Goal: Task Accomplishment & Management: Manage account settings

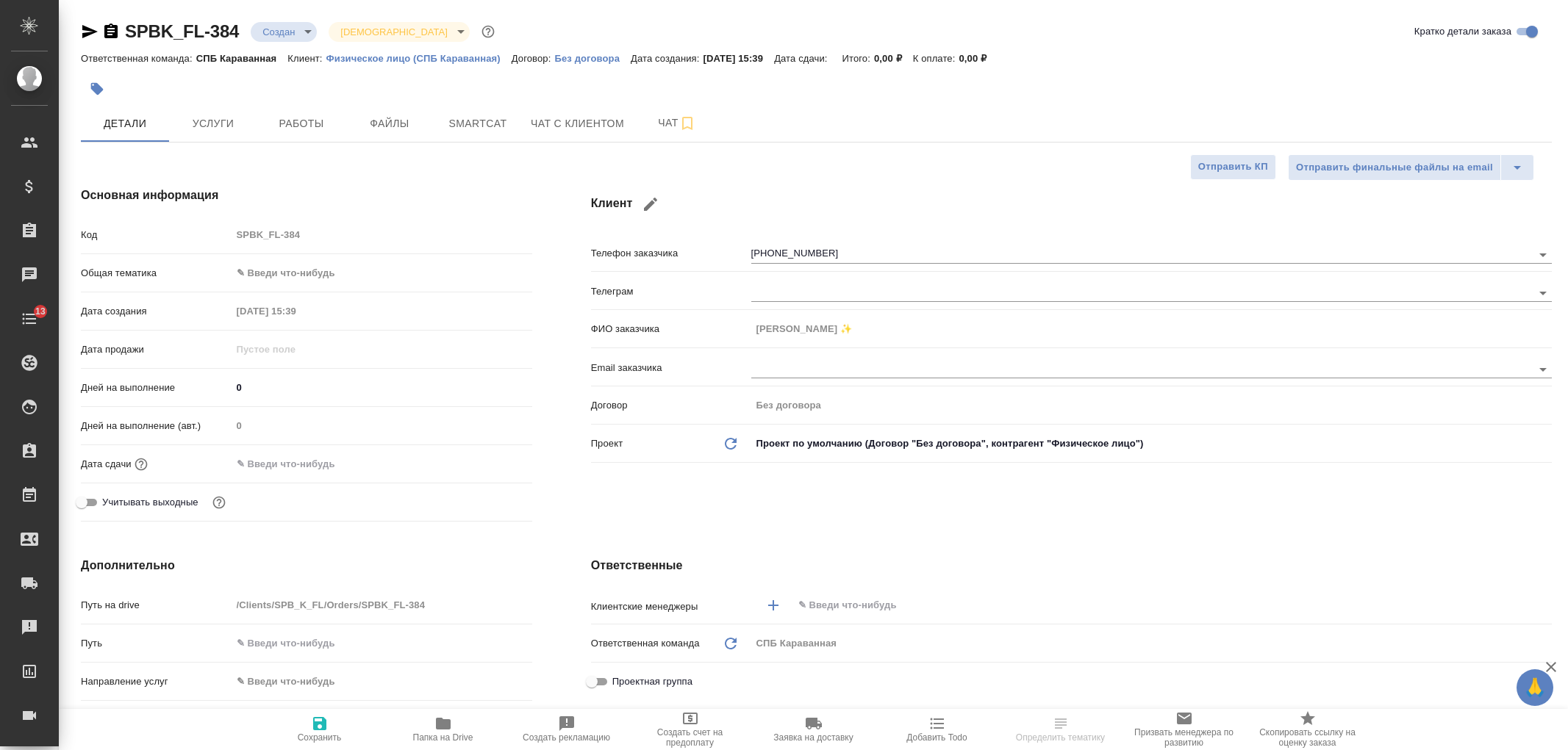
select select "RU"
type input "Мосина Ирина"
click at [1567, 160] on div "Клиент Телефон заказчика +79307007319 Телеграм ФИО заказчика Marilaura ✨ Email …" at bounding box center [1071, 357] width 1020 height 399
click at [1125, 519] on div "Клиент Телефон заказчика +79307007319 Телеграм ФИО заказчика Marilaura ✨ Email …" at bounding box center [1071, 357] width 1020 height 399
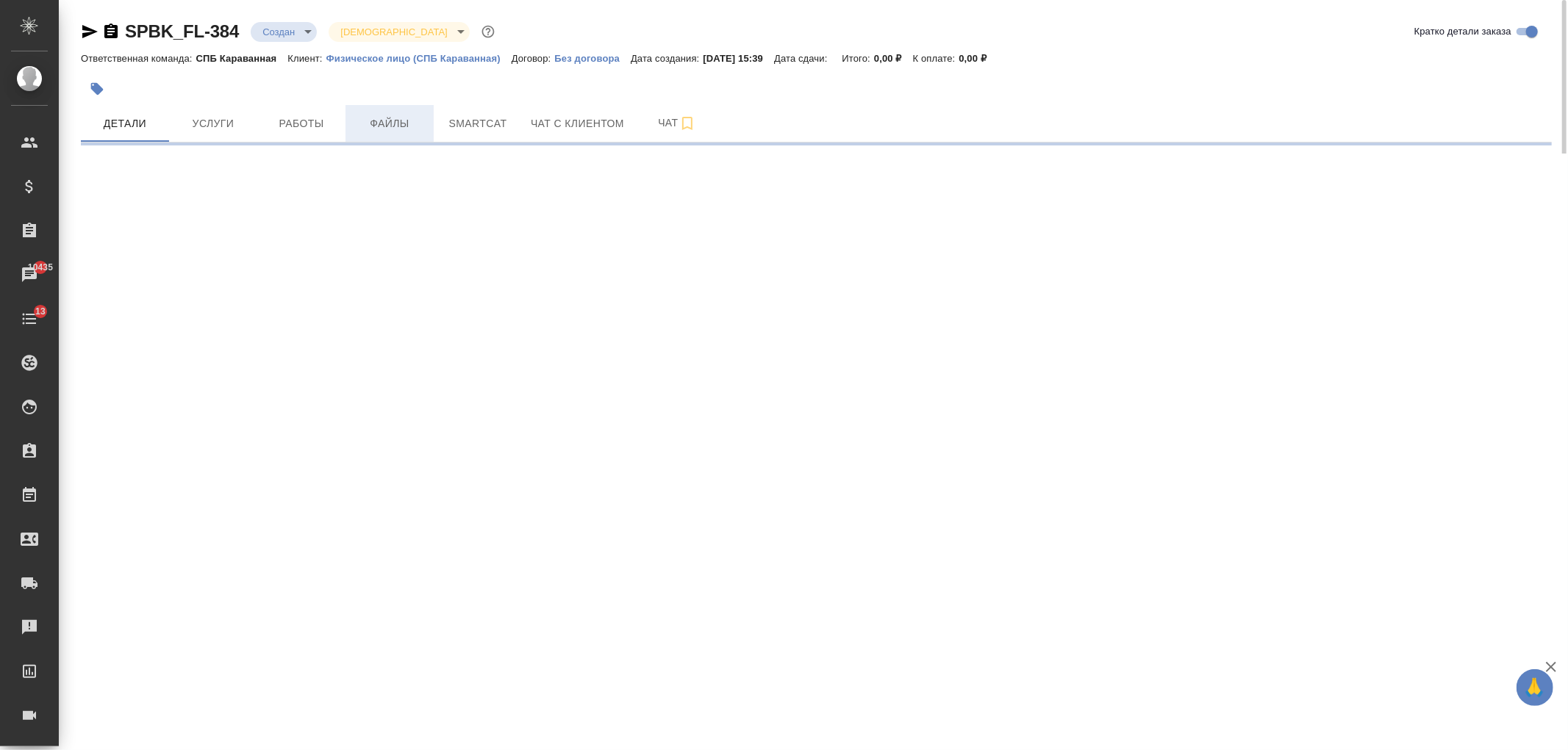
click at [385, 113] on button "Файлы" at bounding box center [390, 123] width 88 height 36
select select "RU"
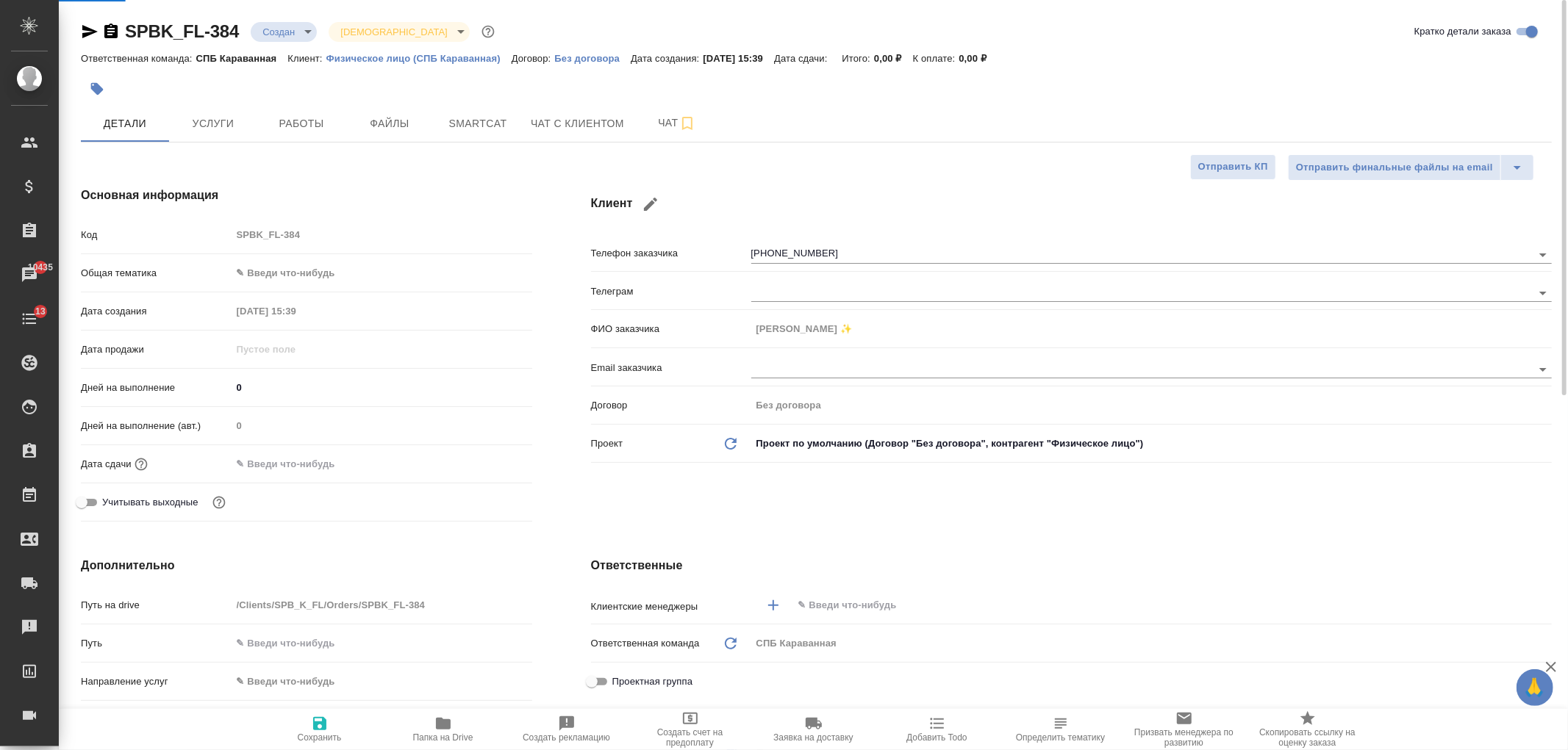
type textarea "x"
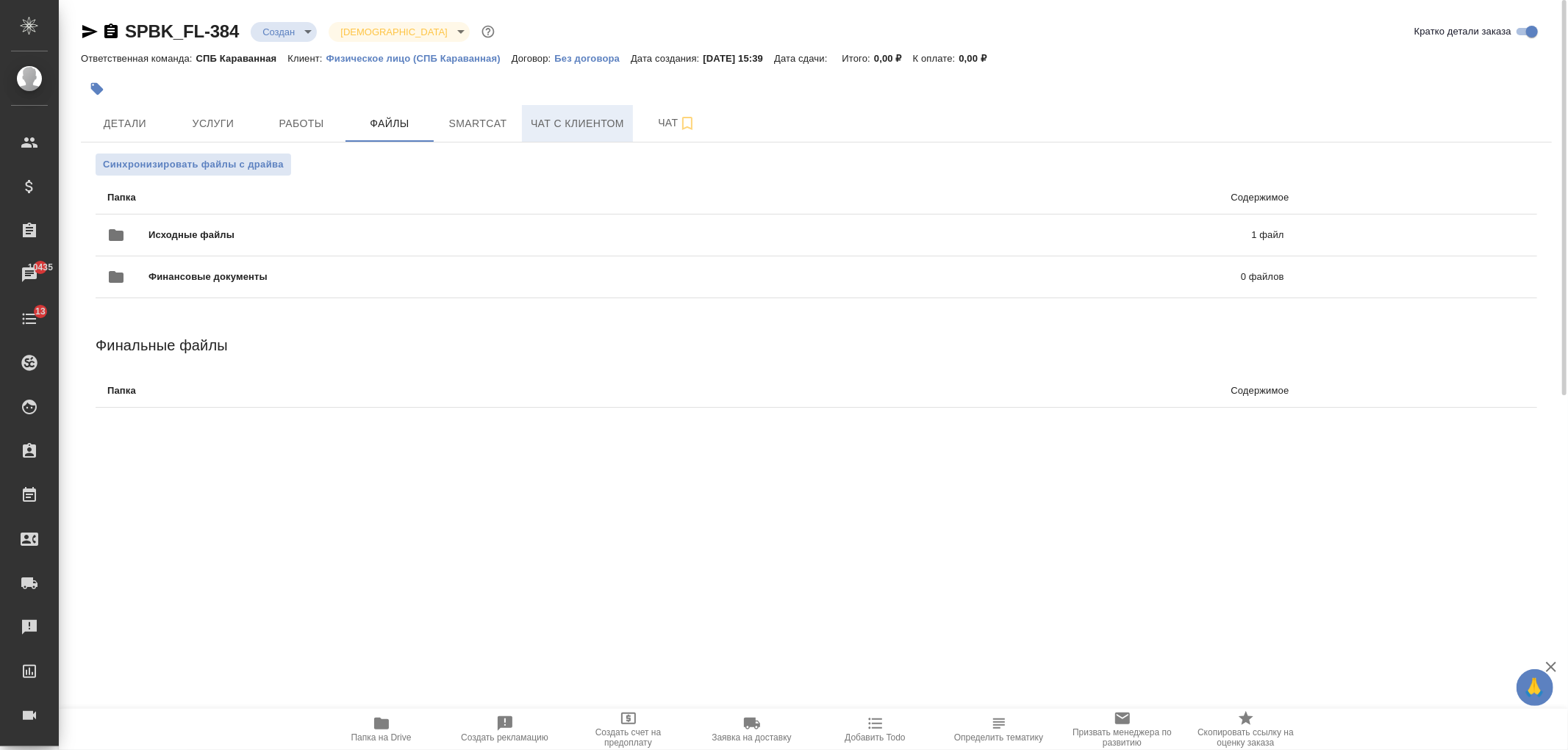
click at [575, 136] on button "Чат с клиентом" at bounding box center [578, 123] width 111 height 36
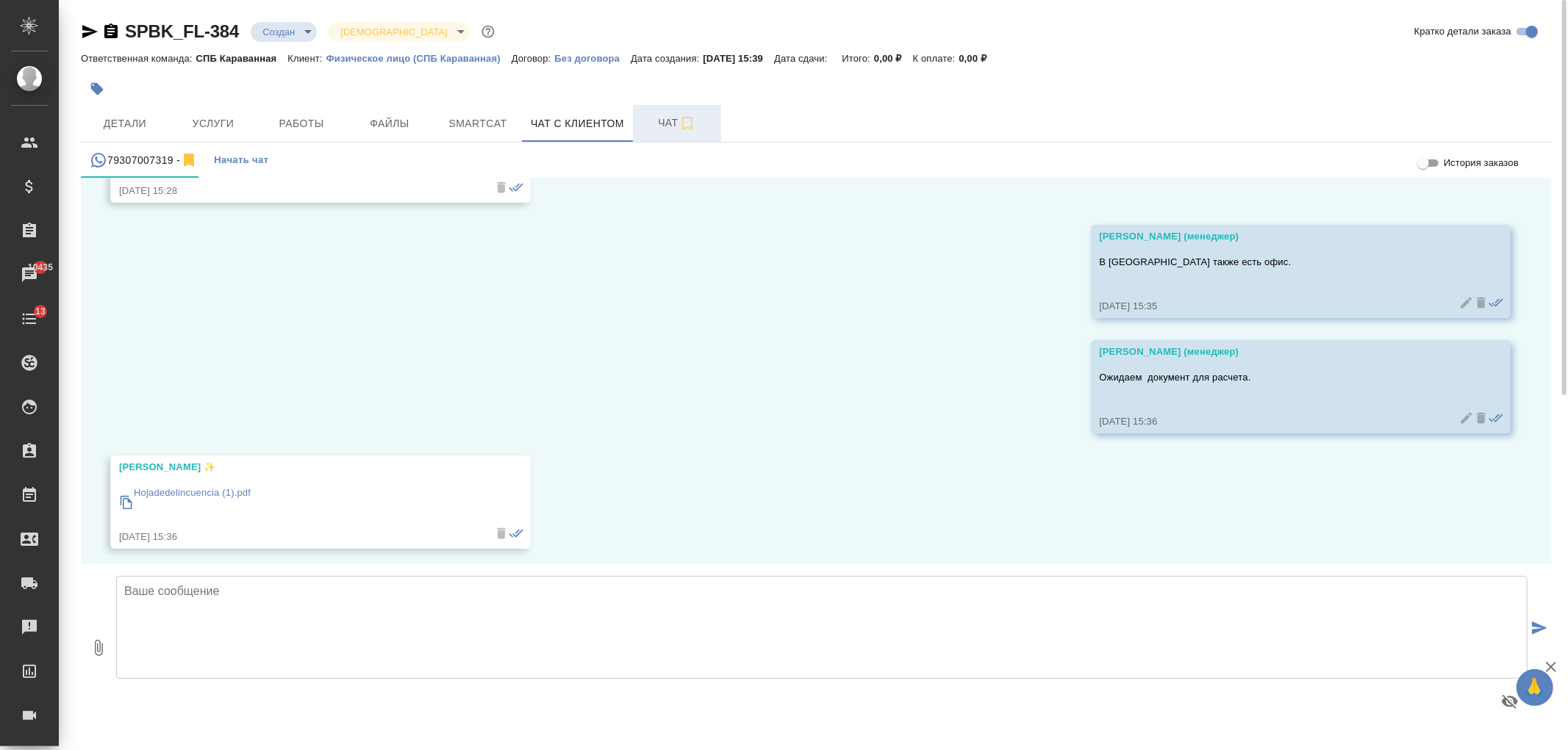
scroll to position [859, 0]
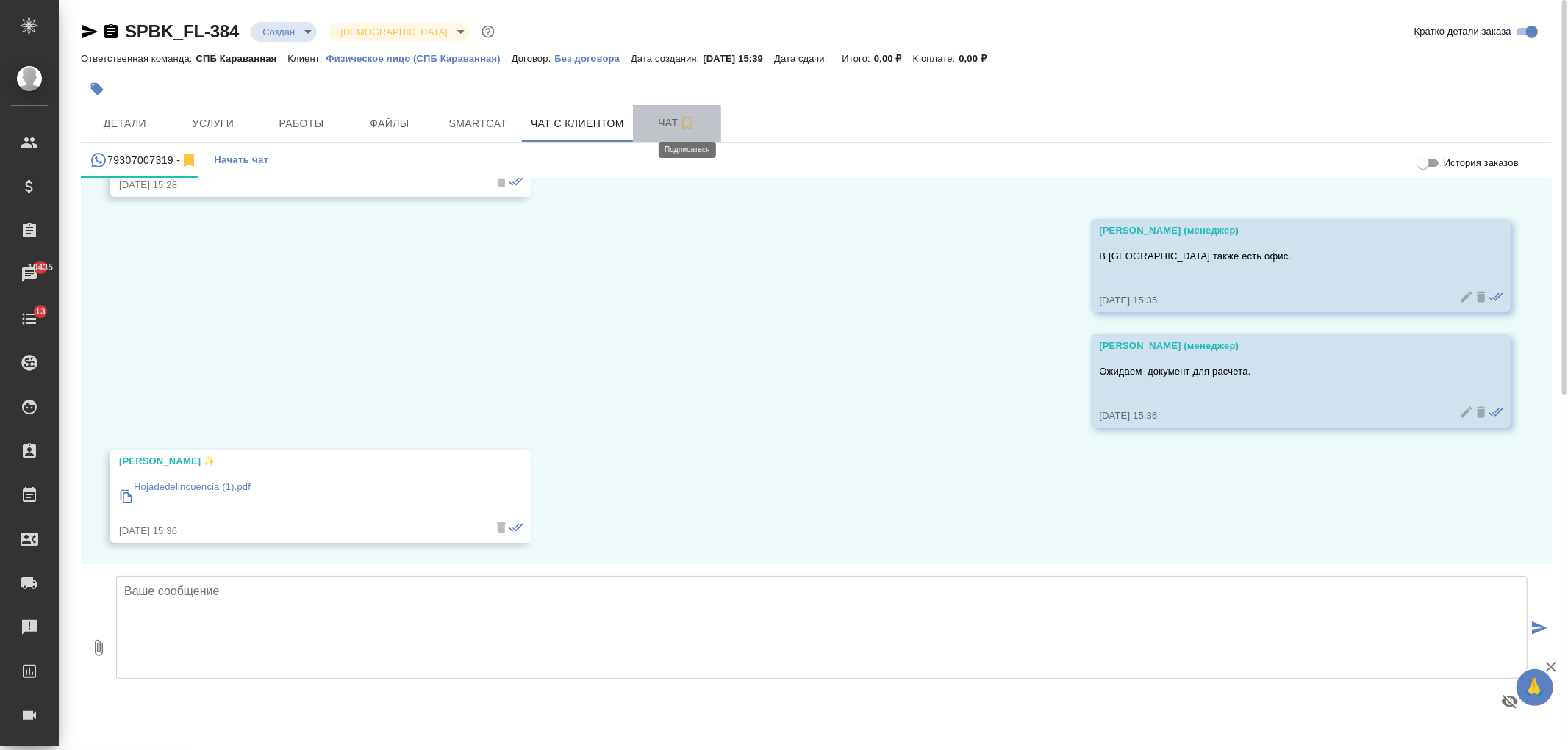
click at [691, 126] on icon "button" at bounding box center [687, 123] width 10 height 13
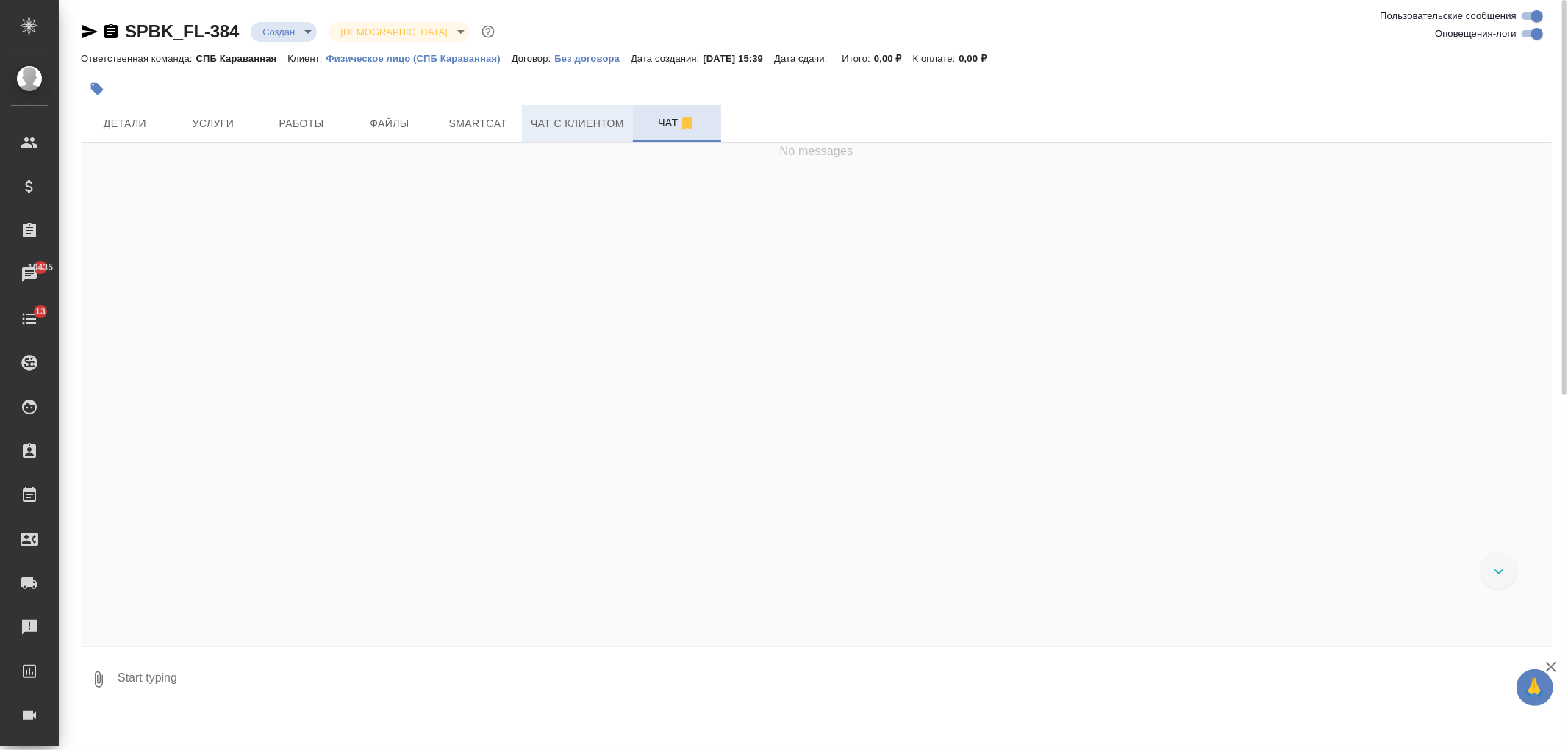
click at [585, 120] on span "Чат с клиентом" at bounding box center [577, 123] width 94 height 18
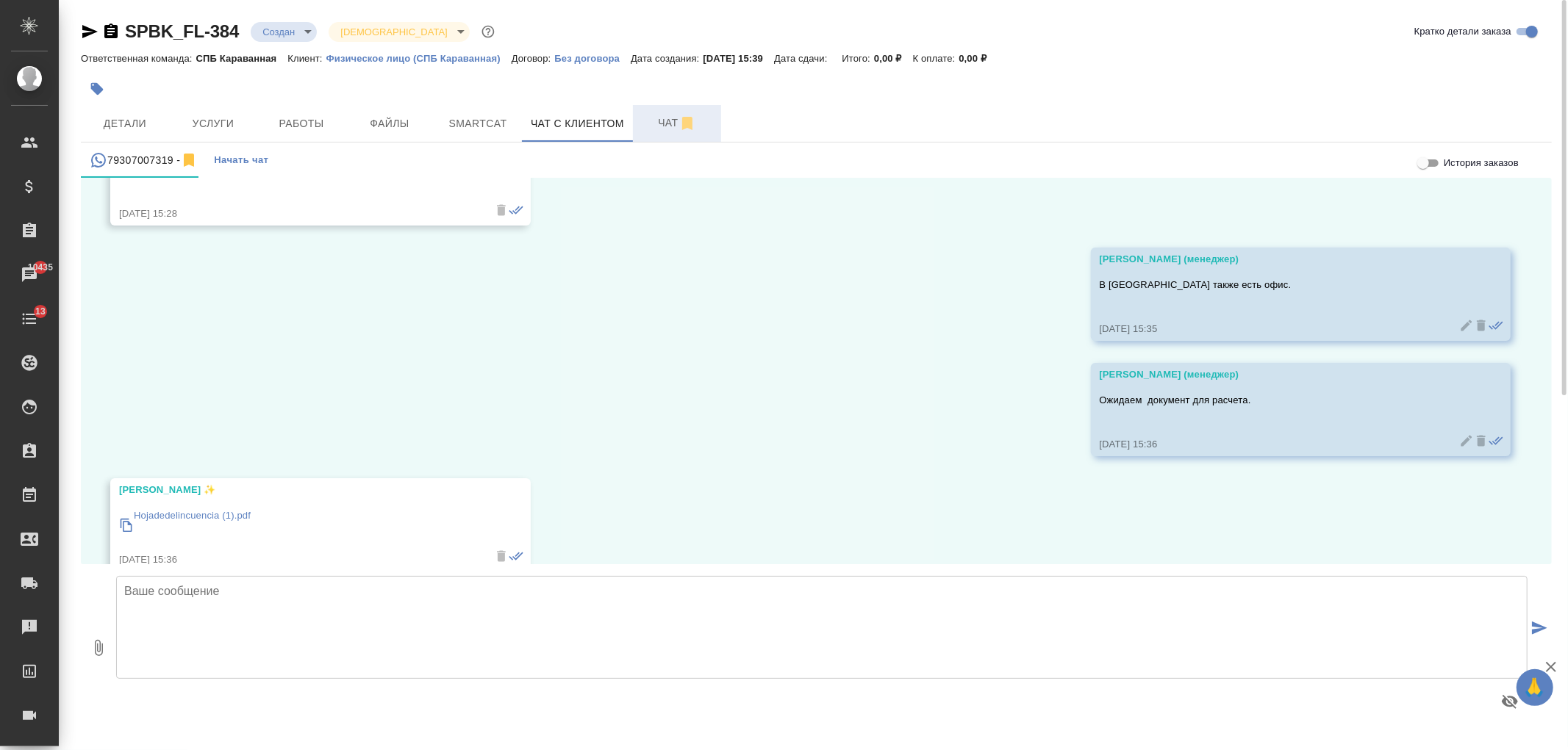
scroll to position [859, 0]
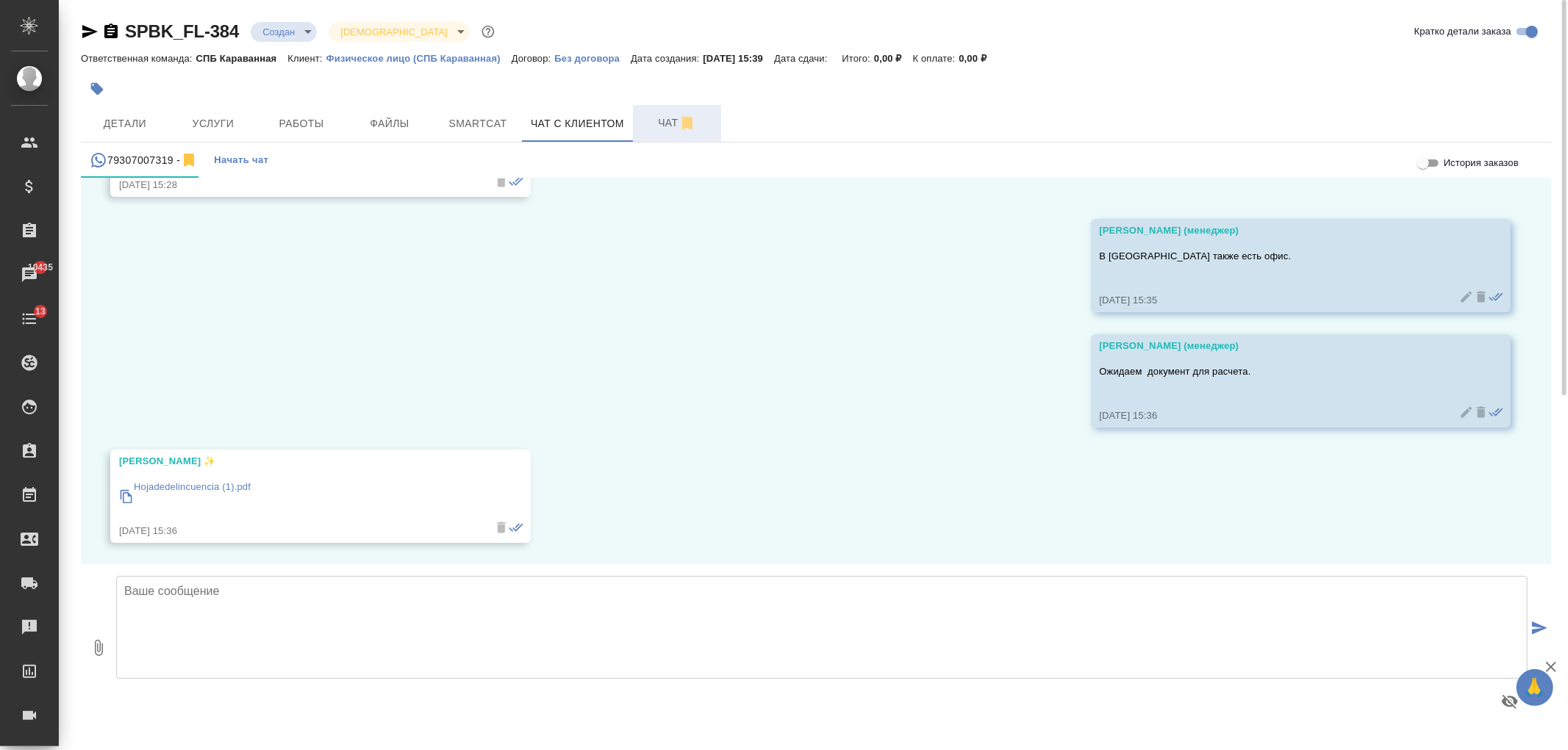
click at [188, 485] on p "Hojadedelincuencia (1).pdf" at bounding box center [192, 487] width 117 height 15
click at [206, 108] on button "Услуги" at bounding box center [213, 123] width 88 height 36
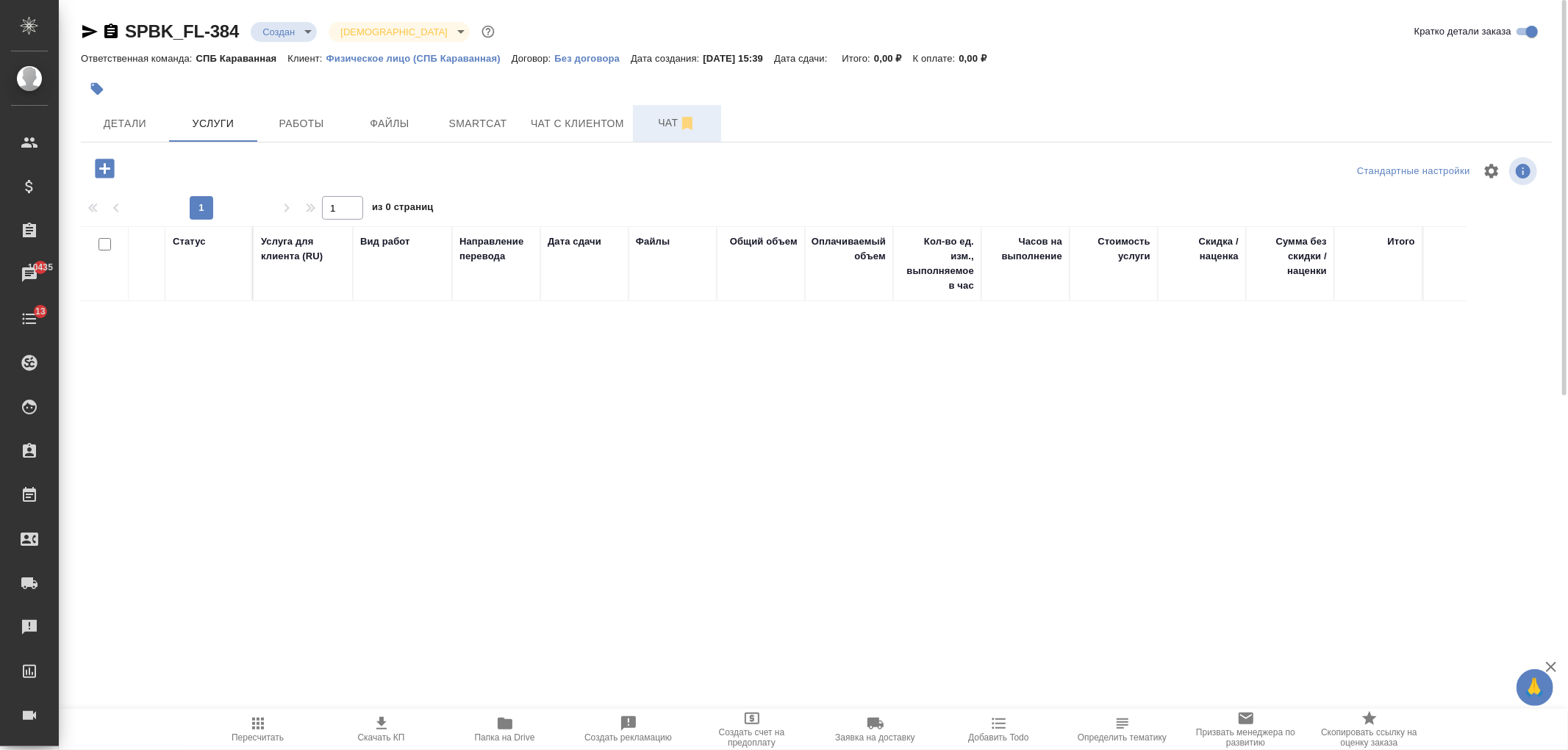
click at [97, 159] on icon "button" at bounding box center [104, 168] width 19 height 19
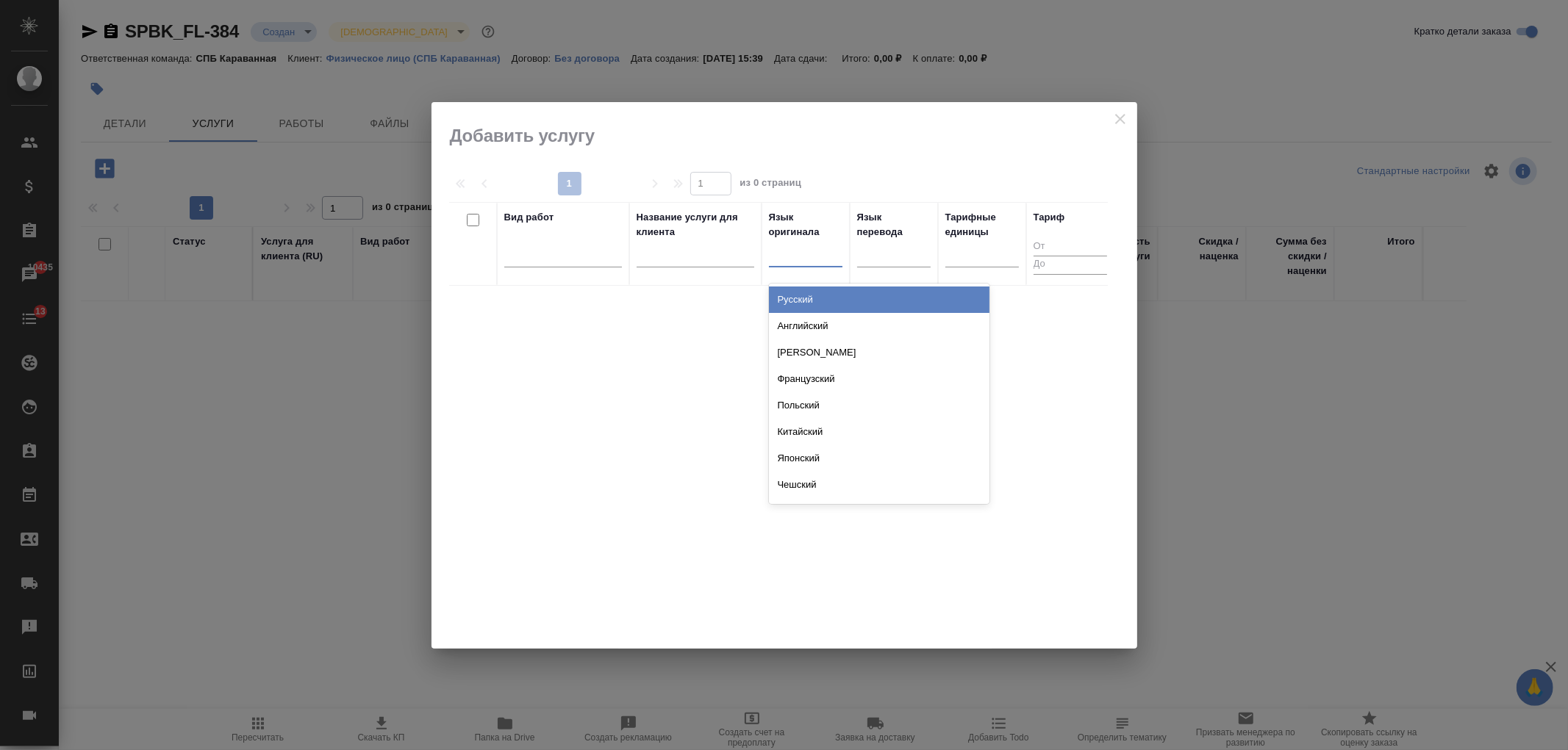
click at [833, 250] on div at bounding box center [805, 253] width 74 height 22
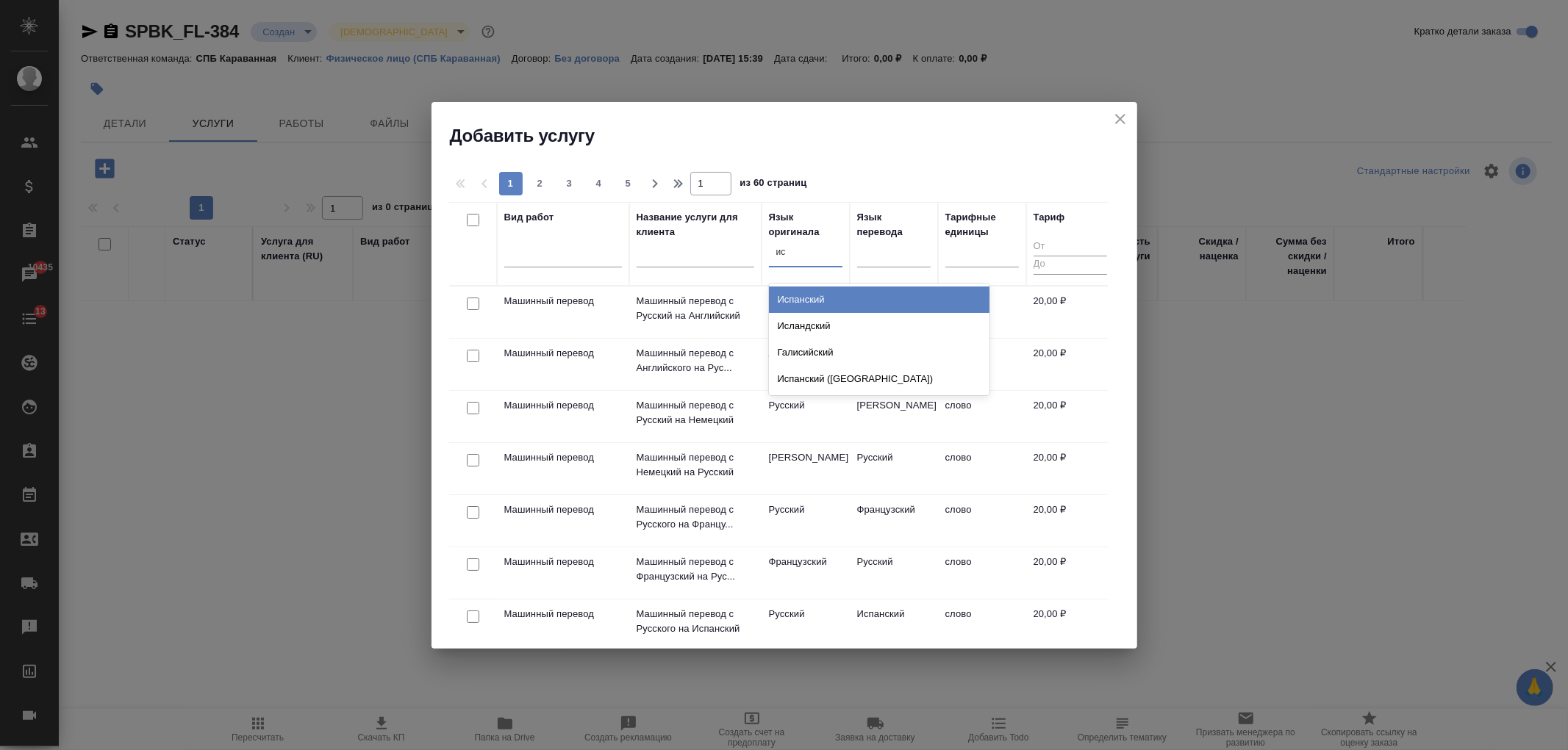
type input "исп"
click at [835, 296] on div "Испанский" at bounding box center [879, 300] width 221 height 27
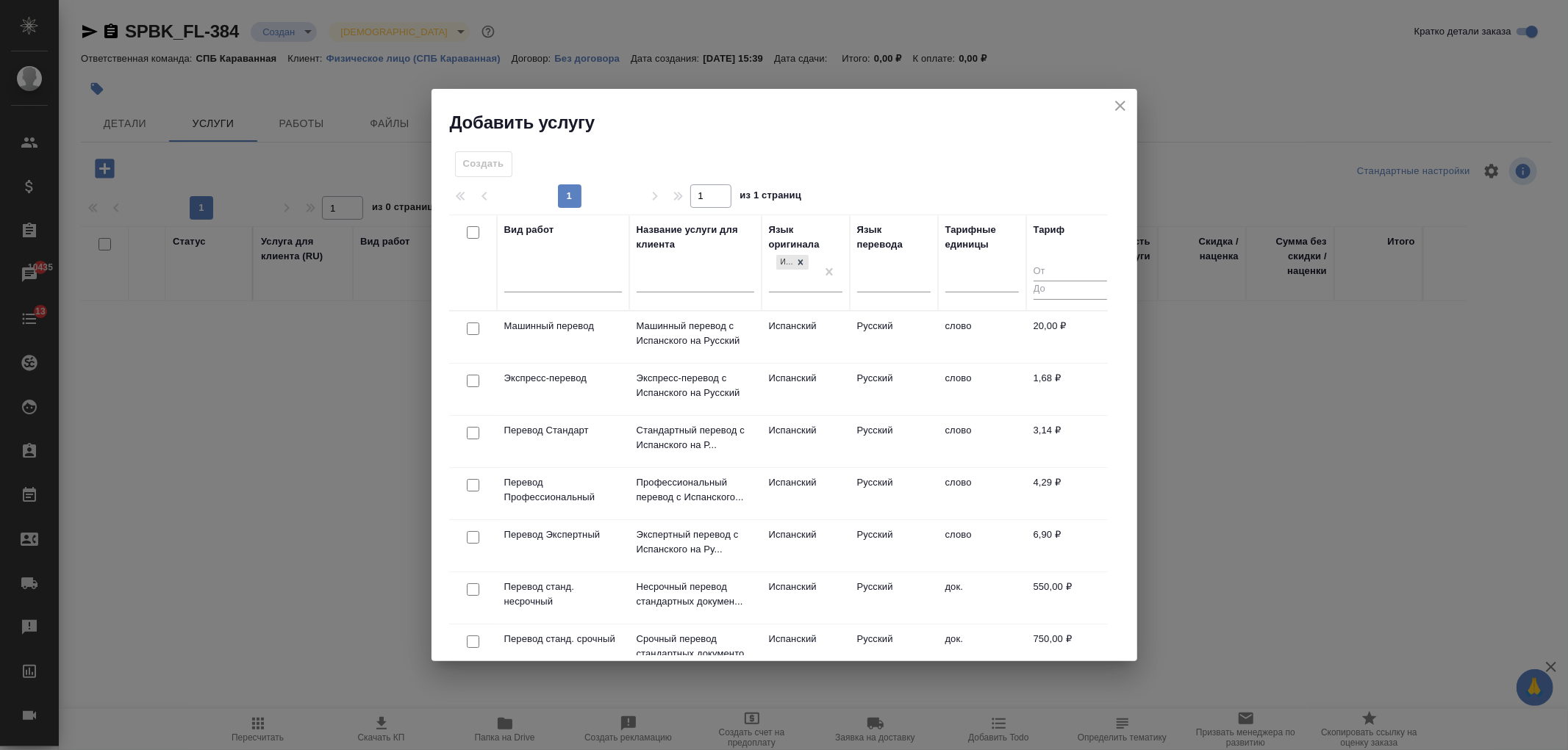
click at [473, 427] on input "checkbox" at bounding box center [473, 433] width 12 height 12
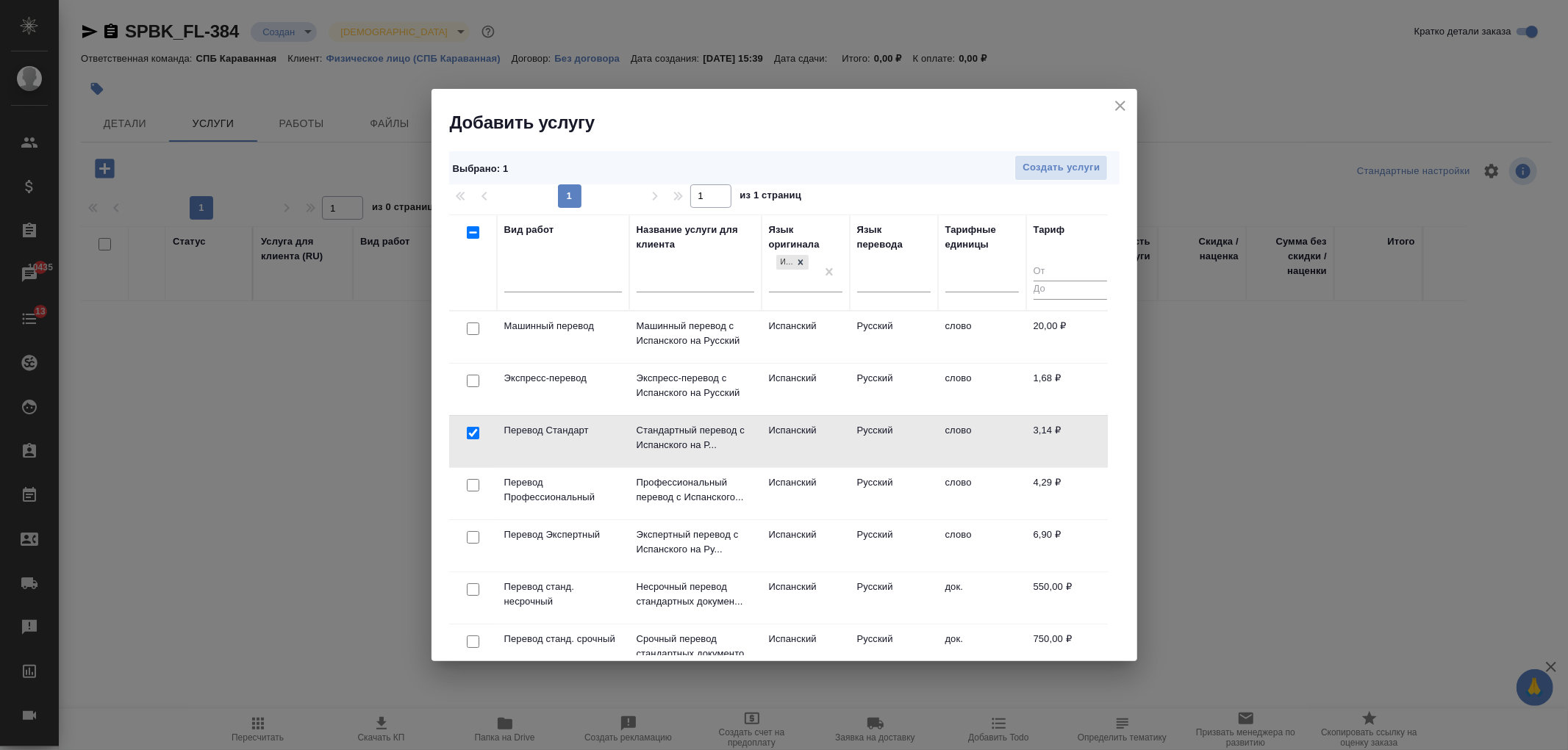
click at [472, 434] on input "checkbox" at bounding box center [473, 433] width 12 height 12
checkbox input "false"
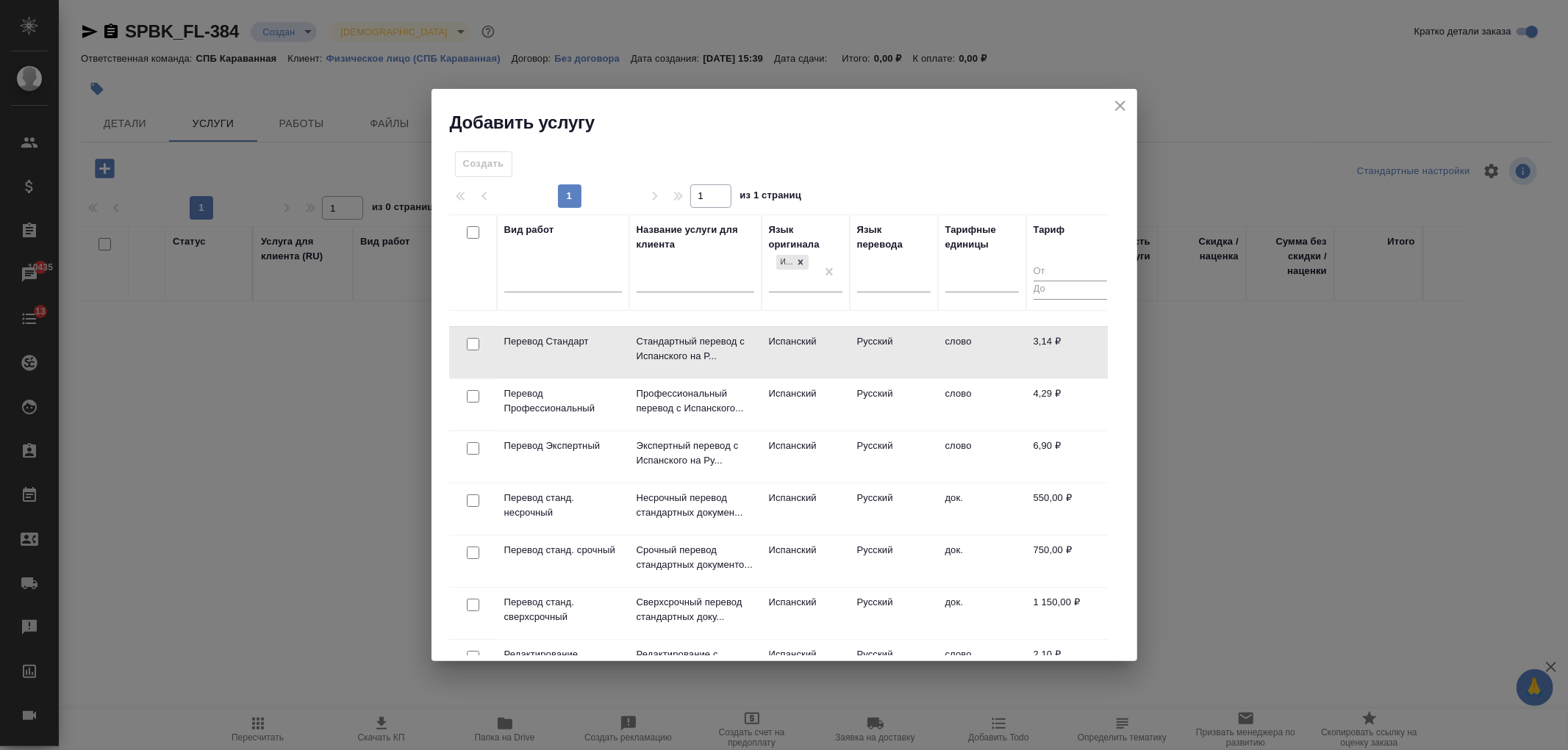
scroll to position [113, 0]
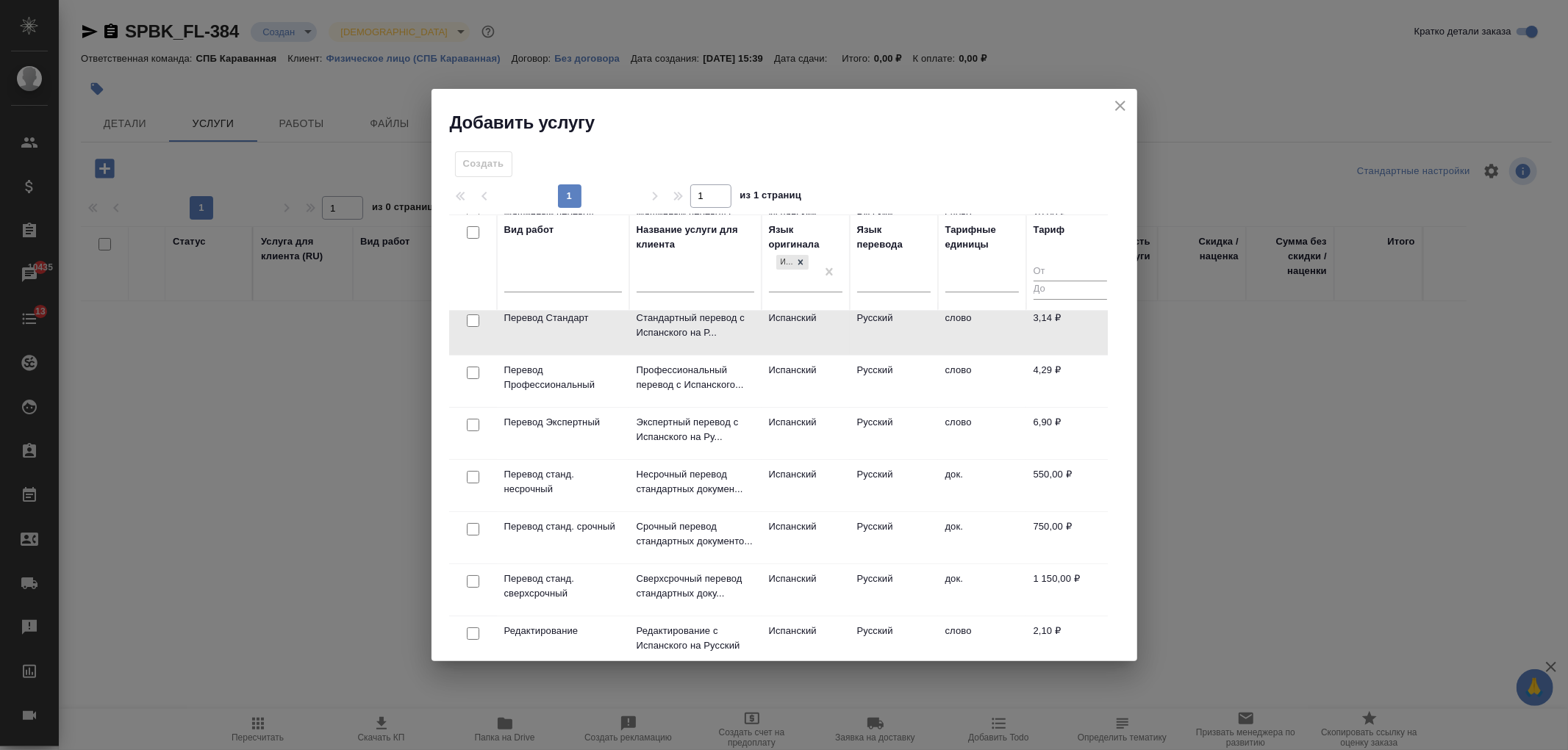
click at [471, 474] on input "checkbox" at bounding box center [473, 477] width 12 height 12
checkbox input "true"
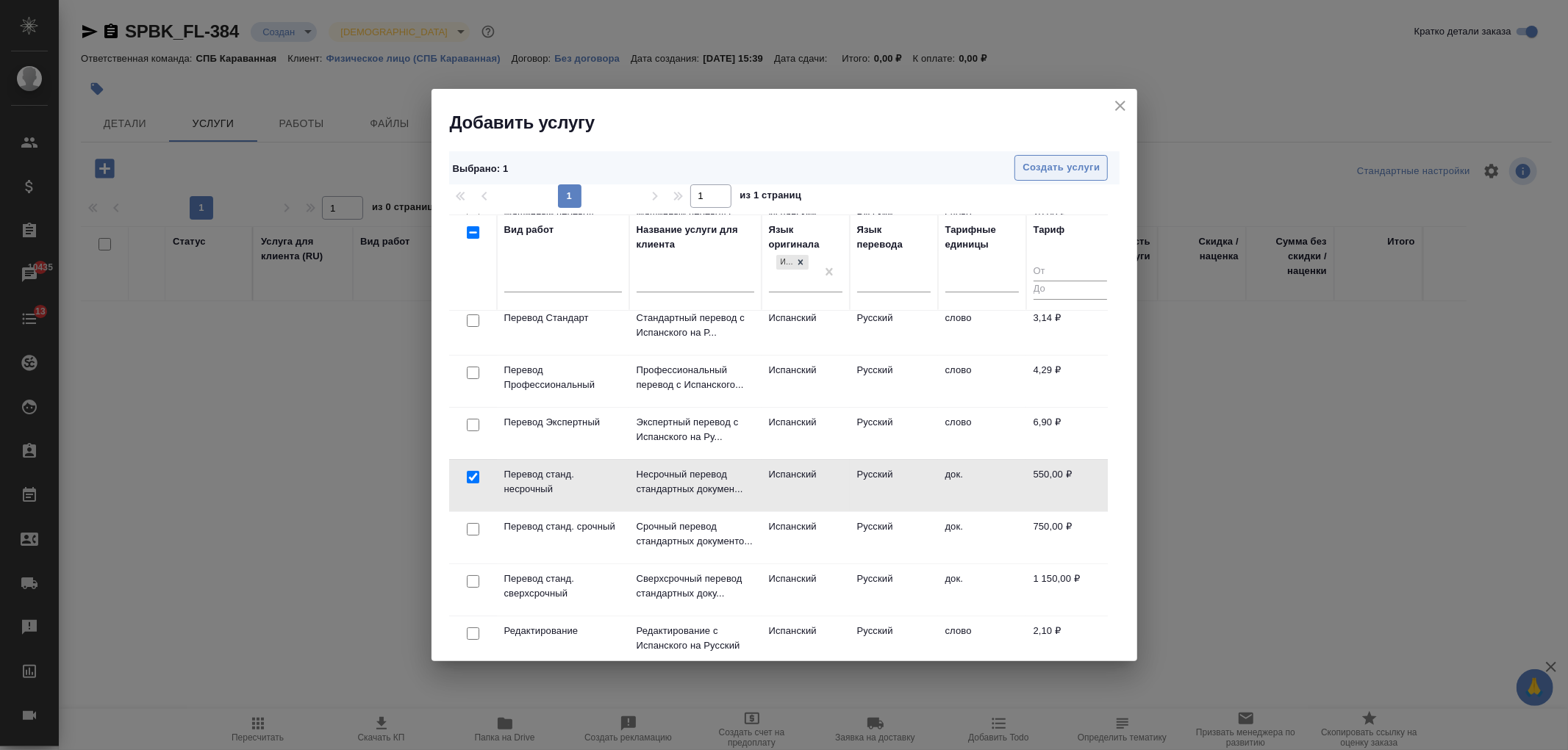
click at [1080, 165] on span "Создать услуги" at bounding box center [1061, 167] width 77 height 17
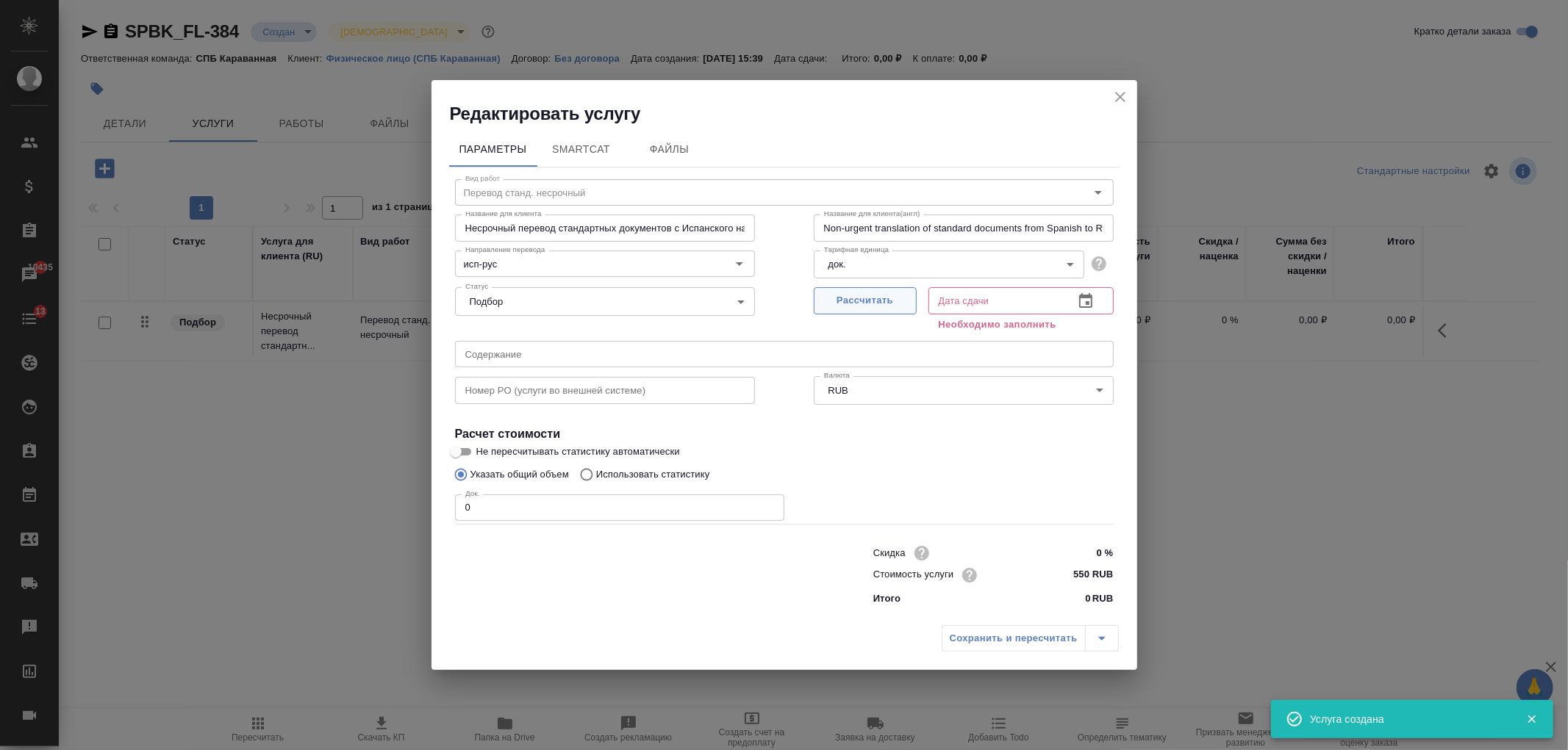
click at [850, 298] on span "Рассчитать" at bounding box center [865, 301] width 87 height 17
type input "03.09.2025 15:46"
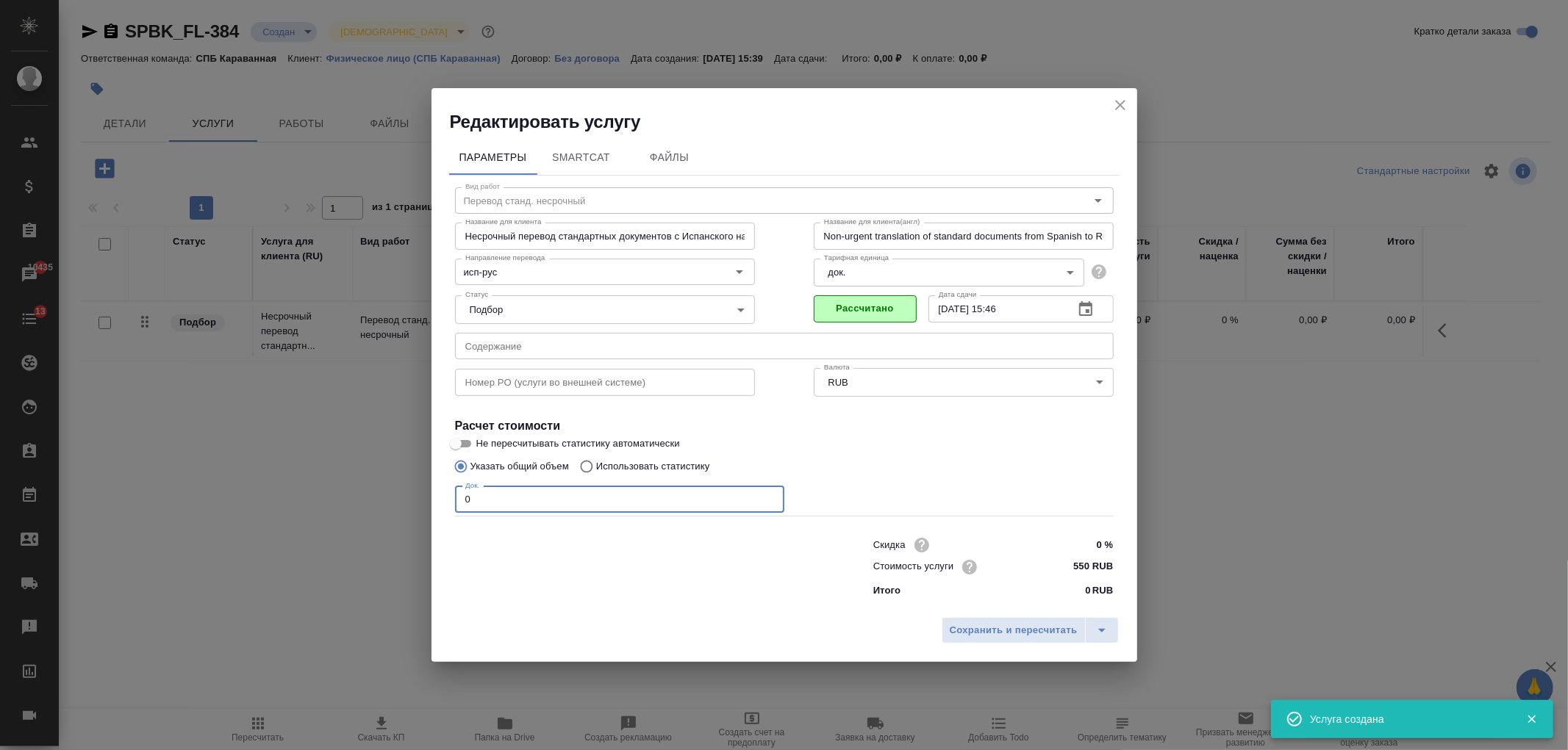
click at [501, 495] on input "0" at bounding box center [619, 500] width 329 height 27
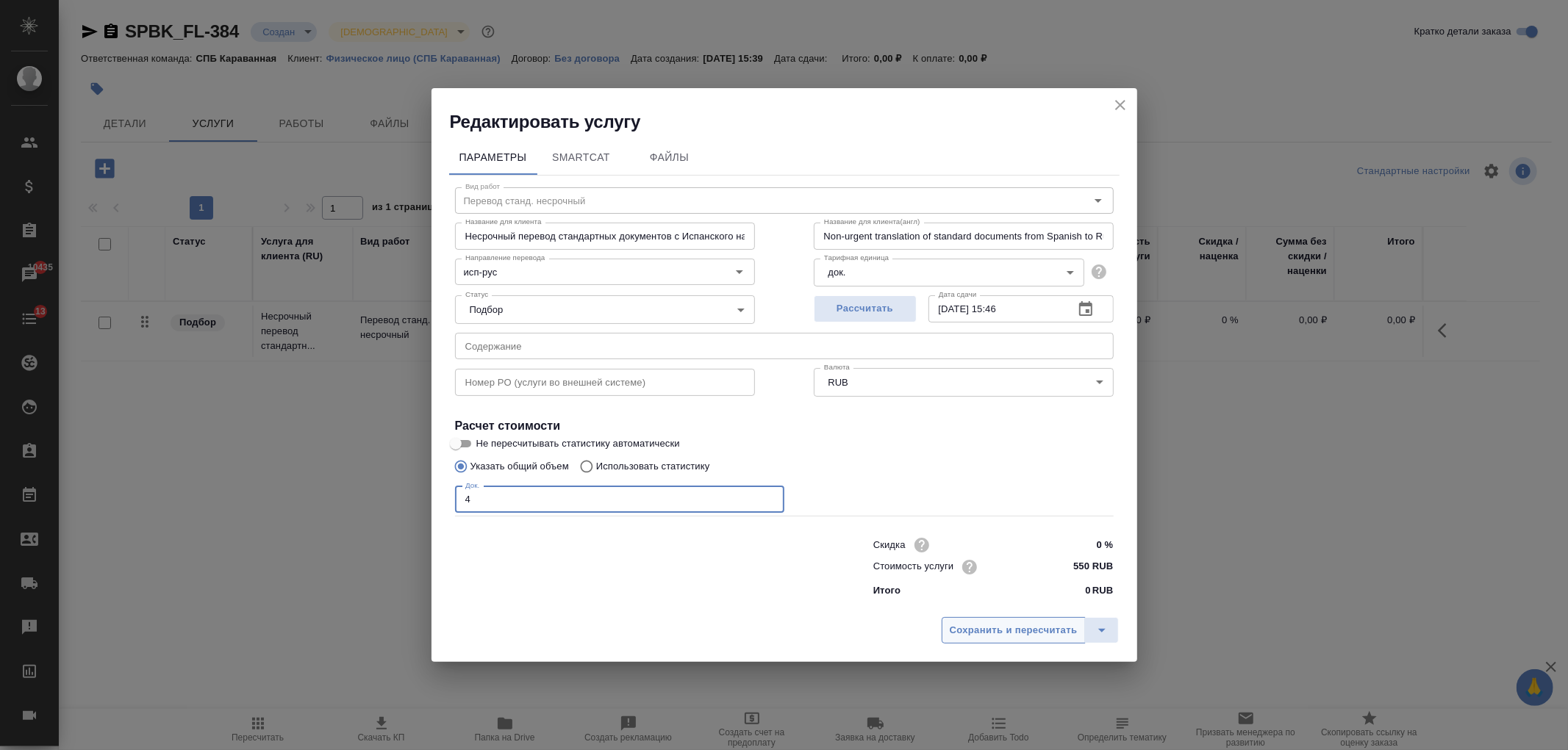
type input "4"
click at [976, 630] on span "Сохранить и пересчитать" at bounding box center [1014, 631] width 128 height 17
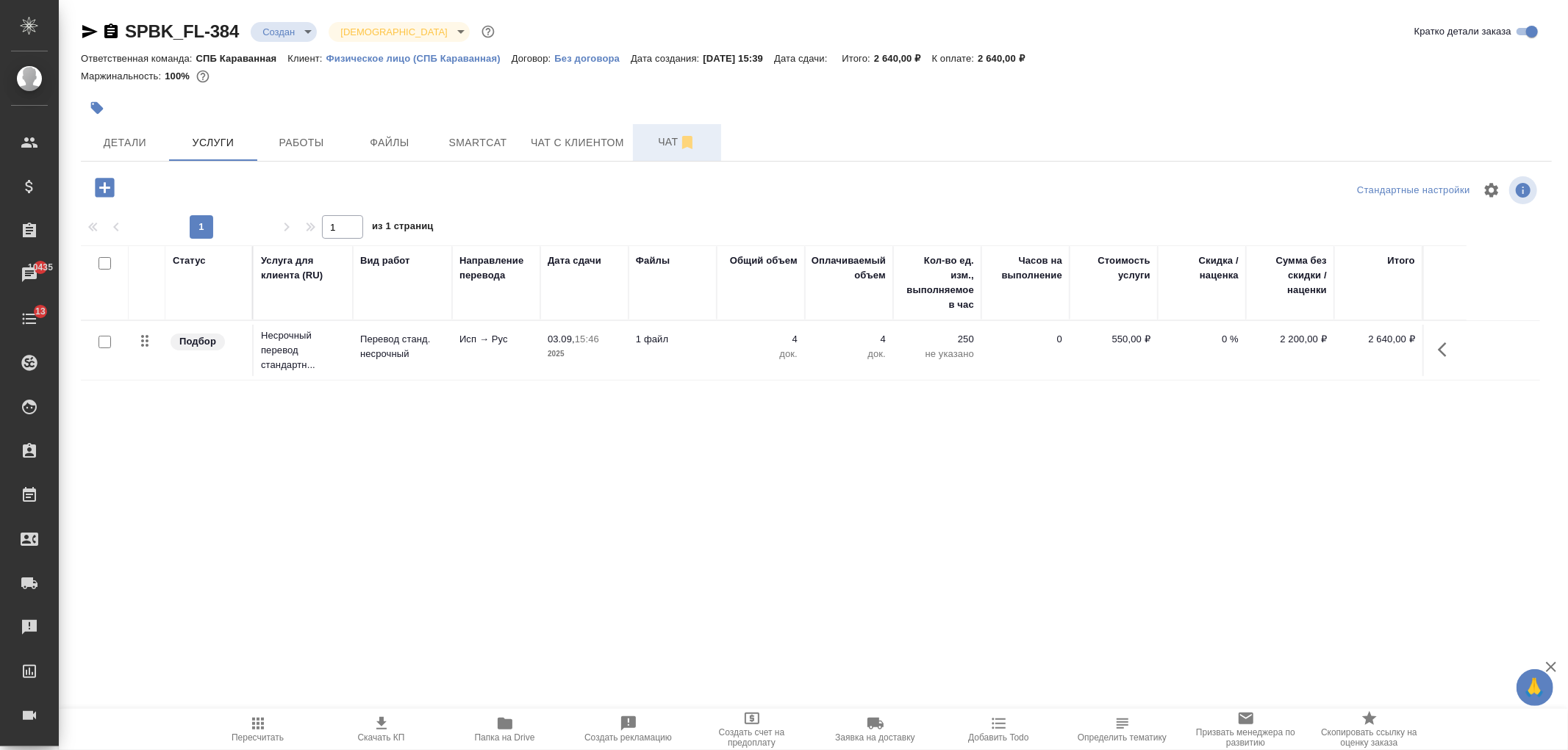
click at [295, 27] on body "🙏 .cls-1 fill:#fff; AWATERA Ivanova Arina Клиенты Спецификации Заказы 10435 Чат…" at bounding box center [784, 375] width 1568 height 750
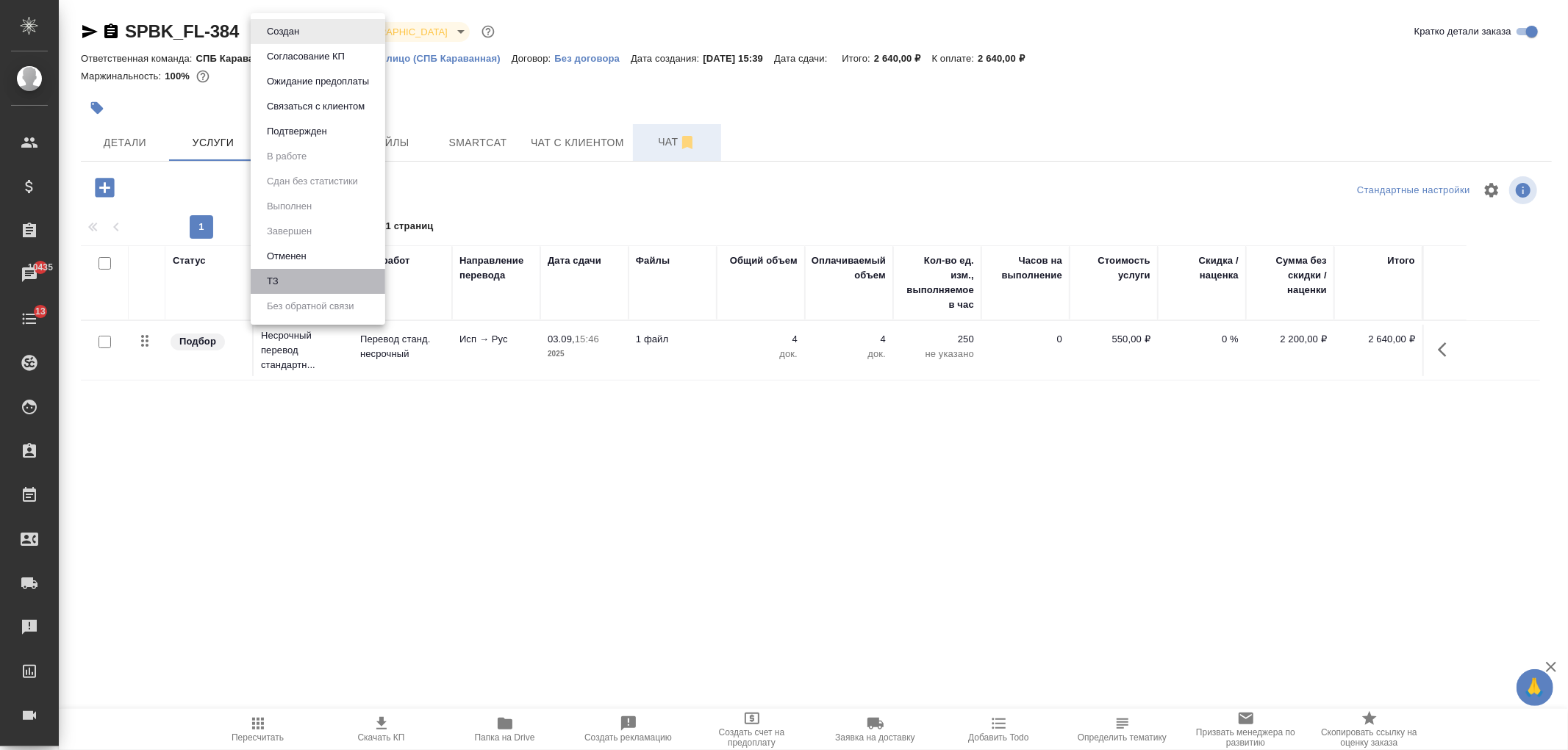
click at [296, 278] on li "ТЗ" at bounding box center [318, 282] width 134 height 25
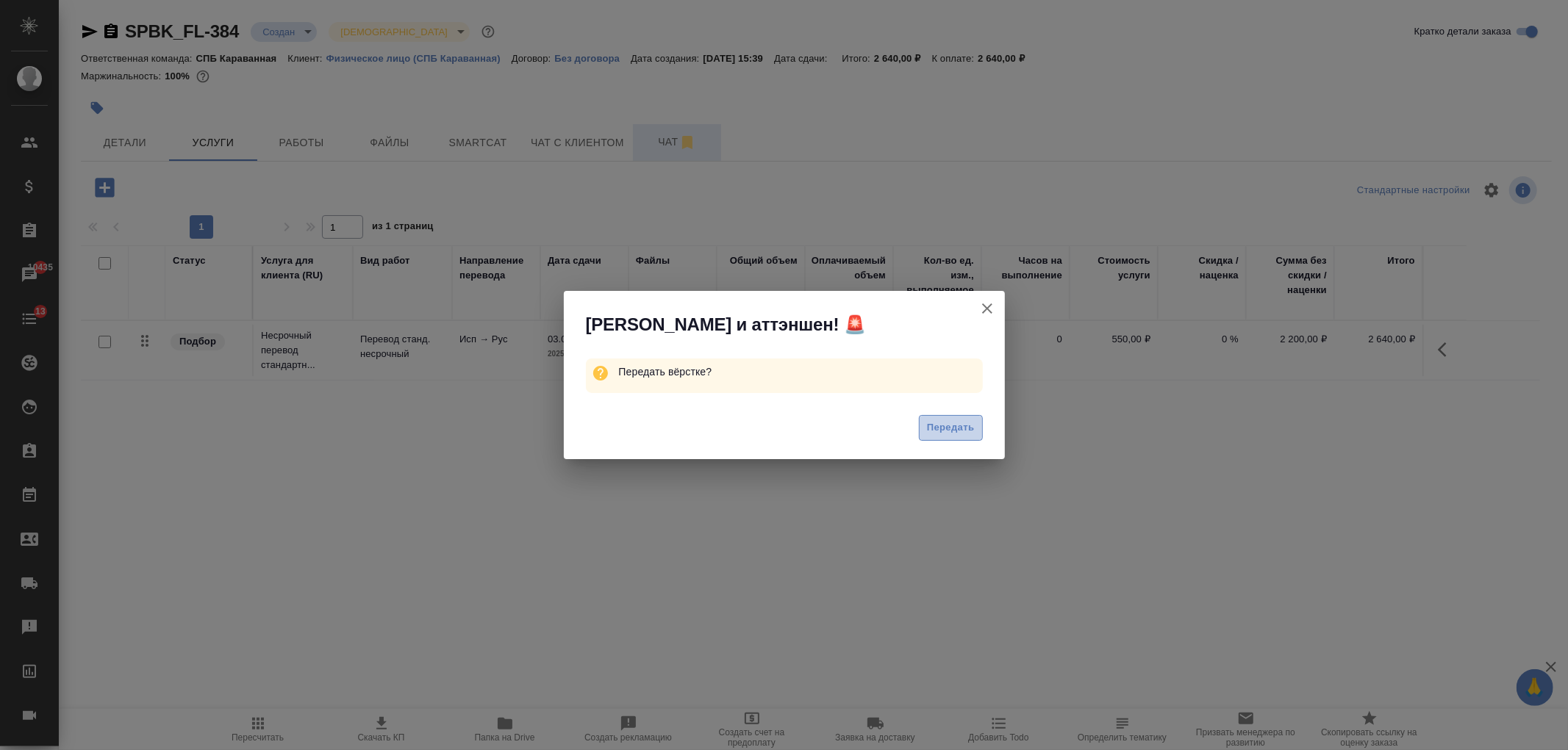
click at [976, 431] on button "Передать" at bounding box center [950, 428] width 64 height 26
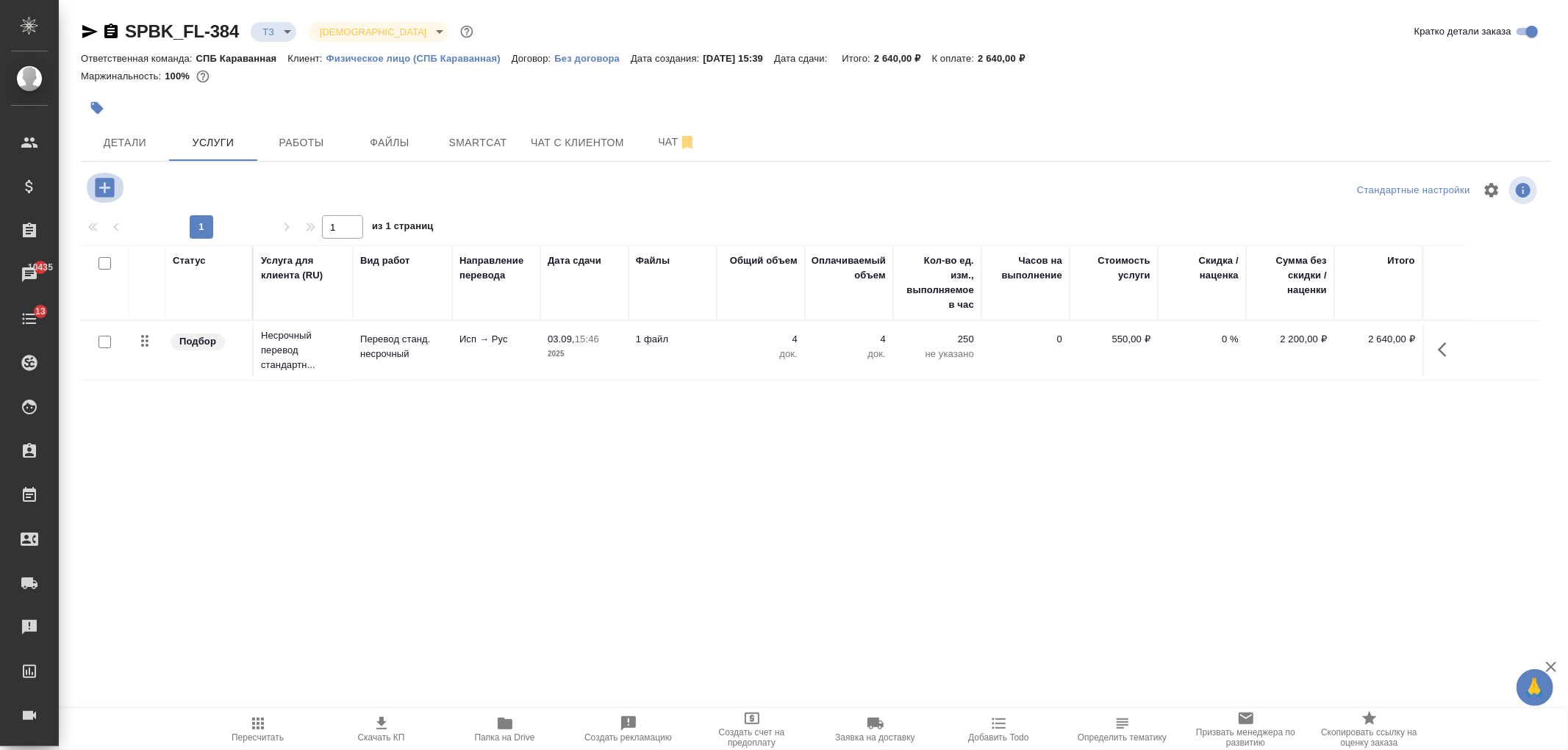
click at [100, 196] on icon "button" at bounding box center [104, 187] width 19 height 19
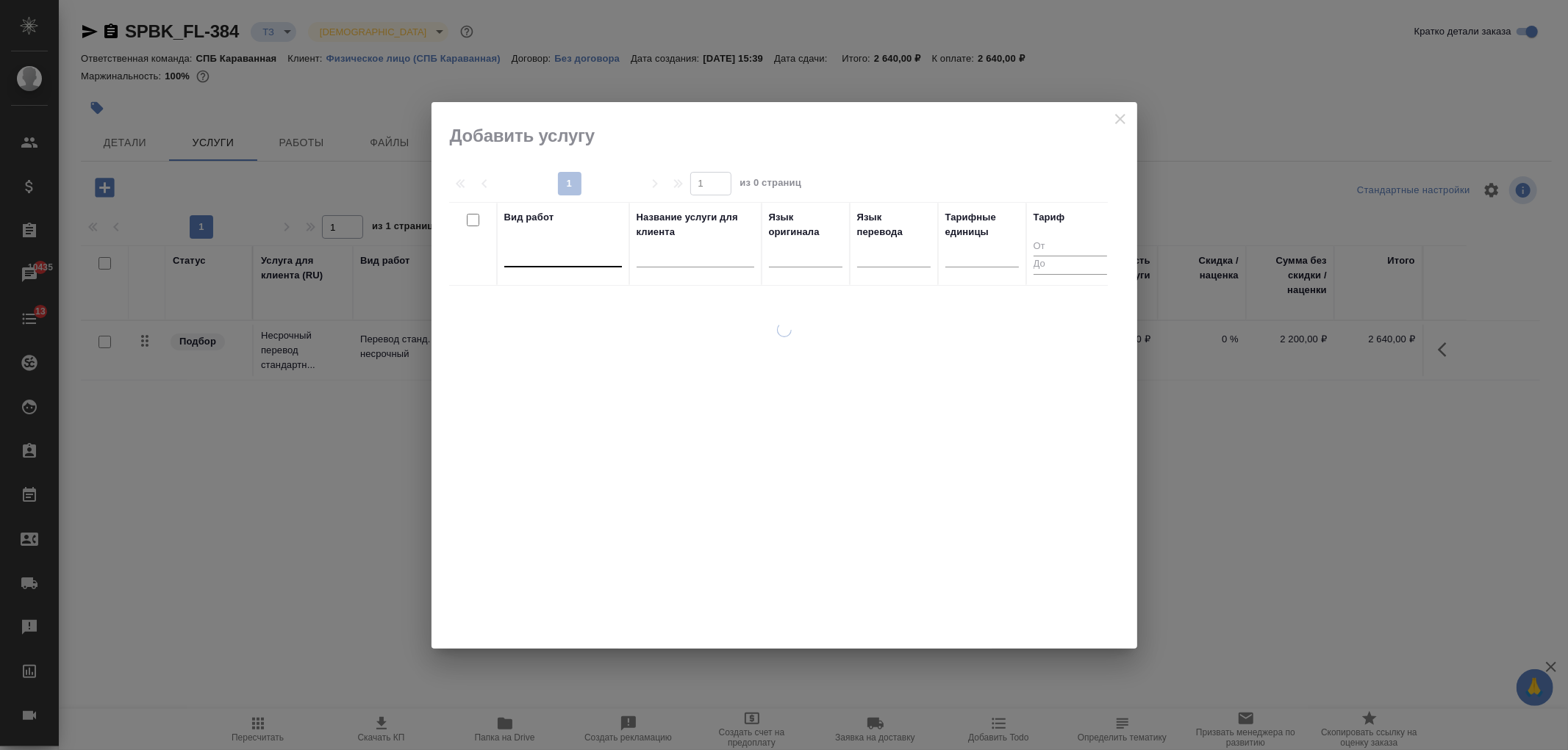
click at [545, 266] on div at bounding box center [563, 254] width 118 height 28
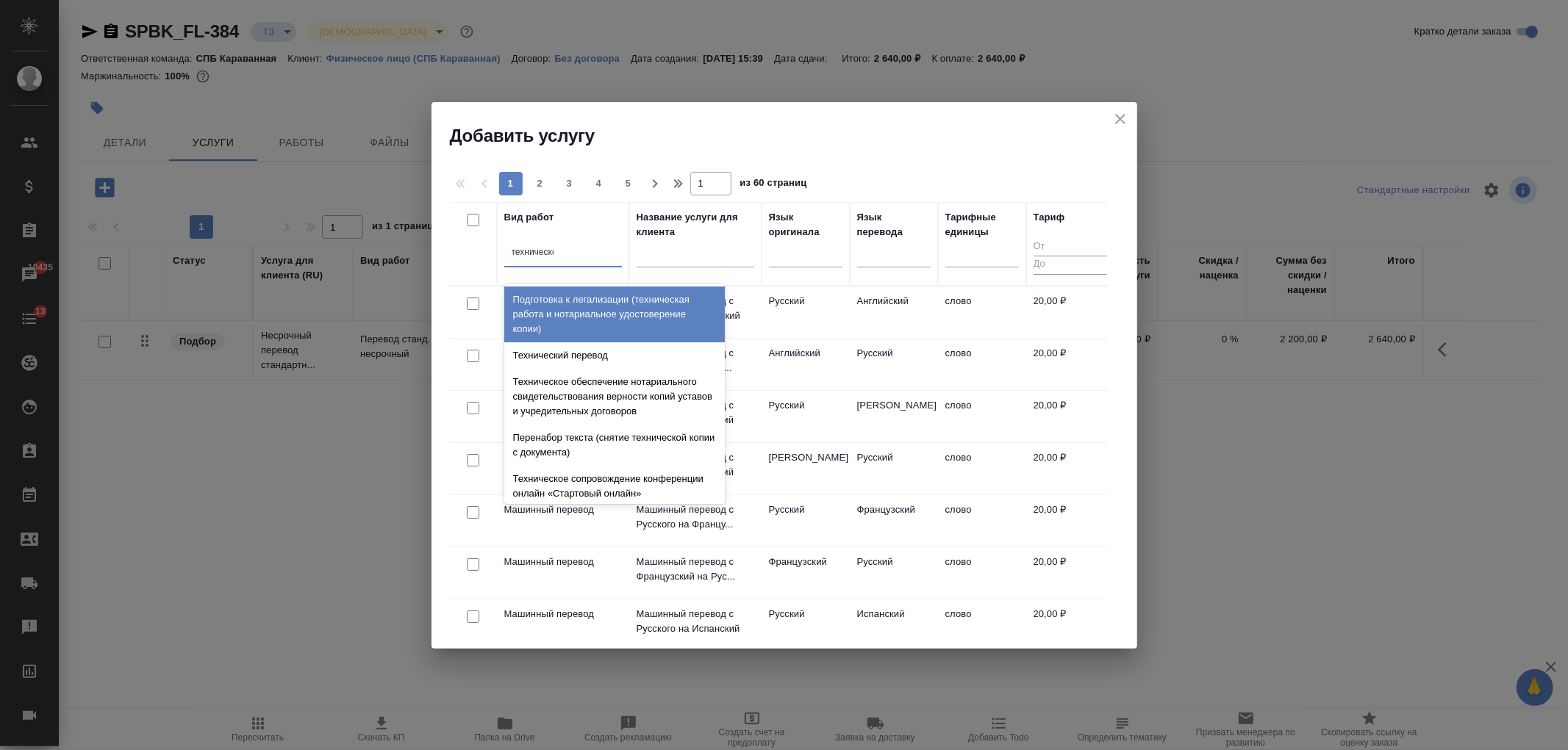
type input "техническое"
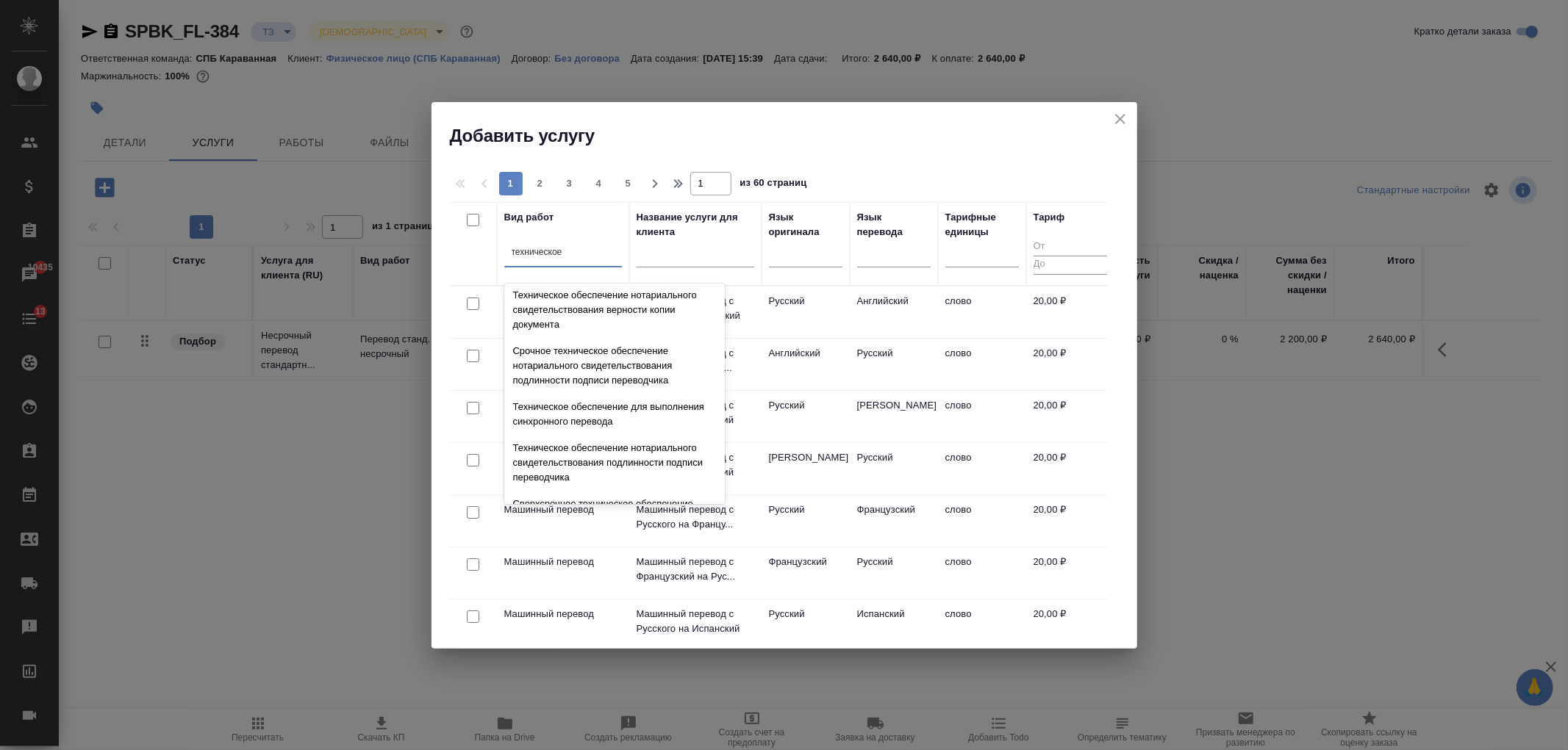
scroll to position [193, 0]
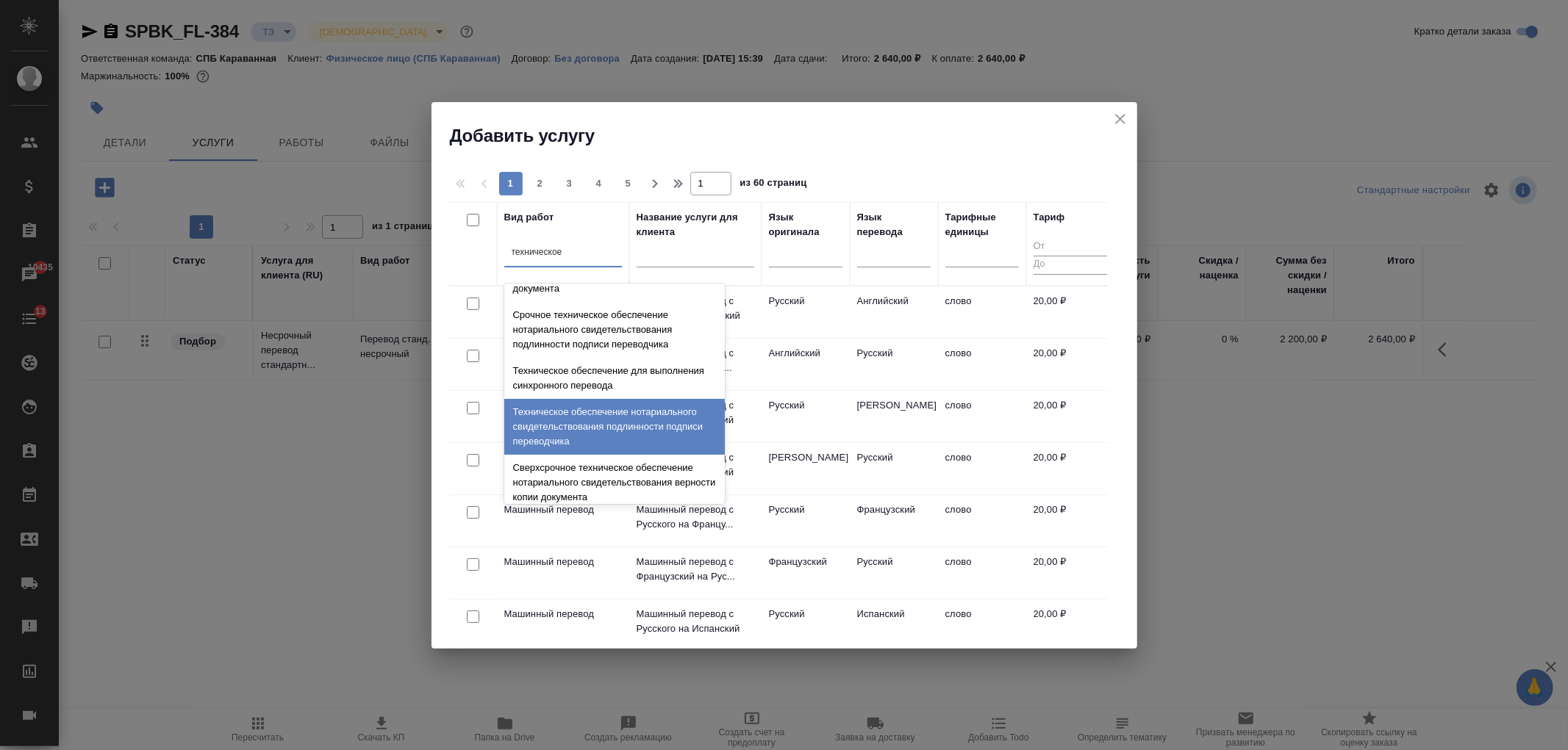
click at [674, 409] on div "Техническое обеспечение нотариального свидетельствования подлинности подписи пе…" at bounding box center [614, 426] width 221 height 56
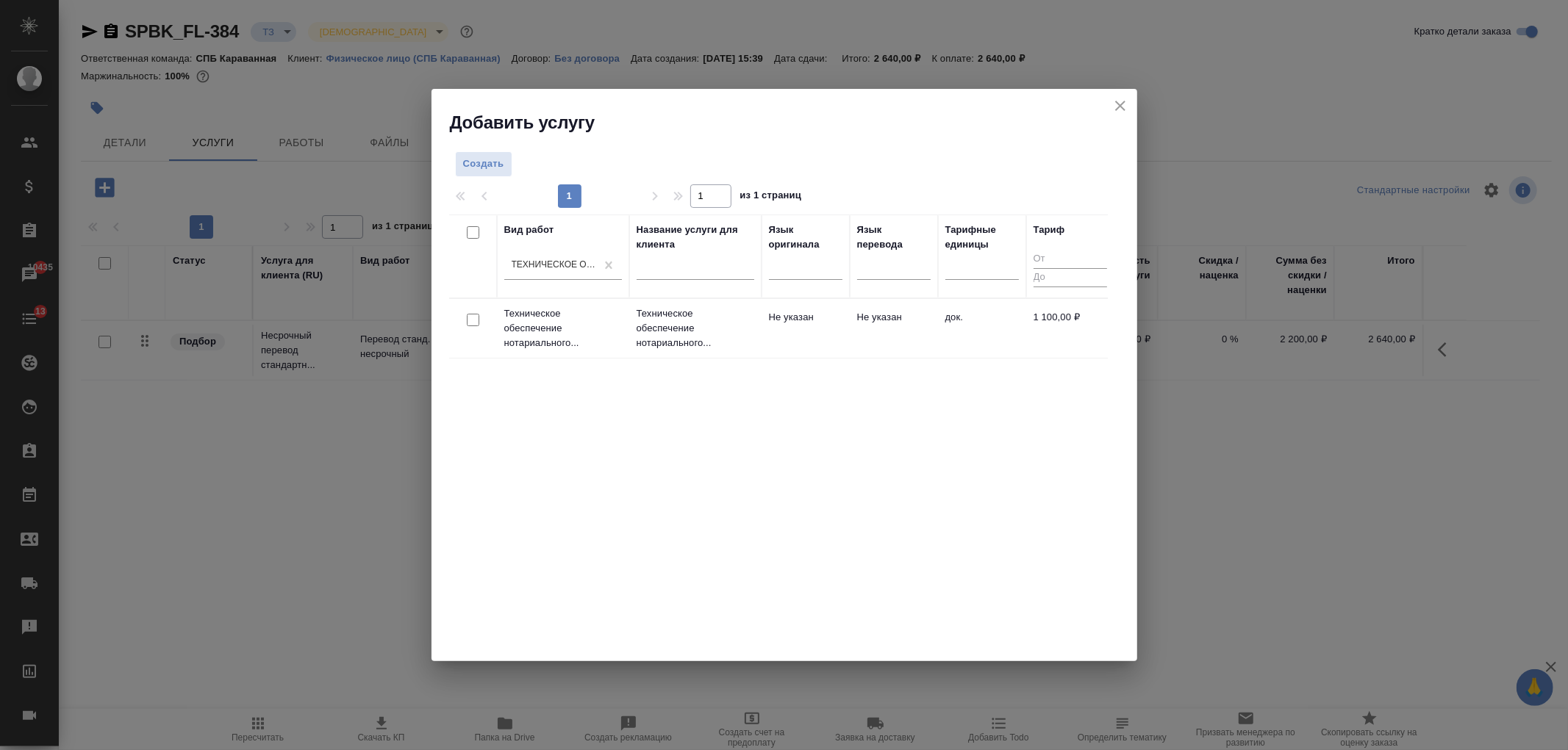
click at [471, 321] on input "checkbox" at bounding box center [473, 320] width 12 height 12
checkbox input "true"
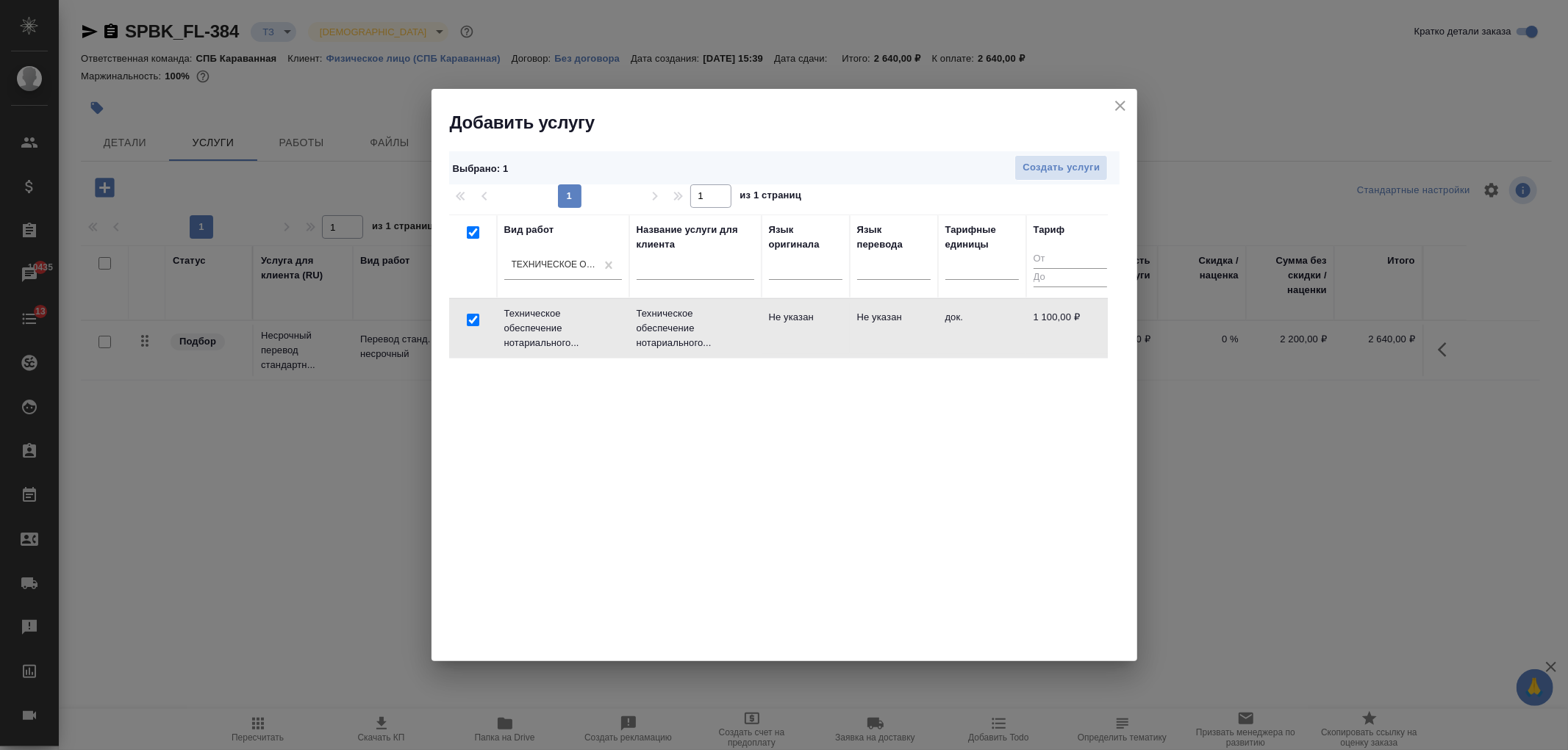
click at [1085, 148] on div "Выбрано : 1 Создать услуги 1 1 из 1 страниц Вид работ Техническое обеспечение н…" at bounding box center [784, 398] width 706 height 527
click at [1086, 171] on span "Создать услуги" at bounding box center [1061, 167] width 77 height 17
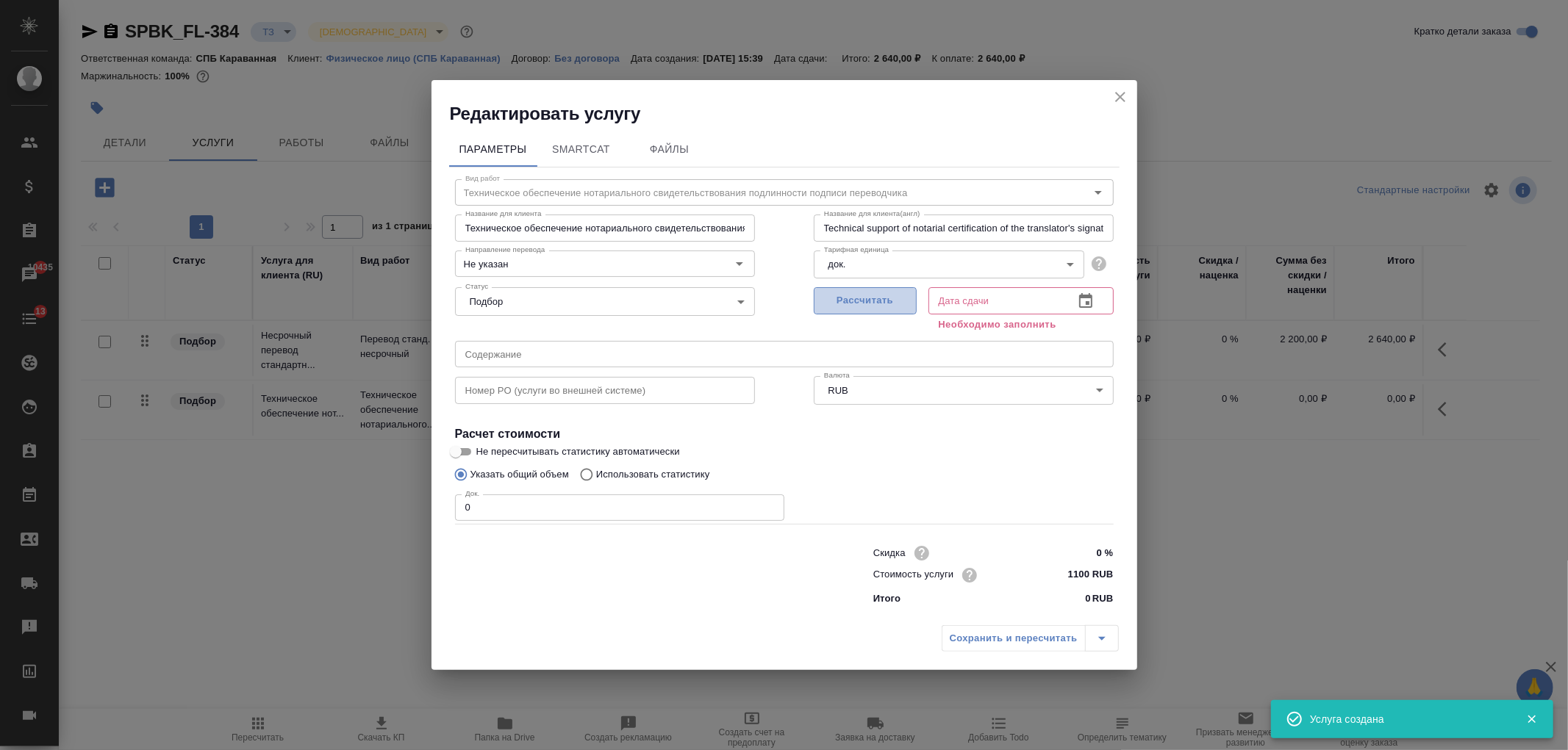
click at [839, 307] on span "Рассчитать" at bounding box center [865, 301] width 87 height 17
type input "03.09.2025 15:46"
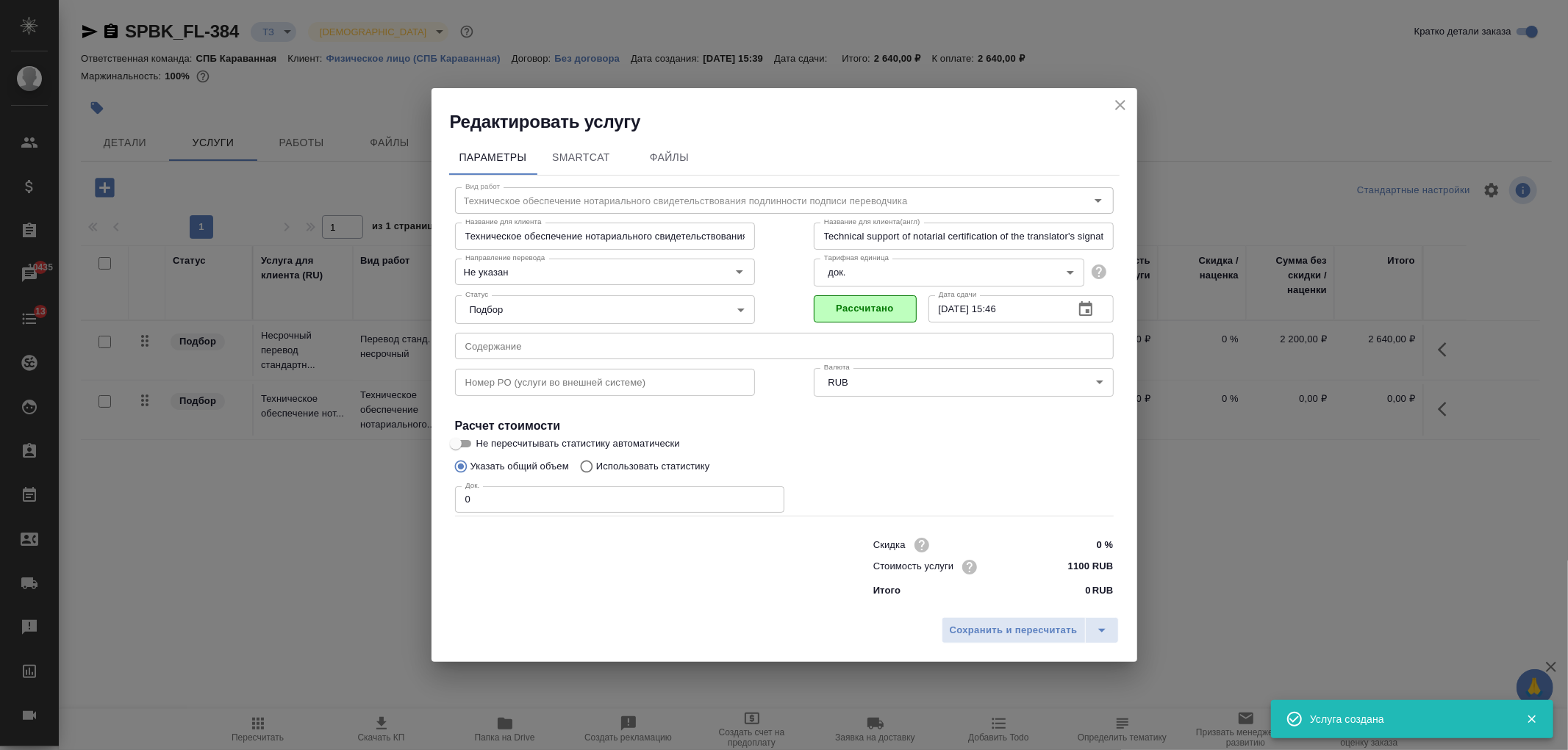
click at [506, 503] on input "0" at bounding box center [619, 500] width 329 height 27
type input "1"
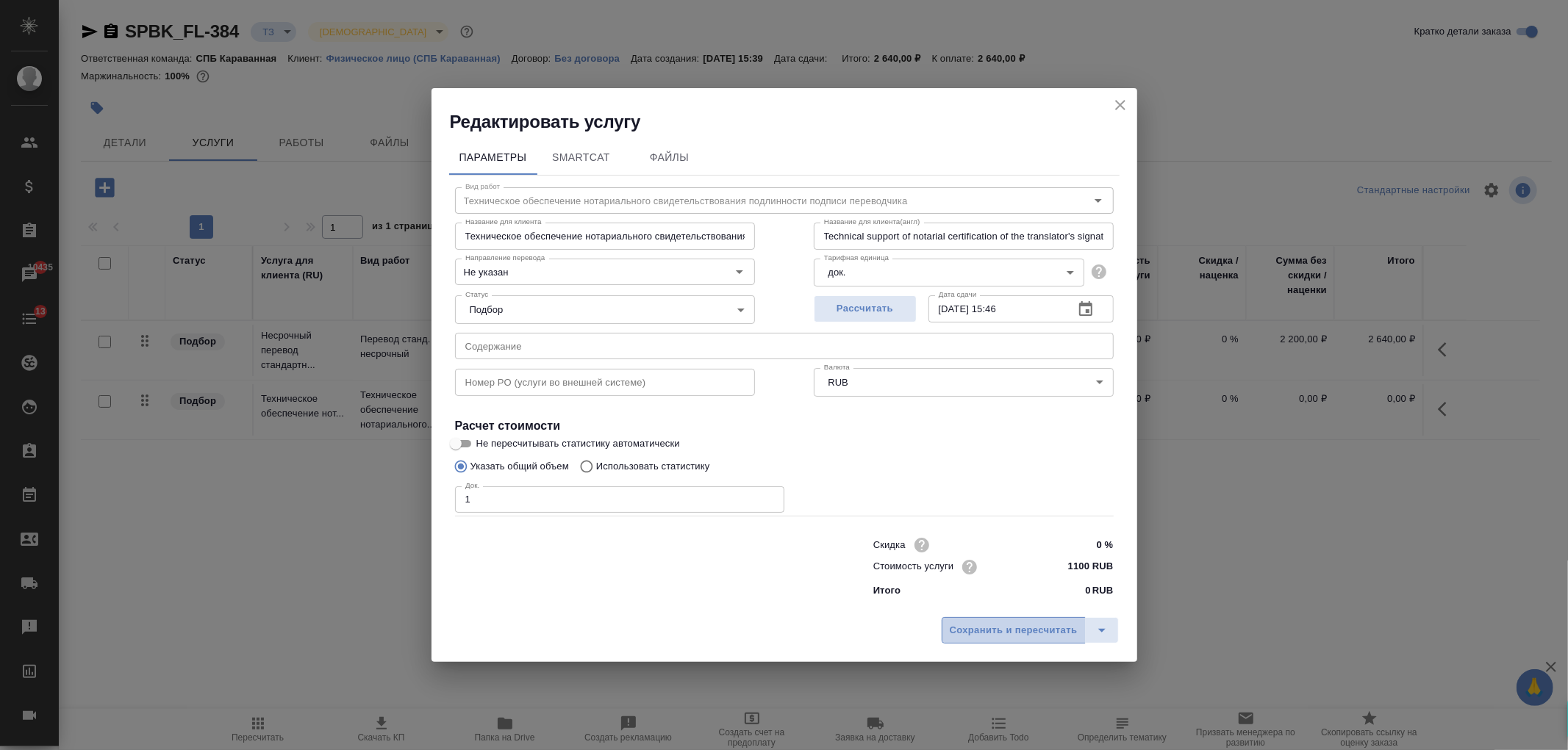
click at [1033, 627] on span "Сохранить и пересчитать" at bounding box center [1014, 631] width 128 height 17
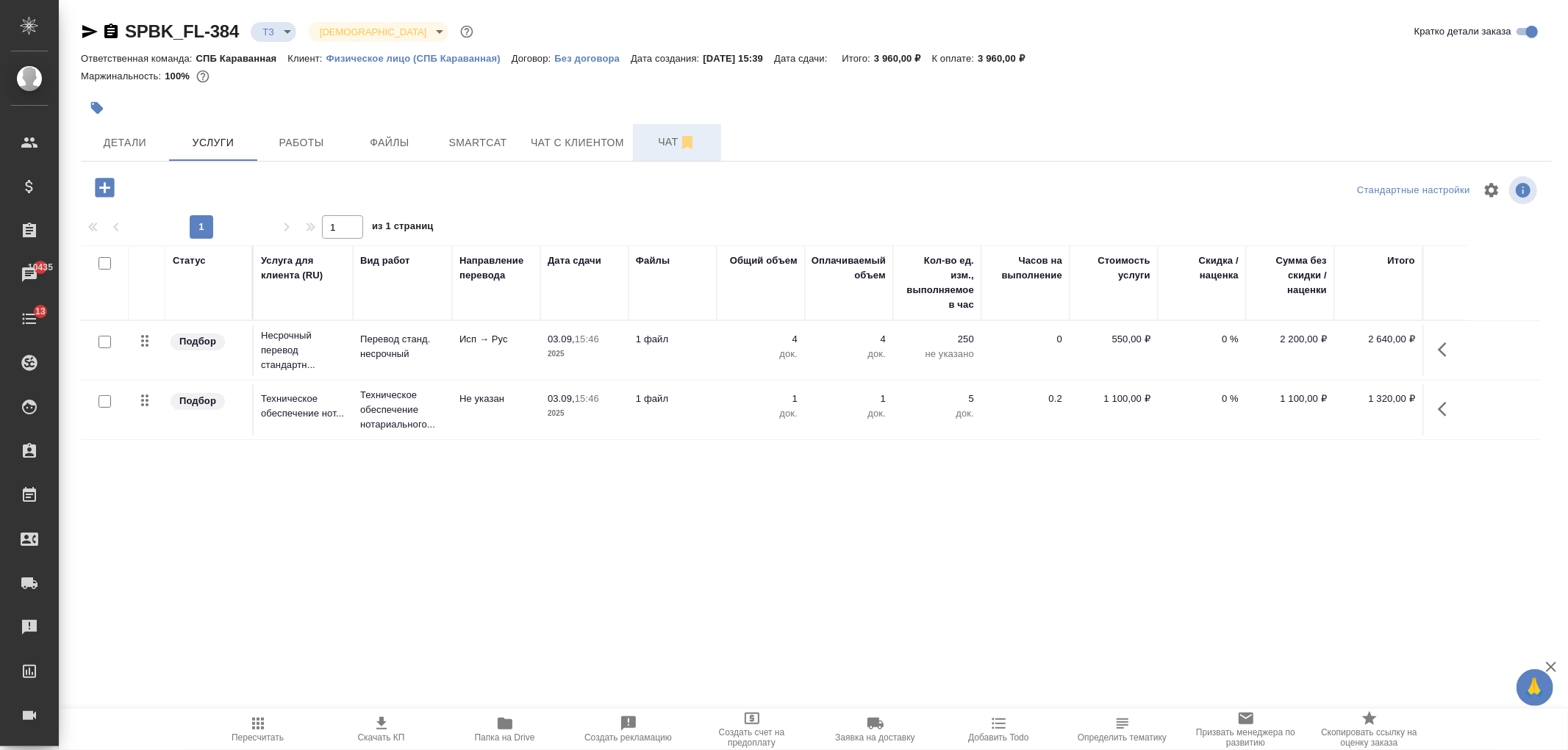
click at [644, 139] on span "Чат" at bounding box center [677, 142] width 70 height 18
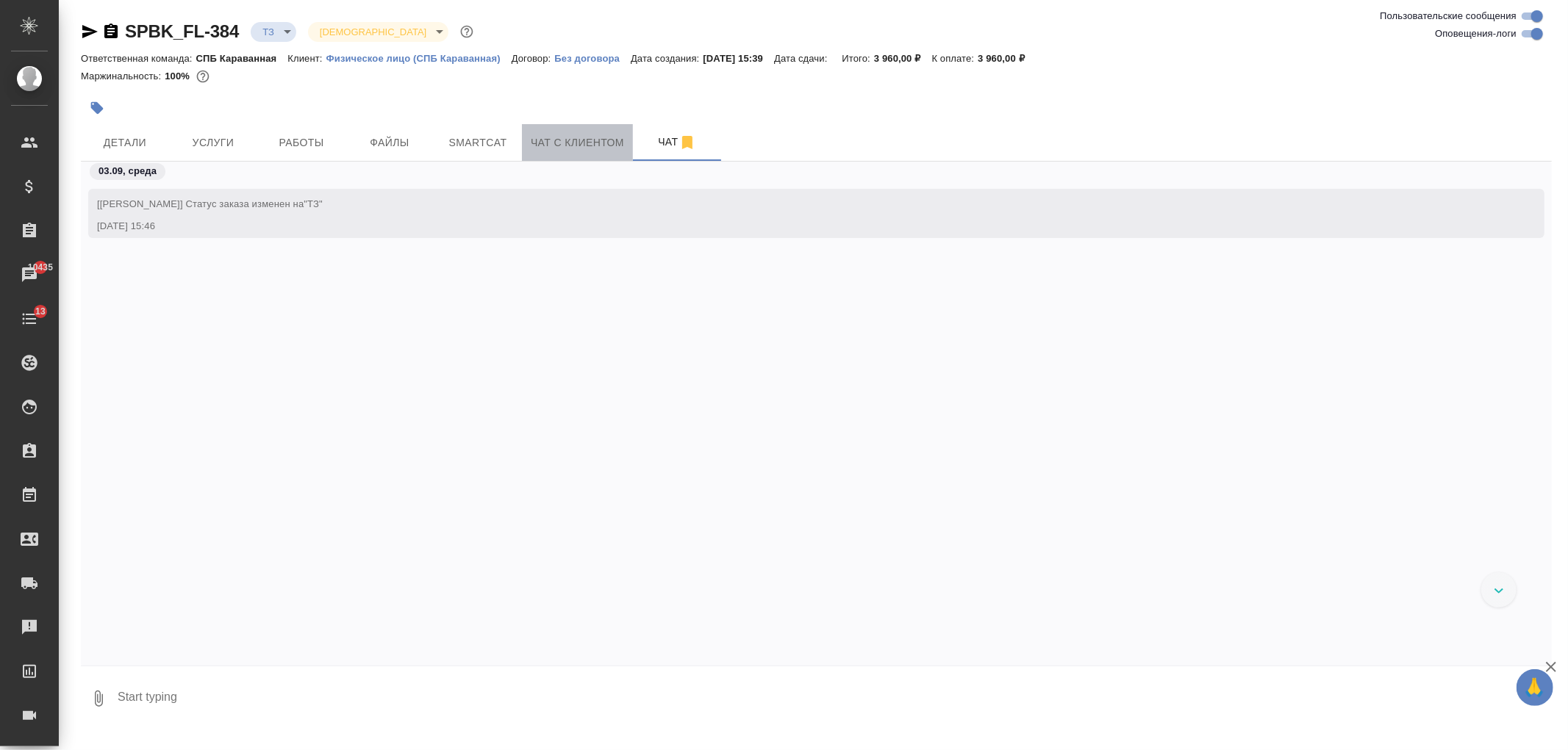
click at [583, 148] on span "Чат с клиентом" at bounding box center [577, 143] width 94 height 18
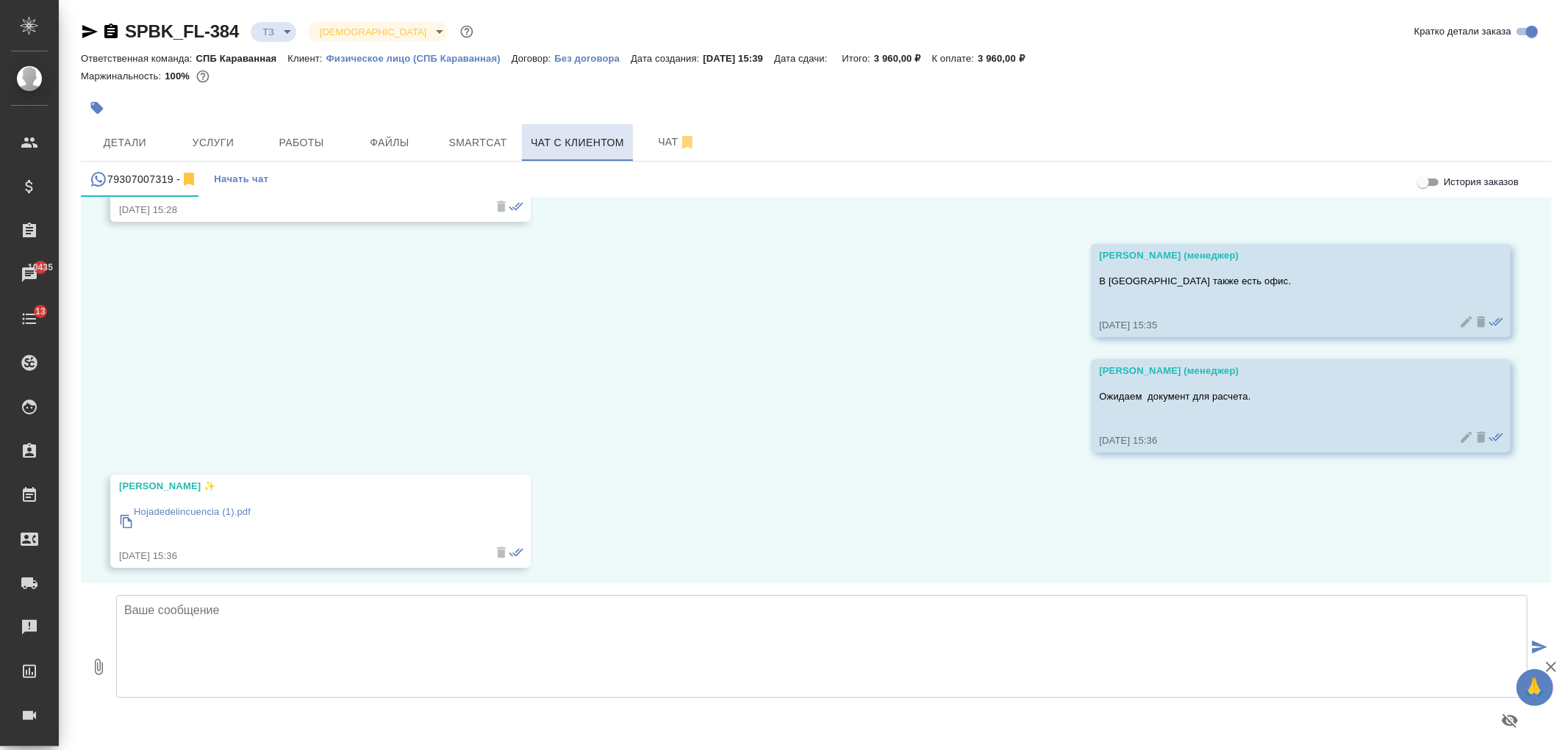
scroll to position [859, 0]
click at [634, 143] on button "Чат" at bounding box center [677, 143] width 88 height 36
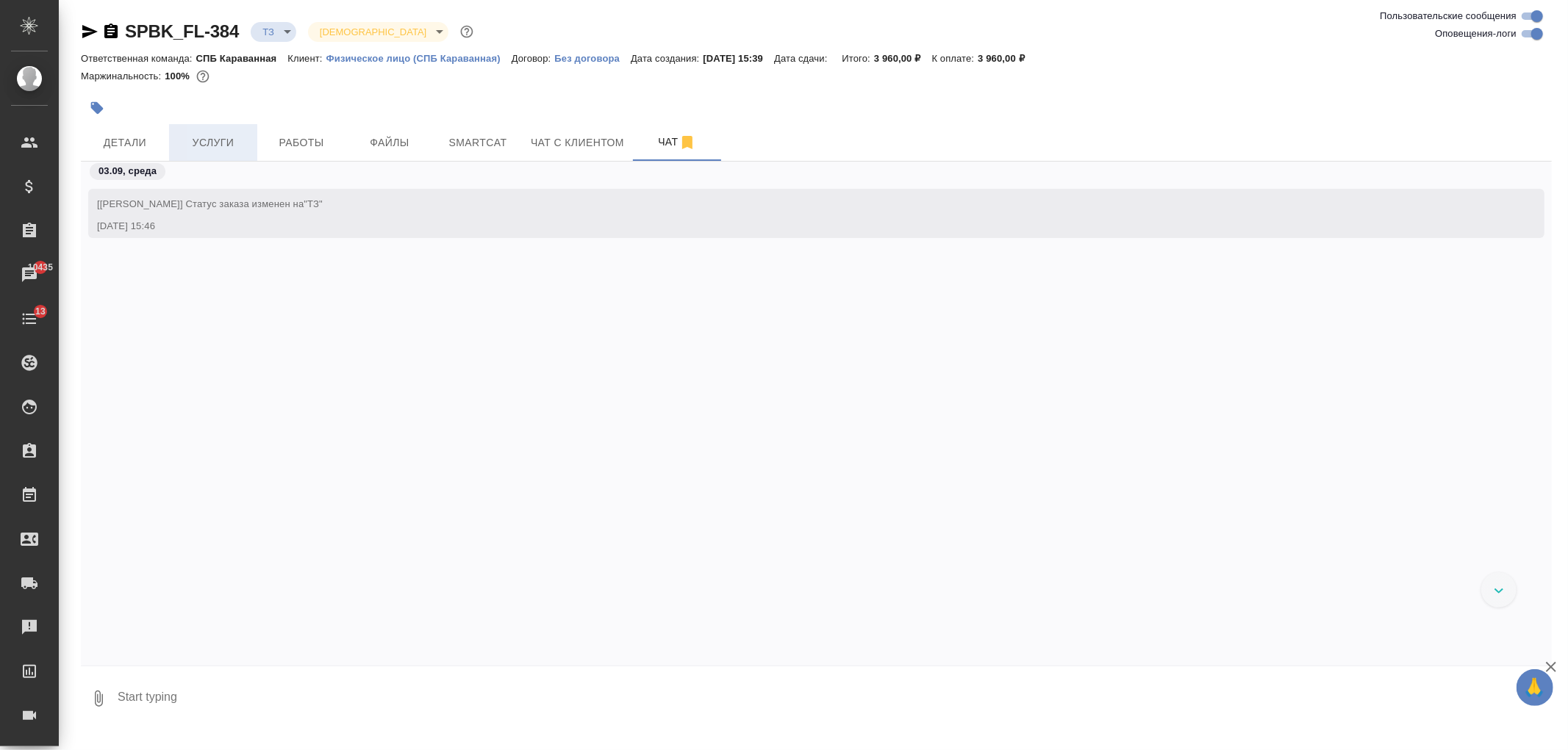
click at [243, 135] on span "Услуги" at bounding box center [213, 143] width 70 height 18
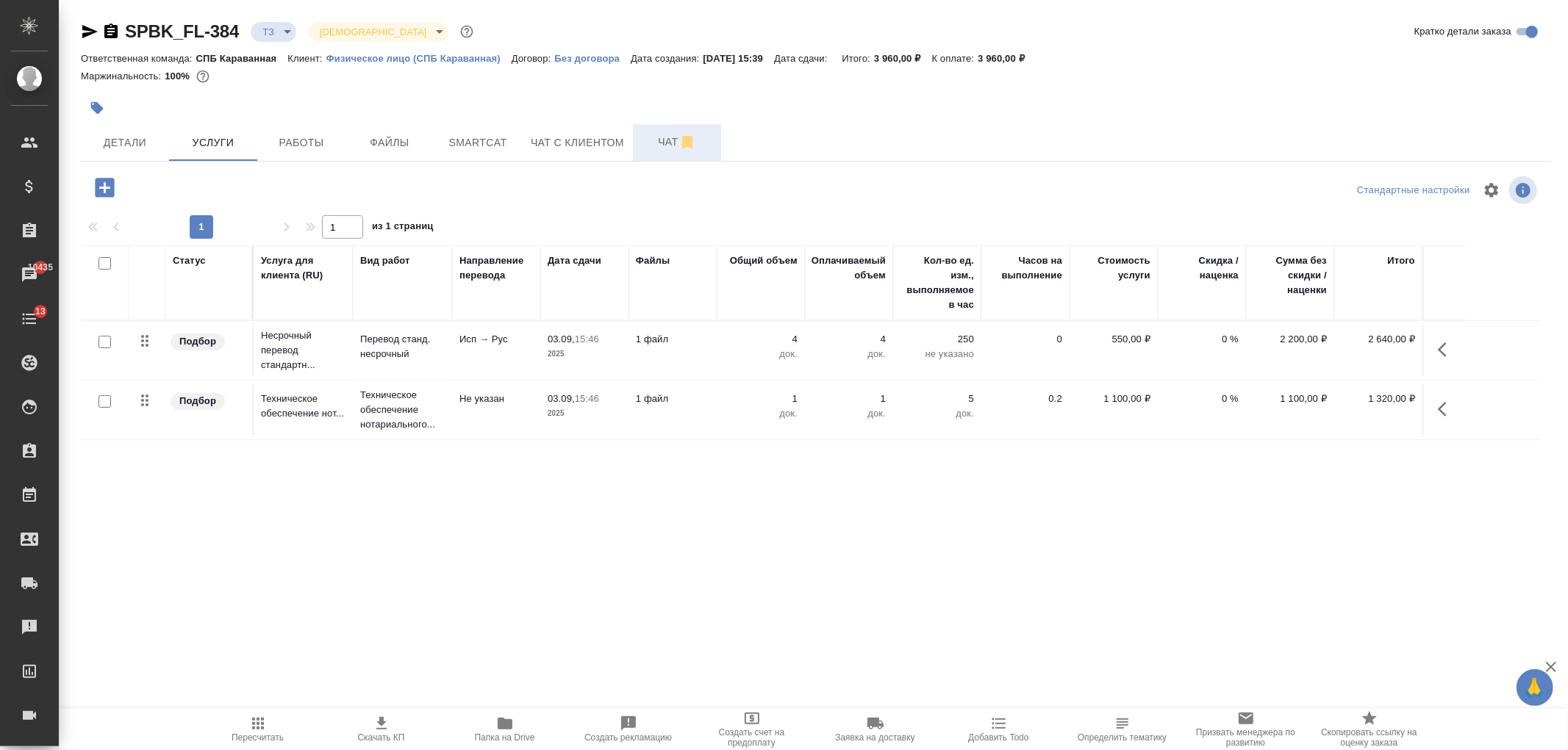
click at [671, 150] on span "Чат" at bounding box center [677, 142] width 70 height 18
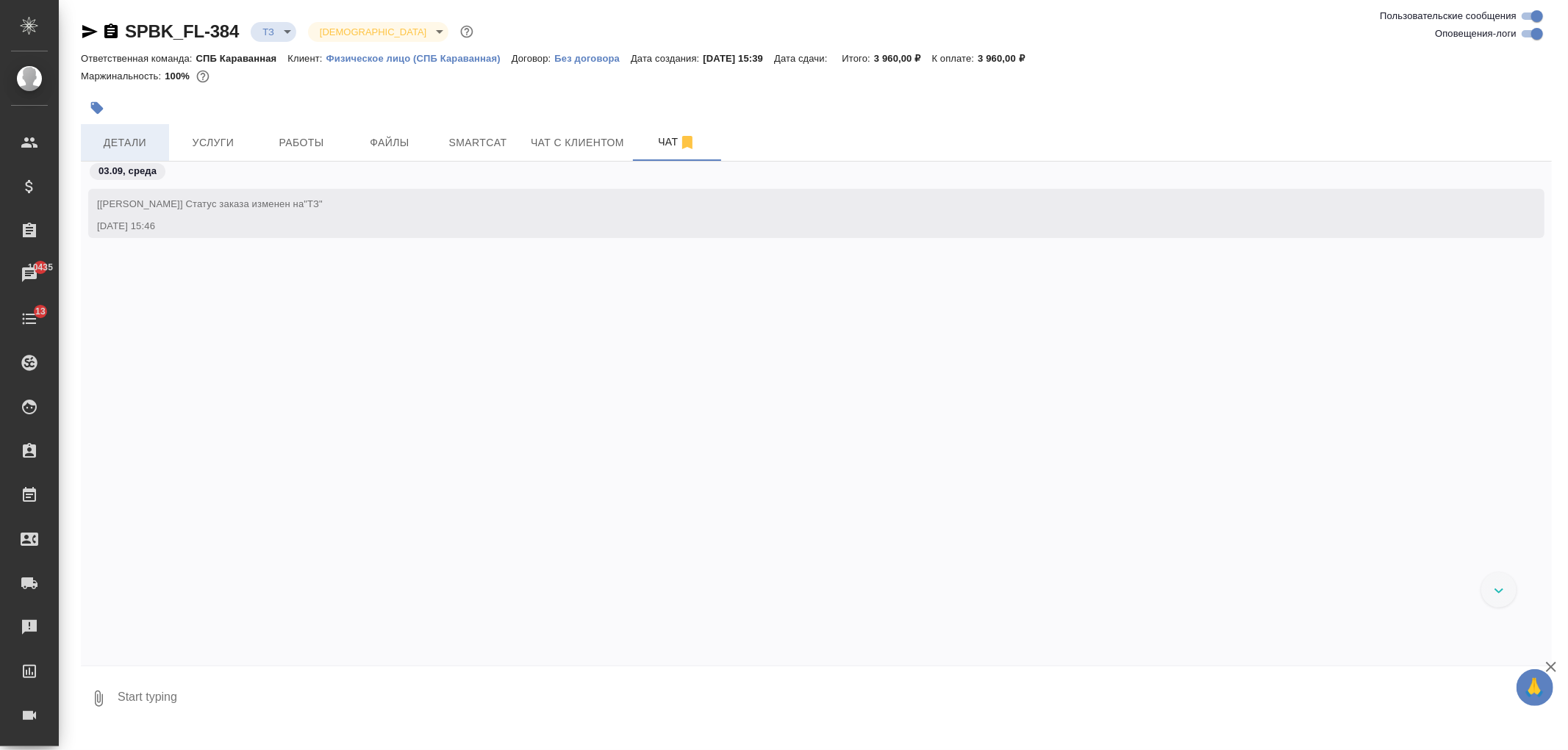
click at [113, 142] on span "Детали" at bounding box center [124, 143] width 70 height 18
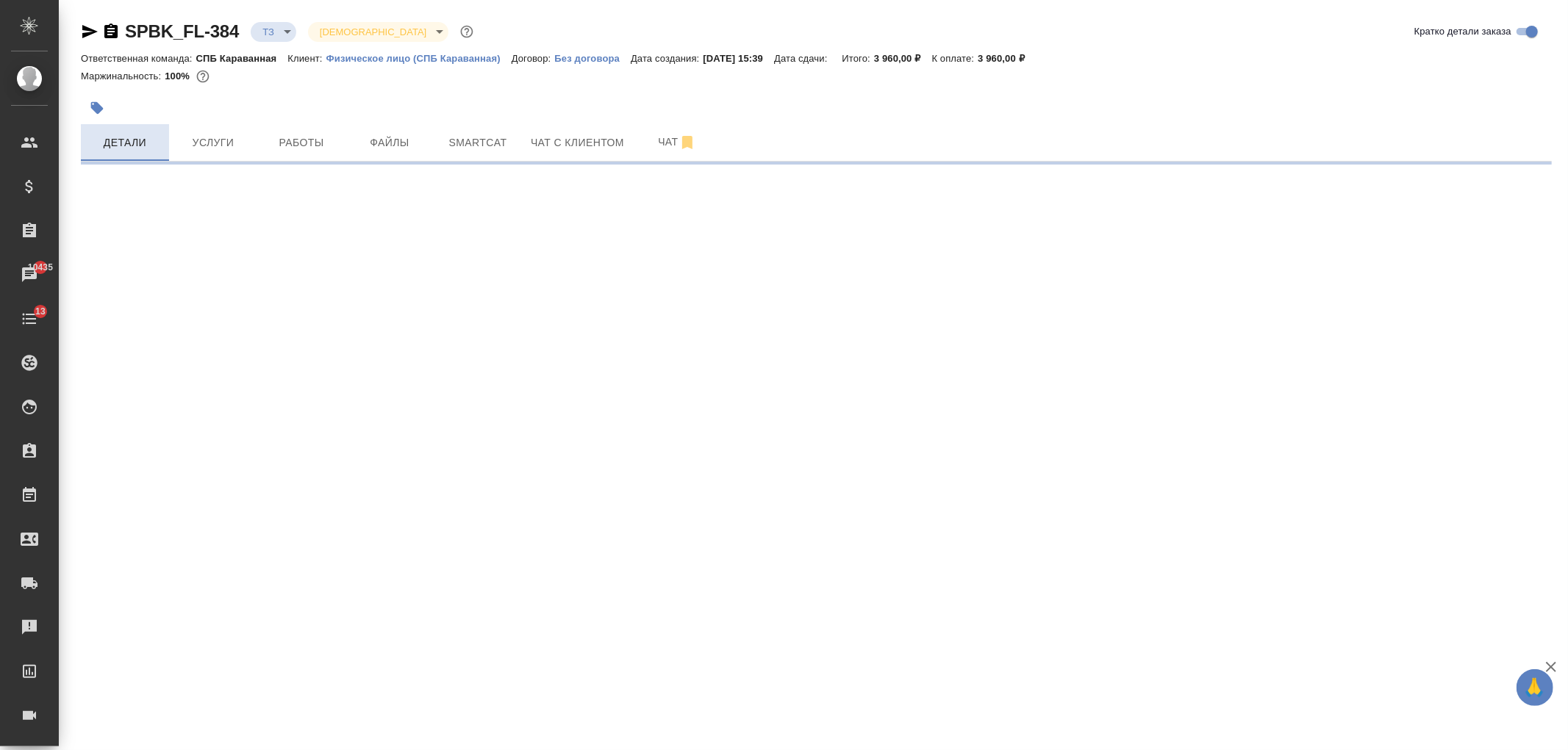
select select "RU"
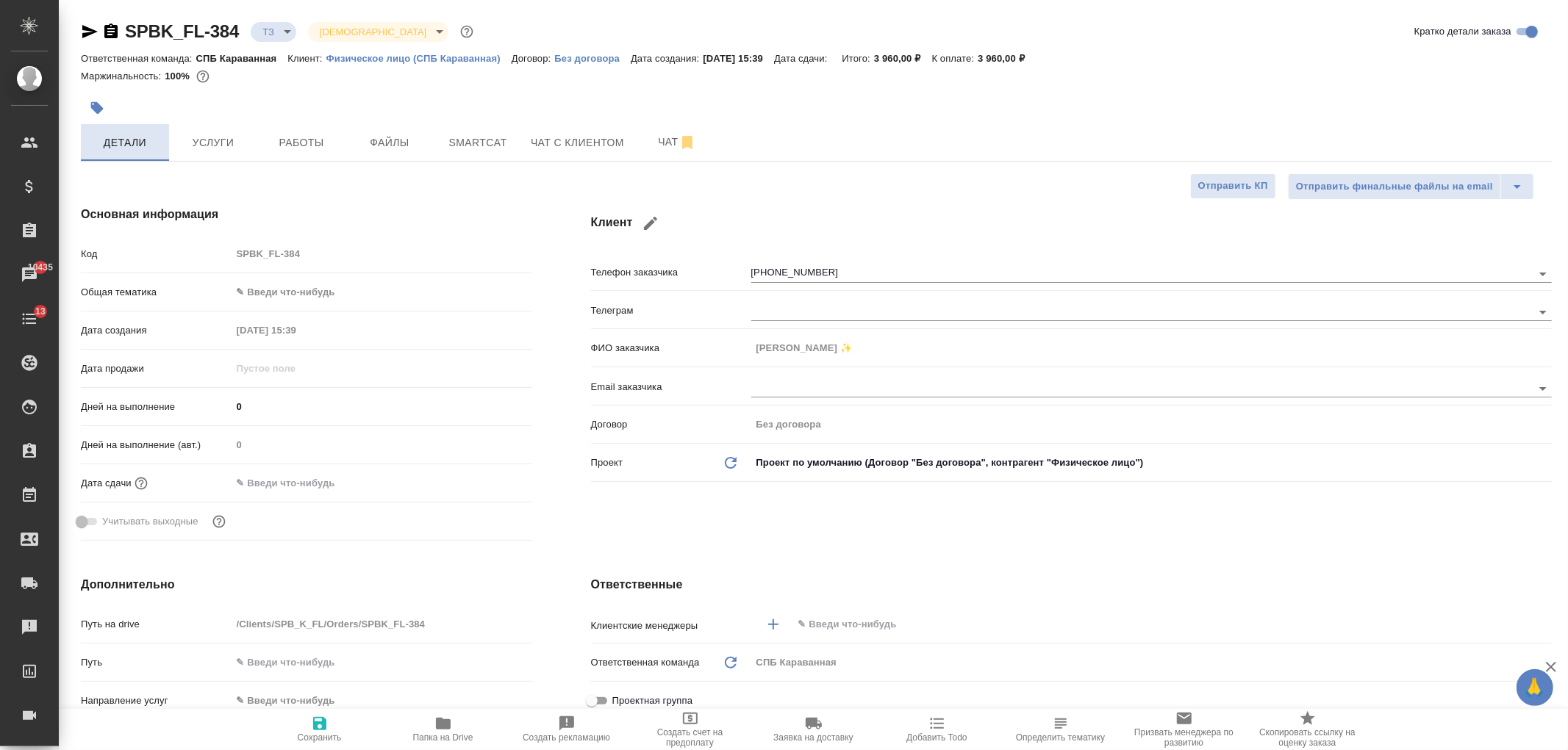
type textarea "x"
click at [333, 299] on body "🙏 .cls-1 fill:#fff; AWATERA Ivanova Arina Клиенты Спецификации Заказы 10435 Чат…" at bounding box center [784, 375] width 1568 height 750
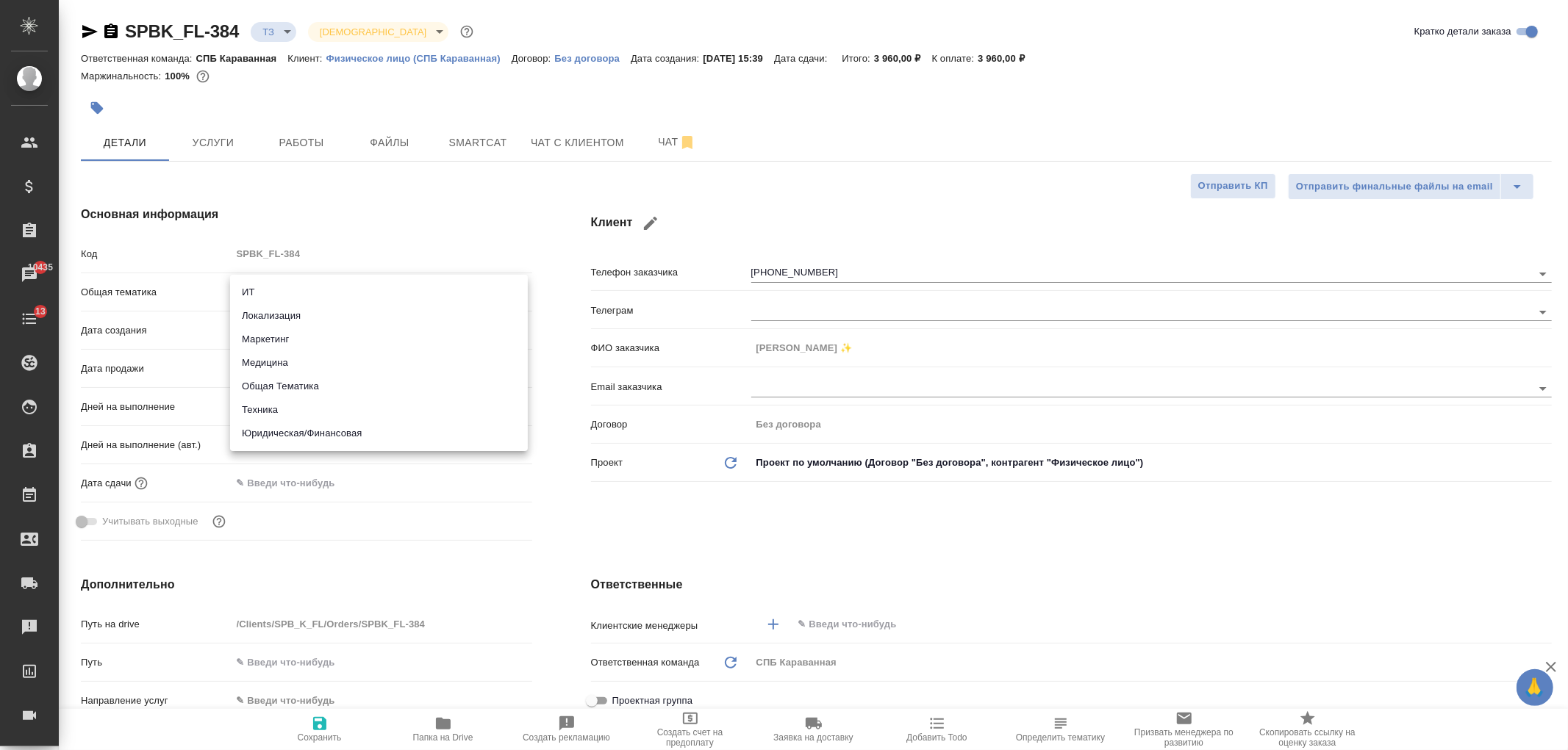
click at [355, 438] on li "Юридическая/Финансовая" at bounding box center [379, 433] width 298 height 23
type input "yr-fn"
type textarea "x"
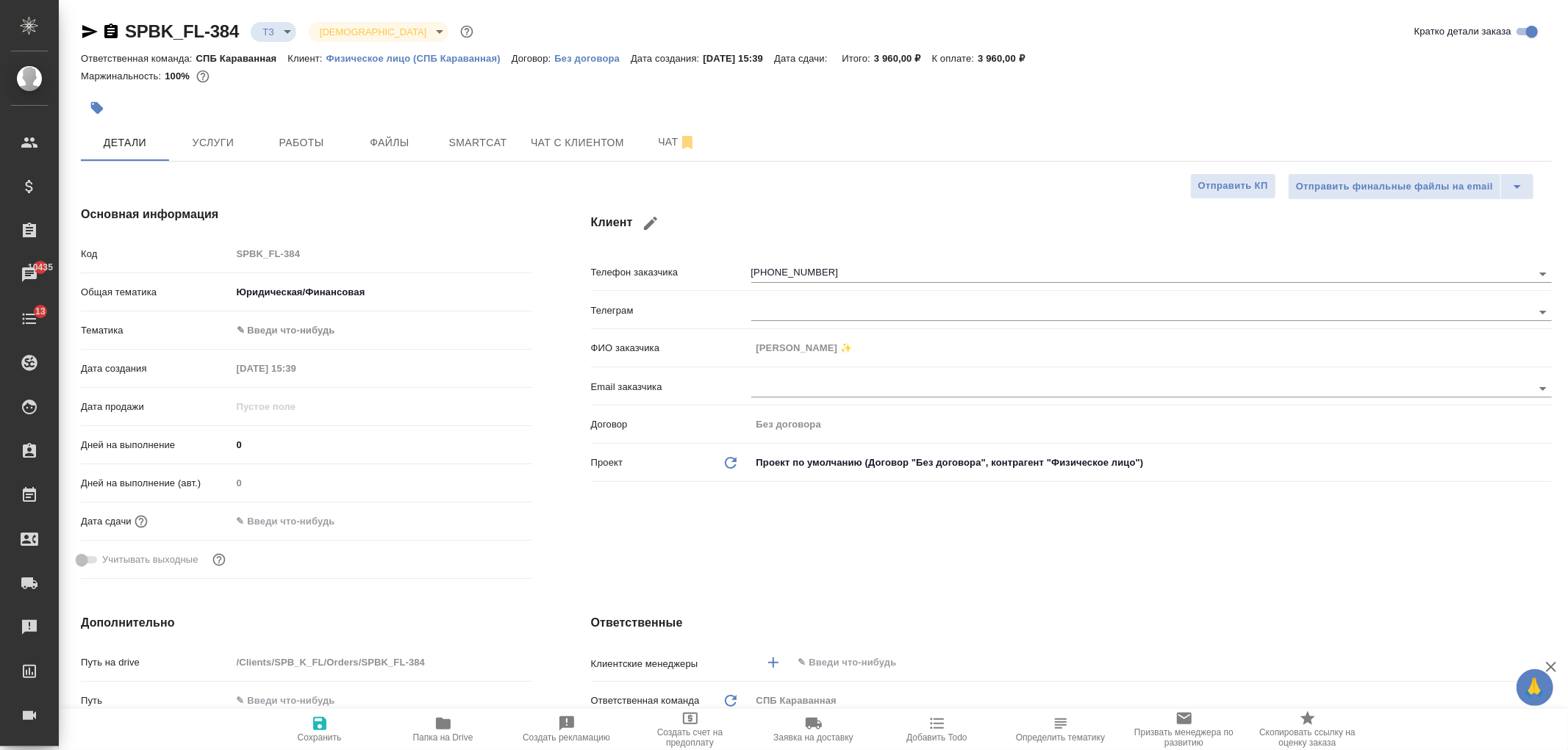
click at [292, 331] on body "🙏 .cls-1 fill:#fff; AWATERA Ivanova Arina Клиенты Спецификации Заказы 10435 Чат…" at bounding box center [784, 375] width 1568 height 750
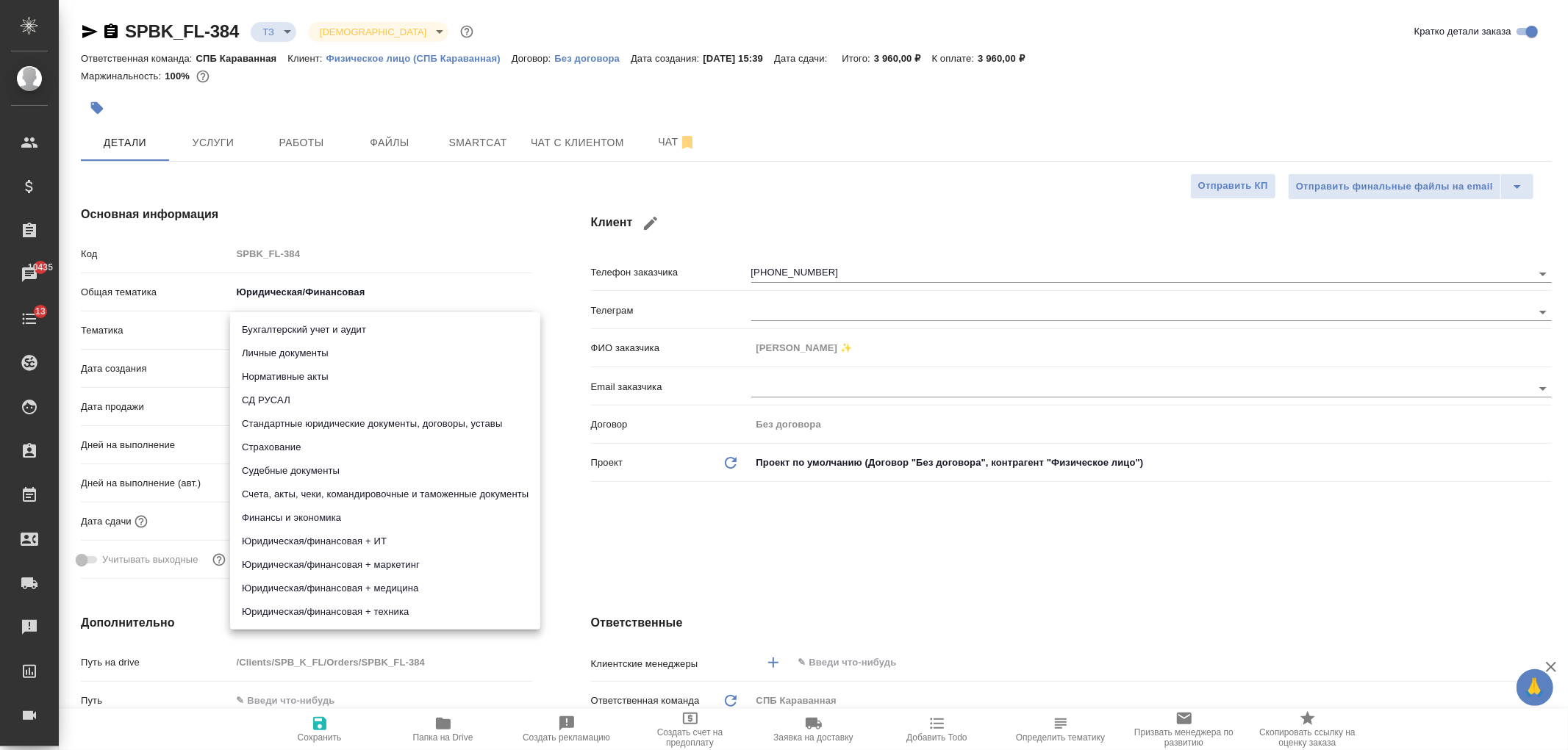
click at [316, 353] on li "Личные документы" at bounding box center [386, 353] width 310 height 23
type textarea "x"
type input "5a8b8b956a9677013d343cfe"
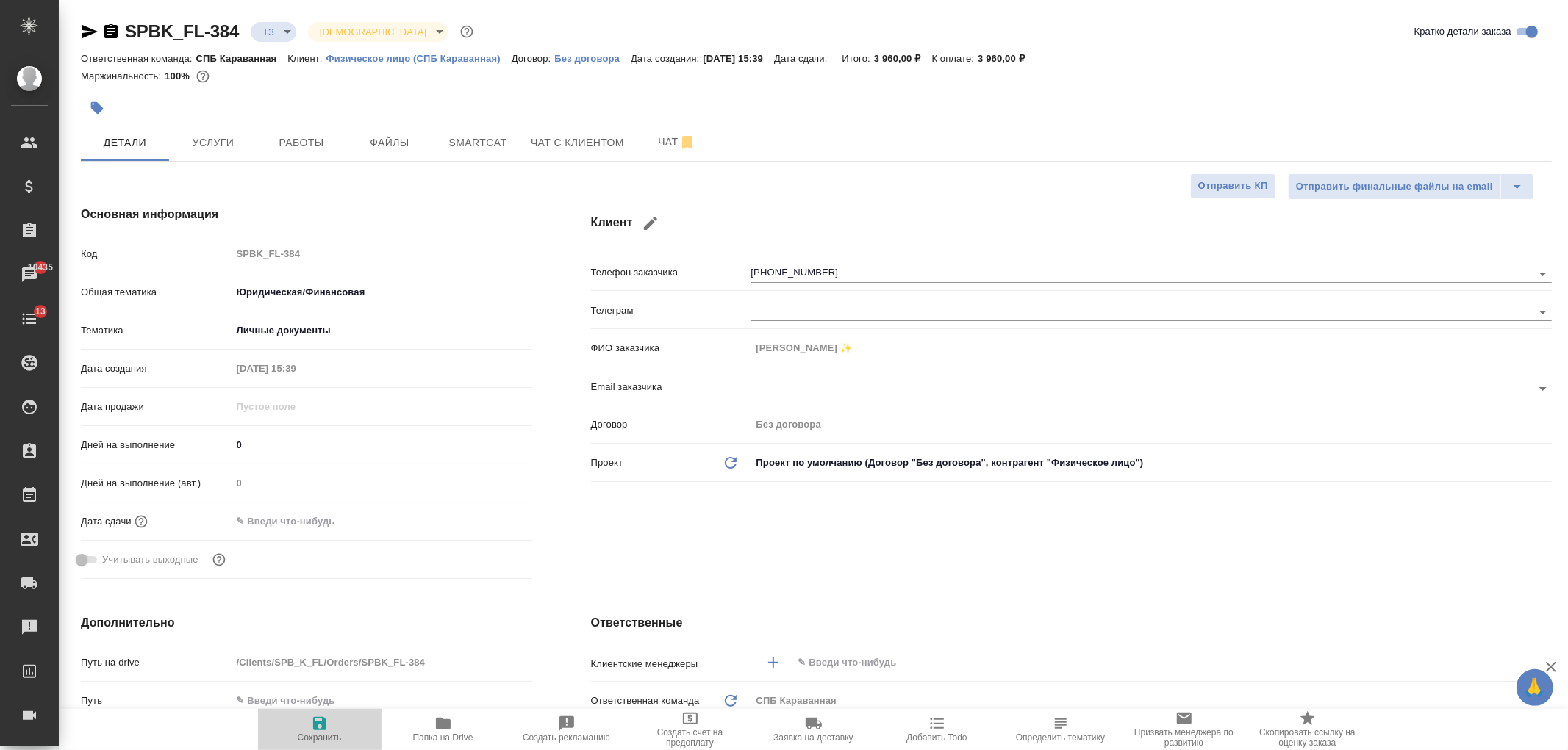
click at [320, 728] on icon "button" at bounding box center [319, 723] width 17 height 17
type textarea "x"
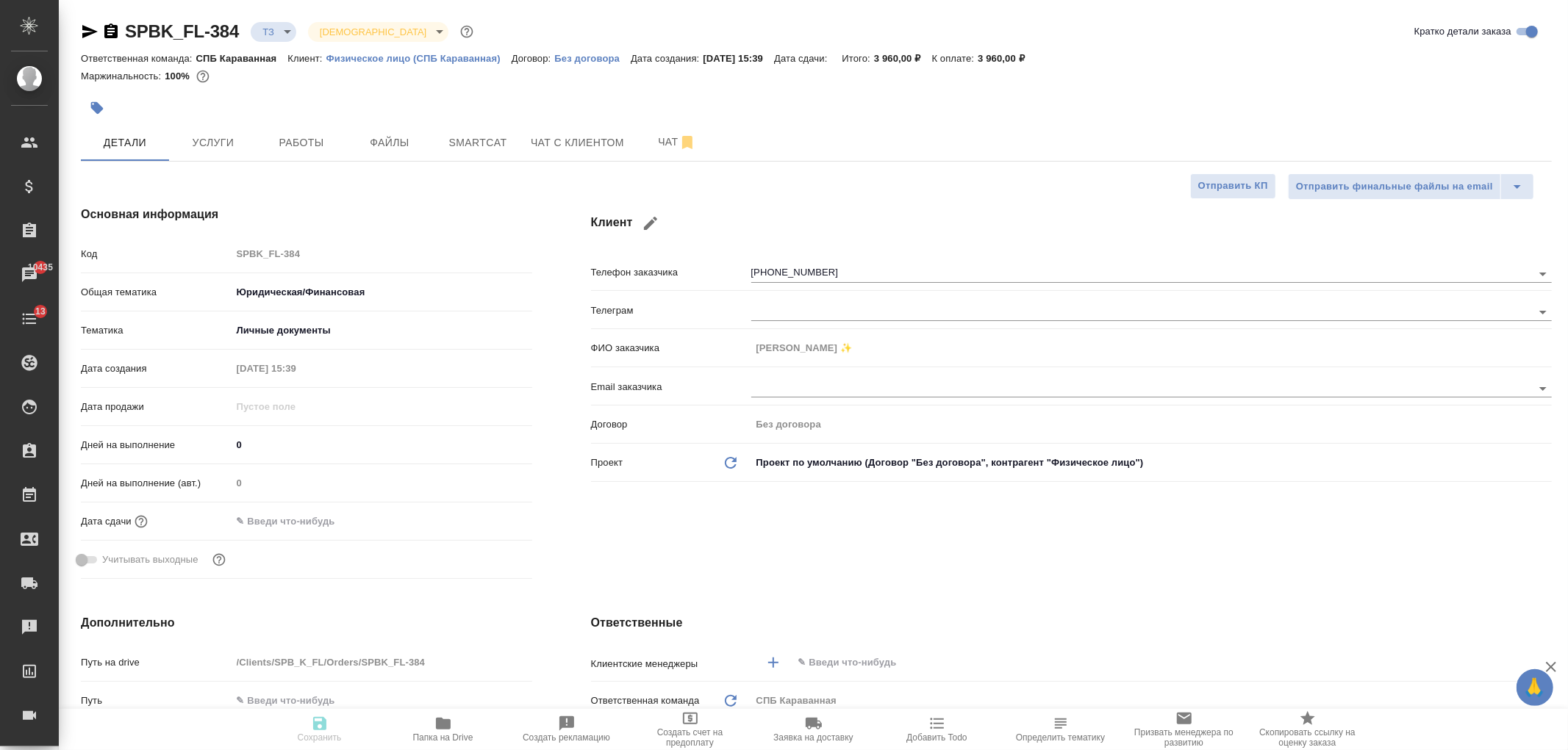
type textarea "x"
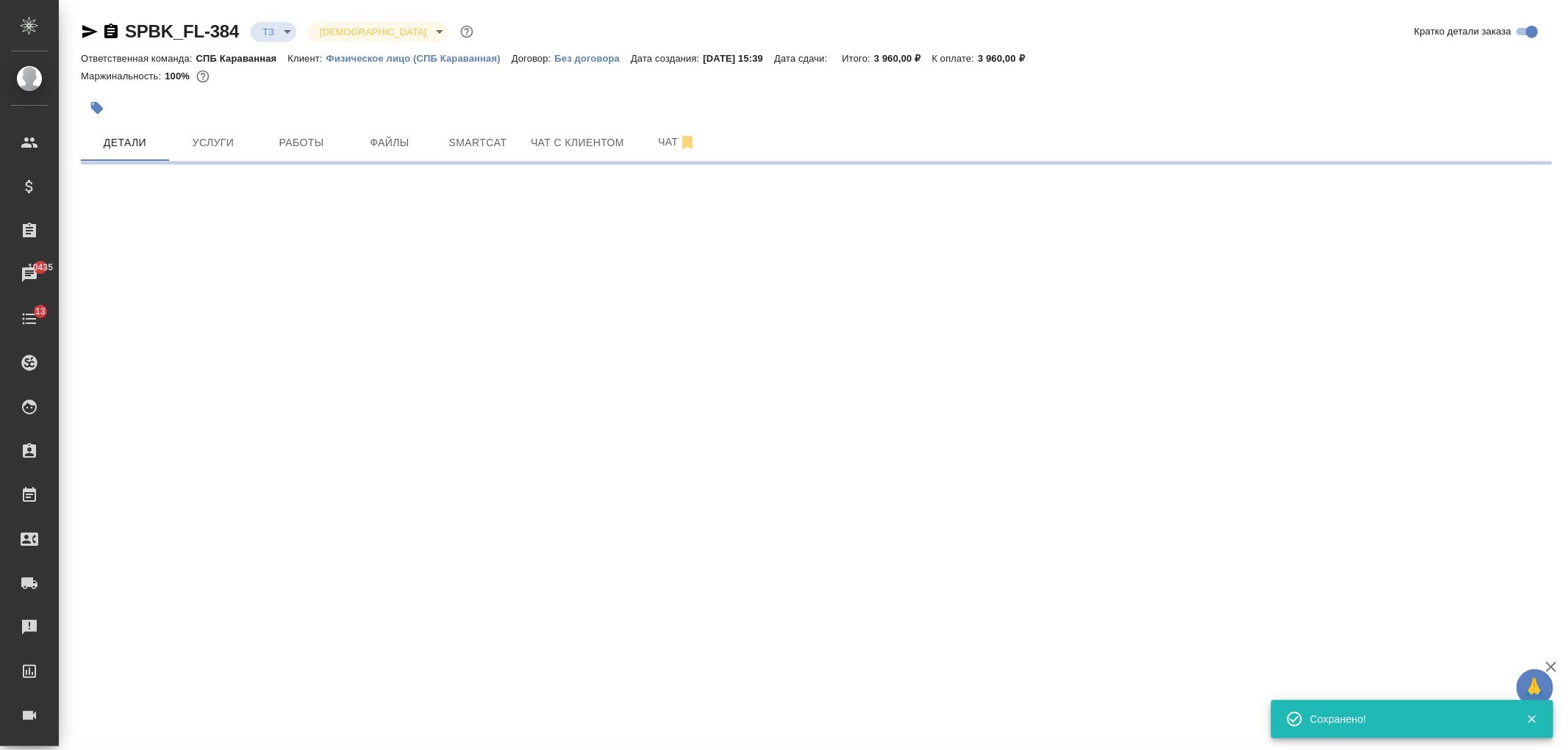
select select "RU"
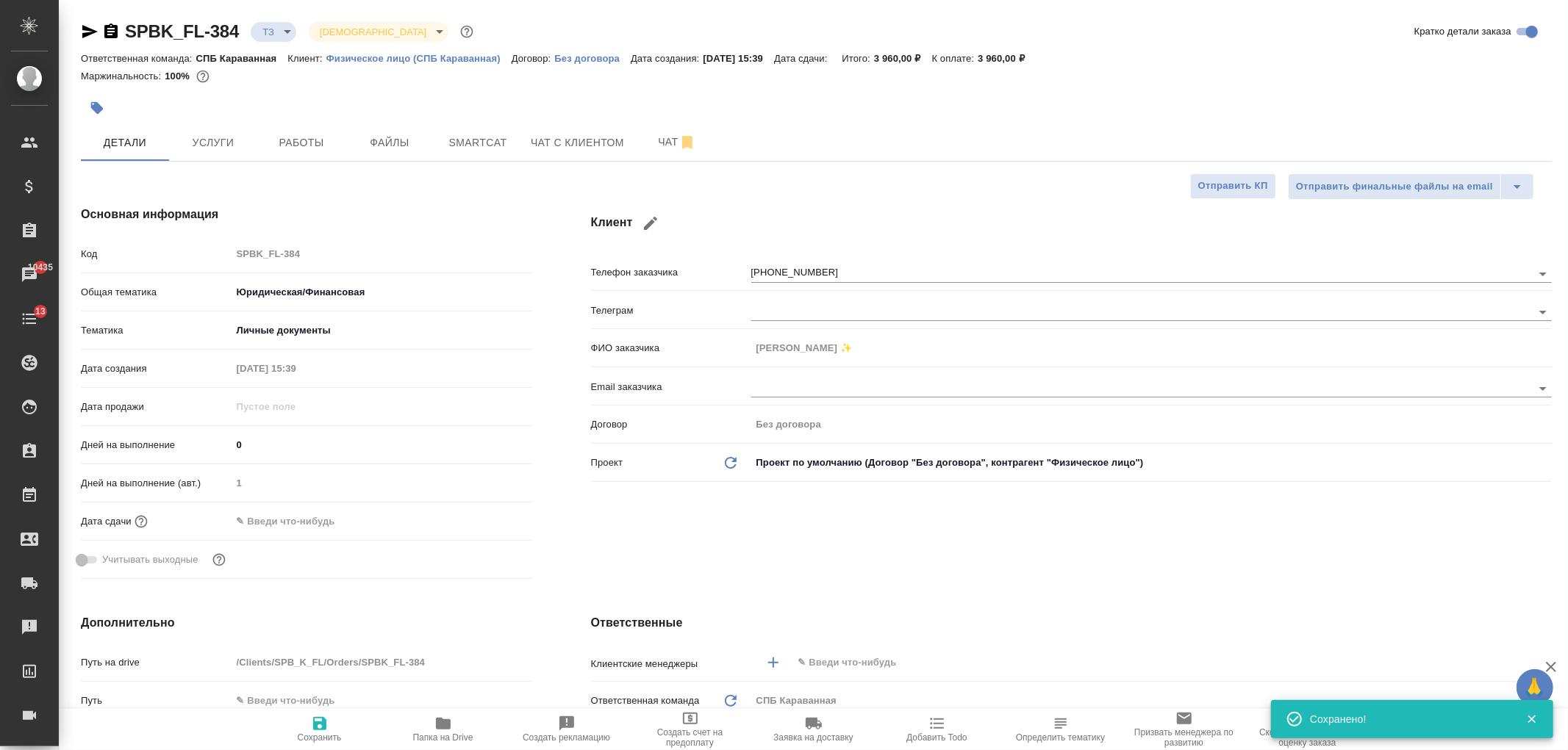
type textarea "x"
click at [869, 664] on input "text" at bounding box center [1148, 662] width 701 height 17
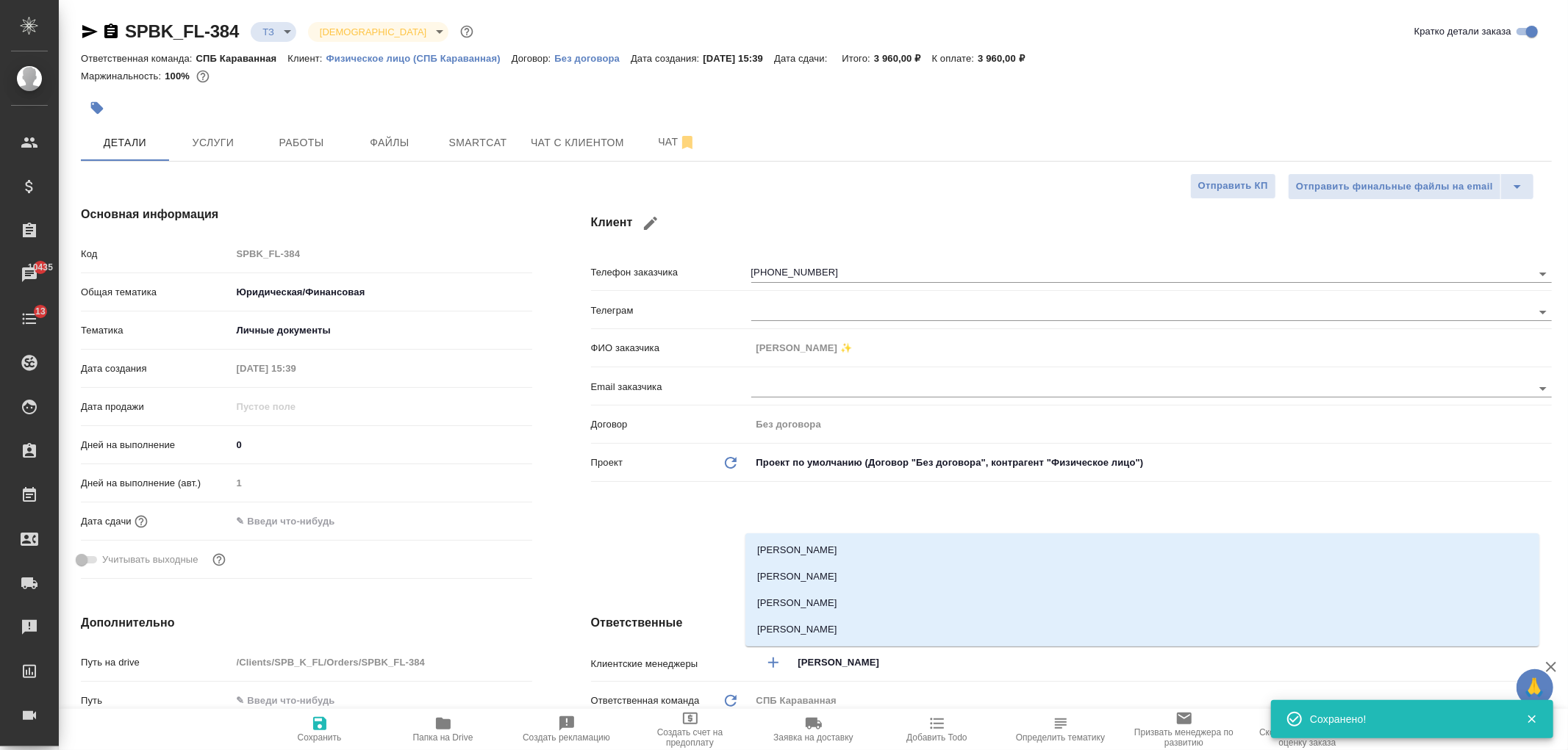
type input "Ивано"
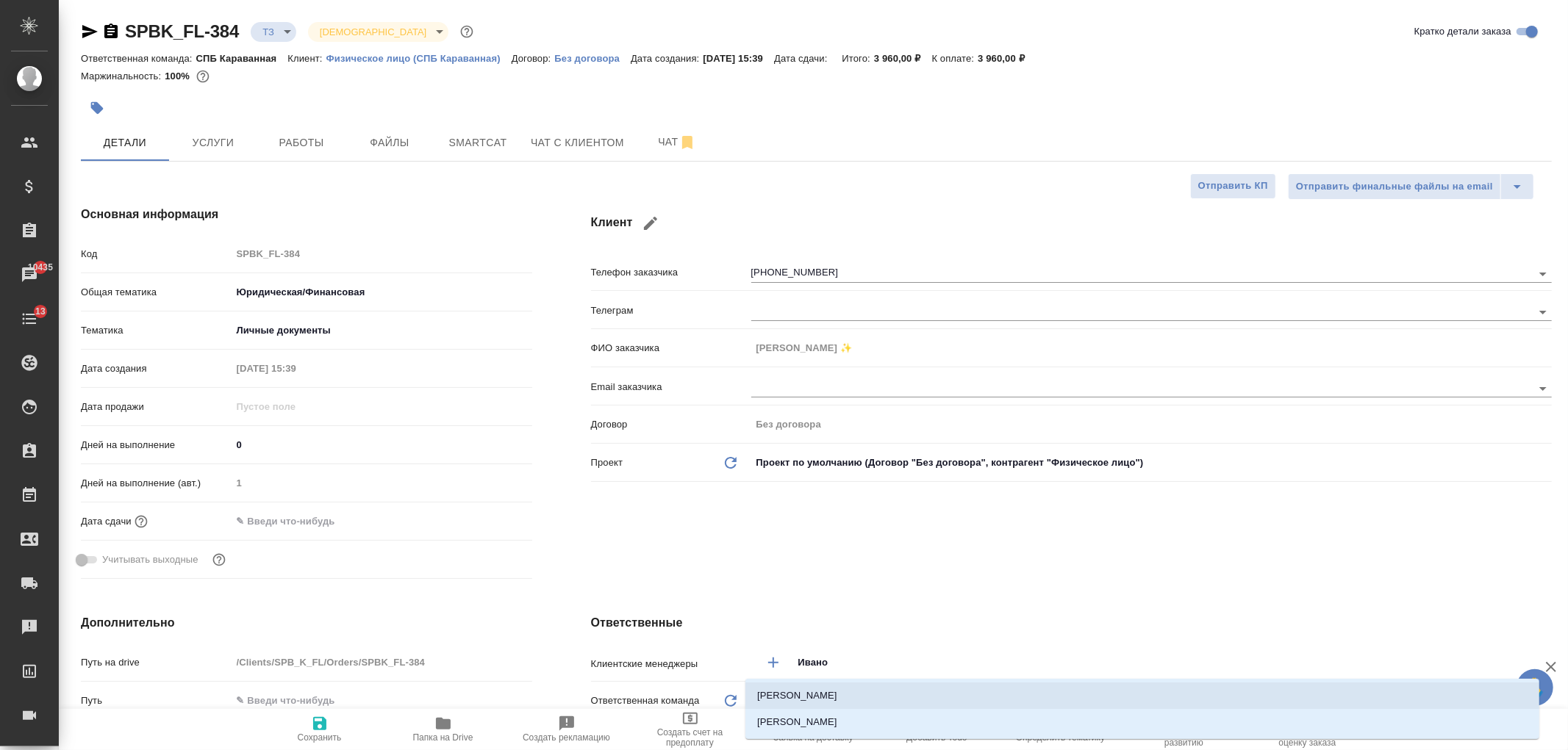
click at [840, 704] on li "[PERSON_NAME]" at bounding box center [1143, 696] width 794 height 27
type textarea "x"
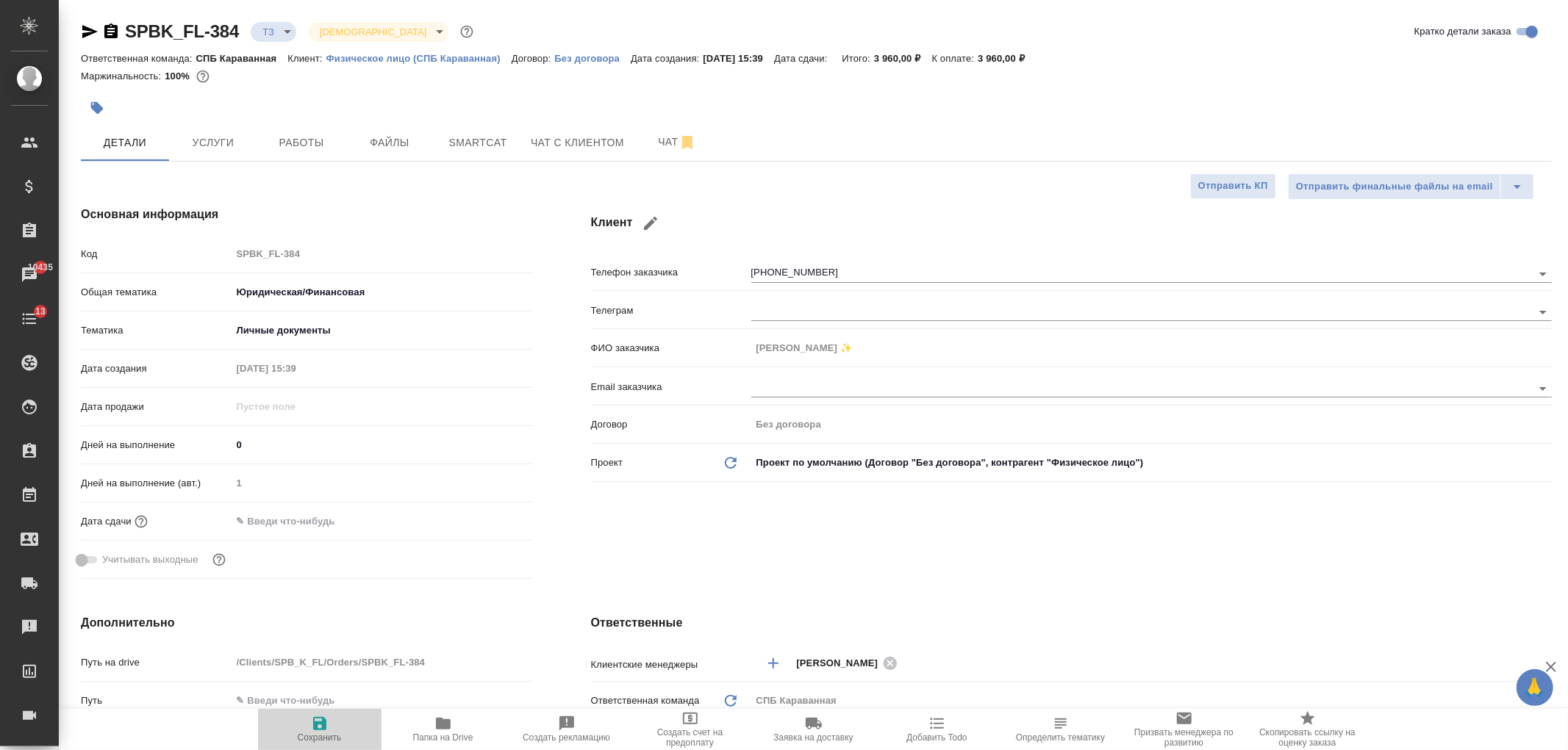
click at [316, 714] on button "Сохранить" at bounding box center [319, 730] width 124 height 41
type textarea "x"
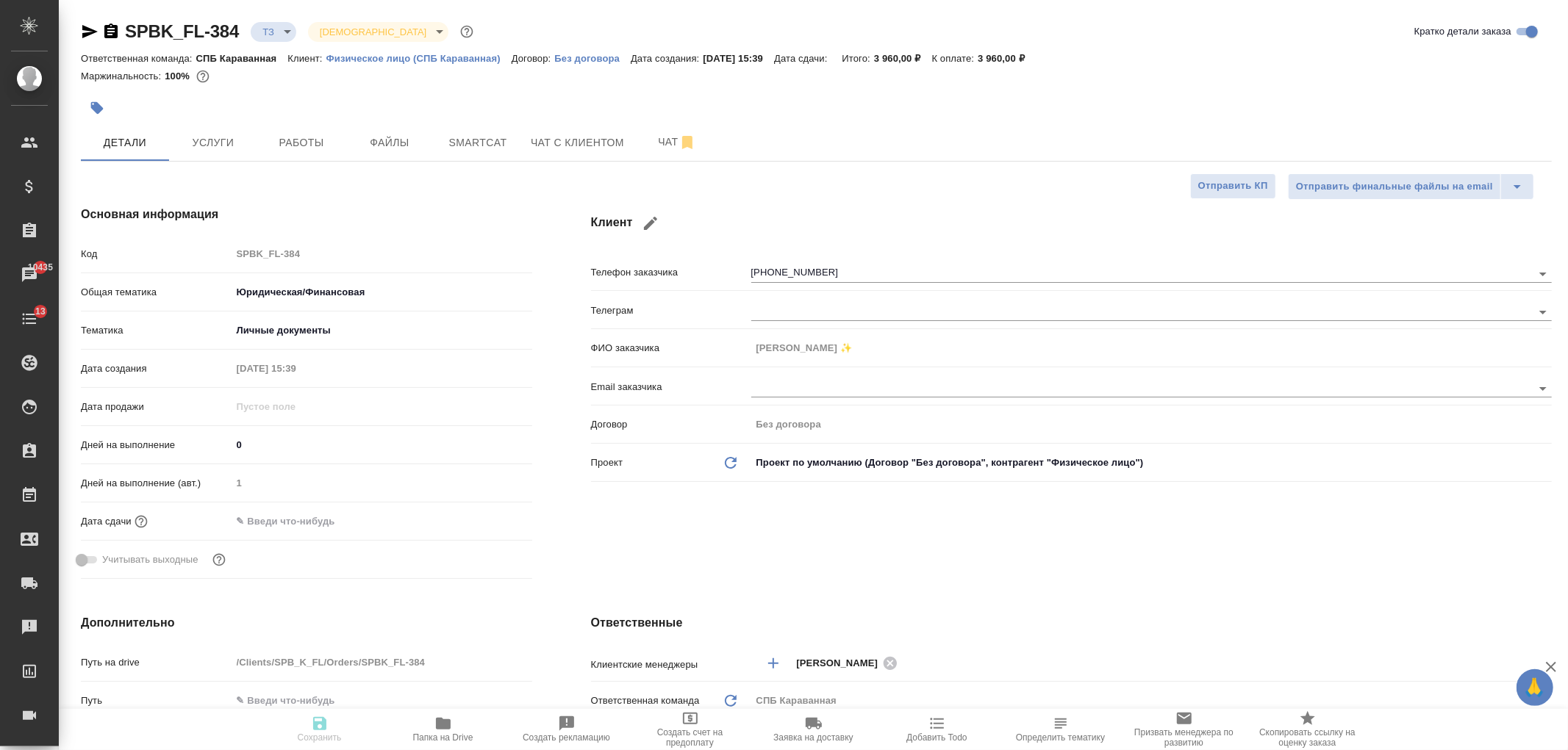
type textarea "x"
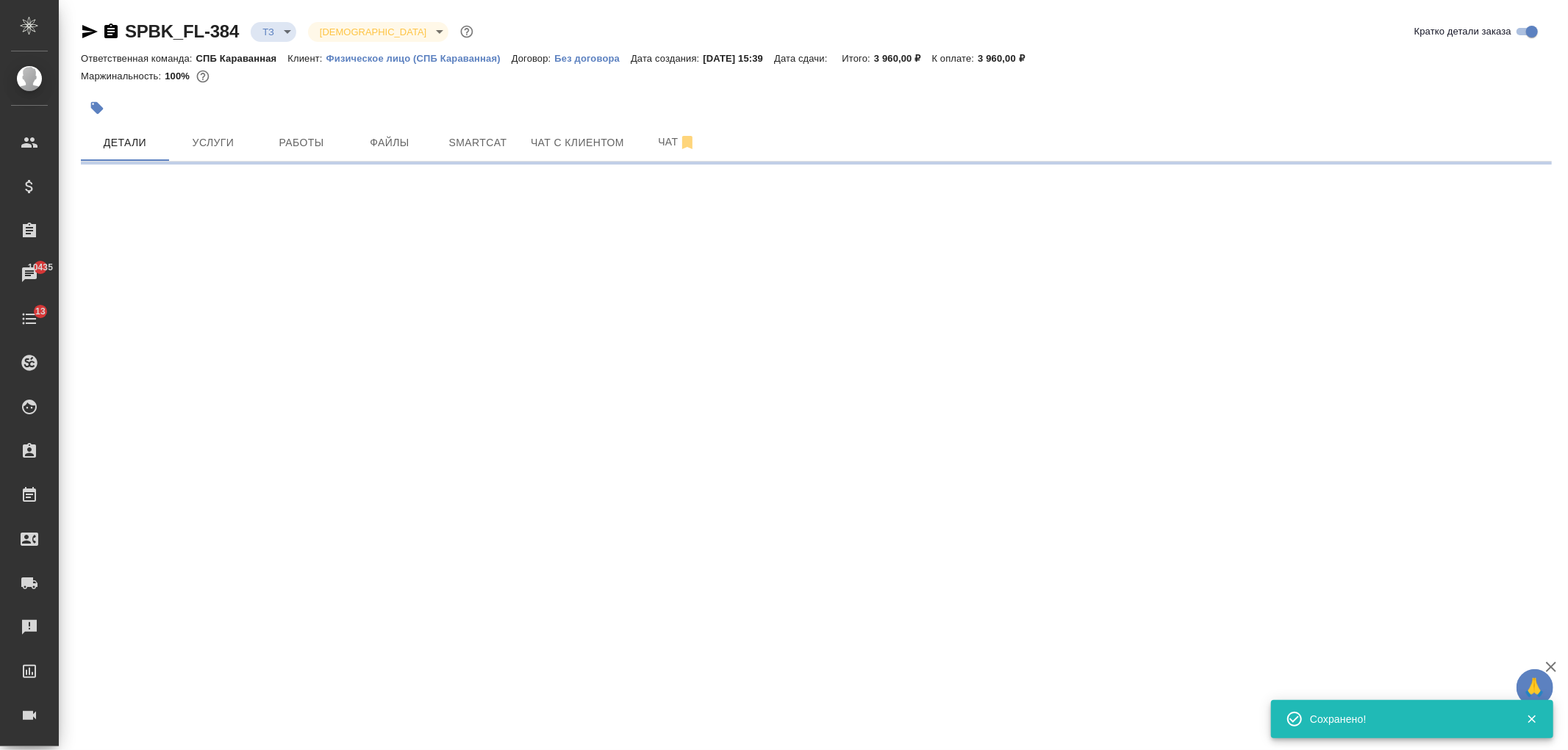
select select "RU"
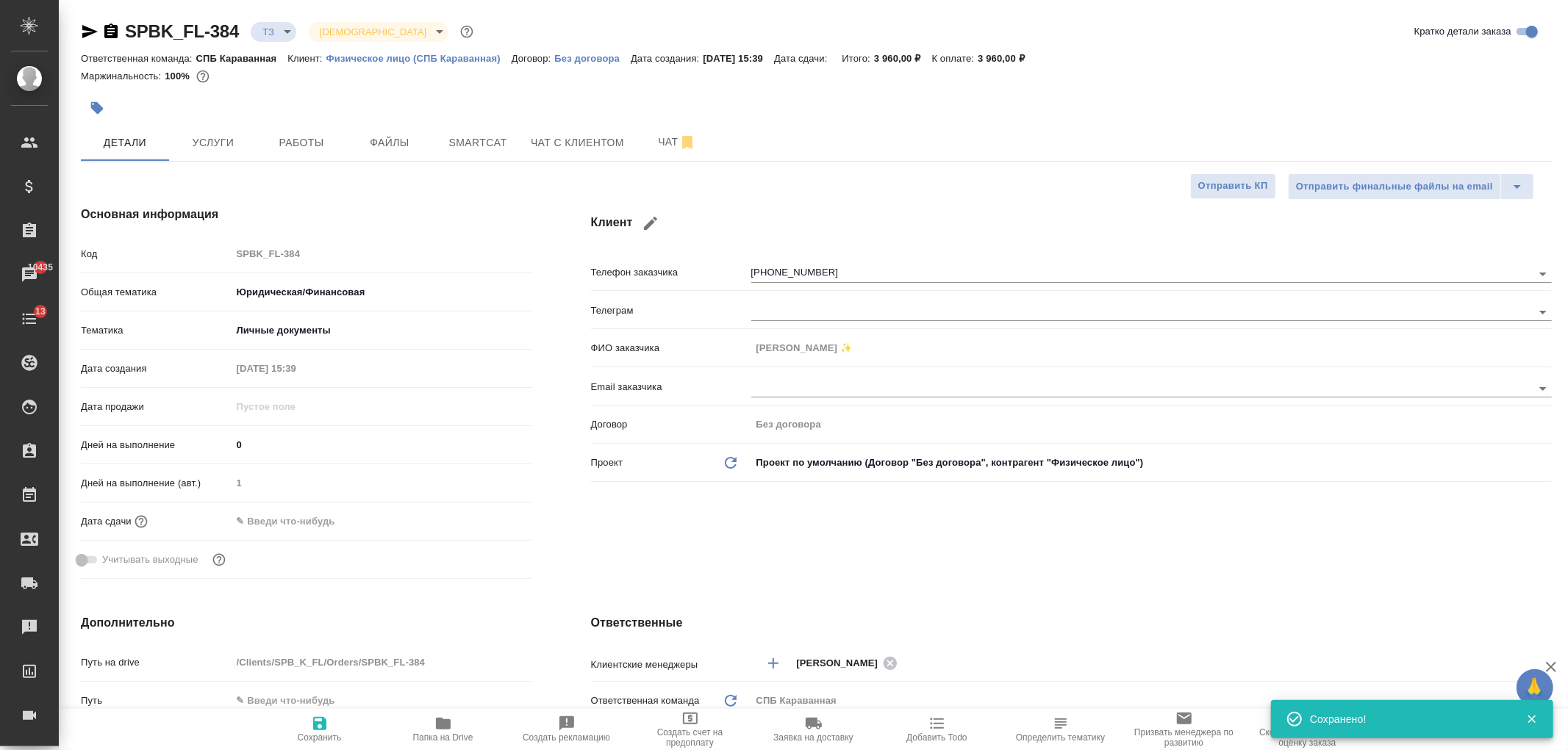
type textarea "x"
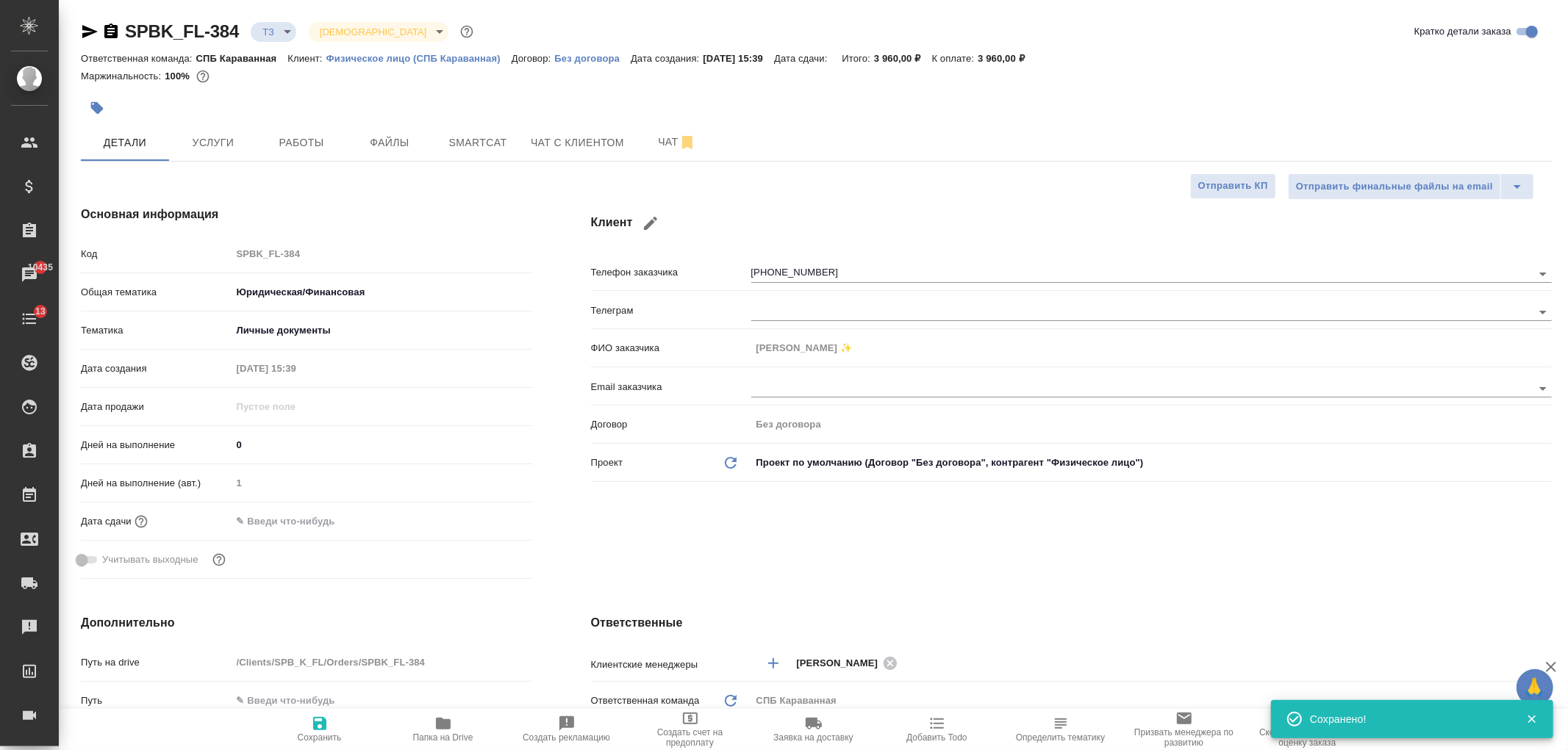
type textarea "x"
click at [662, 172] on div "SPBK_FL-384 ТЗ tz Святая троица holyTrinity Кратко детали заказа Ответственная …" at bounding box center [817, 740] width 1488 height 1481
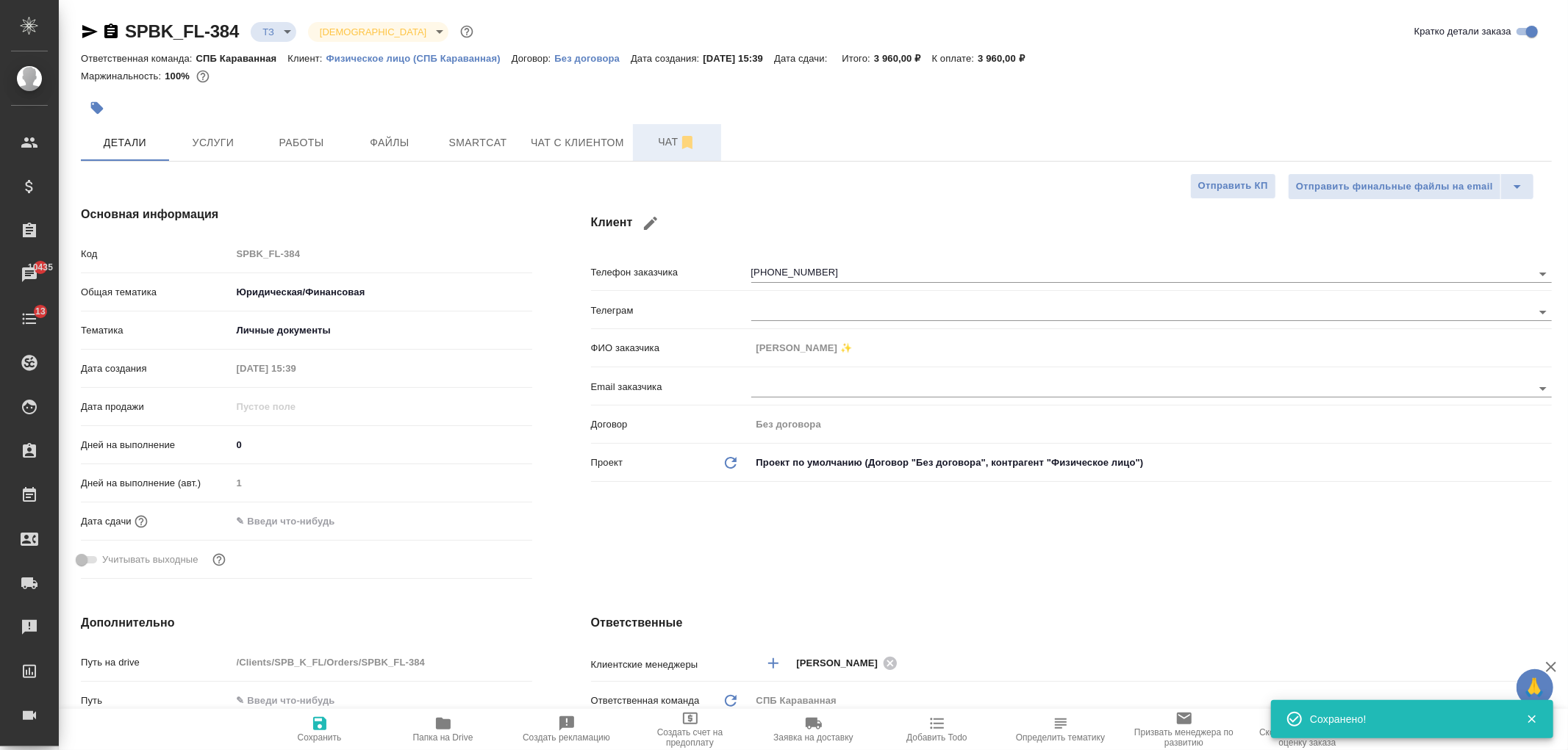
click at [655, 137] on span "Чат" at bounding box center [677, 142] width 70 height 18
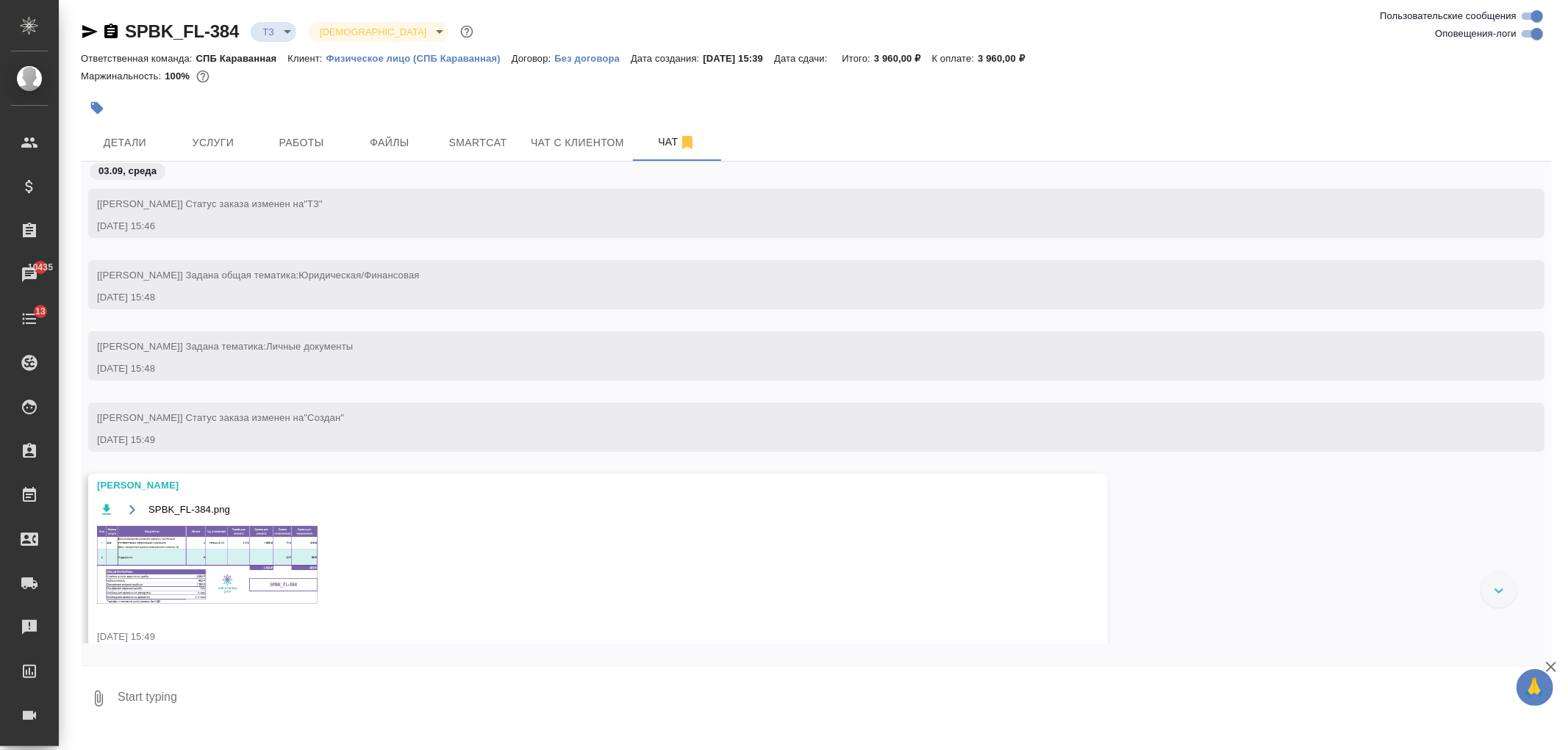
scroll to position [4, 0]
click at [303, 580] on img at bounding box center [207, 561] width 221 height 78
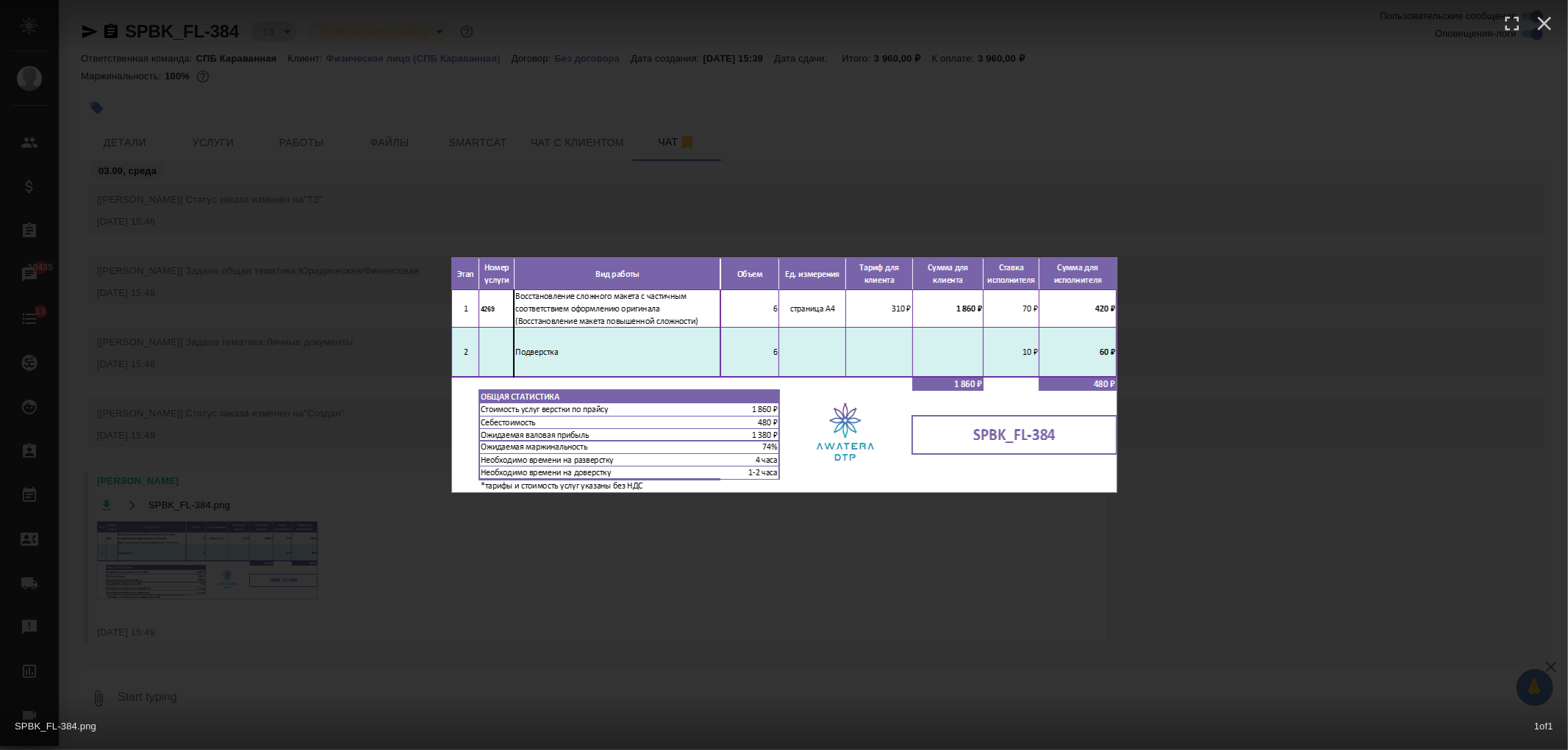
click at [362, 569] on div "SPBK_FL-384.png 1 of 1" at bounding box center [784, 375] width 1568 height 750
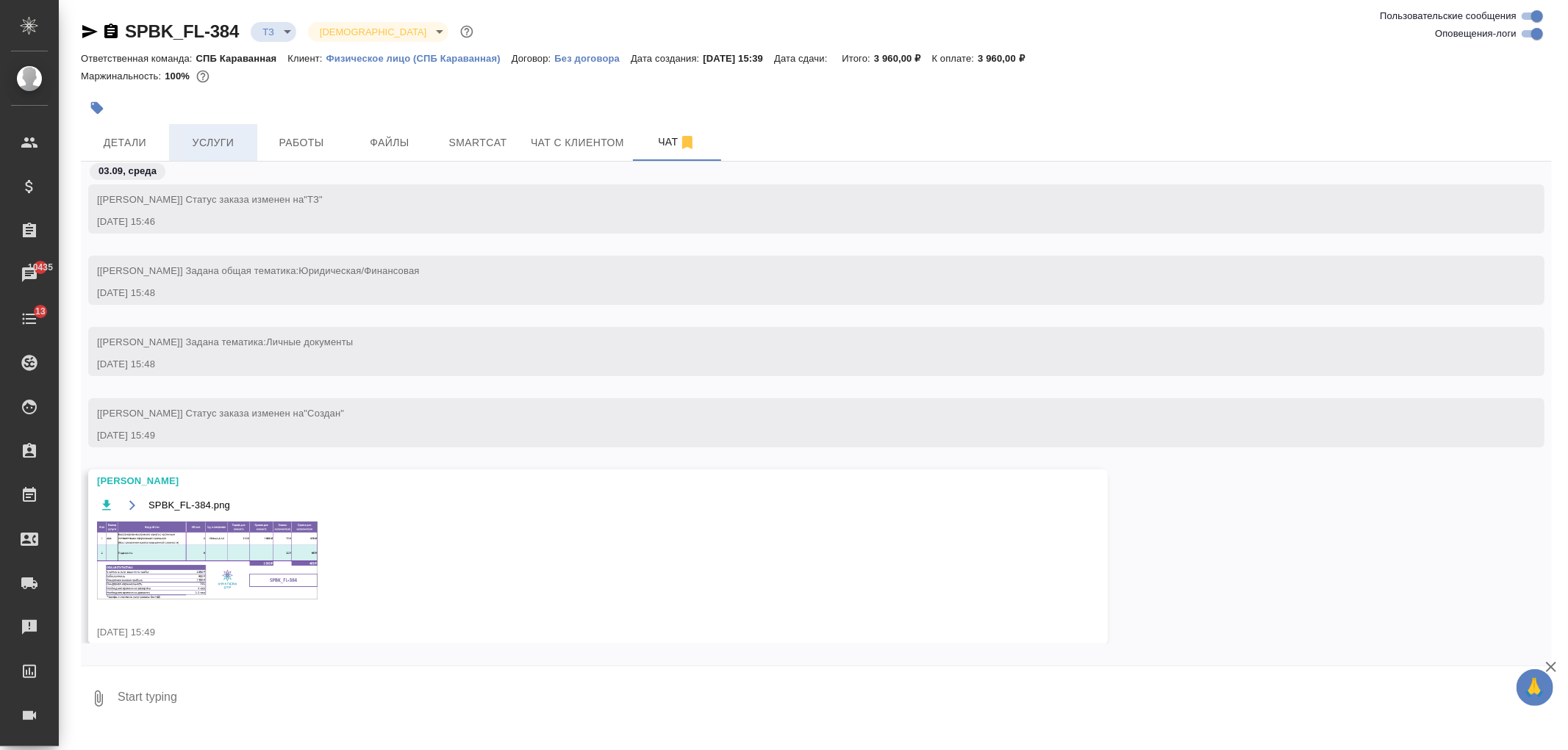
click at [201, 145] on span "Услуги" at bounding box center [213, 143] width 70 height 18
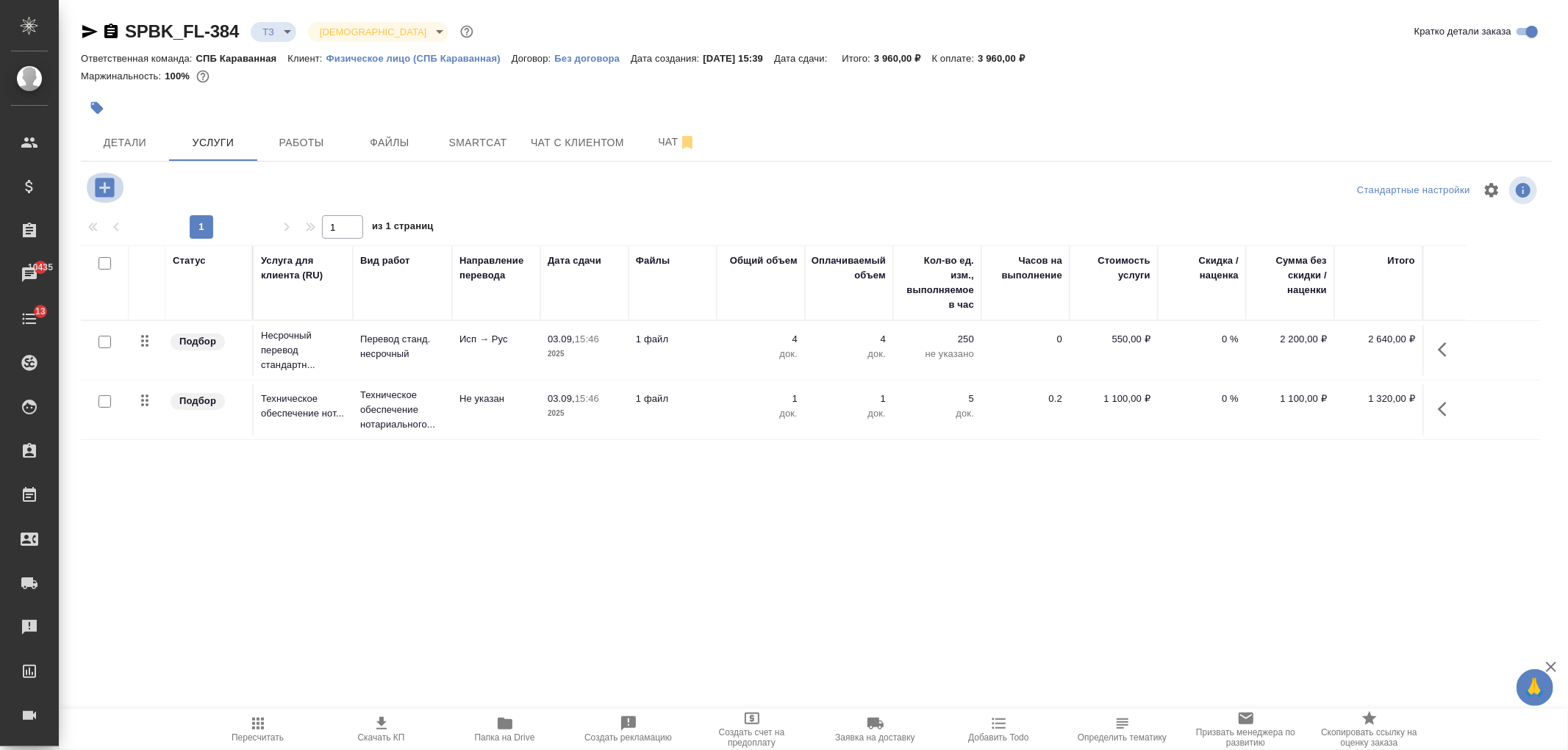
click at [110, 190] on icon "button" at bounding box center [104, 187] width 19 height 19
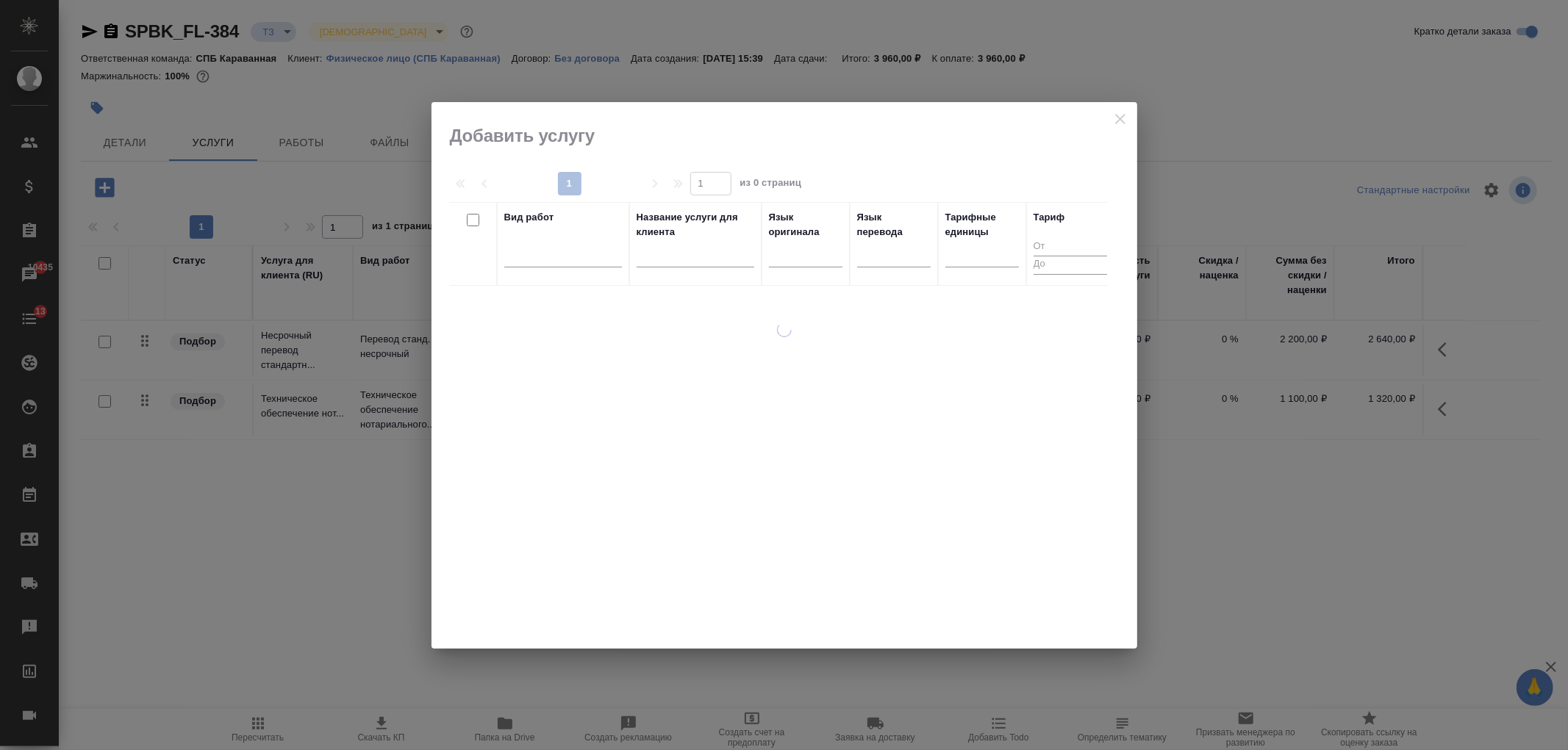
click at [522, 269] on div at bounding box center [563, 259] width 118 height 38
click at [529, 259] on div at bounding box center [563, 253] width 118 height 22
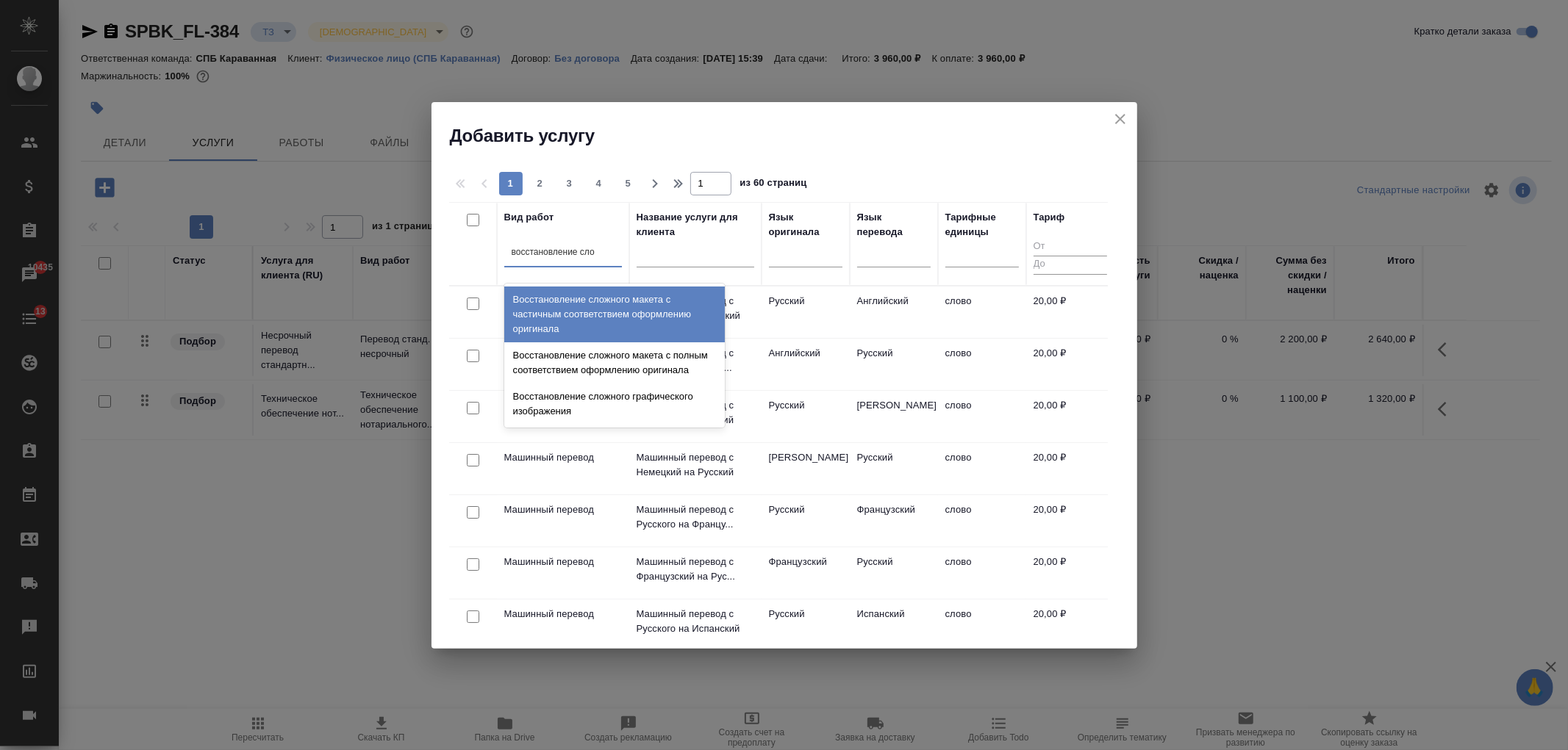
type input "восстановление слож"
click at [568, 302] on div "Восстановление сложного макета с частичным соответствием оформлению оригинала" at bounding box center [614, 314] width 221 height 56
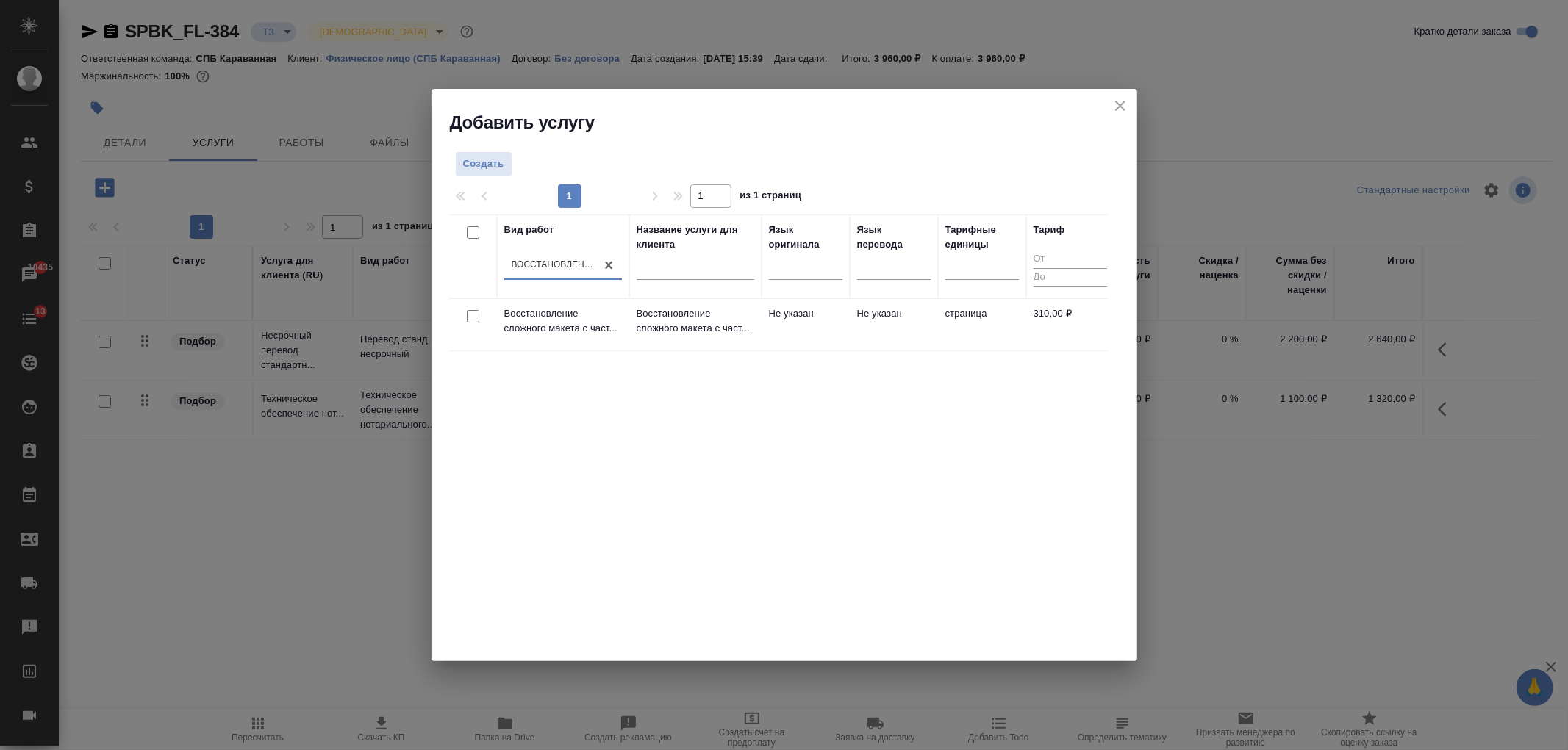
click at [472, 318] on input "checkbox" at bounding box center [473, 316] width 12 height 12
checkbox input "true"
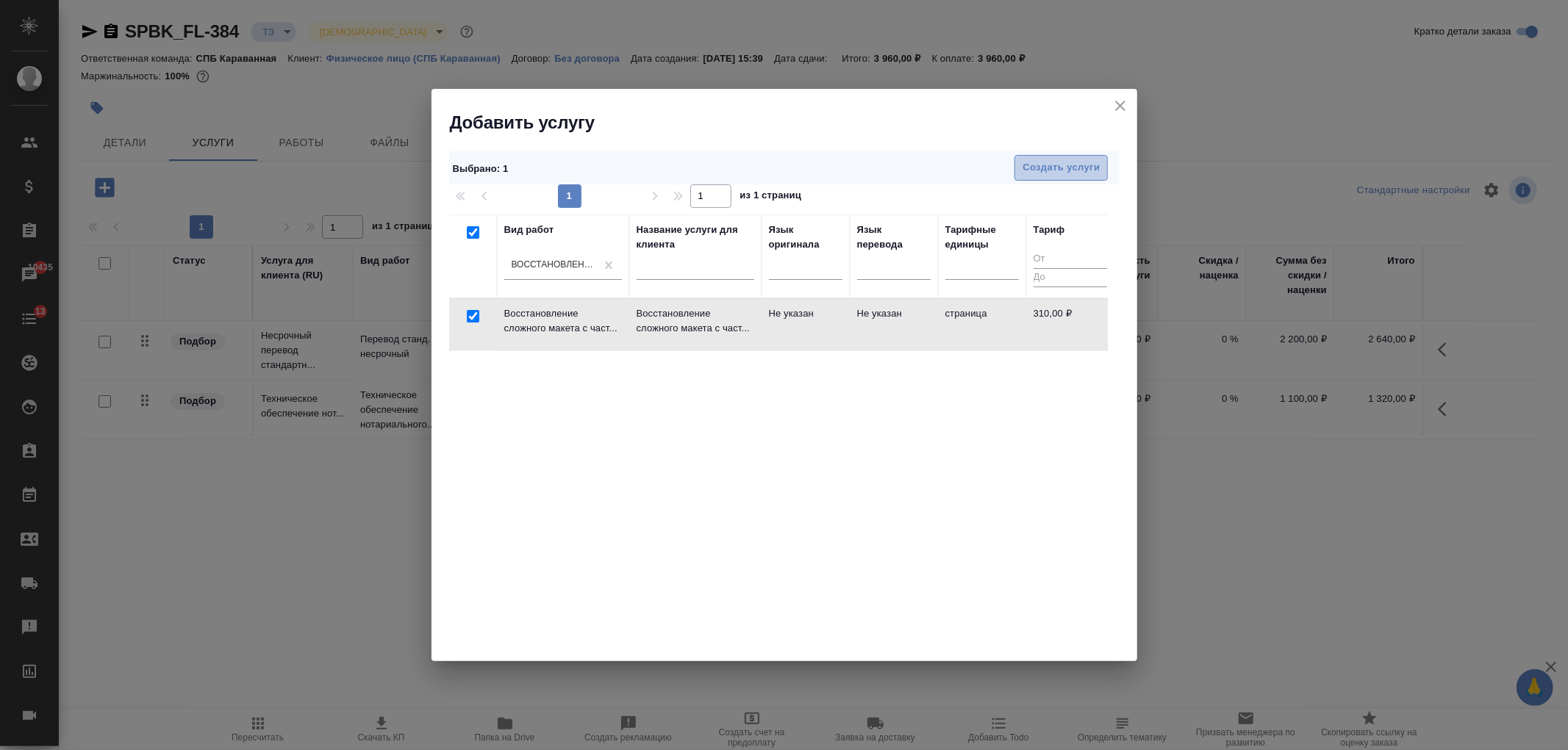
click at [1074, 159] on span "Создать услуги" at bounding box center [1061, 167] width 77 height 17
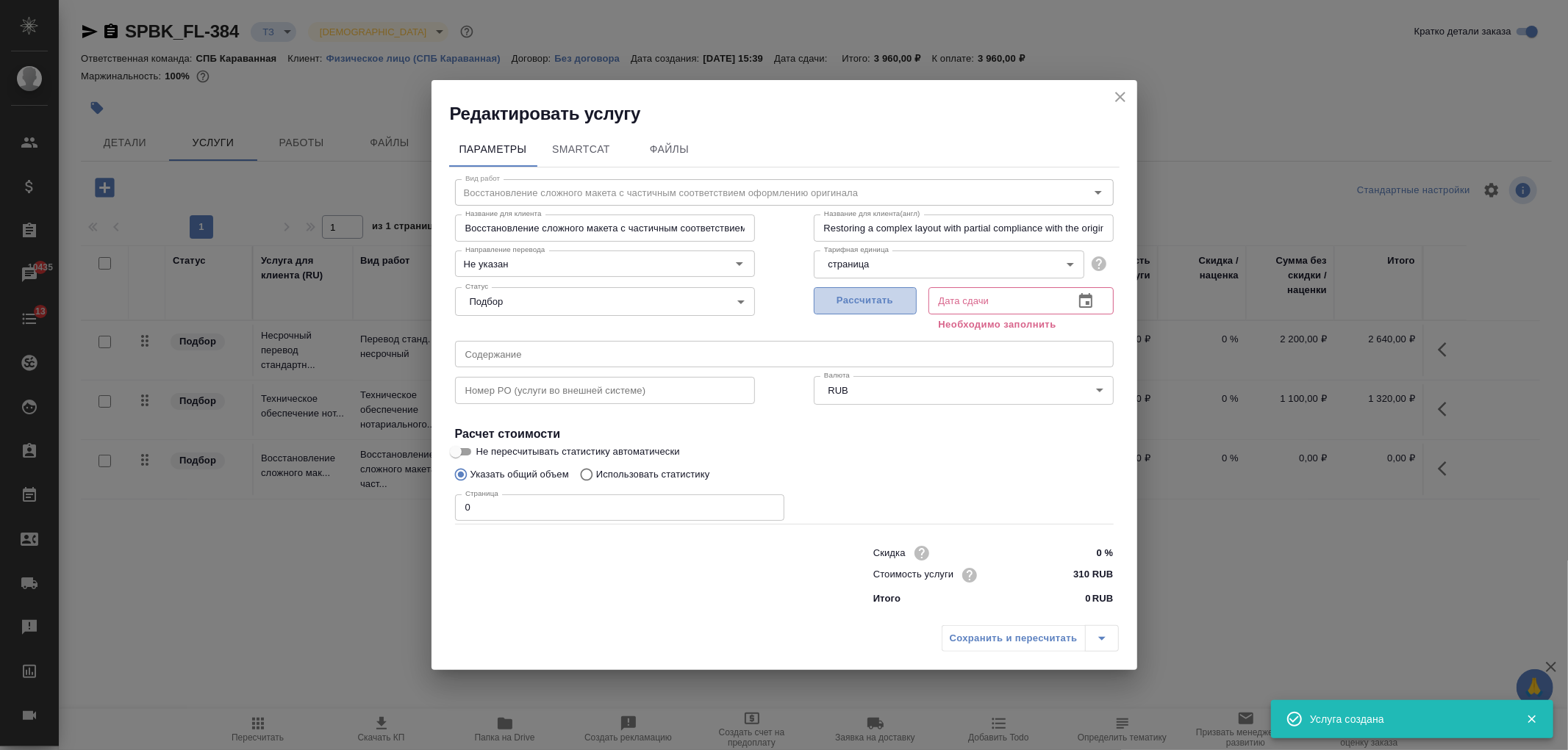
click at [871, 302] on span "Рассчитать" at bounding box center [865, 301] width 87 height 17
type input "03.09.2025 15:50"
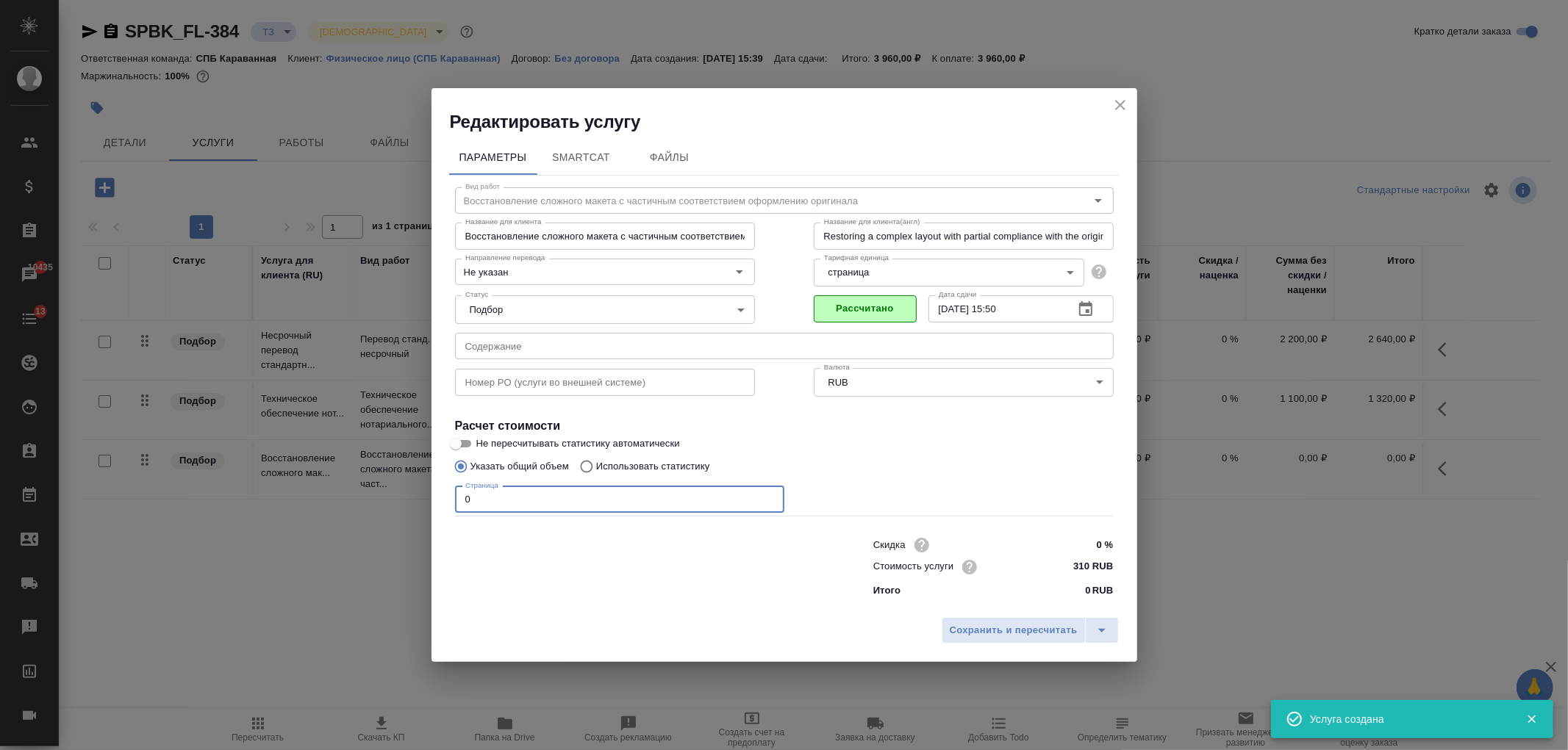
click at [557, 494] on input "0" at bounding box center [619, 500] width 329 height 27
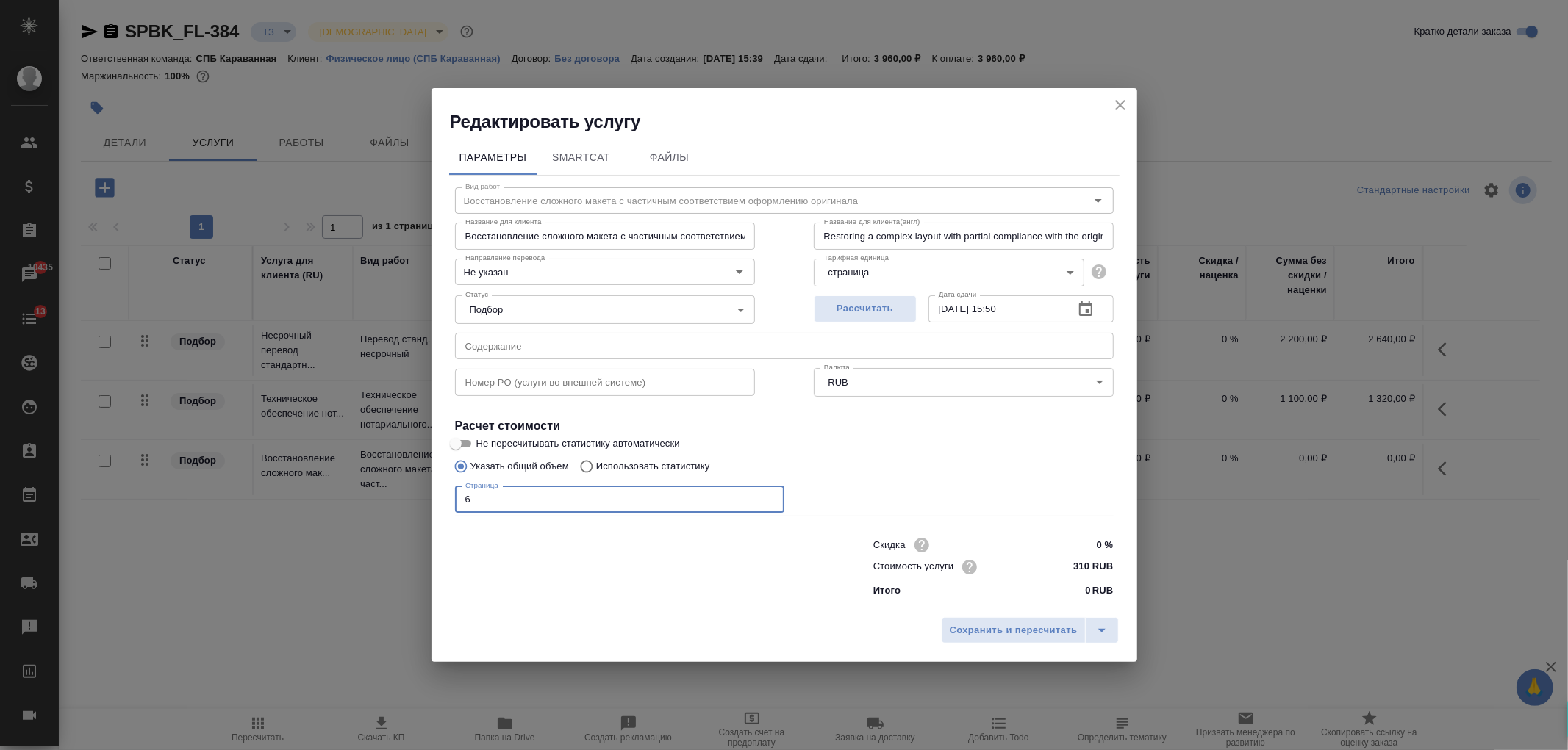
type input "6"
click at [1090, 541] on input "0 %" at bounding box center [1085, 545] width 54 height 22
type input "30 %"
click at [1002, 642] on button "Сохранить и пересчитать" at bounding box center [1014, 631] width 144 height 27
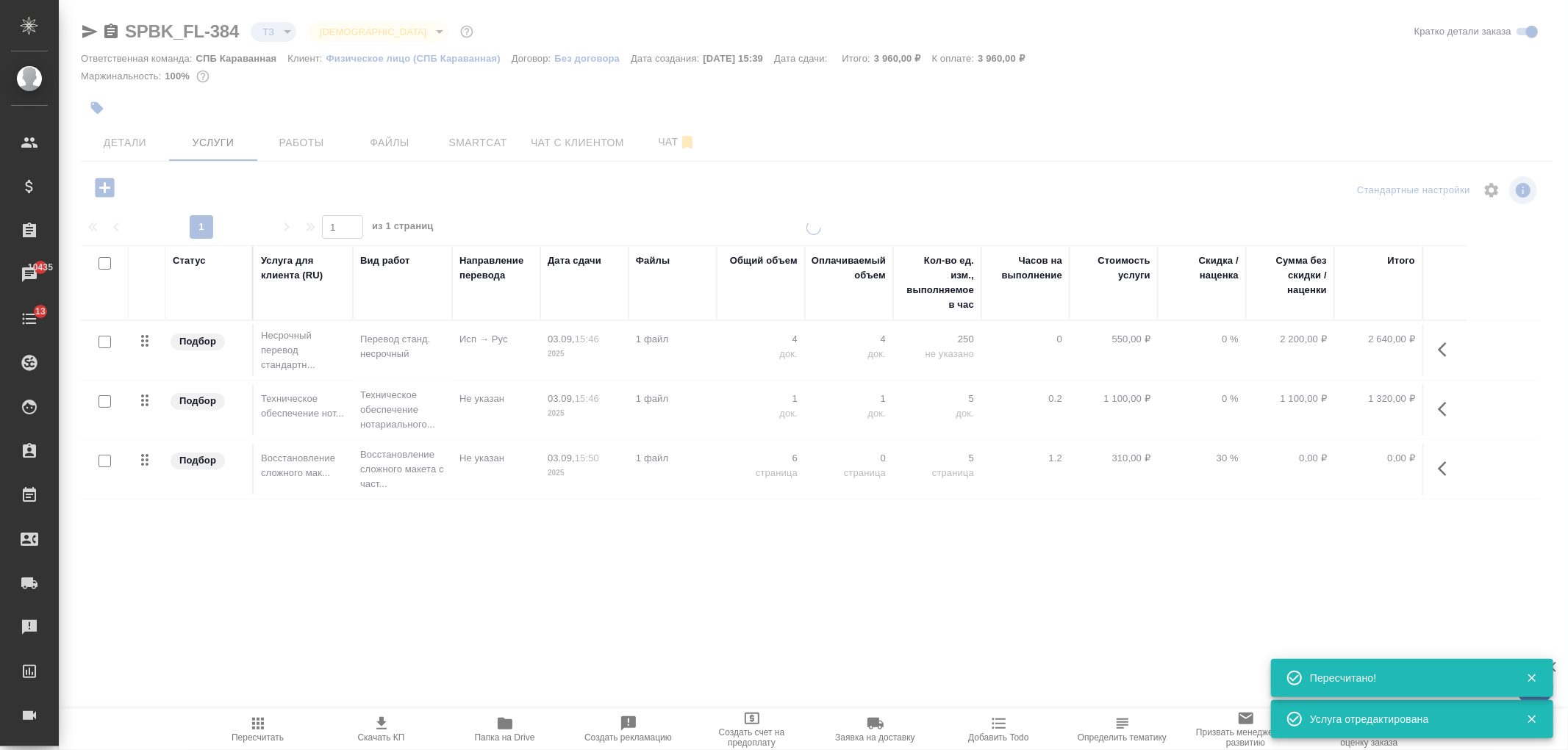
type input "new"
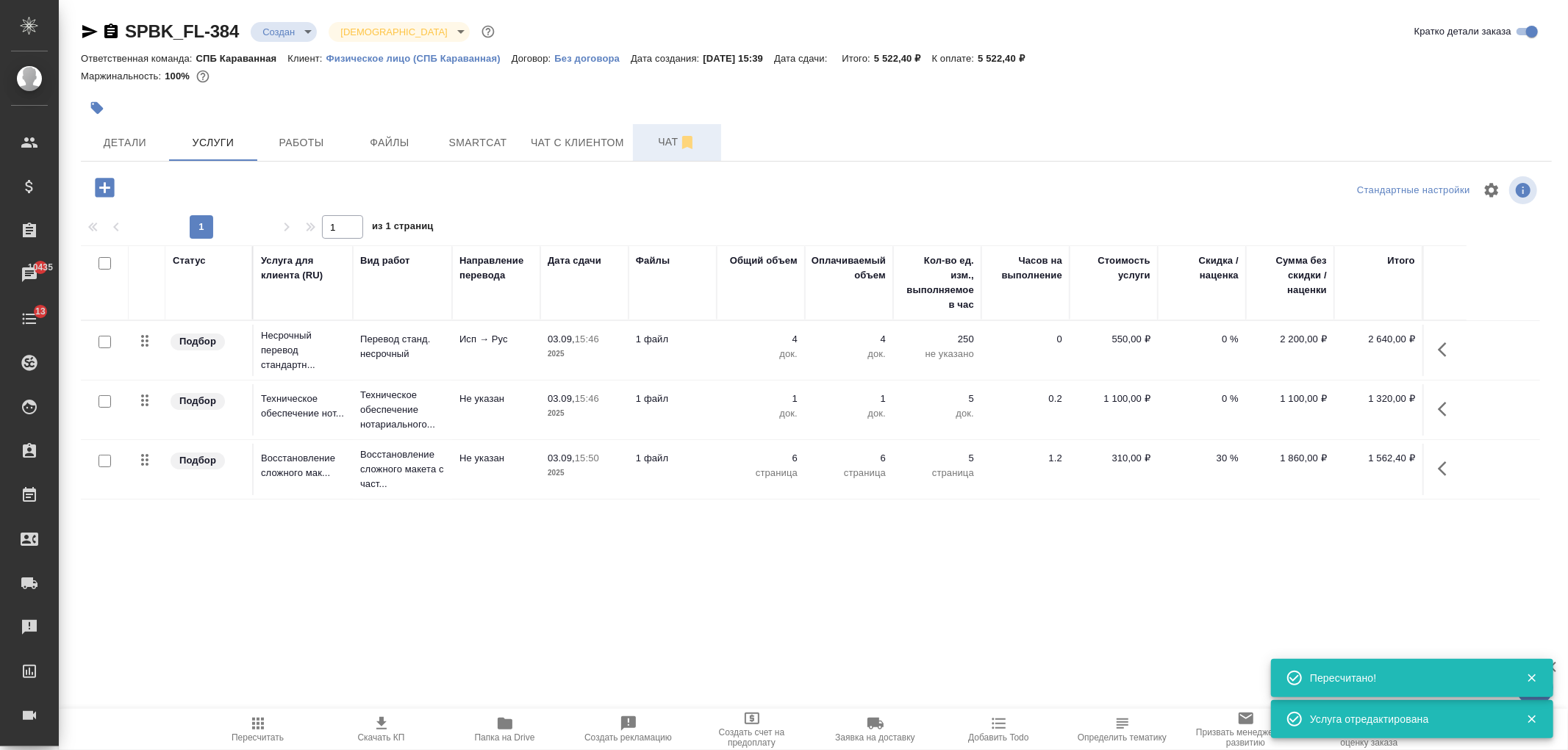
click at [672, 129] on button "Чат" at bounding box center [677, 143] width 88 height 36
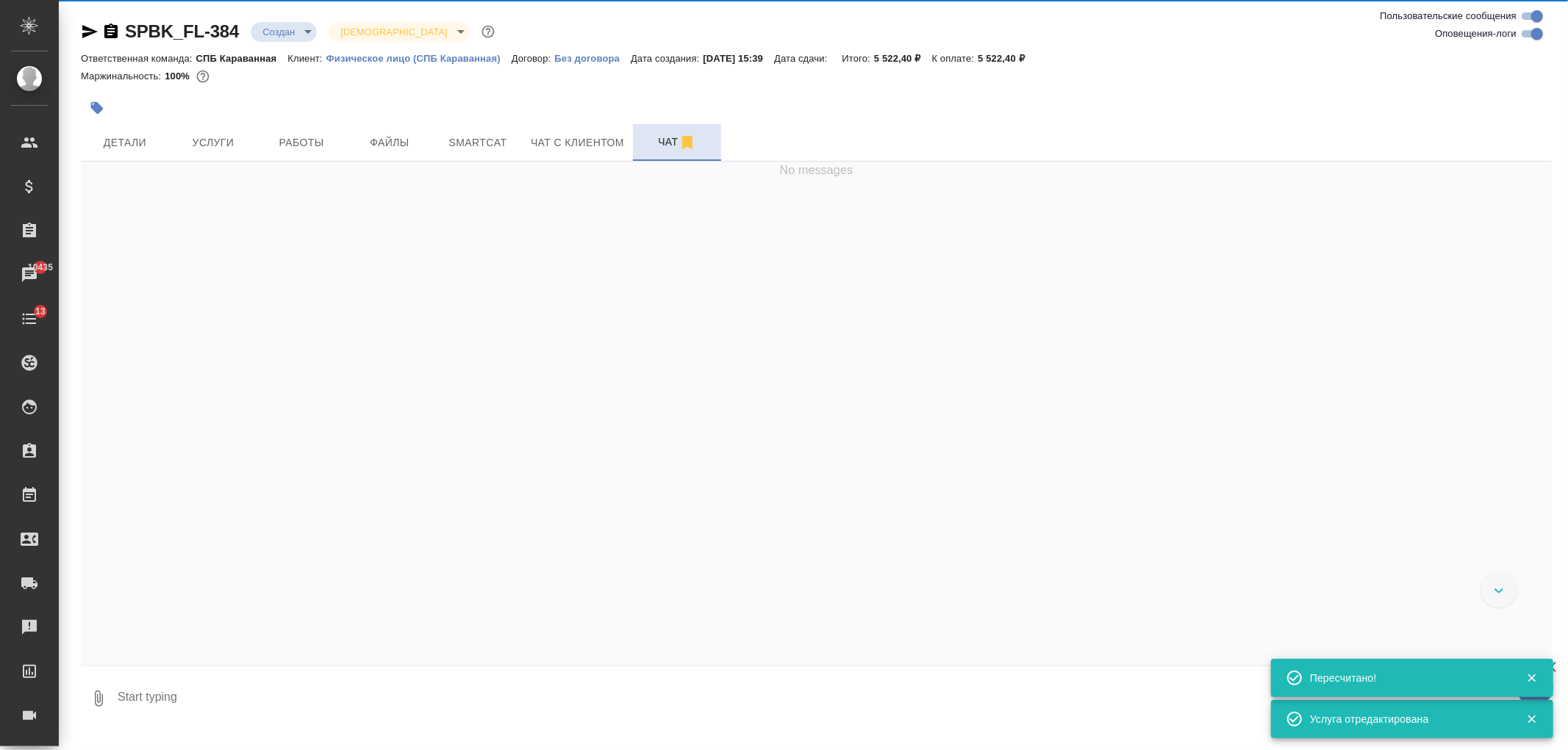
scroll to position [4, 0]
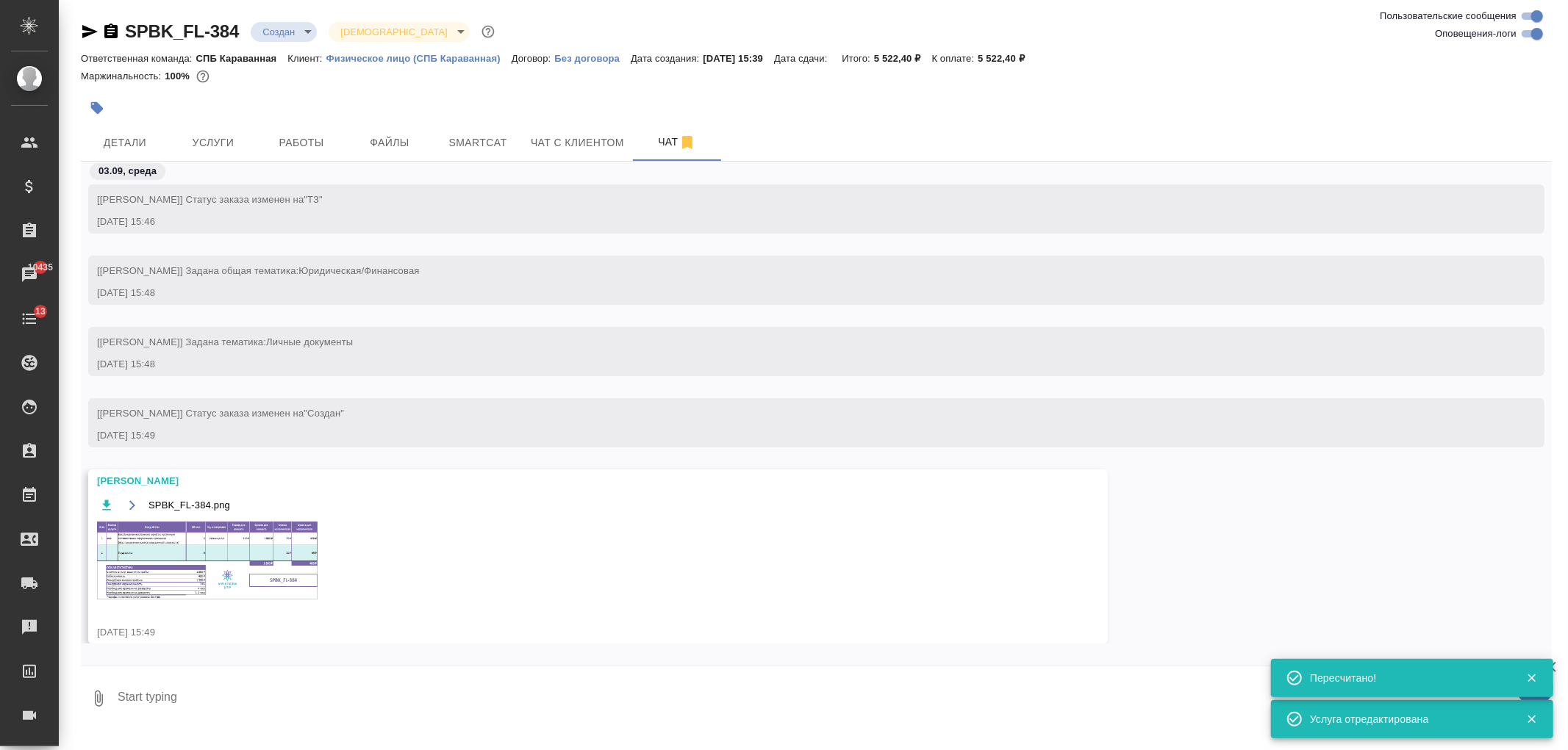
click at [226, 561] on img at bounding box center [207, 561] width 221 height 78
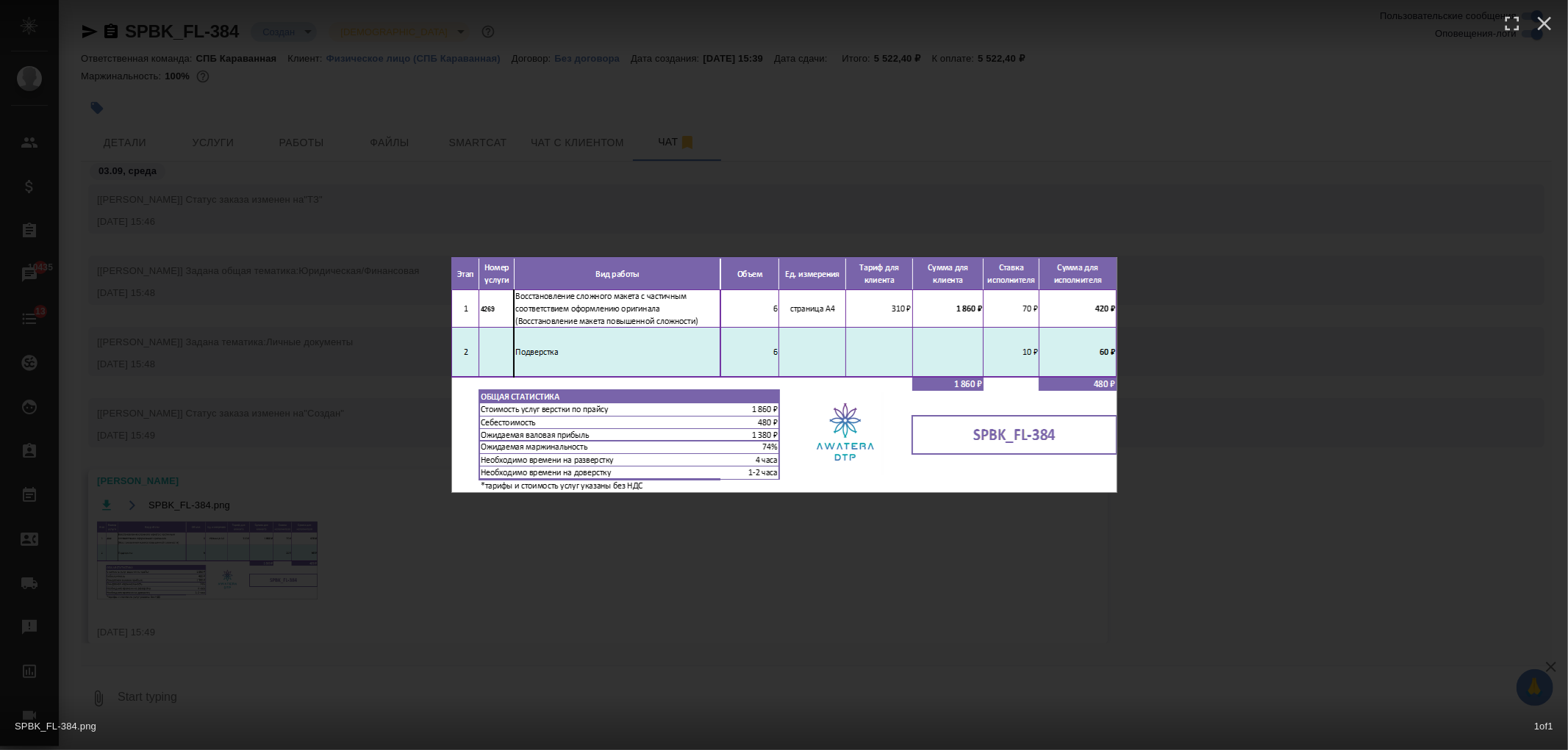
click at [224, 561] on div "SPBK_FL-384.png 1 of 1" at bounding box center [784, 375] width 1568 height 750
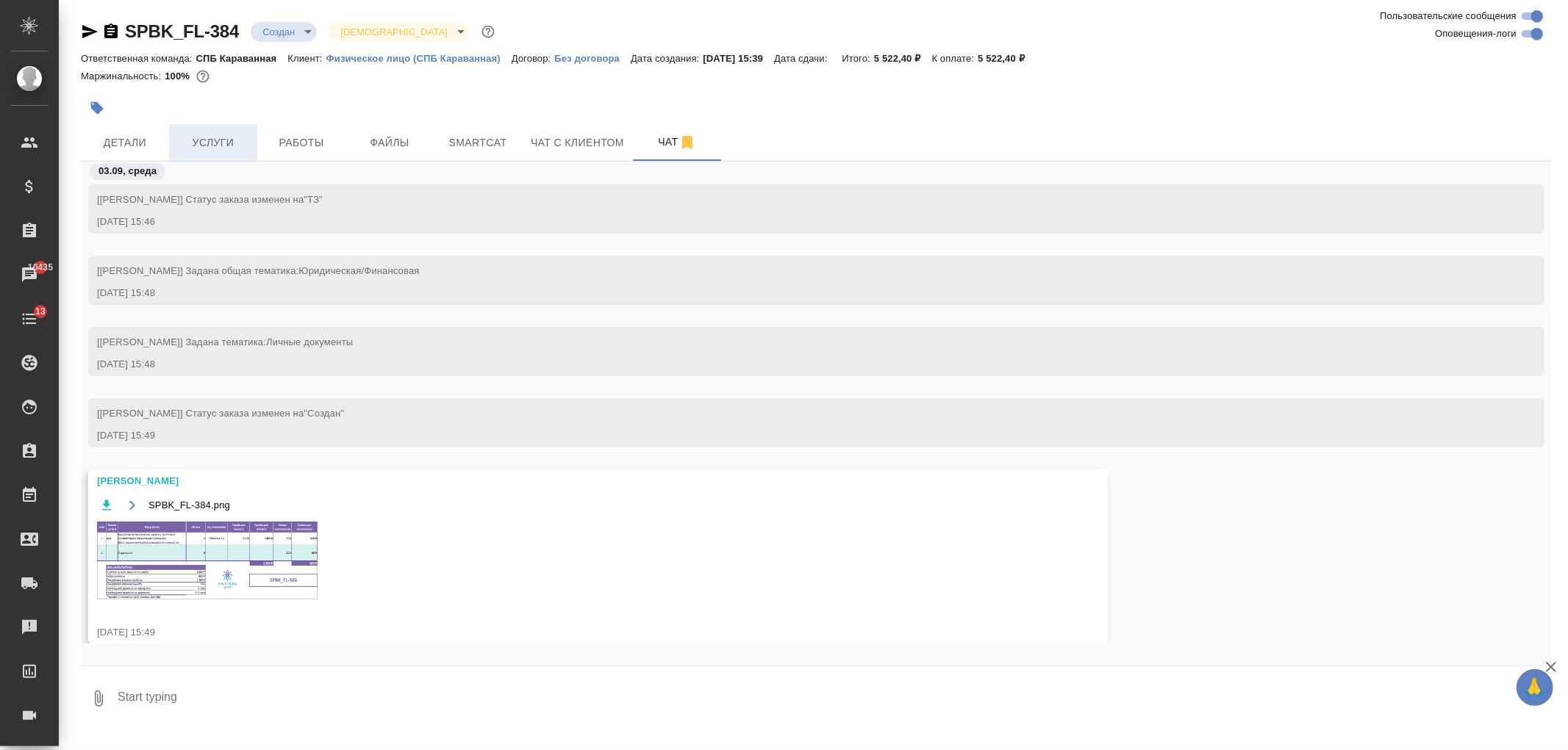
click at [218, 141] on span "Услуги" at bounding box center [213, 143] width 70 height 18
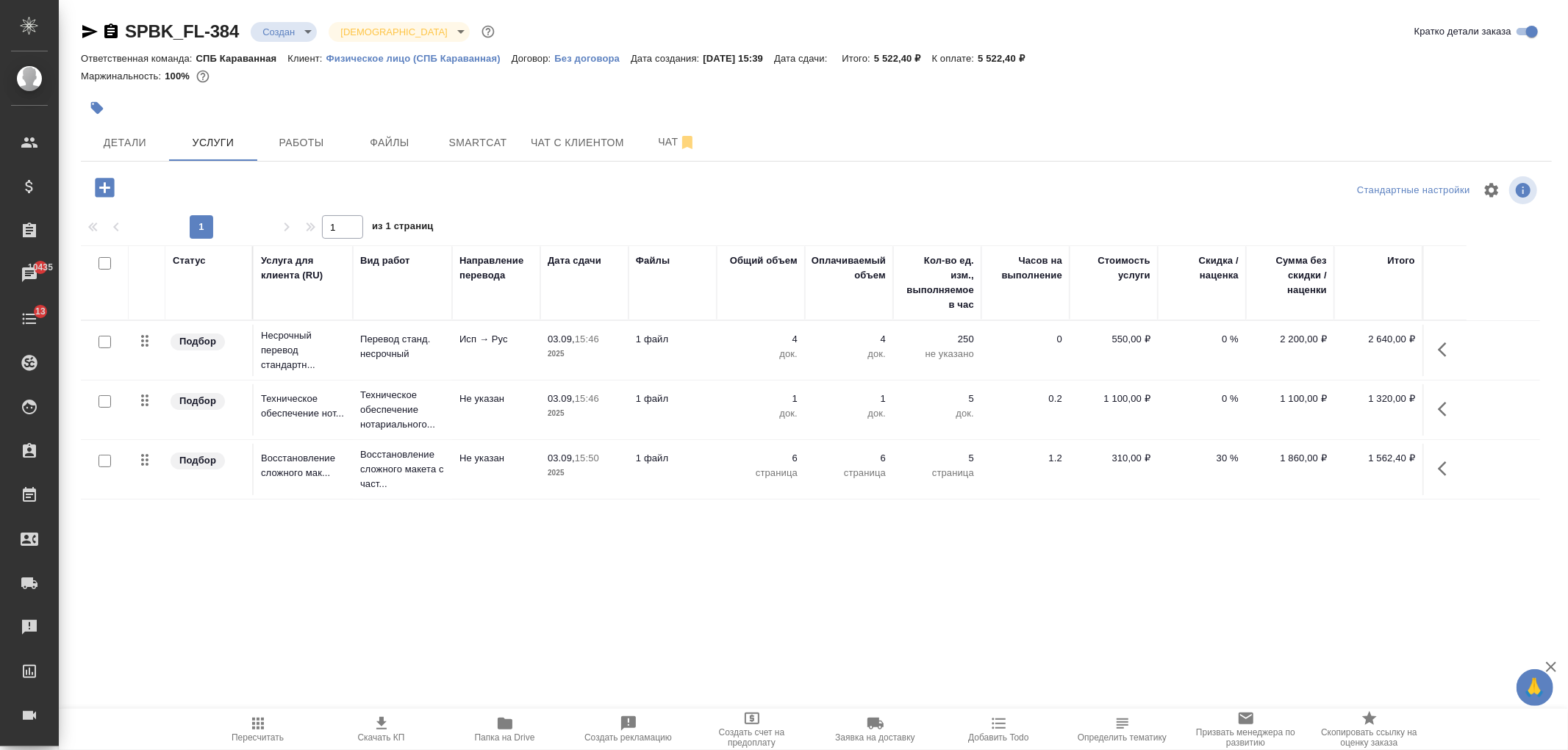
click at [697, 476] on td "1 файл" at bounding box center [672, 470] width 88 height 51
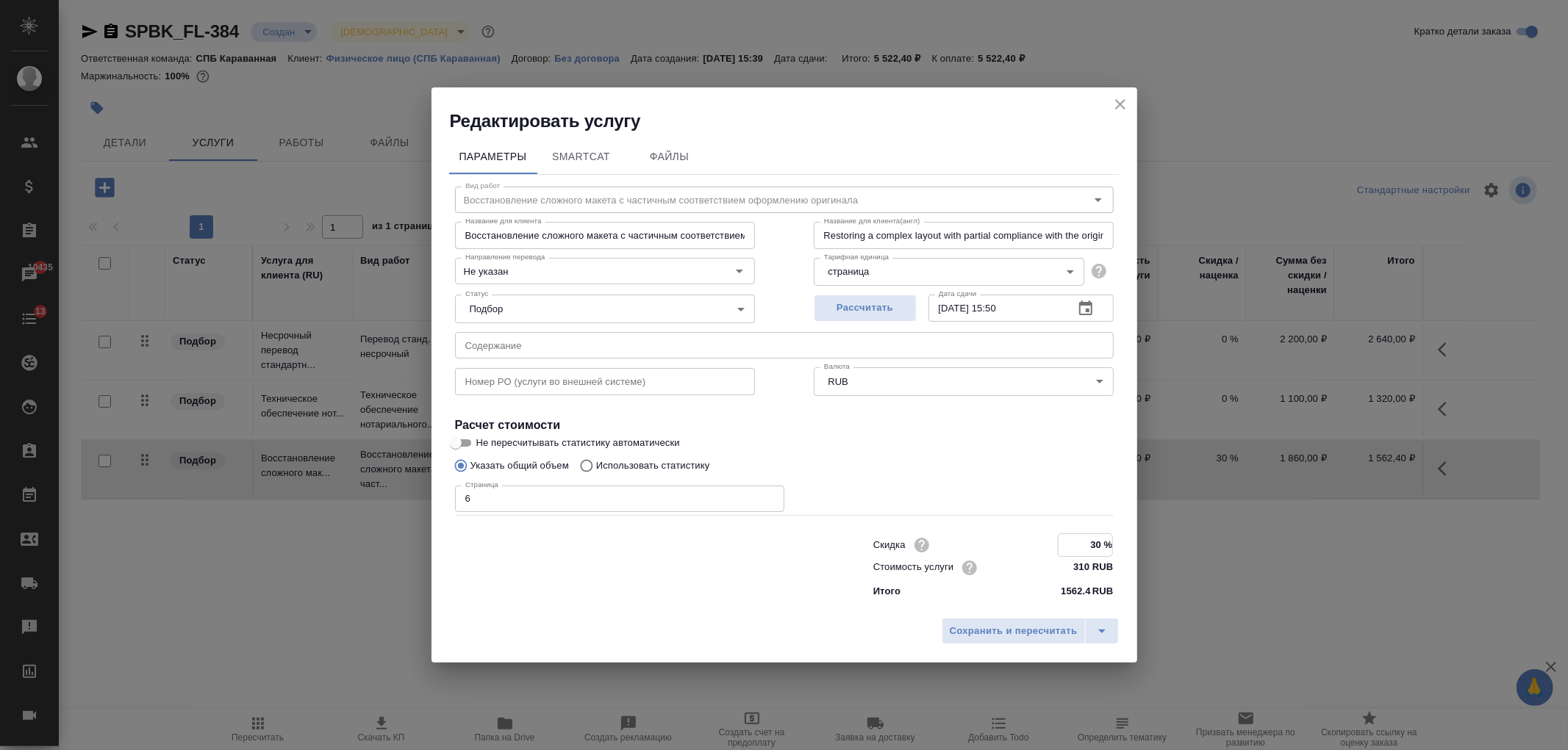
click at [1080, 538] on input "30 %" at bounding box center [1085, 545] width 54 height 22
type input "40 %"
click at [1003, 636] on span "Сохранить и пересчитать" at bounding box center [1014, 631] width 128 height 17
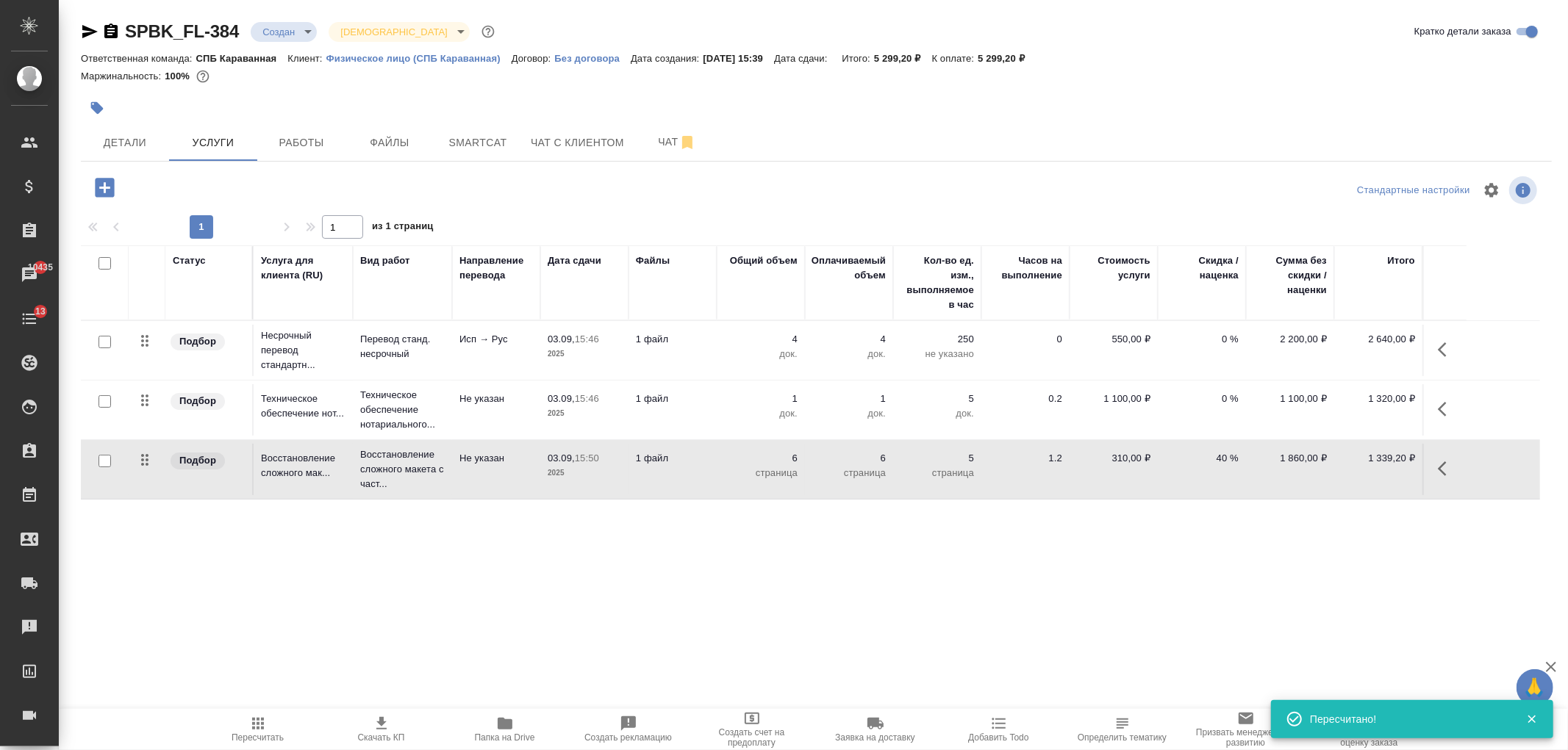
click at [568, 584] on div "SPBK_FL-384 Создан new Святая троица holyTrinity Кратко детали заказа Ответстве…" at bounding box center [817, 299] width 1488 height 599
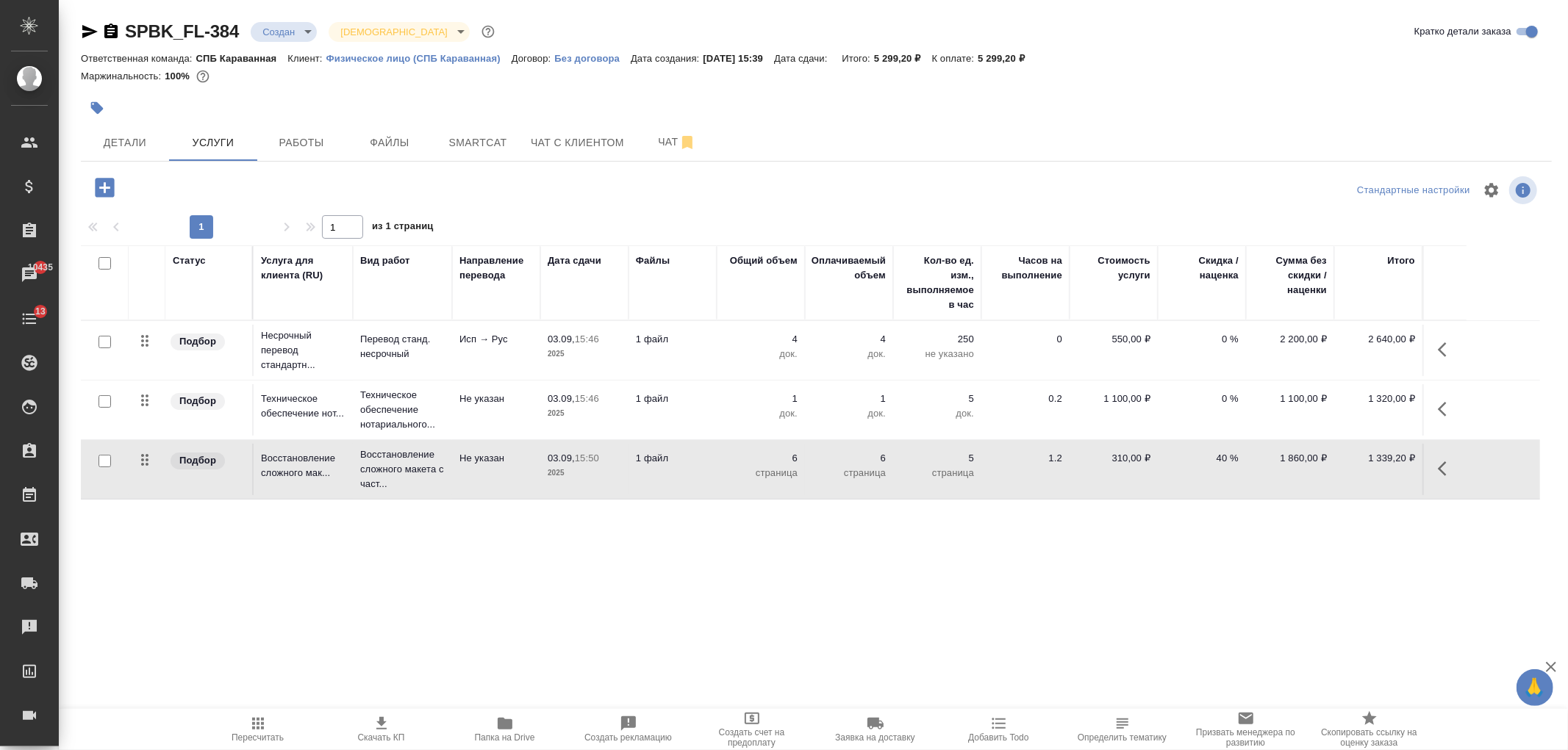
click at [385, 619] on div ".cls-1 fill:#fff; AWATERA Ivanova Arina Клиенты Спецификации Заказы 10435 Чаты …" at bounding box center [784, 375] width 1568 height 750
click at [107, 177] on icon "button" at bounding box center [104, 187] width 26 height 26
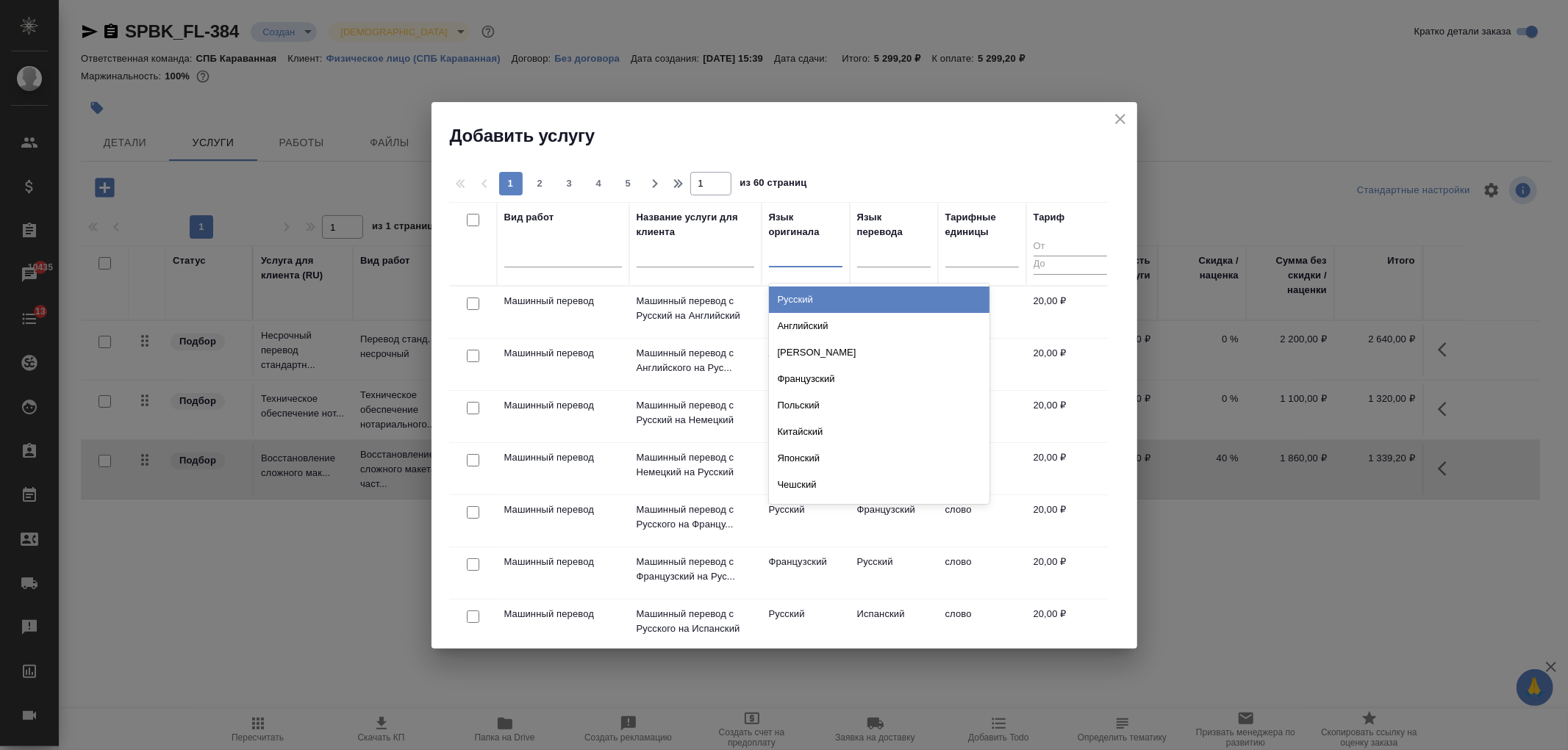
click at [827, 264] on div at bounding box center [805, 254] width 74 height 28
type input "исп"
click at [813, 302] on div "Испанский" at bounding box center [879, 300] width 221 height 27
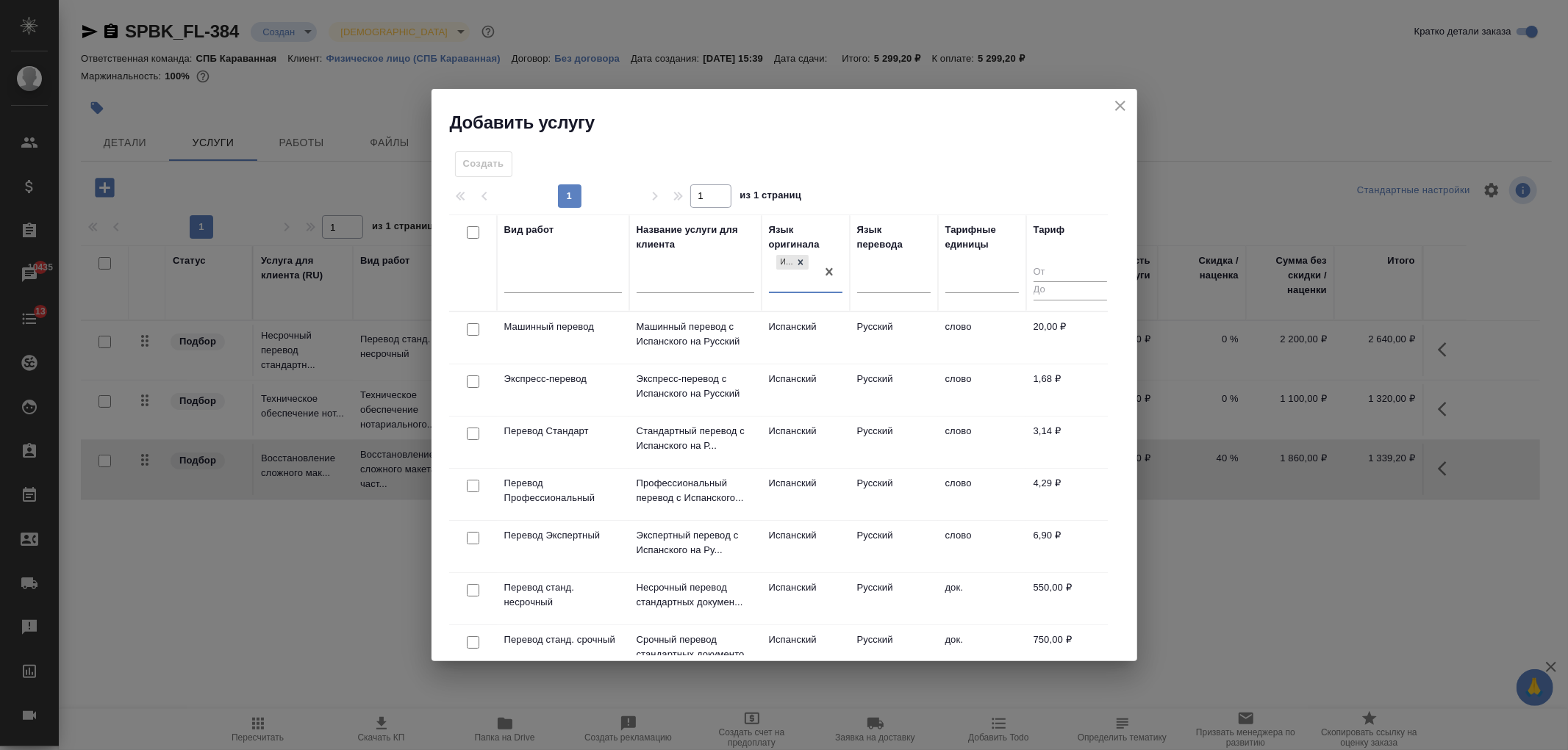
click at [471, 433] on input "checkbox" at bounding box center [473, 433] width 12 height 12
checkbox input "true"
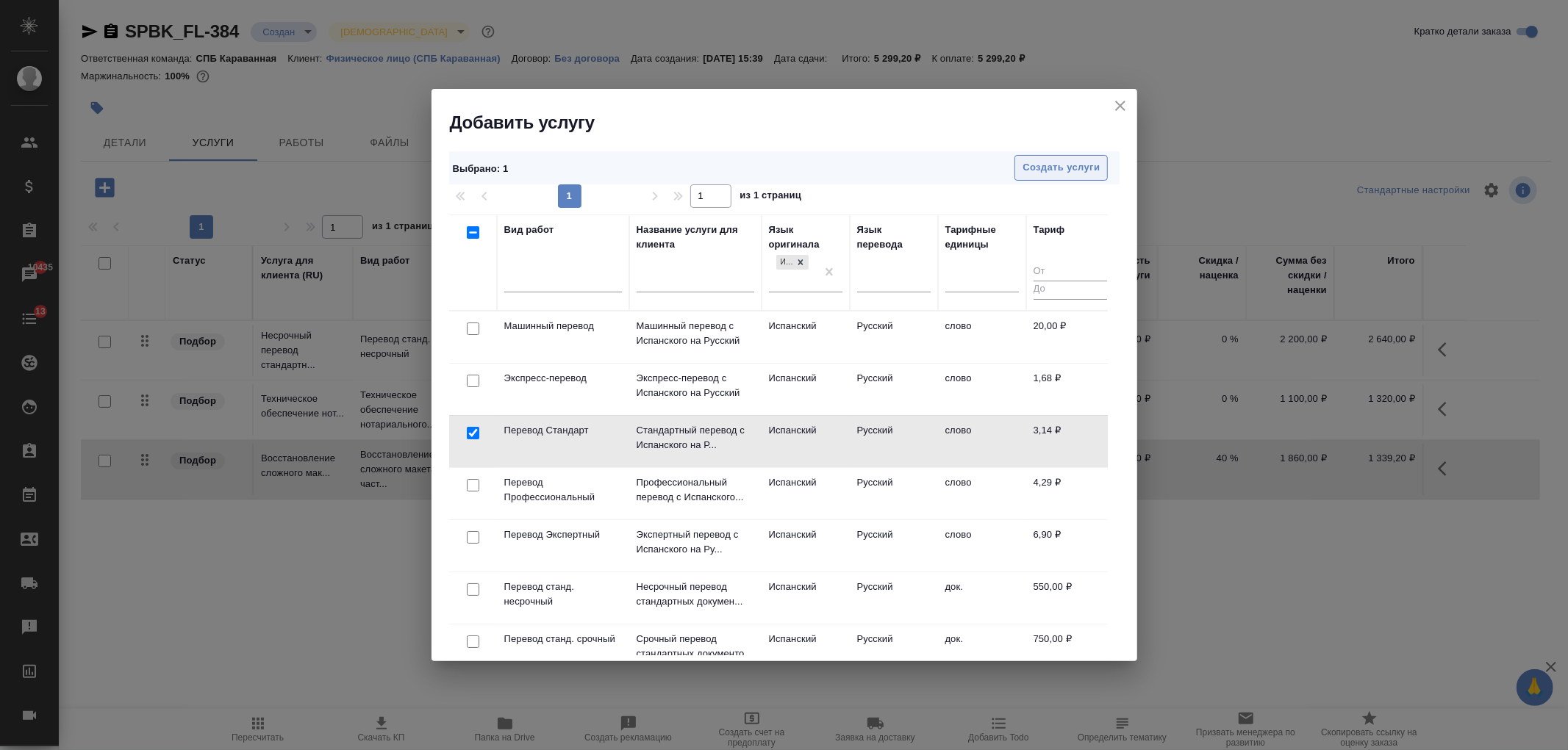
click at [1055, 165] on span "Создать услуги" at bounding box center [1061, 167] width 77 height 17
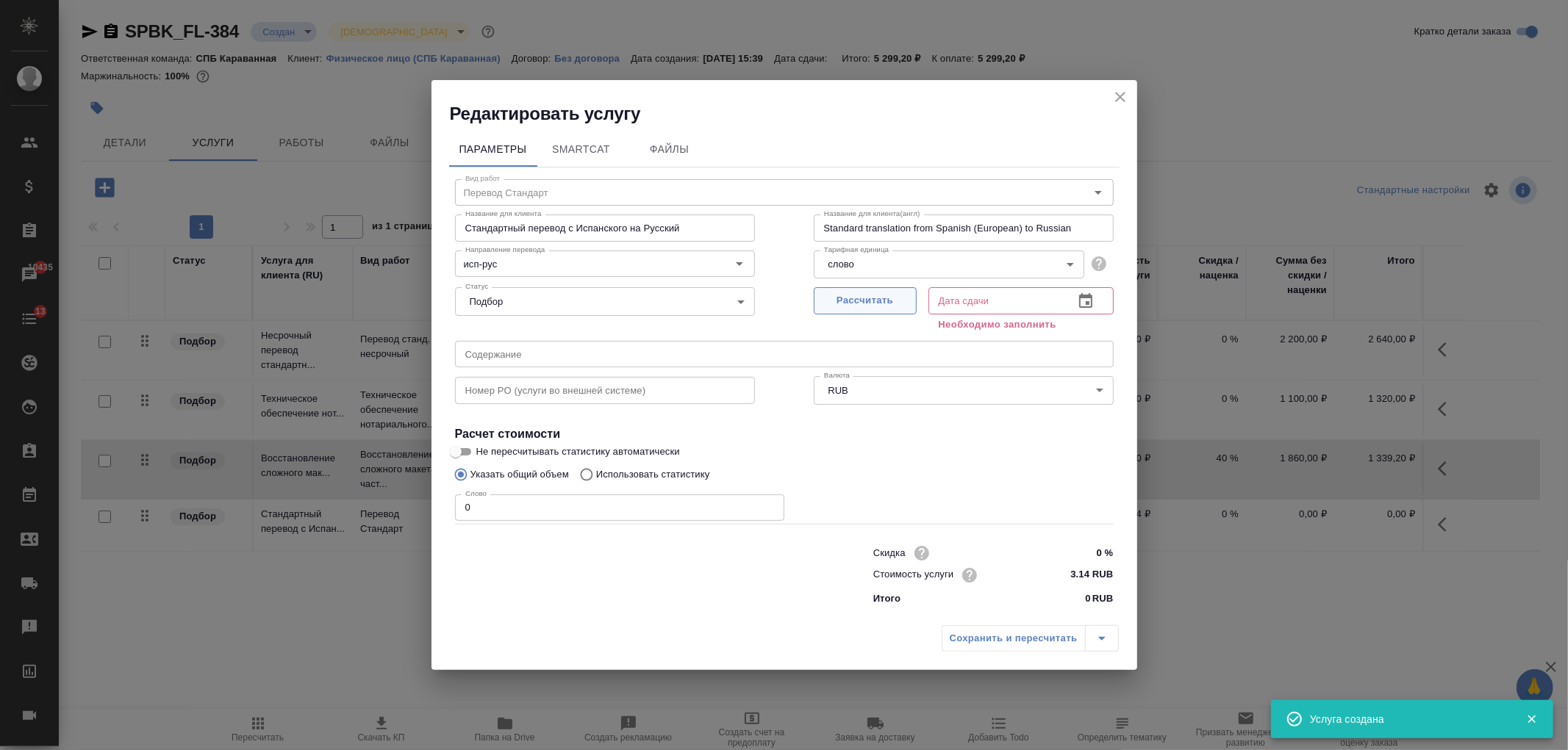
click at [881, 311] on button "Рассчитать" at bounding box center [866, 301] width 103 height 27
type input "03.09.2025 15:51"
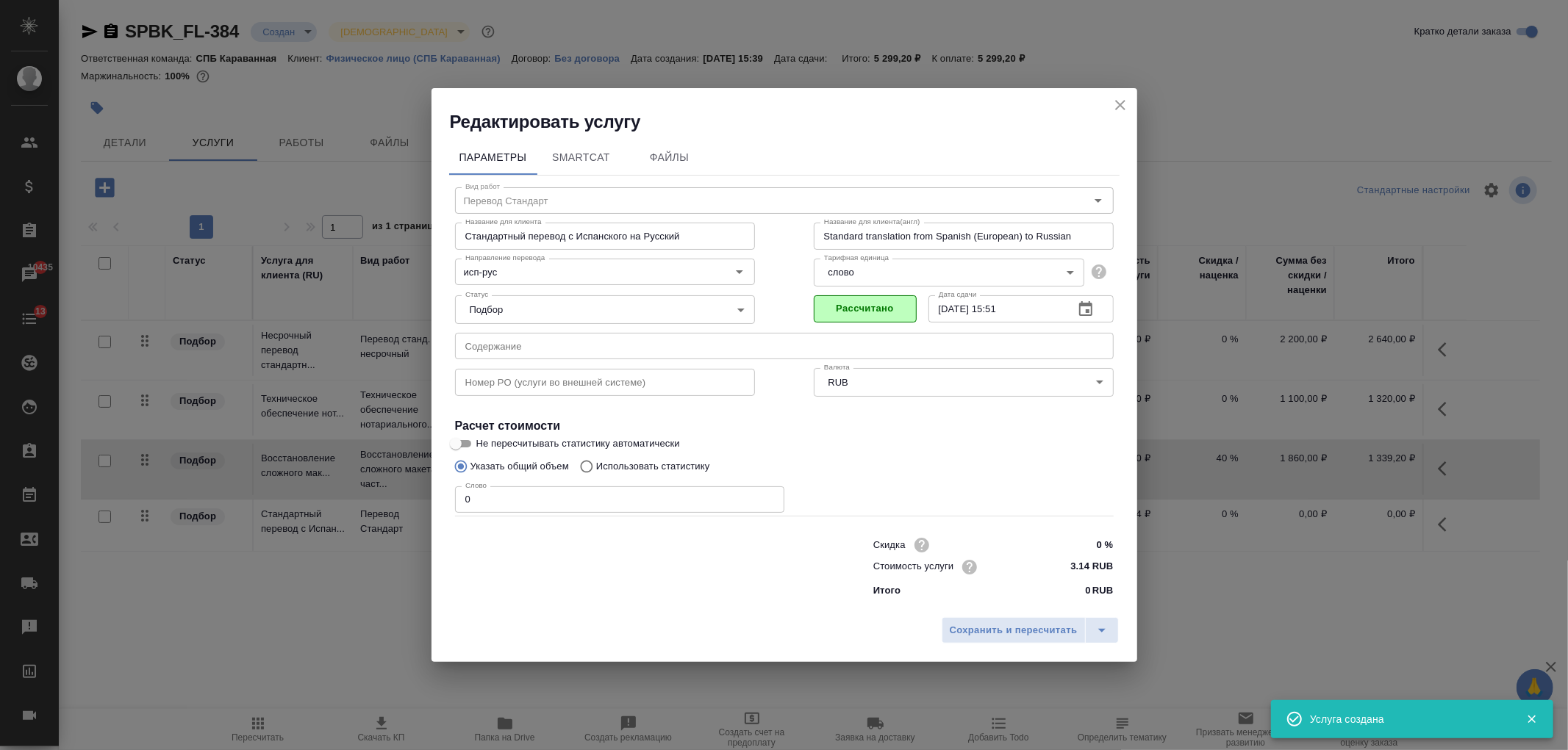
click at [588, 505] on input "0" at bounding box center [619, 500] width 329 height 27
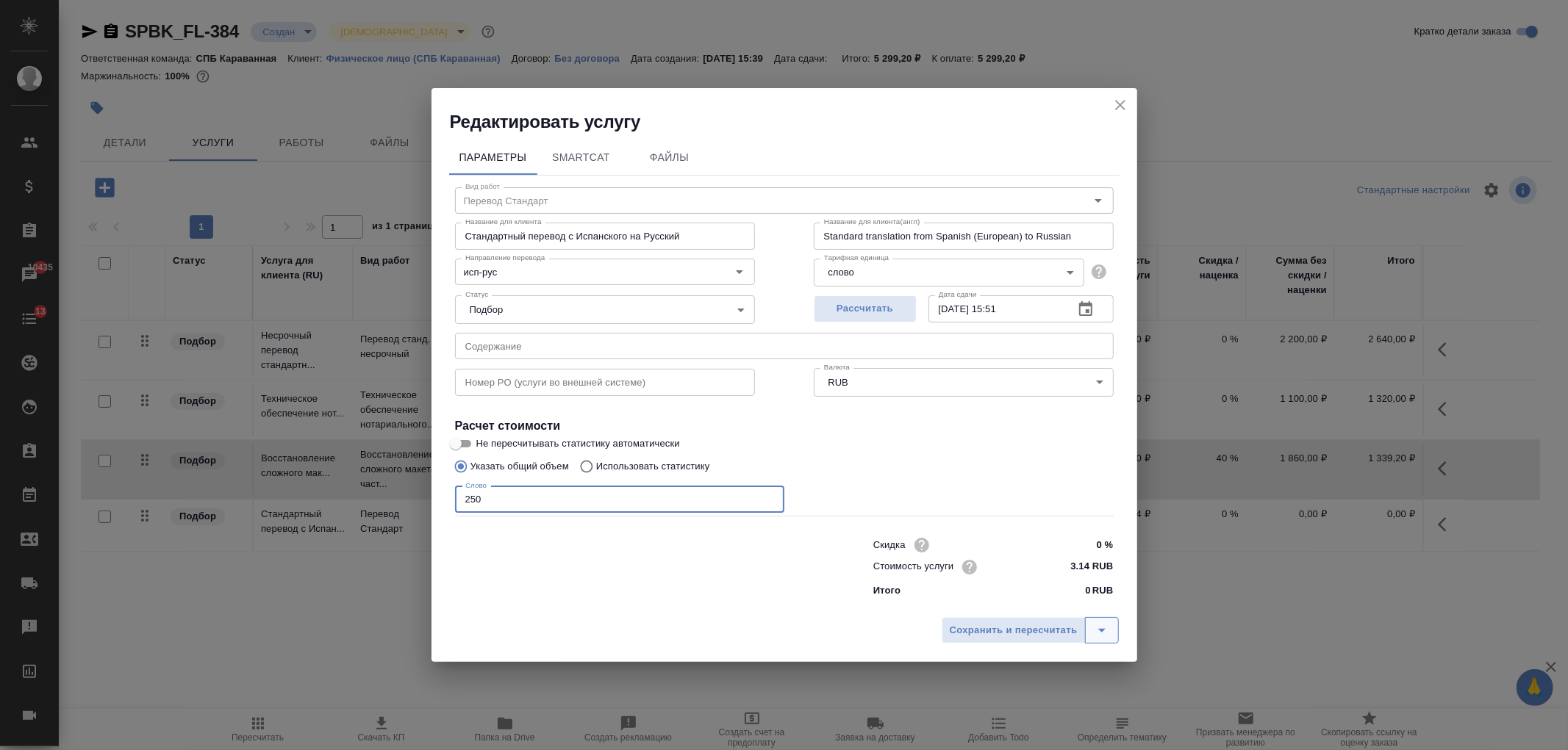
type input "250"
click at [1108, 630] on icon "split button" at bounding box center [1101, 630] width 17 height 17
click at [1032, 600] on li "Сохранить" at bounding box center [1032, 598] width 177 height 23
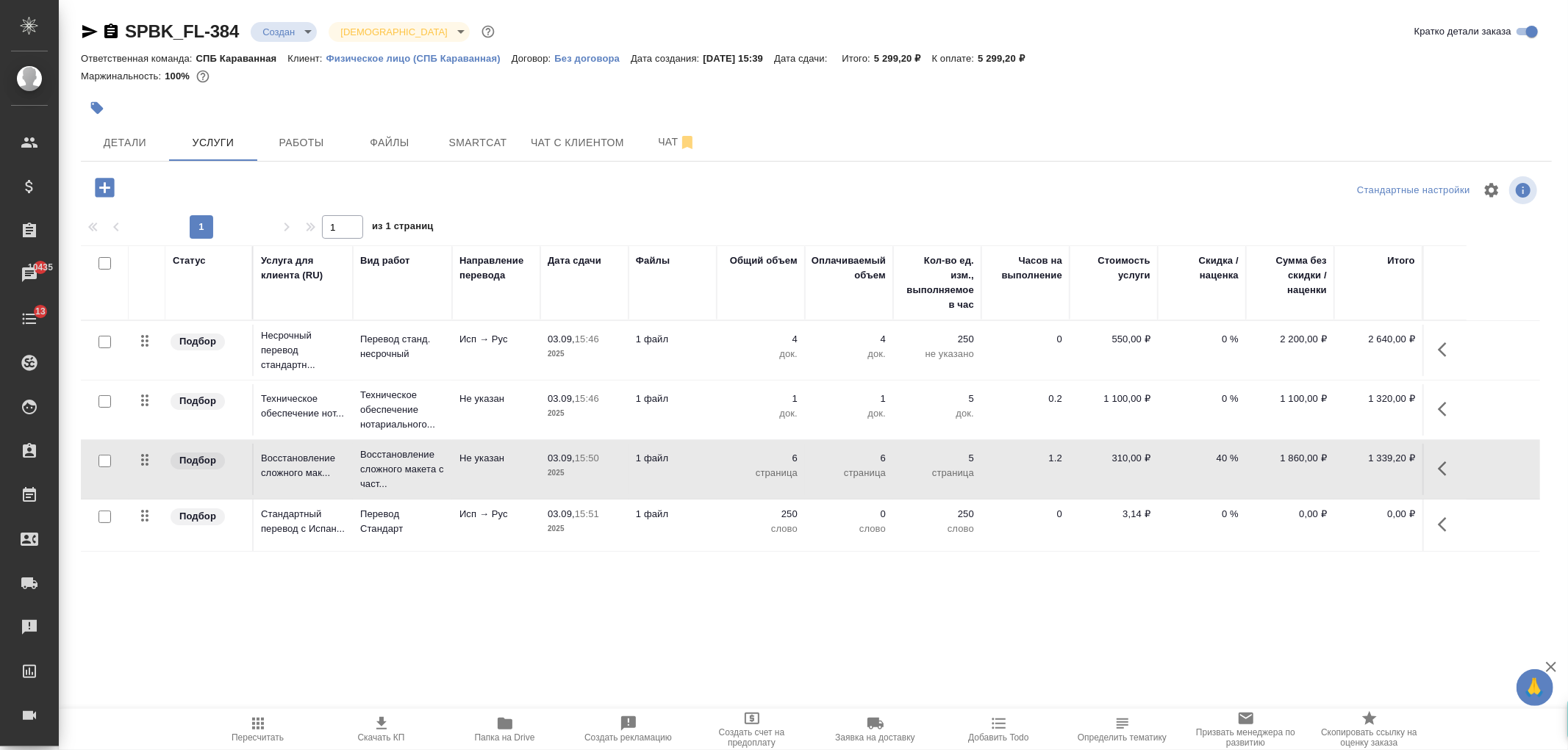
click at [1021, 522] on td "0" at bounding box center [1026, 525] width 88 height 51
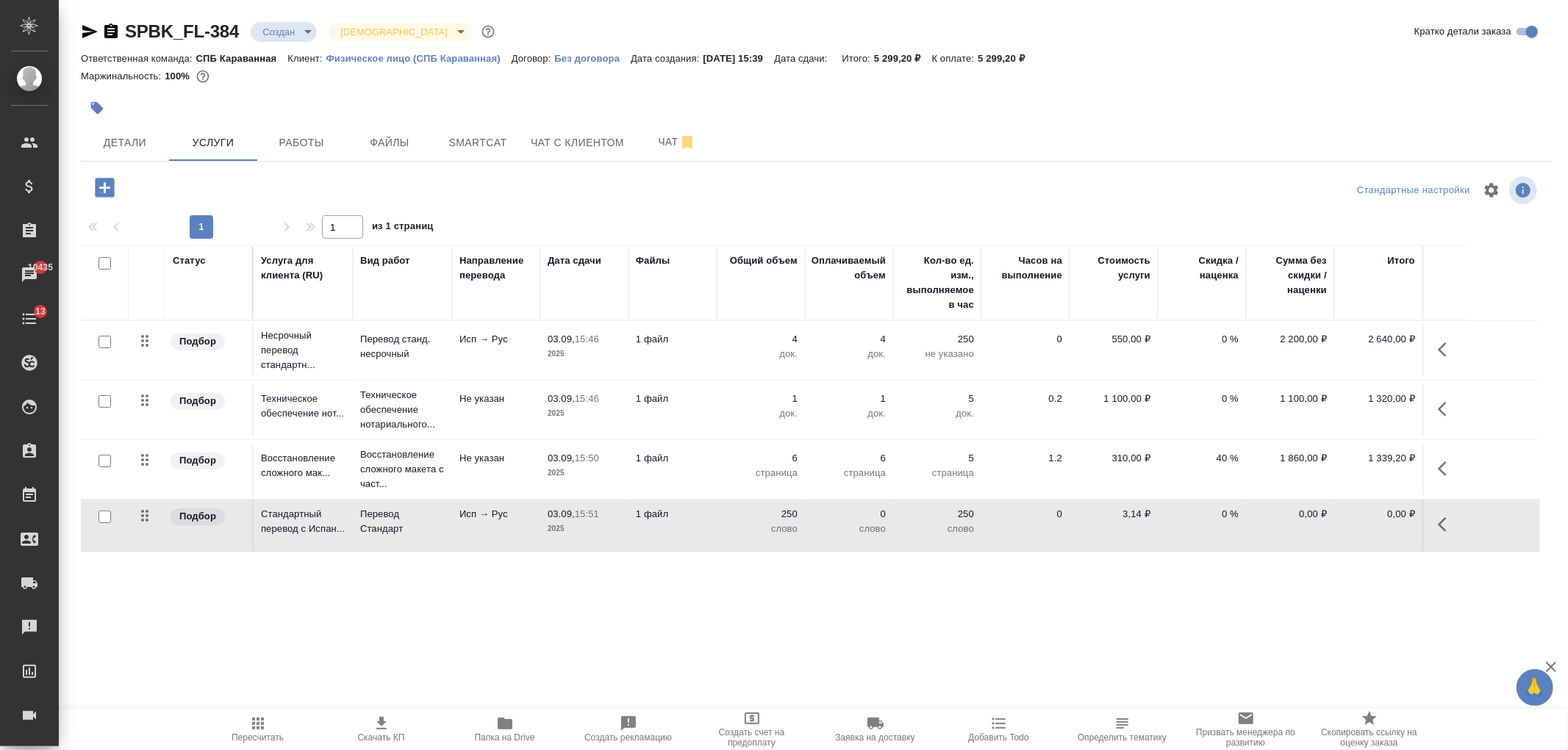
click at [1021, 522] on td "0" at bounding box center [1026, 525] width 88 height 51
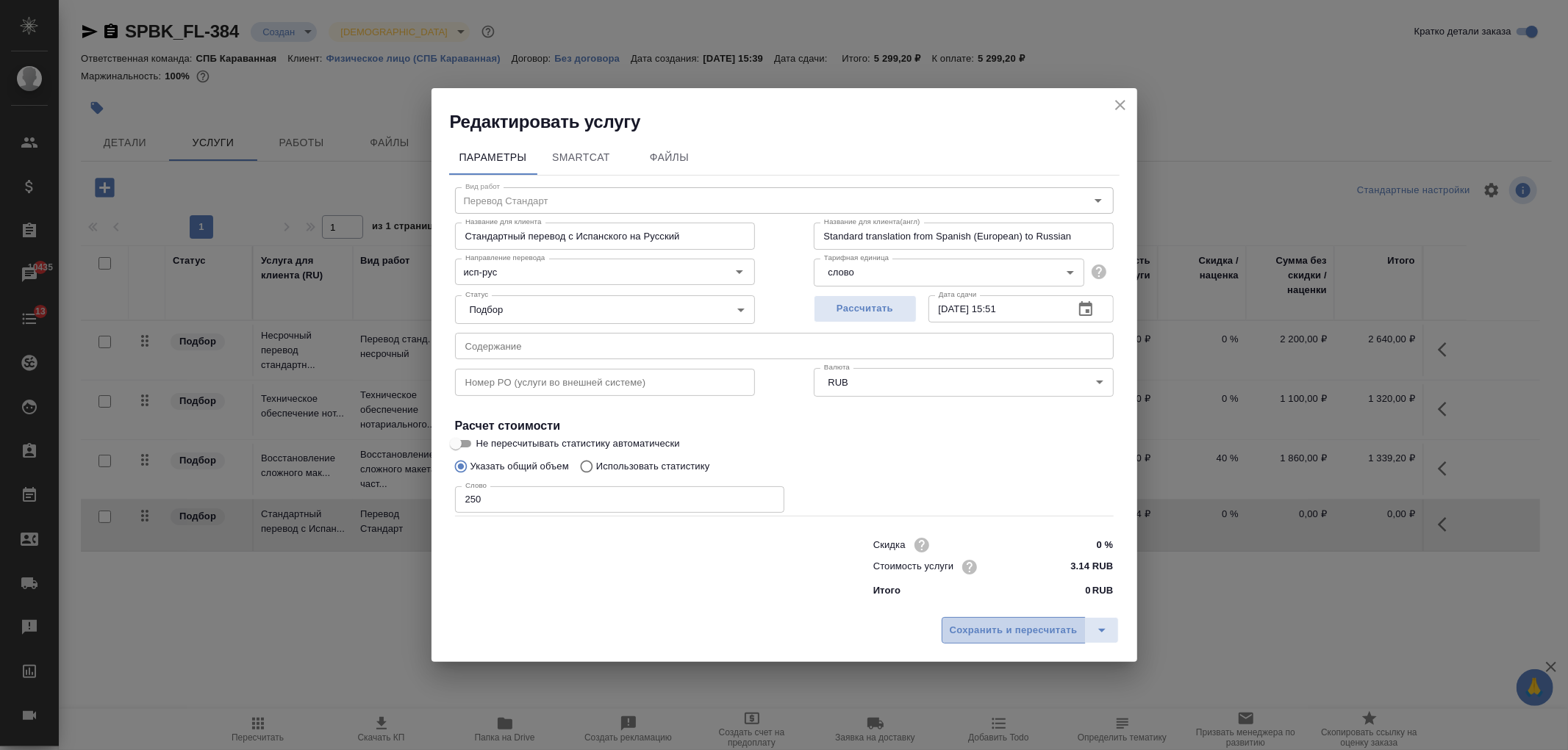
click at [1000, 634] on span "Сохранить и пересчитать" at bounding box center [1014, 631] width 128 height 17
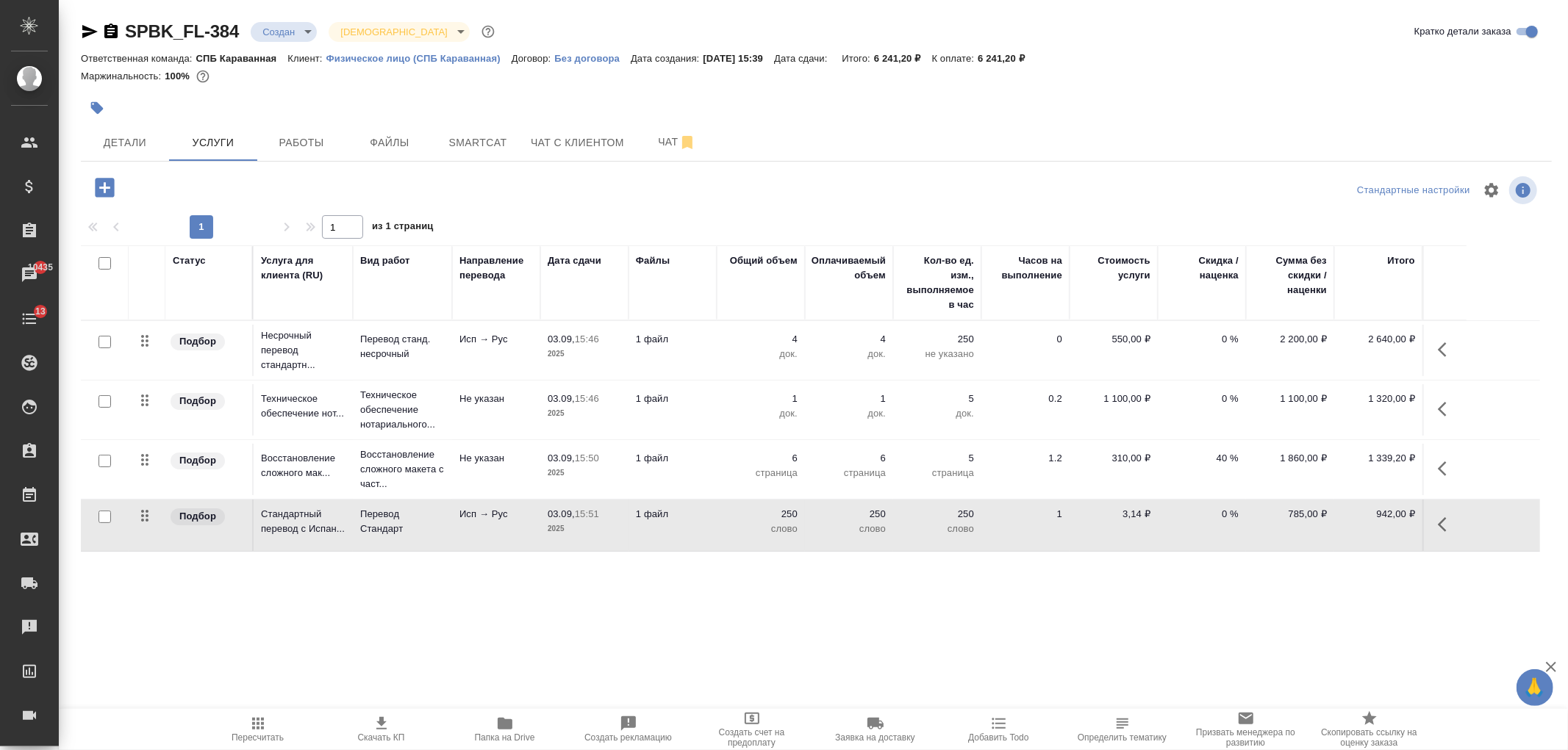
click at [1444, 527] on icon "button" at bounding box center [1446, 524] width 17 height 17
click at [1421, 527] on icon "button" at bounding box center [1416, 524] width 17 height 17
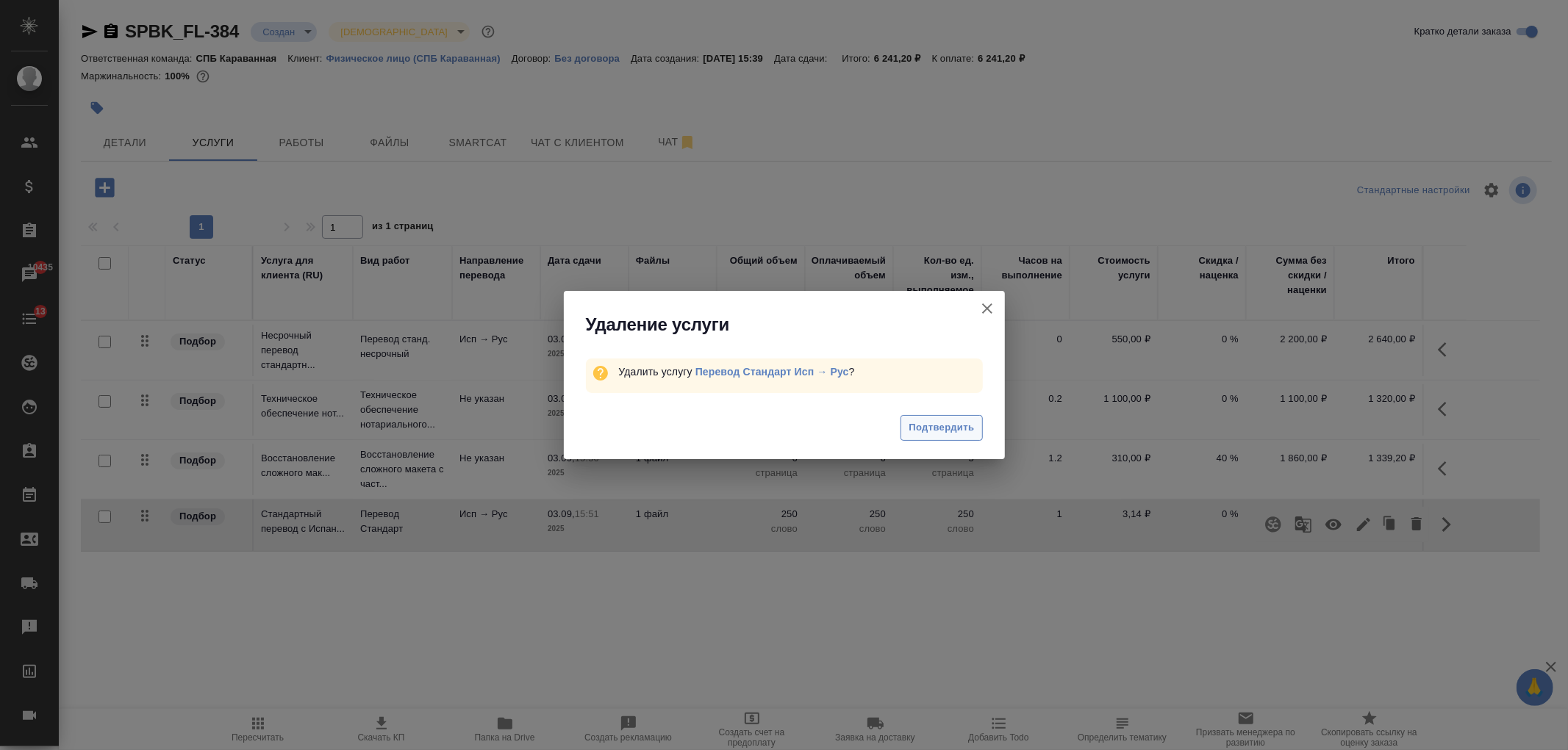
click at [934, 426] on span "Подтвердить" at bounding box center [941, 428] width 66 height 17
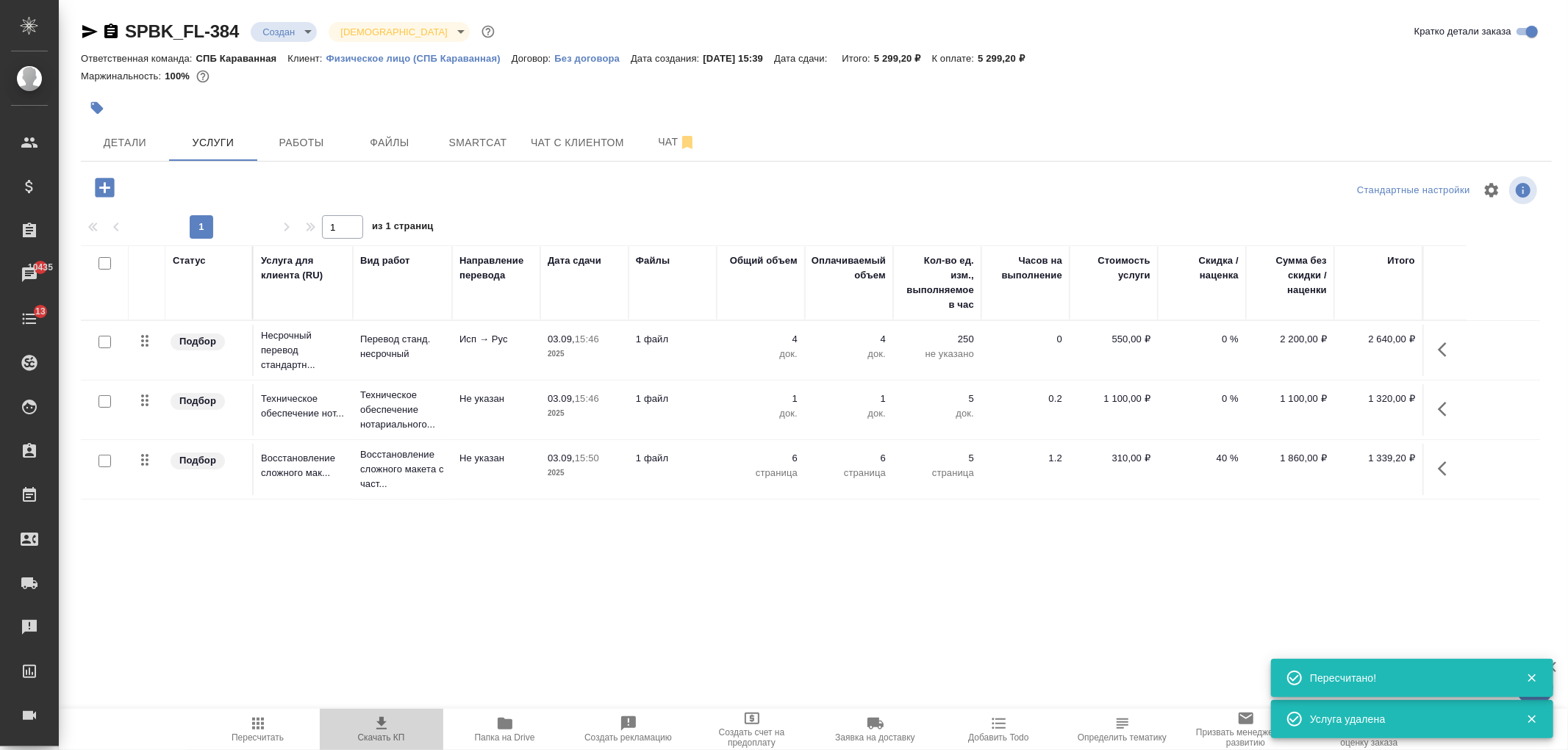
click at [386, 723] on icon "button" at bounding box center [381, 723] width 17 height 17
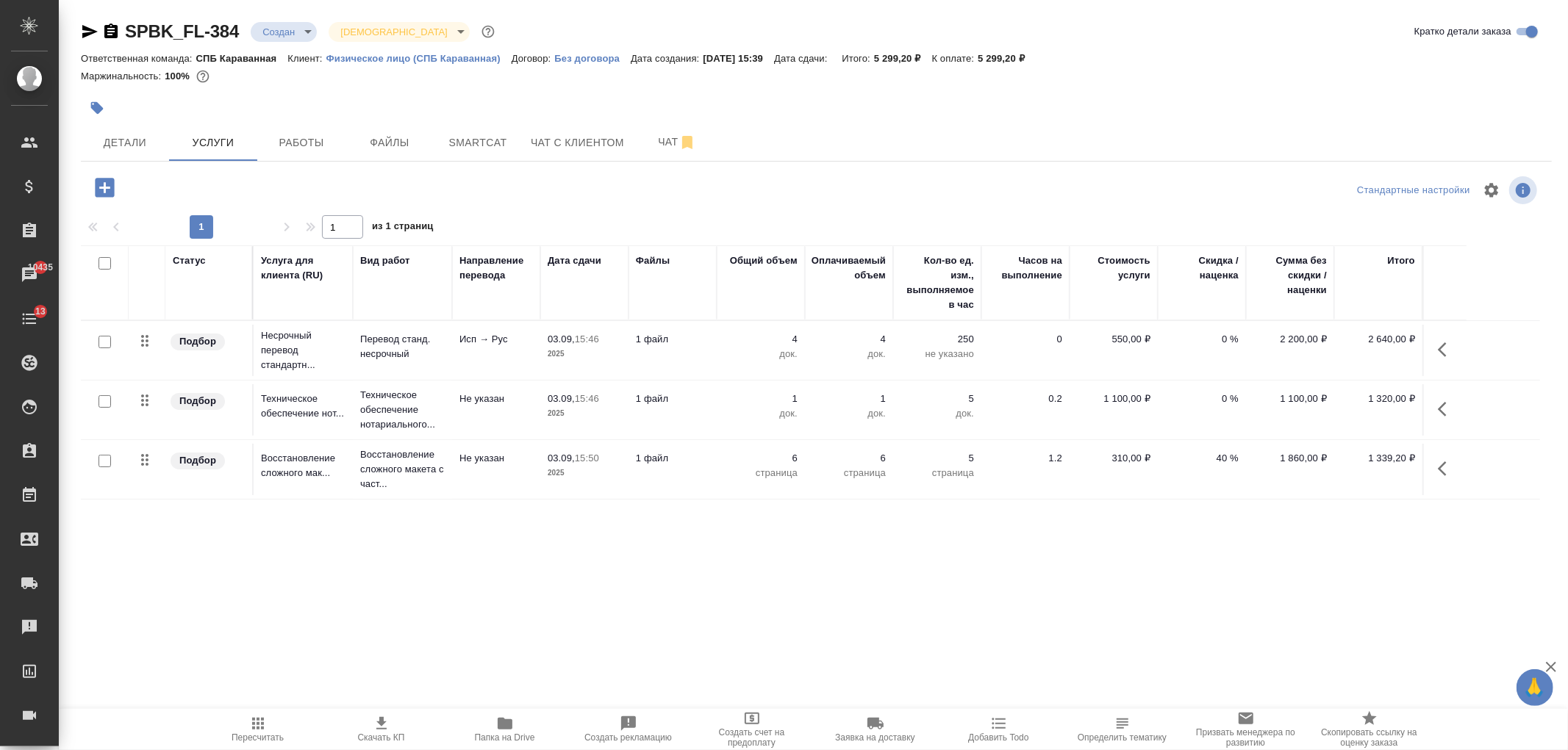
click at [555, 655] on div ".cls-1 fill:#fff; AWATERA Ivanova Arina Клиенты Спецификации Заказы 10435 Чаты …" at bounding box center [784, 375] width 1568 height 750
click at [114, 188] on icon "button" at bounding box center [104, 187] width 26 height 26
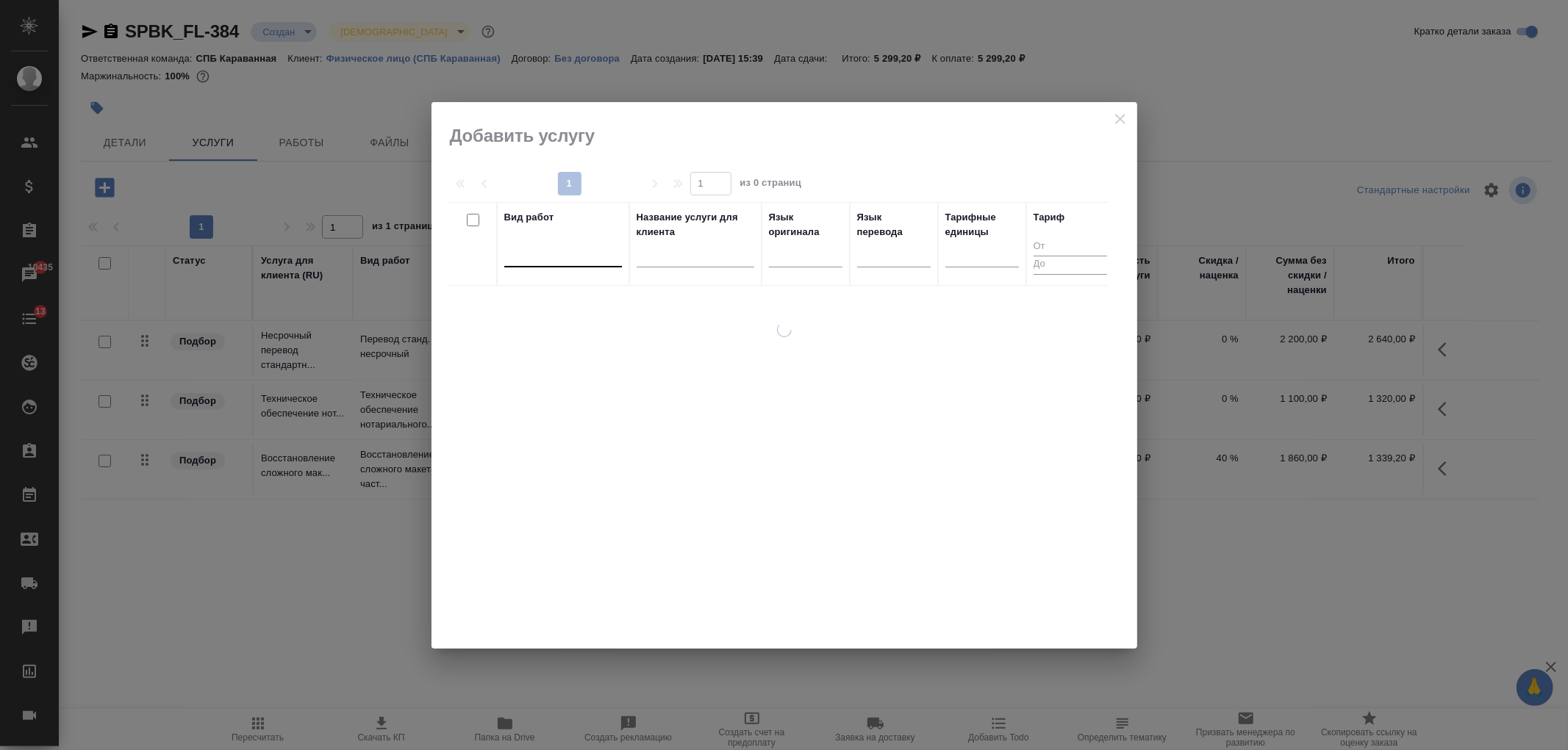
click at [544, 249] on div at bounding box center [563, 253] width 118 height 22
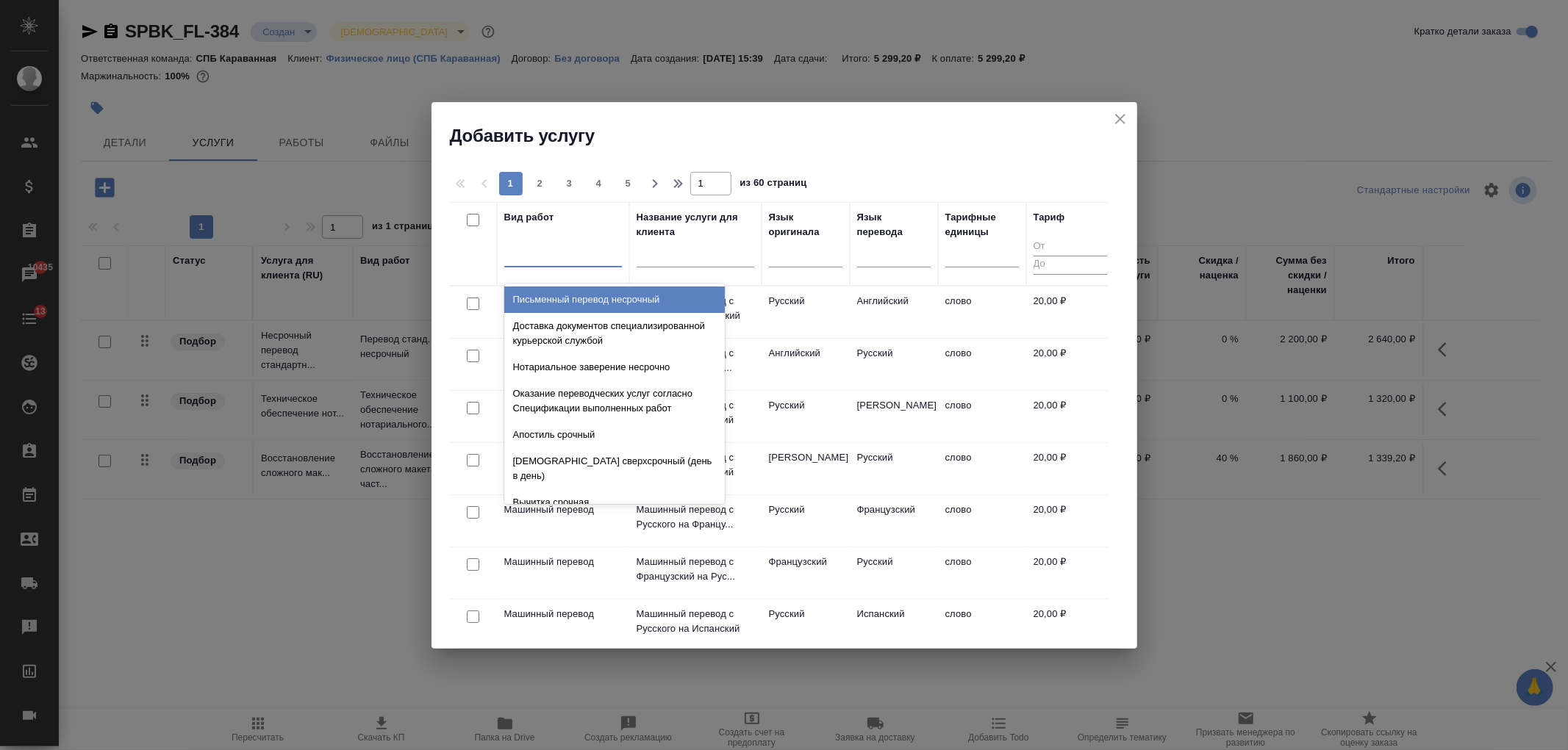
click at [1124, 113] on icon "close" at bounding box center [1120, 119] width 17 height 17
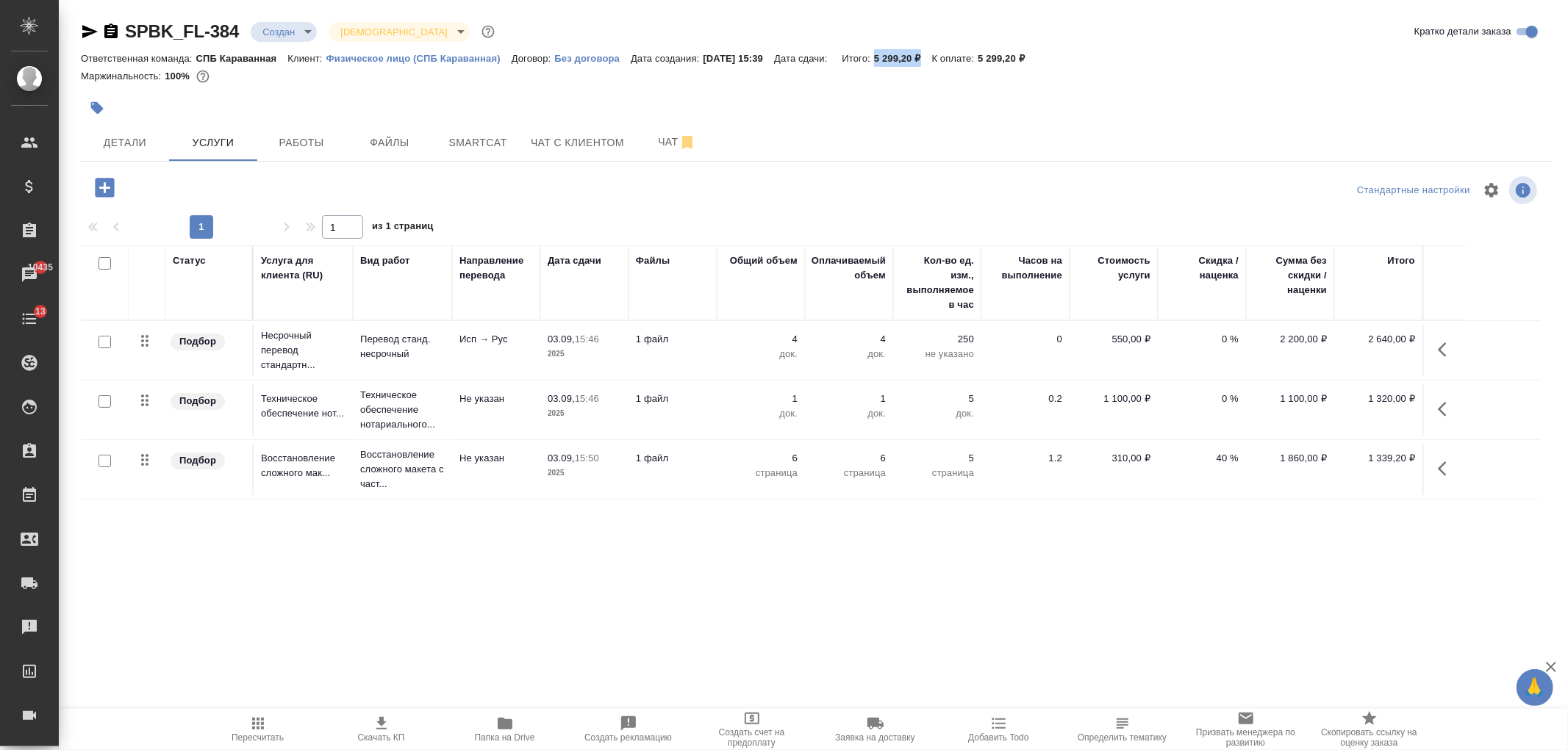
drag, startPoint x: 894, startPoint y: 56, endPoint x: 941, endPoint y: 59, distance: 47.1
click at [932, 59] on p "5 299,20 ₽" at bounding box center [903, 58] width 58 height 11
copy p "5 299,20 ₽"
click at [580, 162] on div "SPBK_FL-384 Создан new Святая троица holyTrinity Кратко детали заказа Ответстве…" at bounding box center [817, 299] width 1488 height 599
click at [588, 150] on span "Чат с клиентом" at bounding box center [577, 143] width 94 height 18
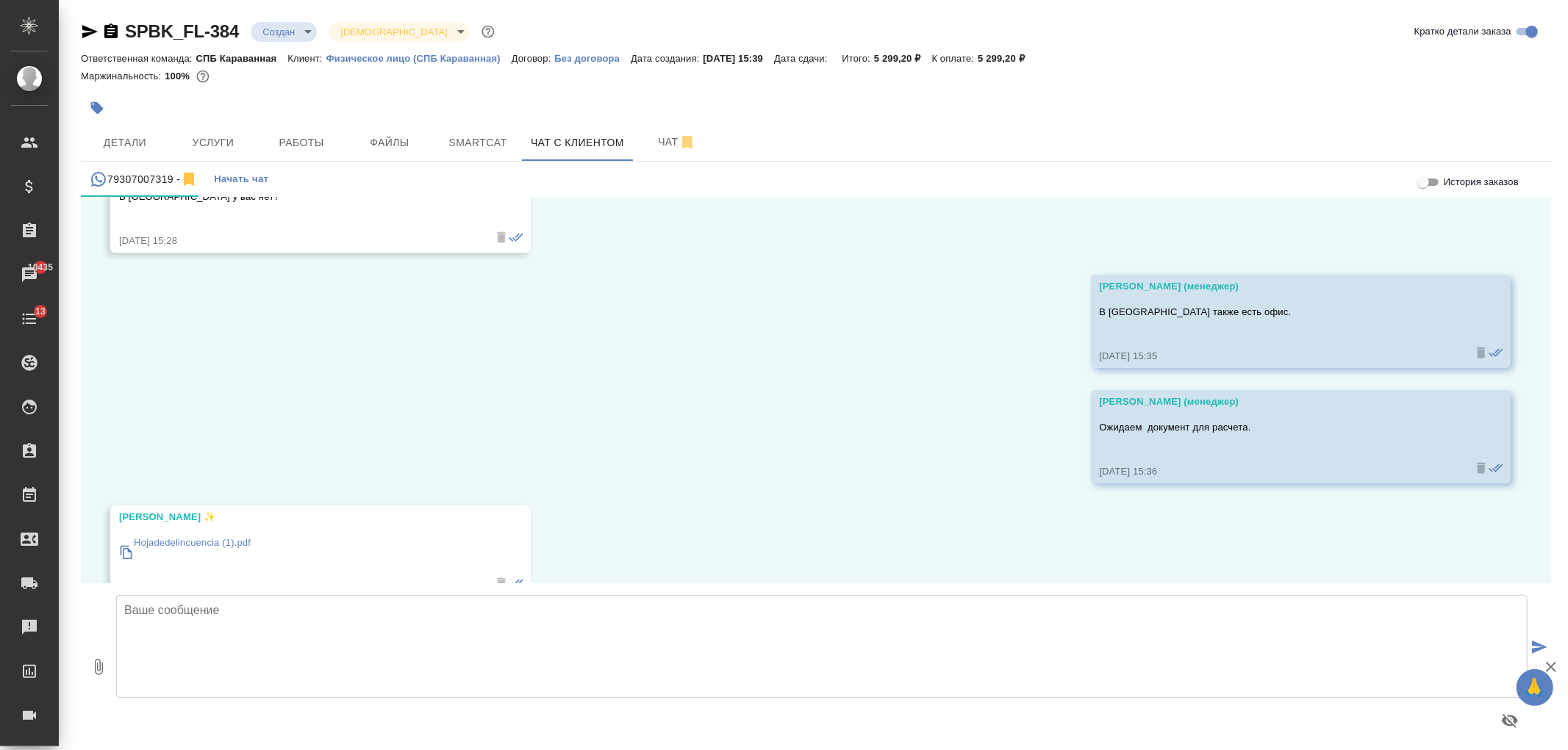
scroll to position [859, 0]
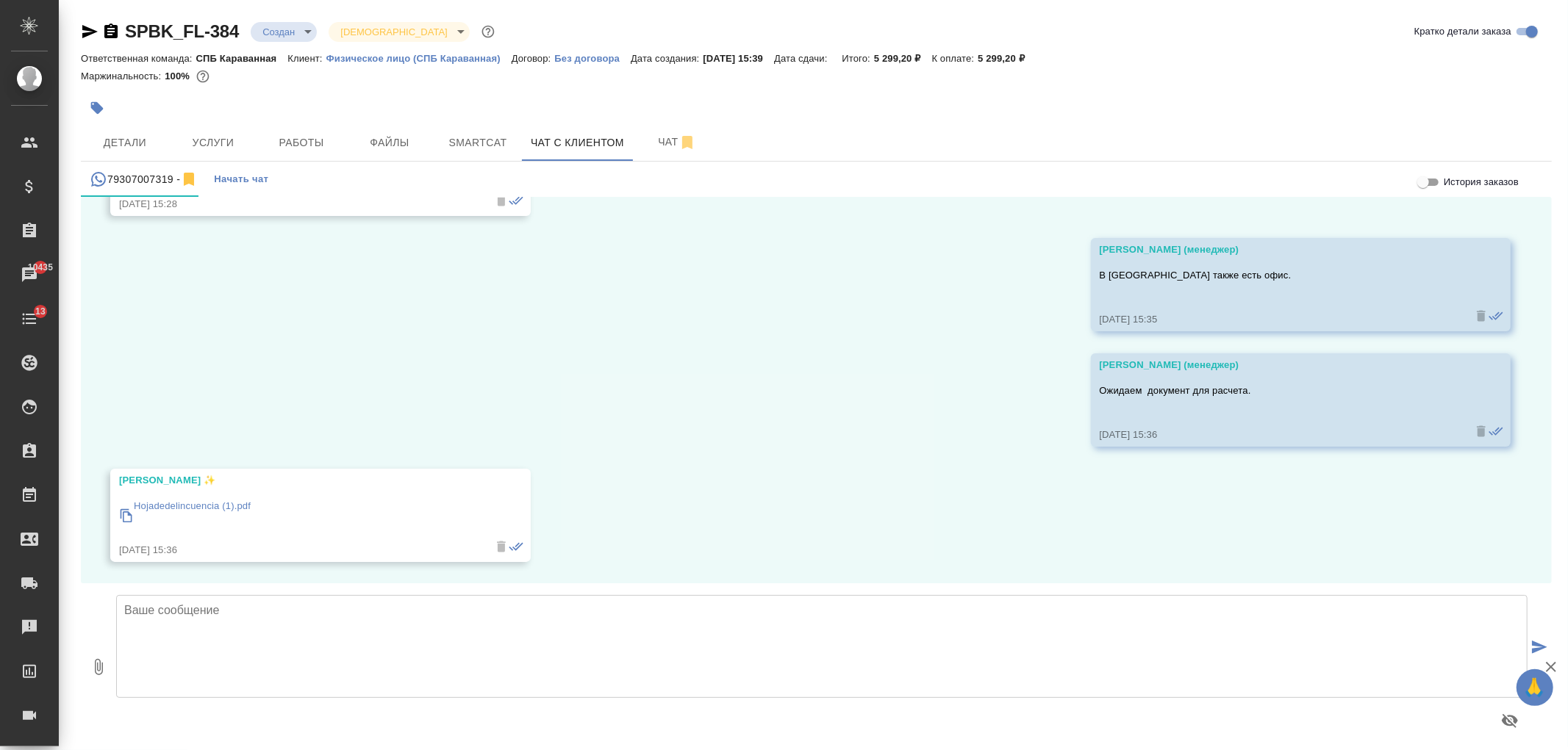
click at [311, 632] on textarea at bounding box center [822, 646] width 1411 height 103
click at [97, 666] on icon "button" at bounding box center [99, 667] width 8 height 17
type input "C:\fakepath\Proposal_SPBK_FL-384.pdf"
click at [262, 640] on textarea at bounding box center [822, 646] width 1411 height 103
click at [415, 613] on textarea at bounding box center [822, 646] width 1411 height 103
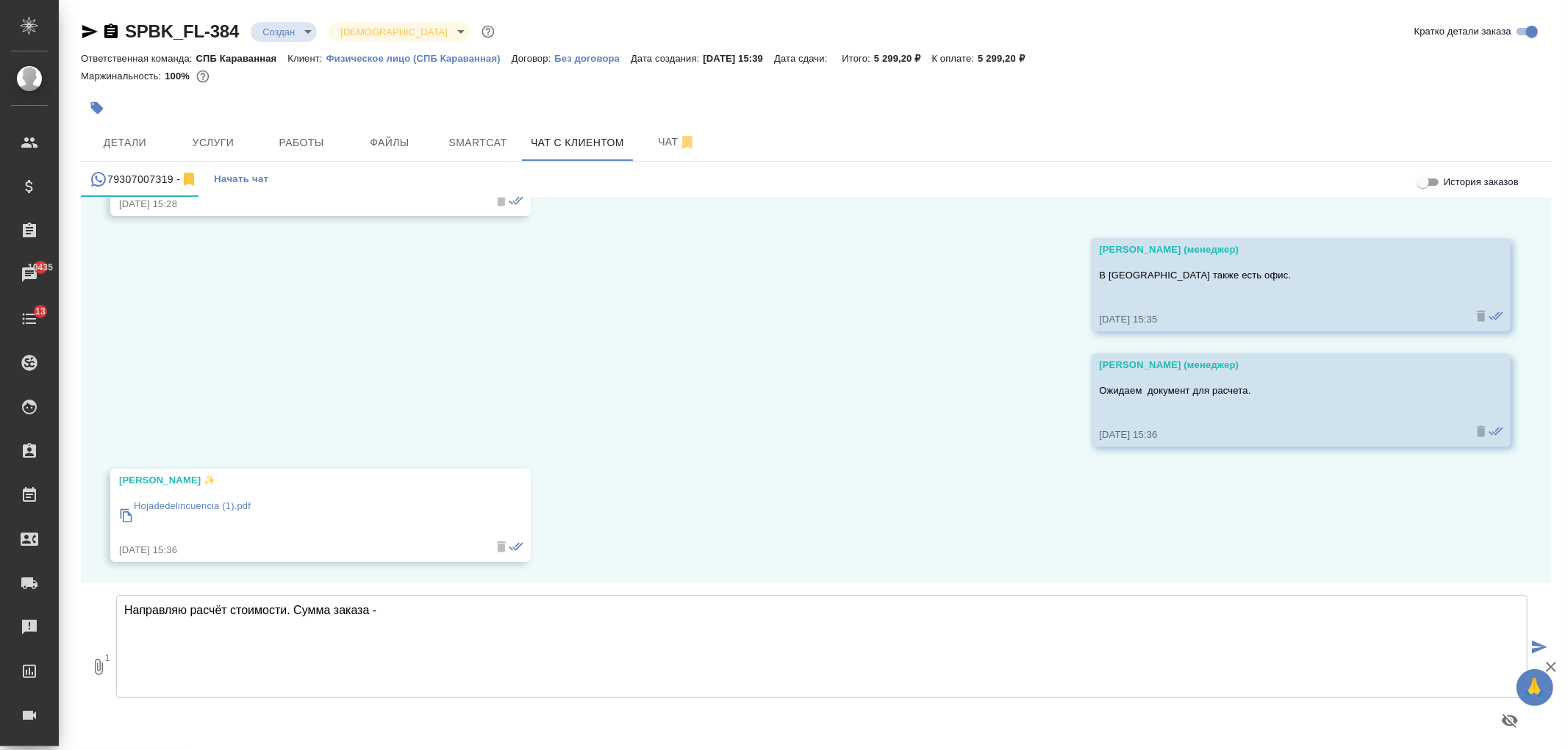
paste textarea "5 299,20 ₽"
type textarea "Направляю расчёт стоимости. Сумма заказа - 5 299,20 ₽, срок выполнения - 1 рабо…"
click at [96, 675] on icon "button" at bounding box center [98, 666] width 17 height 17
type input "C:\fakepath\Proposal_SPBK_FL-384.pdf"
click at [723, 641] on textarea "Направляю расчёт стоимости. Сумма заказа - 5 299,20 ₽, срок выполнения - 1 рабо…" at bounding box center [822, 646] width 1411 height 103
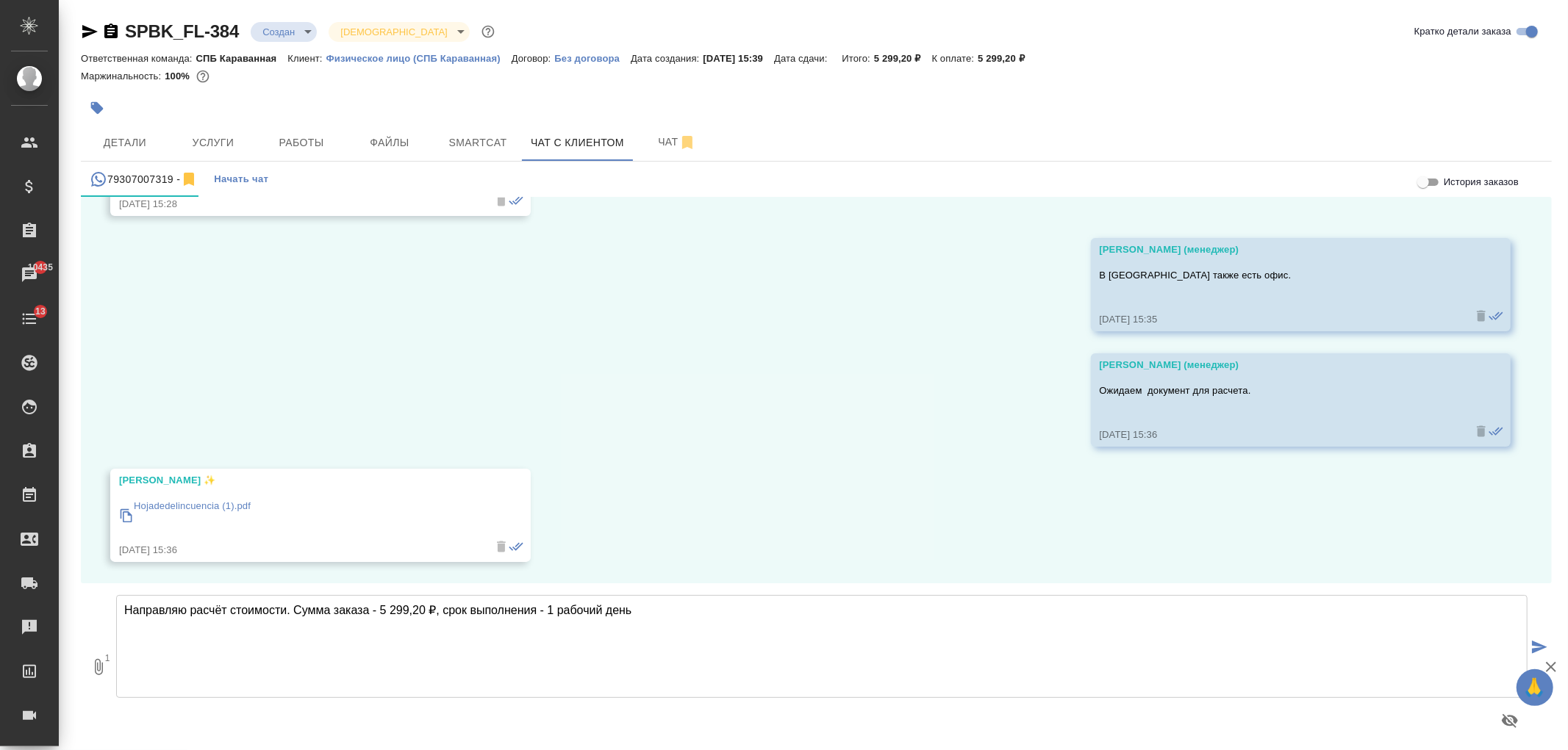
type textarea "Направляю расчёт стоимости. Сумма заказа - 5 299,20 ₽, срок выполнения - 1 рабо…"
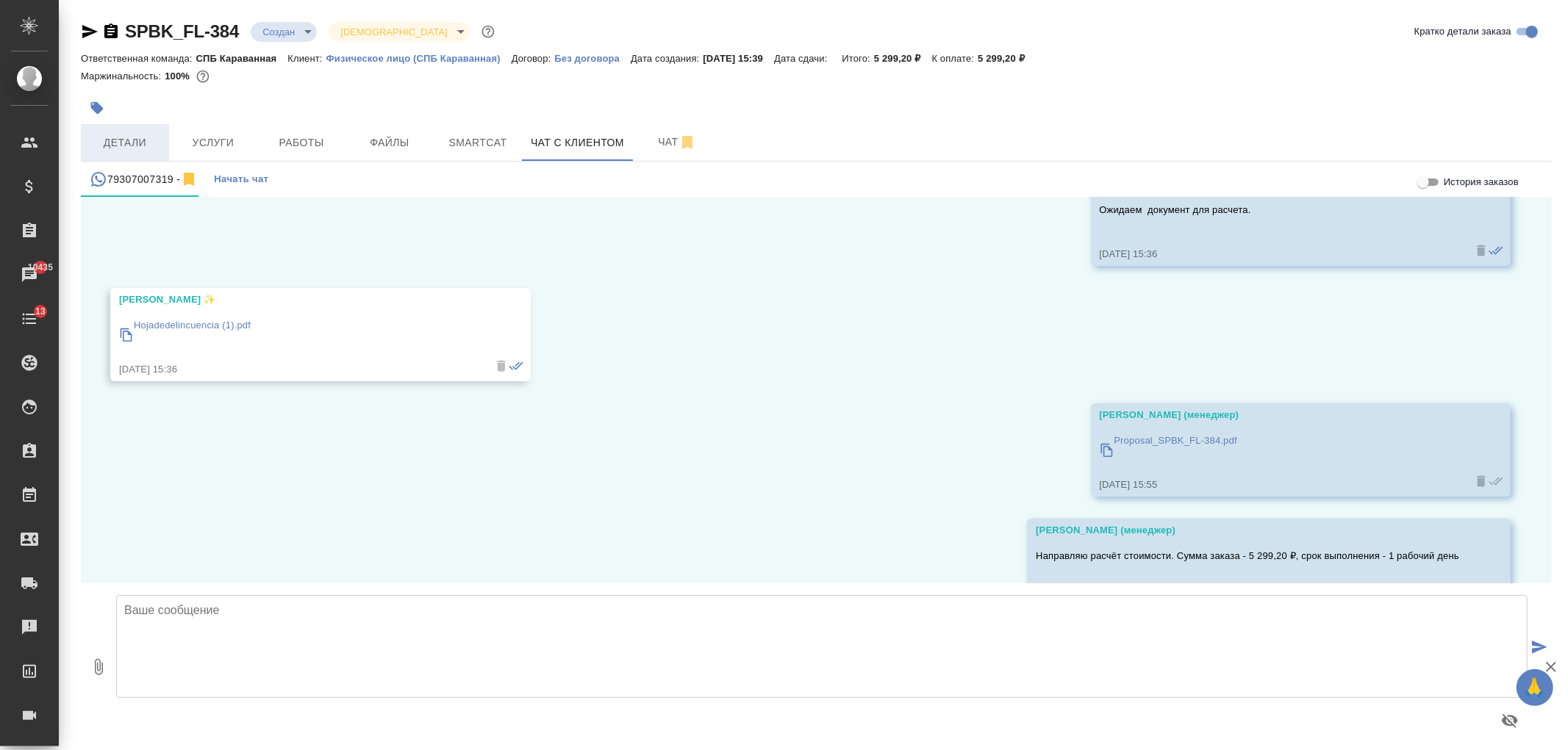
scroll to position [1091, 0]
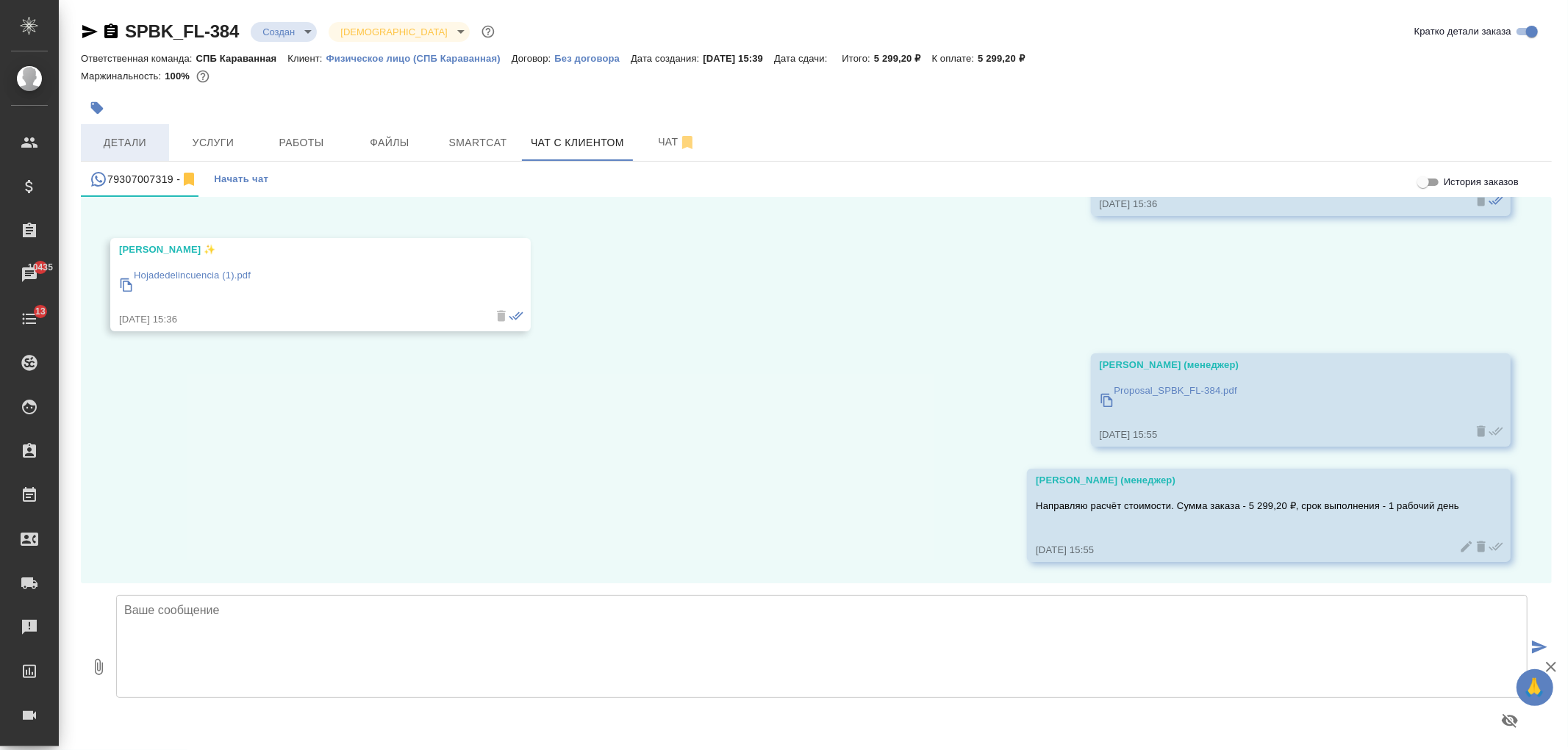
click at [144, 133] on span "Детали" at bounding box center [124, 143] width 70 height 18
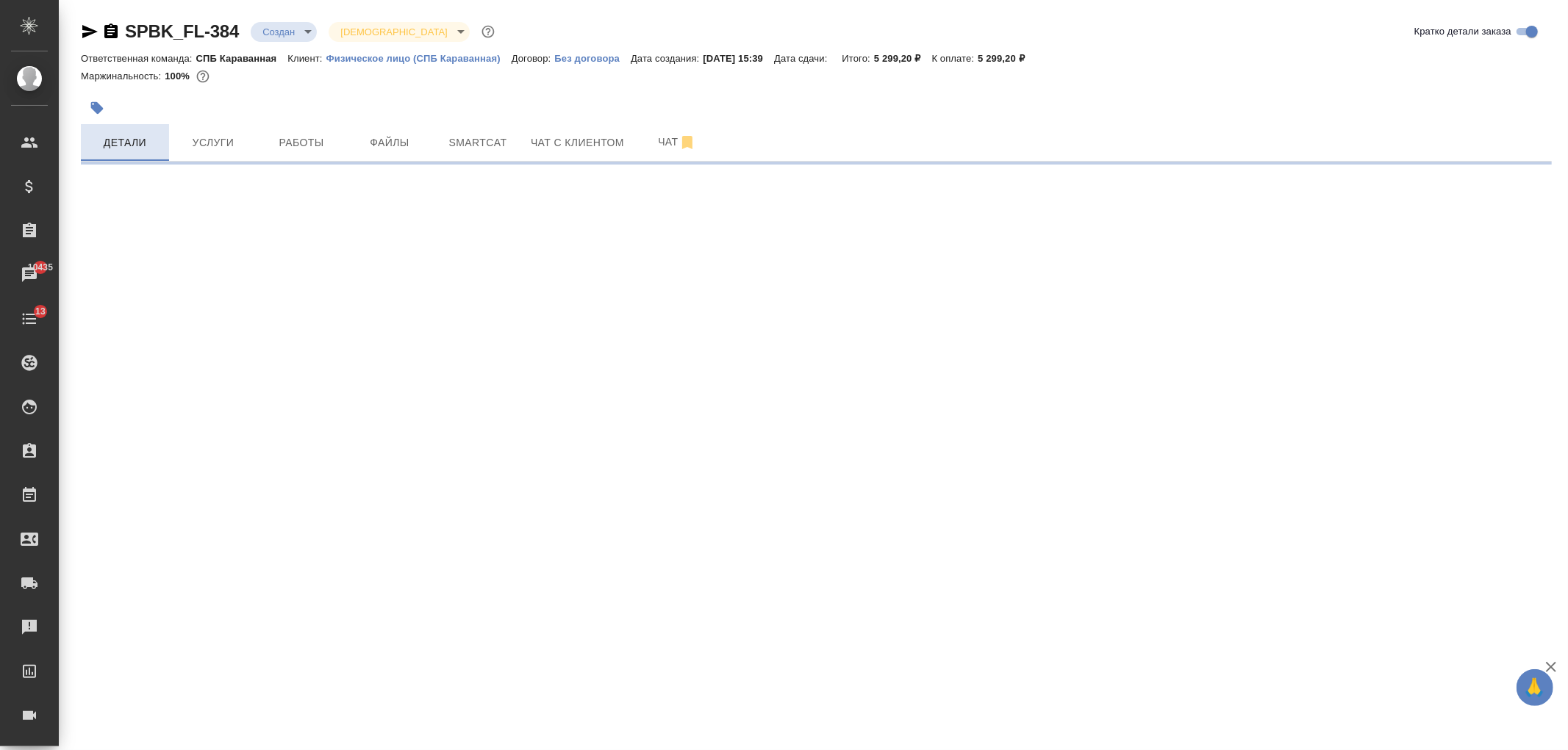
select select "RU"
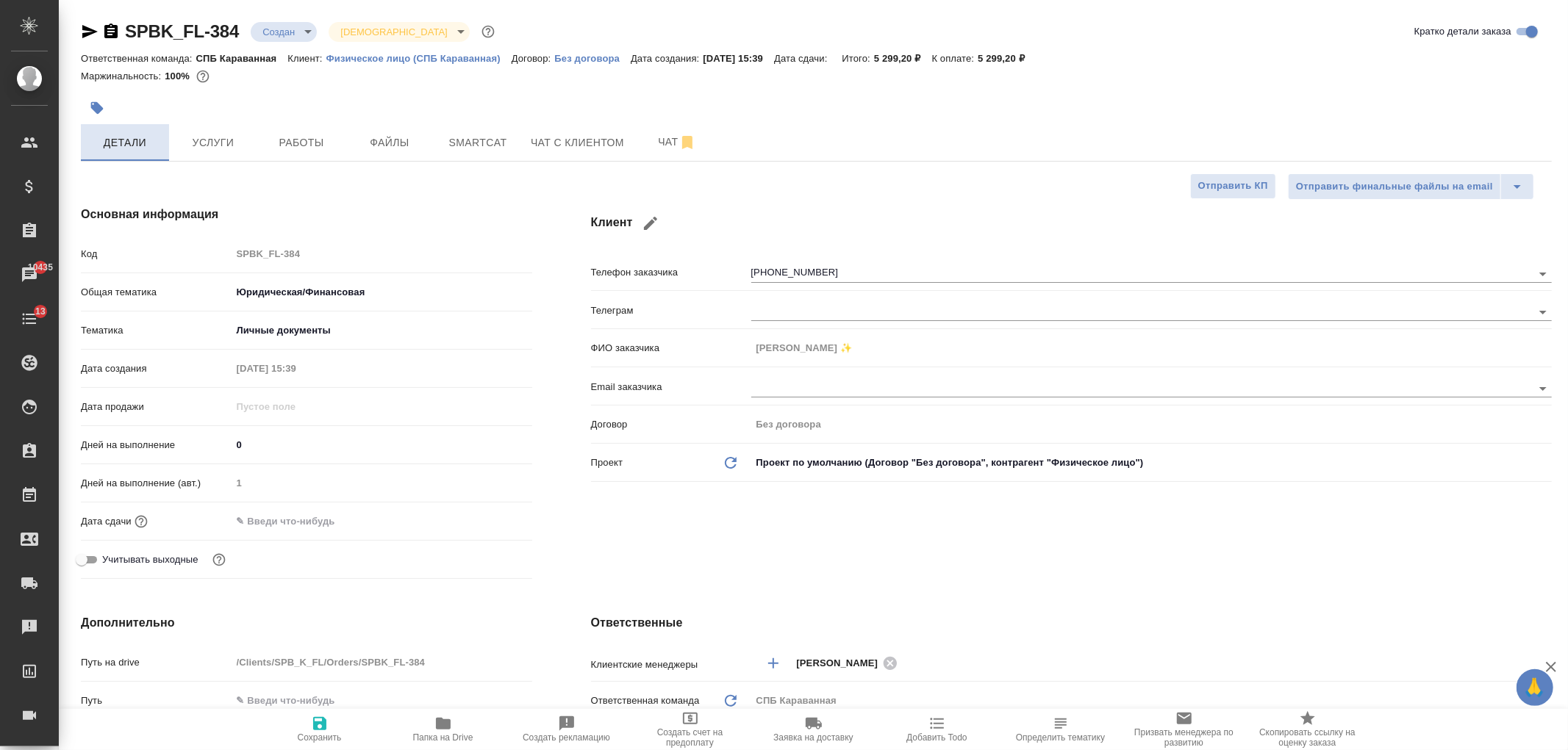
type textarea "x"
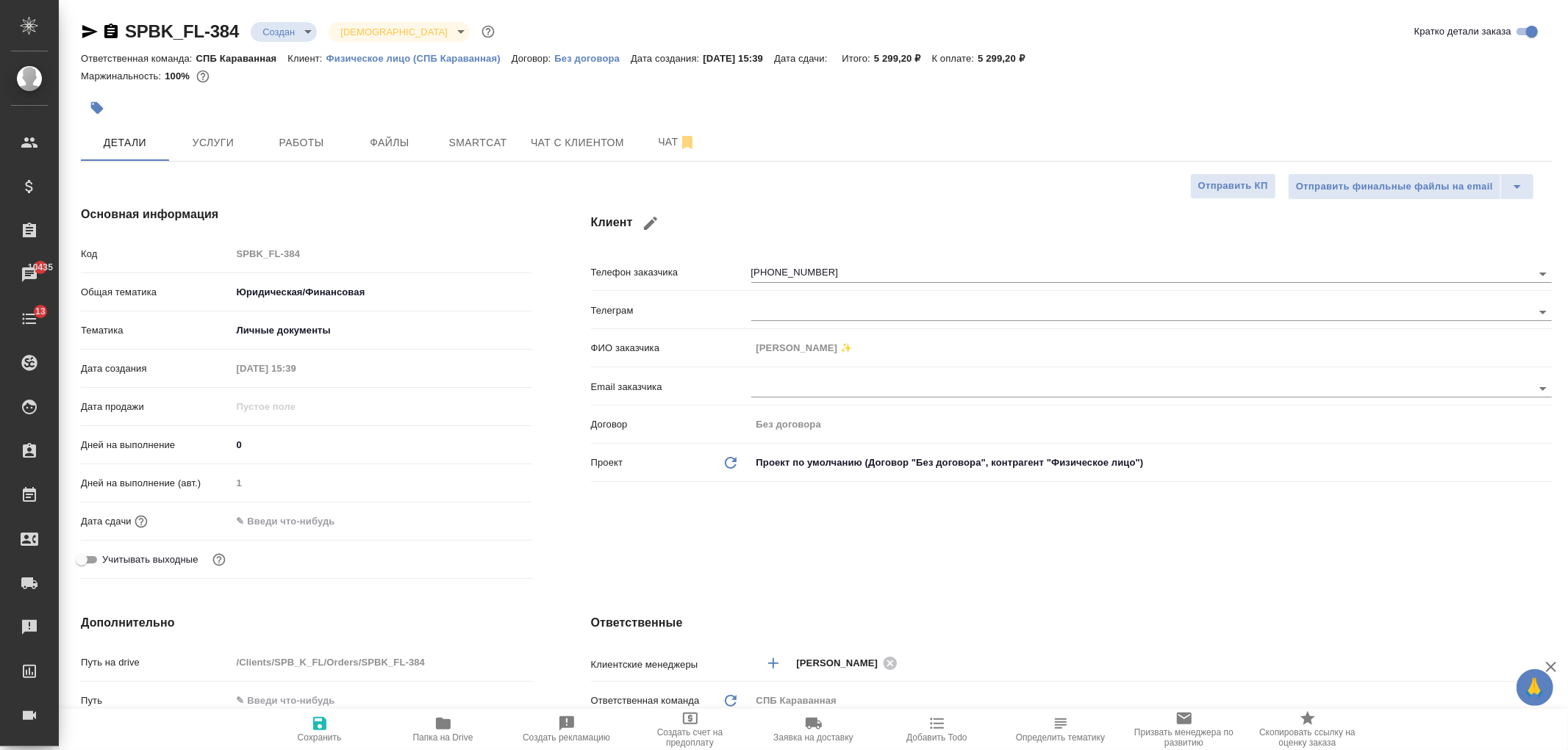
type textarea "x"
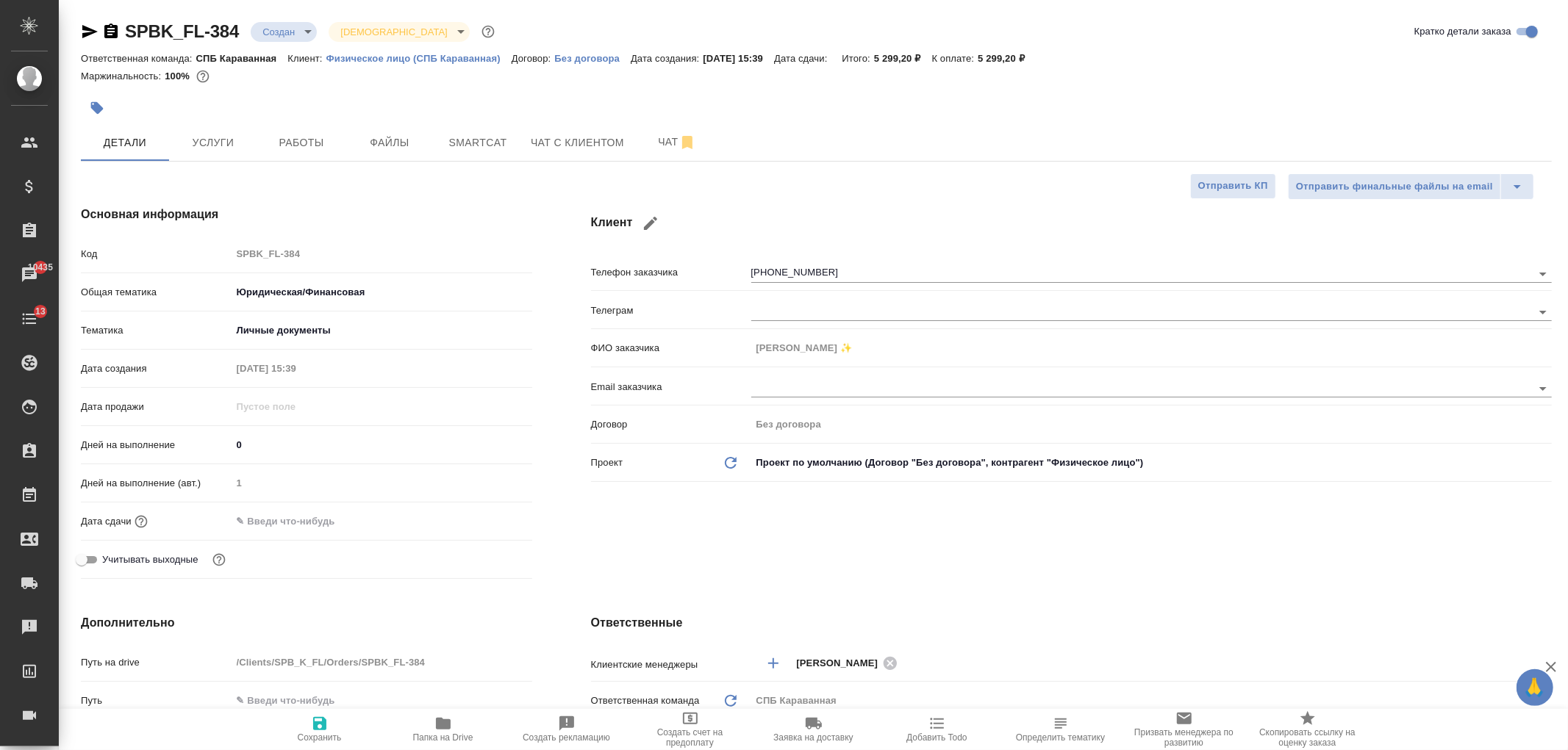
type textarea "x"
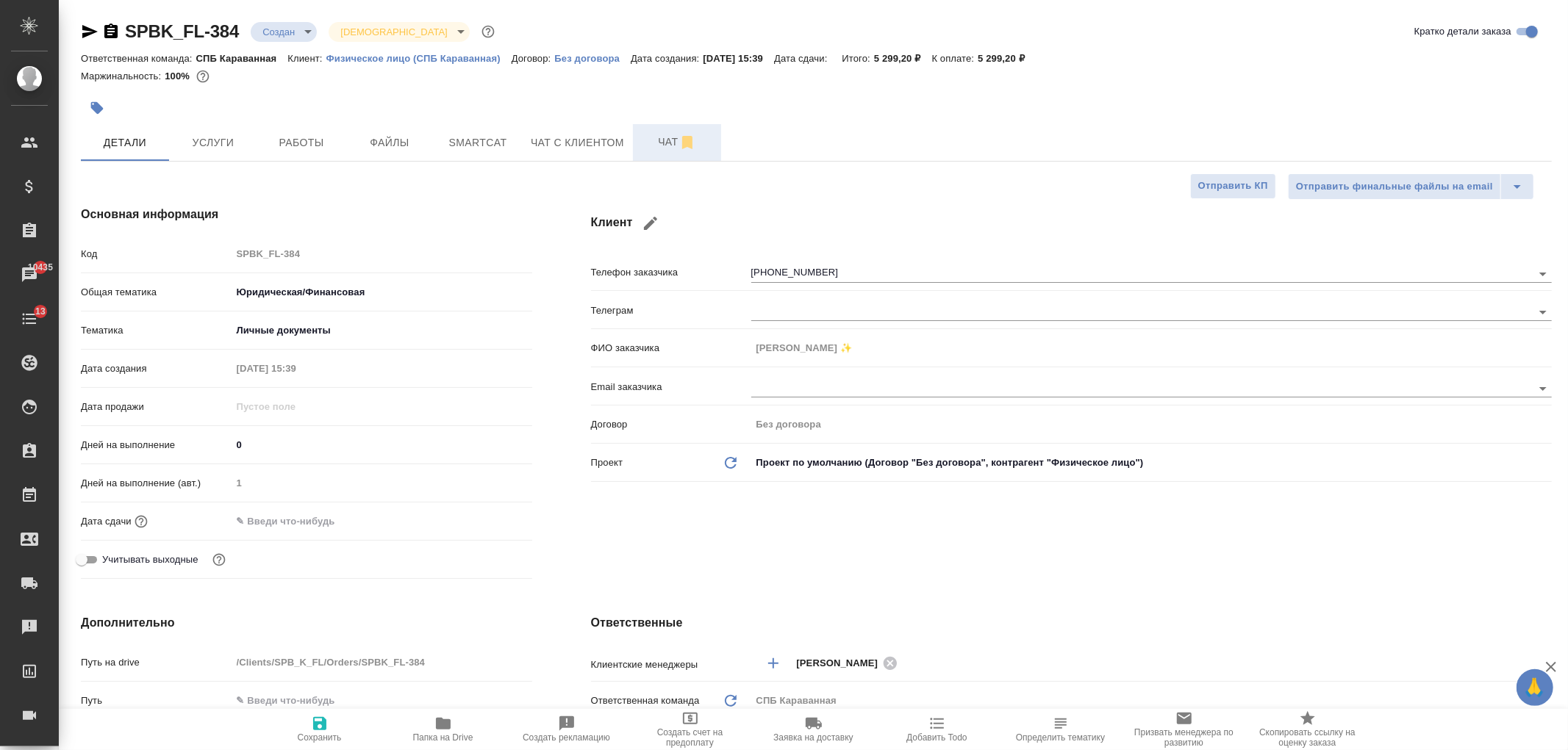
click at [678, 126] on button "Чат" at bounding box center [677, 143] width 88 height 36
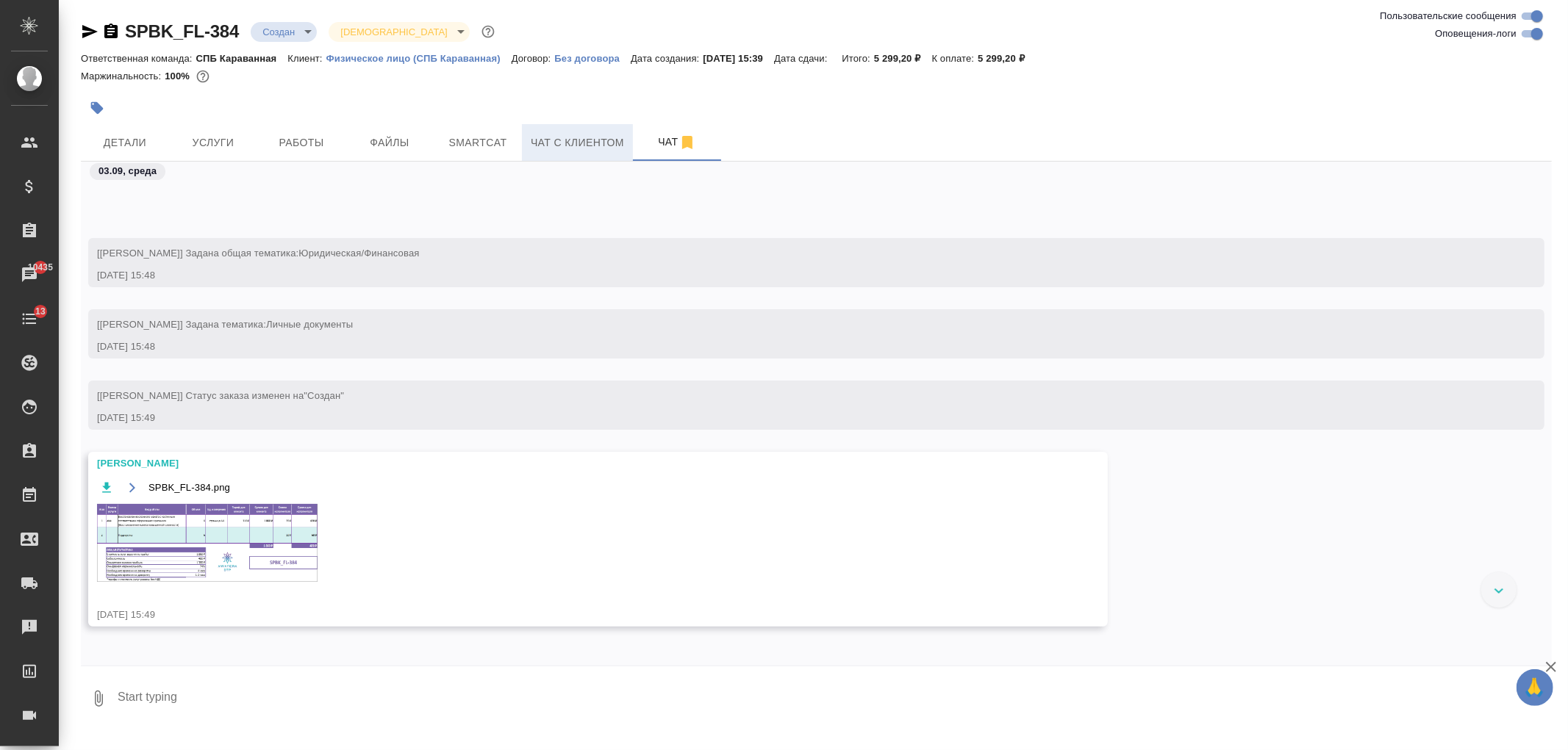
scroll to position [273, 0]
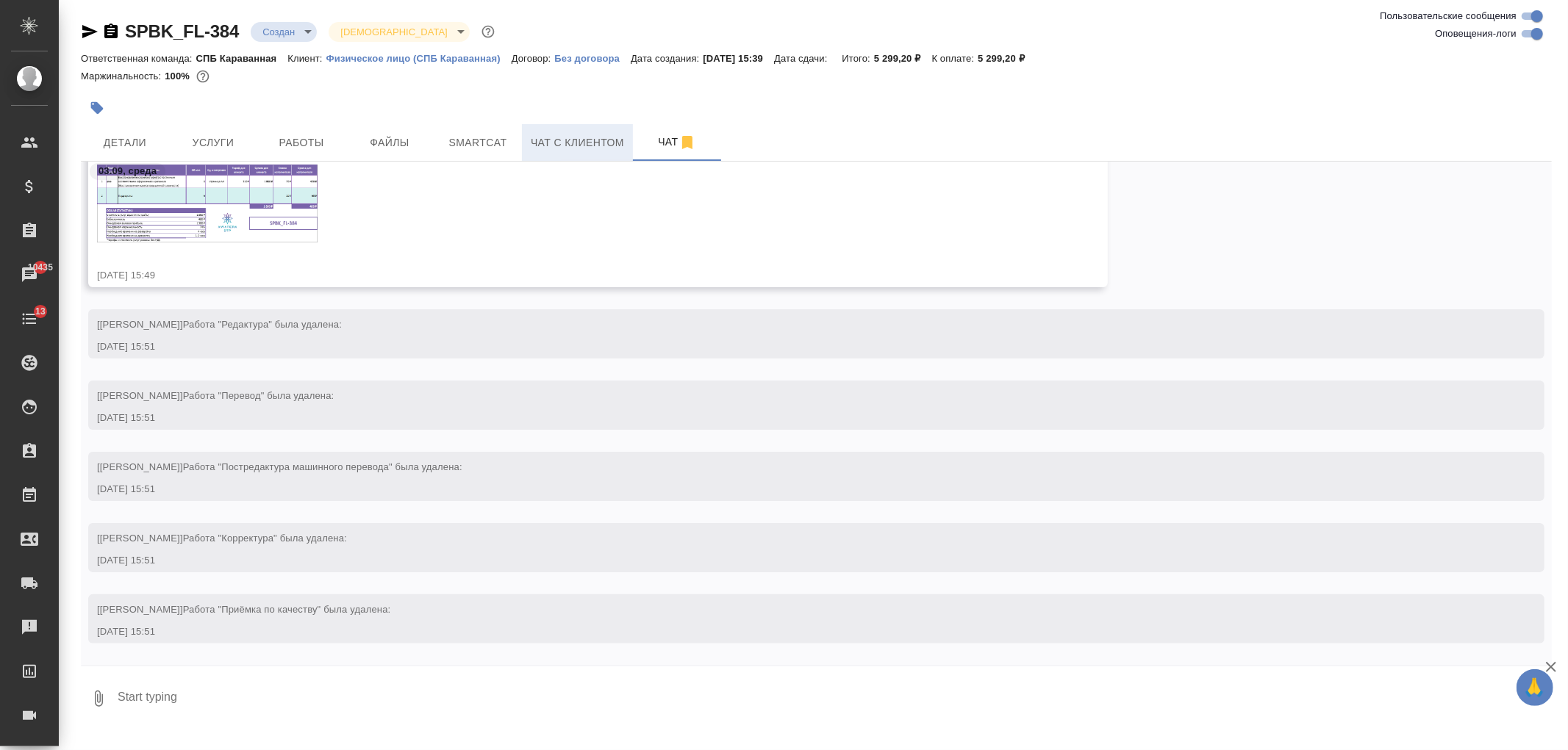
click at [581, 144] on span "Чат с клиентом" at bounding box center [577, 143] width 94 height 18
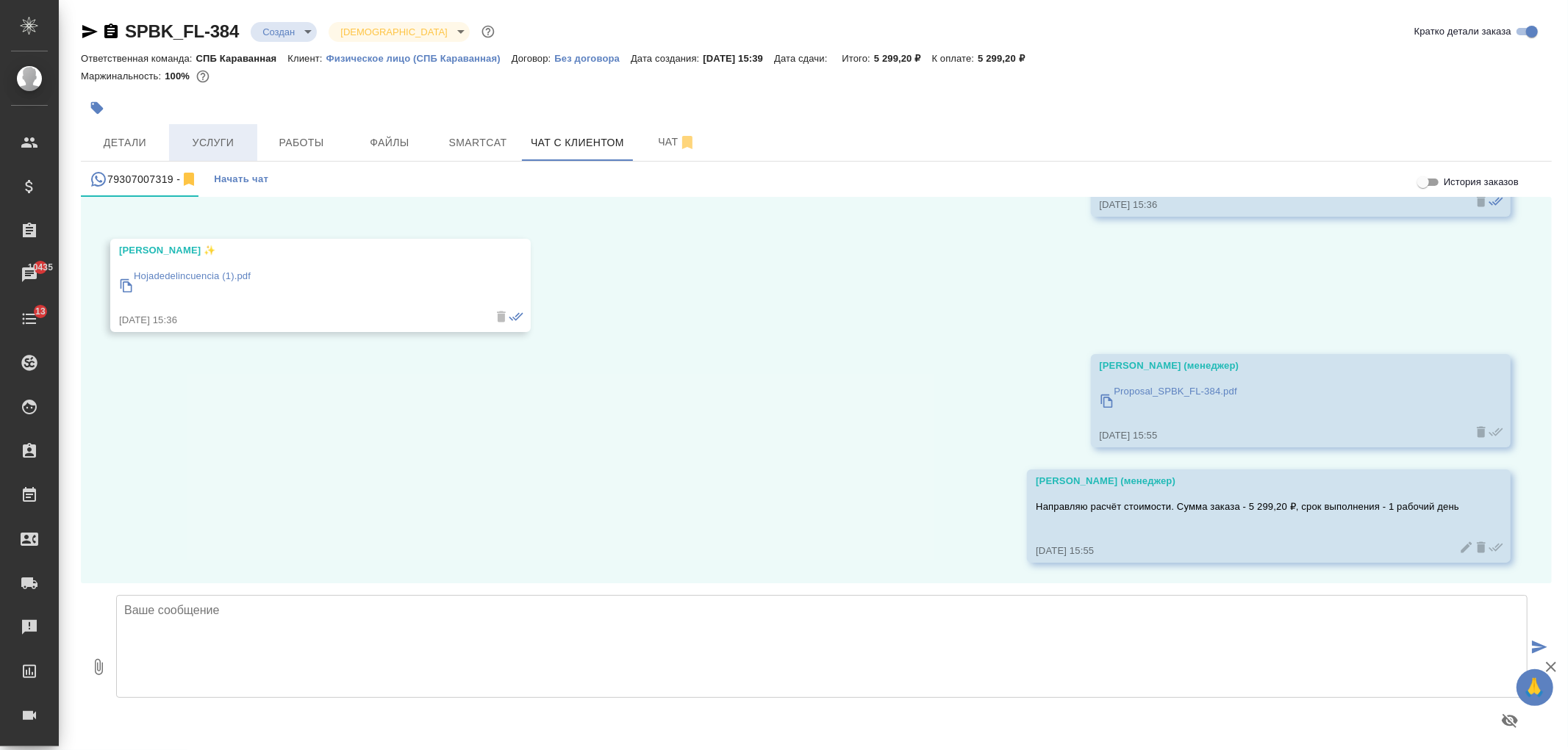
scroll to position [1091, 0]
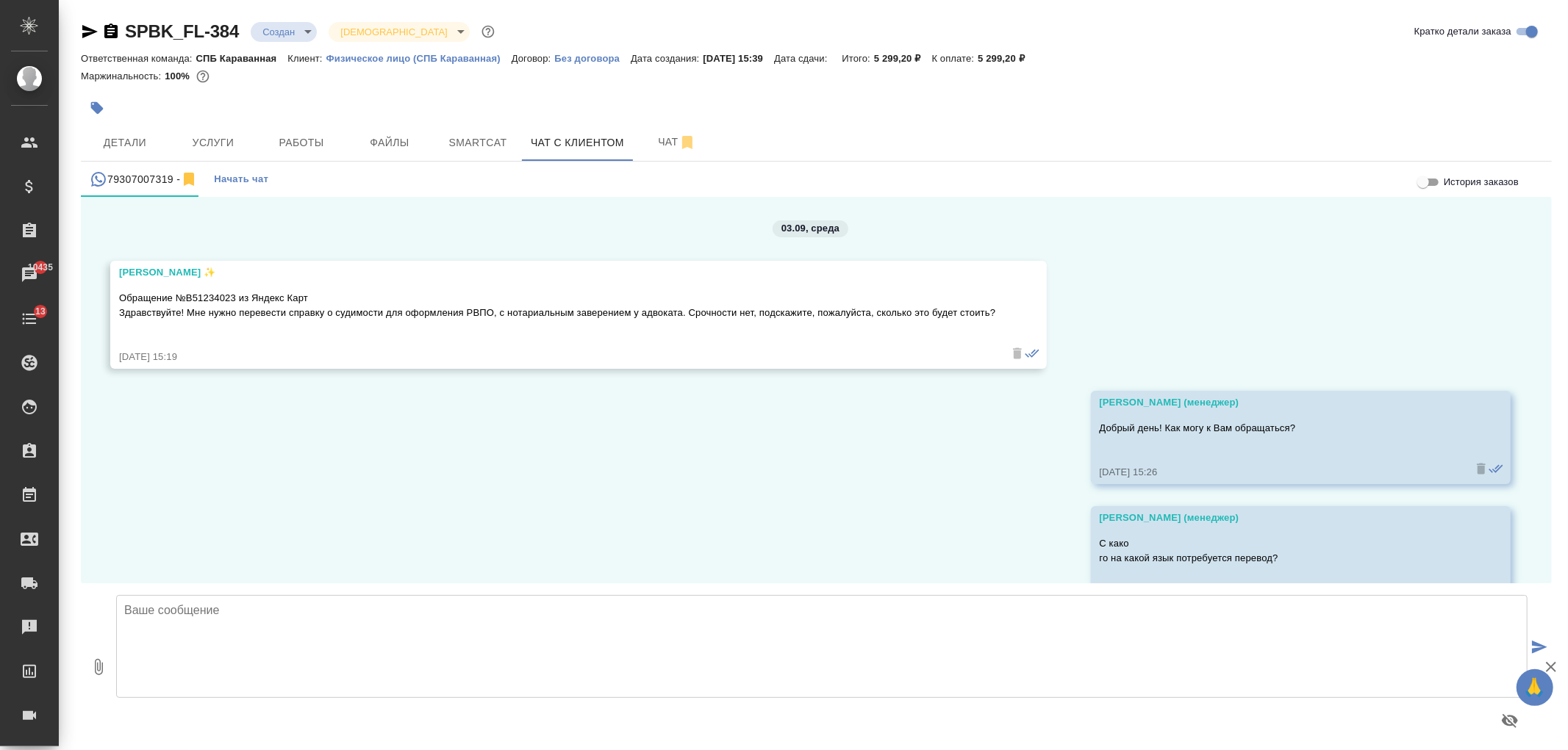
scroll to position [1091, 0]
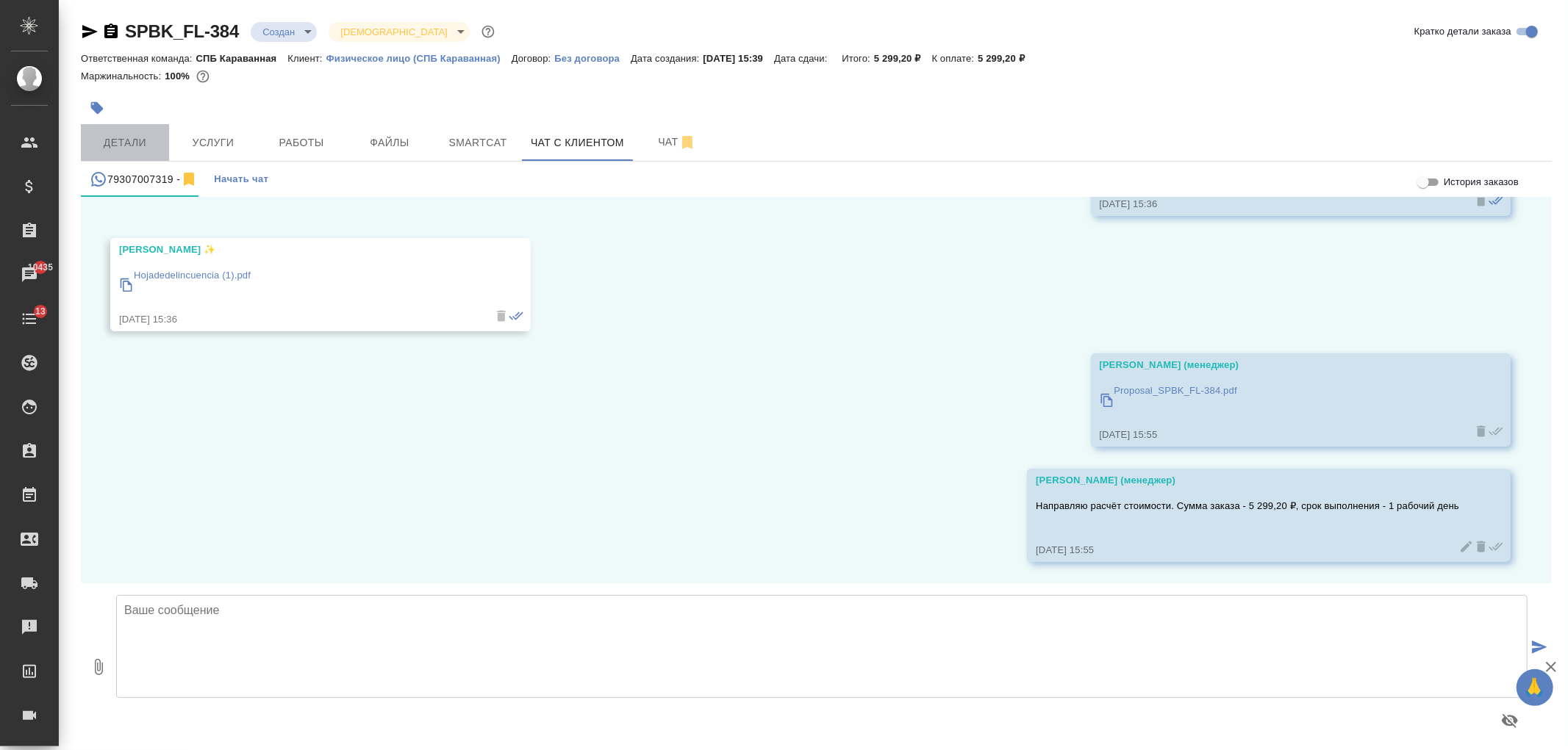
click at [122, 144] on span "Детали" at bounding box center [124, 143] width 70 height 18
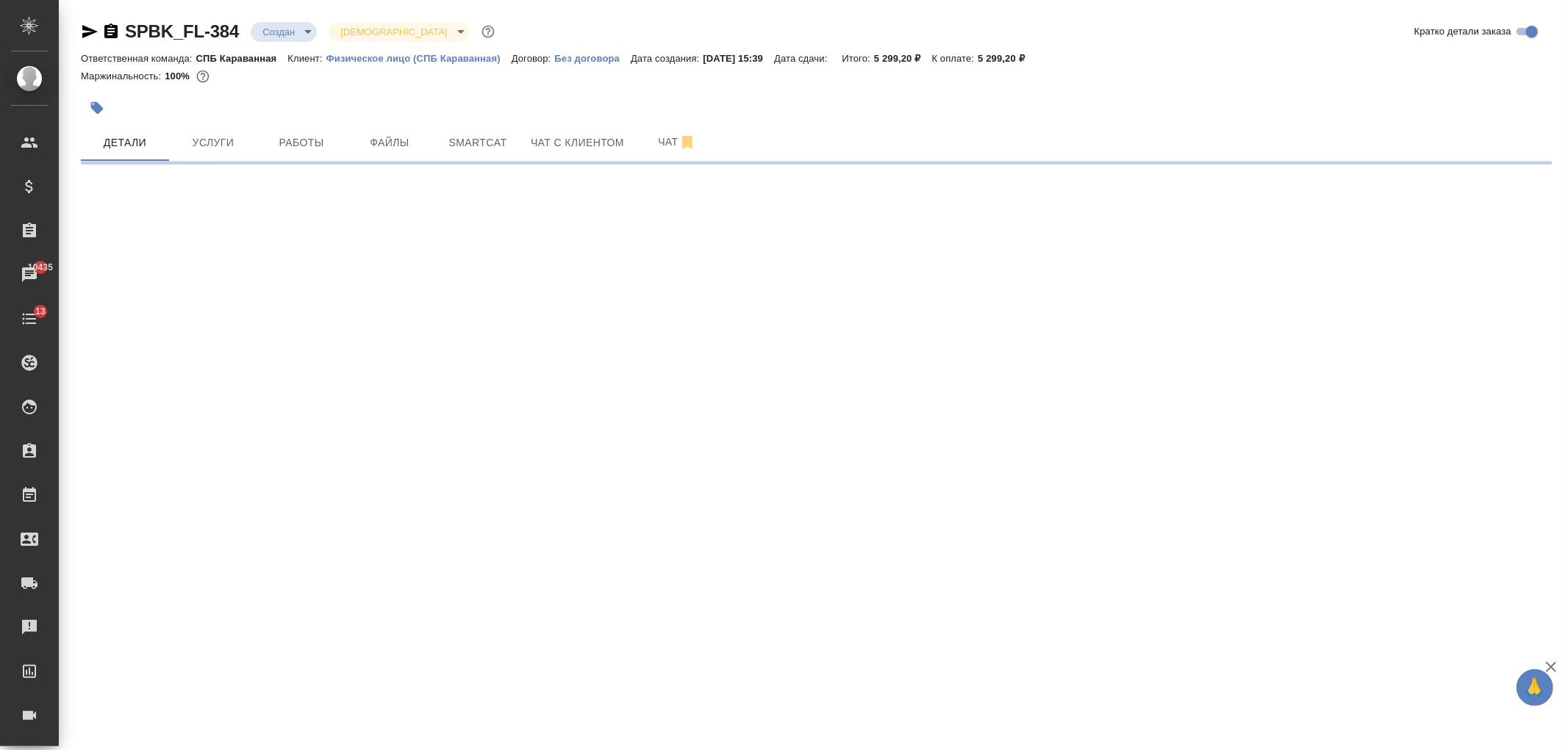
select select "RU"
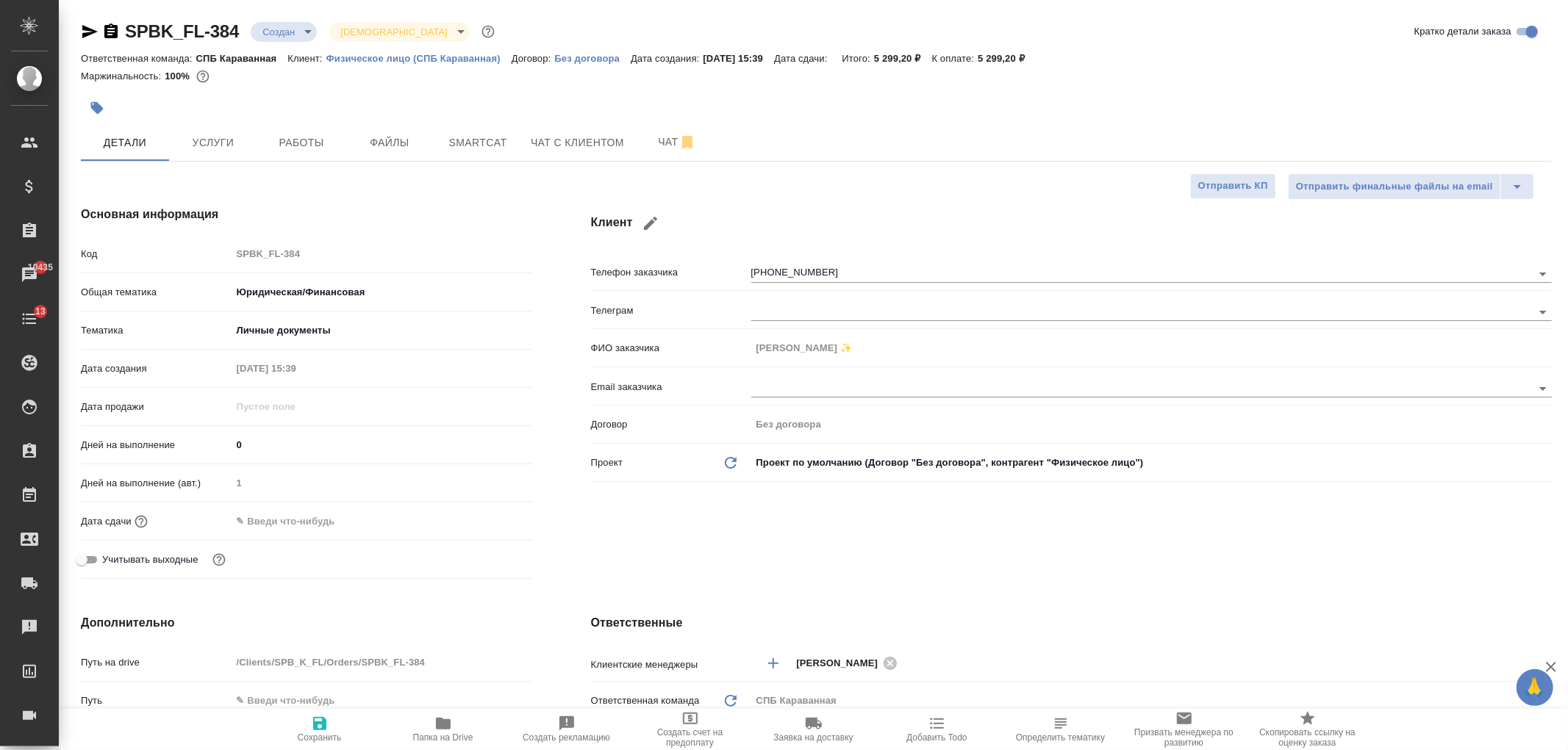
type textarea "x"
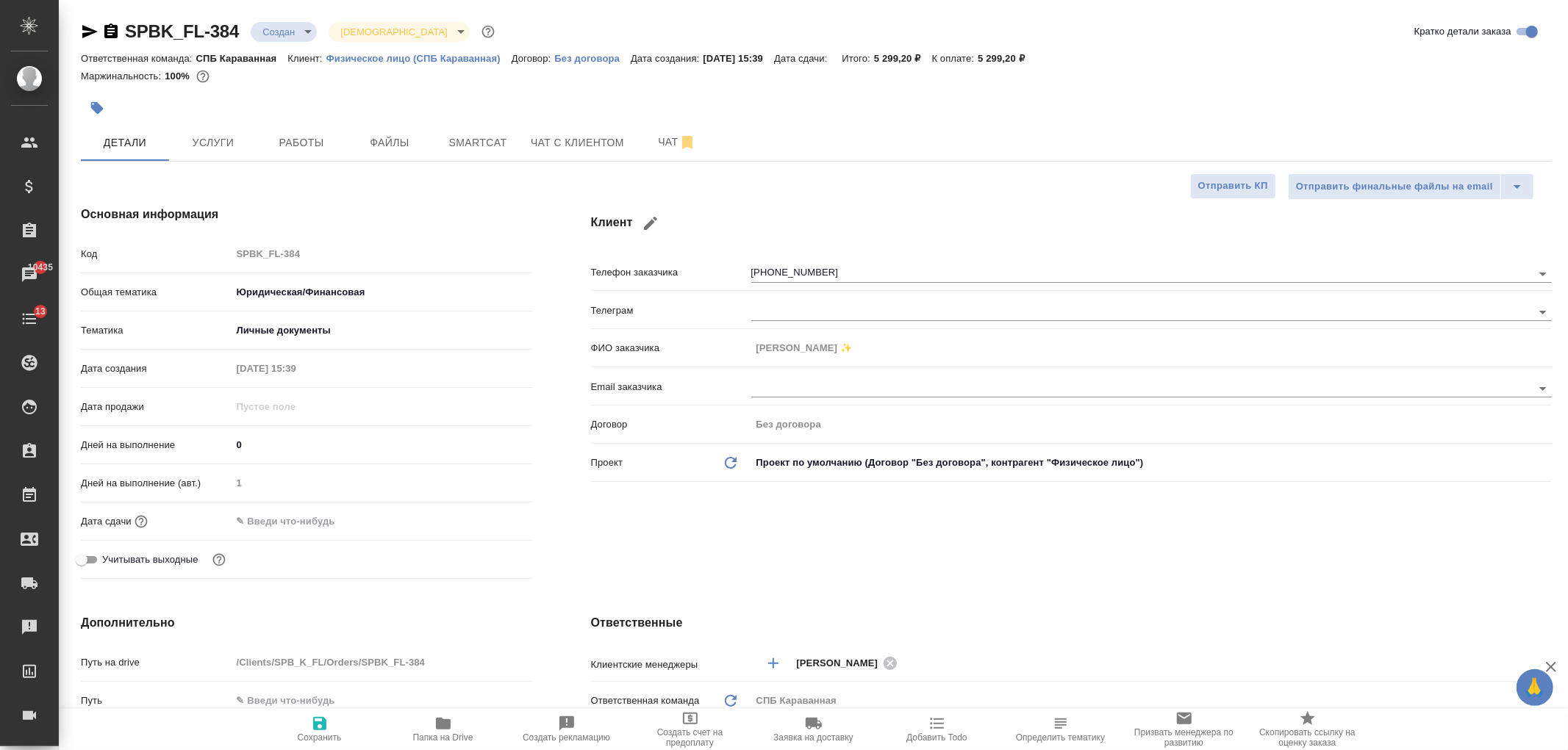
type textarea "x"
click at [537, 164] on div "SPBK_FL-384 Создан new Святая троица holyTrinity Кратко детали заказа Ответстве…" at bounding box center [817, 740] width 1488 height 1481
click at [567, 142] on span "Чат с клиентом" at bounding box center [577, 143] width 94 height 18
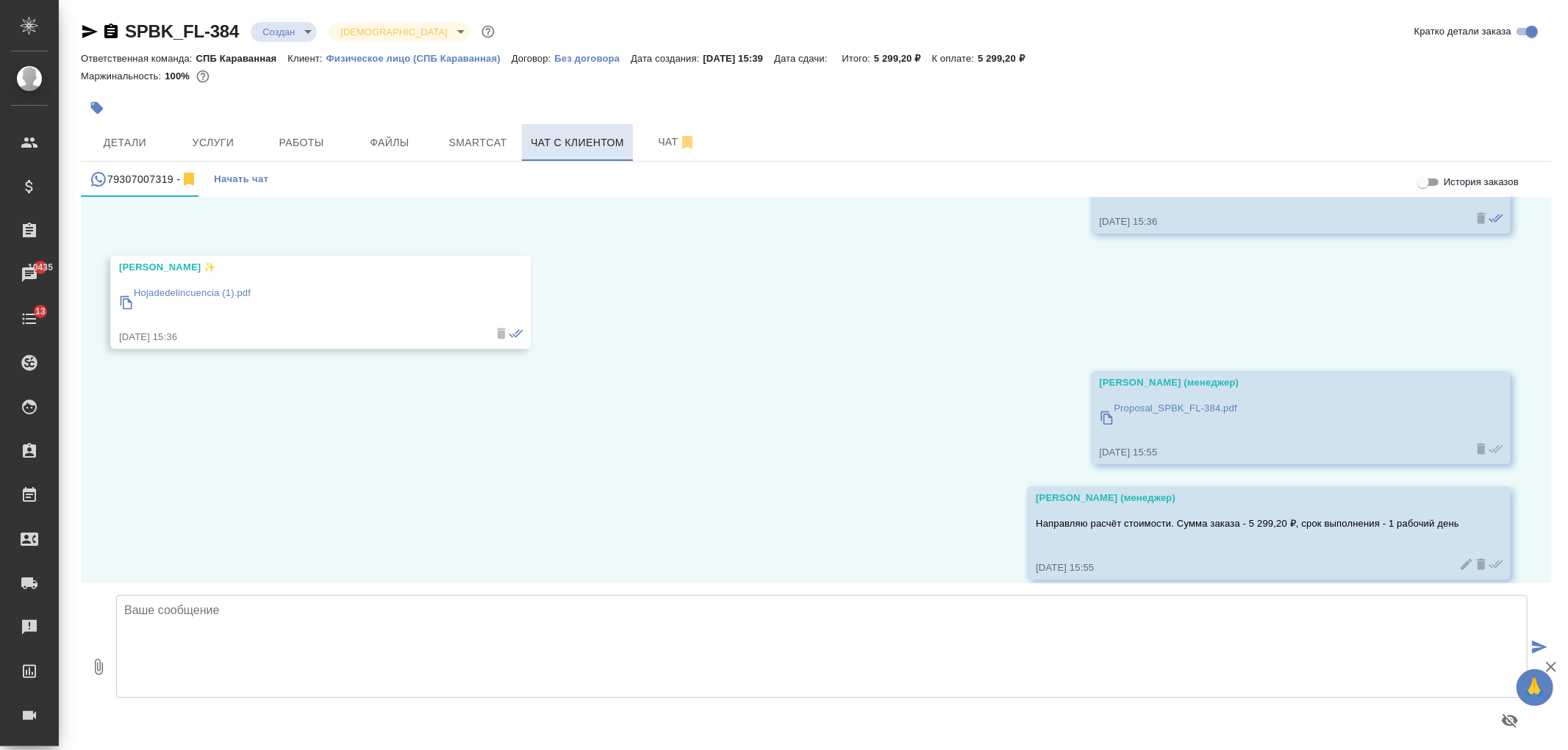
scroll to position [1091, 0]
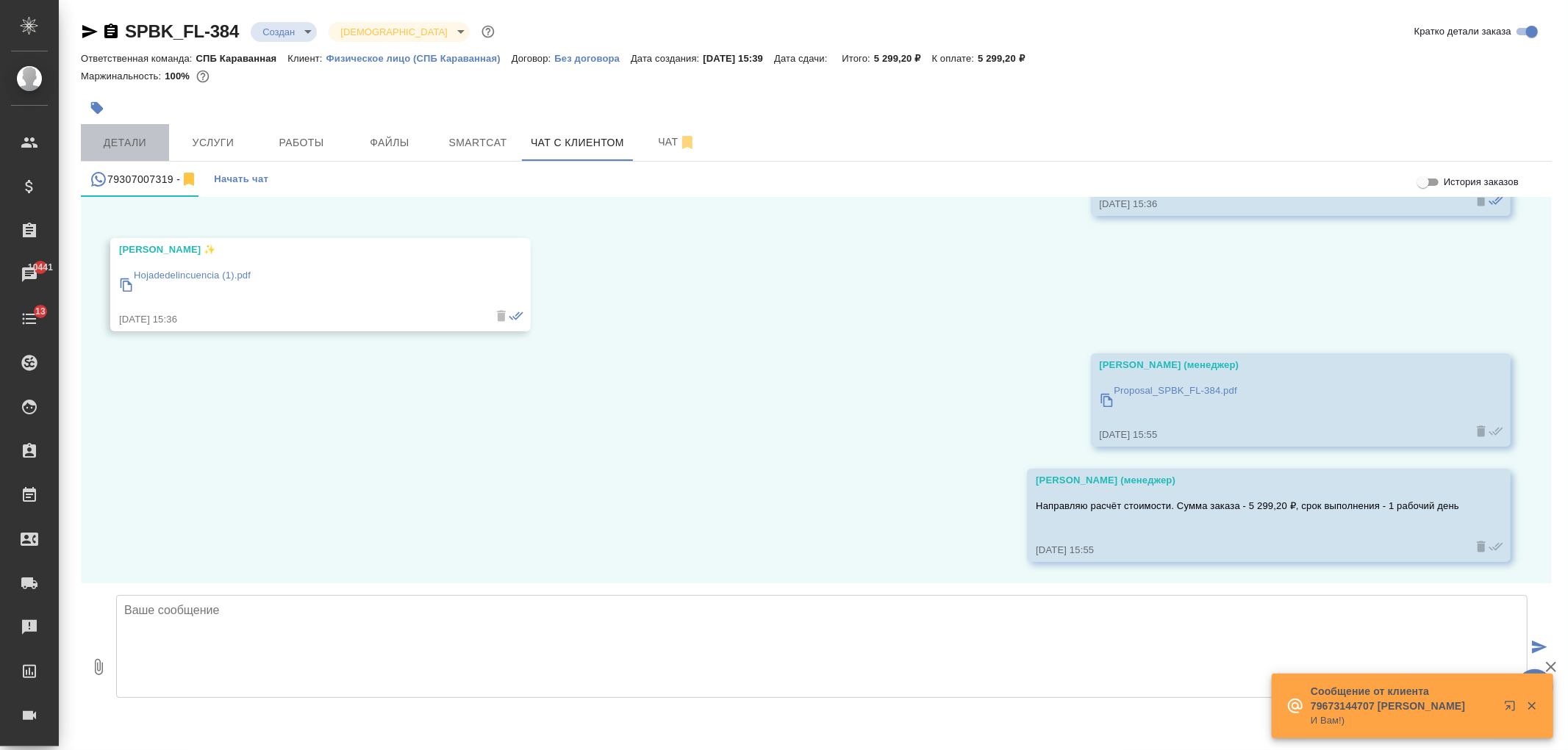
click at [109, 134] on span "Детали" at bounding box center [124, 143] width 70 height 18
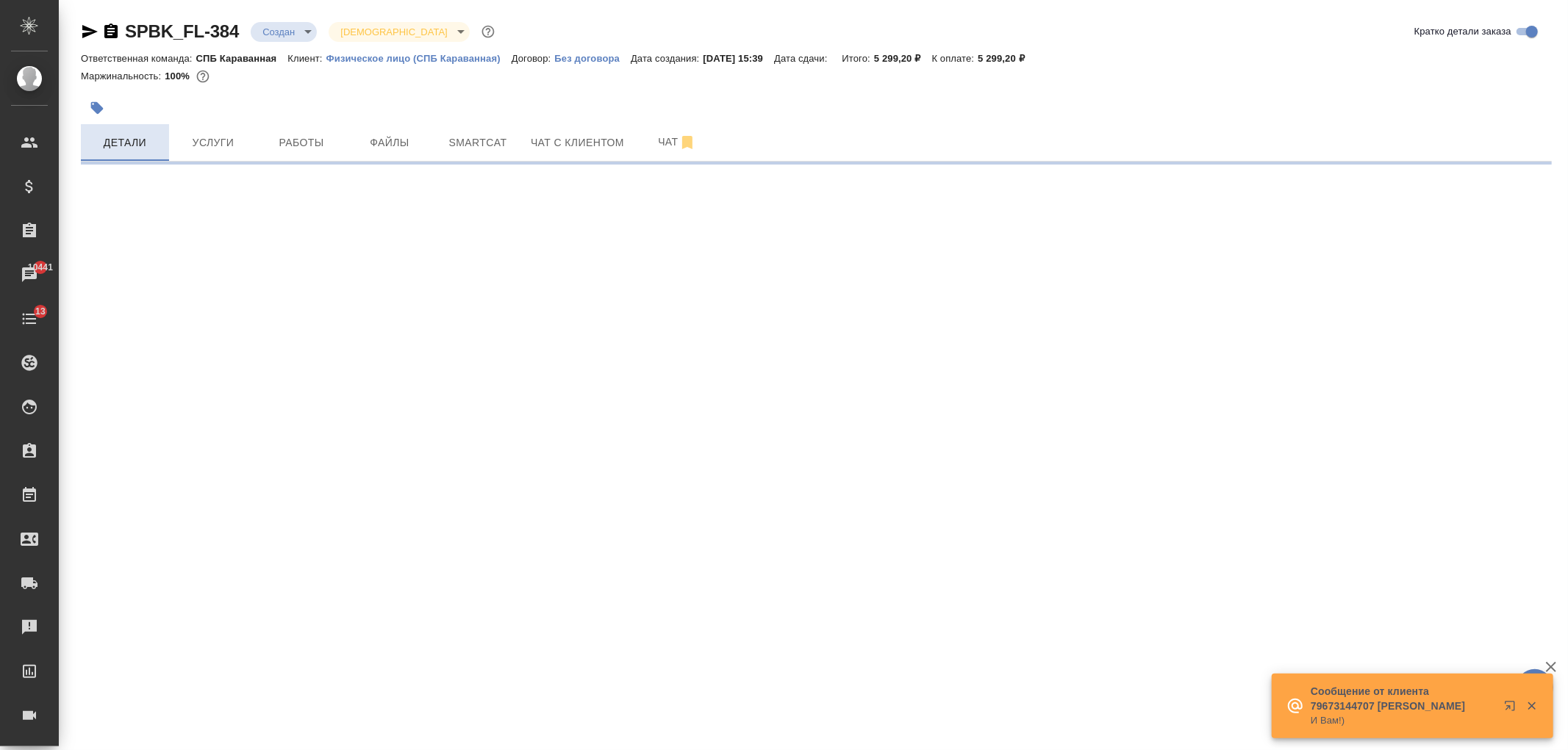
select select "RU"
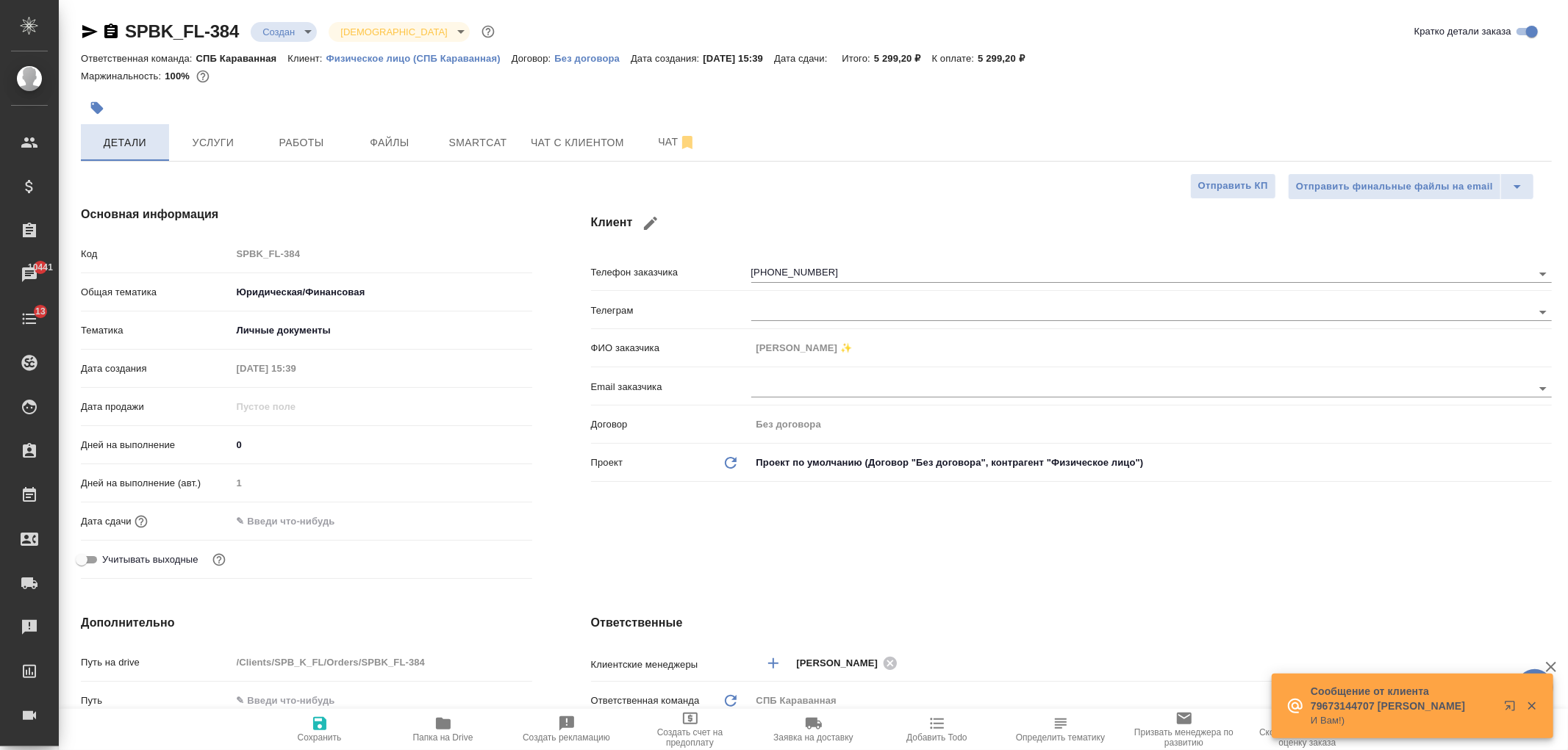
type textarea "x"
click at [211, 133] on button "Услуги" at bounding box center [213, 143] width 88 height 36
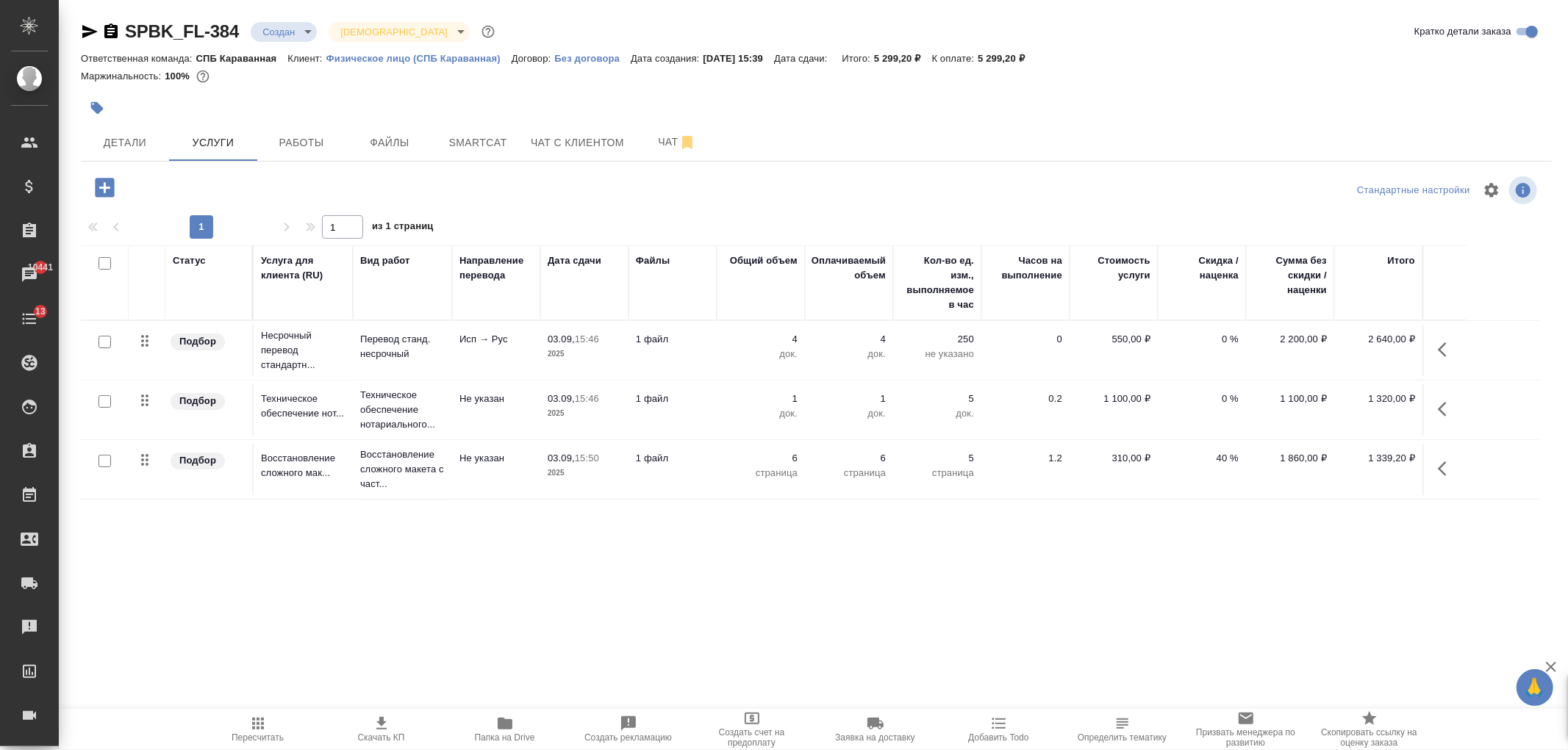
click at [542, 140] on span "Чат с клиентом" at bounding box center [577, 143] width 94 height 18
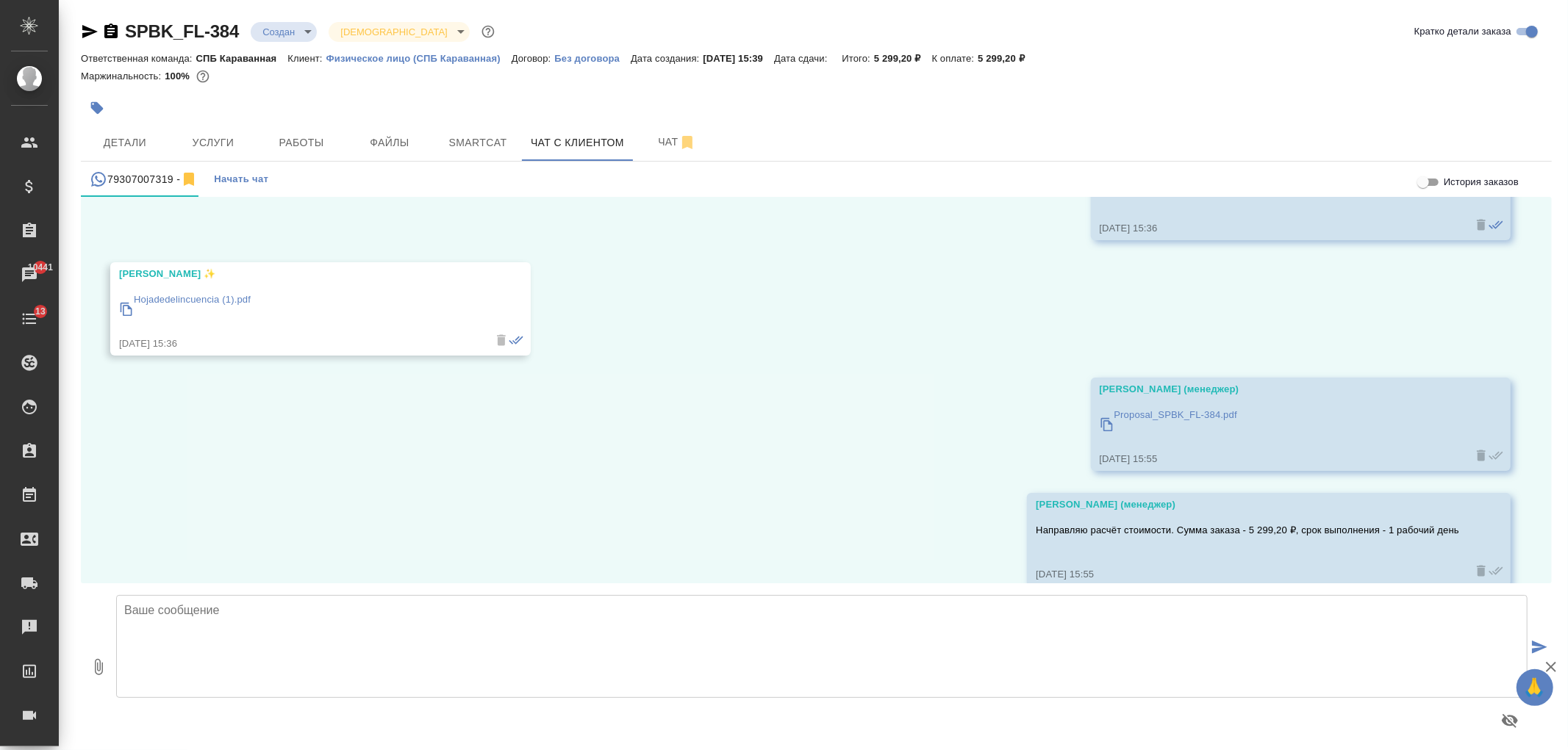
scroll to position [1091, 0]
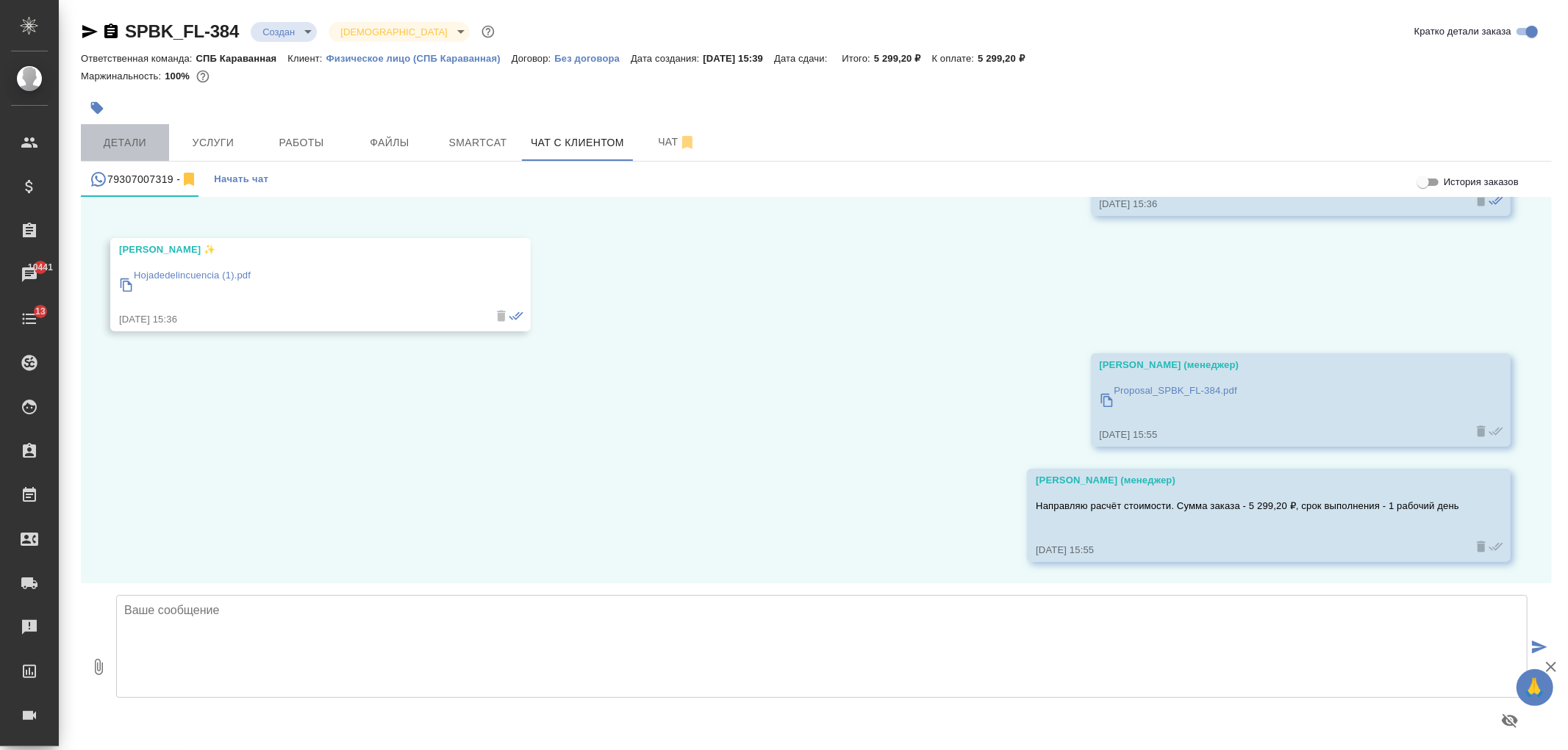
click at [148, 151] on span "Детали" at bounding box center [124, 143] width 70 height 18
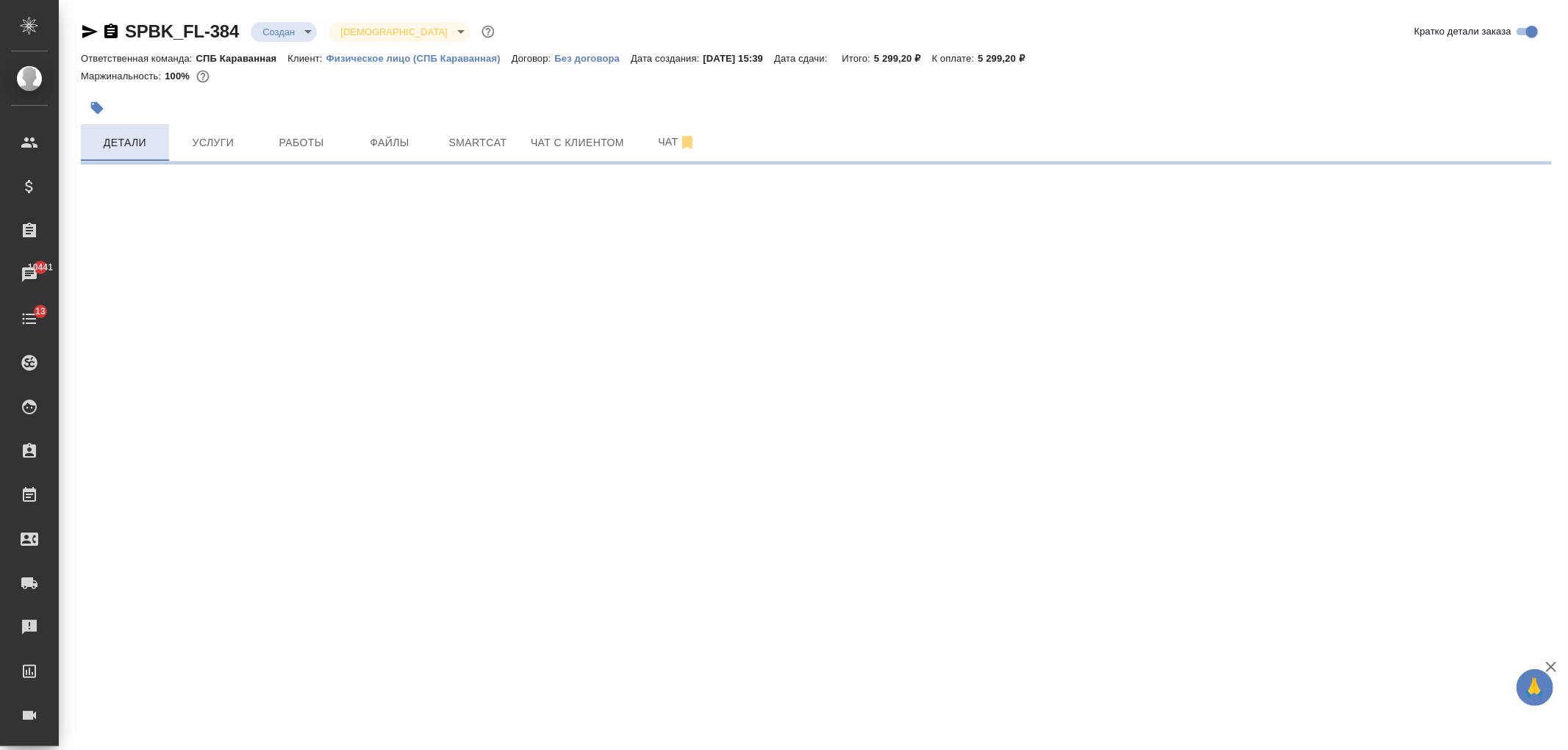
select select "RU"
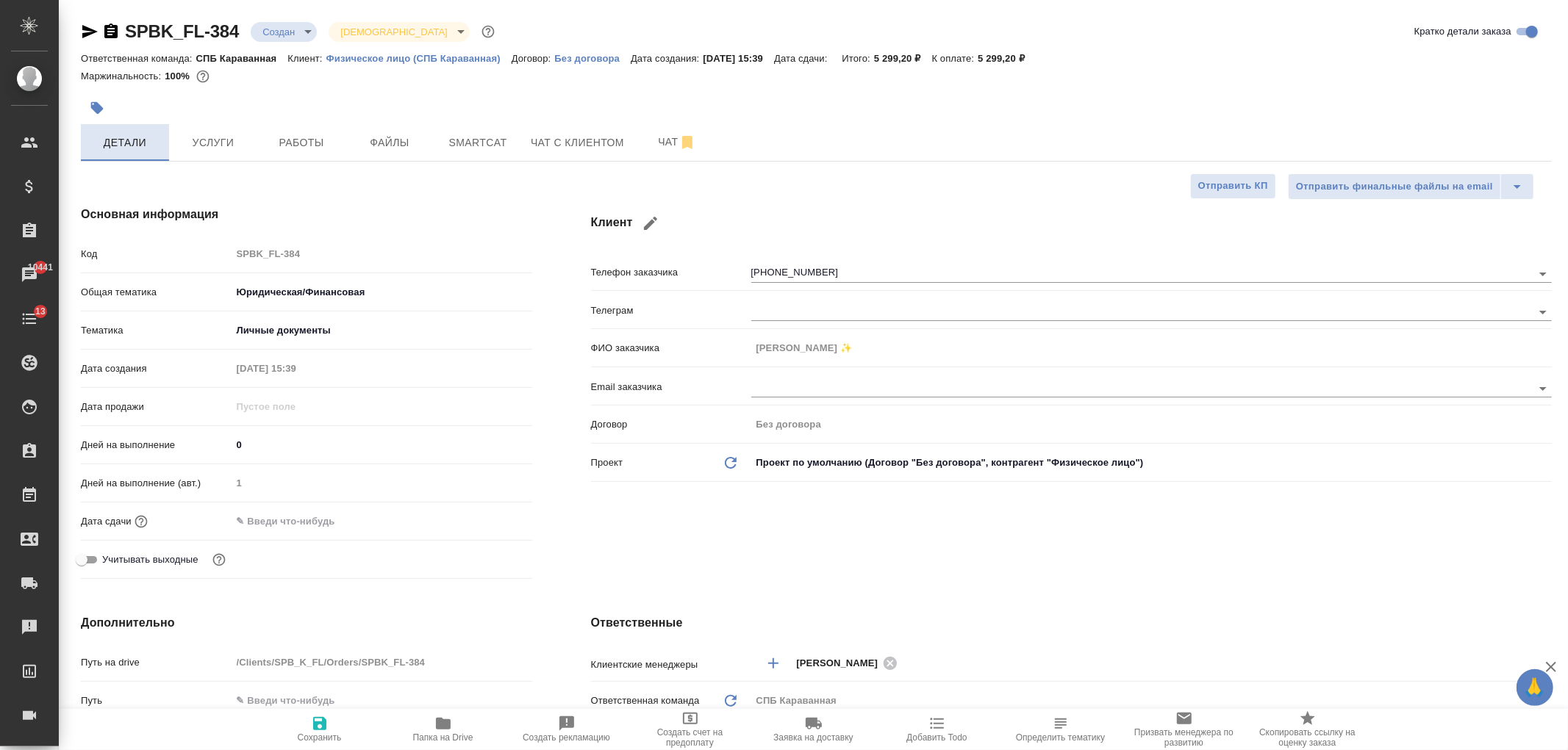
type textarea "x"
click at [213, 145] on span "Услуги" at bounding box center [213, 143] width 70 height 18
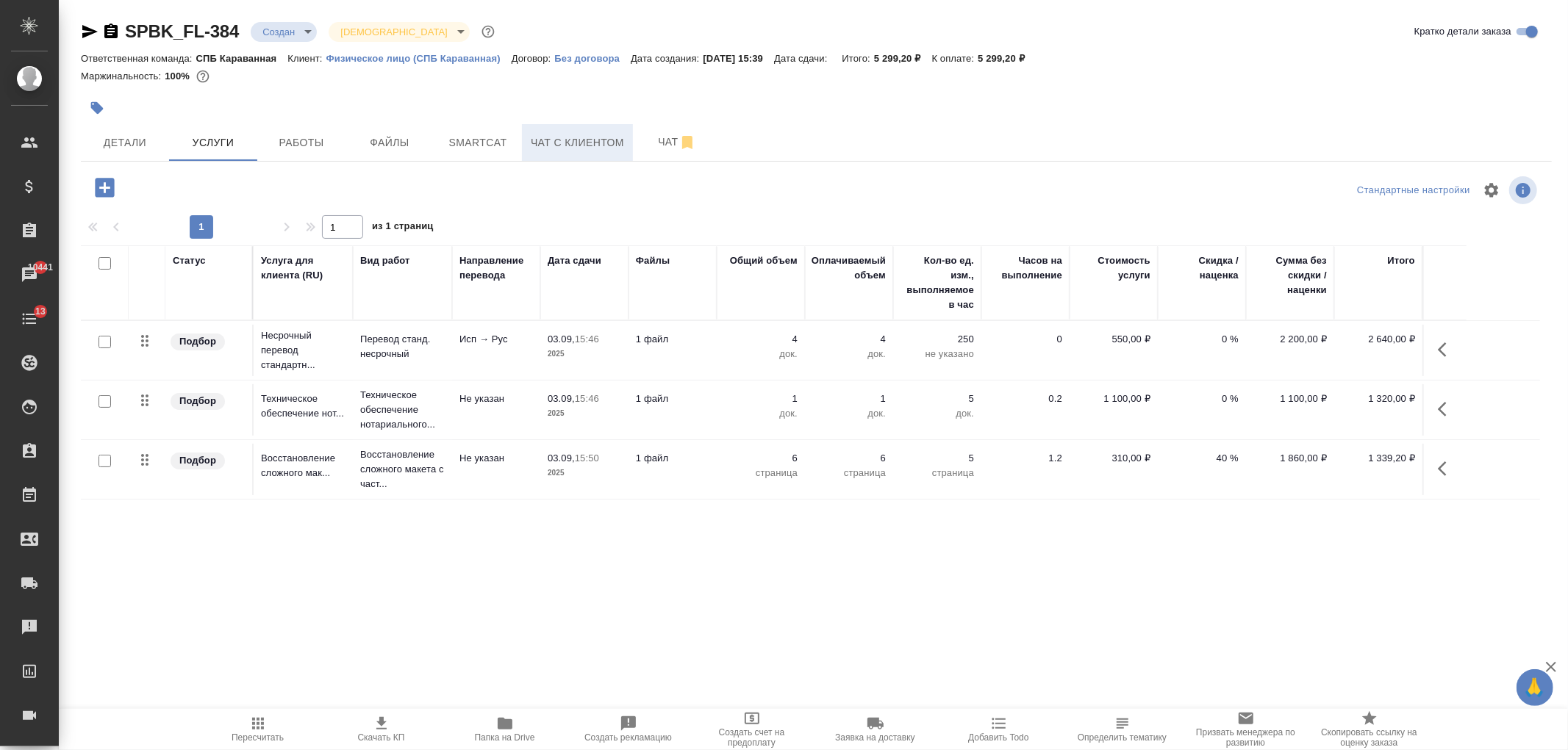
click at [577, 147] on span "Чат с клиентом" at bounding box center [577, 143] width 94 height 18
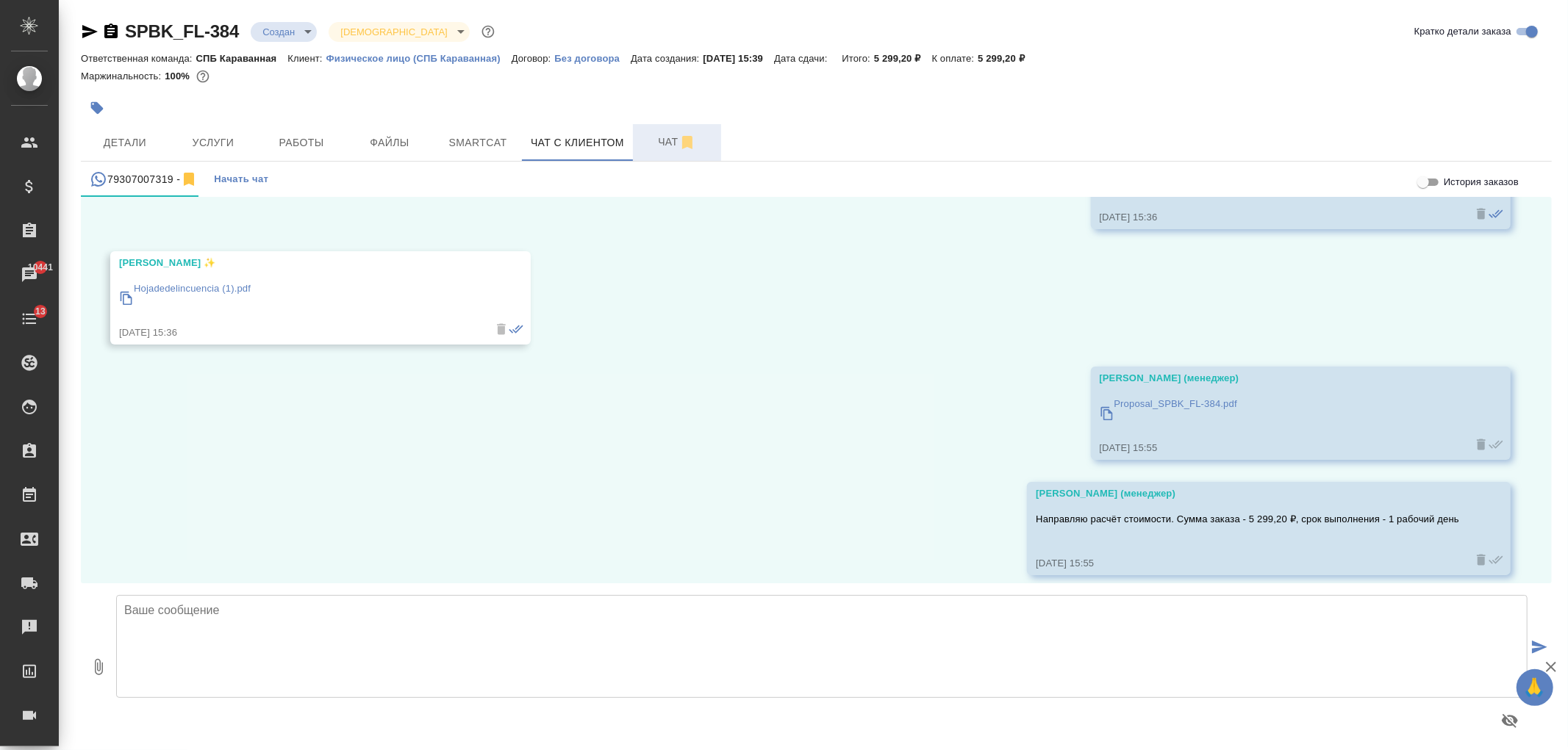
scroll to position [1091, 0]
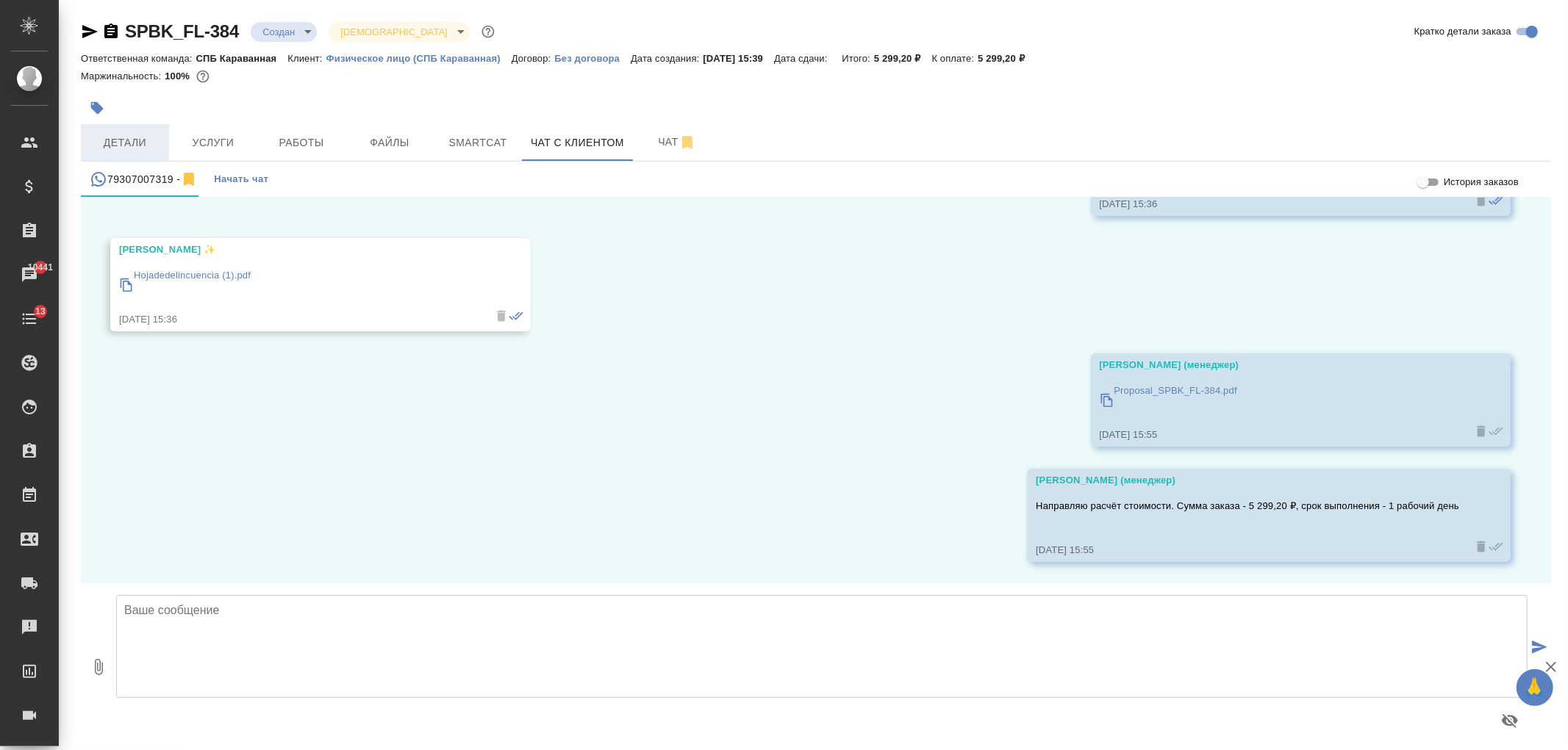
click at [154, 137] on span "Детали" at bounding box center [124, 143] width 70 height 18
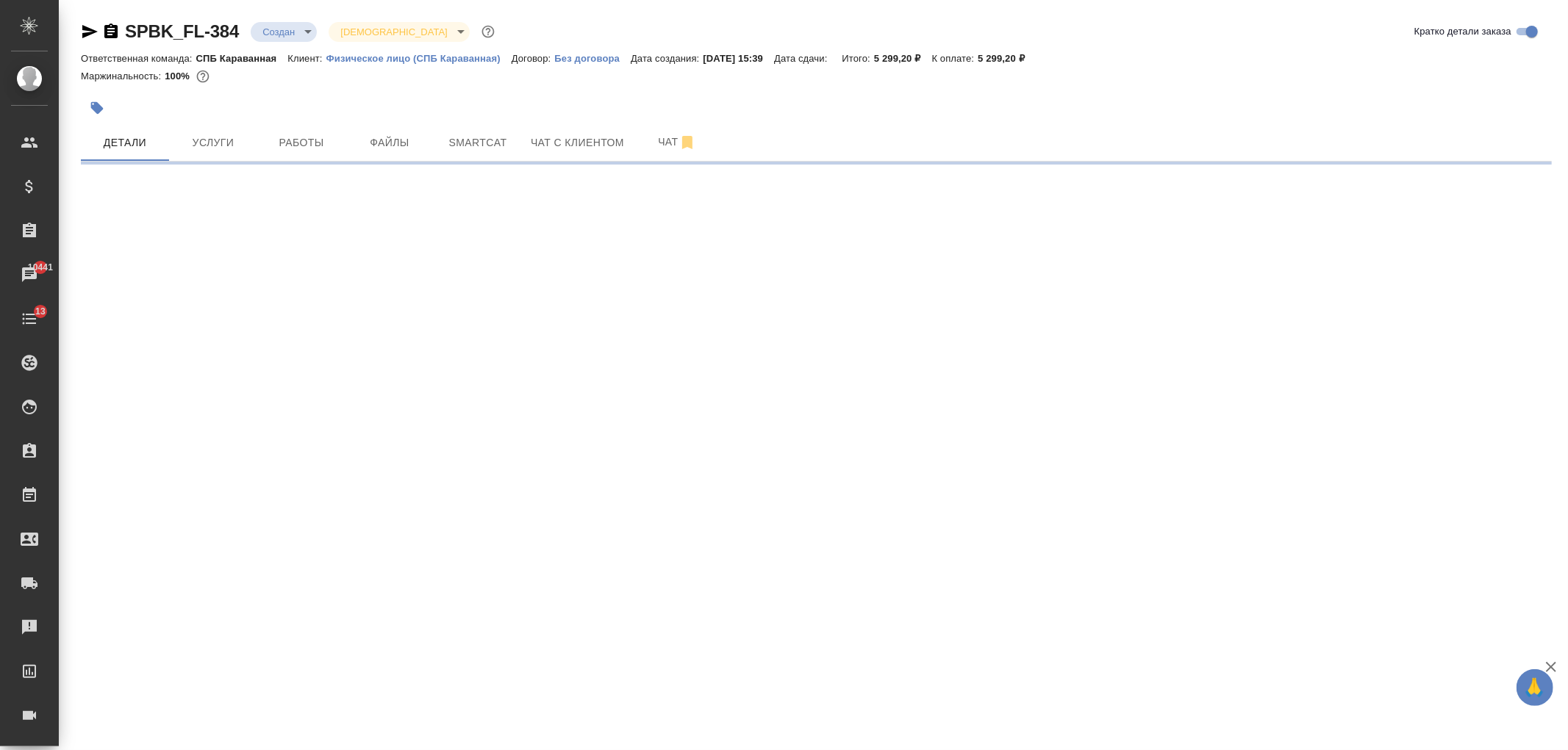
select select "RU"
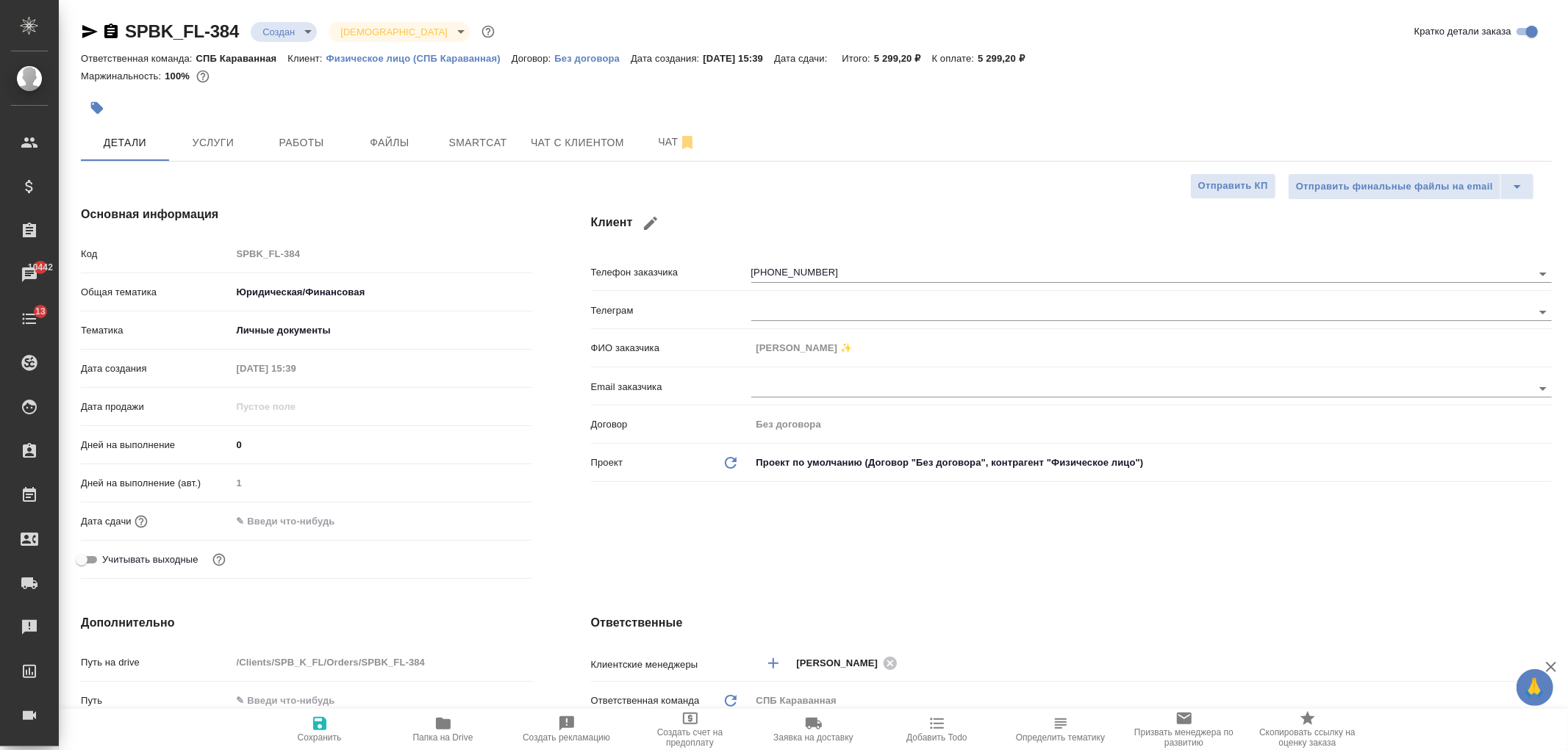
type textarea "x"
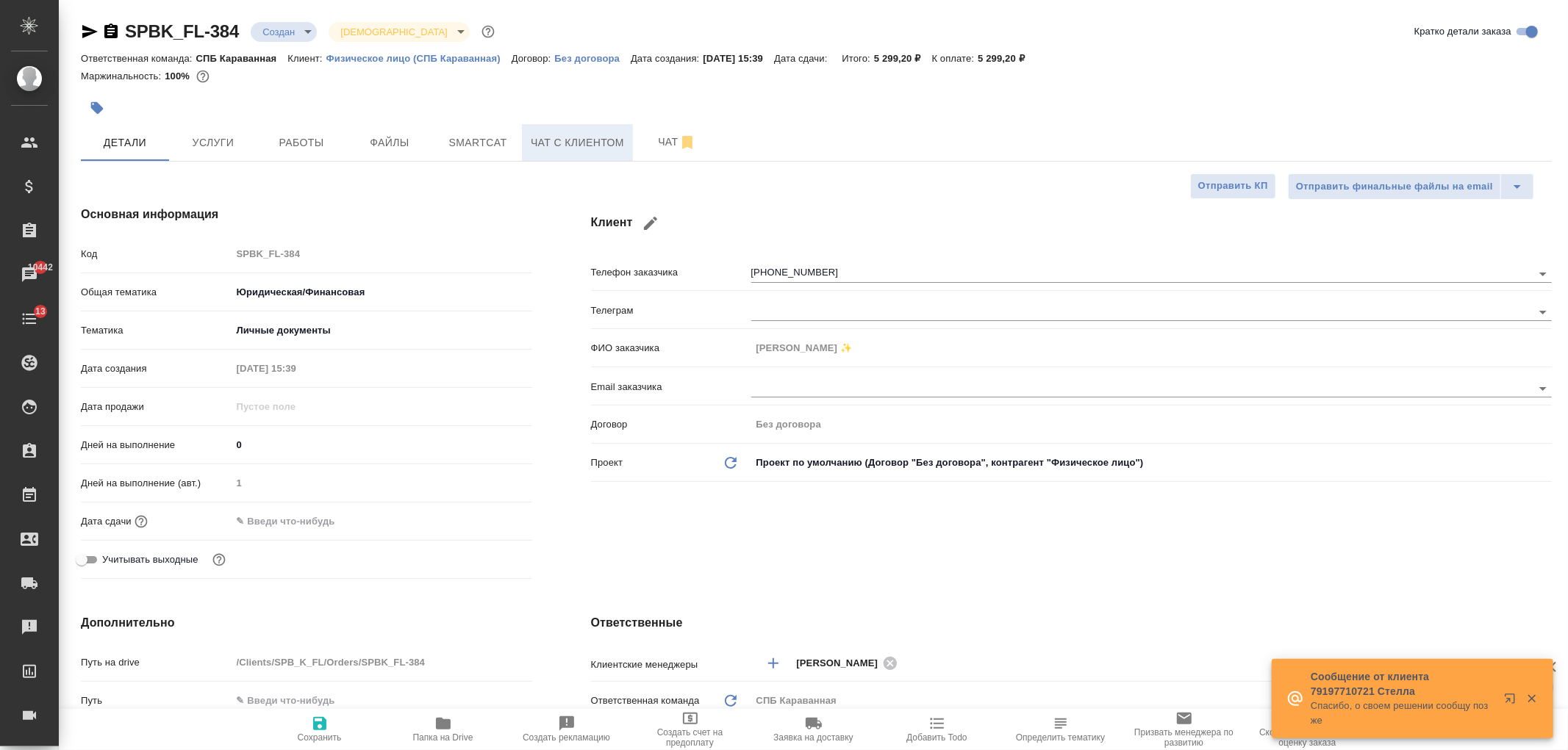
click at [568, 138] on span "Чат с клиентом" at bounding box center [577, 143] width 94 height 18
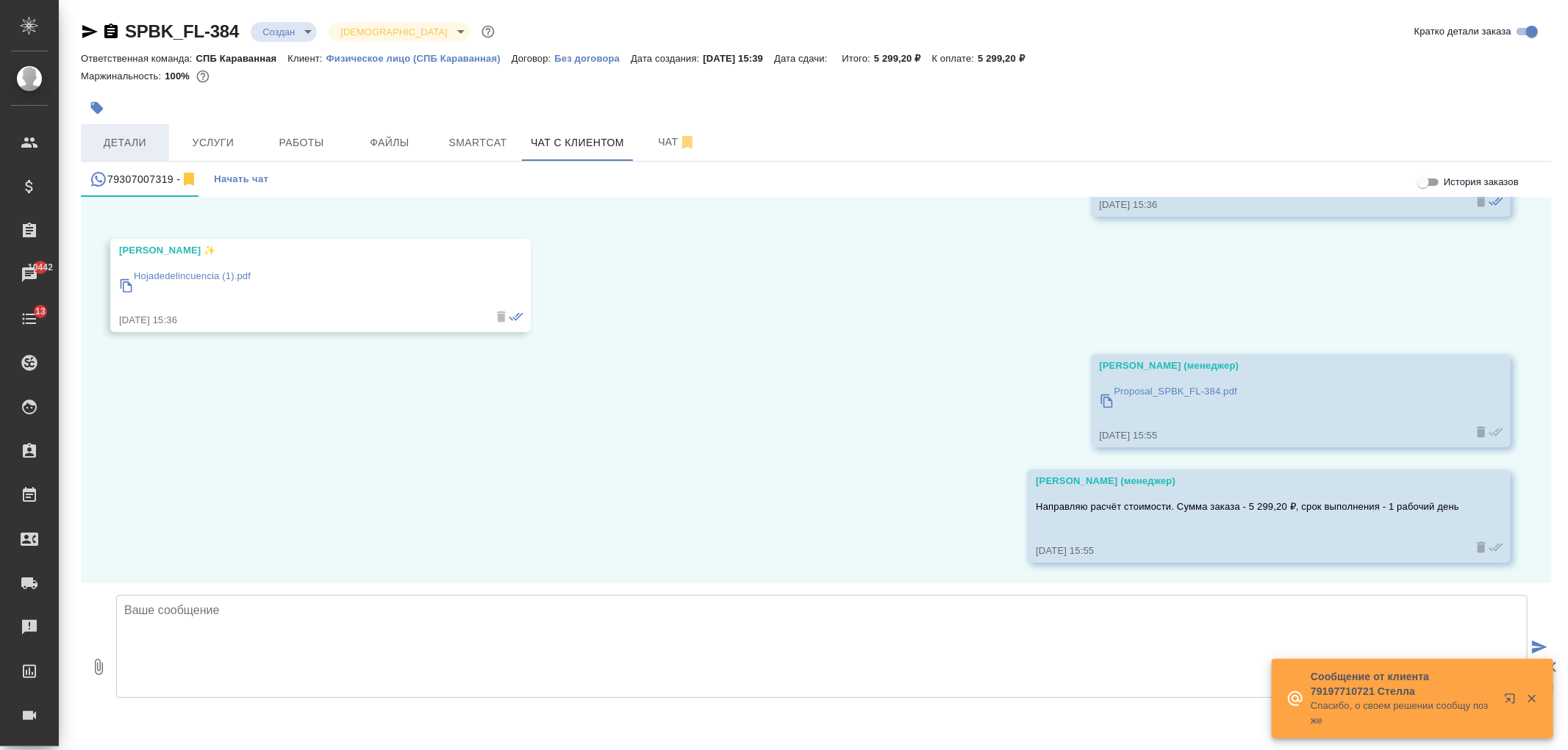
scroll to position [1091, 0]
click at [126, 143] on span "Детали" at bounding box center [124, 143] width 70 height 18
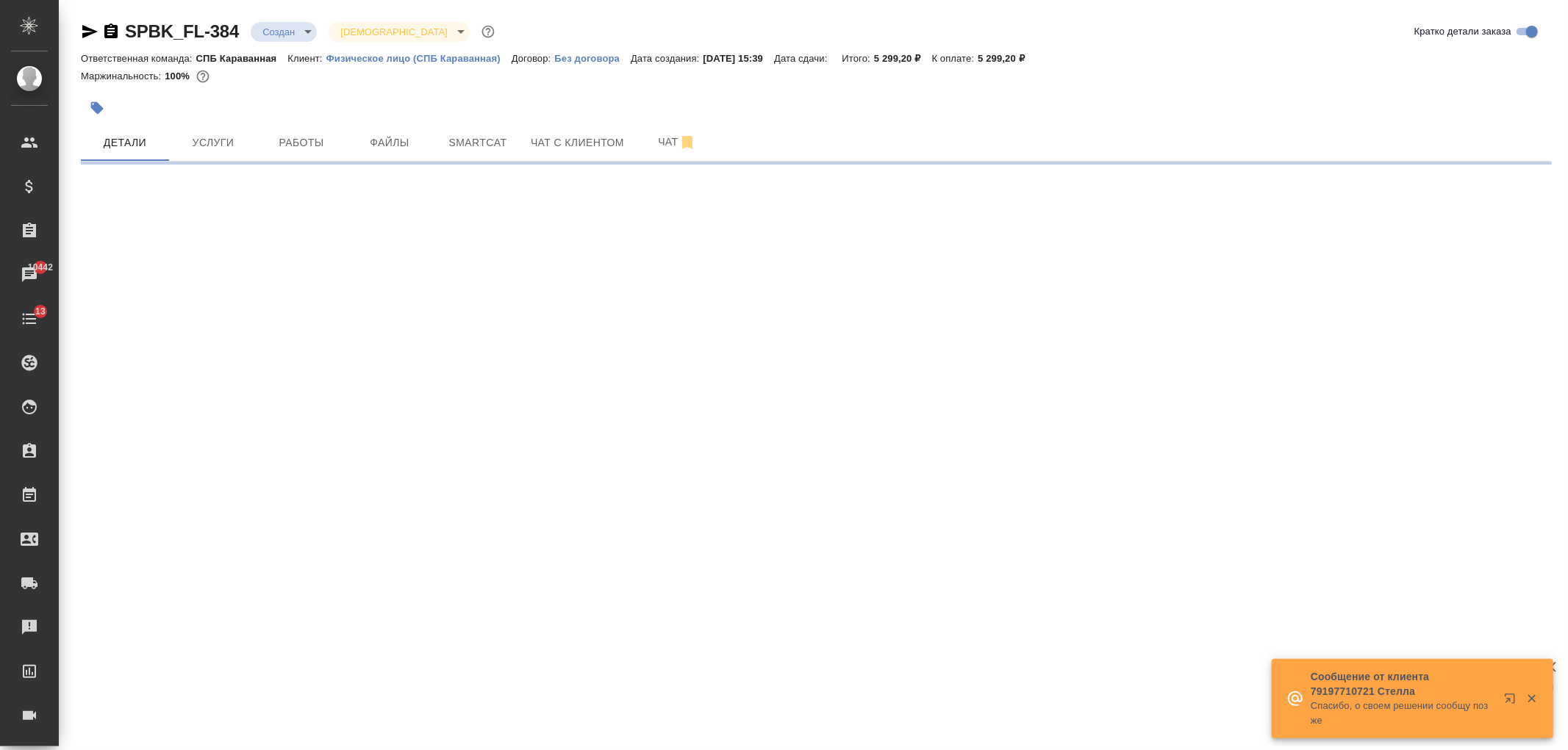
select select "RU"
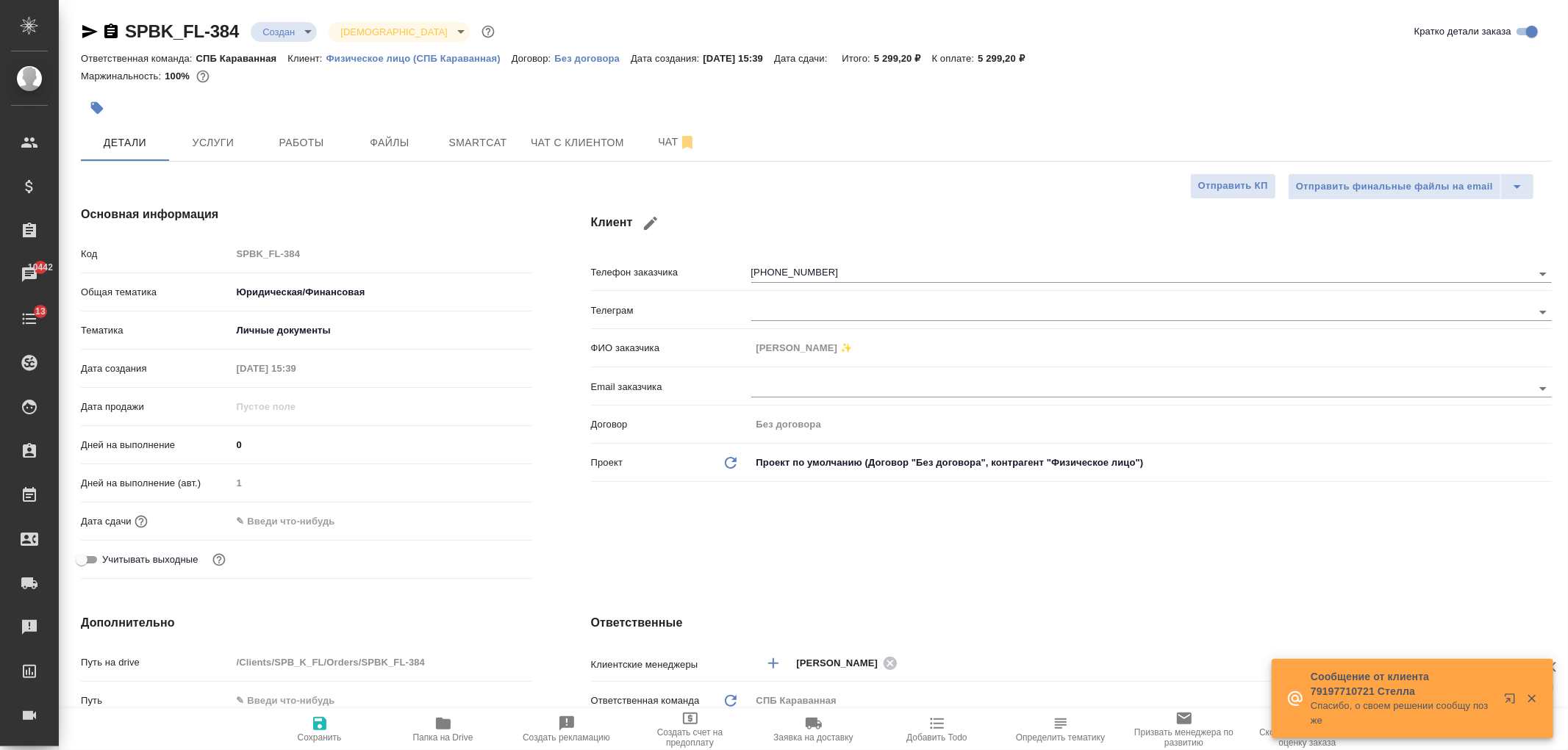
type textarea "x"
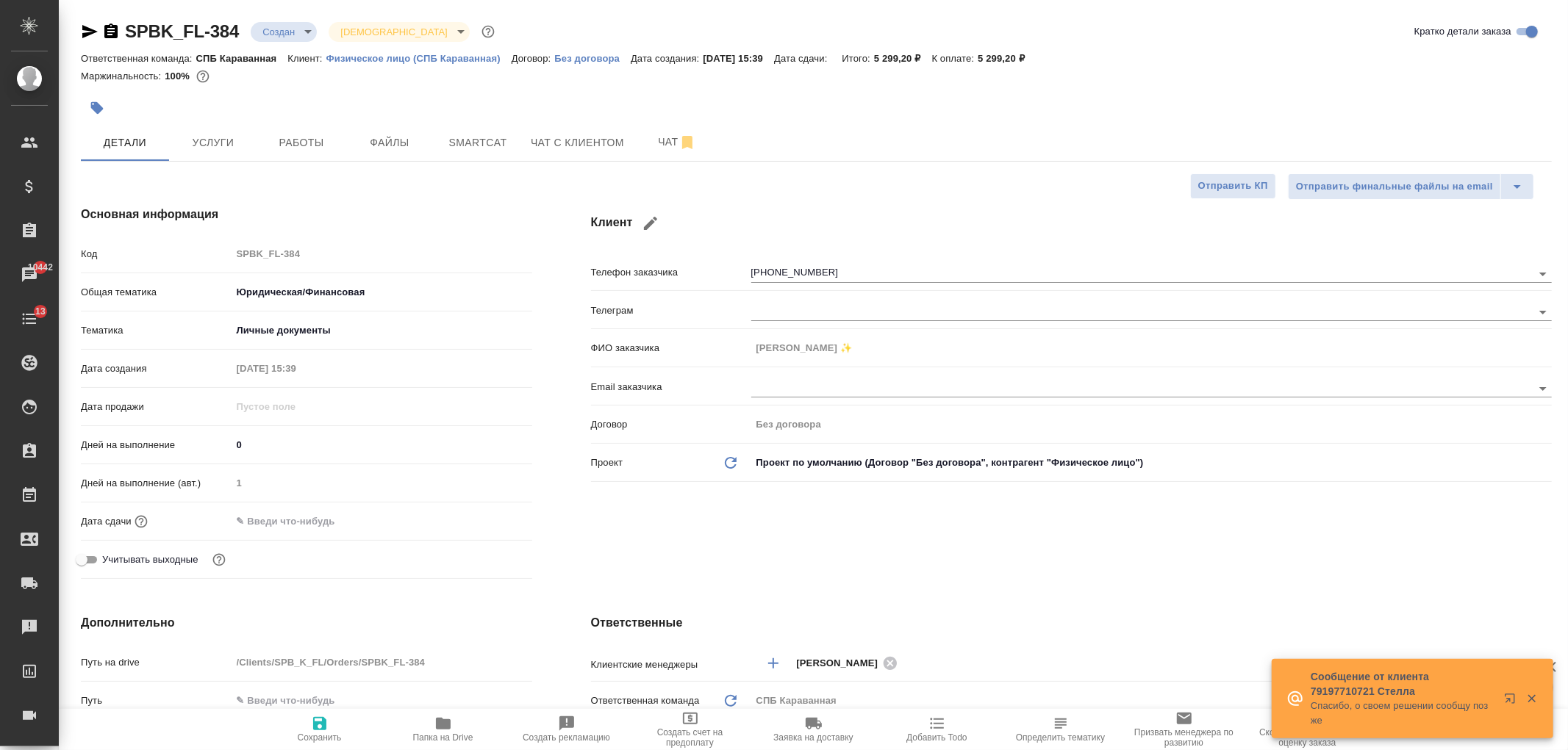
type textarea "x"
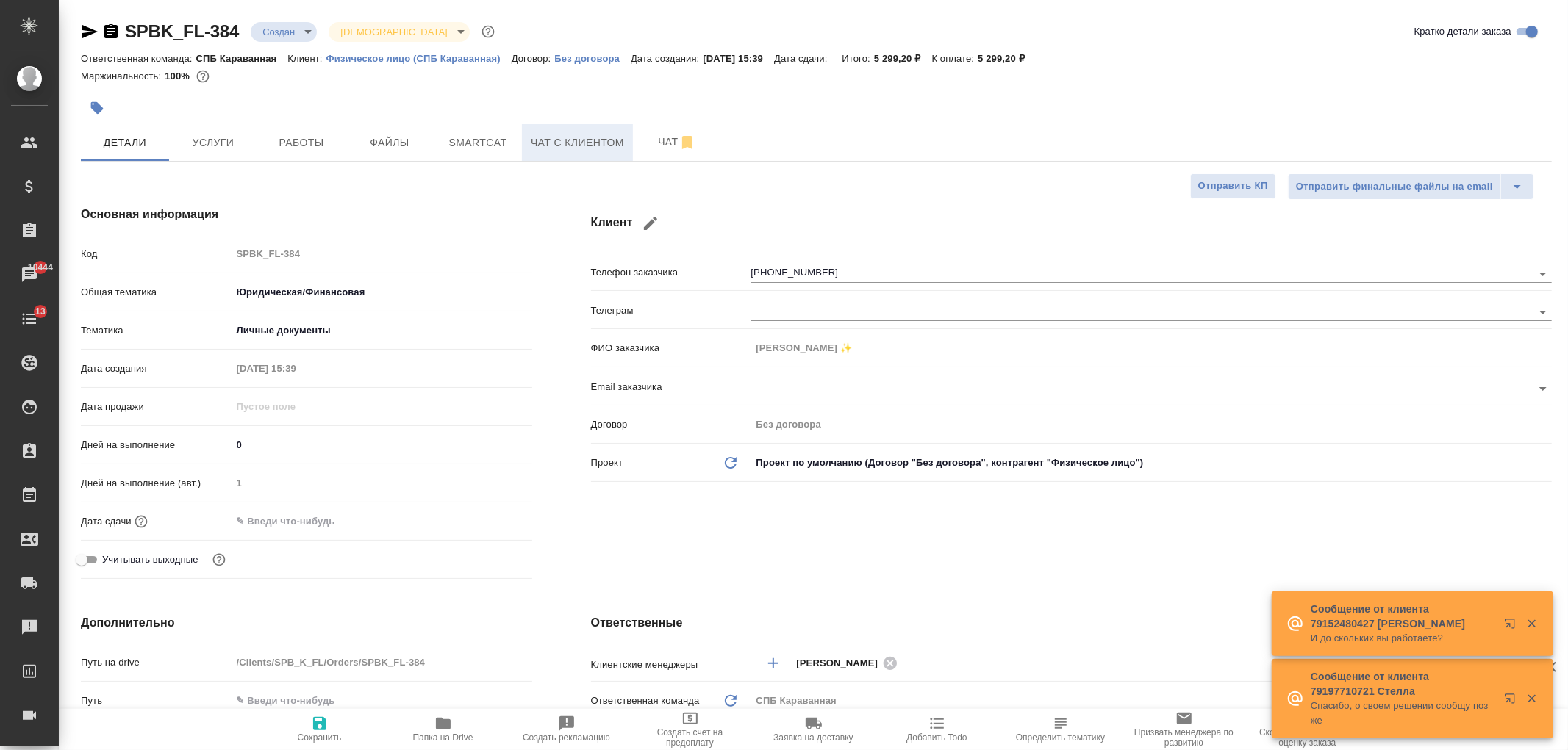
click at [561, 143] on span "Чат с клиентом" at bounding box center [577, 143] width 94 height 18
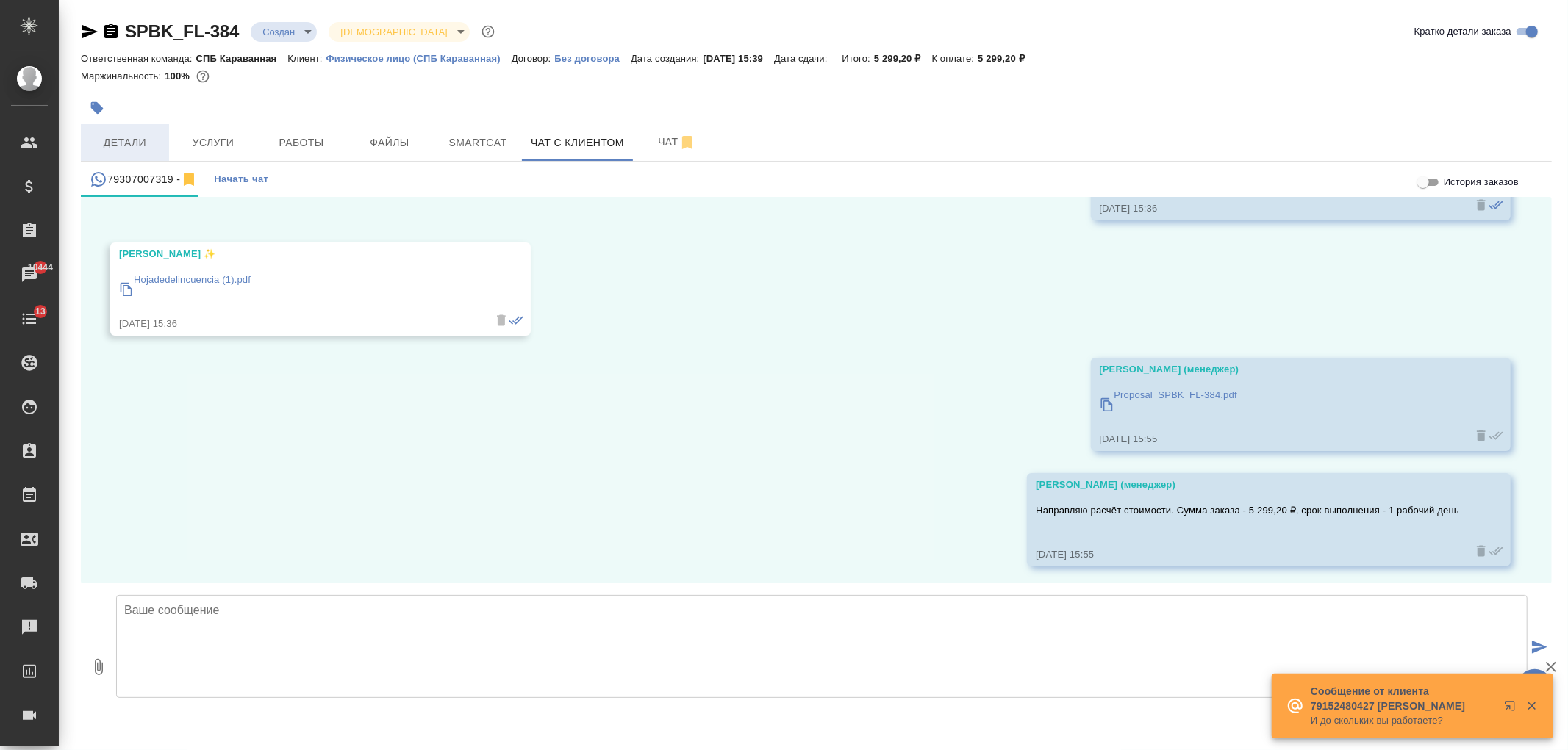
scroll to position [1091, 0]
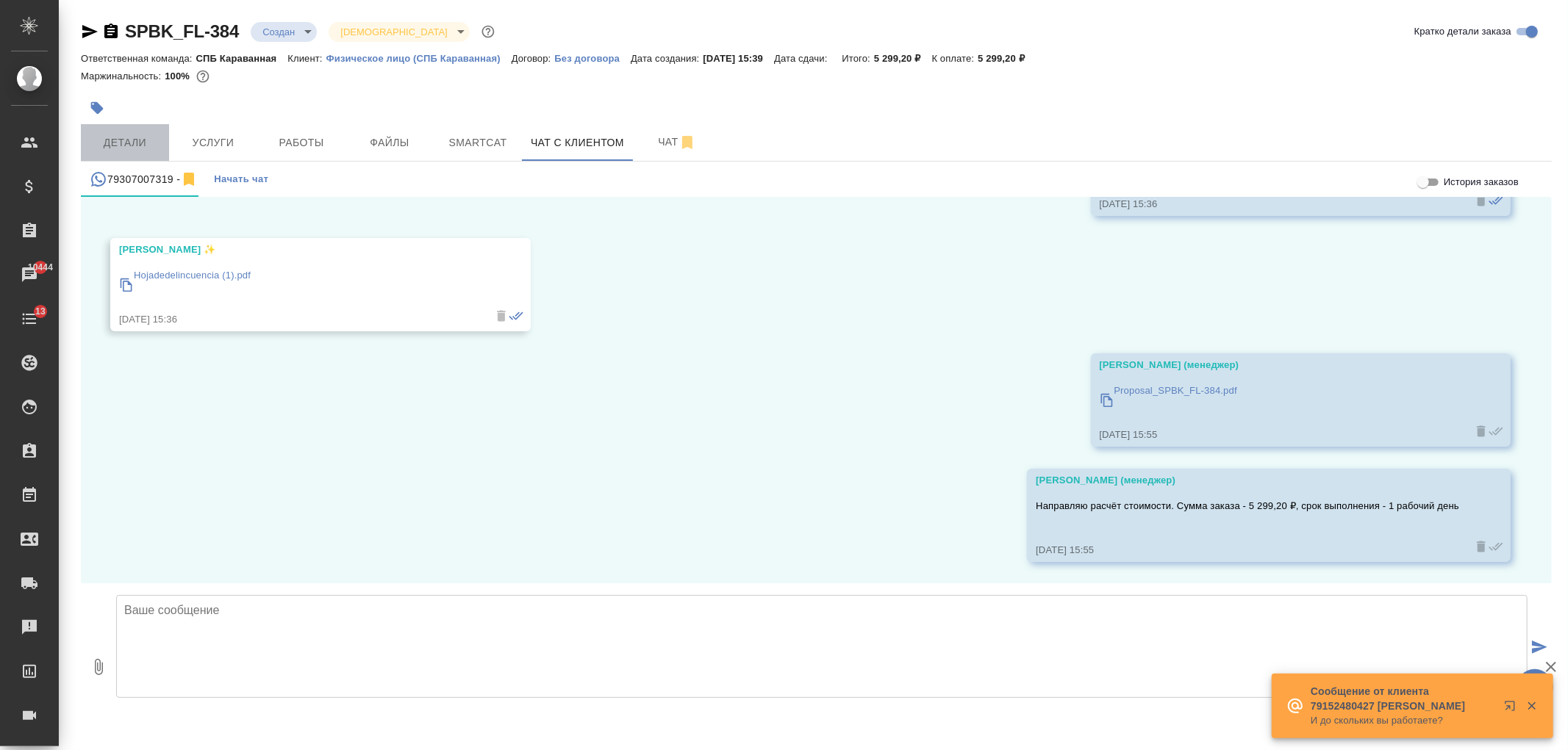
click at [100, 128] on button "Детали" at bounding box center [125, 143] width 88 height 36
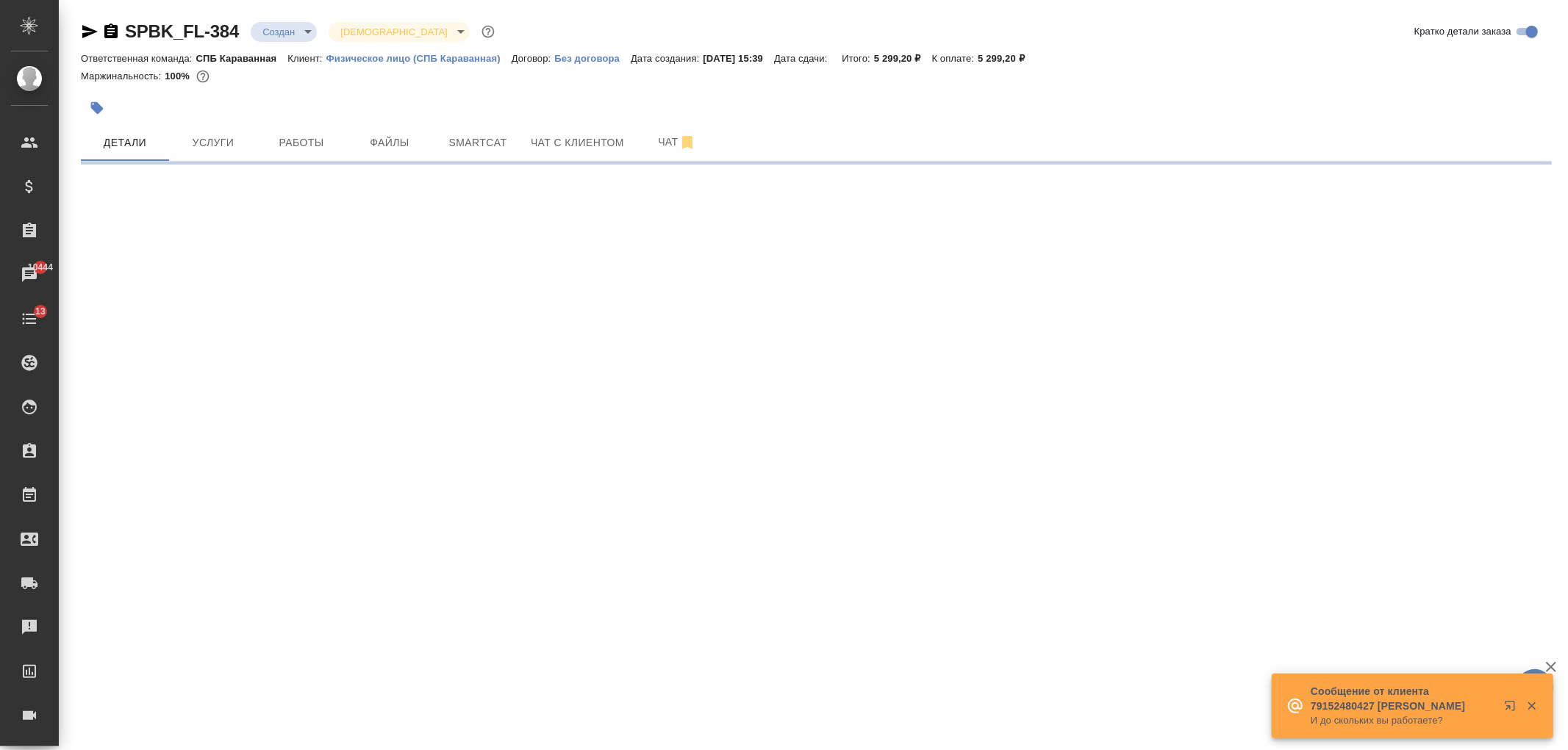
select select "RU"
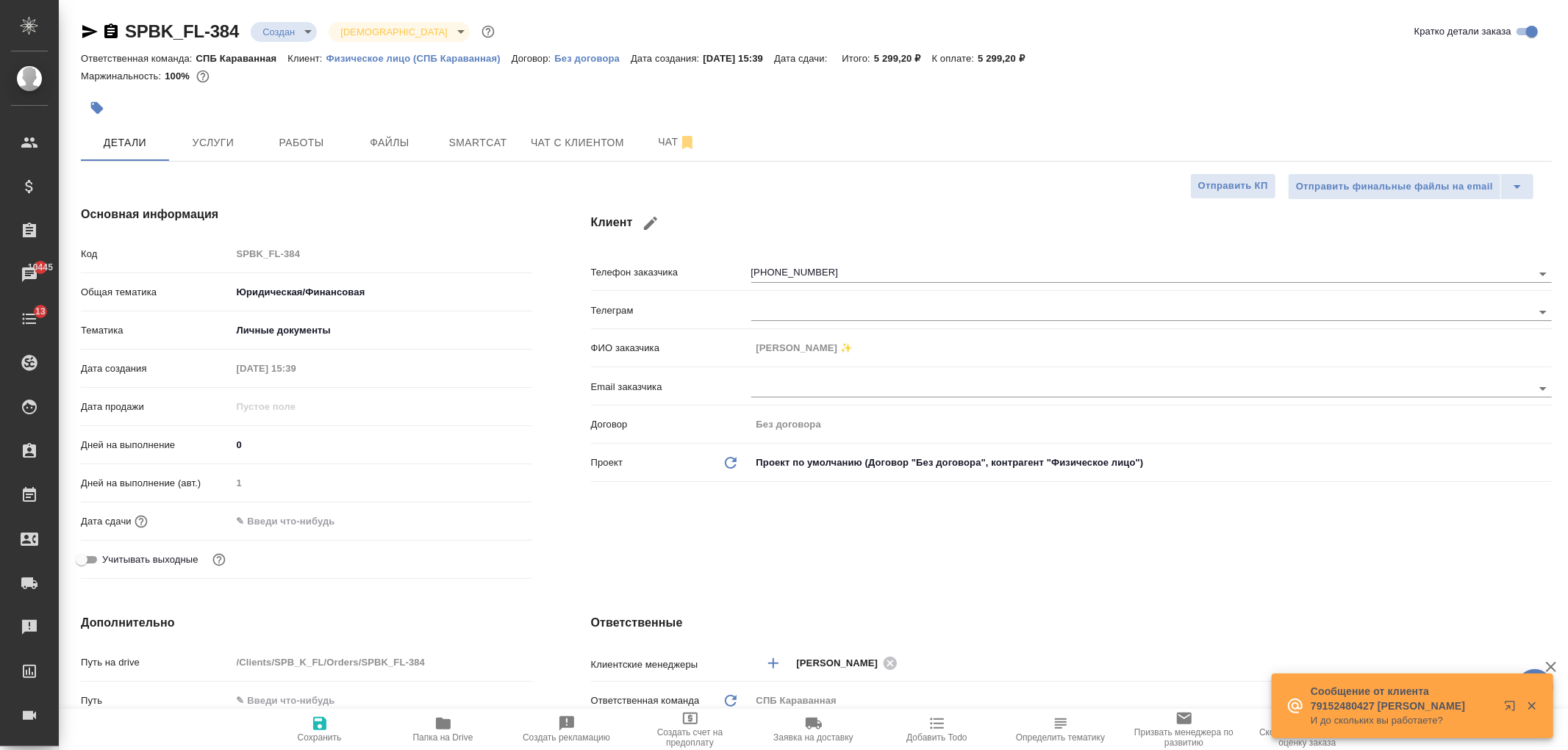
type textarea "x"
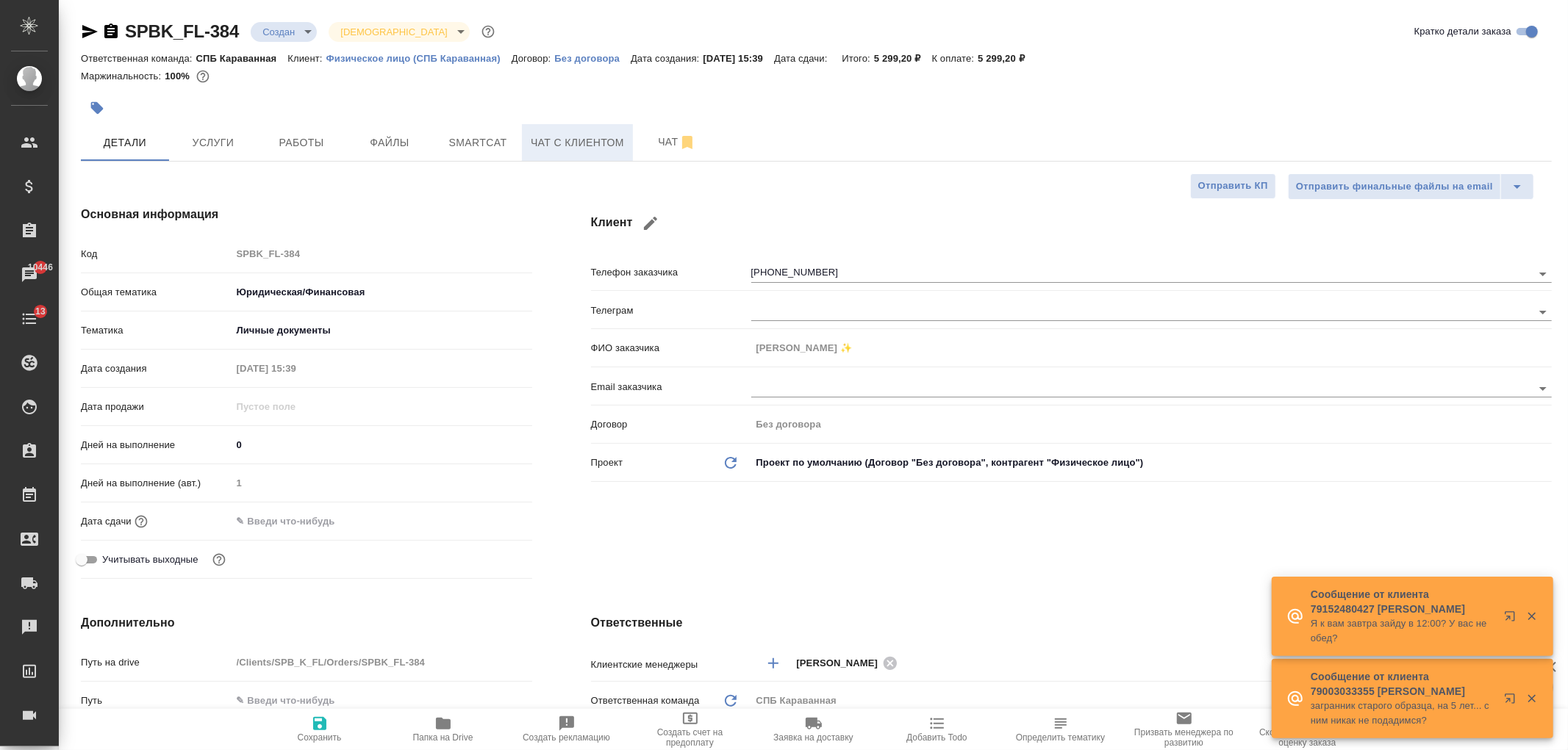
click at [542, 146] on span "Чат с клиентом" at bounding box center [577, 143] width 94 height 18
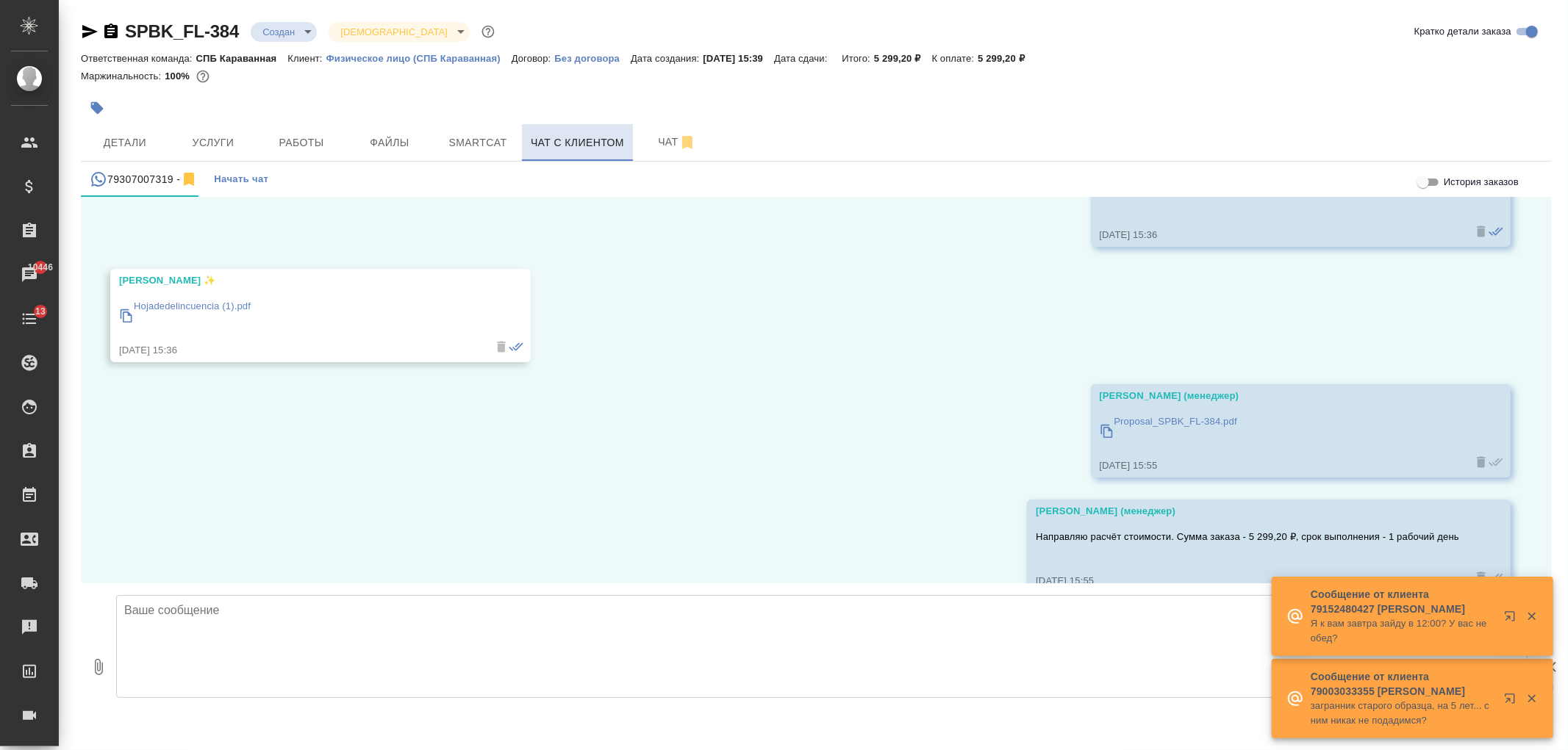
scroll to position [1091, 0]
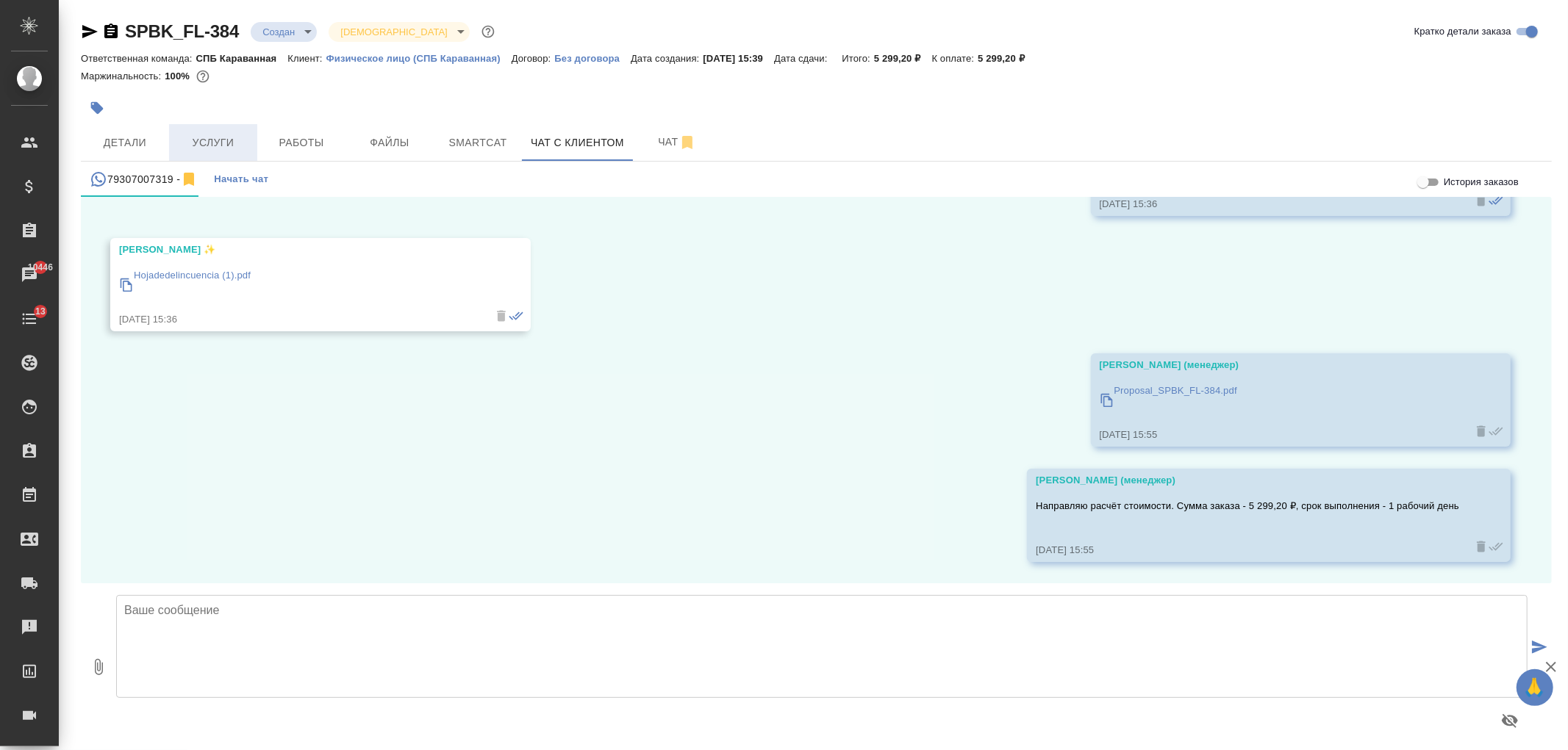
click at [193, 149] on span "Услуги" at bounding box center [213, 143] width 70 height 18
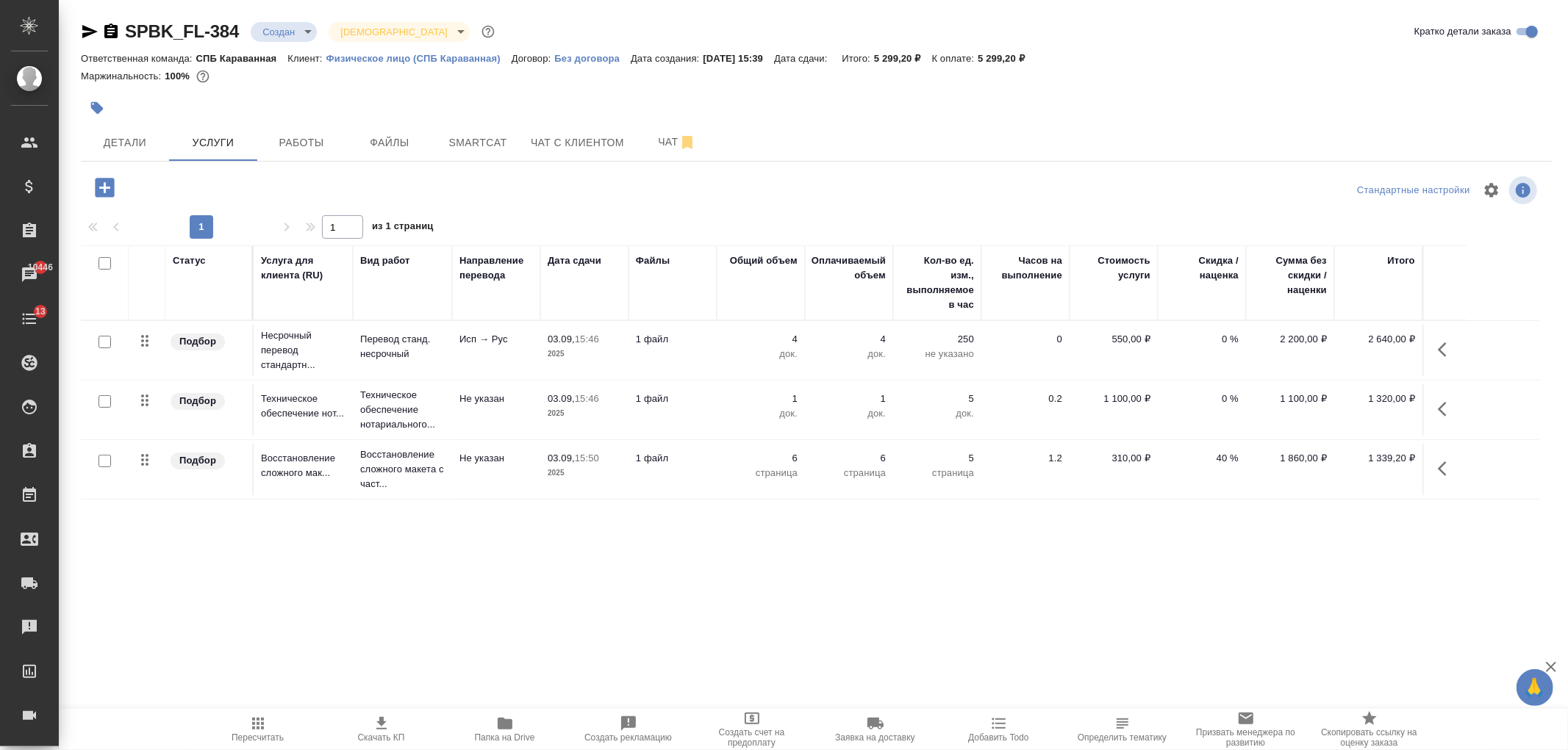
click at [126, 129] on button "Детали" at bounding box center [125, 143] width 88 height 36
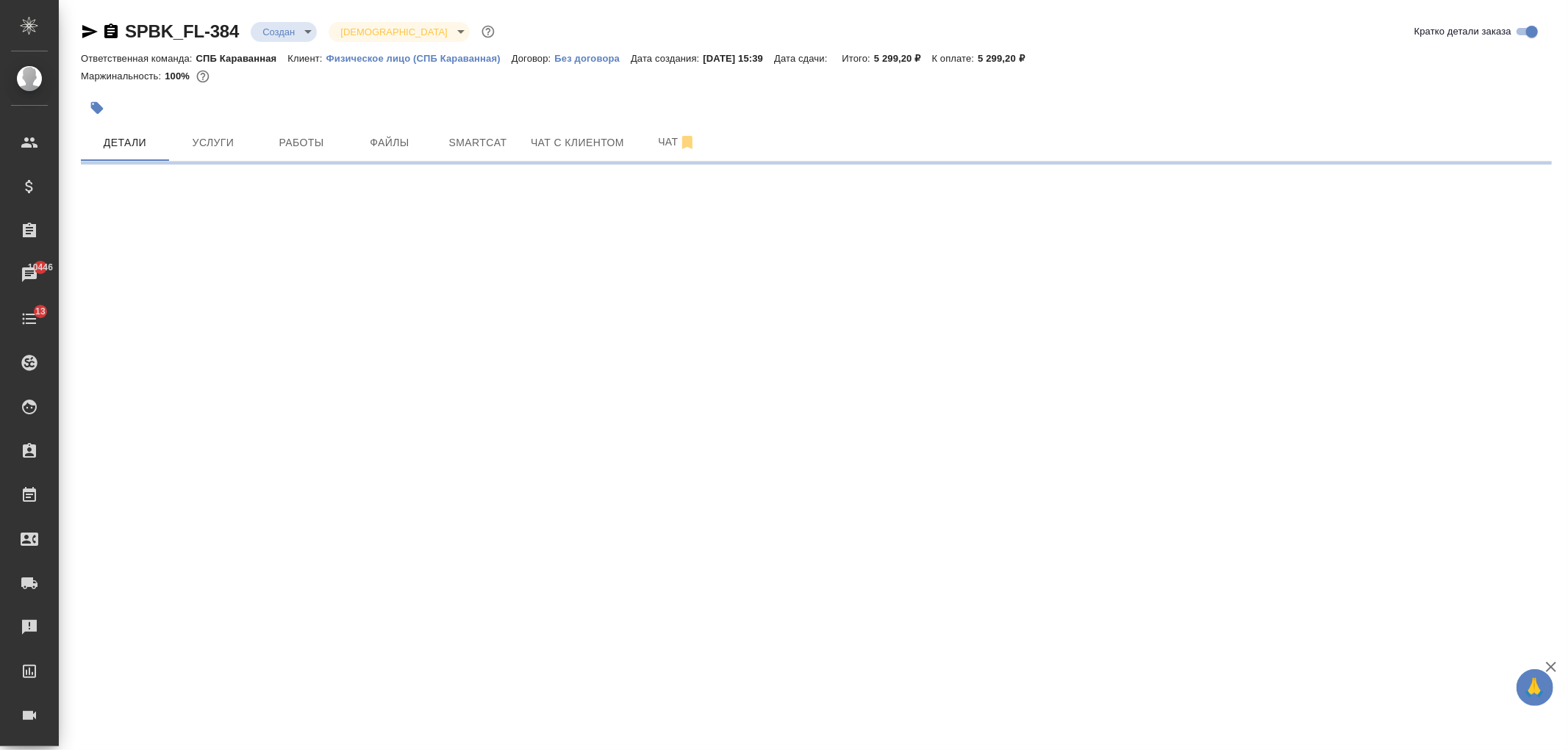
select select "RU"
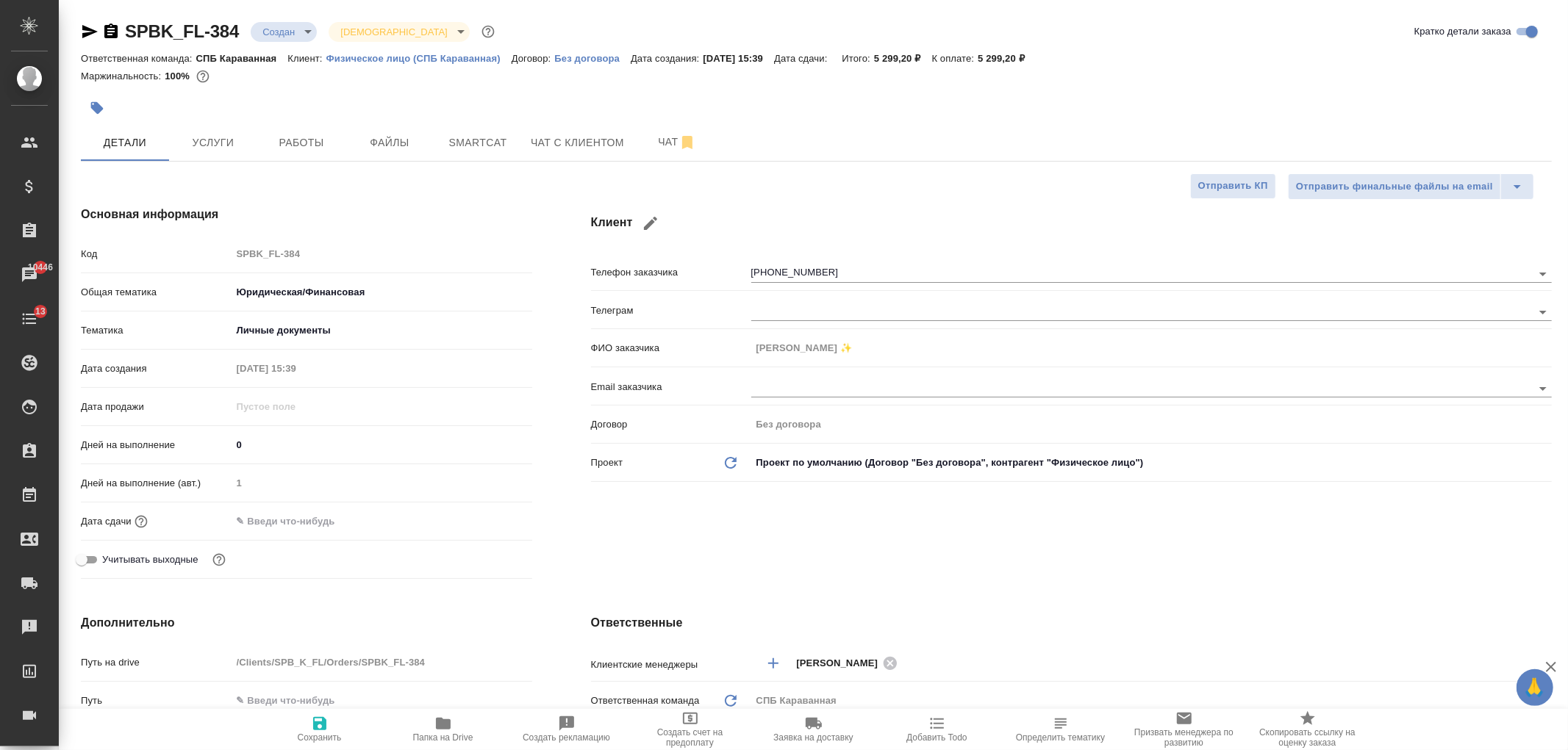
type textarea "x"
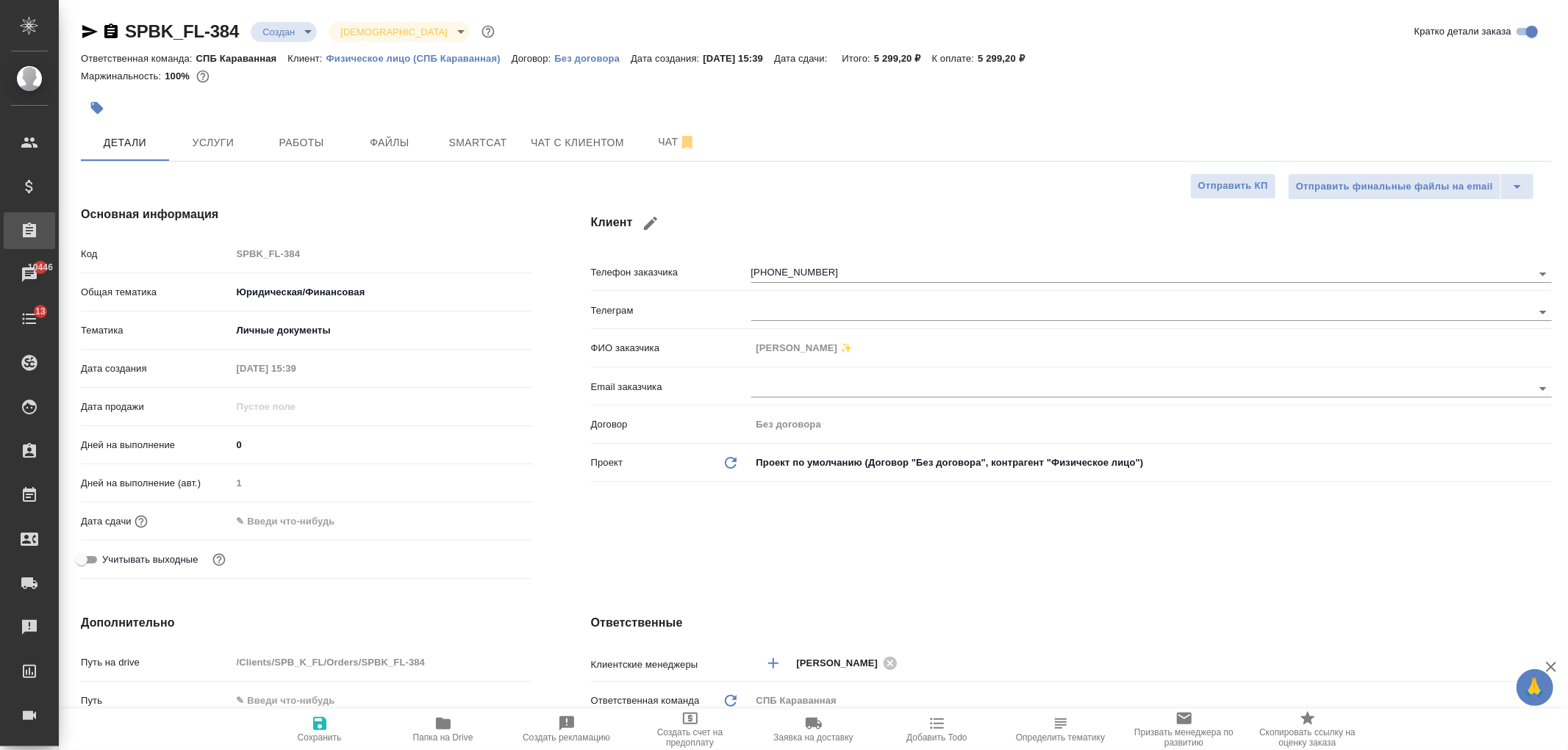
type textarea "x"
click at [583, 124] on button "Чат с клиентом" at bounding box center [578, 143] width 111 height 36
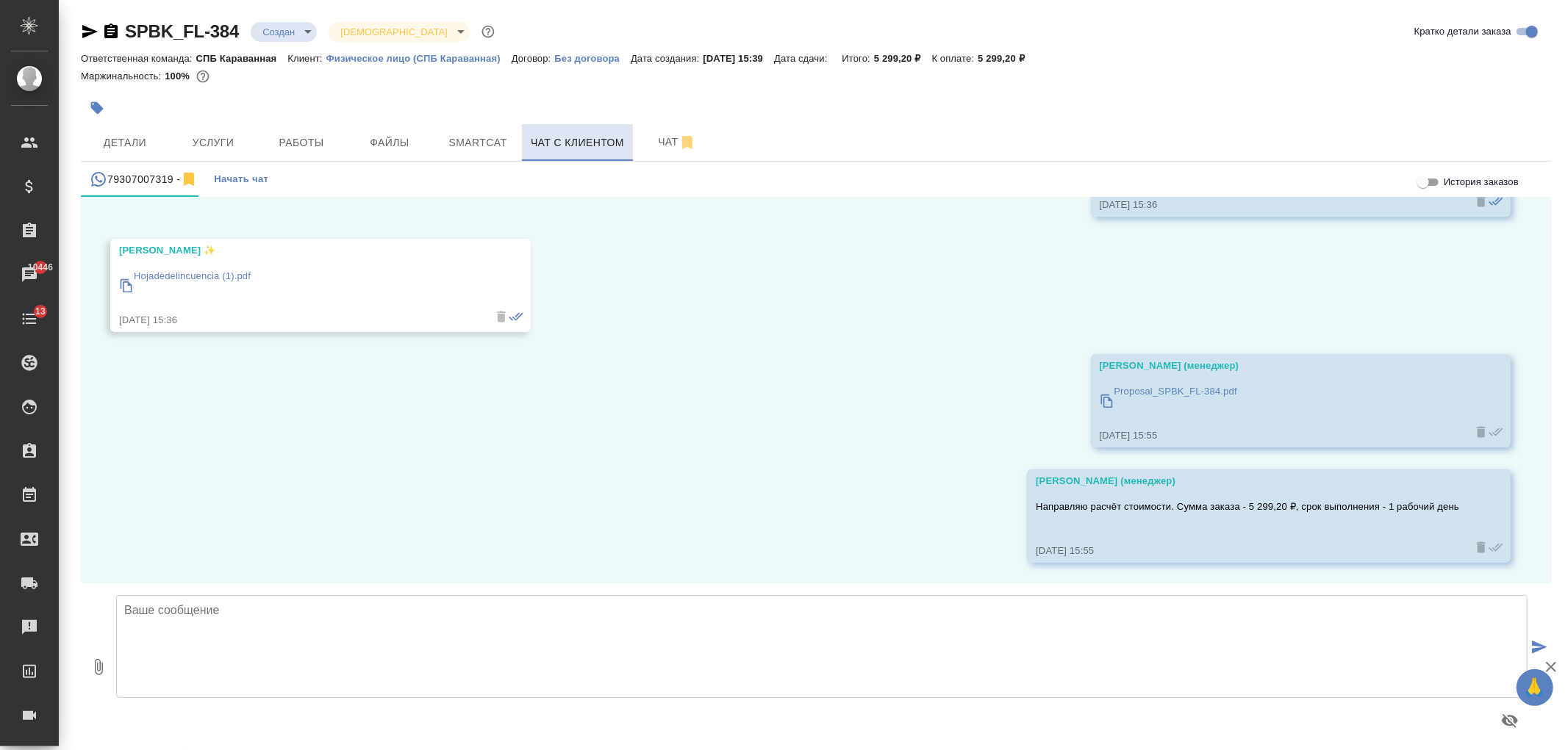
scroll to position [1091, 0]
click at [154, 145] on span "Детали" at bounding box center [124, 143] width 70 height 18
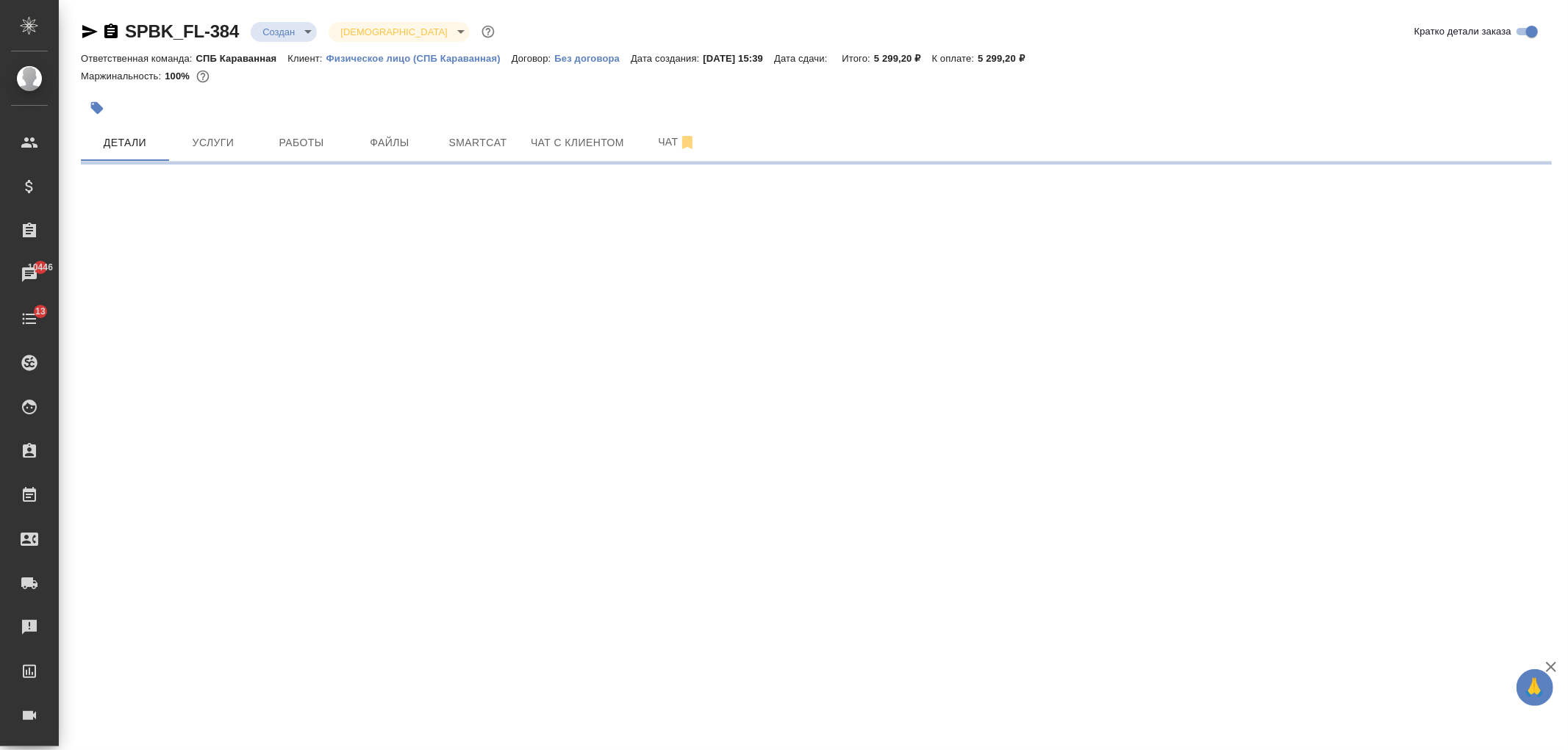
select select "RU"
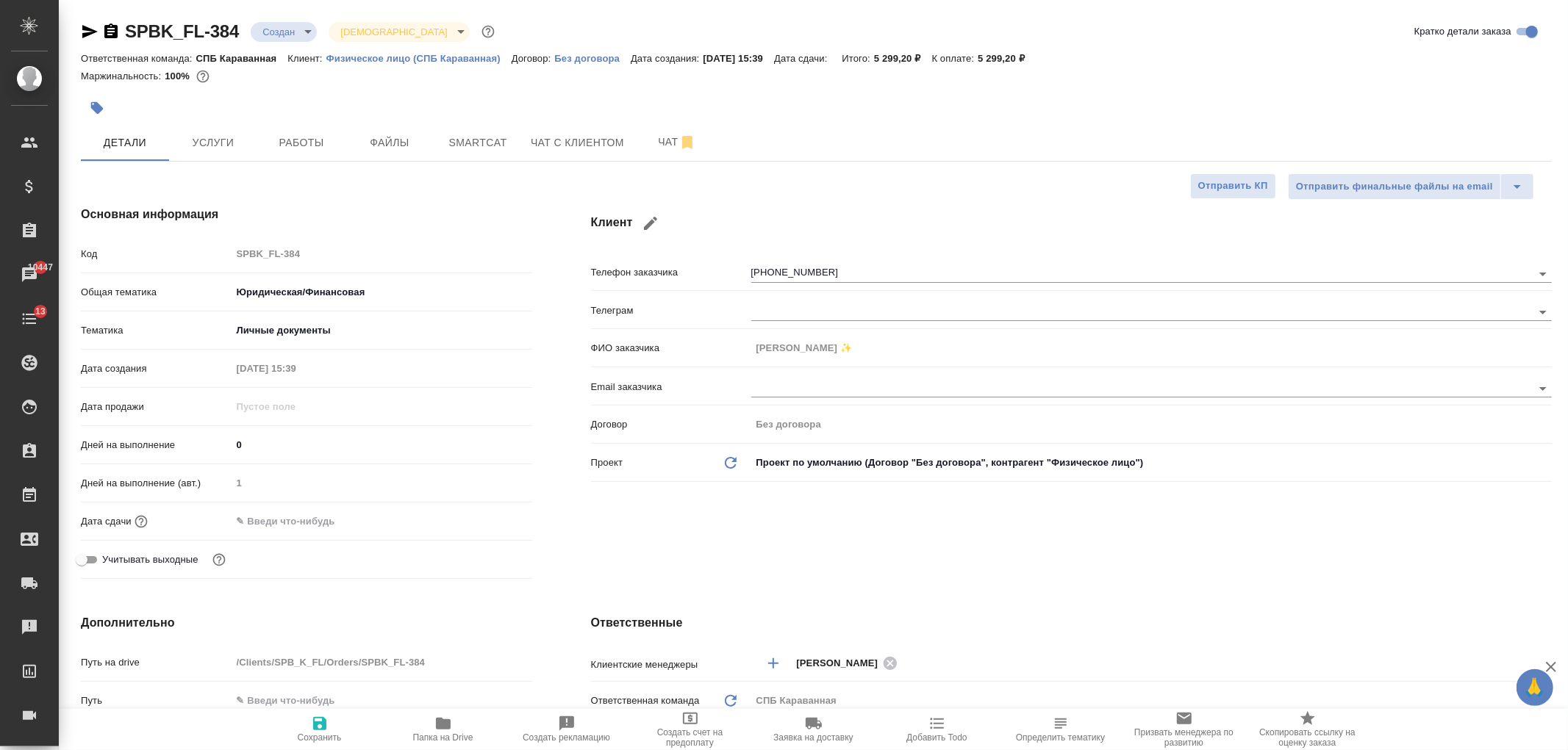
type textarea "x"
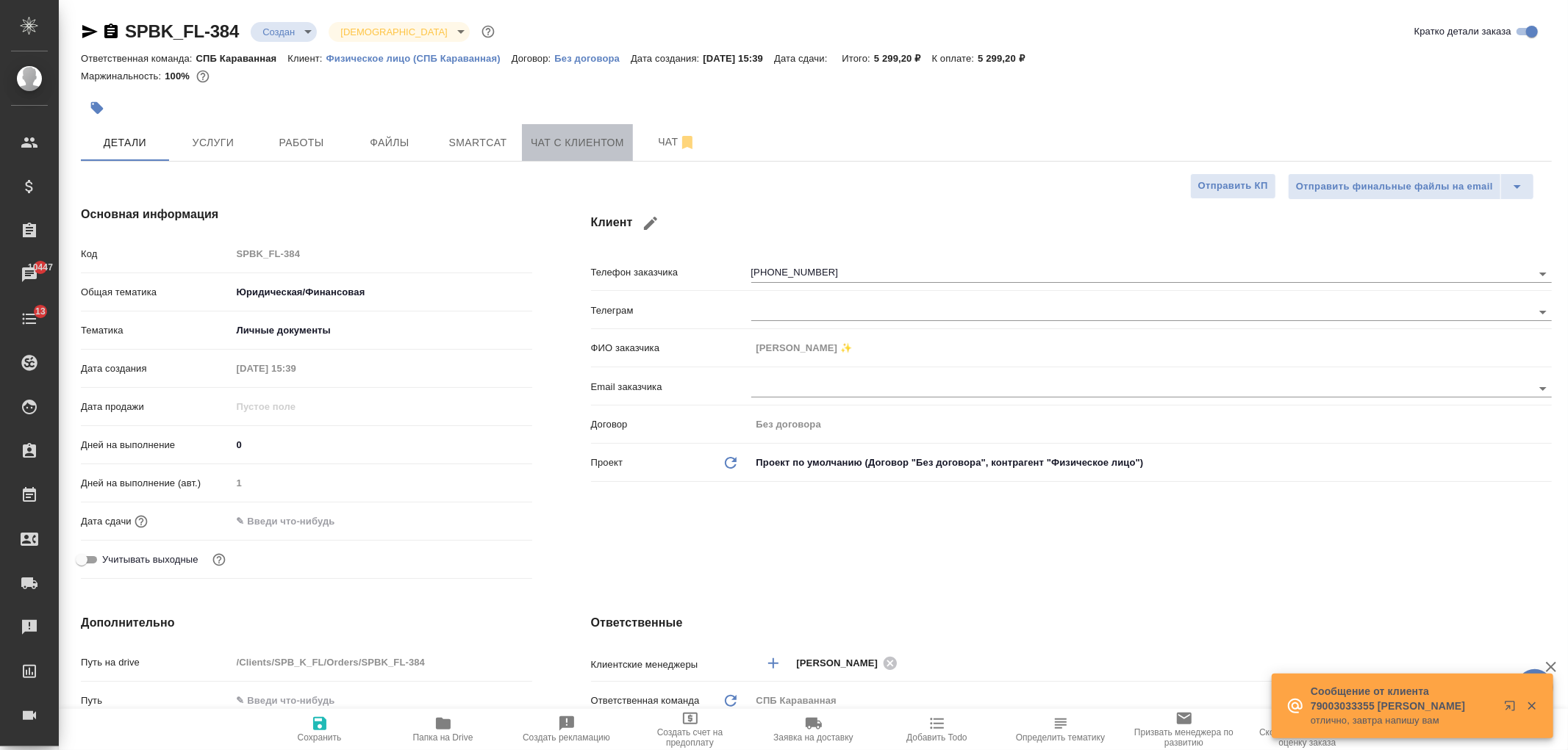
click at [590, 144] on span "Чат с клиентом" at bounding box center [577, 143] width 94 height 18
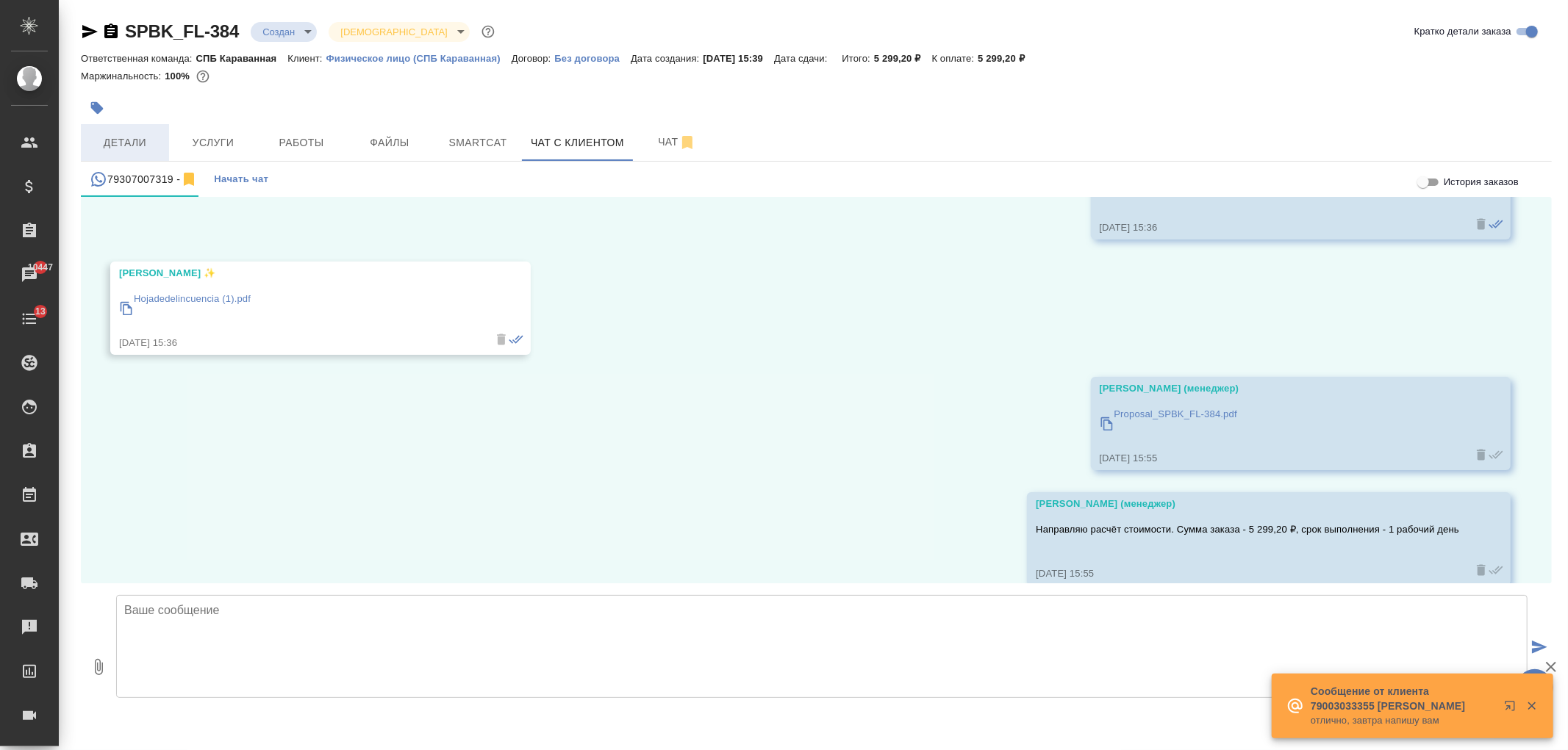
scroll to position [1091, 0]
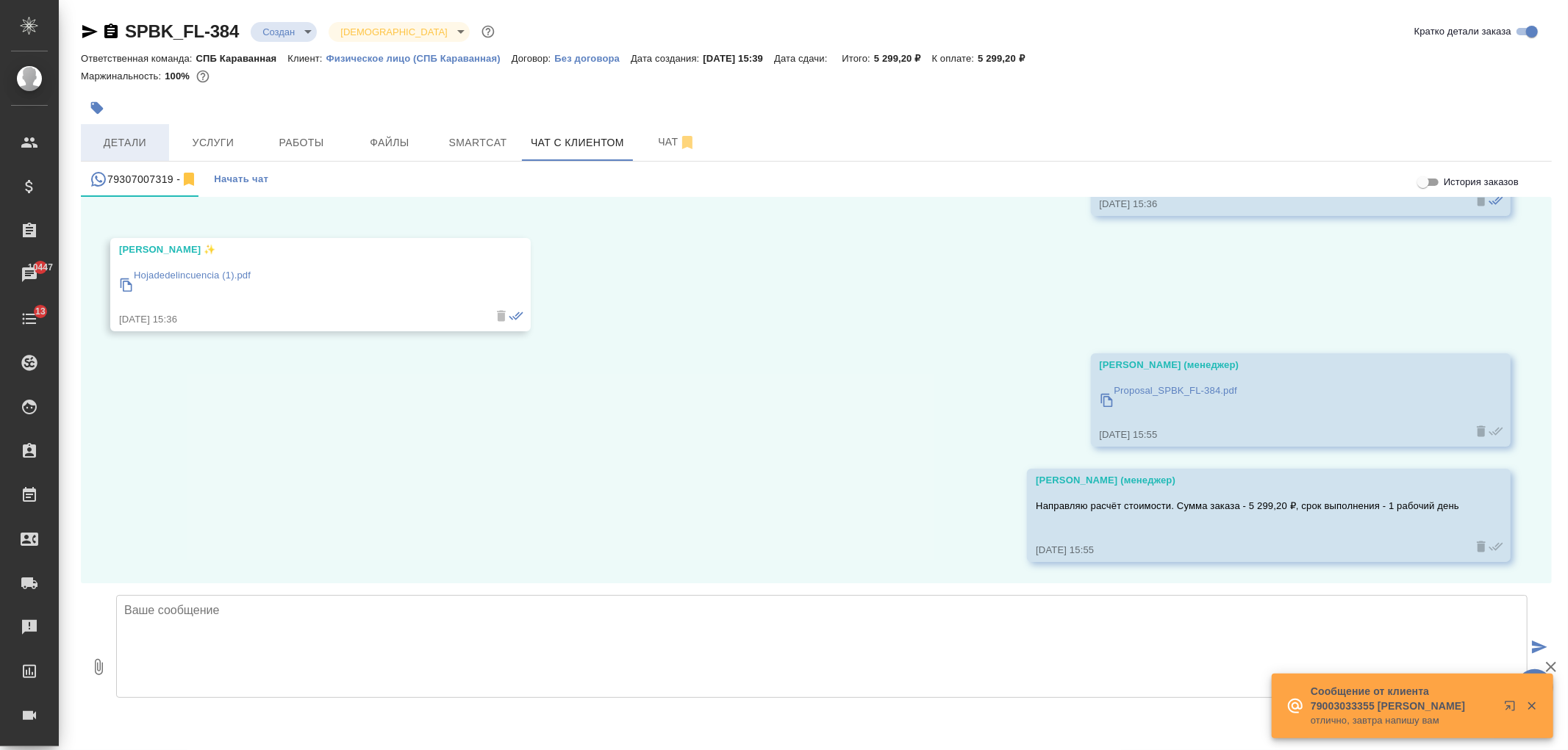
click at [118, 152] on button "Детали" at bounding box center [125, 143] width 88 height 36
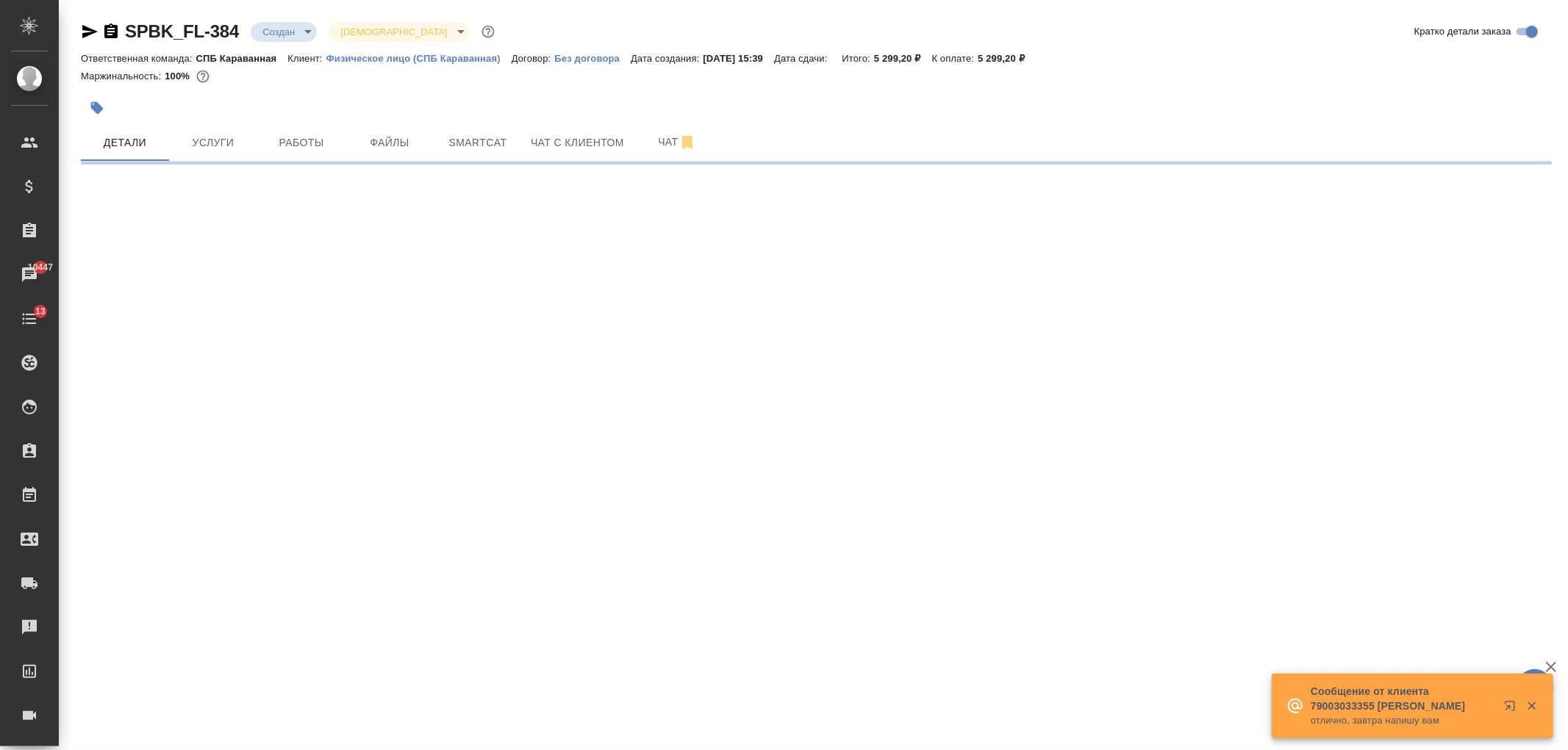
select select "RU"
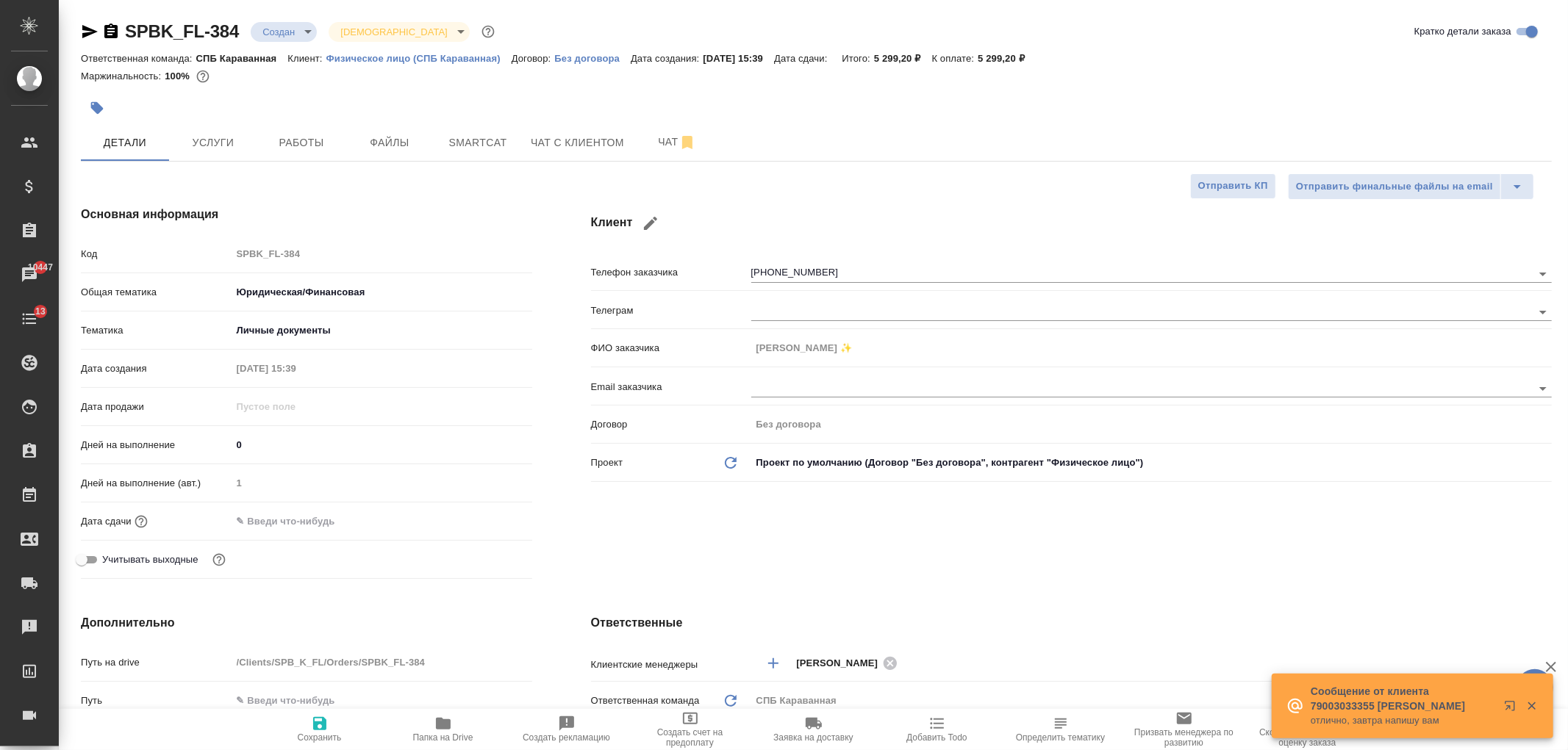
type textarea "x"
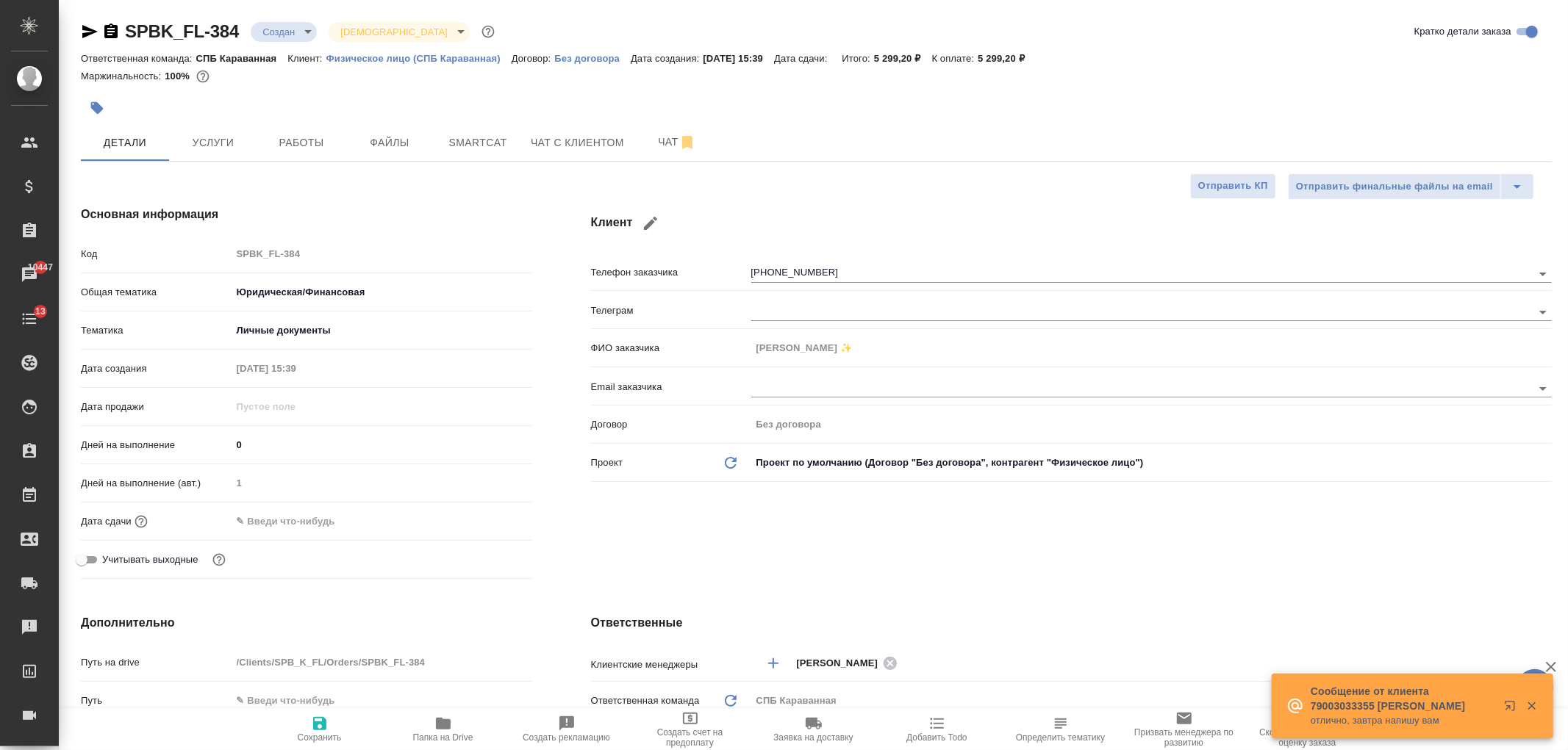
type textarea "x"
click at [599, 134] on span "Чат с клиентом" at bounding box center [577, 143] width 94 height 18
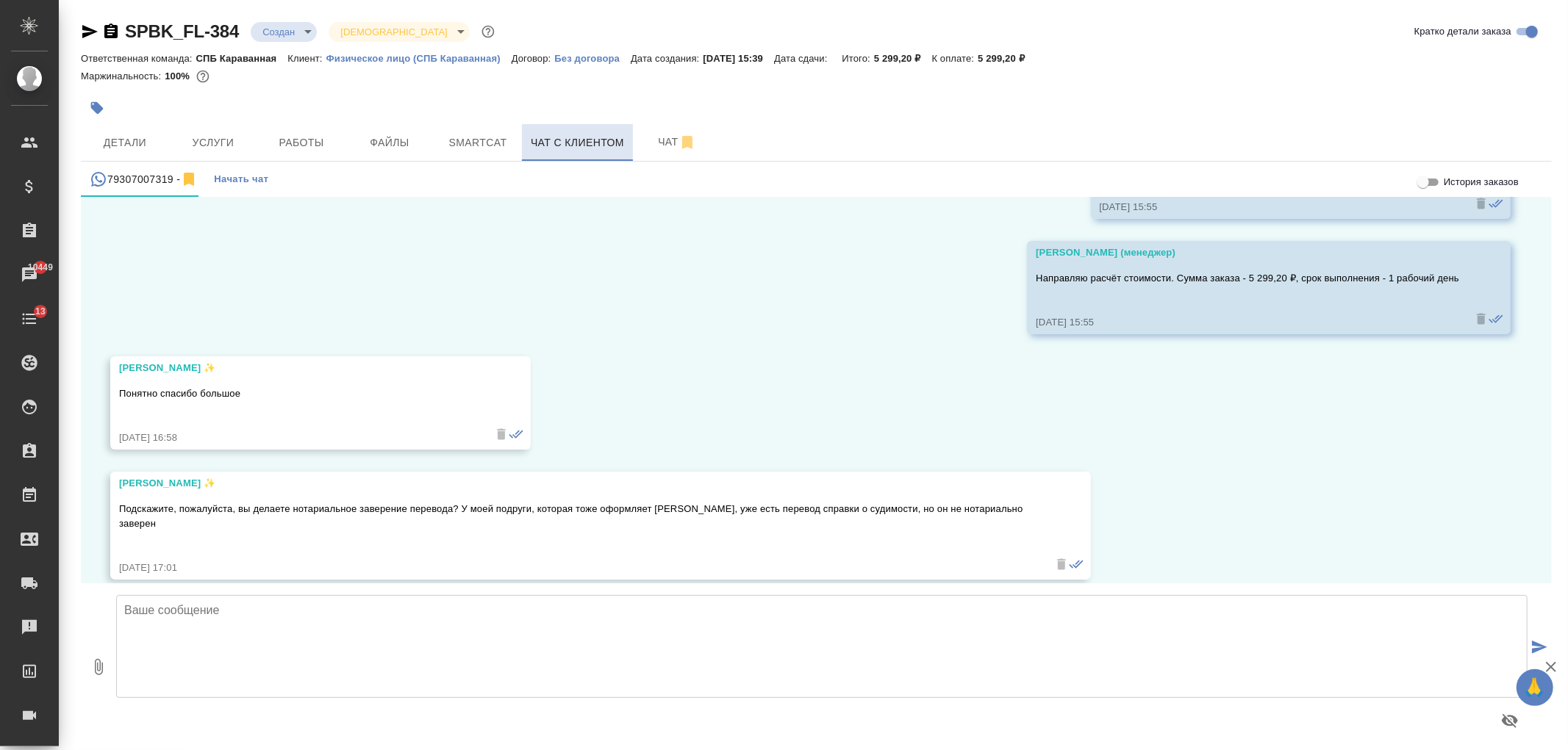
scroll to position [1320, 0]
click at [364, 647] on textarea at bounding box center [822, 646] width 1411 height 103
click at [363, 665] on textarea at bounding box center [822, 646] width 1411 height 103
click at [578, 643] on textarea at bounding box center [822, 646] width 1411 height 103
type textarea "О"
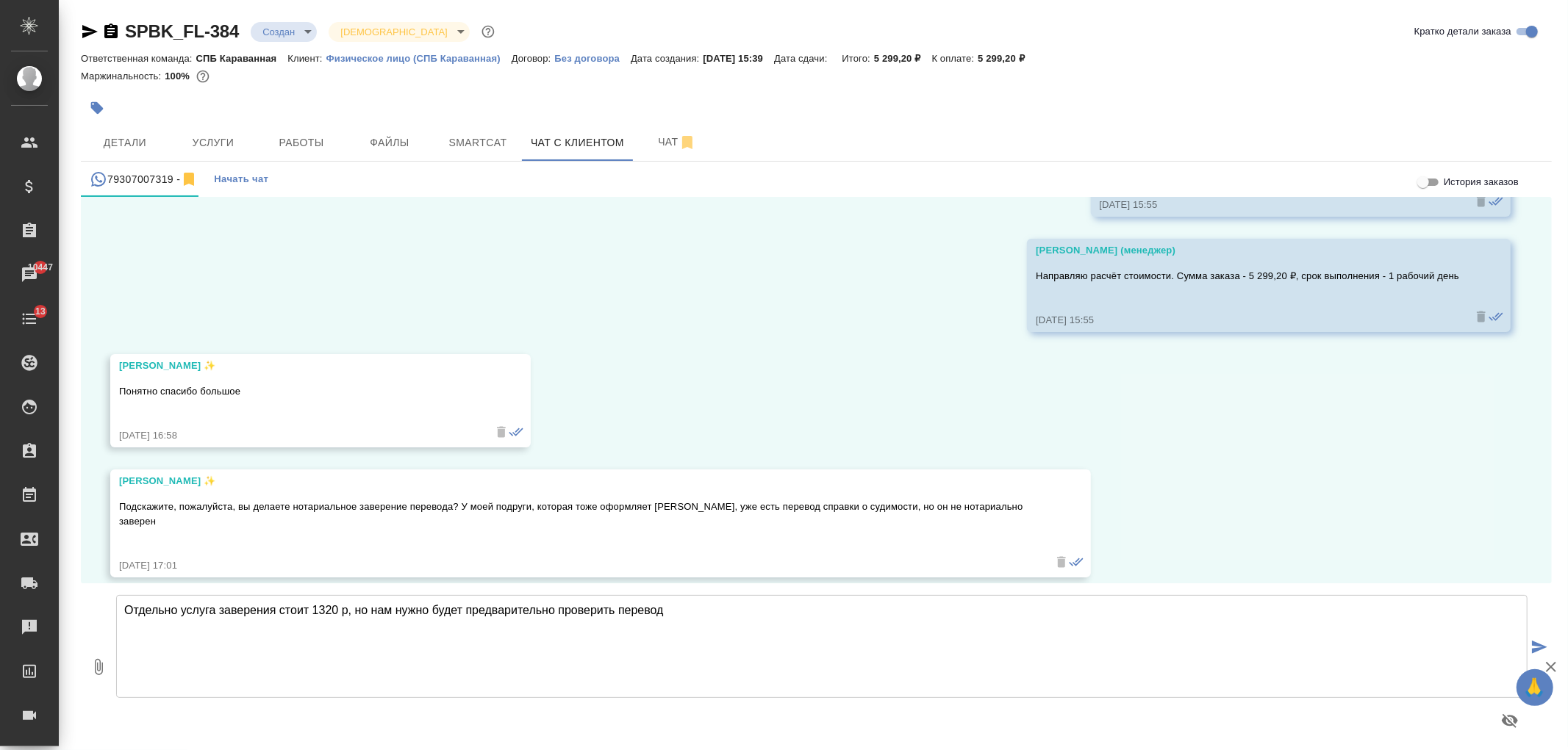
click at [711, 637] on textarea "Отдельно услуга заверения стоит 1320 р, но нам нужно будет предварительно прове…" at bounding box center [822, 646] width 1411 height 103
type textarea "Отдельно услуга заверения стоит 1320 р, но нам нужно будет предварительно прове…"
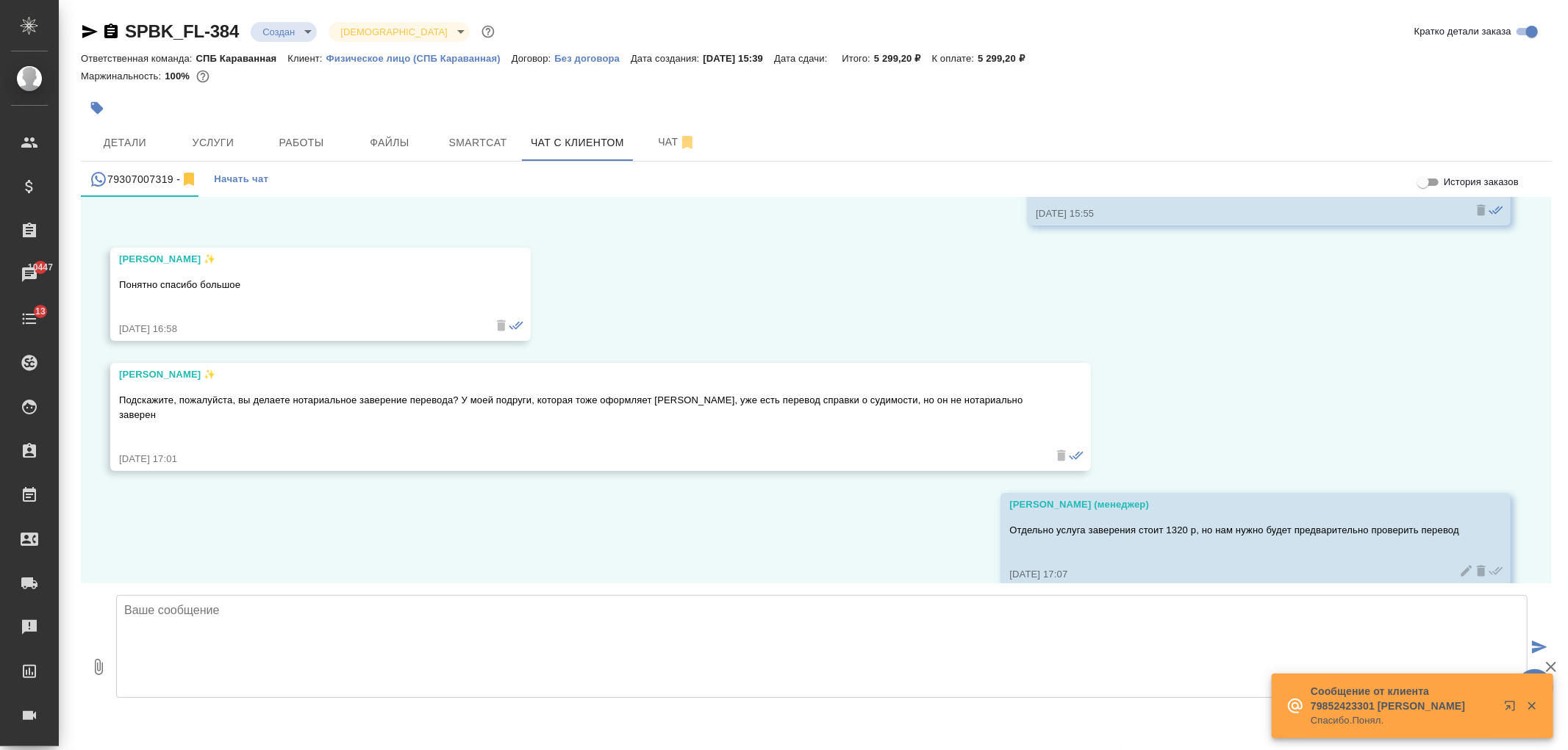
scroll to position [1436, 0]
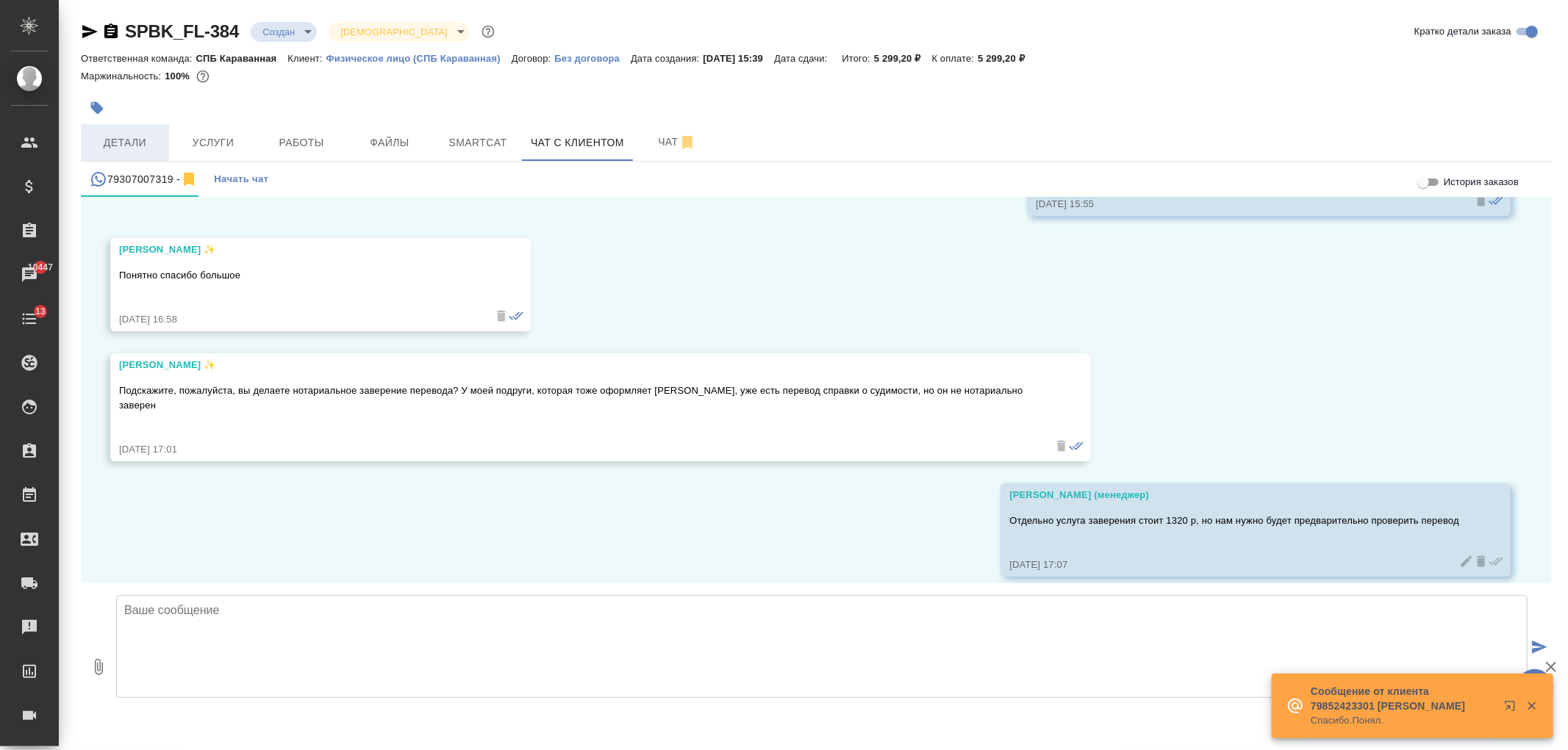
click at [155, 143] on span "Детали" at bounding box center [124, 143] width 70 height 18
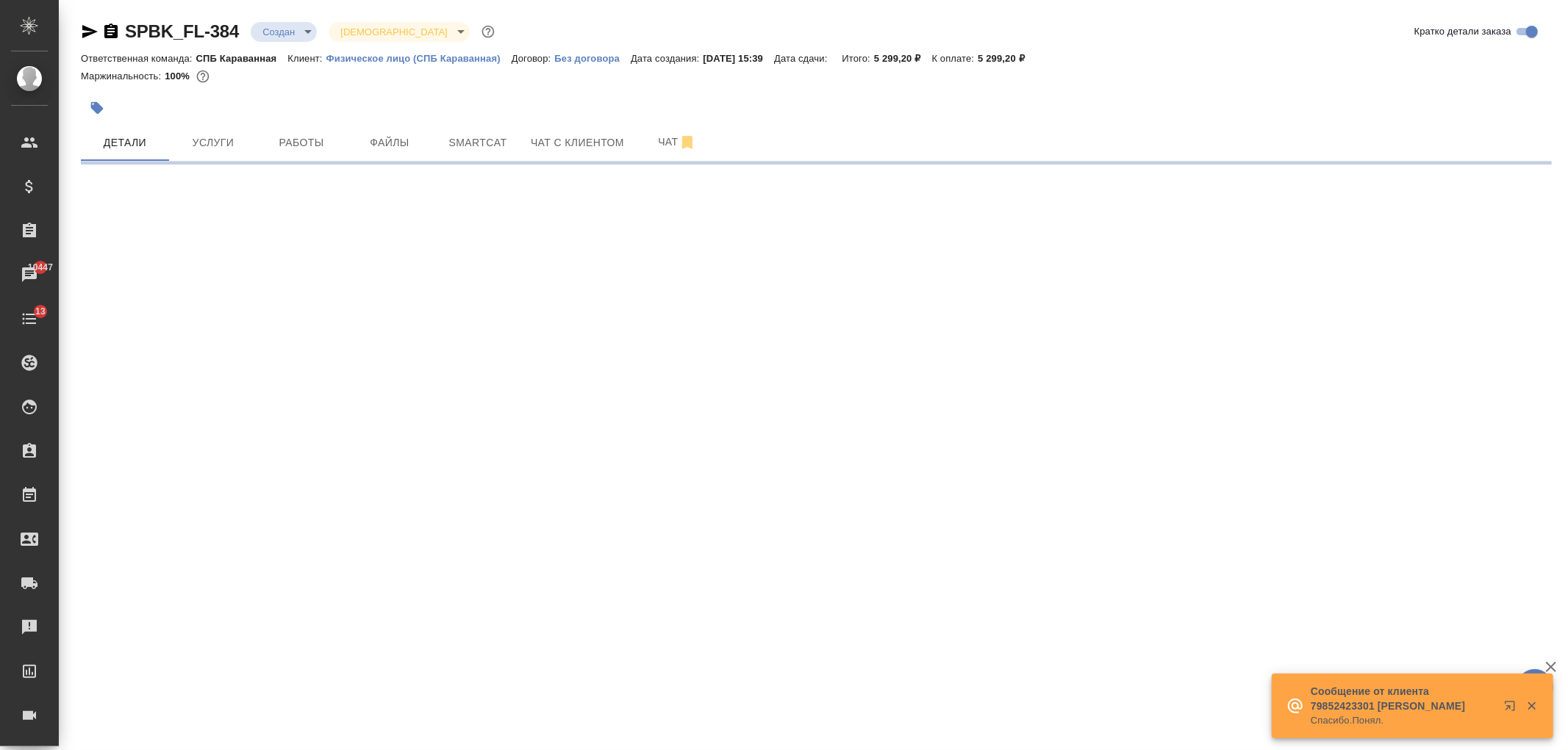
select select "RU"
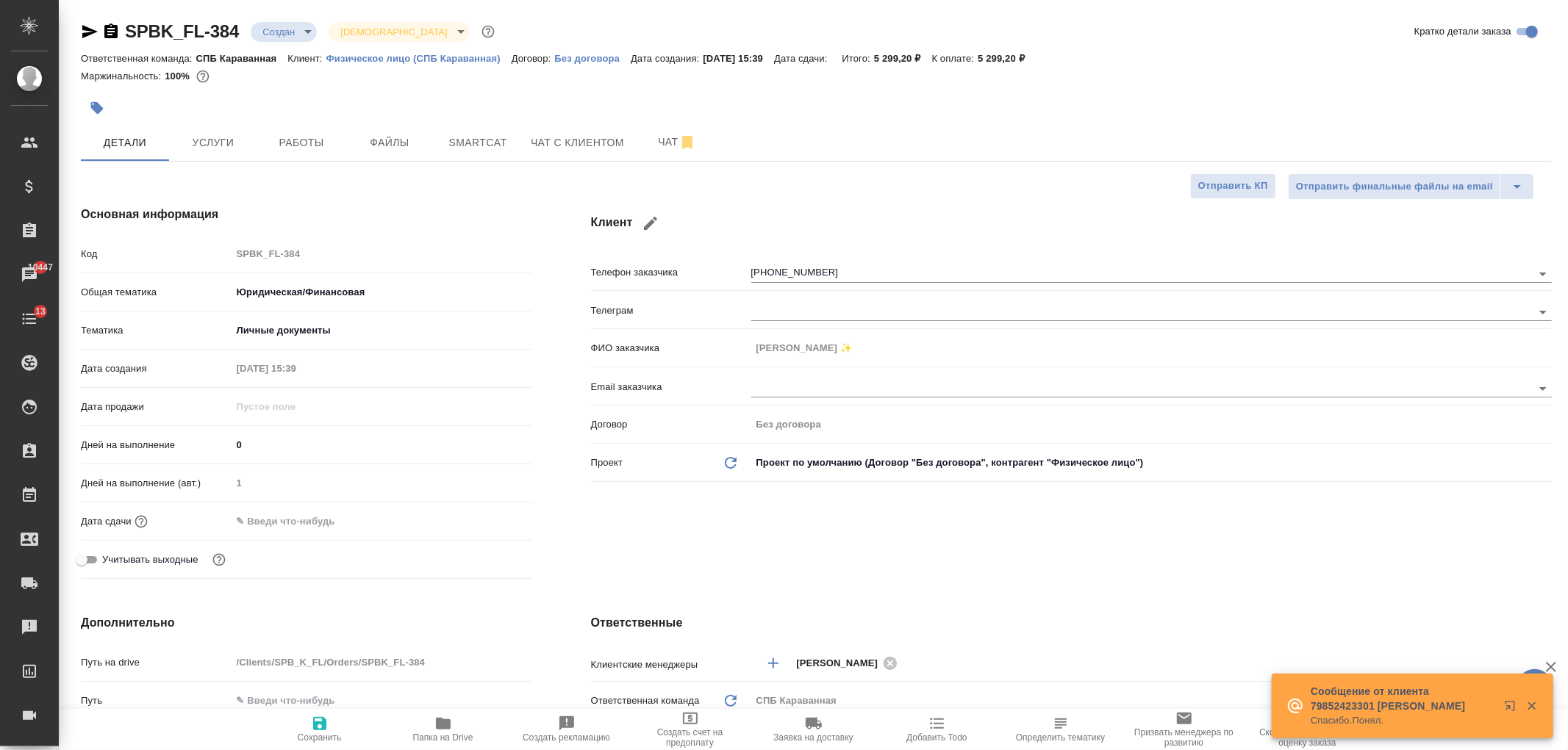
type textarea "x"
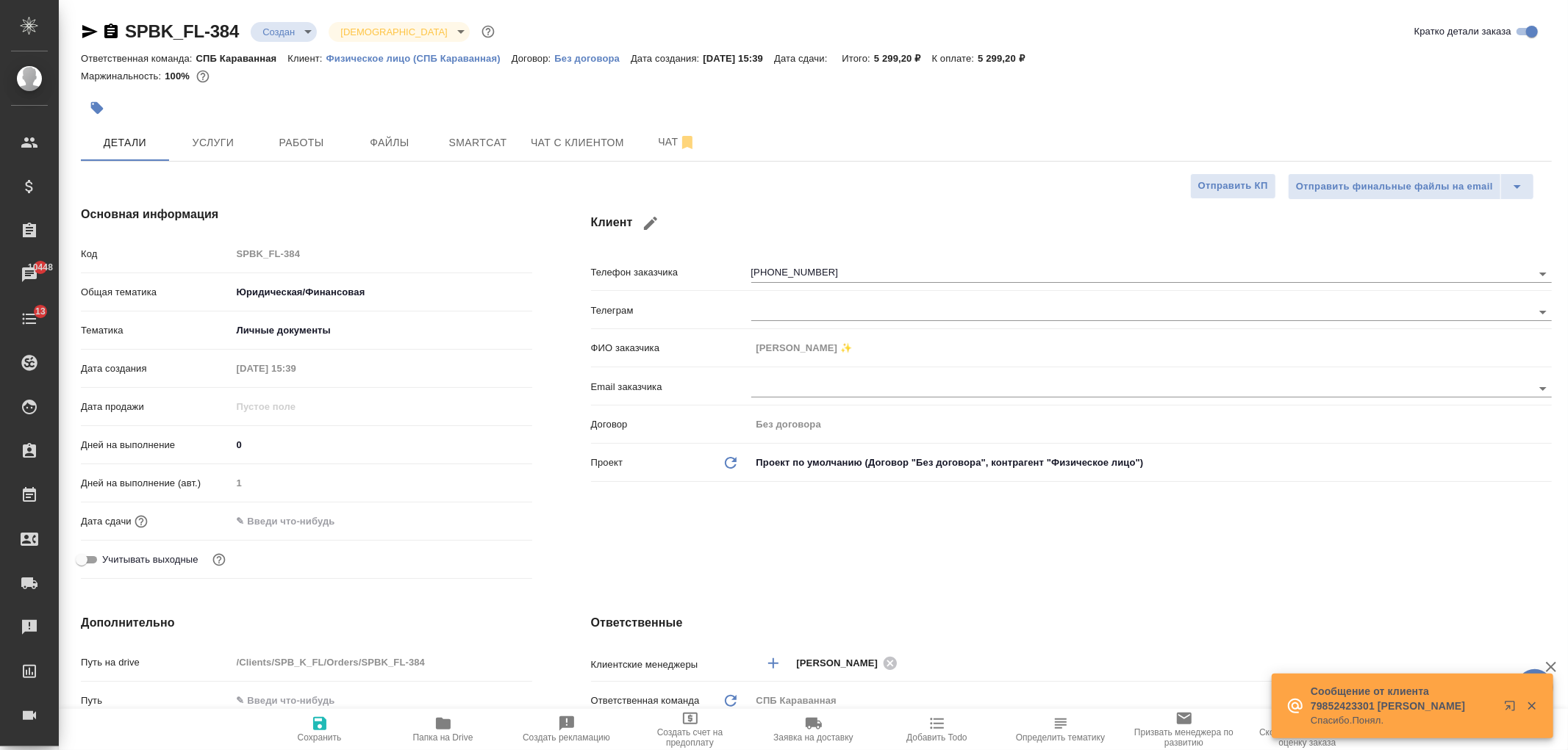
type textarea "x"
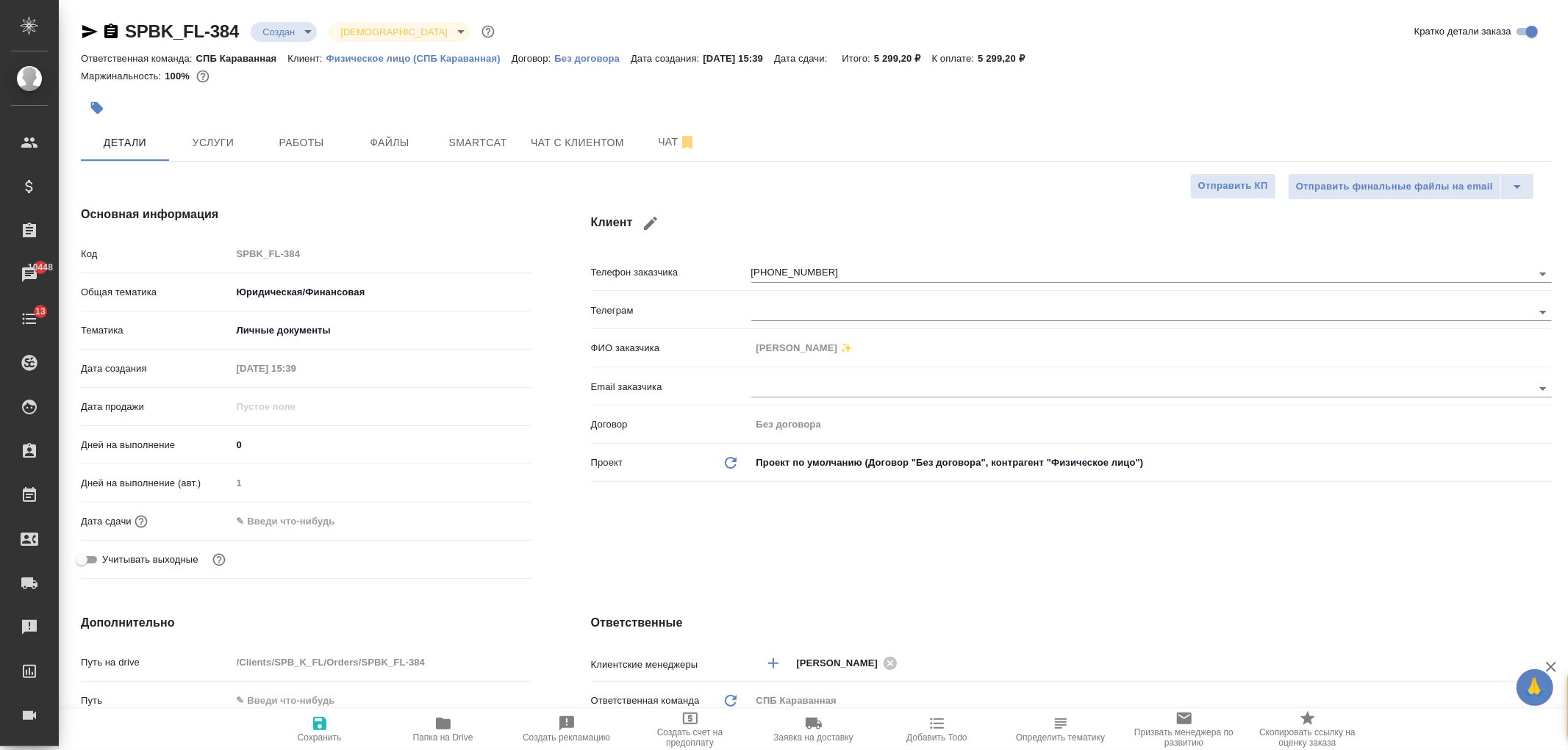
type textarea "x"
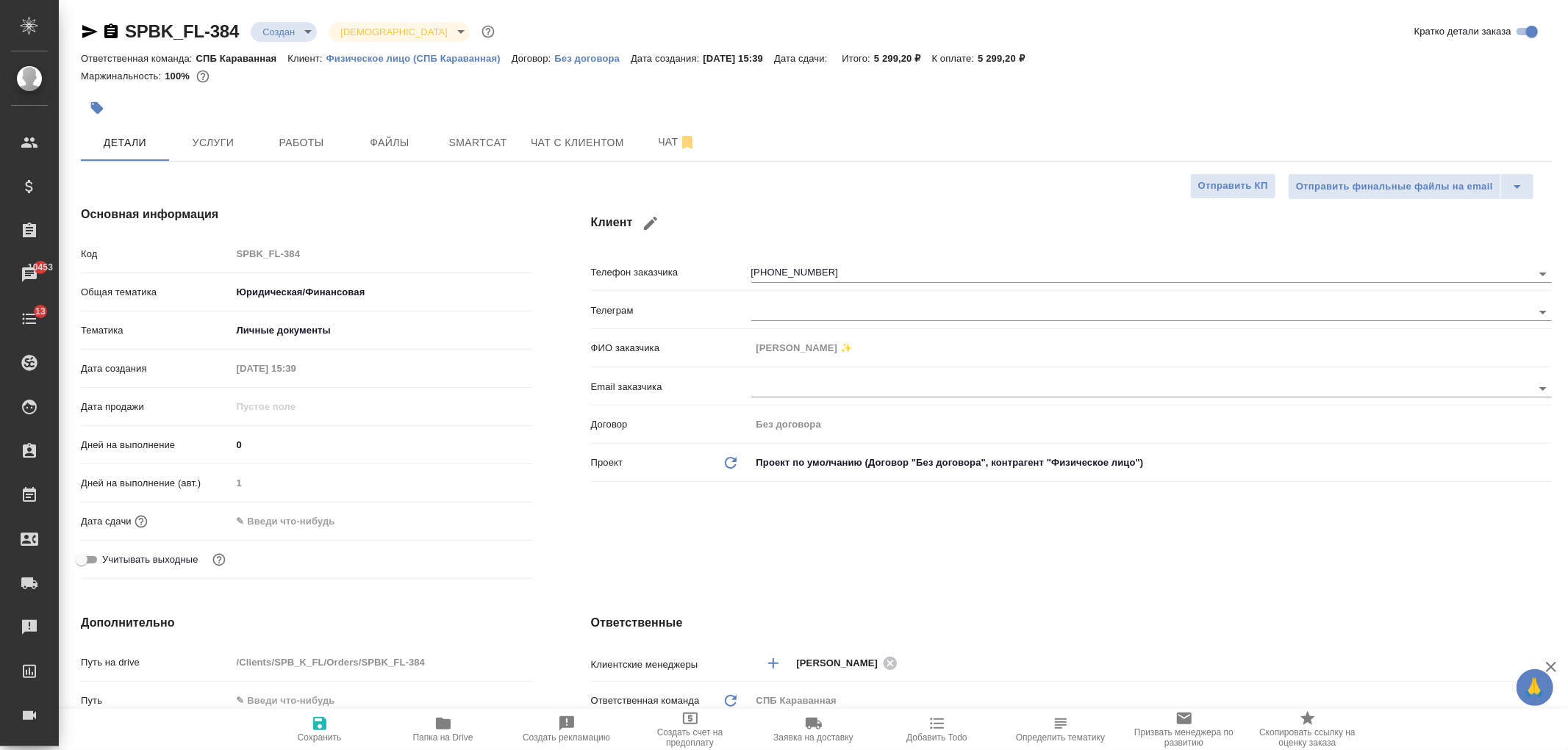
type textarea "x"
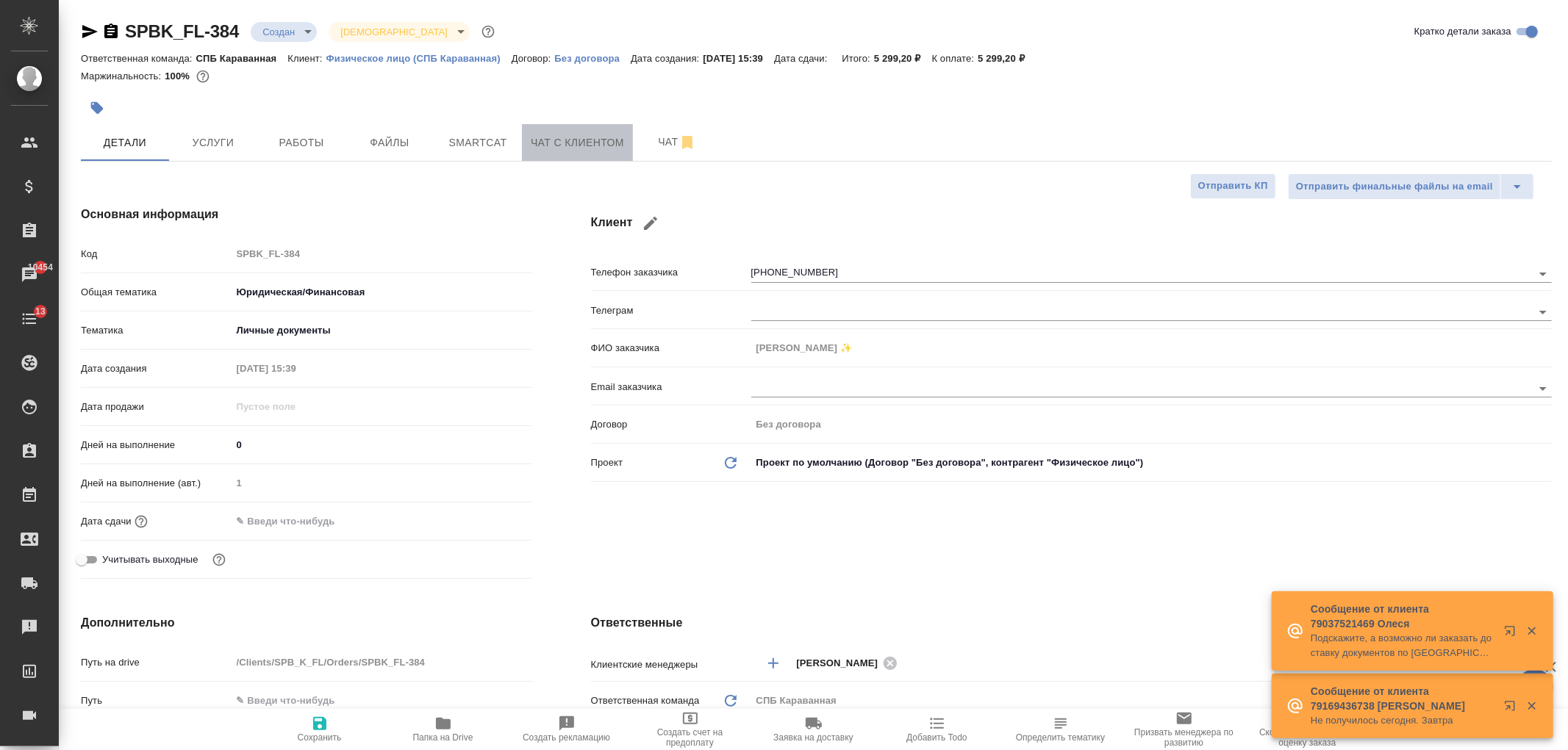
click at [561, 133] on span "Чат с клиентом" at bounding box center [577, 143] width 94 height 18
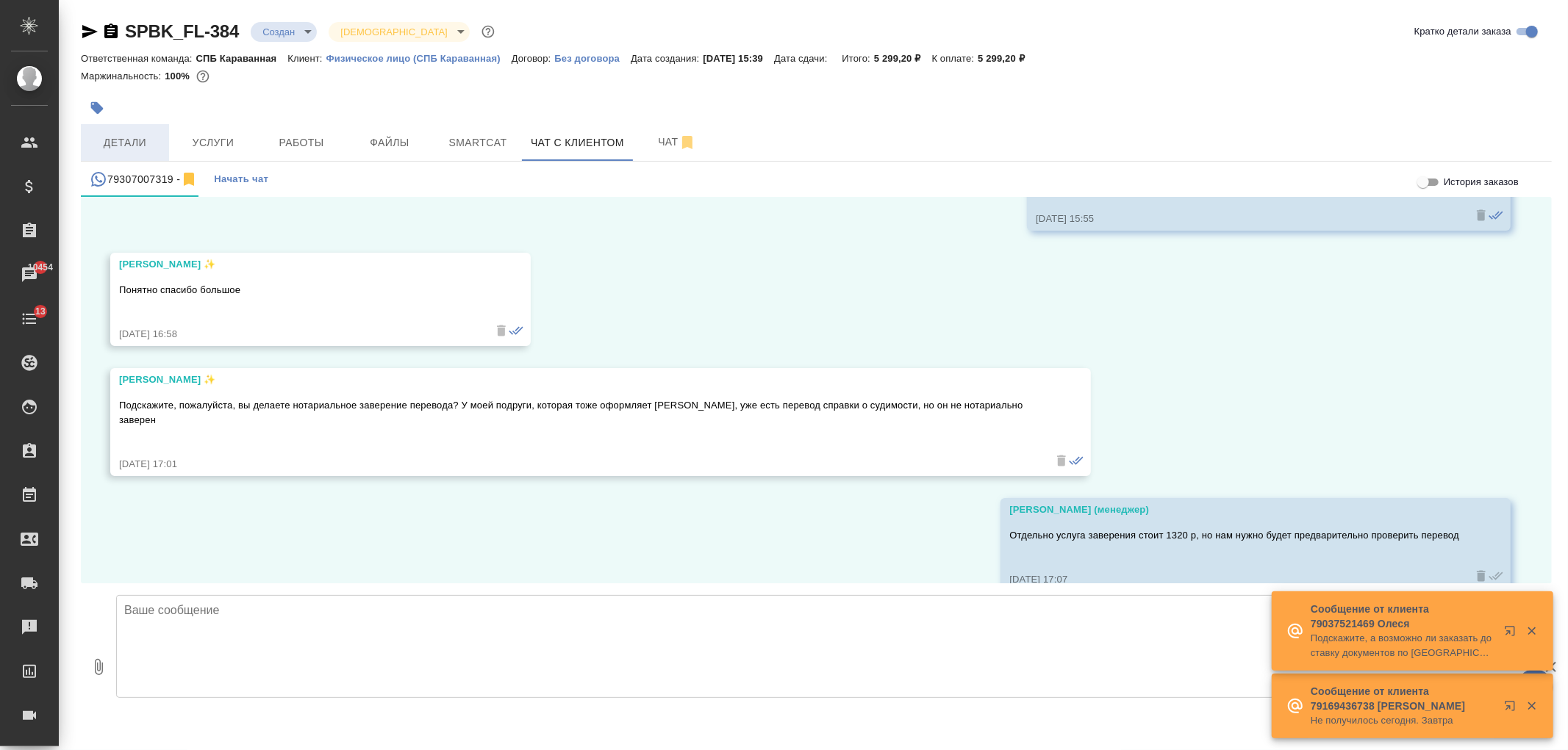
scroll to position [1436, 0]
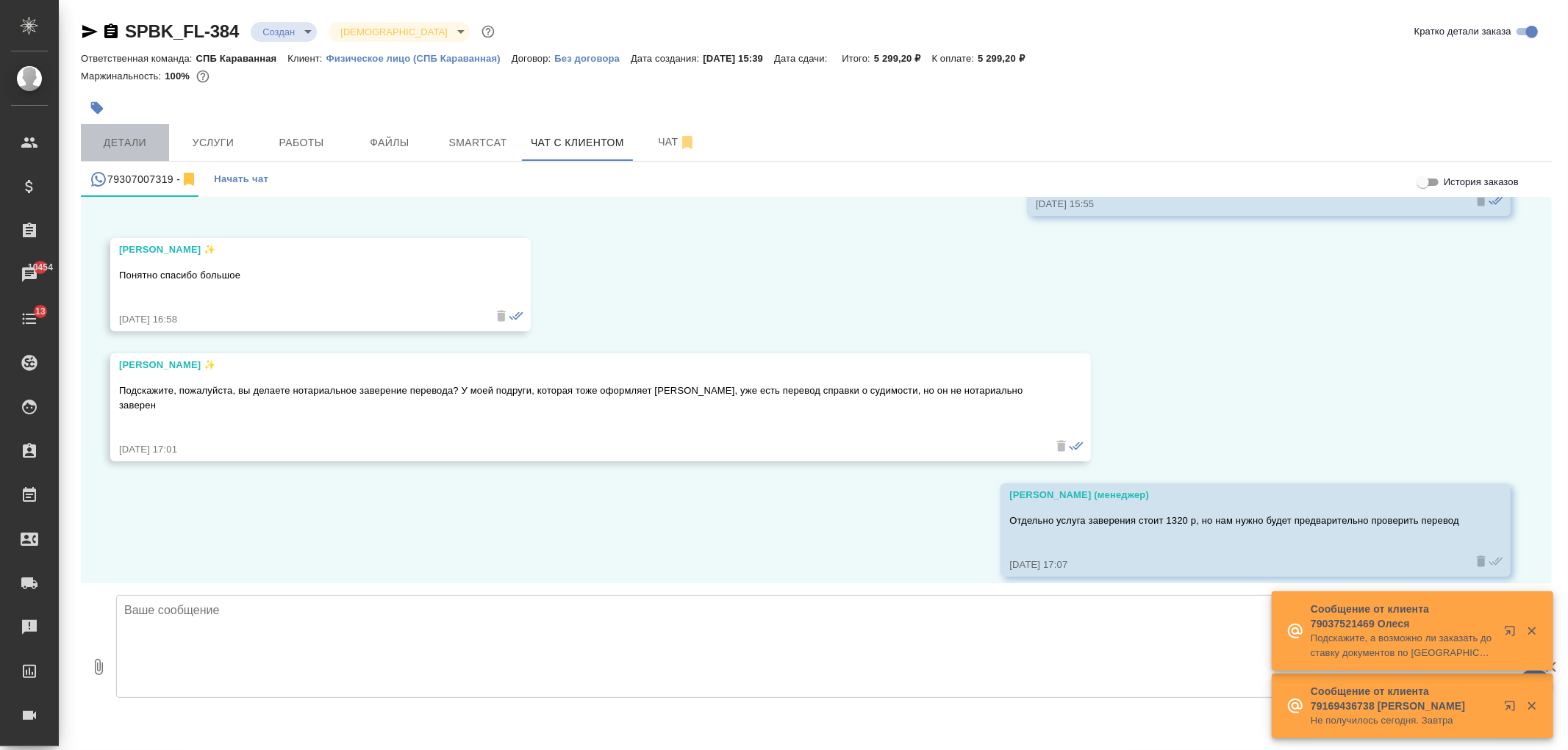
click at [152, 151] on span "Детали" at bounding box center [124, 143] width 70 height 18
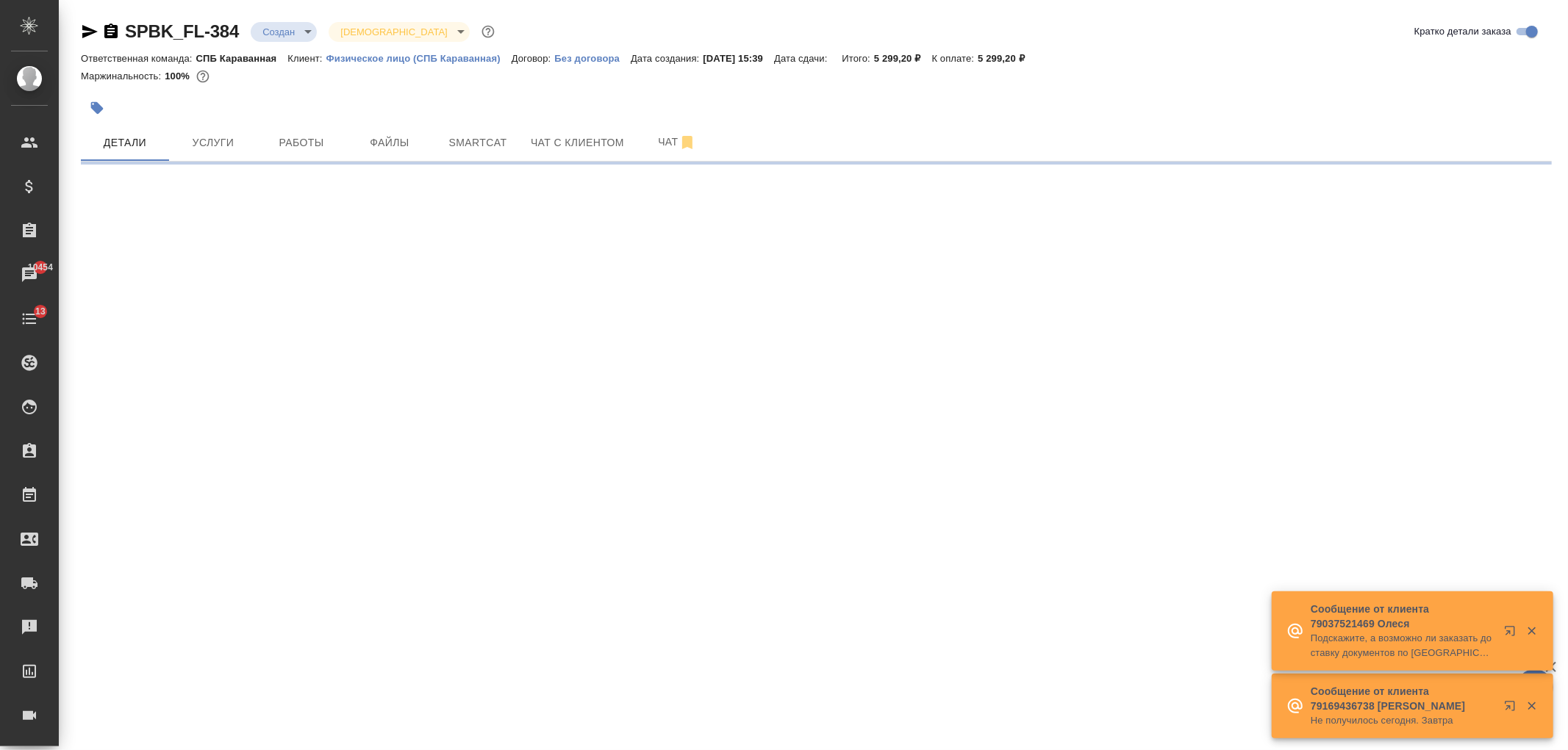
select select "RU"
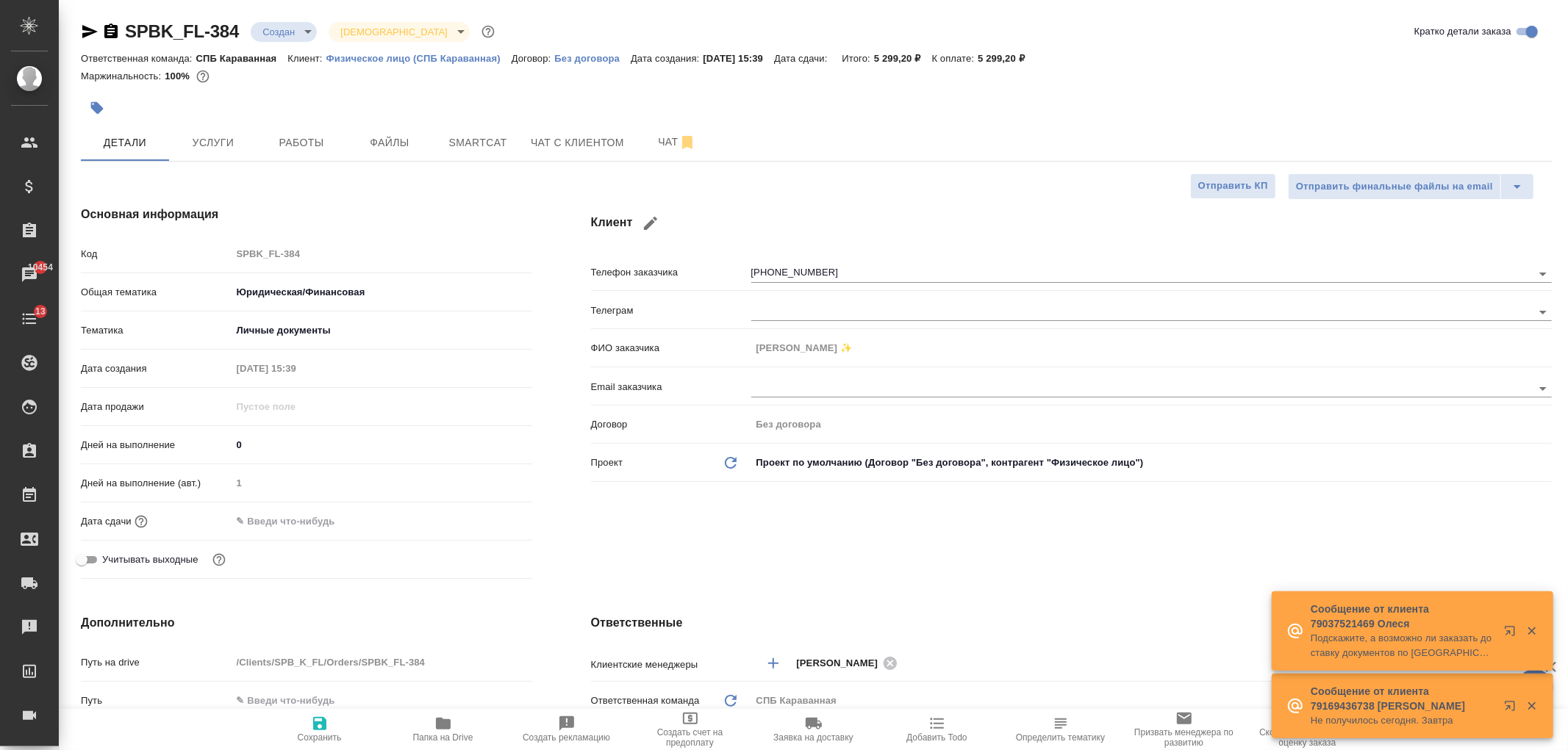
type textarea "x"
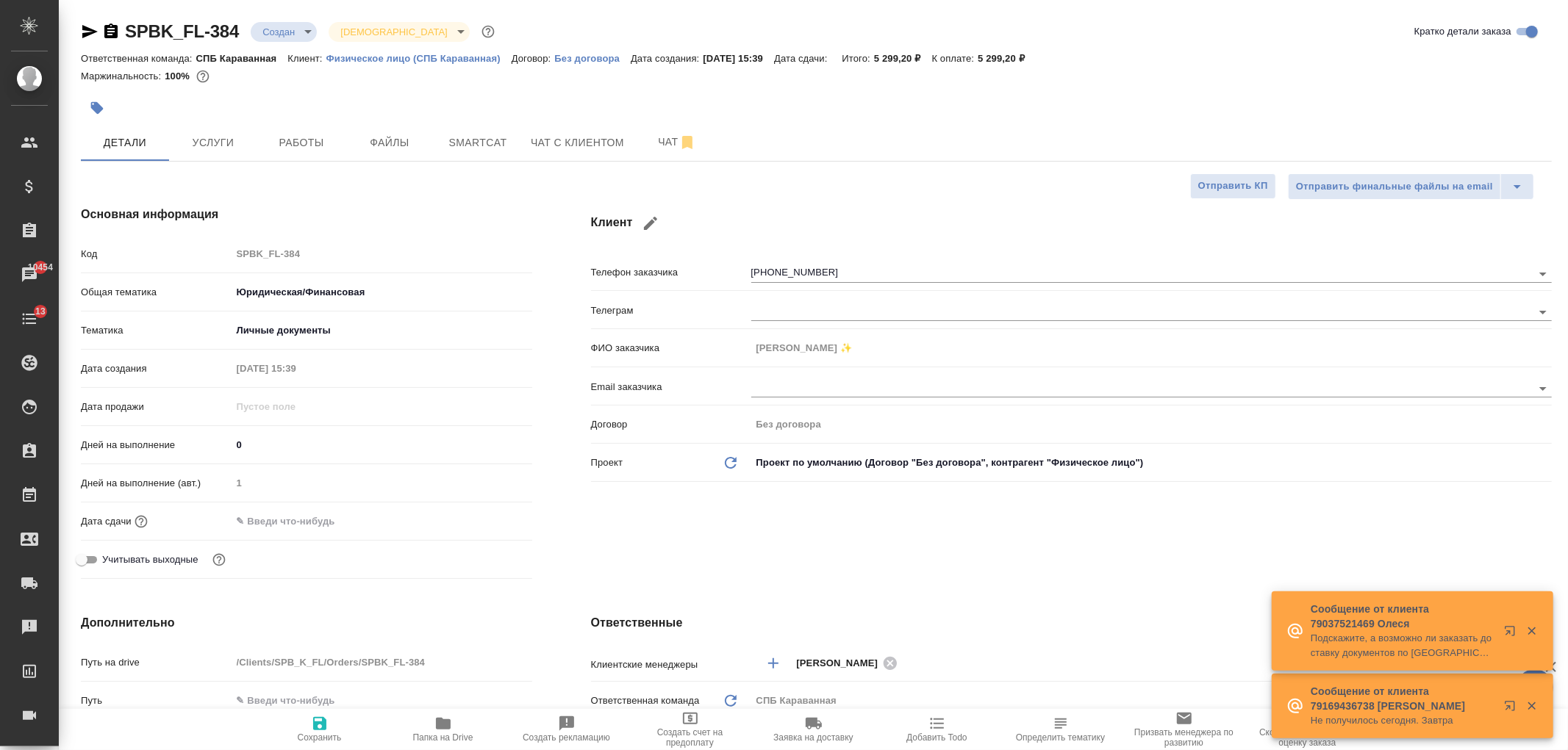
type textarea "x"
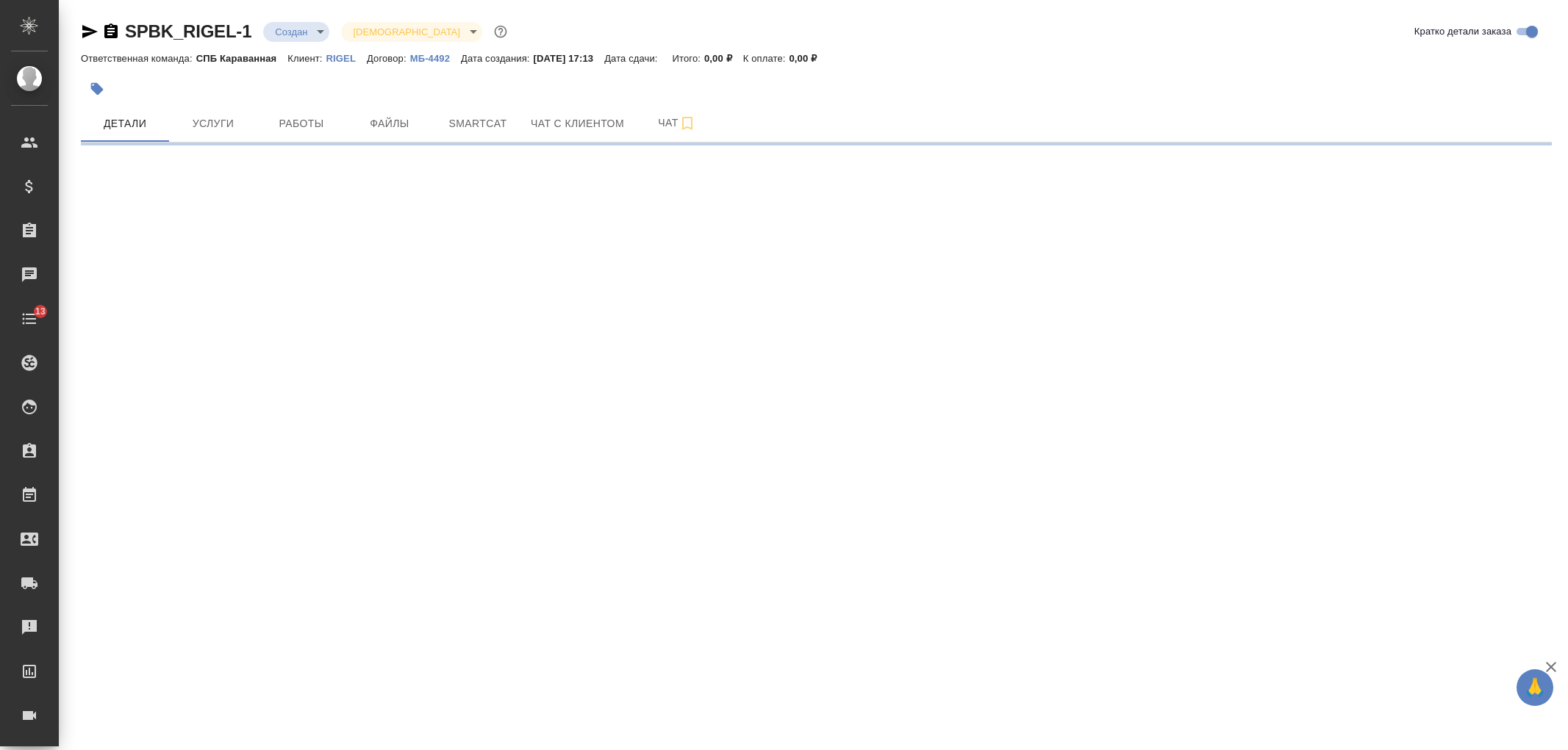
select select "RU"
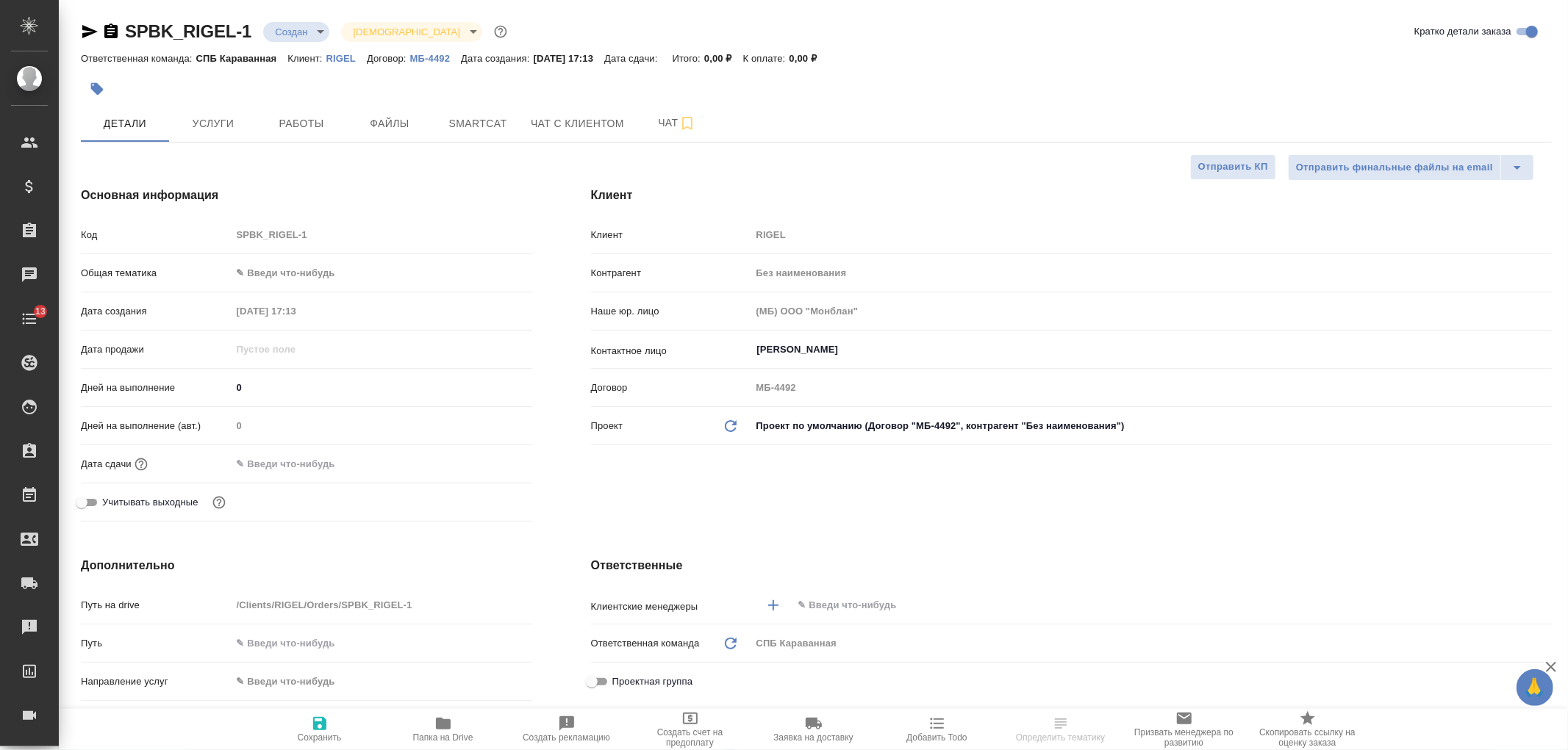
type textarea "x"
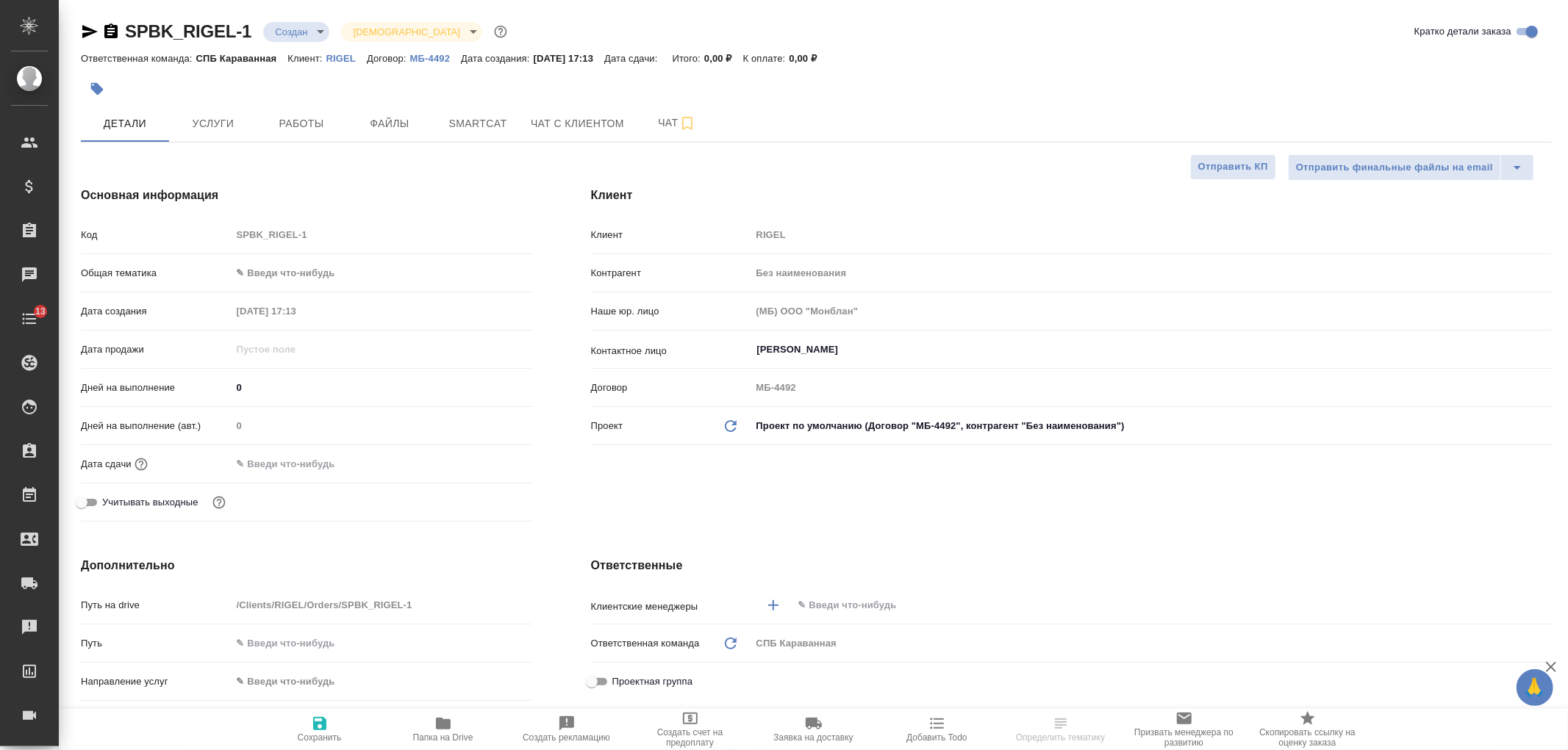
type textarea "x"
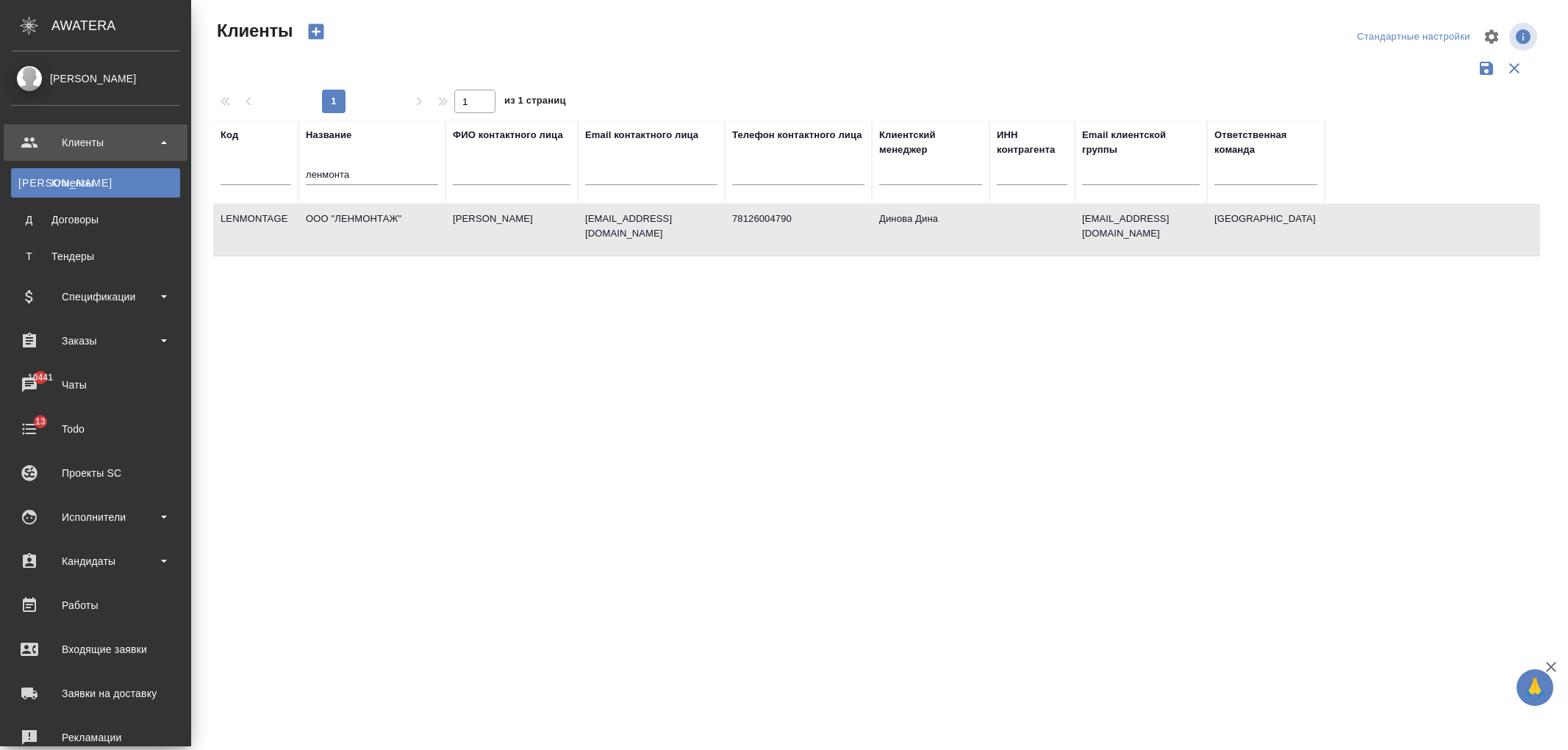
select select "RU"
click at [124, 338] on div "Заказы" at bounding box center [95, 341] width 169 height 22
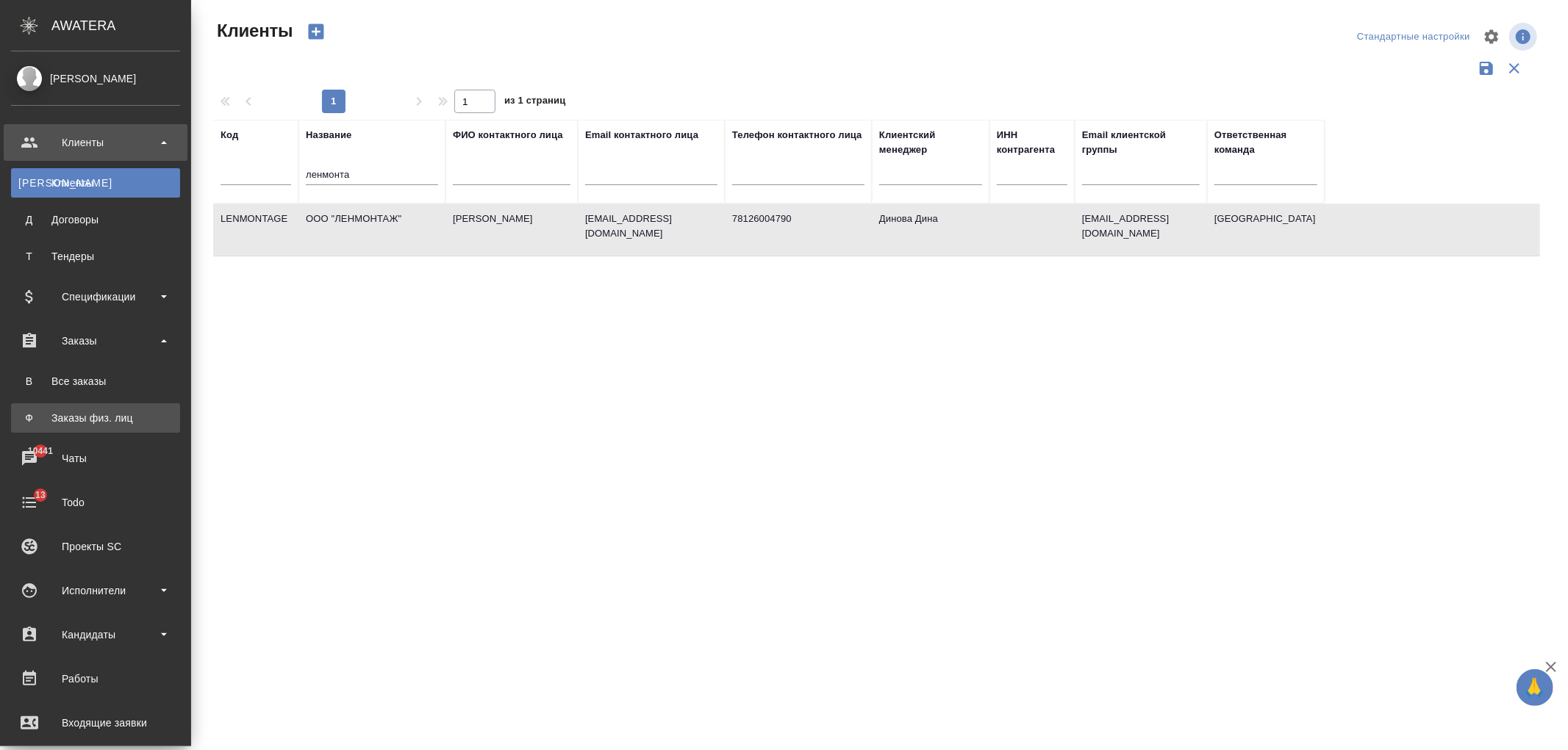
click at [130, 419] on div "Заказы физ. лиц" at bounding box center [95, 419] width 154 height 15
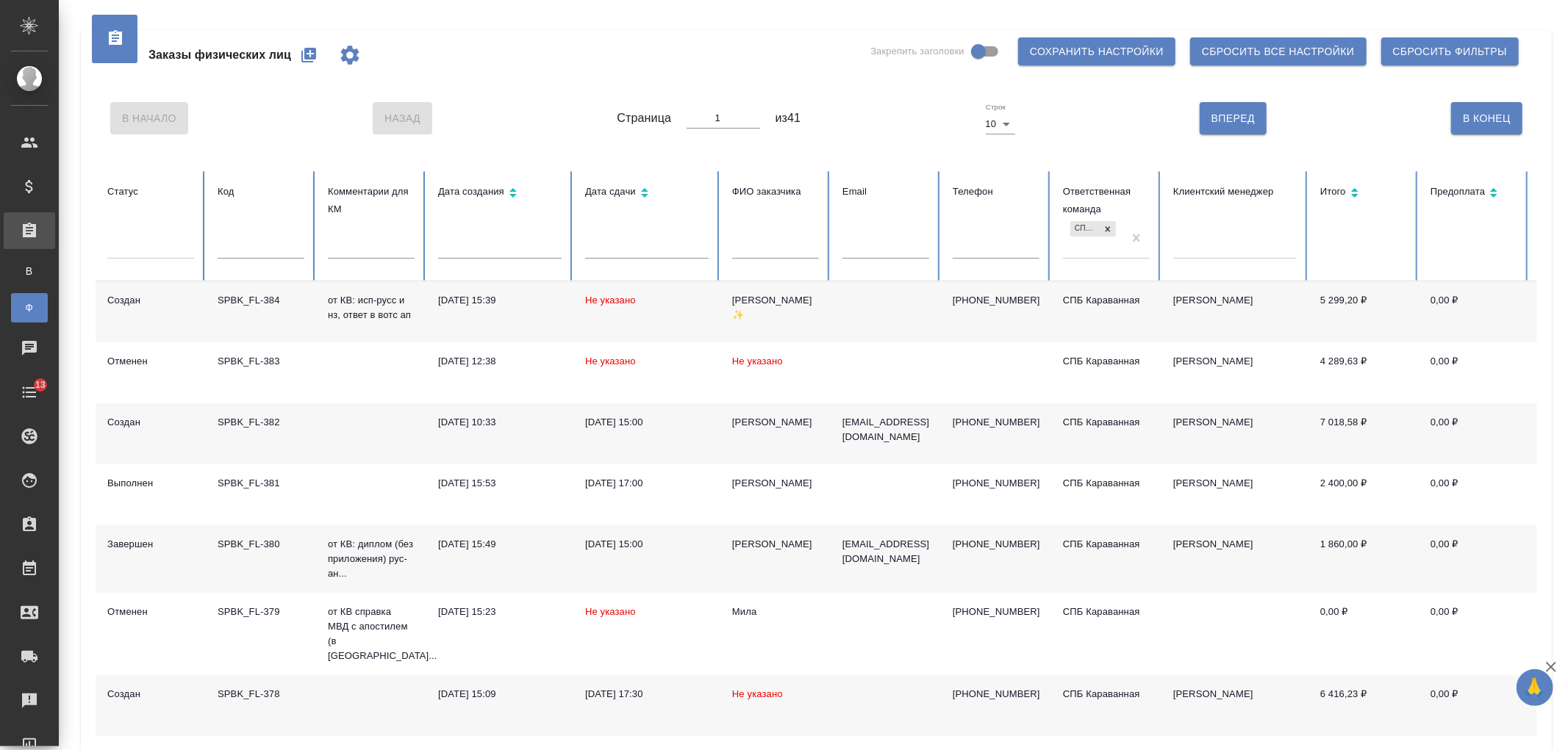
click at [280, 251] on input "text" at bounding box center [260, 248] width 87 height 21
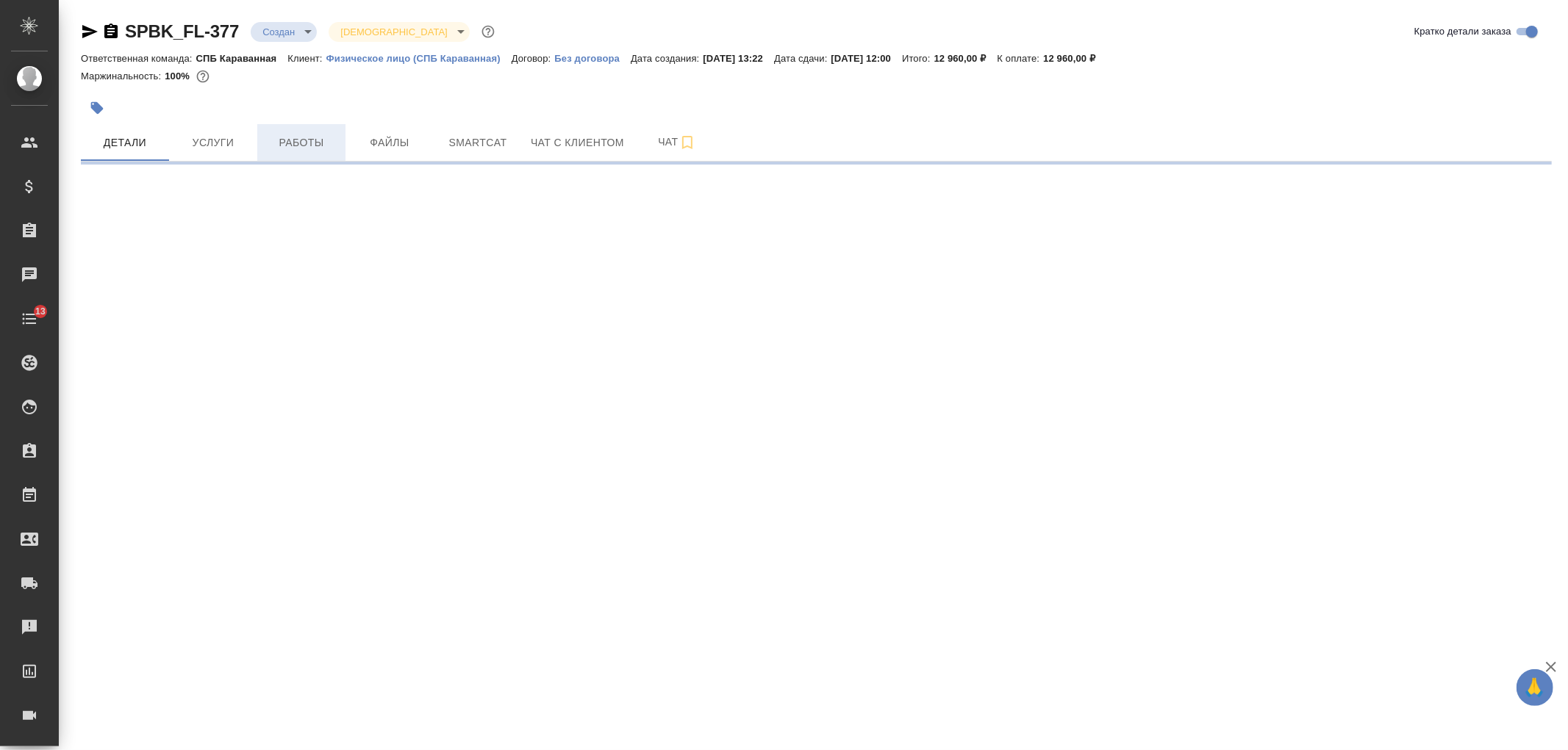
select select "RU"
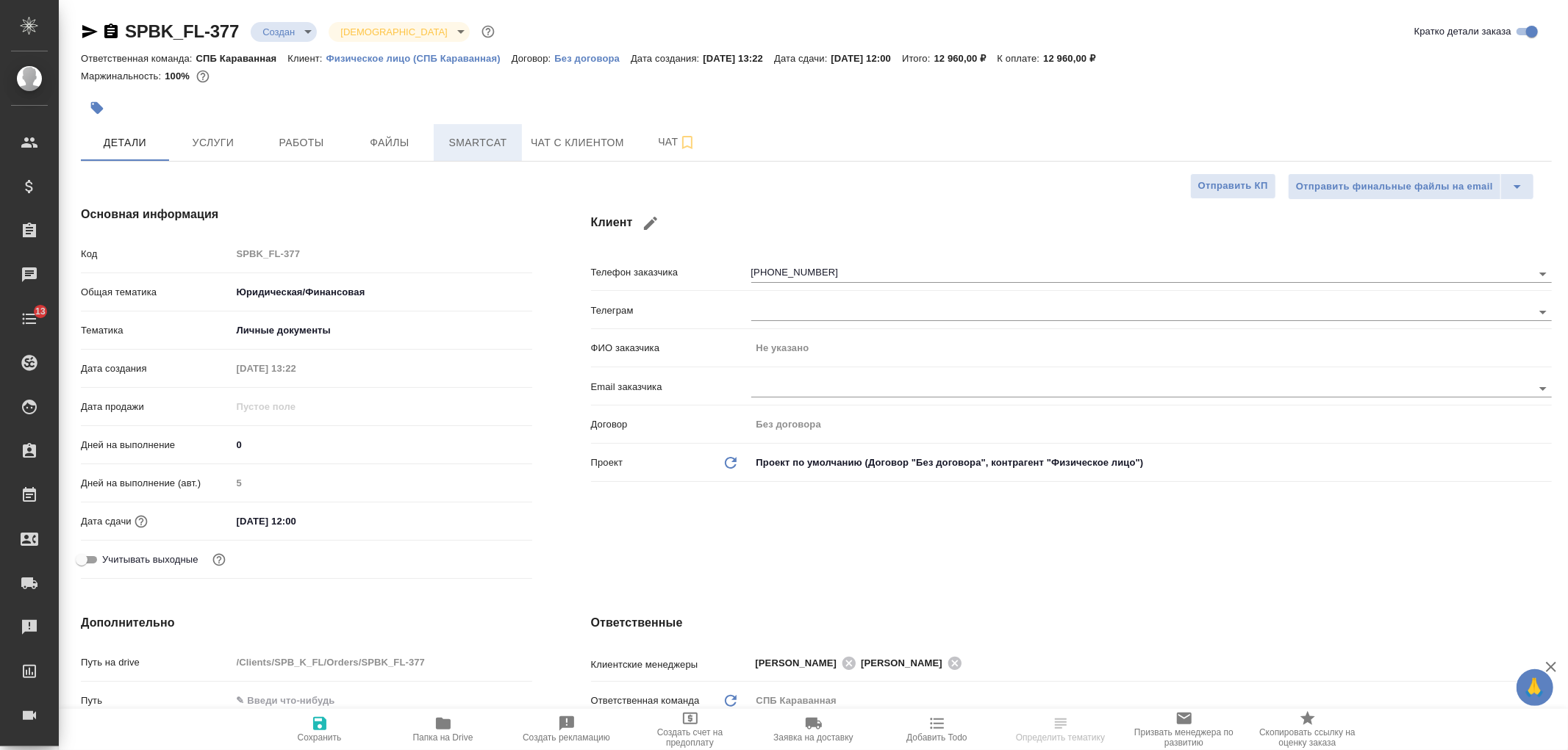
type textarea "x"
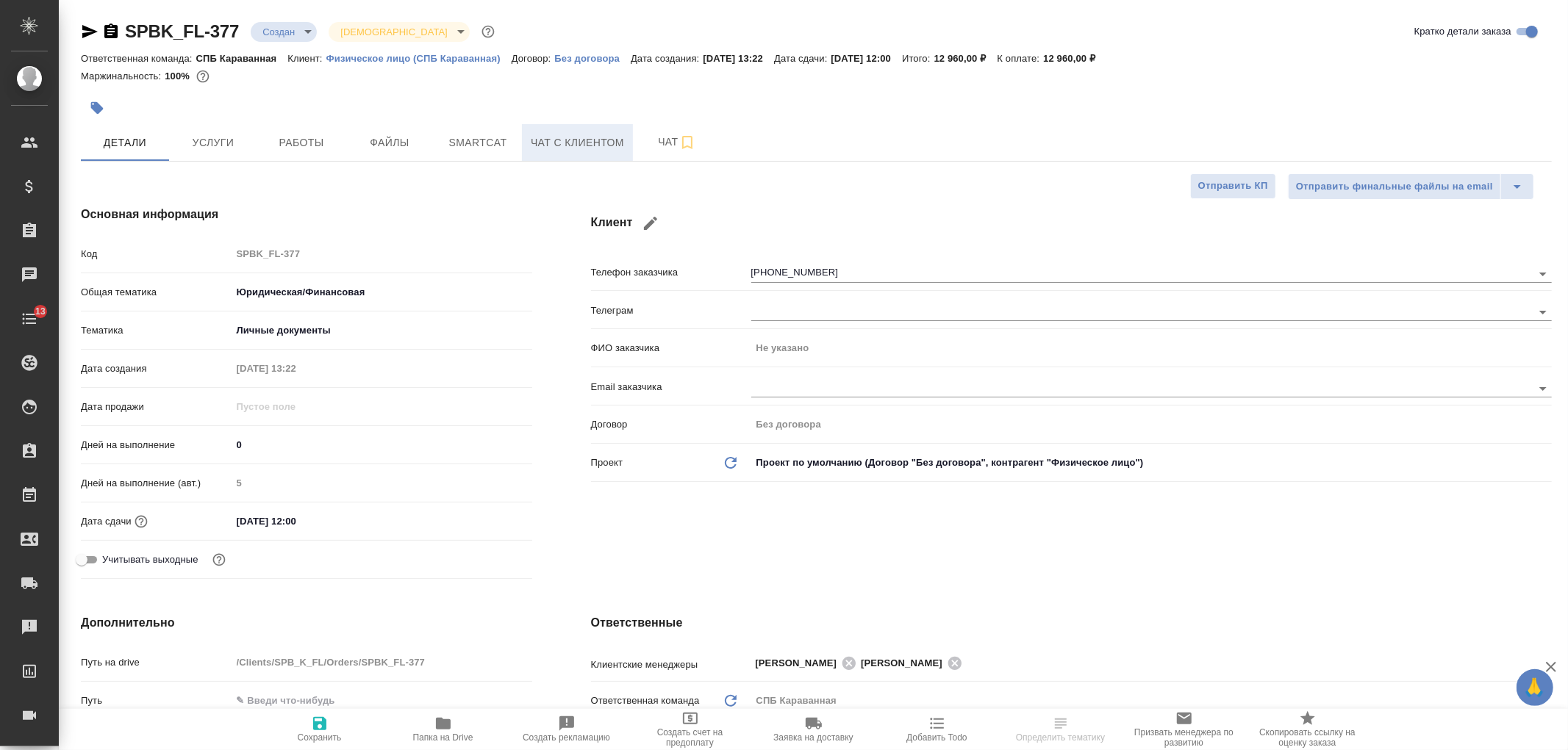
type textarea "x"
click at [589, 146] on span "Чат с клиентом" at bounding box center [577, 143] width 94 height 18
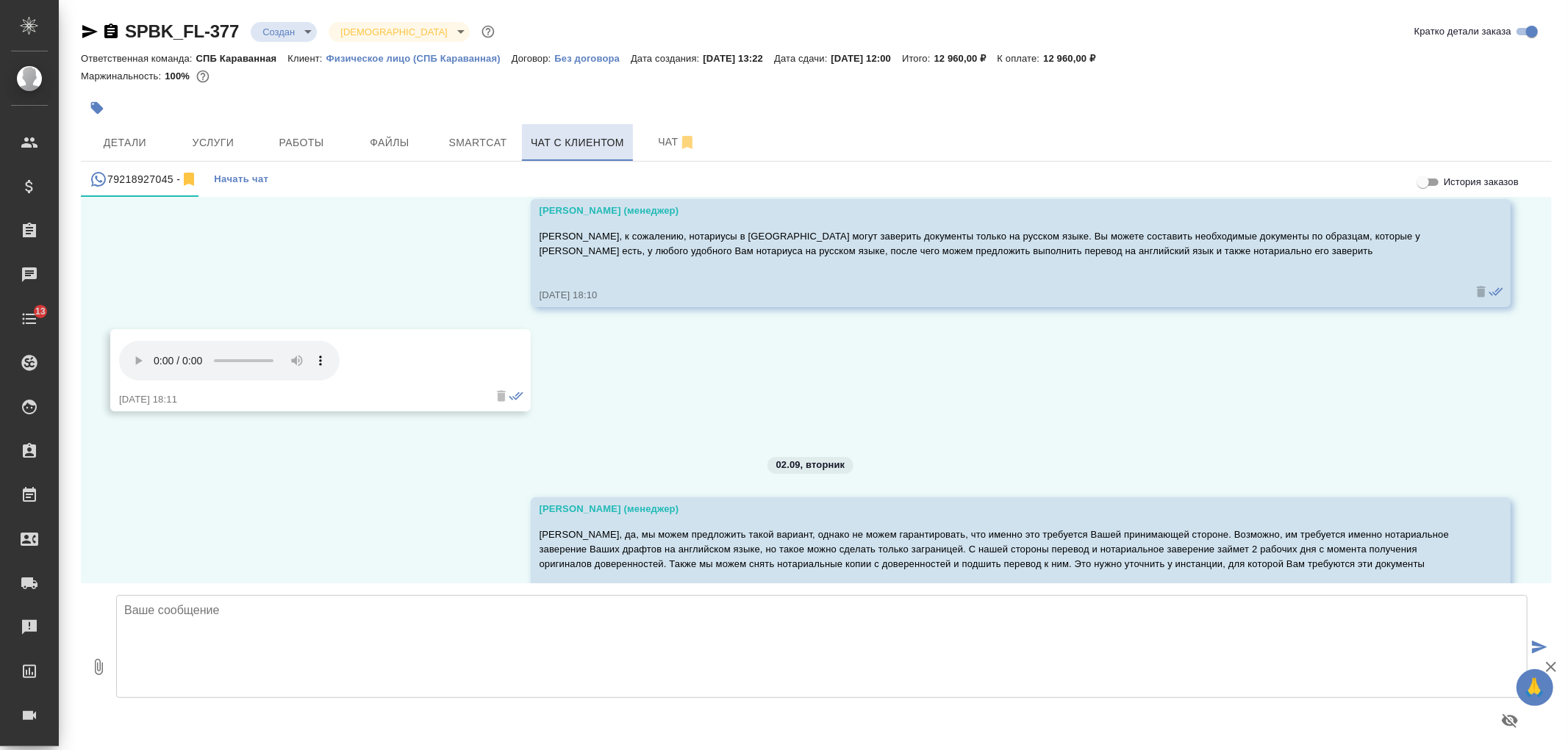
scroll to position [1359, 0]
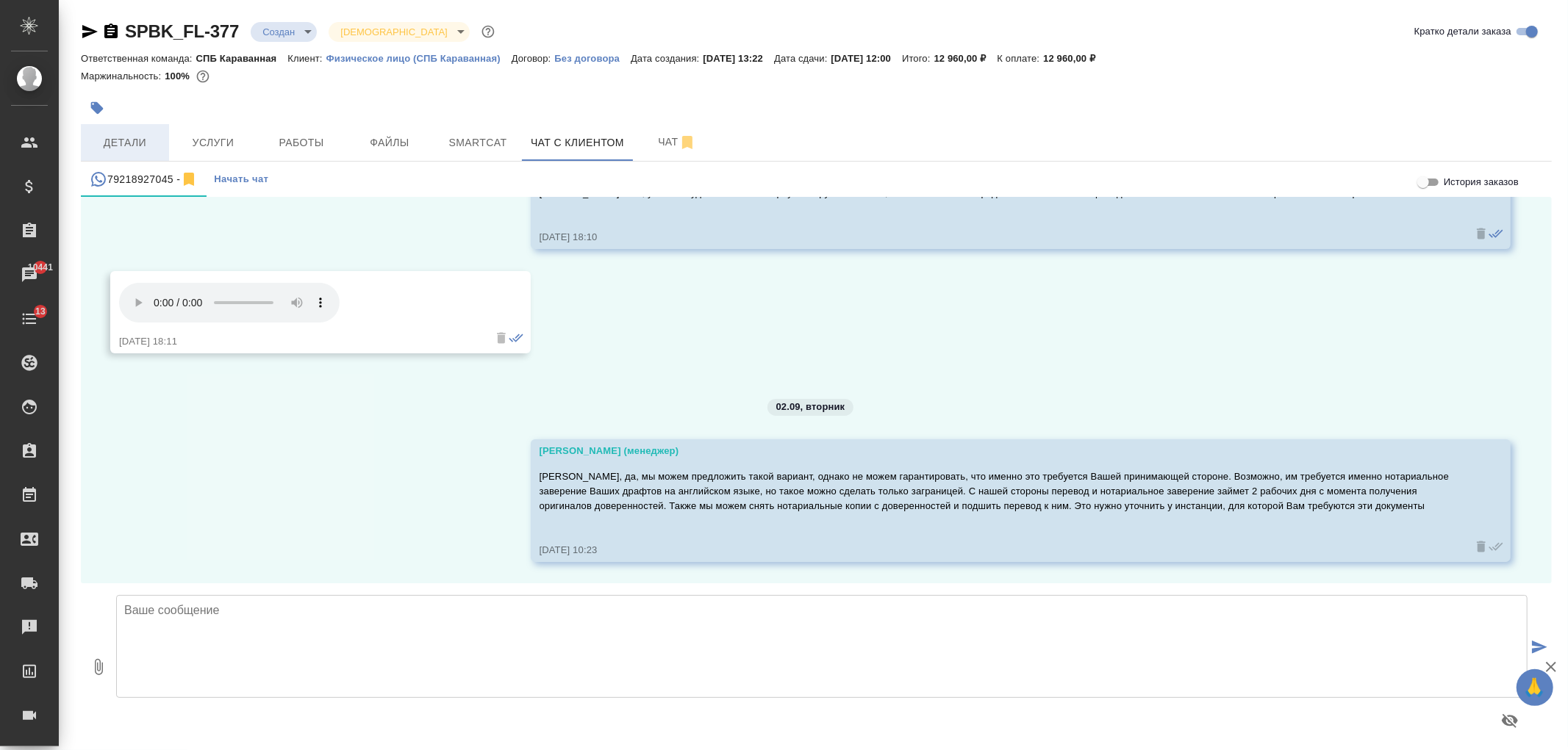
click at [157, 133] on span "Детали" at bounding box center [124, 143] width 70 height 18
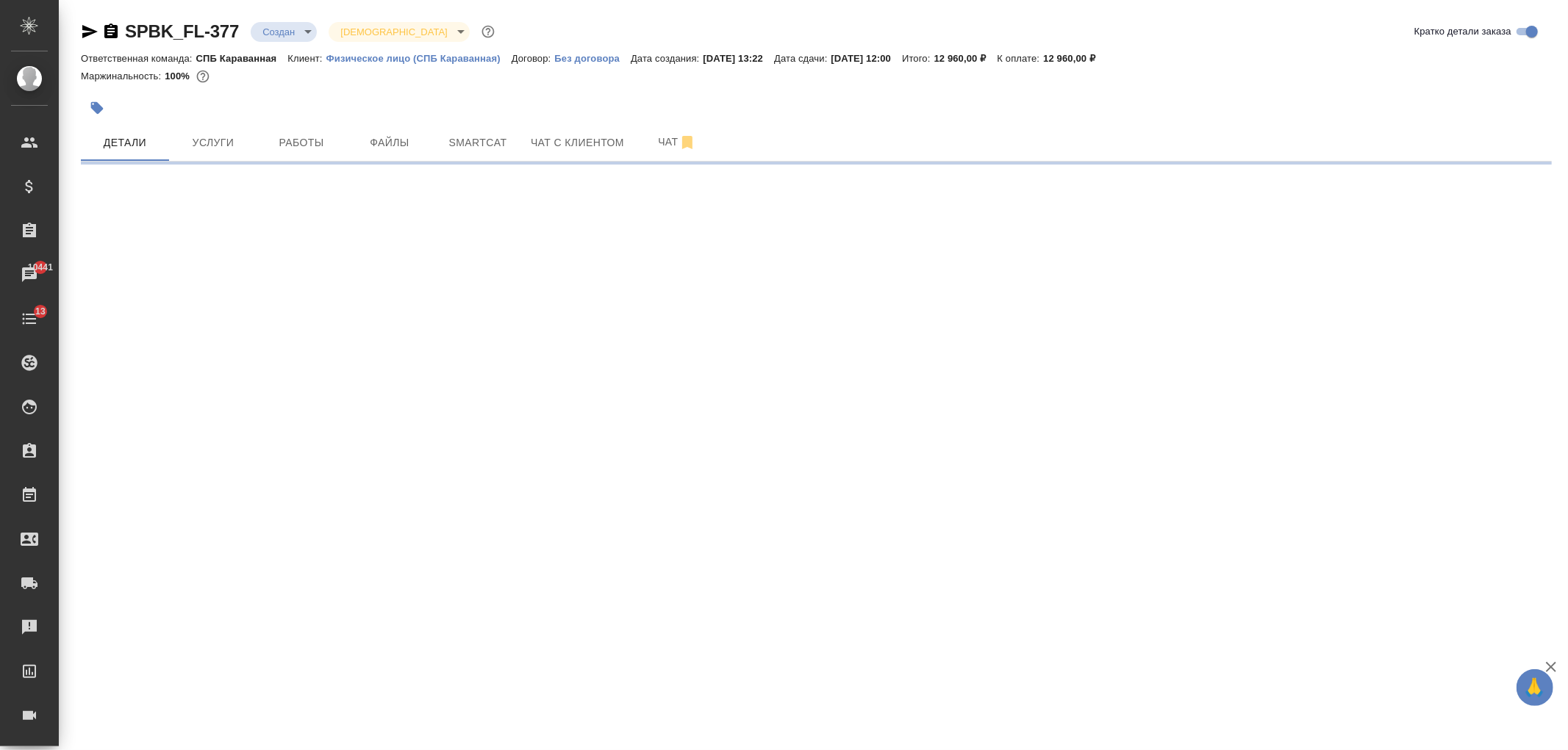
select select "RU"
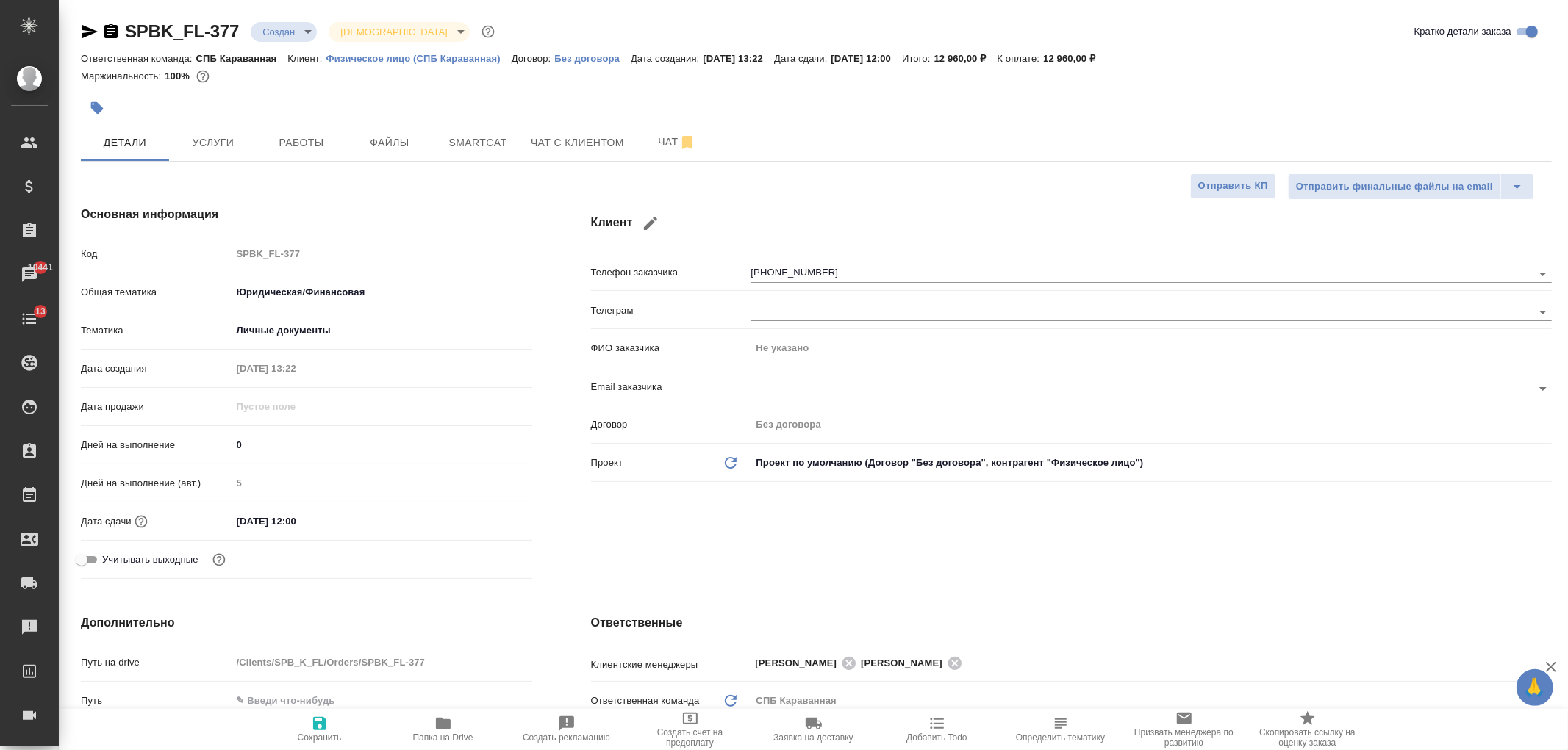
type textarea "x"
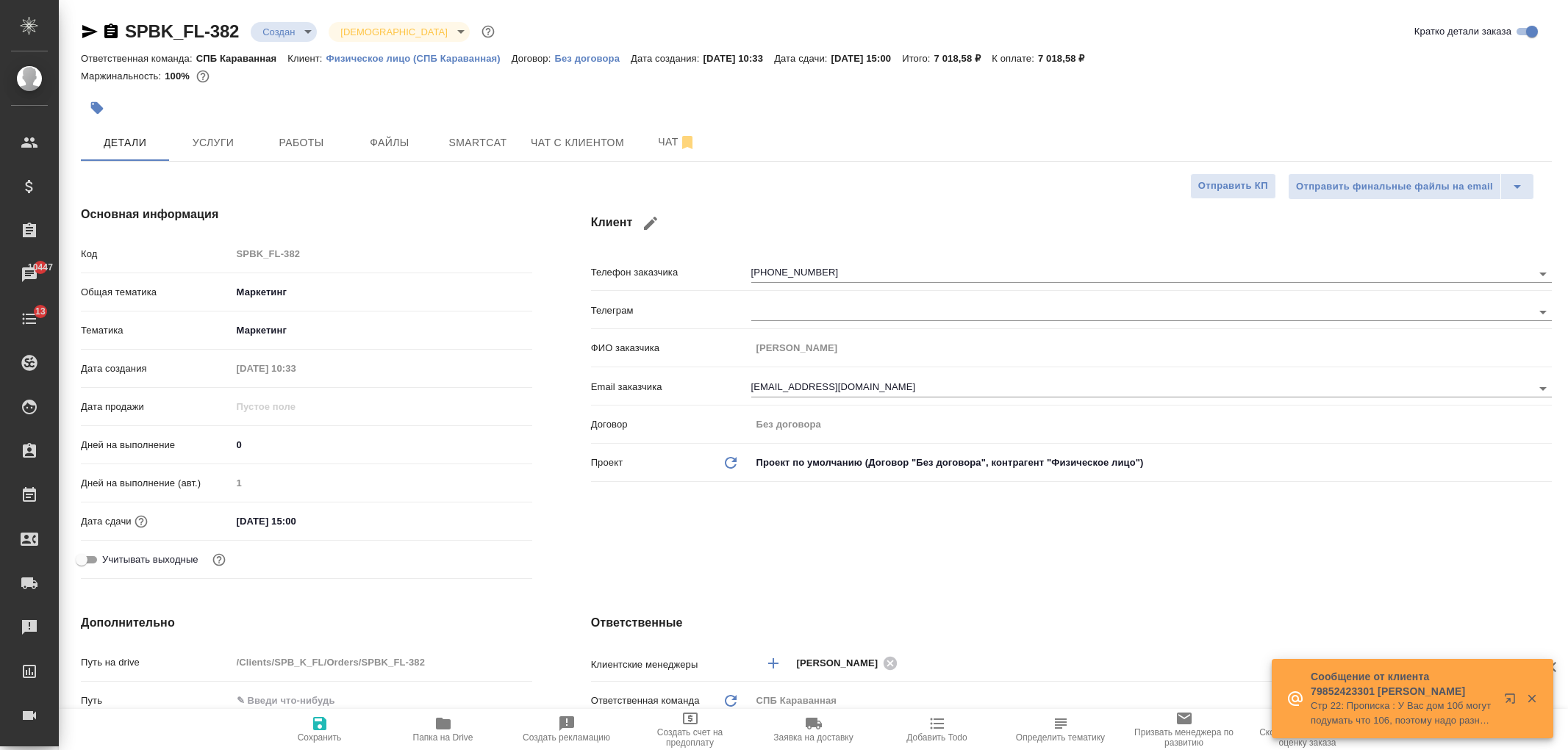
select select "RU"
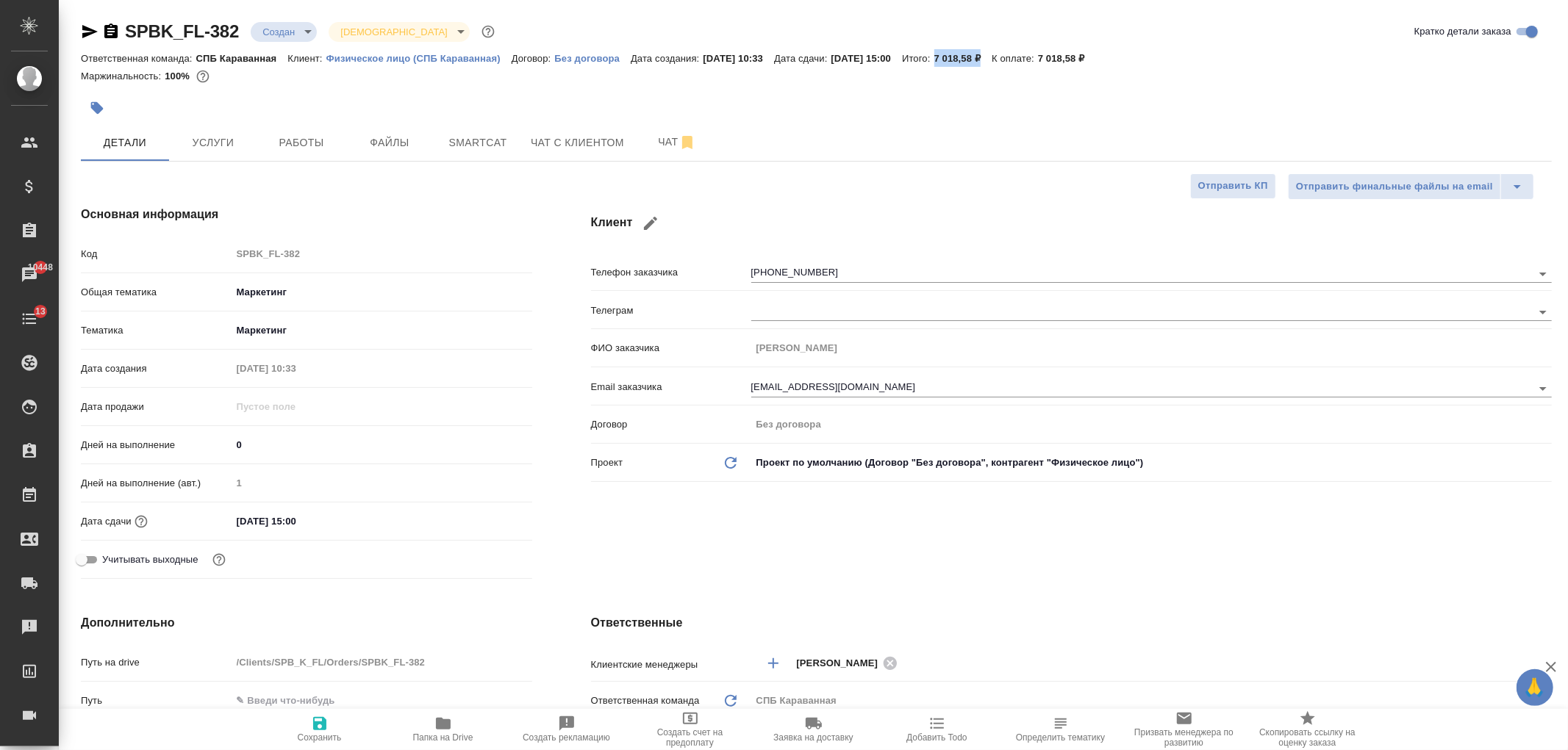
click at [90, 32] on icon "button" at bounding box center [90, 31] width 16 height 13
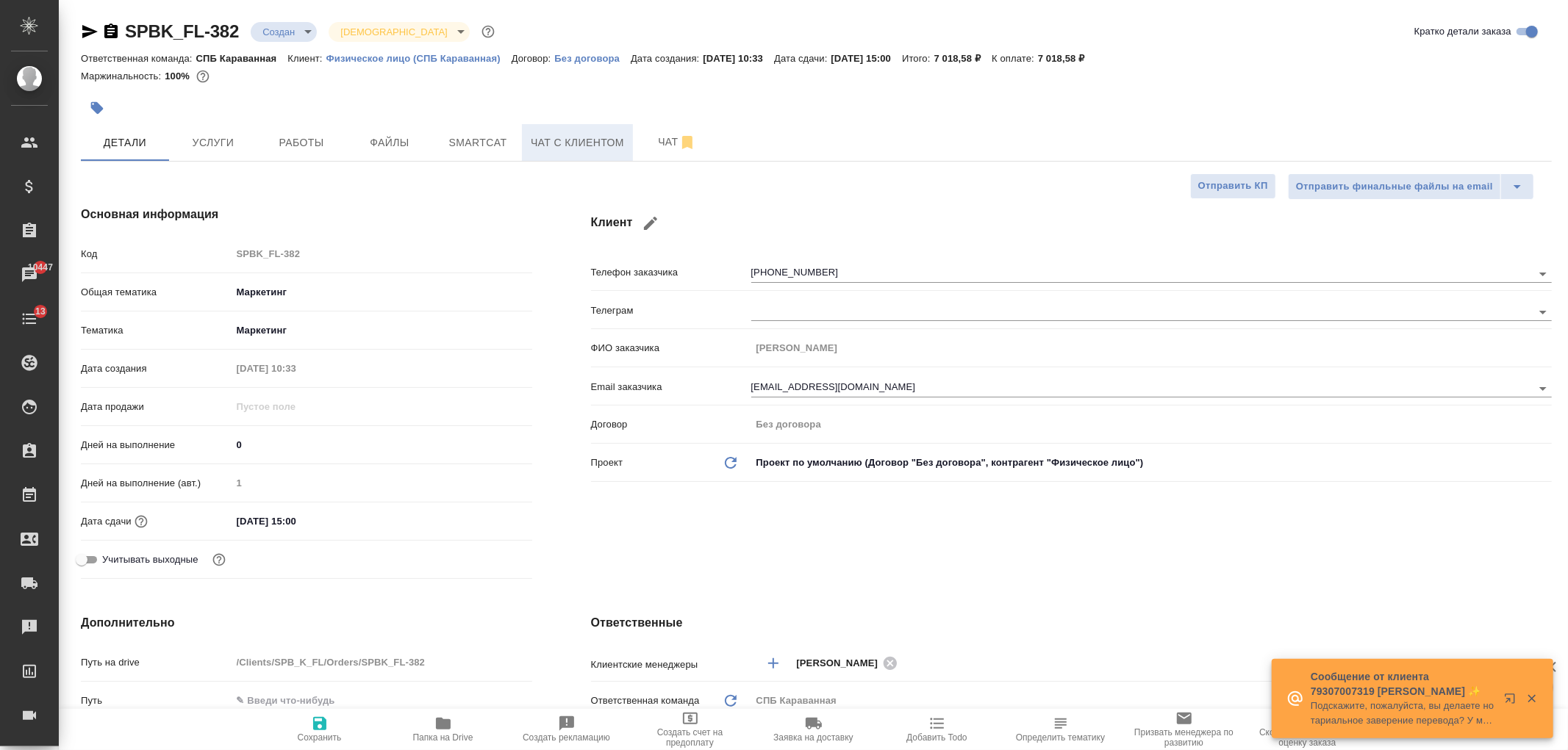
click at [546, 143] on span "Чат с клиентом" at bounding box center [577, 143] width 94 height 18
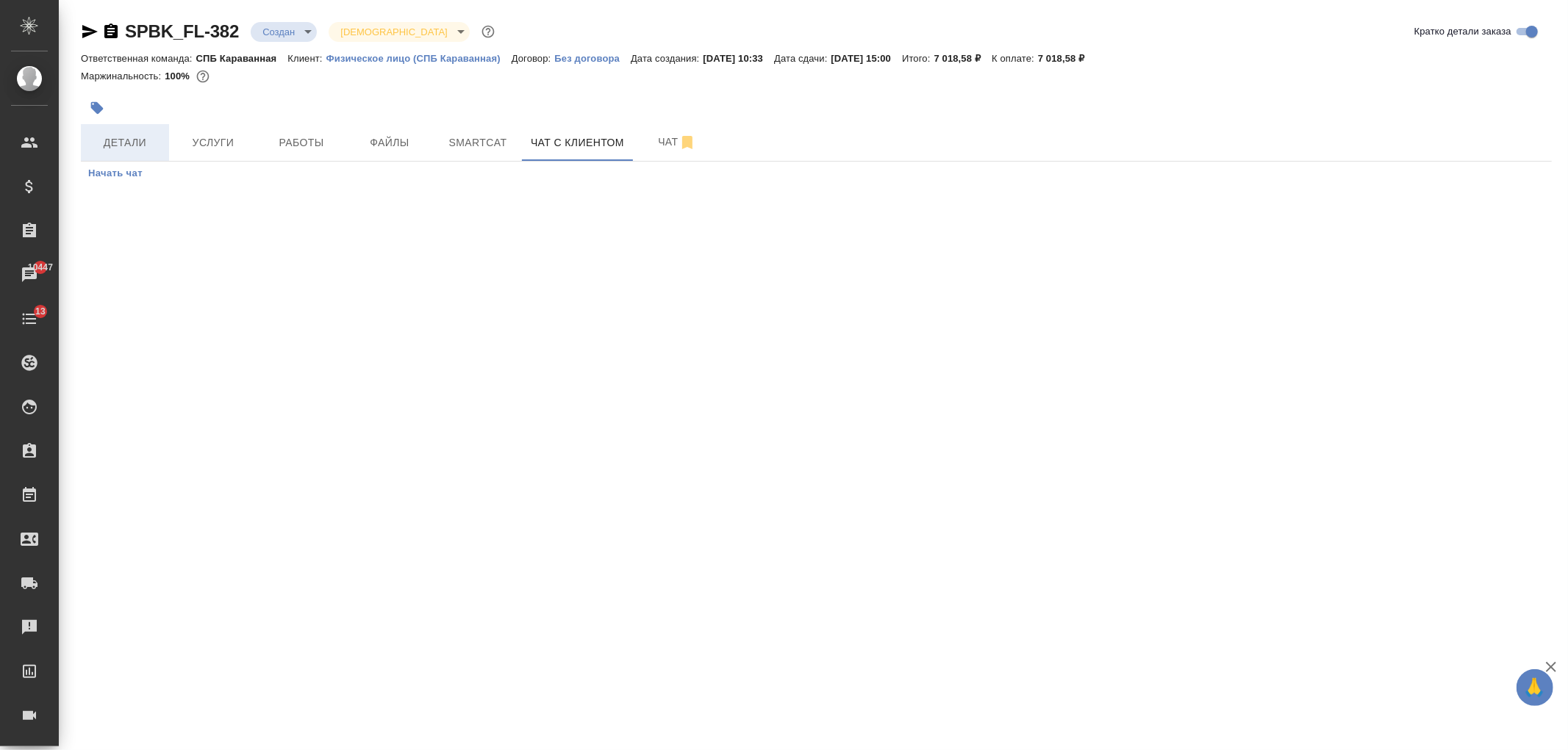
click at [114, 148] on span "Детали" at bounding box center [124, 143] width 70 height 18
select select "RU"
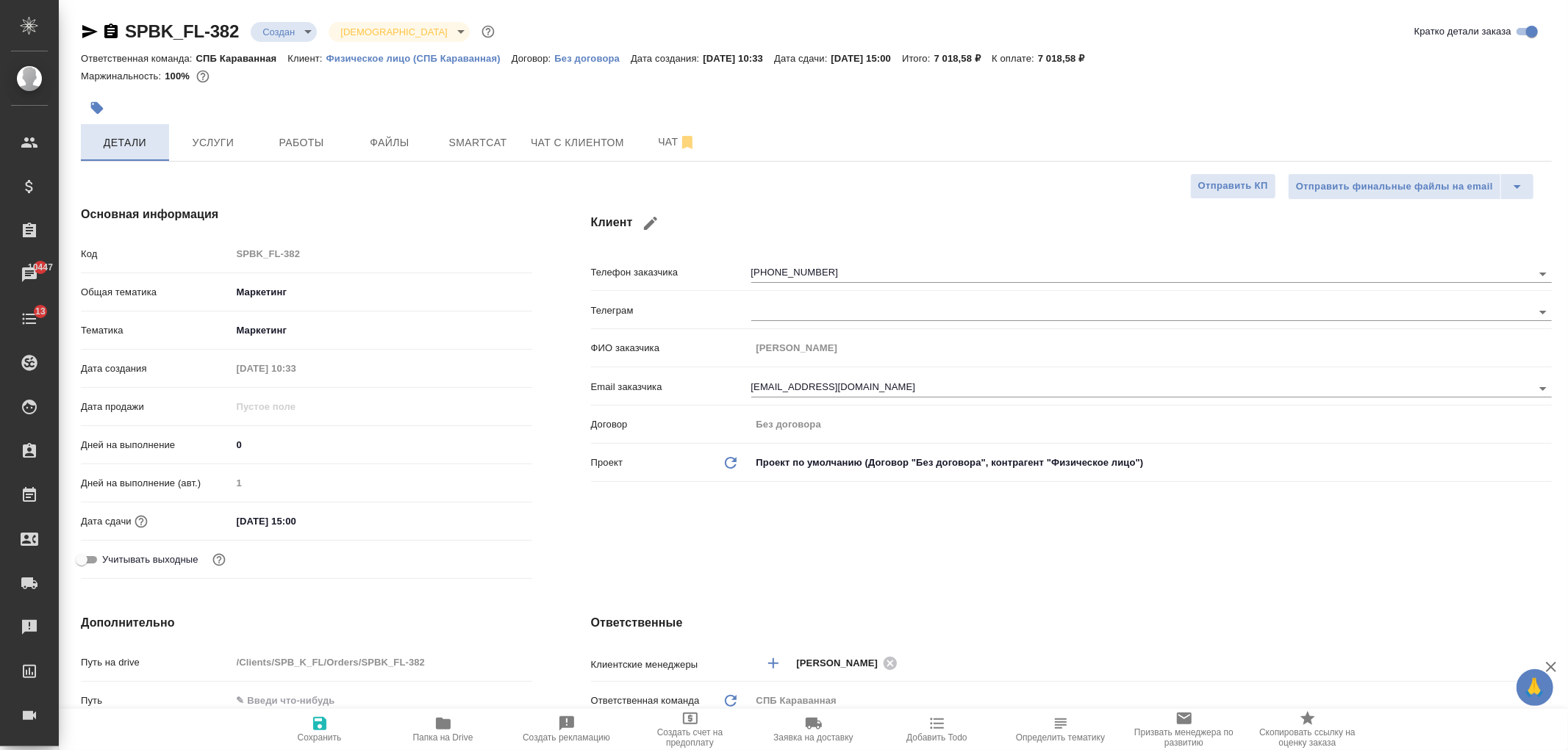
type textarea "x"
drag, startPoint x: 1547, startPoint y: 134, endPoint x: 1566, endPoint y: 114, distance: 27.6
click at [1566, 114] on div "SPBK_FL-382 Создан new Святая троица holyTrinity Кратко детали заказа Ответстве…" at bounding box center [813, 375] width 1509 height 750
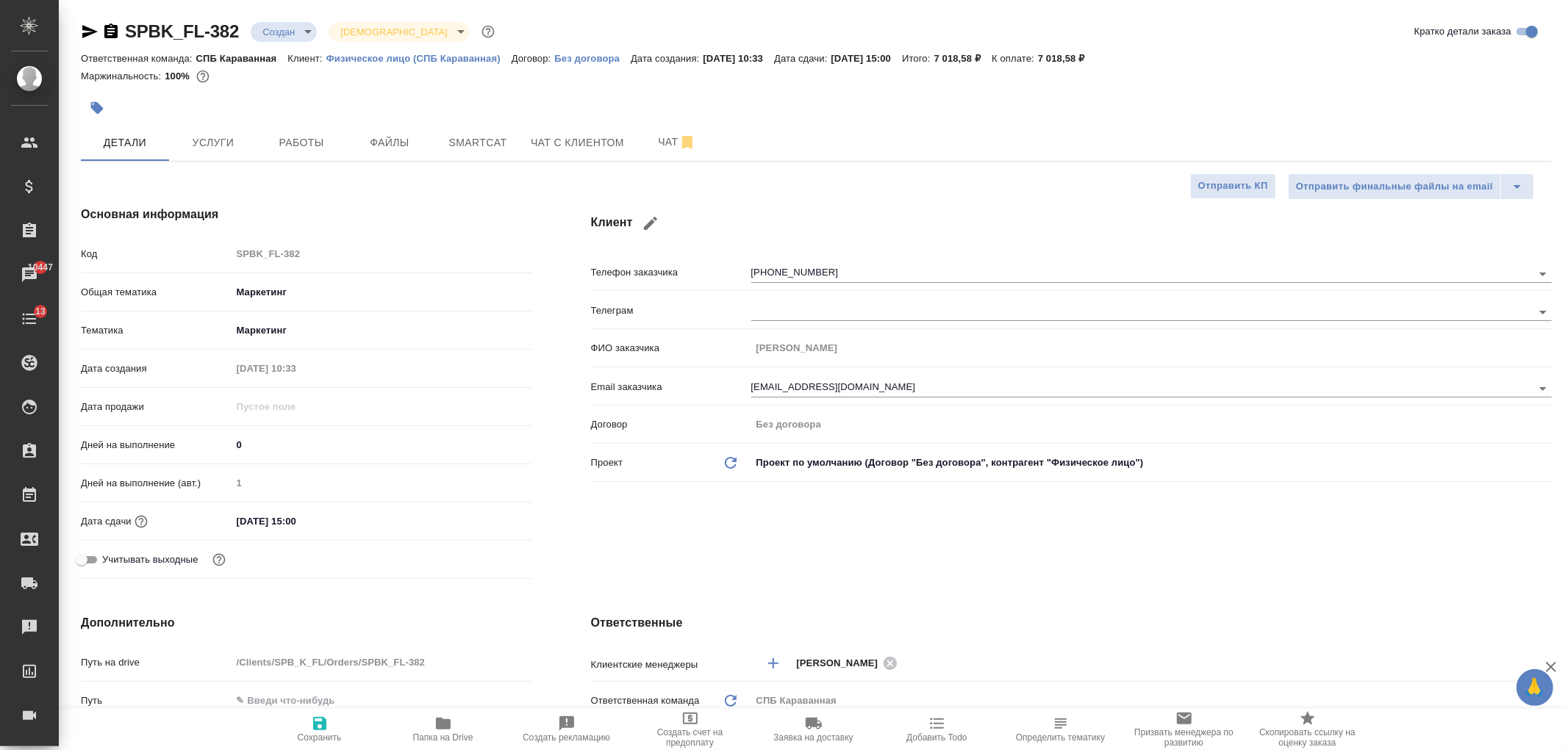
click at [282, 29] on body "🙏 .cls-1 fill:#fff; AWATERA Ivanova Arina Клиенты Спецификации Заказы 10447 Чат…" at bounding box center [784, 375] width 1568 height 750
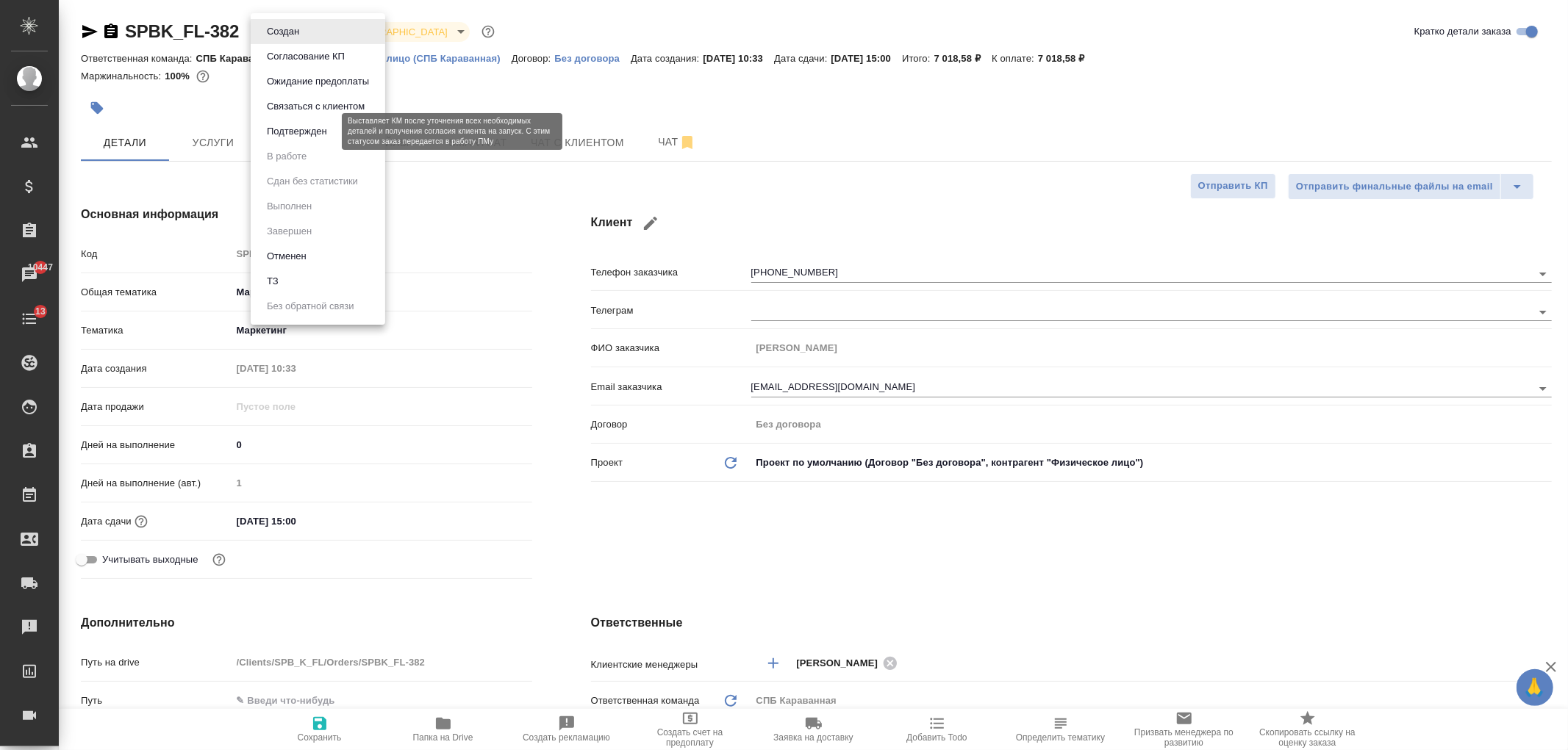
click at [303, 128] on button "Подтвержден" at bounding box center [297, 132] width 69 height 17
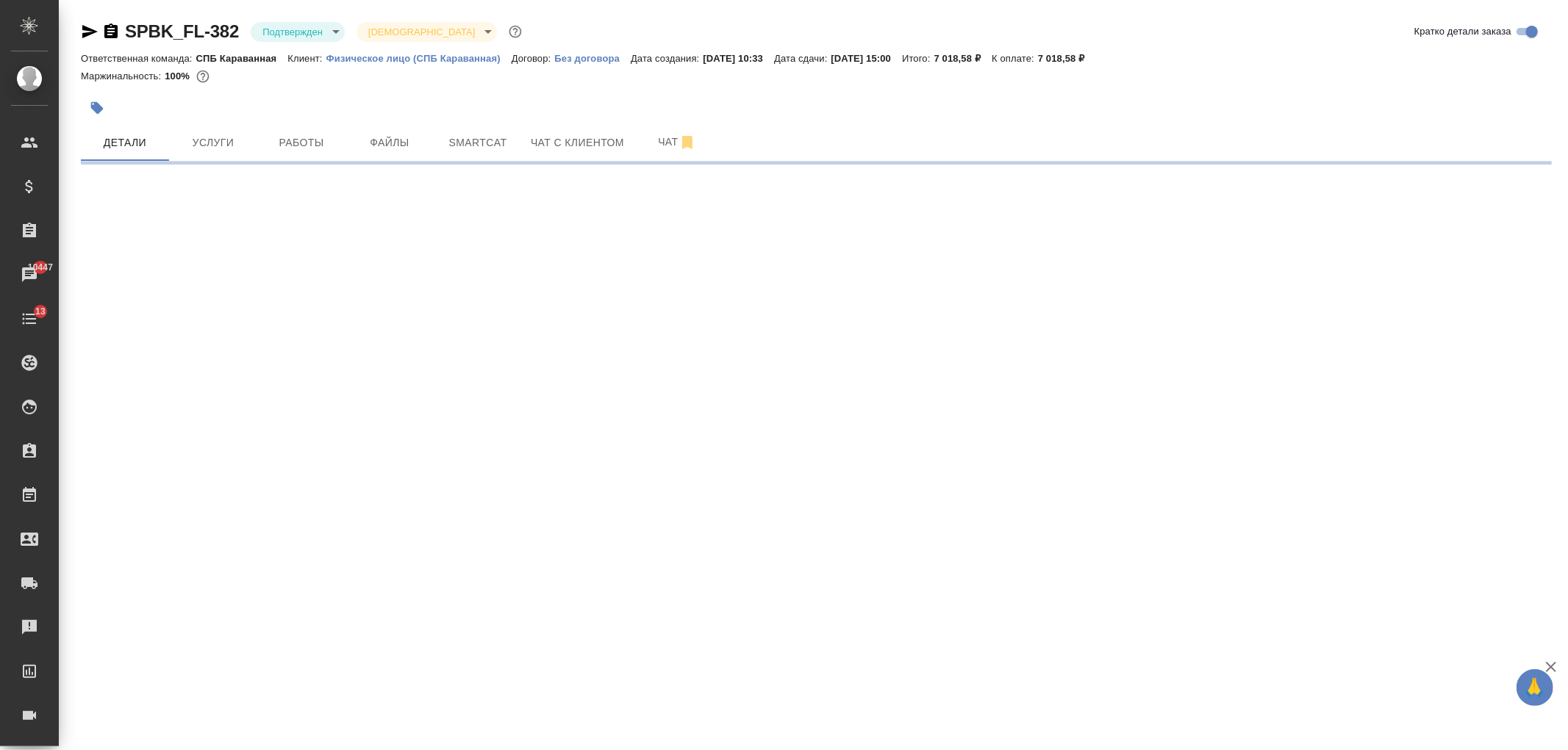
select select "RU"
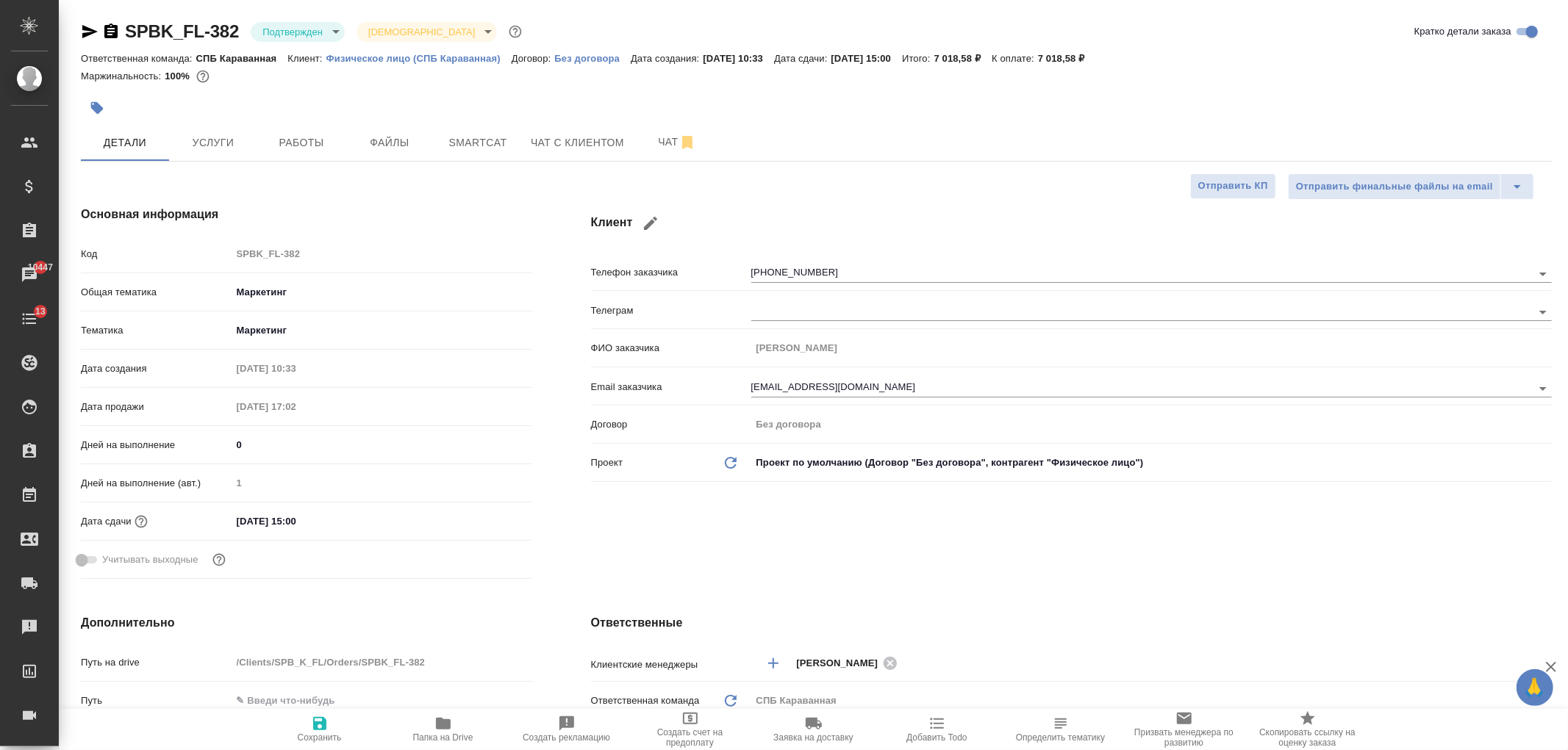
type textarea "x"
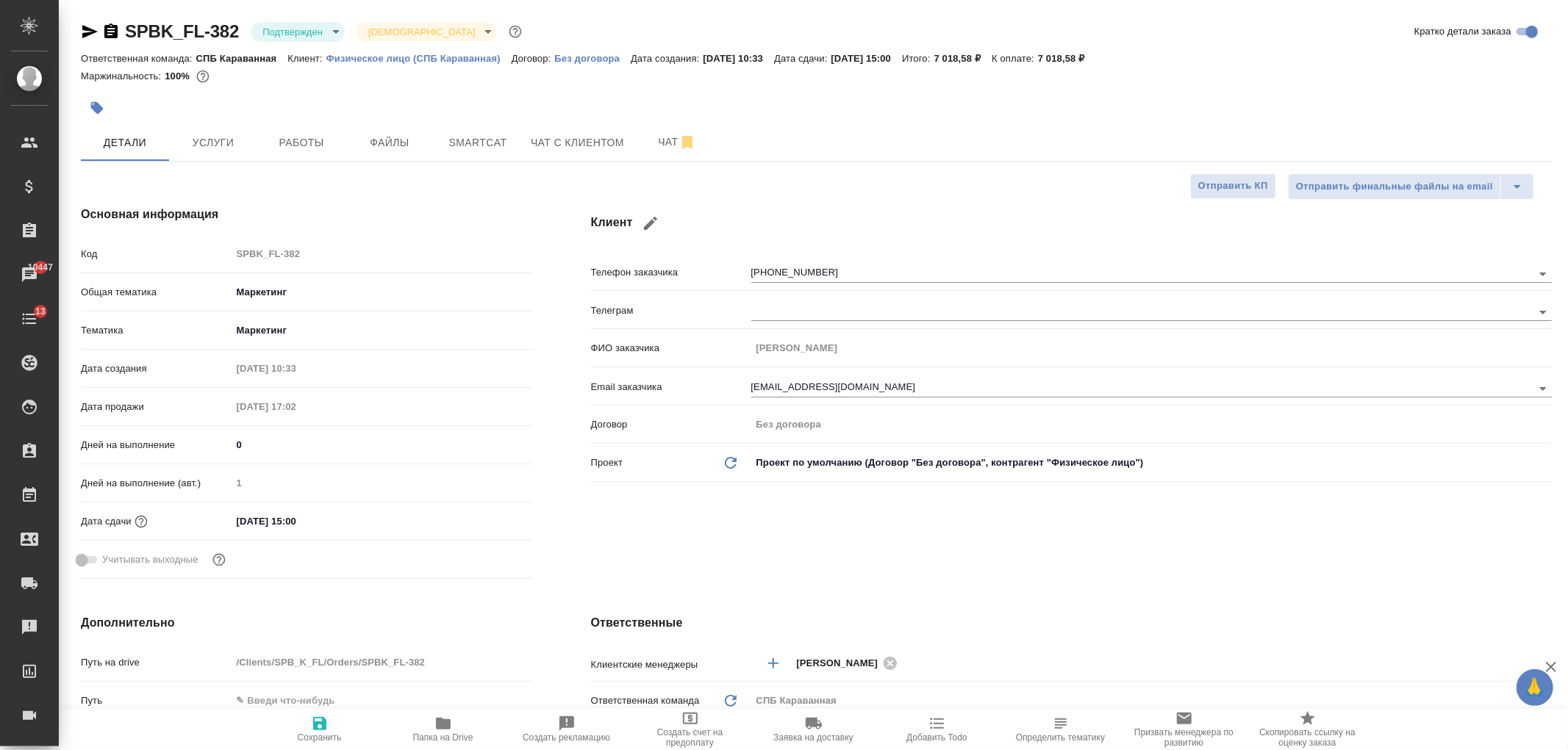
type textarea "x"
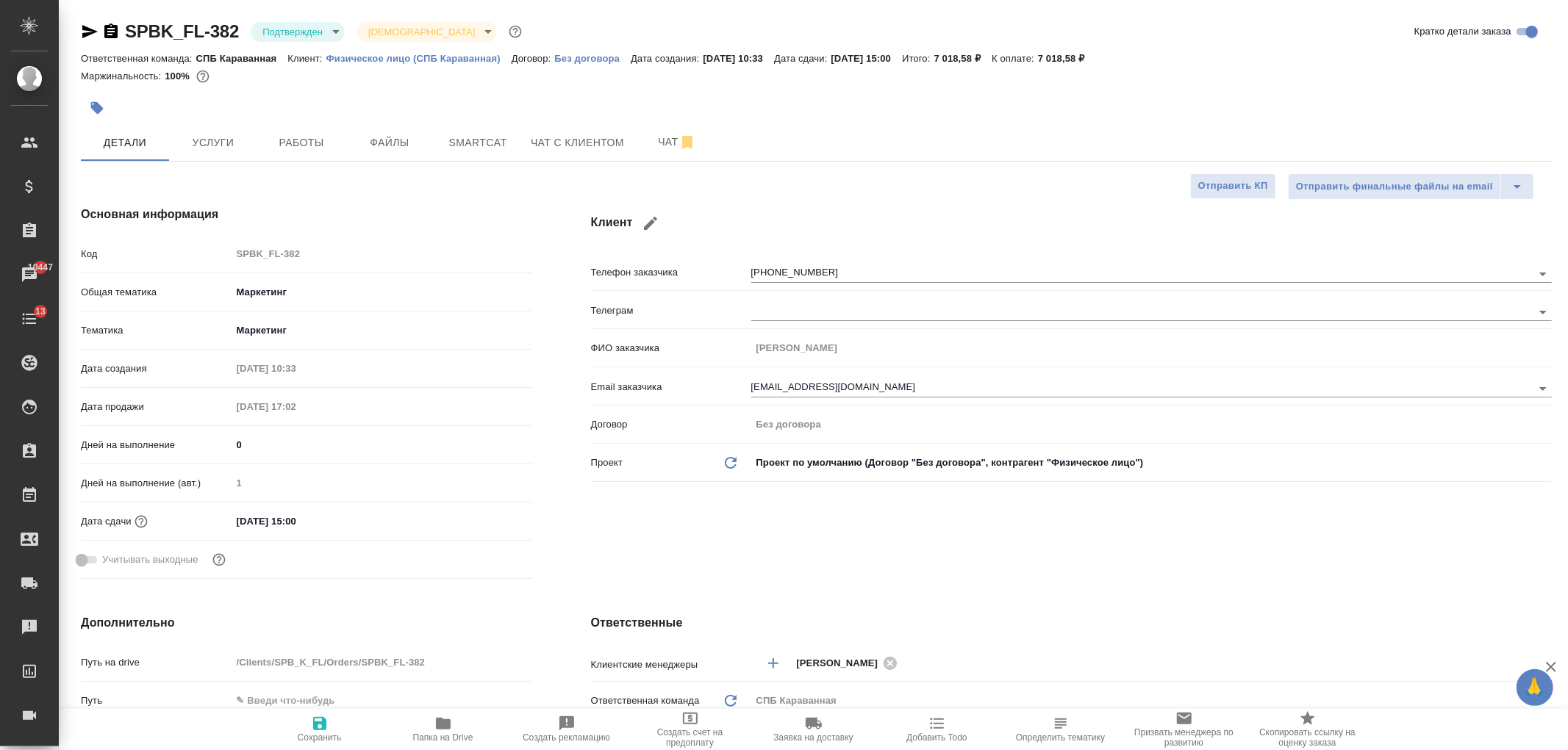
type textarea "x"
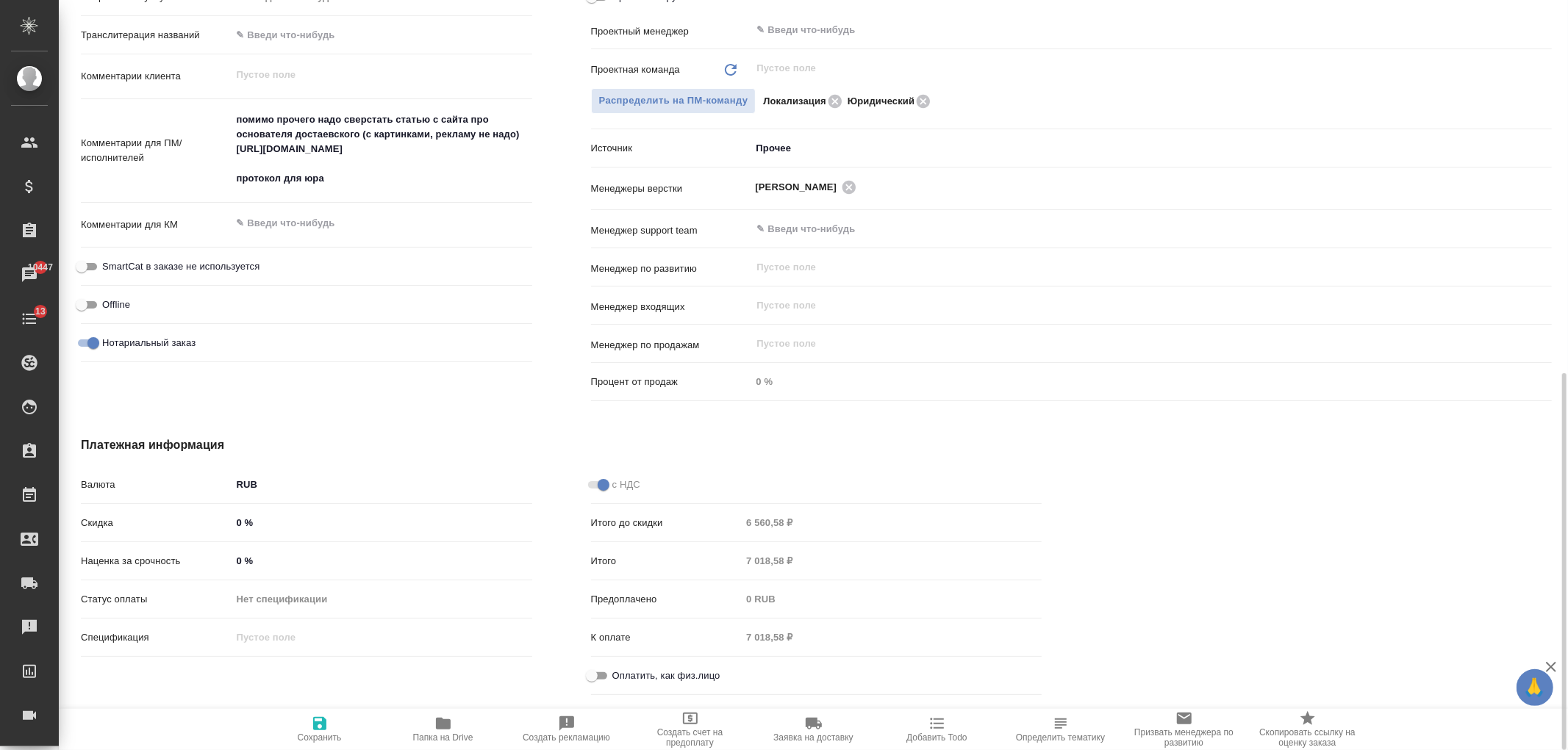
scroll to position [743, 0]
drag, startPoint x: 1555, startPoint y: 200, endPoint x: 1567, endPoint y: 562, distance: 362.2
click at [1567, 562] on div "SPBK_FL-382 Подтвержден confirmed Святая троица holyTrinity Кратко детали заказ…" at bounding box center [813, 375] width 1509 height 750
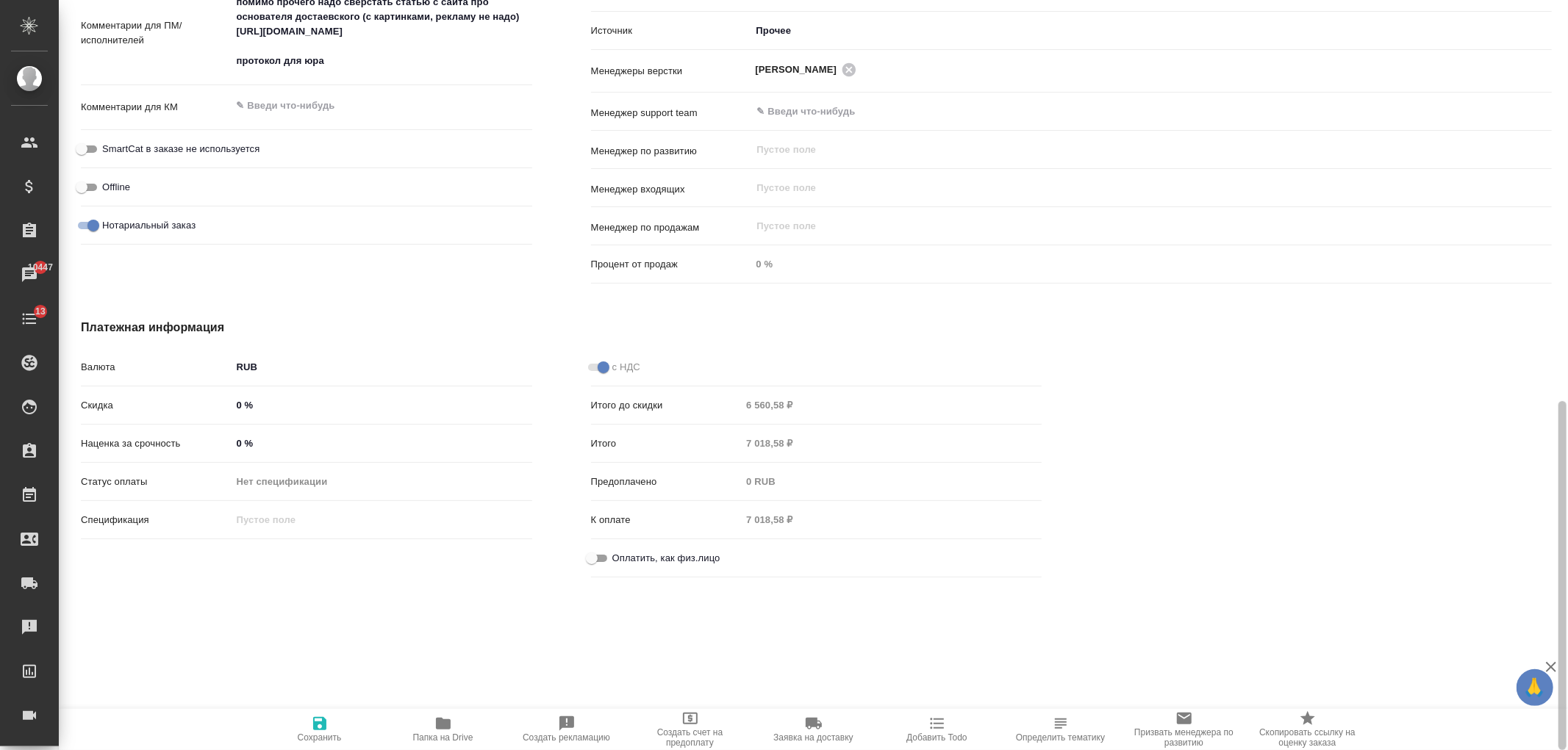
drag, startPoint x: 1548, startPoint y: 531, endPoint x: 810, endPoint y: 608, distance: 742.0
click at [1483, 619] on div "SPBK_FL-382 Подтвержден confirmed Святая троица holyTrinity Кратко детали заказ…" at bounding box center [813, 375] width 1509 height 750
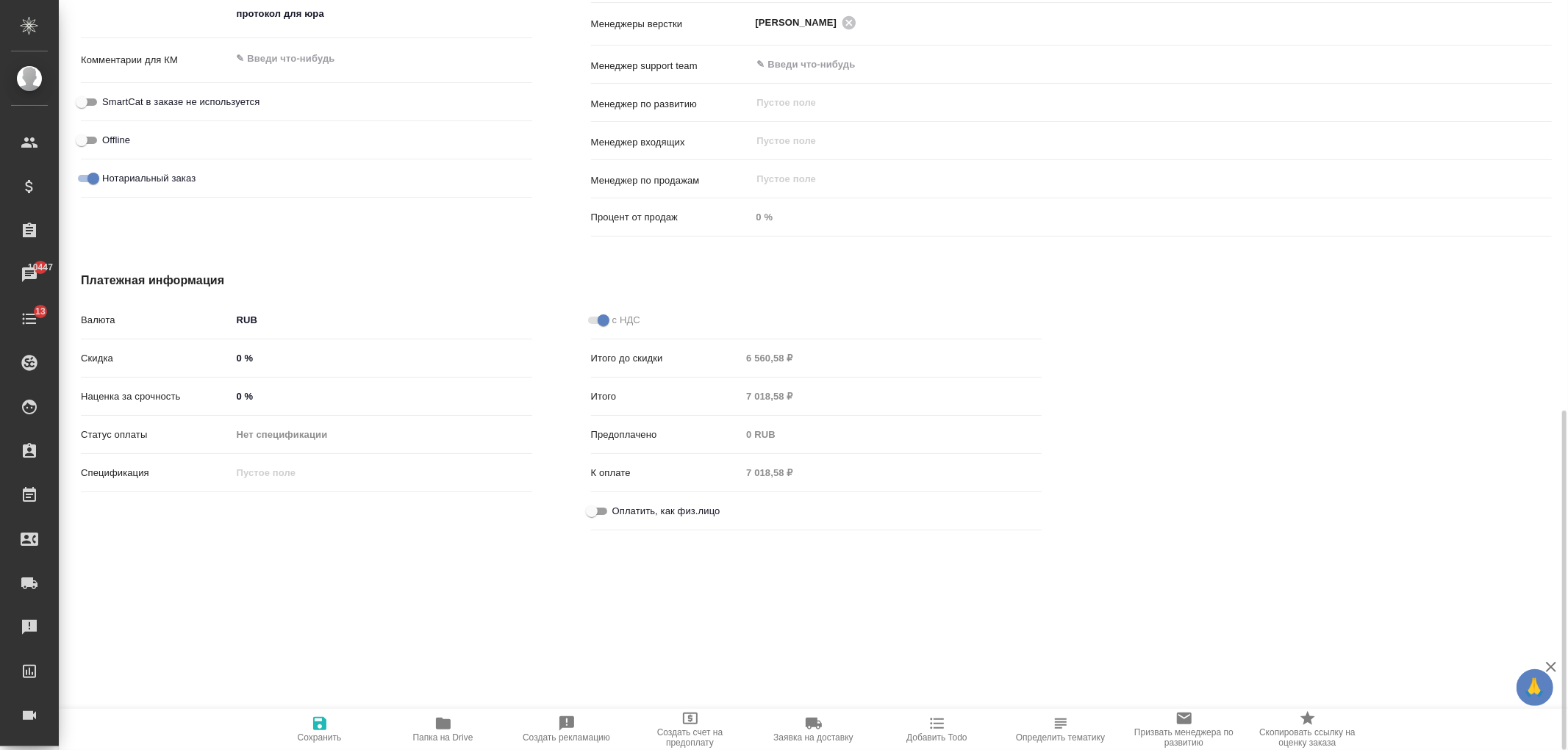
click at [601, 506] on input "Оплатить, как физ.лицо" at bounding box center [592, 510] width 53 height 17
checkbox input "true"
type textarea "x"
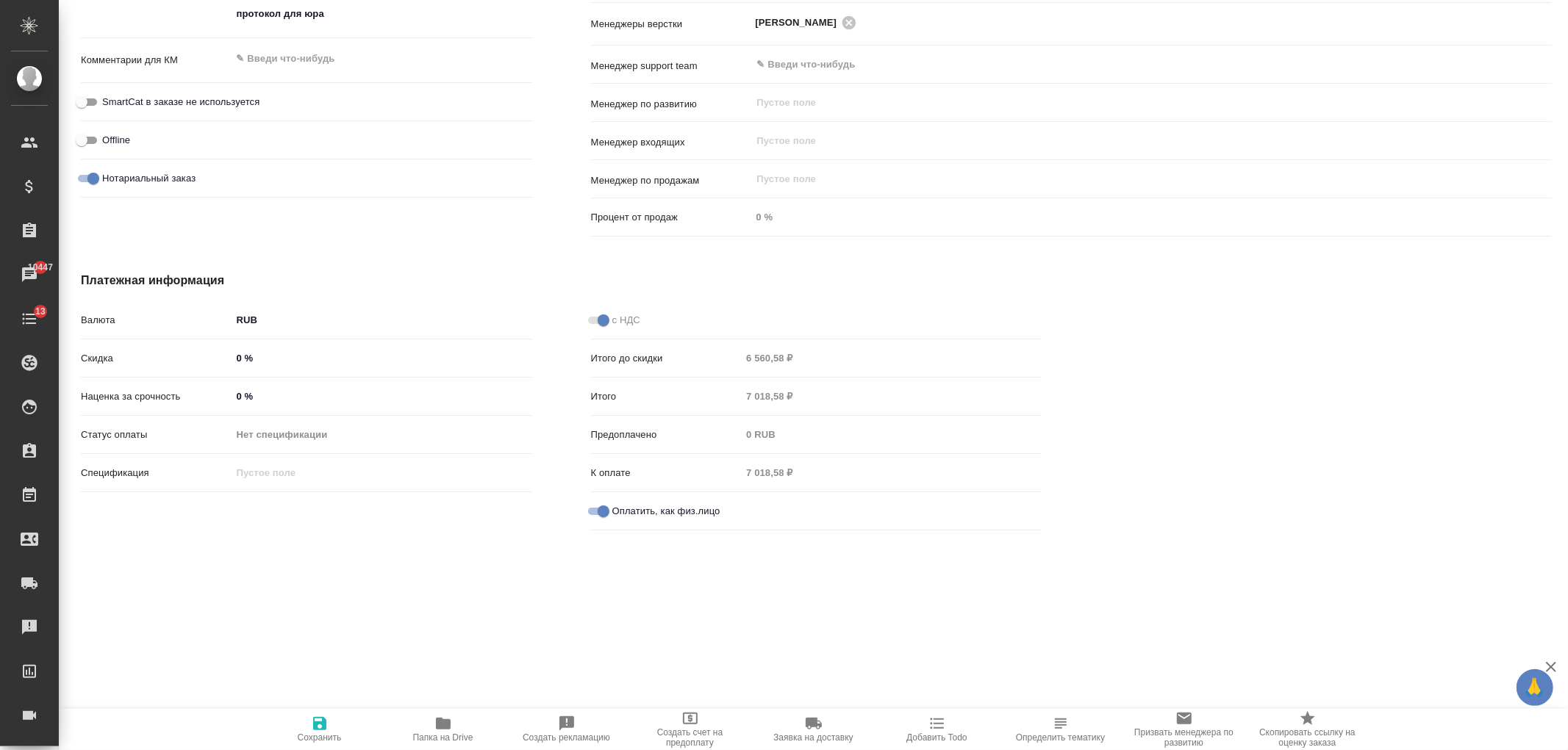
click at [311, 724] on icon "button" at bounding box center [319, 723] width 17 height 17
type textarea "x"
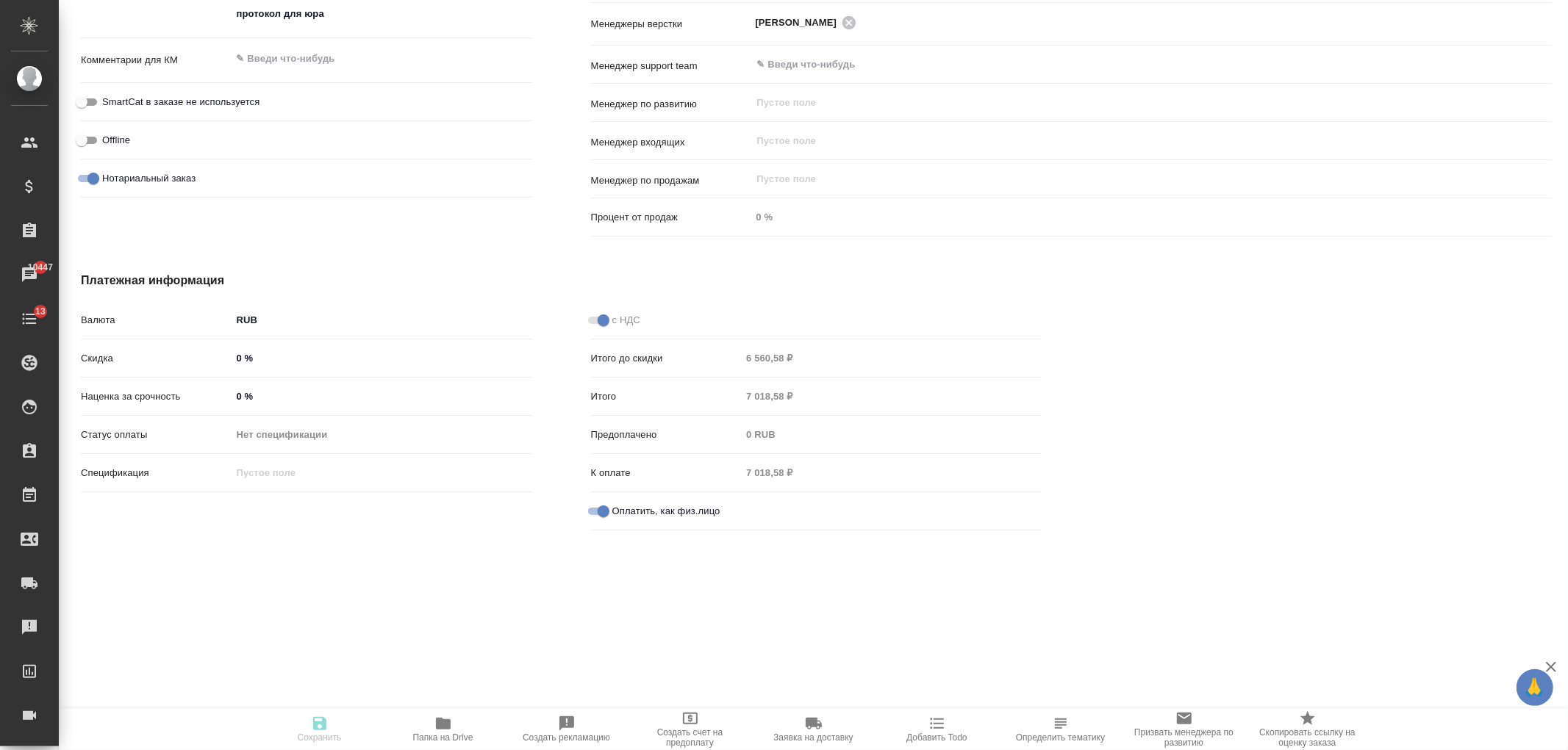
type textarea "x"
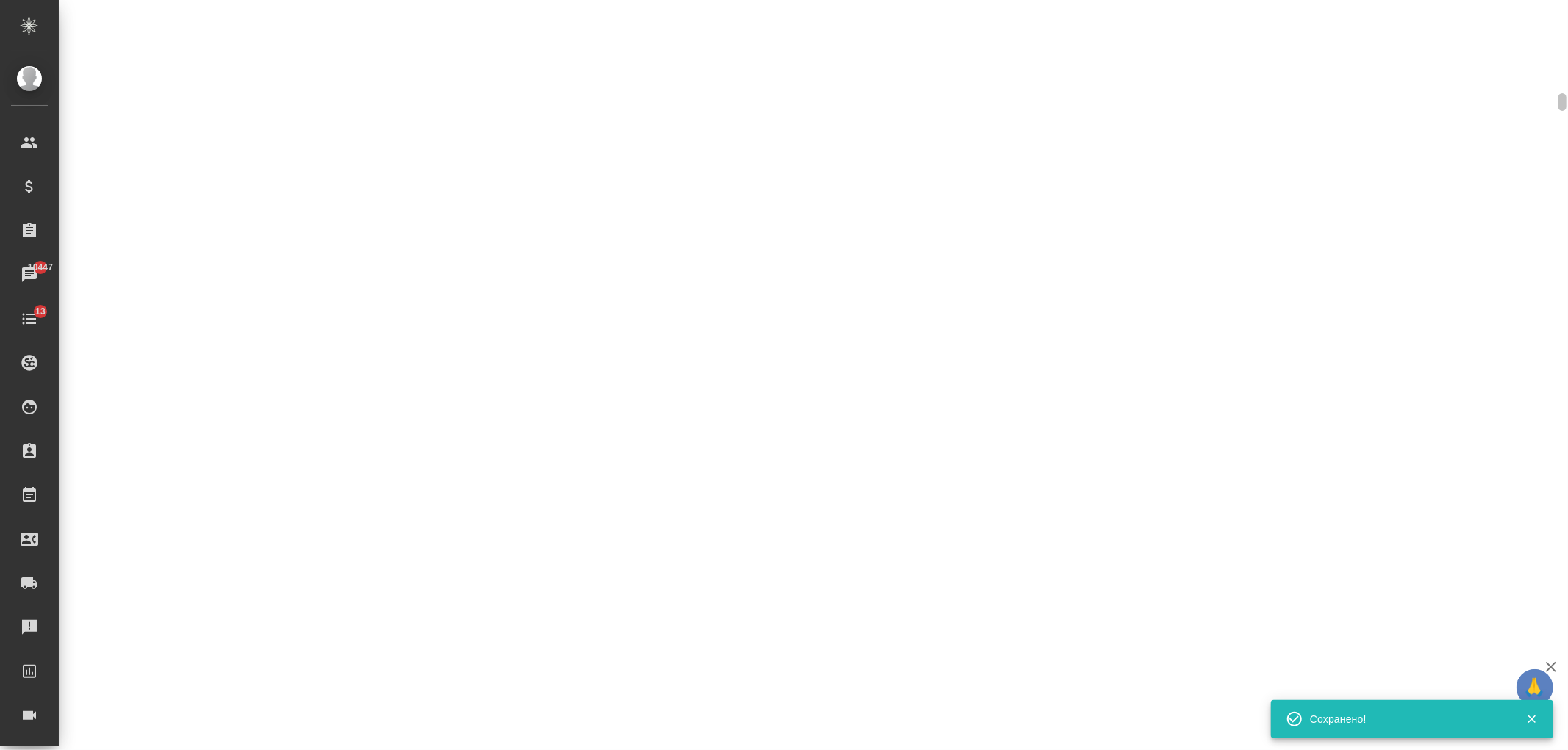
select select "RU"
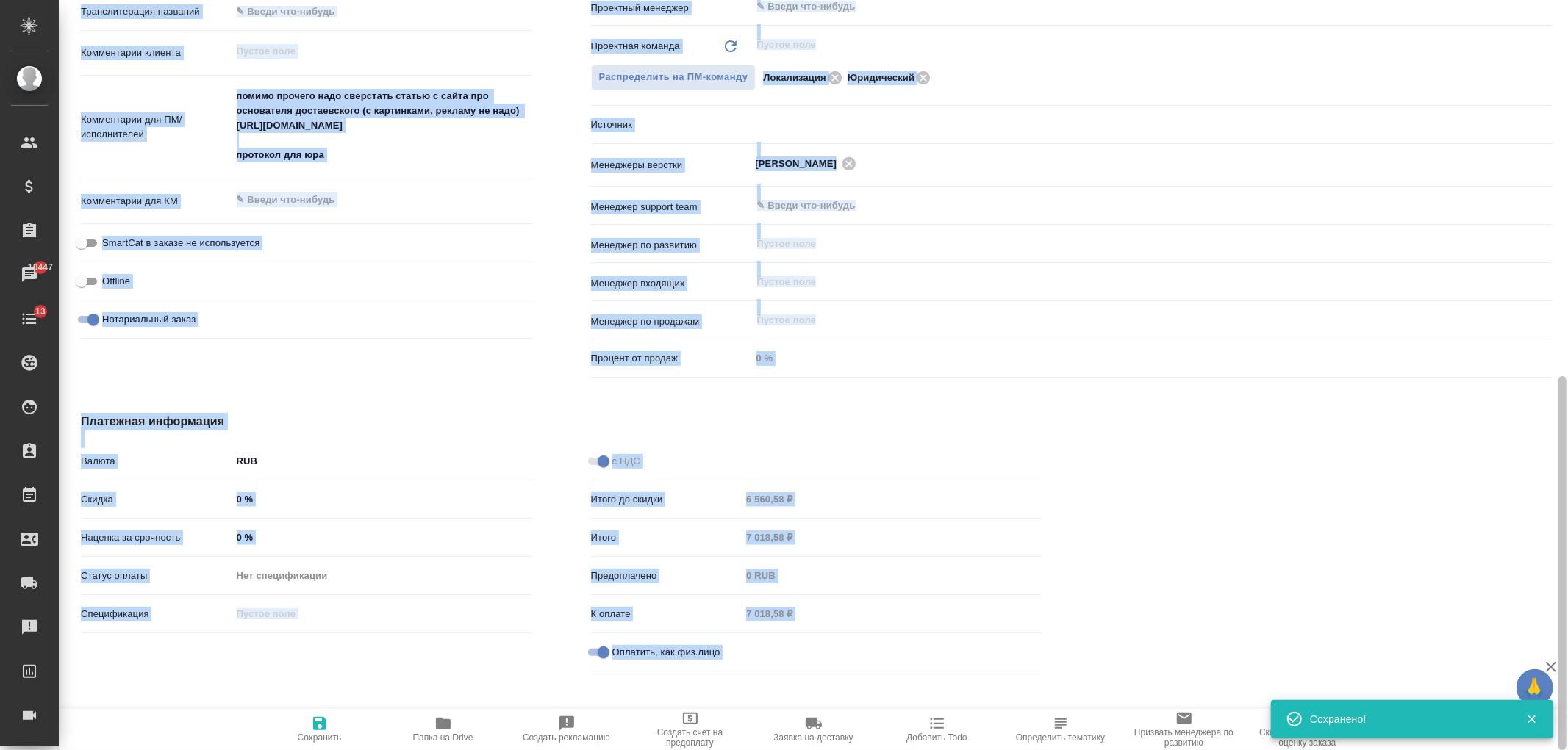
type textarea "x"
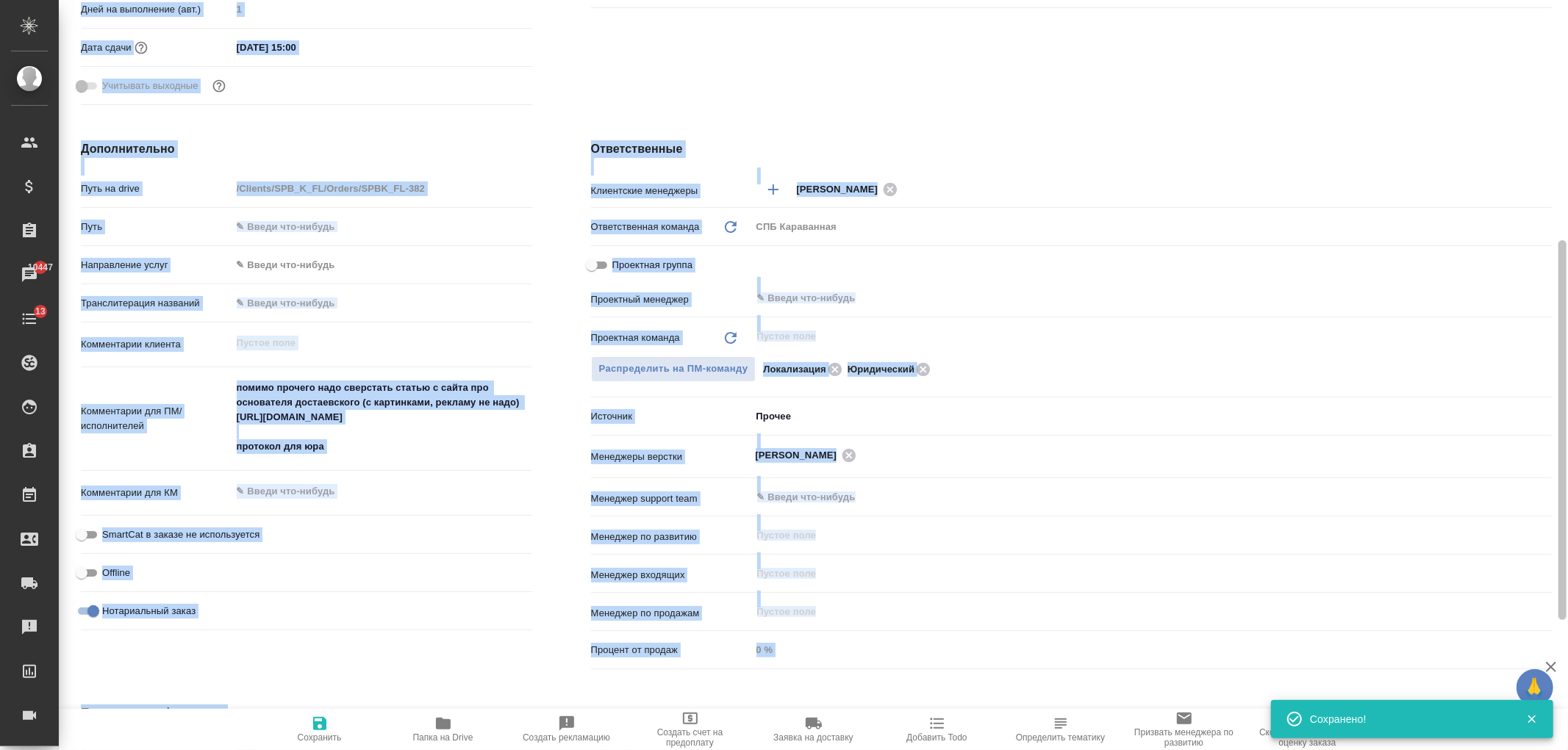
scroll to position [0, 0]
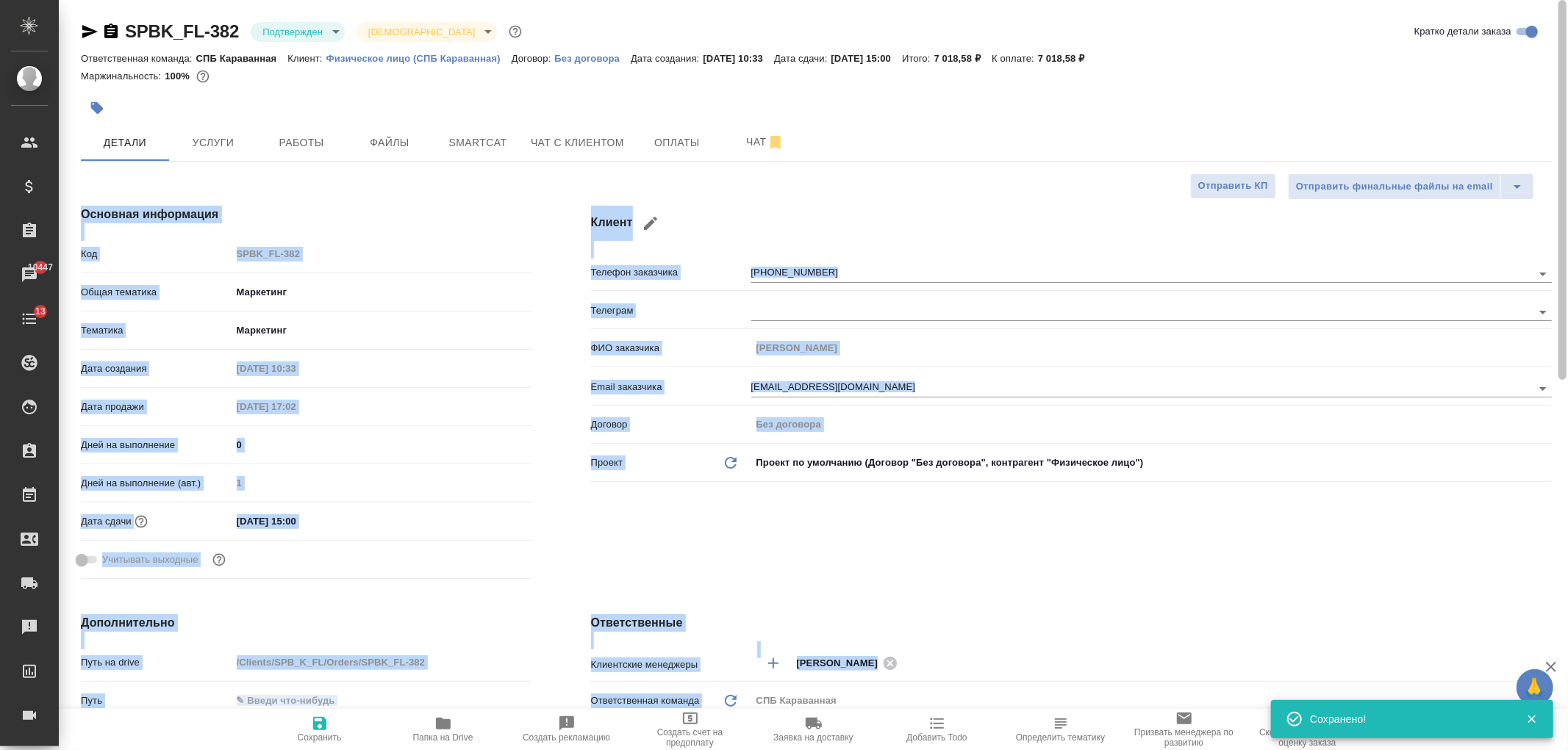
drag, startPoint x: 1550, startPoint y: 556, endPoint x: 1292, endPoint y: 42, distance: 575.1
click at [1522, 16] on div "SPBK_FL-382 Подтвержден confirmed Святая троица holyTrinity Кратко детали заказ…" at bounding box center [813, 375] width 1509 height 750
click at [663, 146] on span "Оплаты" at bounding box center [677, 143] width 70 height 18
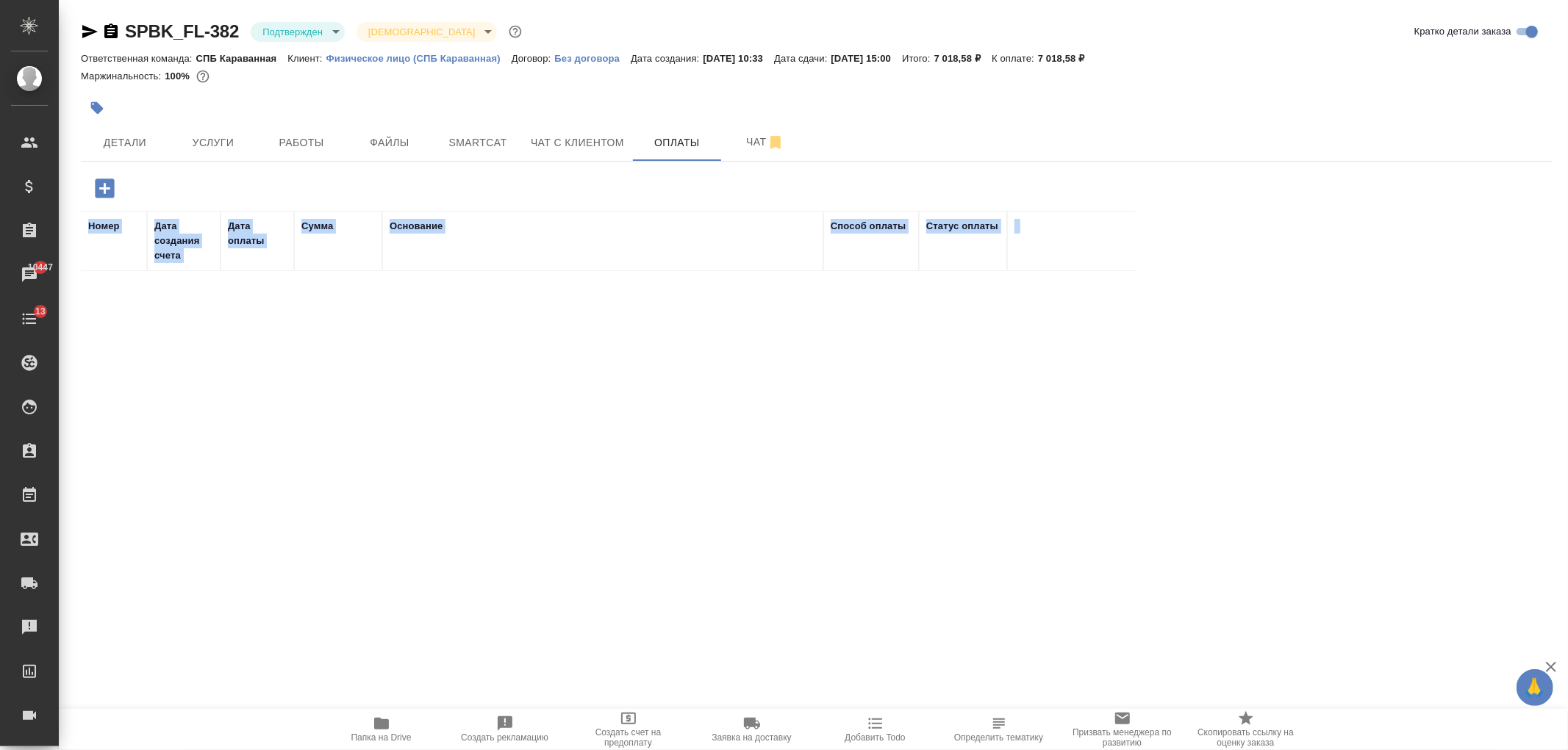
click at [108, 191] on icon "button" at bounding box center [104, 187] width 19 height 19
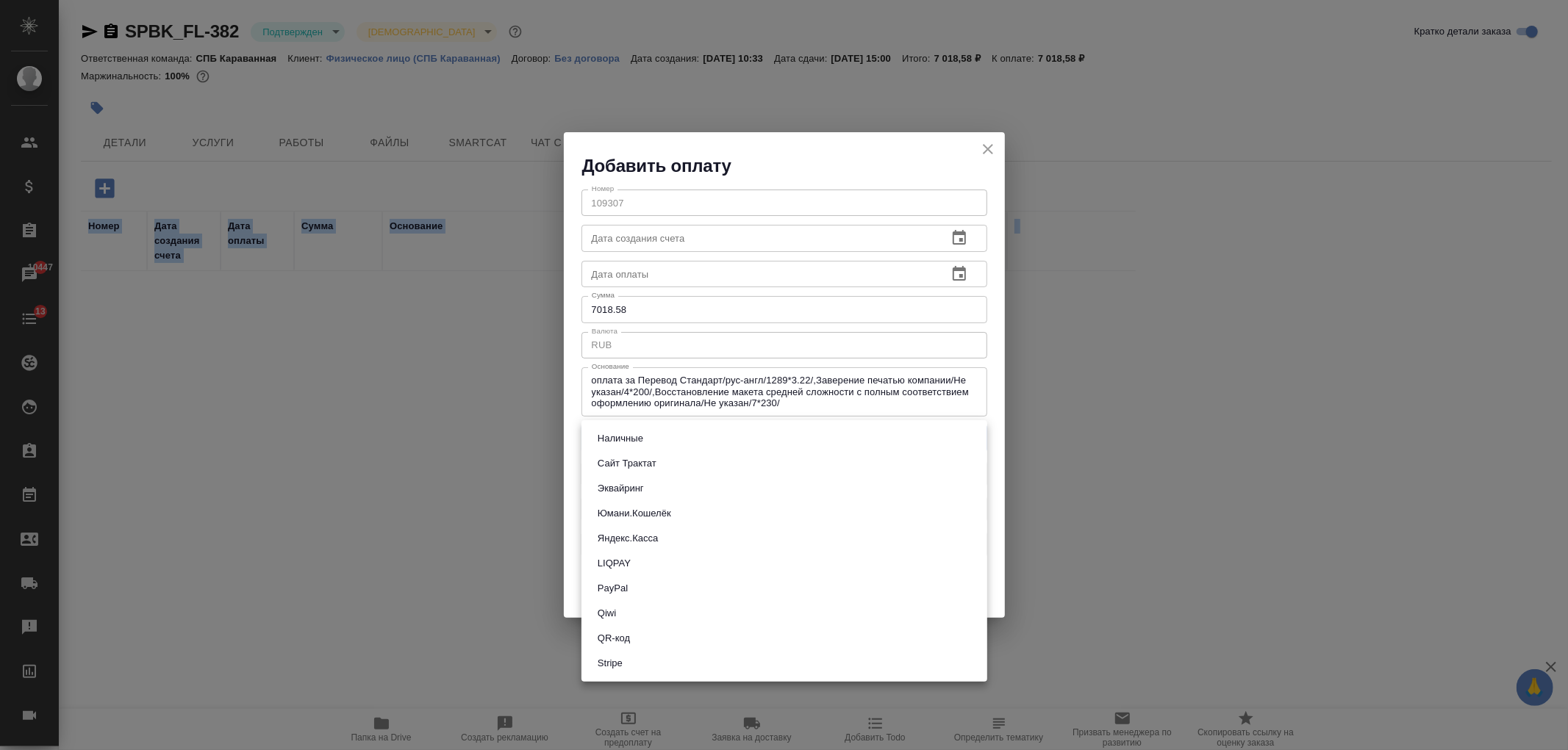
click at [644, 432] on body "🙏 .cls-1 fill:#fff; AWATERA Ivanova Arina Клиенты Спецификации Заказы 10447 Чат…" at bounding box center [784, 375] width 1568 height 750
click at [658, 465] on button "Сайт Трактат" at bounding box center [628, 464] width 68 height 17
type input "site-traktat"
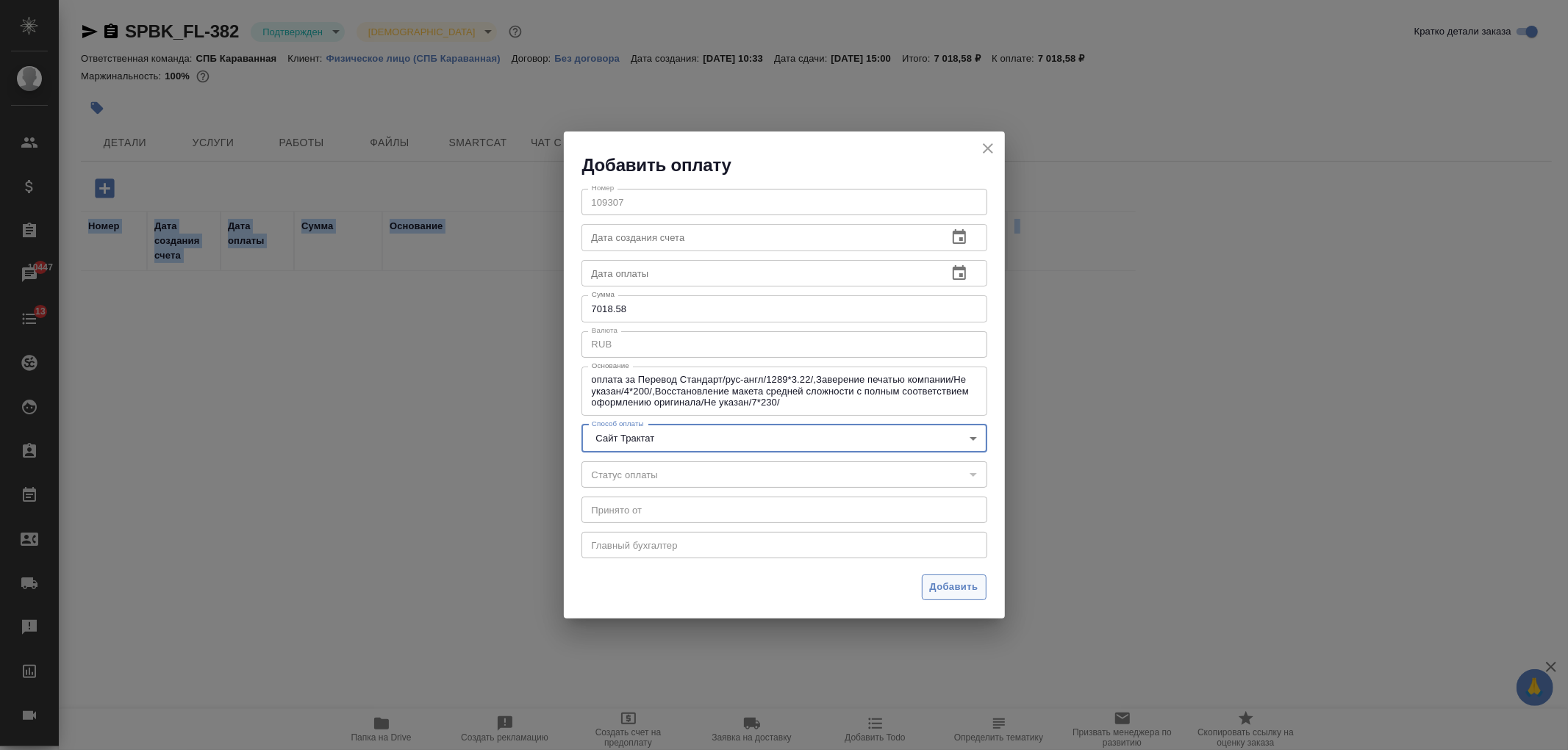
click at [985, 591] on button "Добавить" at bounding box center [954, 587] width 65 height 26
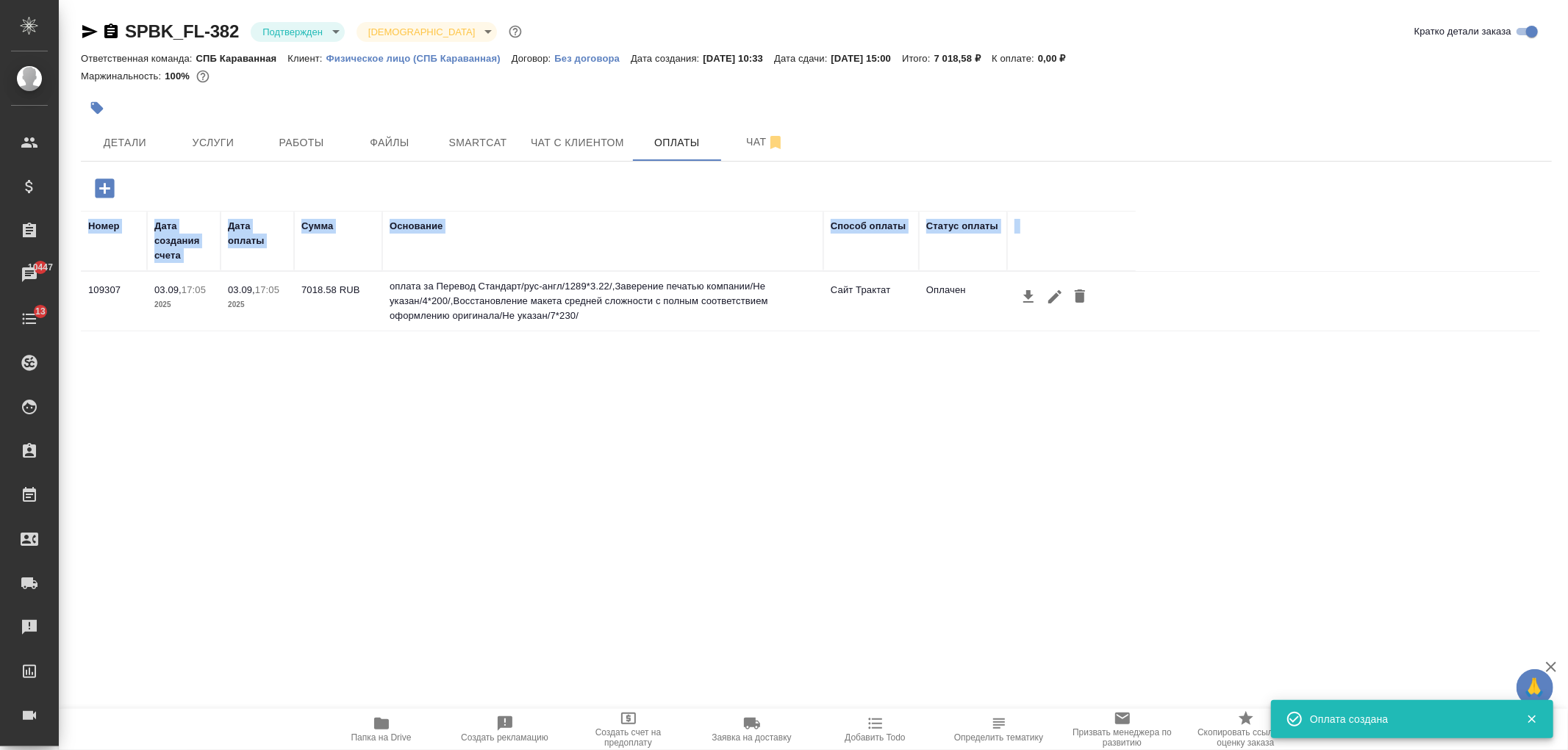
click at [140, 170] on div "SPBK_FL-382 Подтвержден confirmed Святая троица holyTrinity Кратко детали заказ…" at bounding box center [817, 345] width 1488 height 690
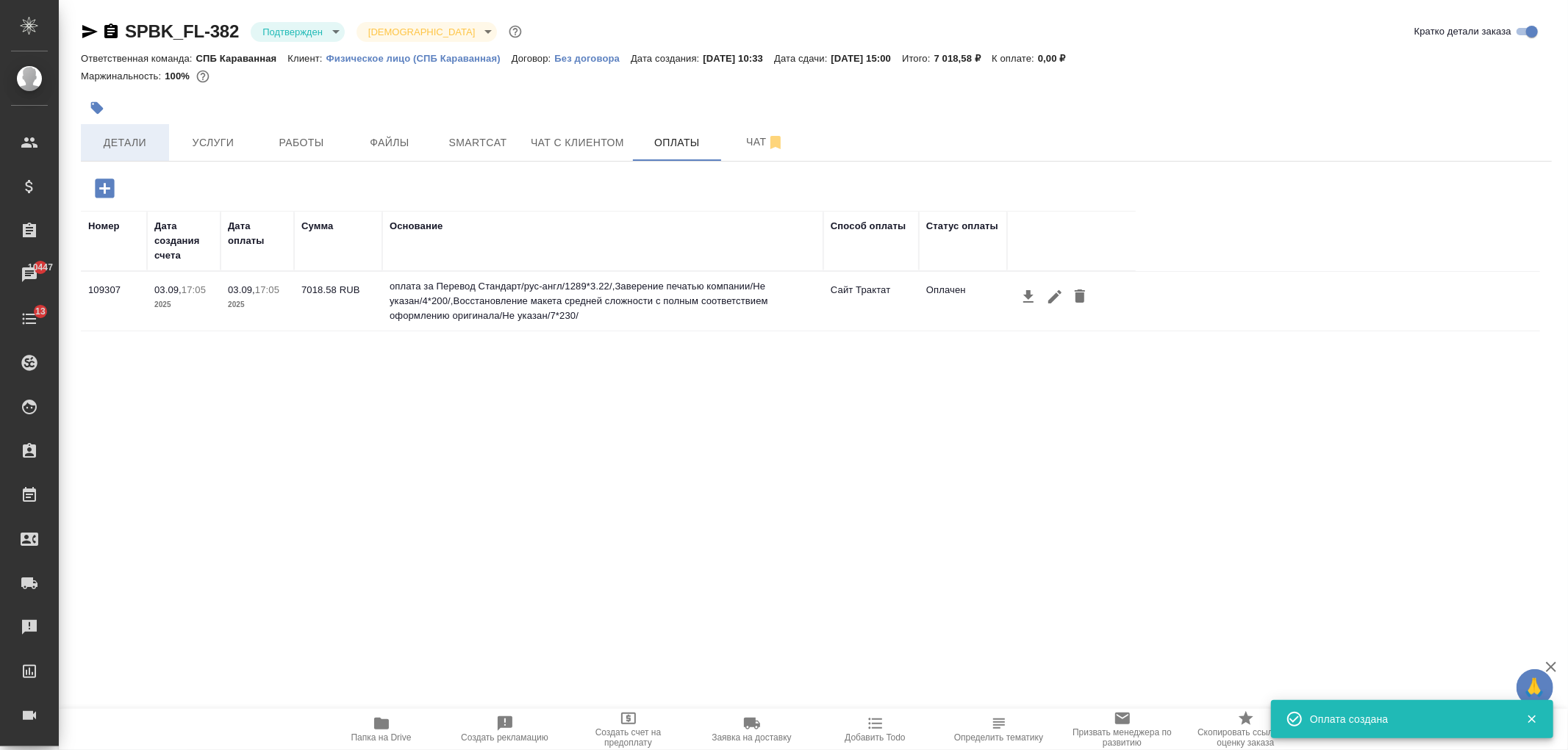
click at [140, 152] on button "Детали" at bounding box center [125, 143] width 88 height 36
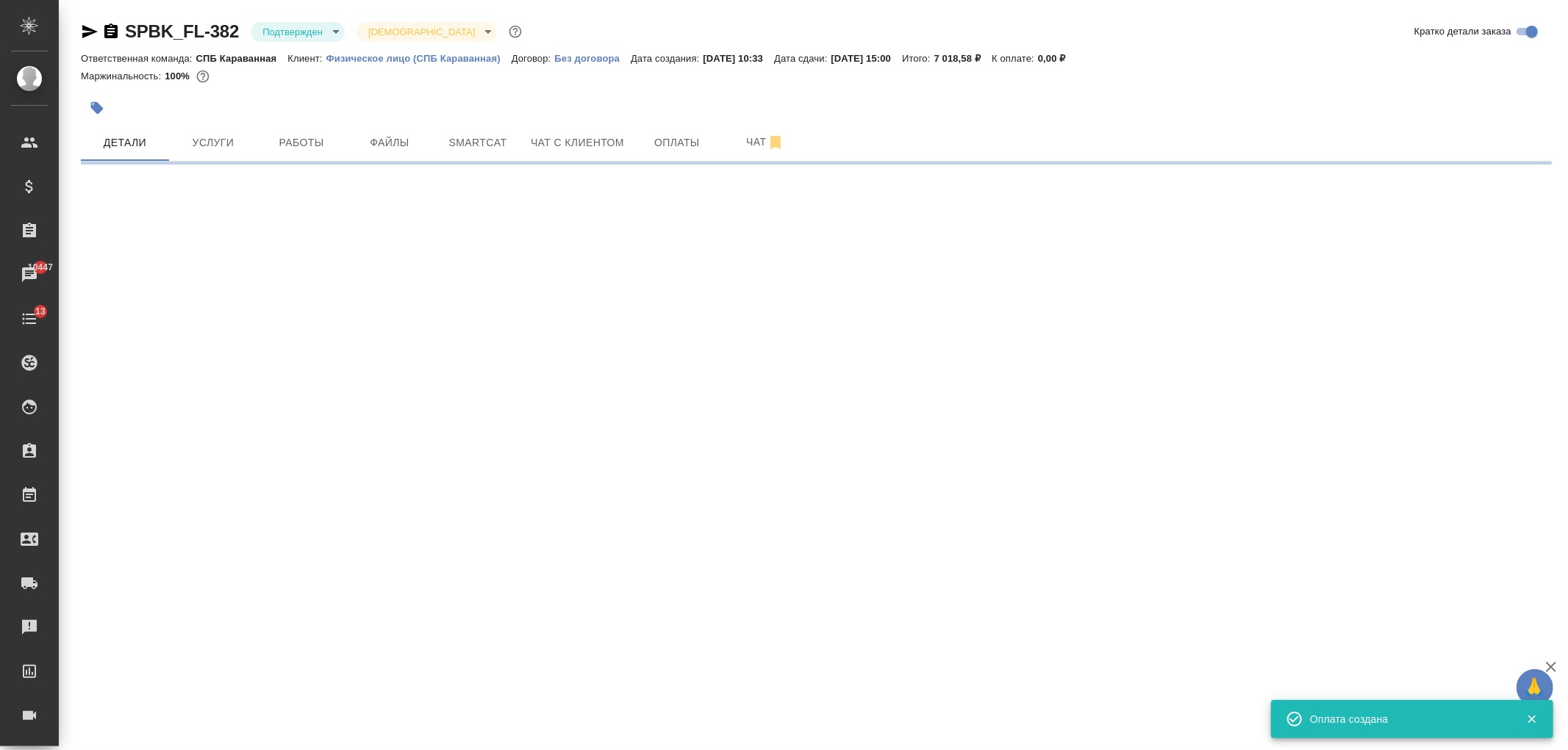
select select "RU"
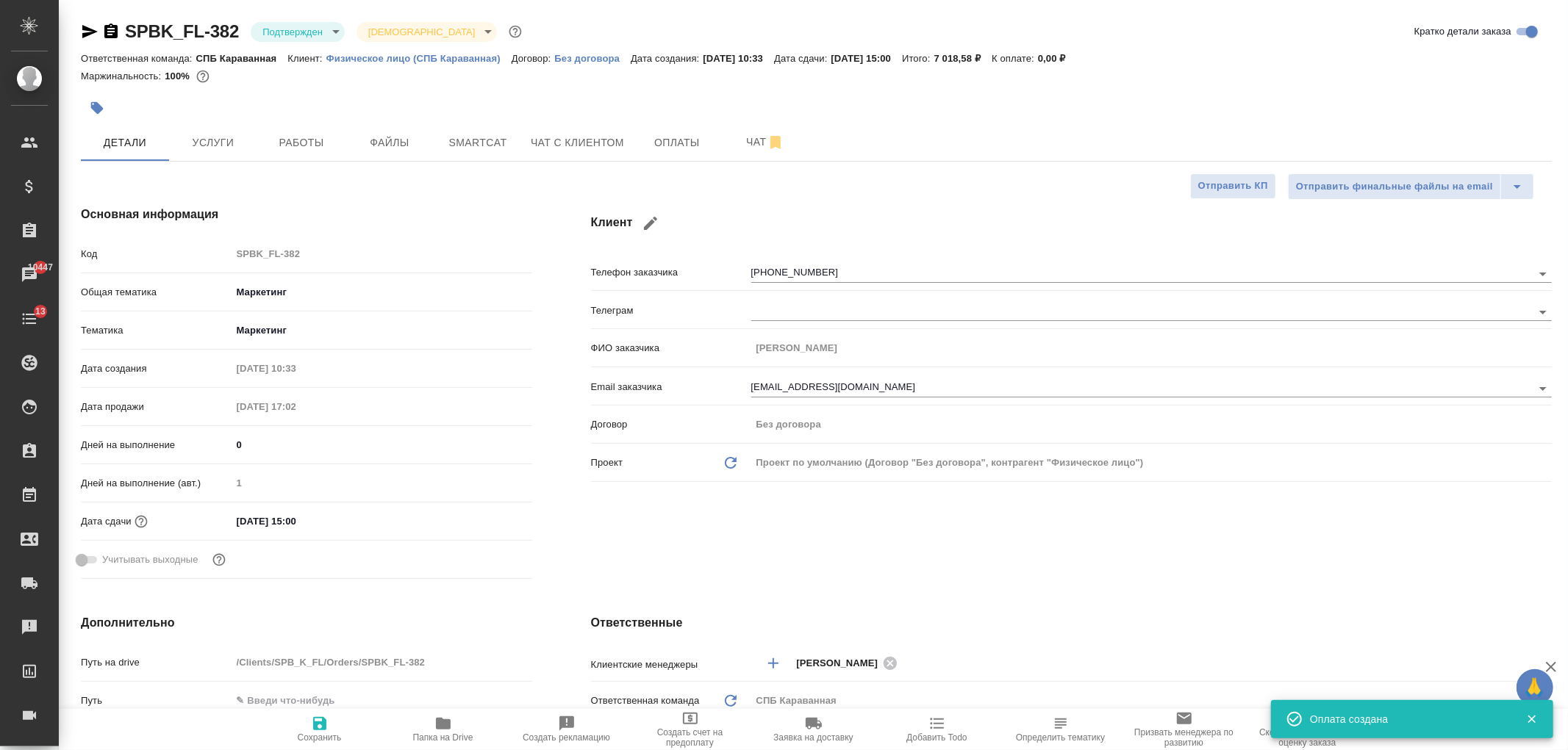
type textarea "x"
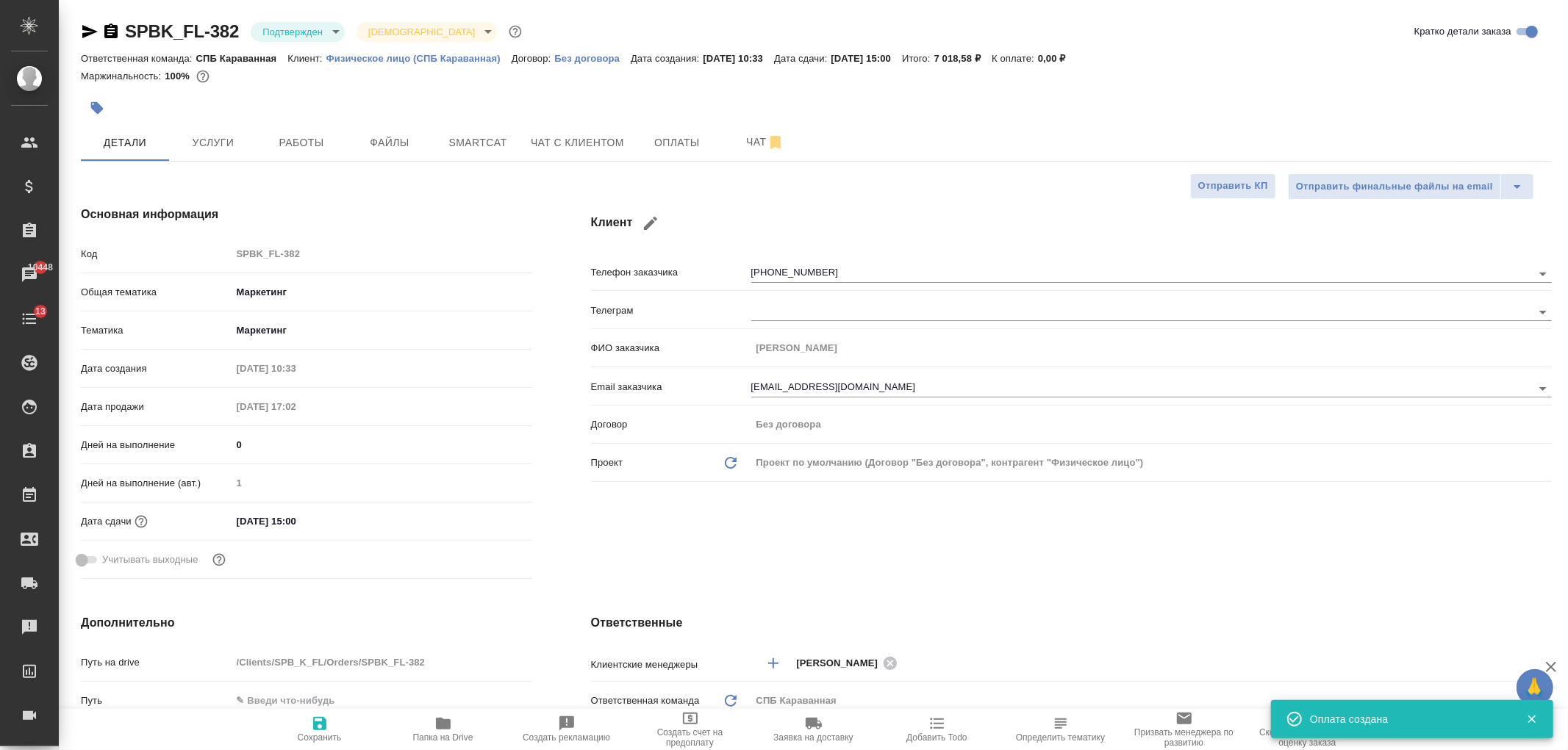
type textarea "x"
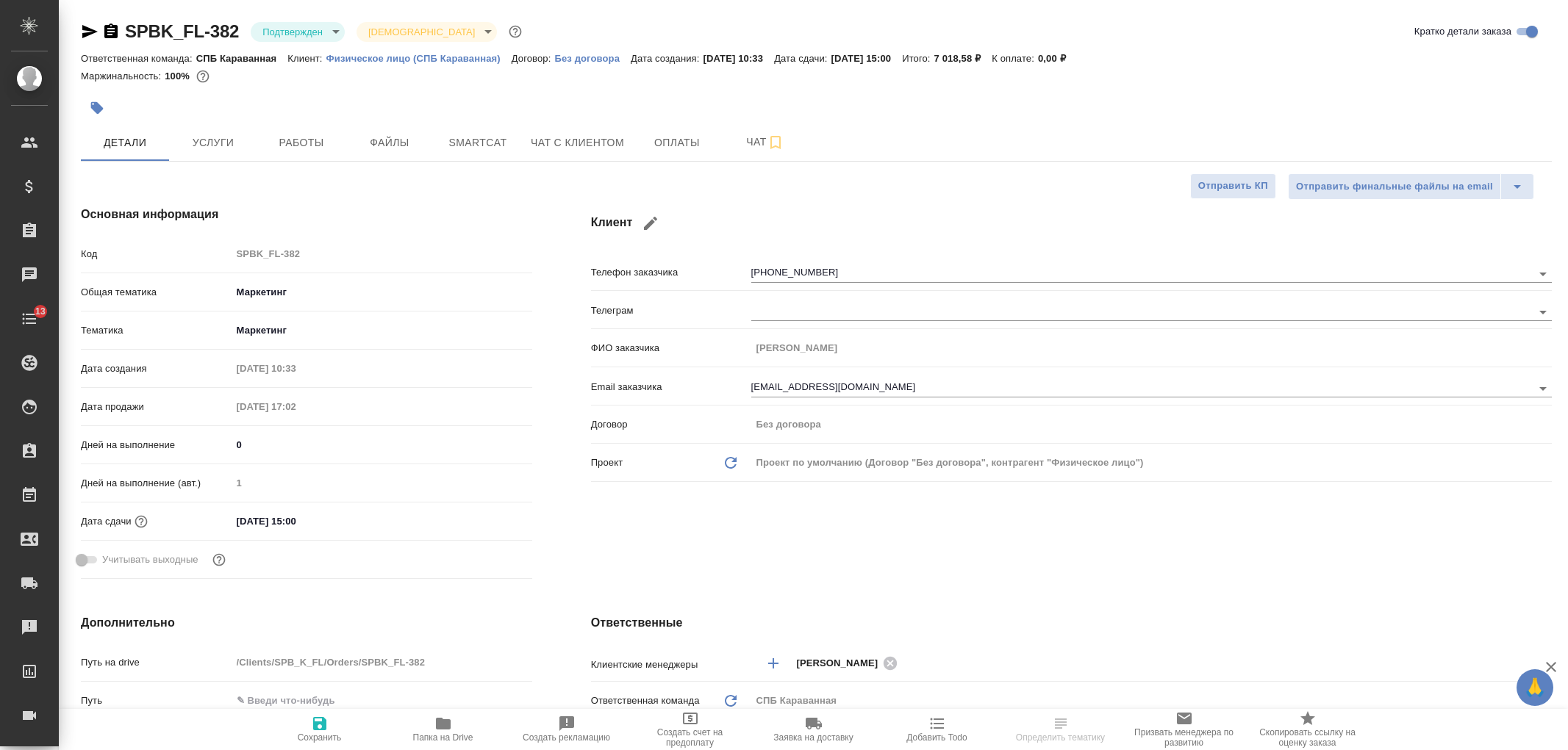
select select "RU"
click at [1559, 119] on div "SPBK_FL-382 Подтвержден confirmed Святая троица holyTrinity Кратко детали заказ…" at bounding box center [817, 740] width 1488 height 1481
drag, startPoint x: 1562, startPoint y: 119, endPoint x: 1563, endPoint y: 142, distance: 23.0
click at [1563, 142] on div "SPBK_FL-382 Подтвержден confirmed Святая троица holyTrinity Кратко детали заказ…" at bounding box center [813, 740] width 1509 height 1481
click at [1201, 548] on div "Клиент Телефон заказчика [PHONE_NUMBER] Телеграм ФИО заказчика [PERSON_NAME] Em…" at bounding box center [1071, 395] width 1020 height 438
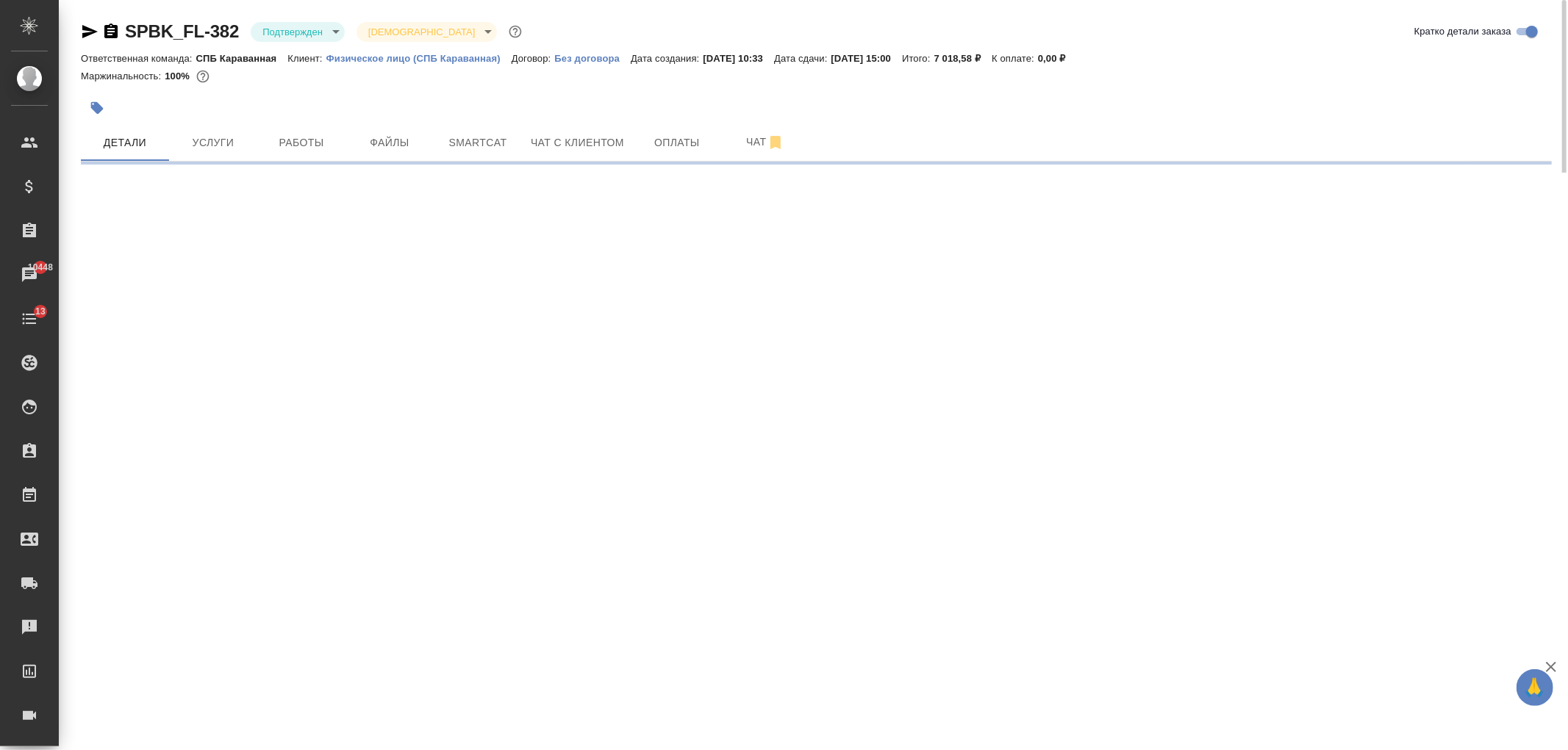
select select "RU"
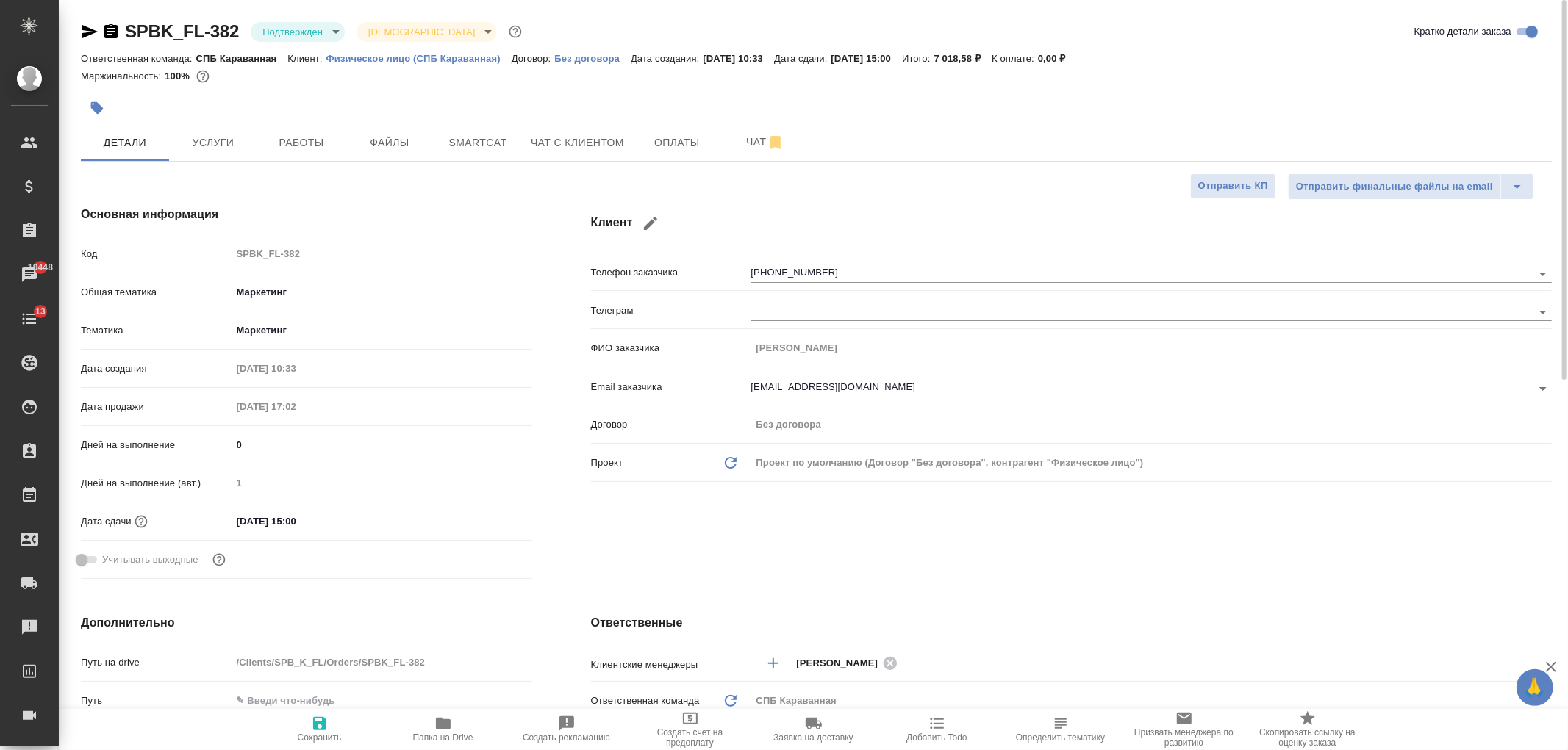
type textarea "x"
click at [834, 554] on div "Клиент Телефон заказчика [PHONE_NUMBER] Телеграм ФИО заказчика [PERSON_NAME] Em…" at bounding box center [1071, 395] width 1020 height 438
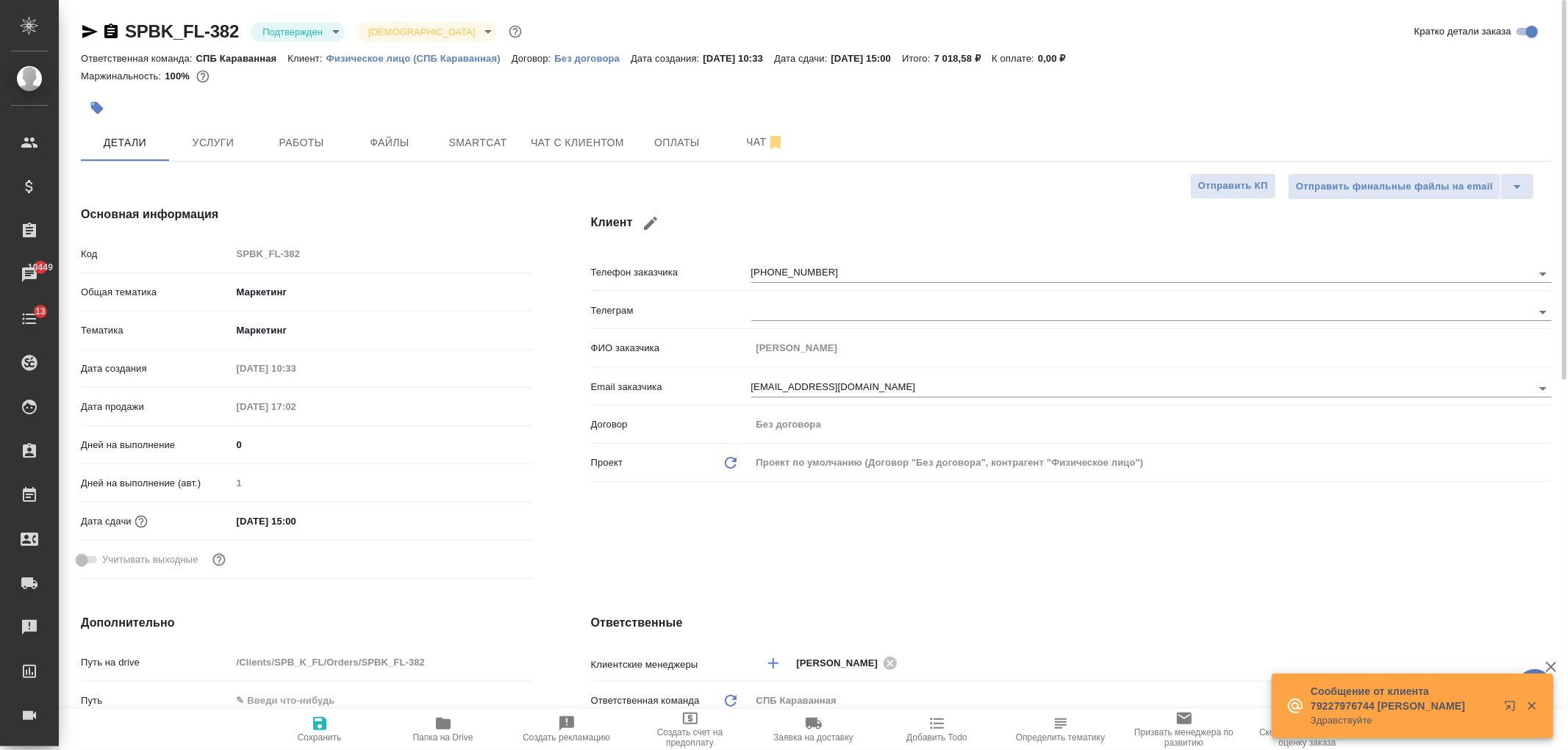
type textarea "x"
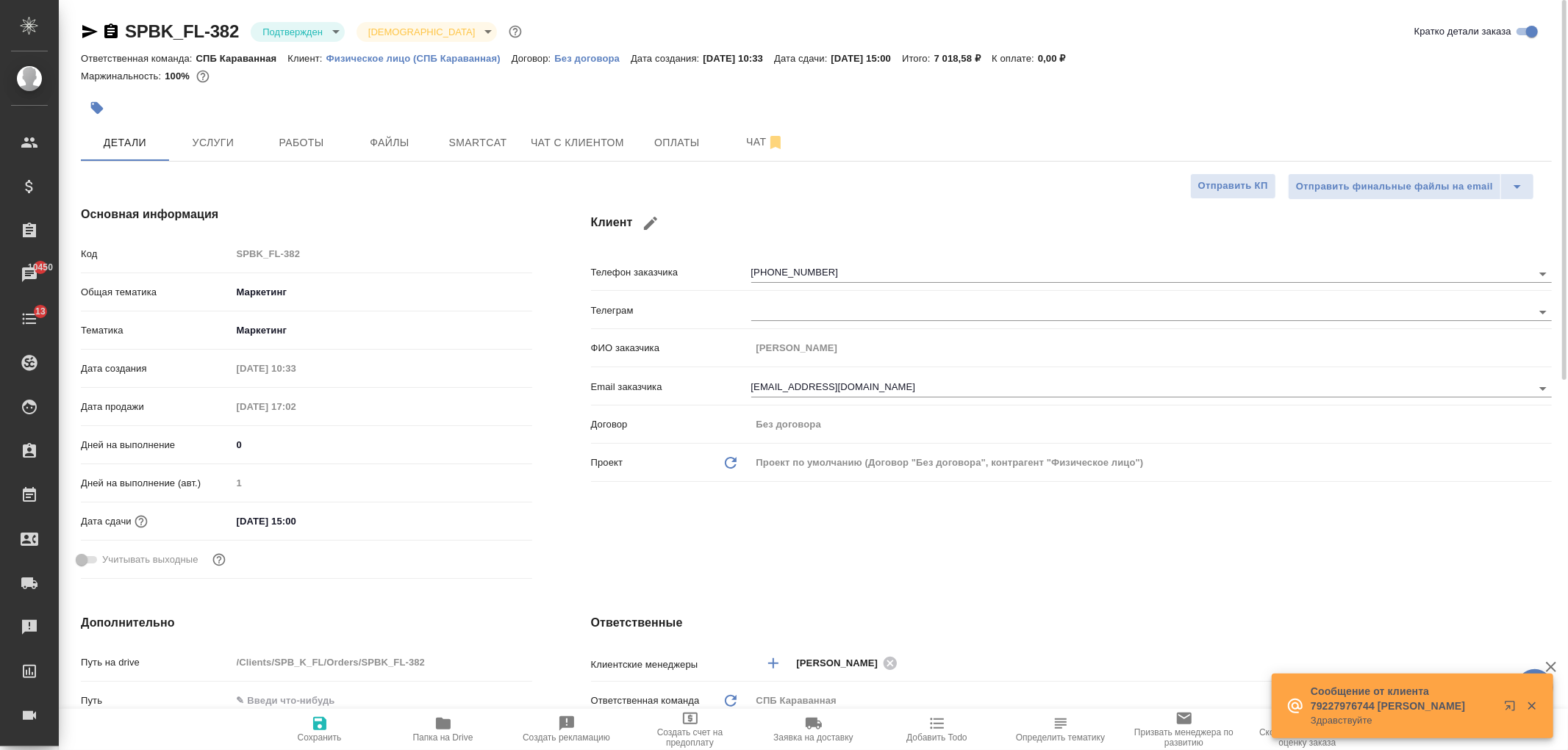
type textarea "x"
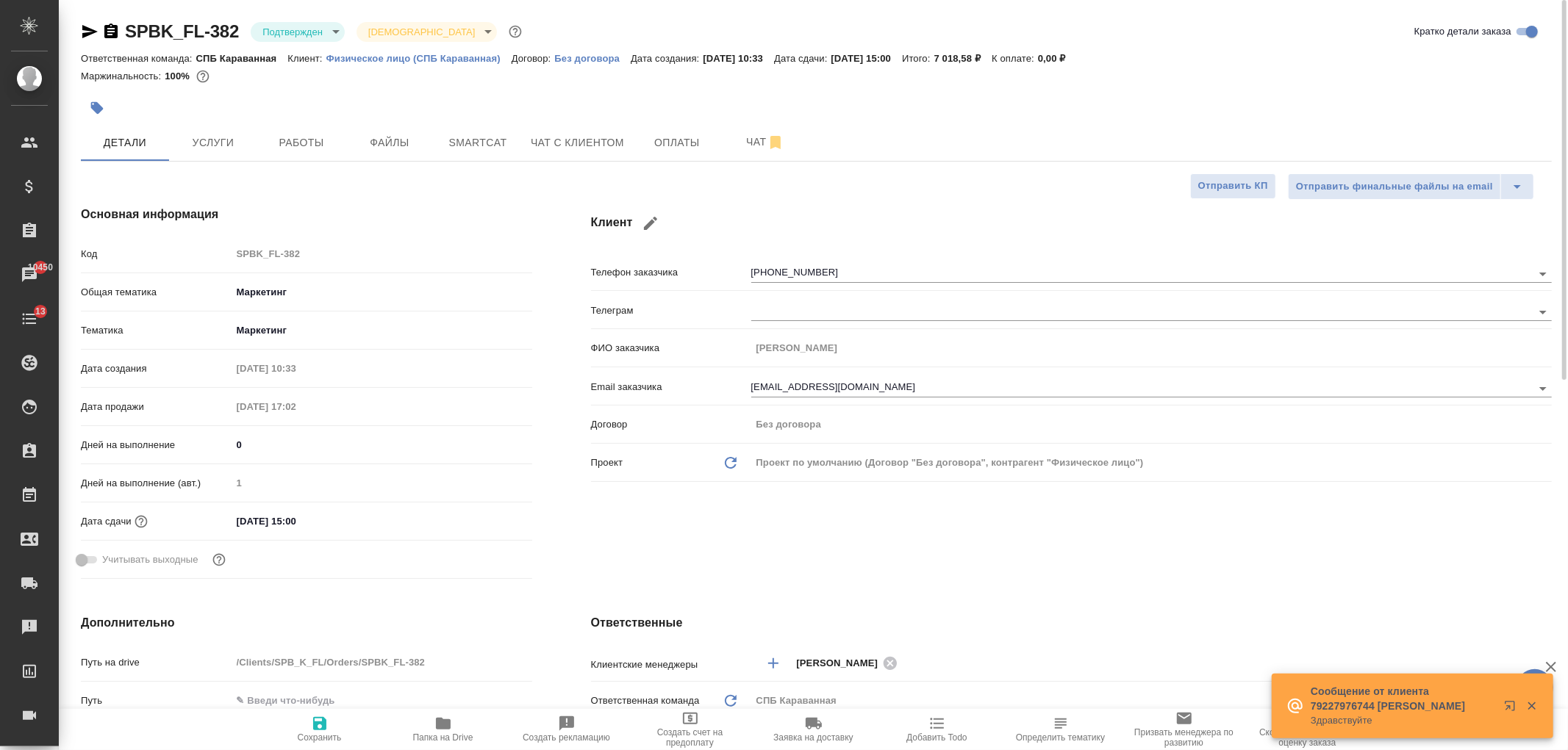
type textarea "x"
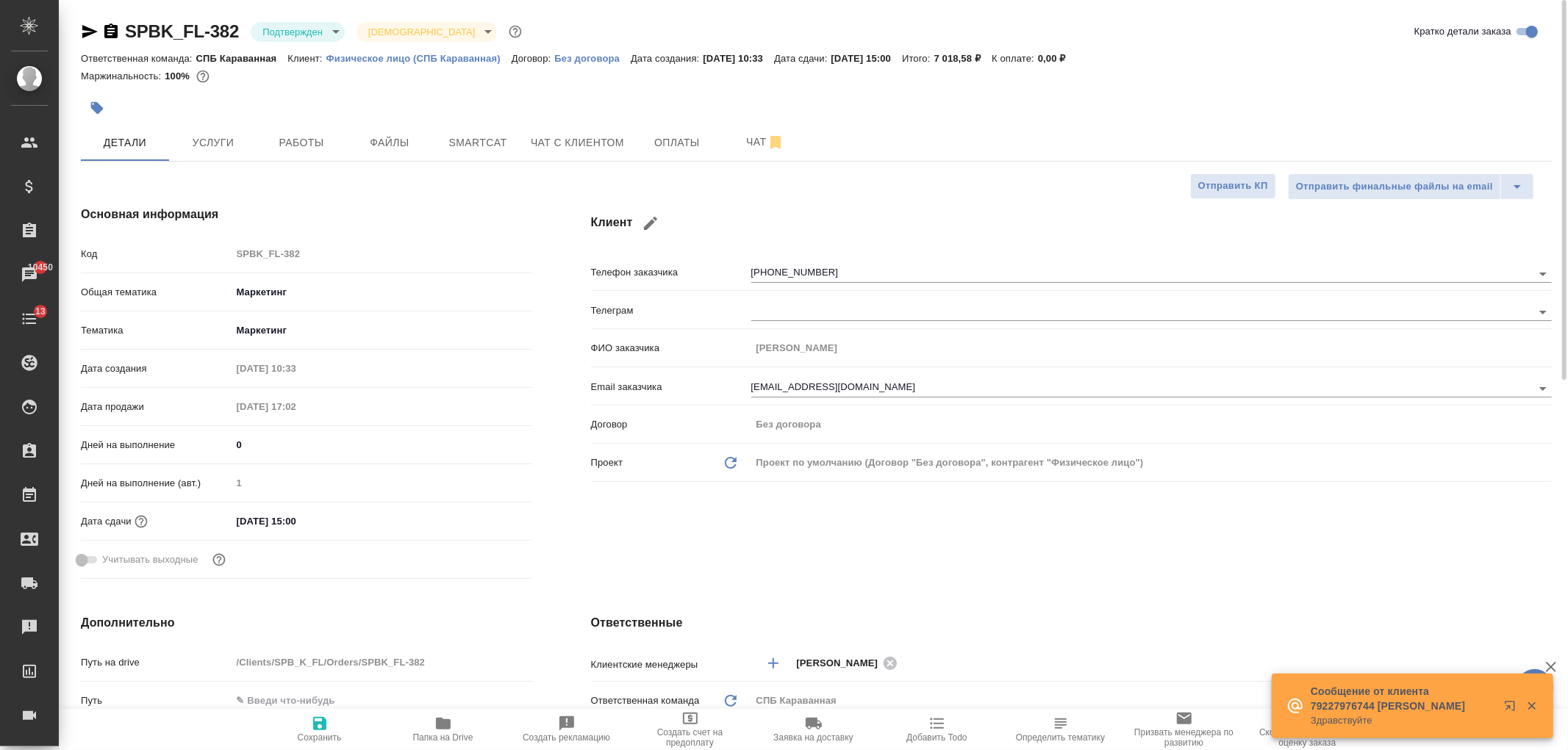
type textarea "x"
click at [243, 154] on button "Услуги" at bounding box center [213, 143] width 88 height 36
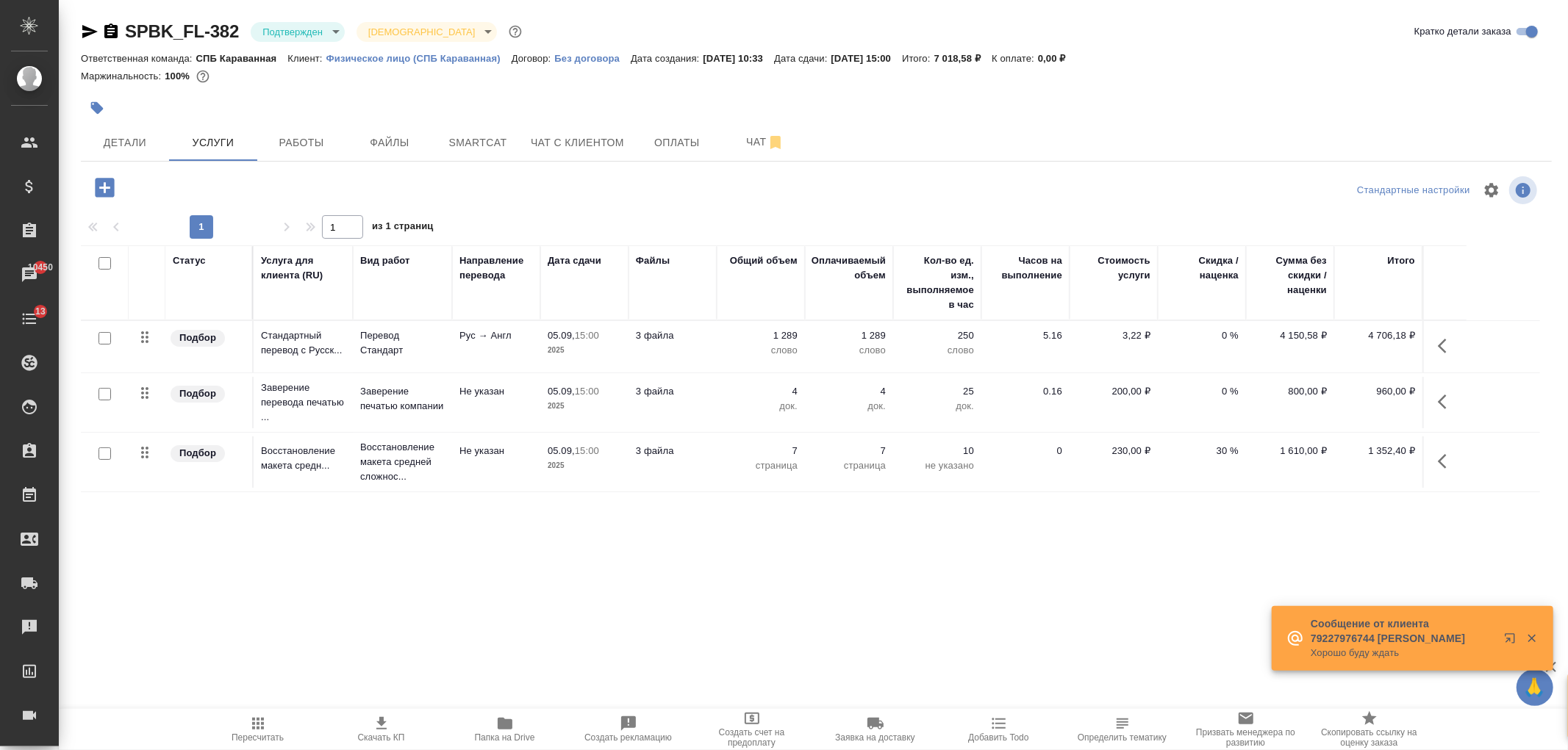
click at [402, 151] on span "Файлы" at bounding box center [389, 143] width 70 height 18
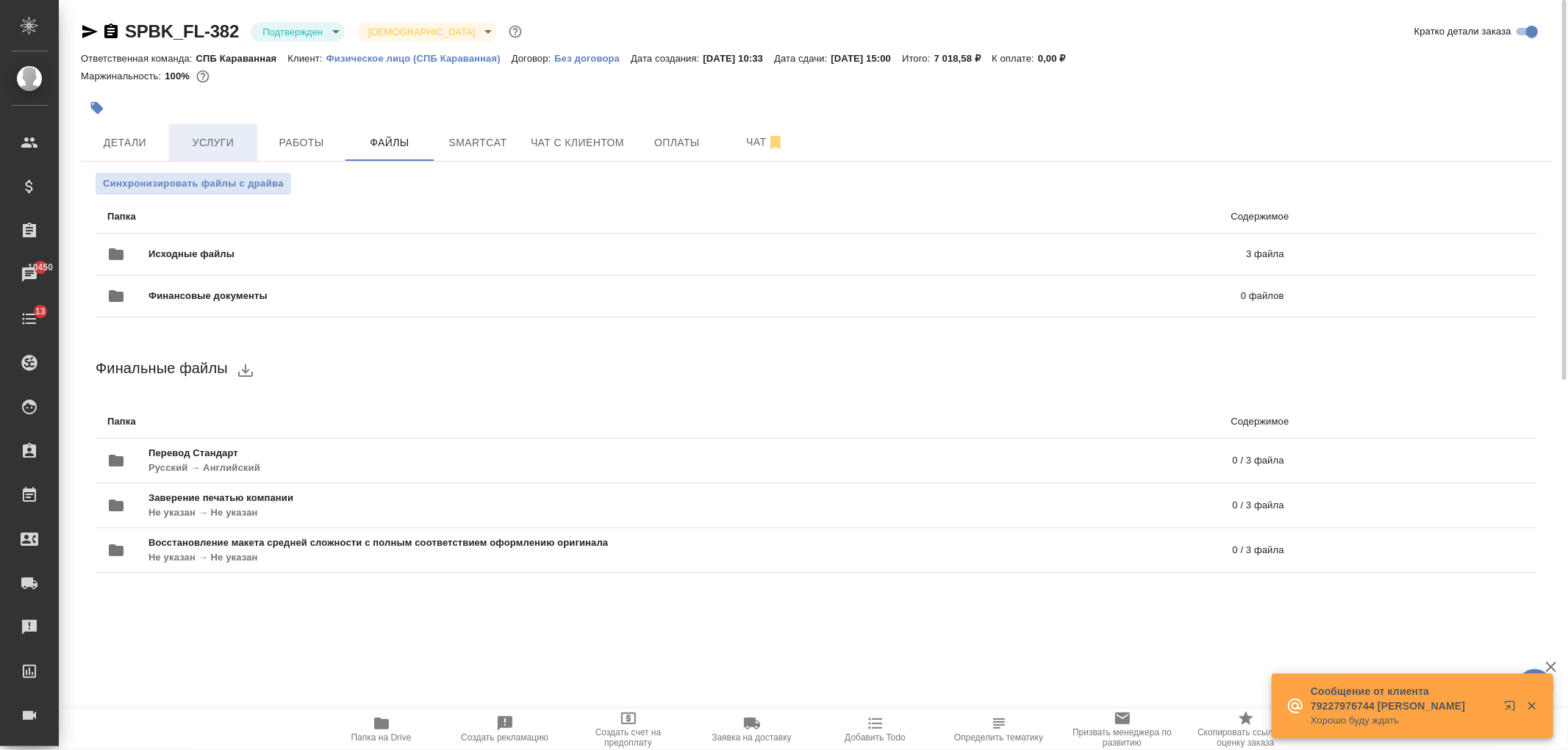
click at [202, 144] on span "Услуги" at bounding box center [213, 143] width 70 height 18
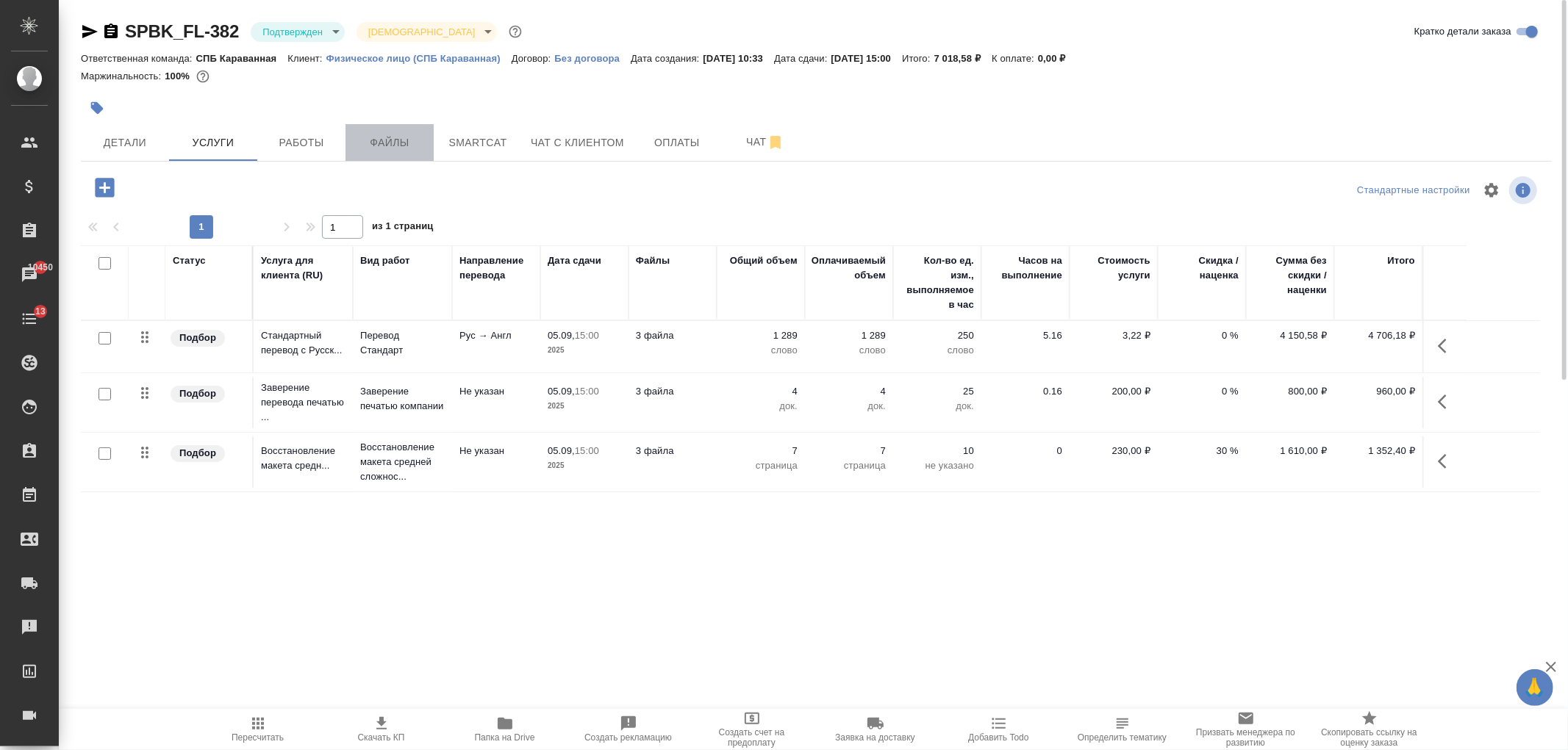
click at [391, 139] on span "Файлы" at bounding box center [389, 143] width 70 height 18
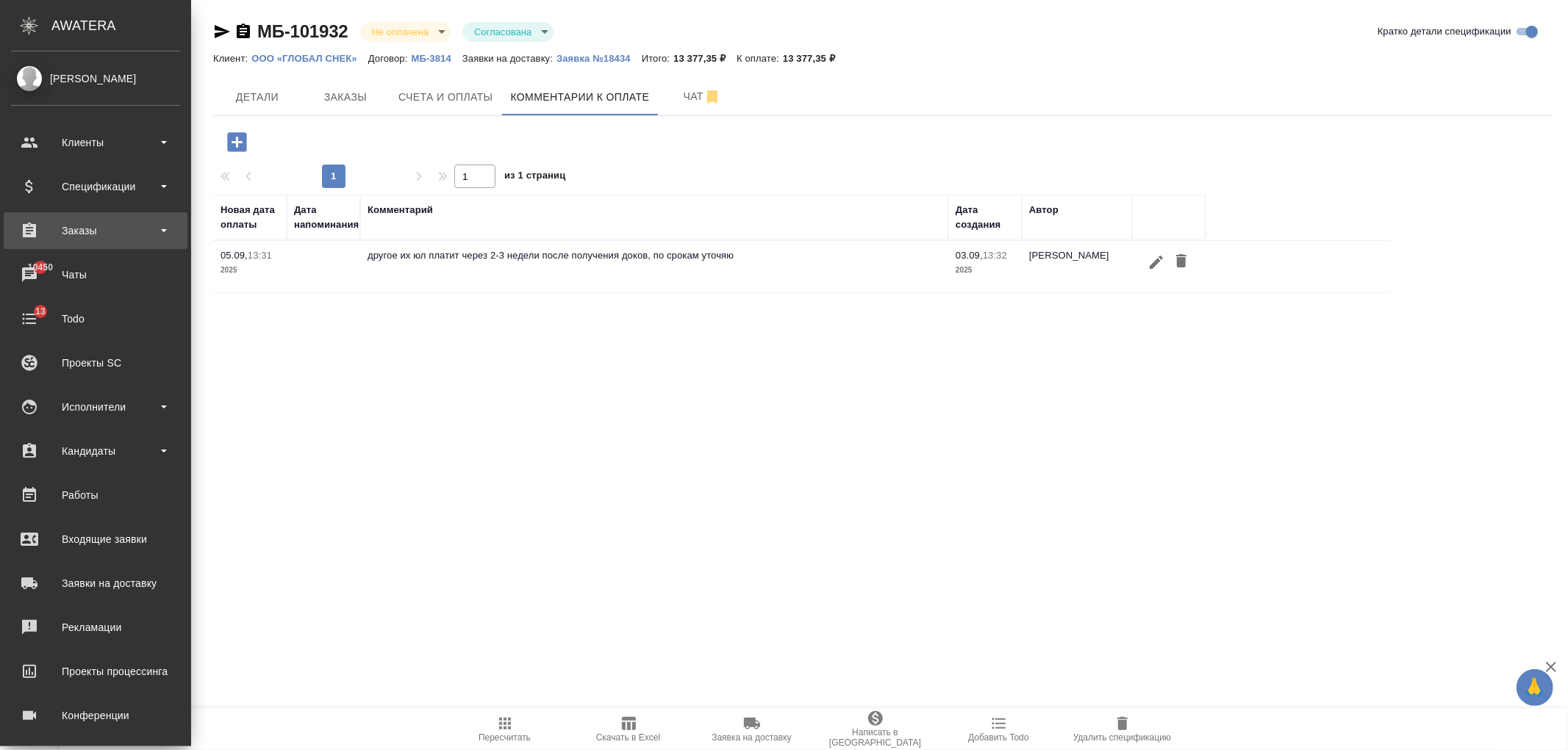
click at [81, 234] on div "Заказы" at bounding box center [95, 230] width 169 height 22
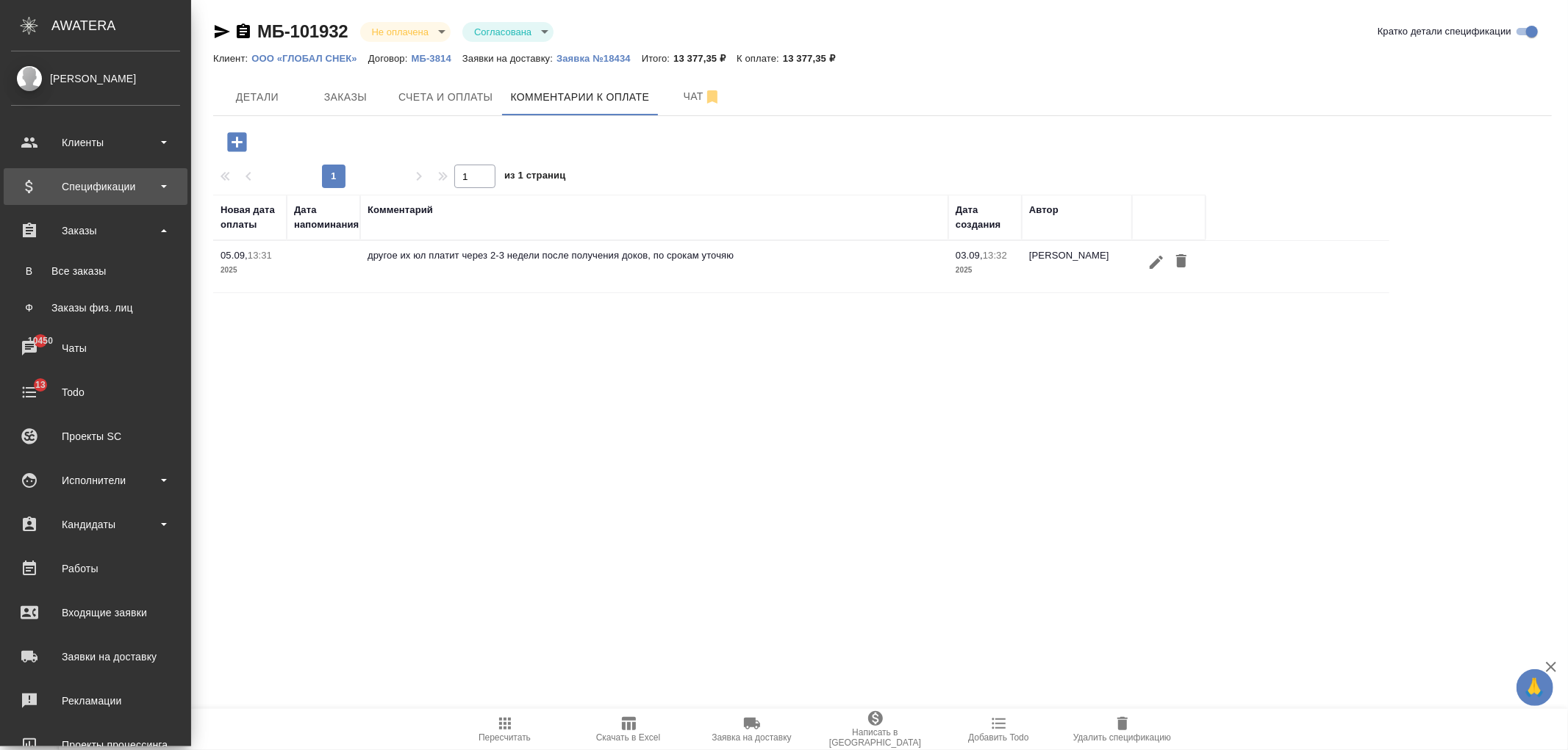
click at [115, 194] on div "Спецификации" at bounding box center [95, 186] width 169 height 22
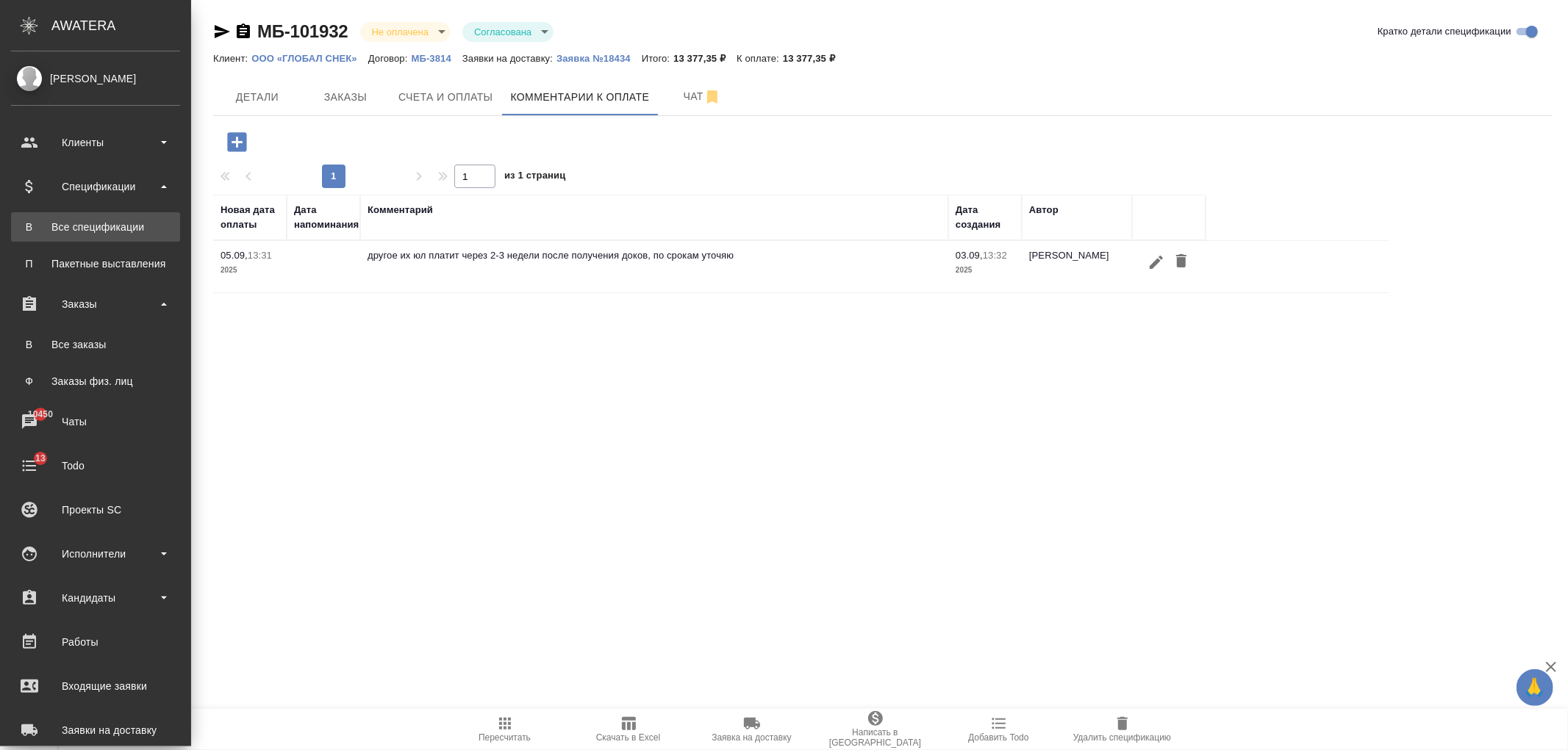
click at [129, 220] on div "Все спецификации" at bounding box center [95, 227] width 154 height 15
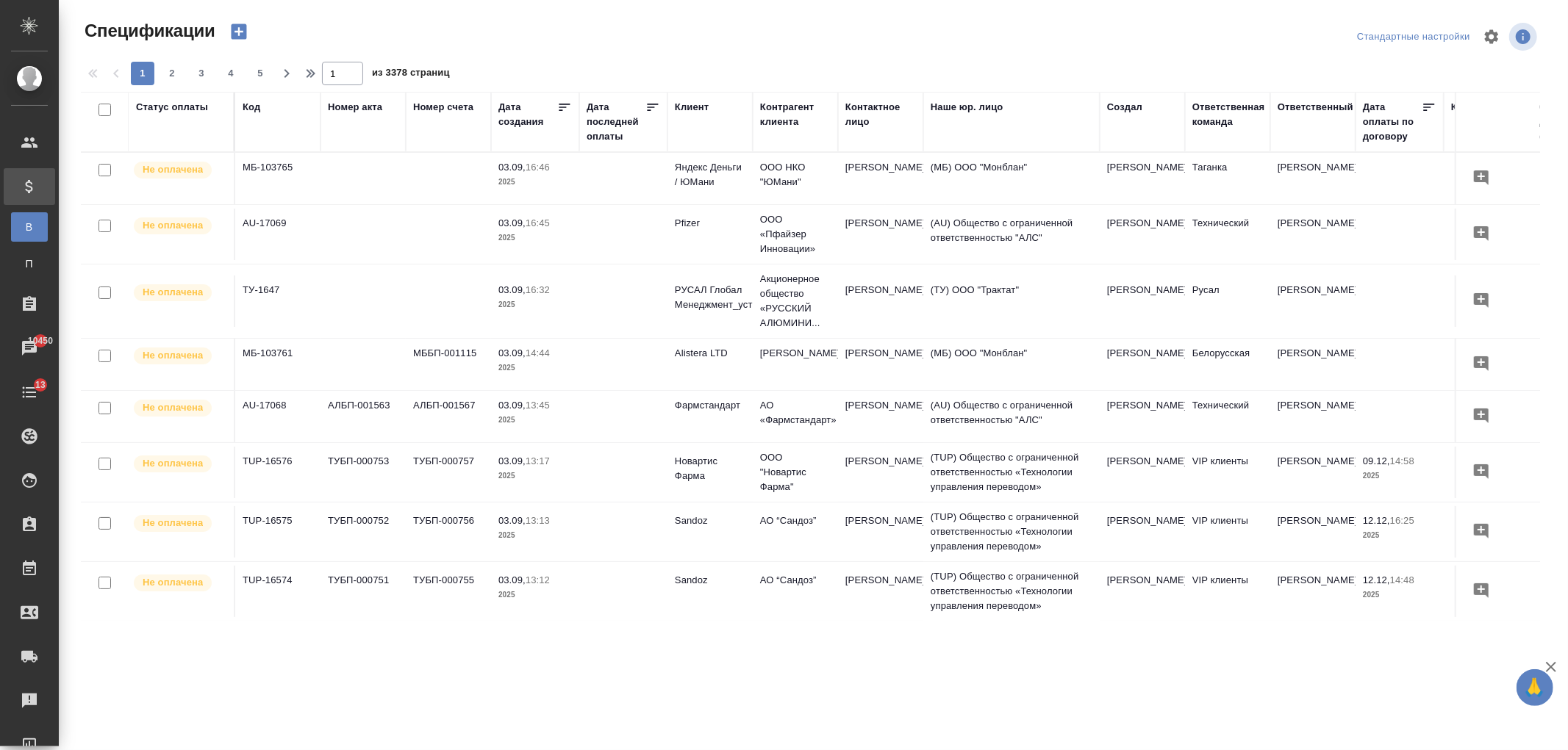
click at [691, 107] on div "Клиент" at bounding box center [692, 108] width 34 height 15
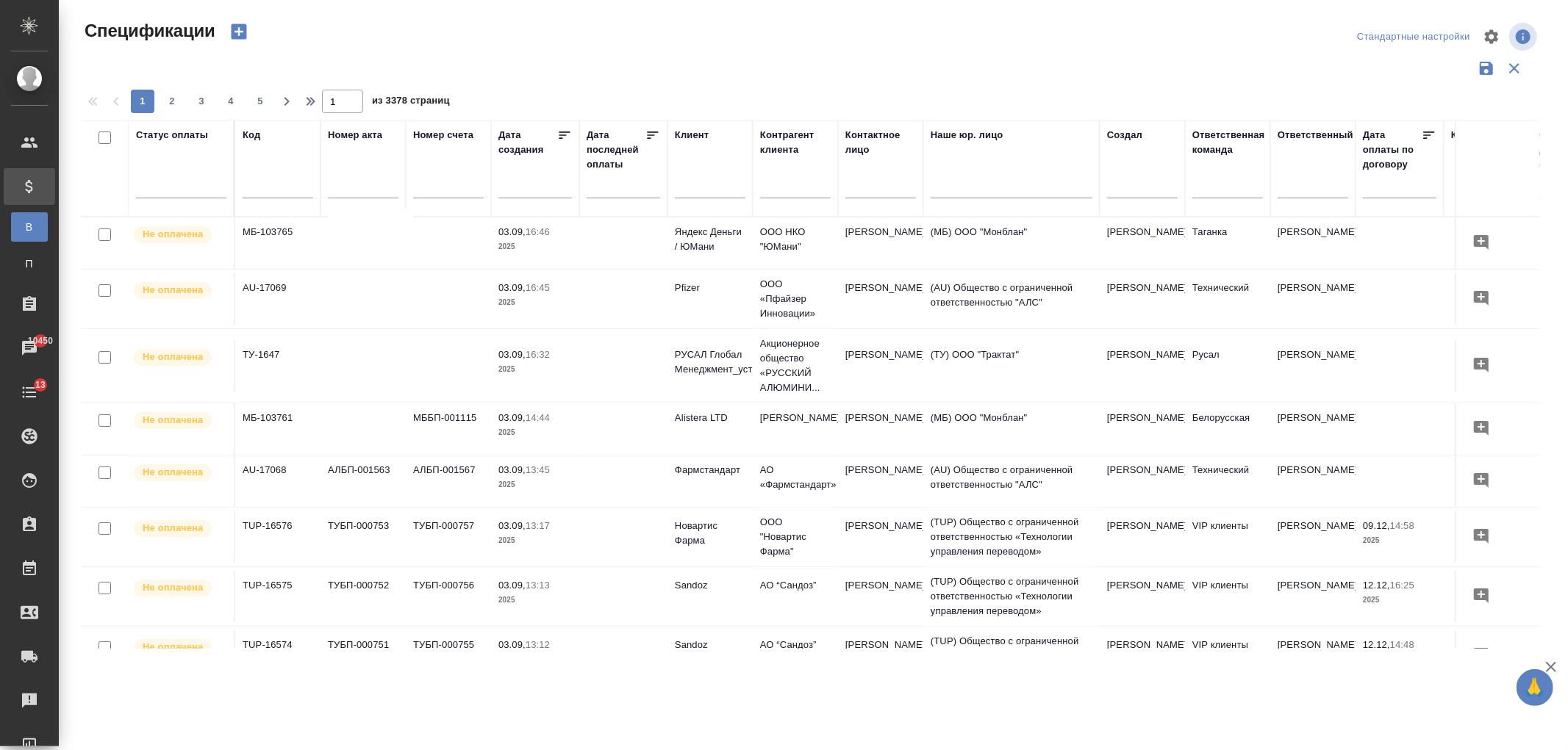
click at [703, 188] on input "text" at bounding box center [710, 188] width 70 height 18
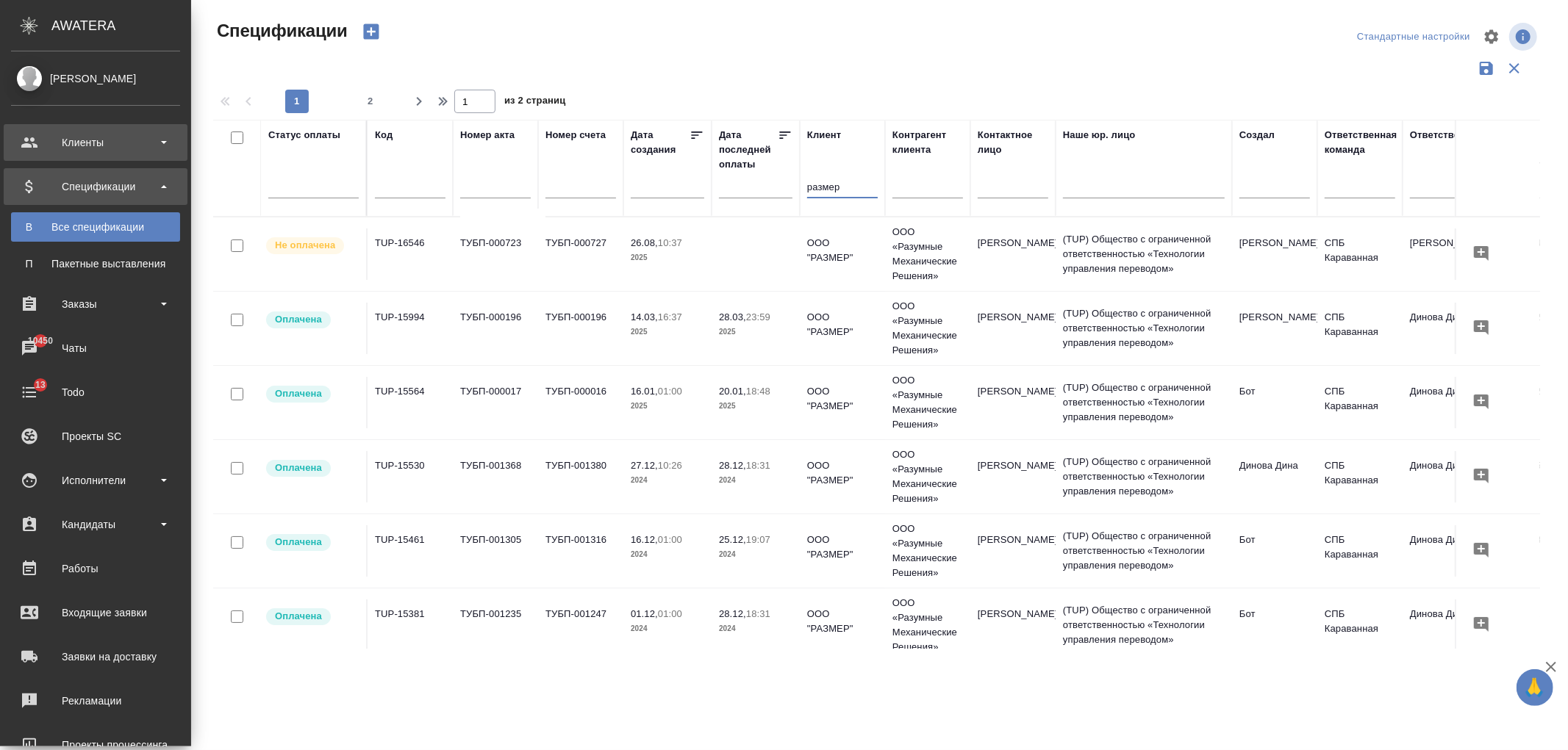
type input "размер"
click at [100, 149] on div "Клиенты" at bounding box center [95, 143] width 169 height 22
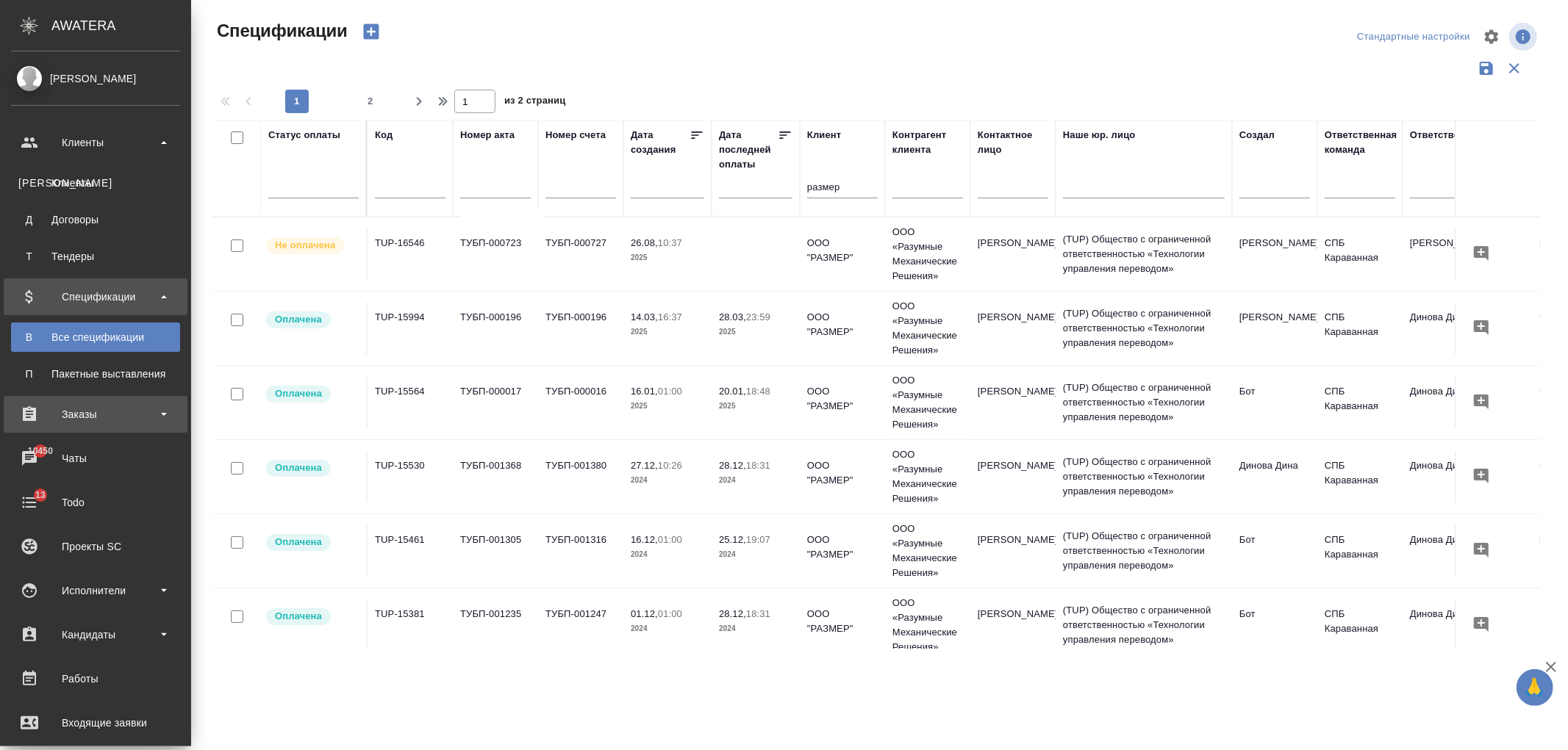
click at [81, 413] on div "Заказы" at bounding box center [95, 414] width 169 height 22
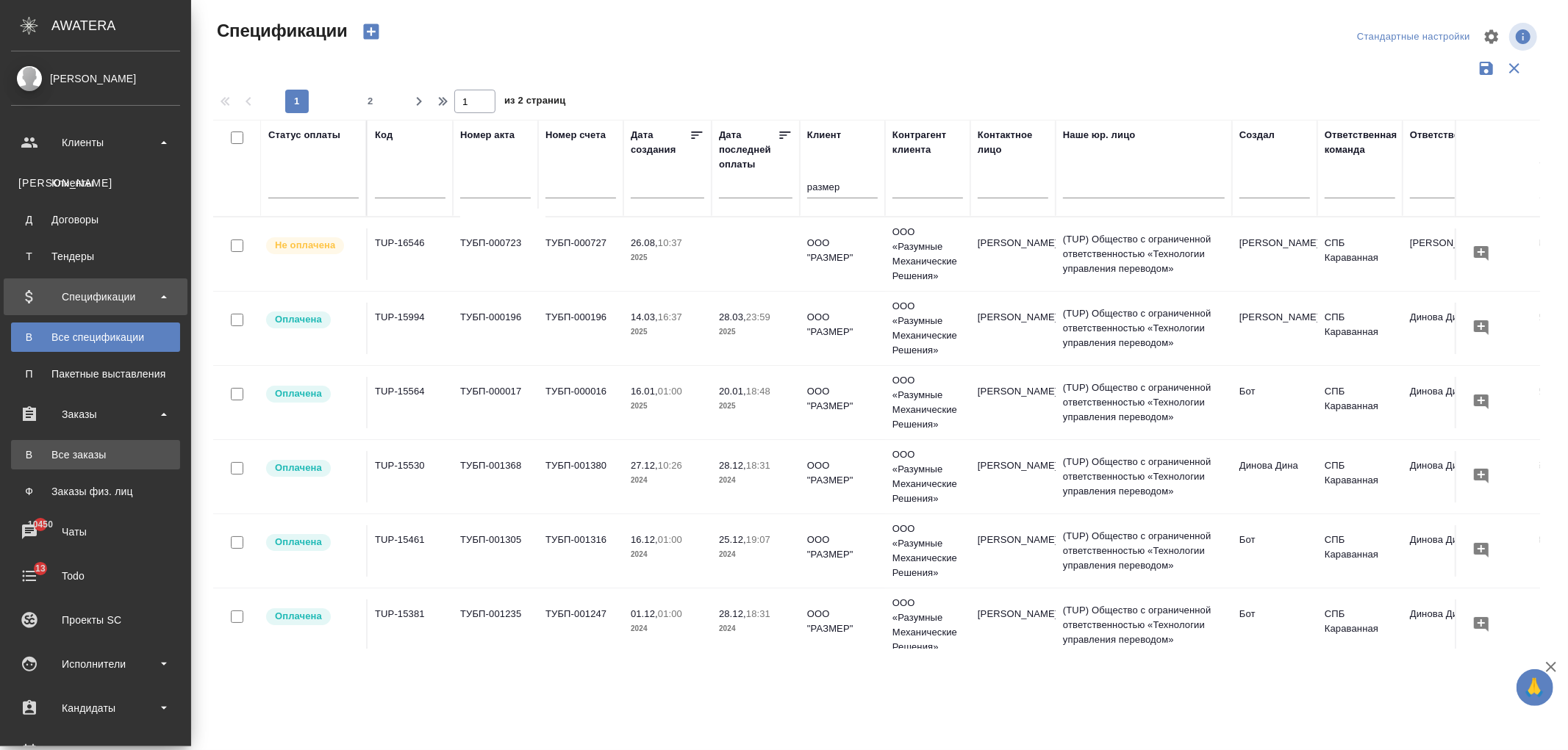
click at [113, 465] on link "В Все заказы" at bounding box center [95, 454] width 169 height 29
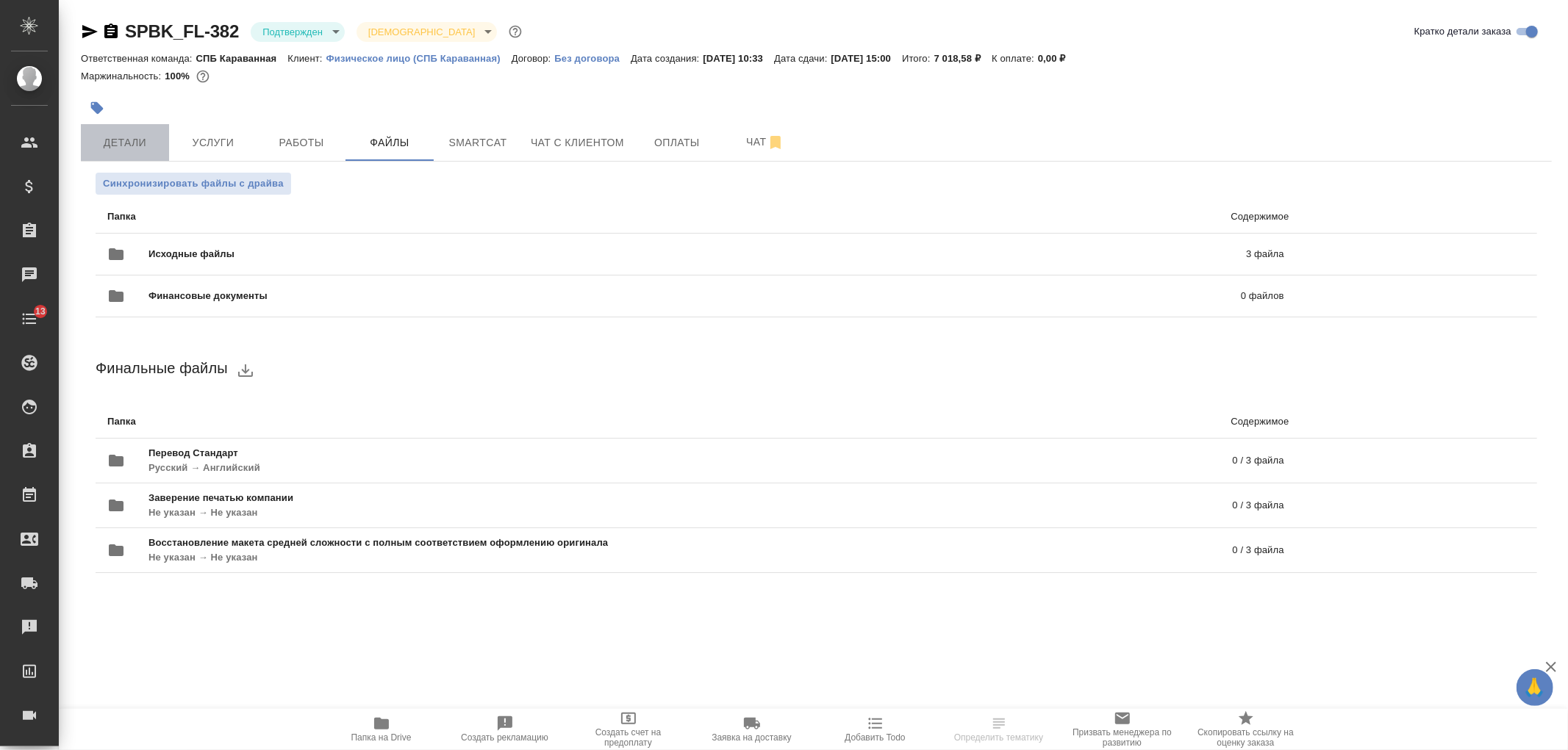
click at [143, 157] on button "Детали" at bounding box center [125, 143] width 88 height 36
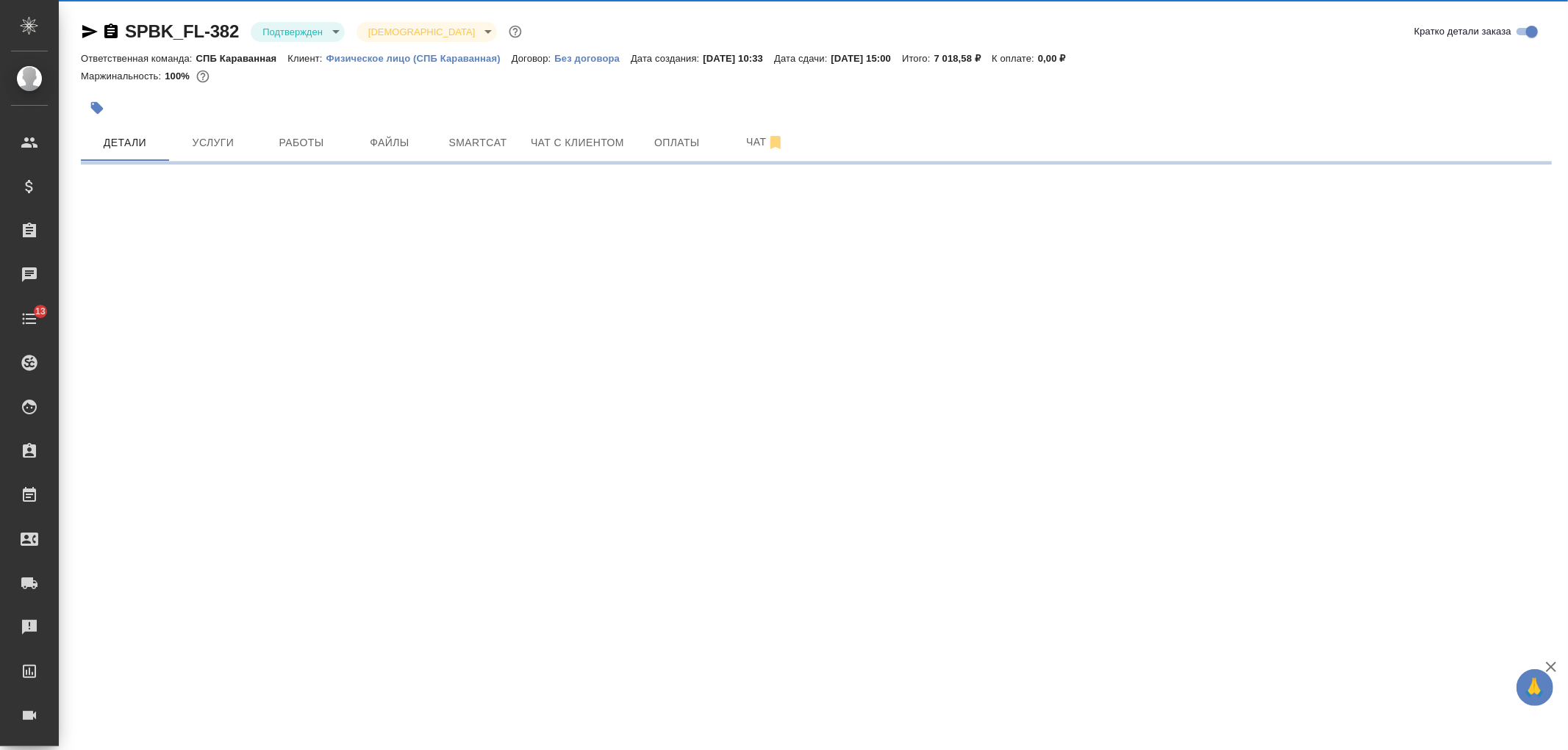
select select "RU"
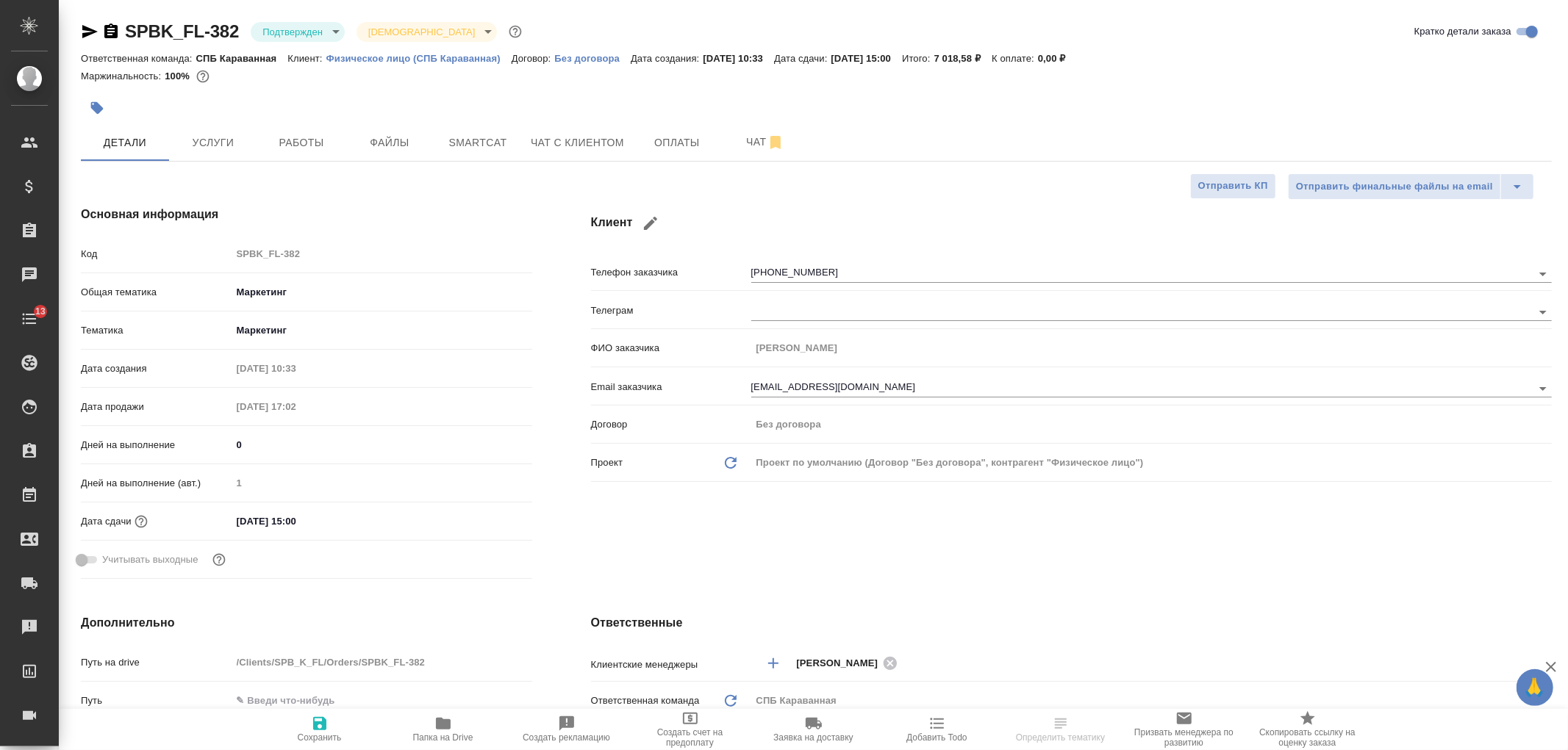
type textarea "x"
drag, startPoint x: 1567, startPoint y: 130, endPoint x: 1567, endPoint y: 157, distance: 27.0
click at [1567, 157] on div "SPBK_FL-382 Подтвержден confirmed Святая троица holyTrinity Кратко детали заказ…" at bounding box center [813, 740] width 1509 height 1481
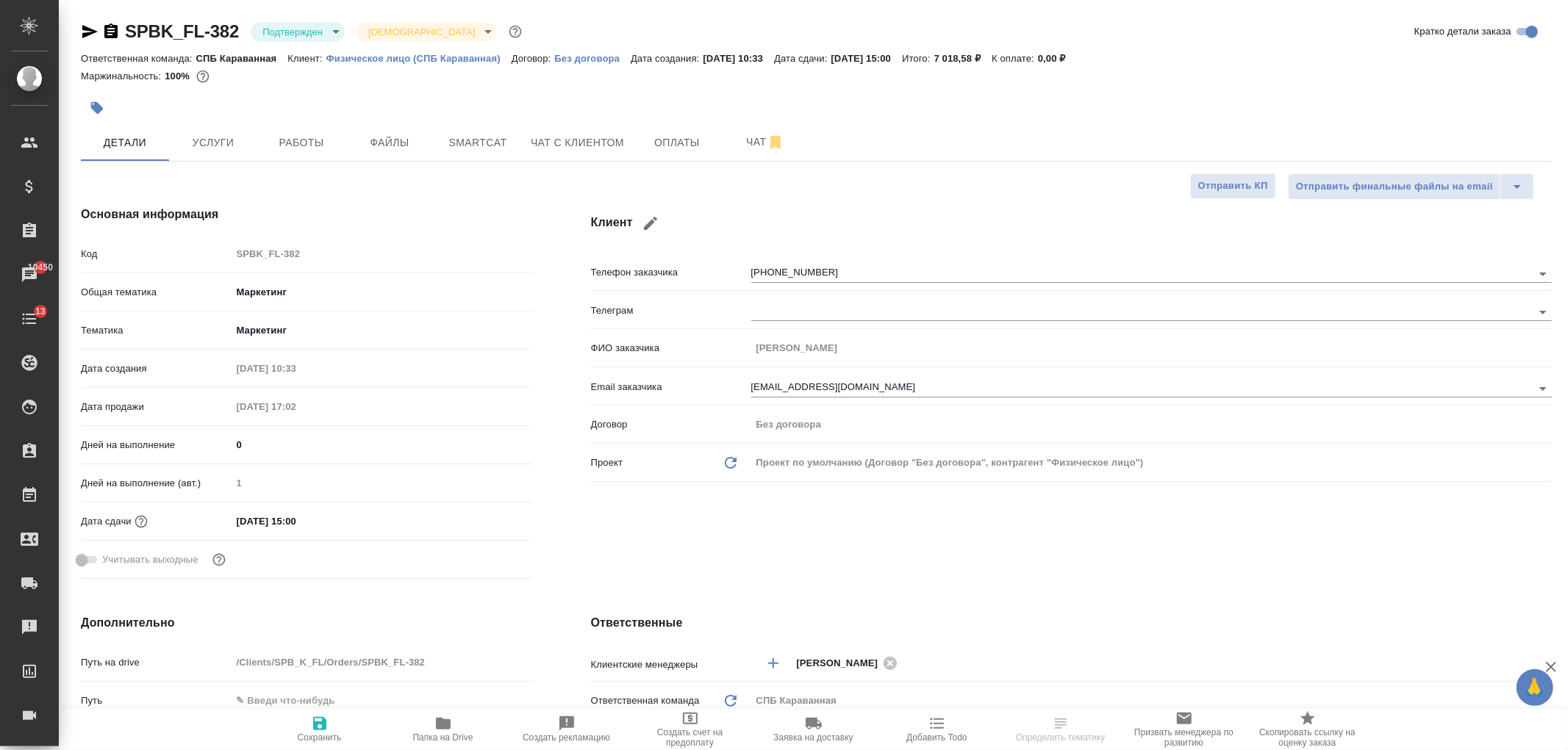
click at [1192, 573] on div "Клиент Телефон заказчика [PHONE_NUMBER] Телеграм ФИО заказчика [PERSON_NAME] Em…" at bounding box center [1071, 395] width 1020 height 438
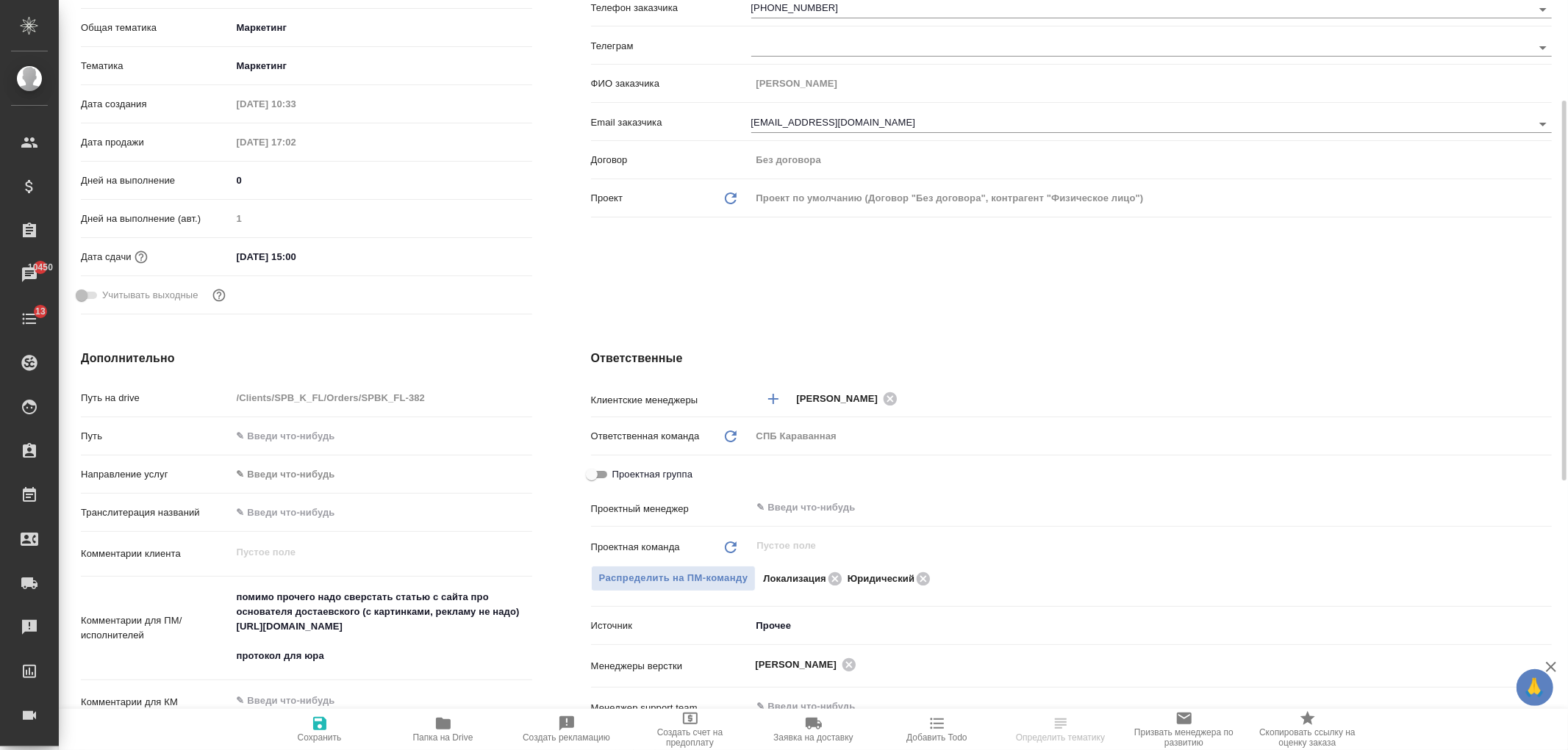
scroll to position [243, 0]
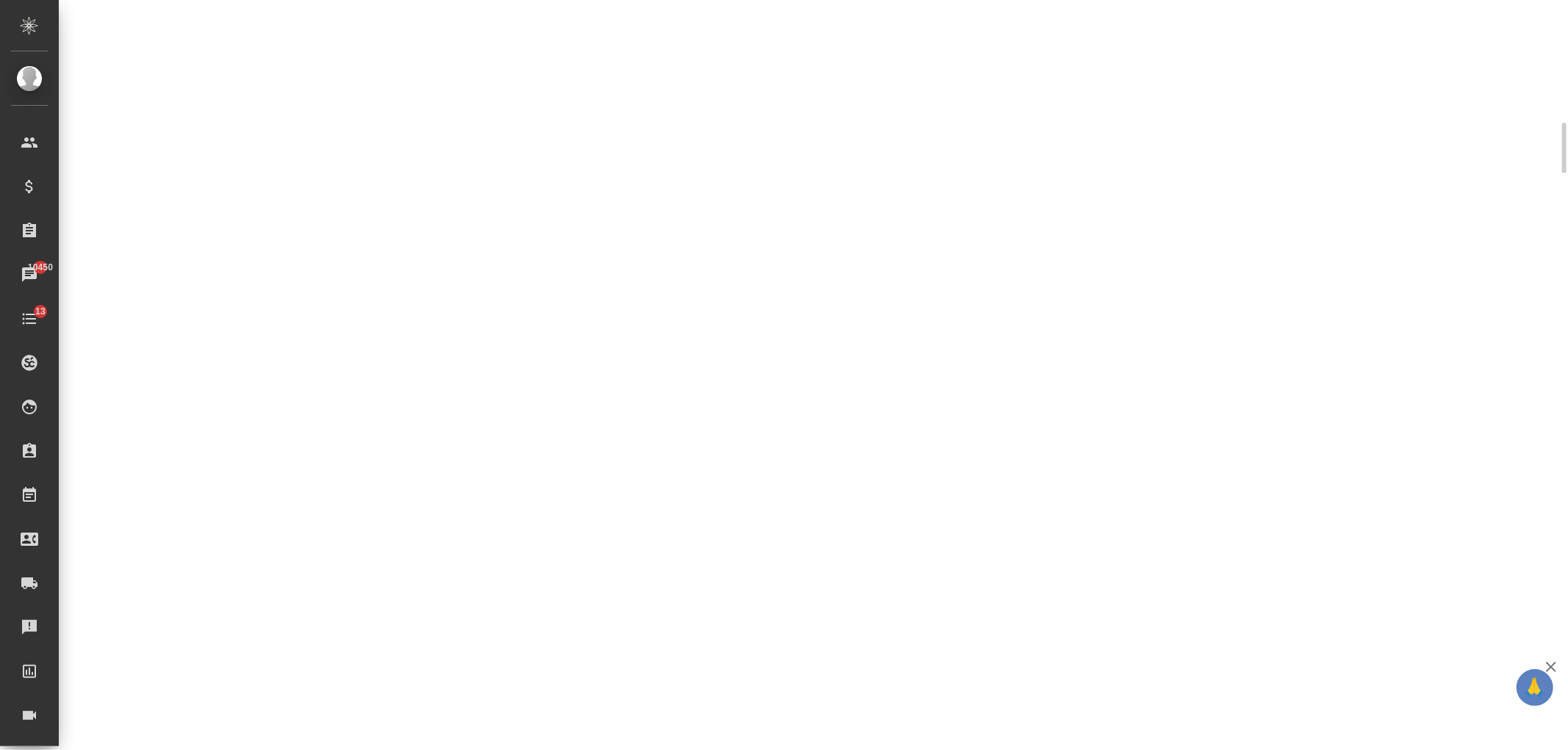
select select "RU"
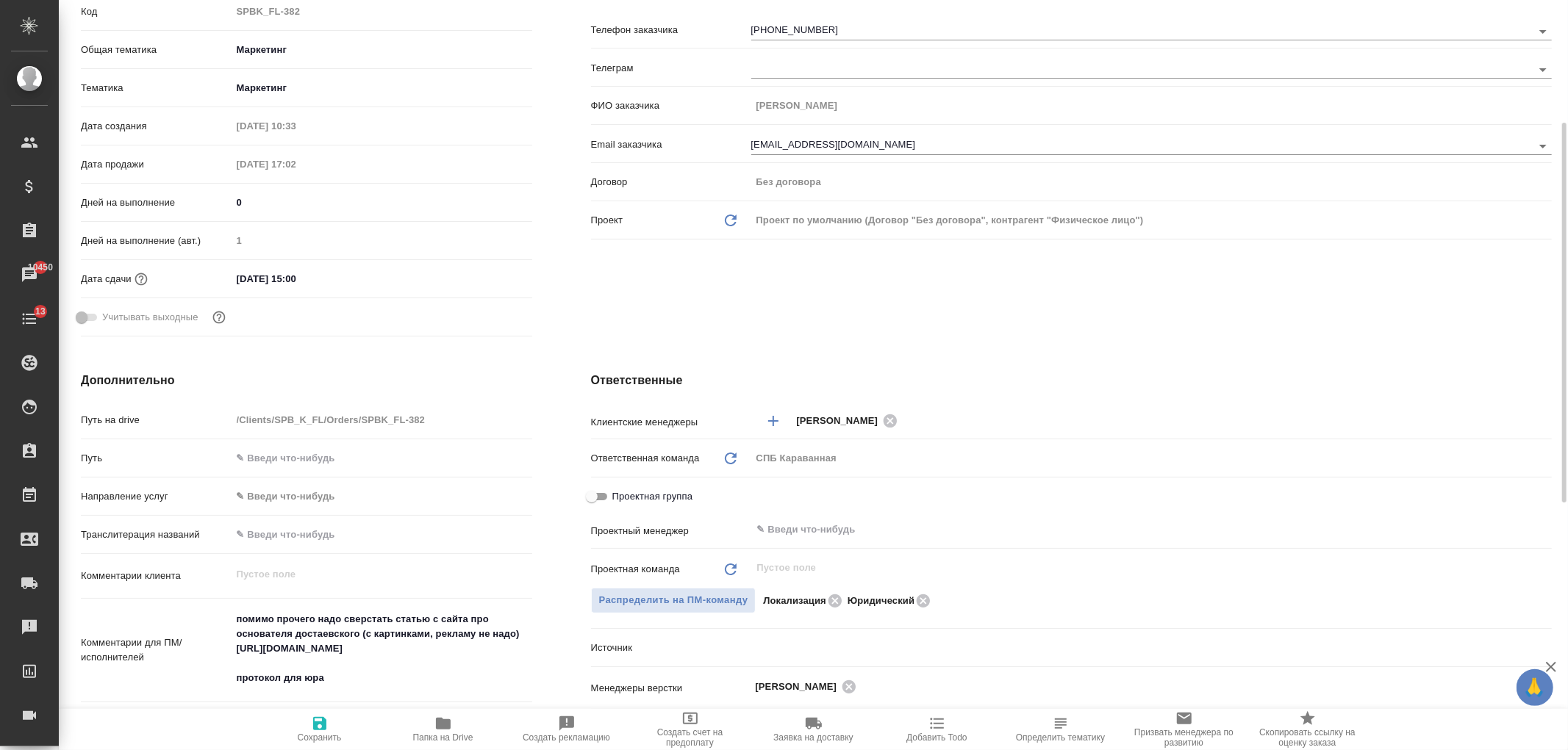
type textarea "x"
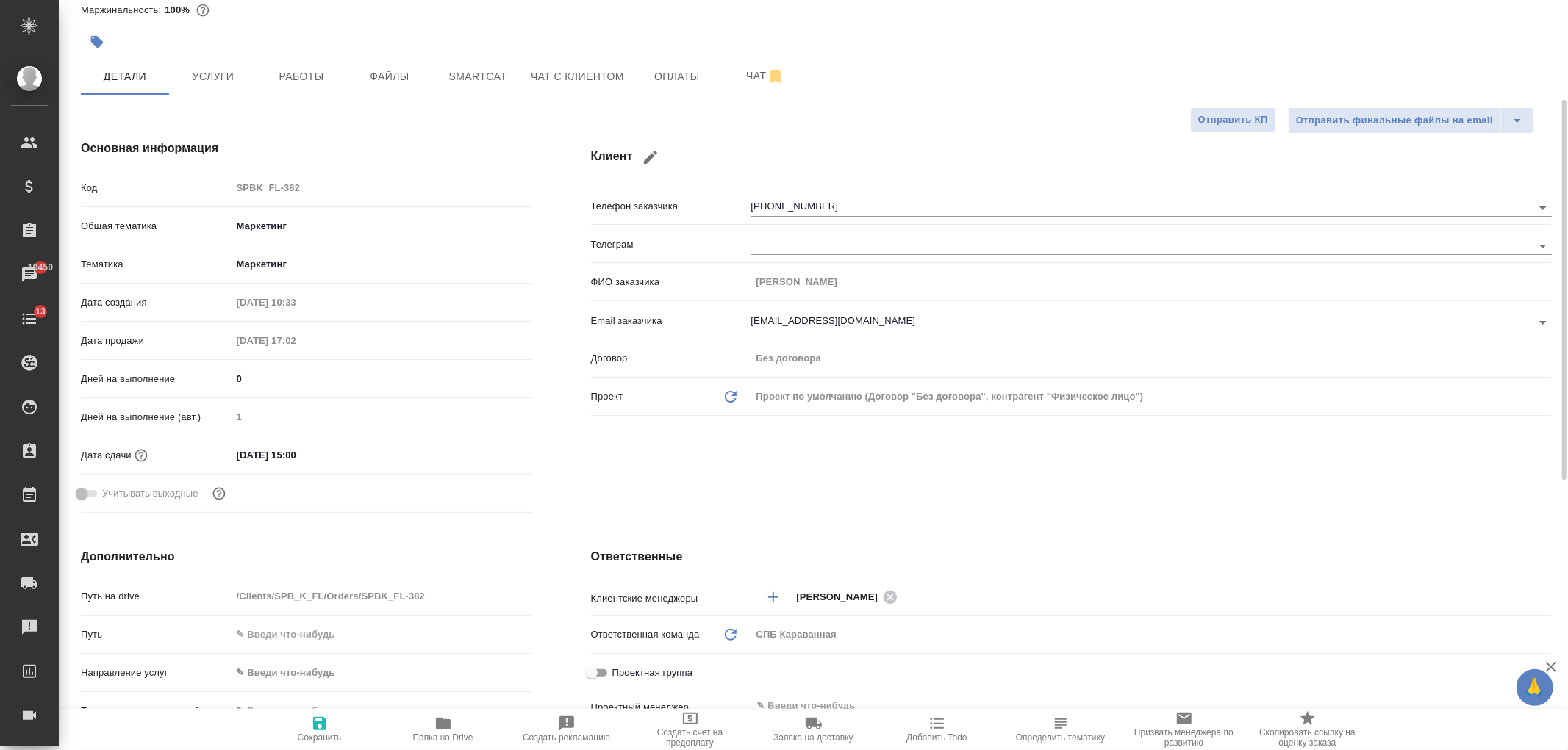
scroll to position [0, 0]
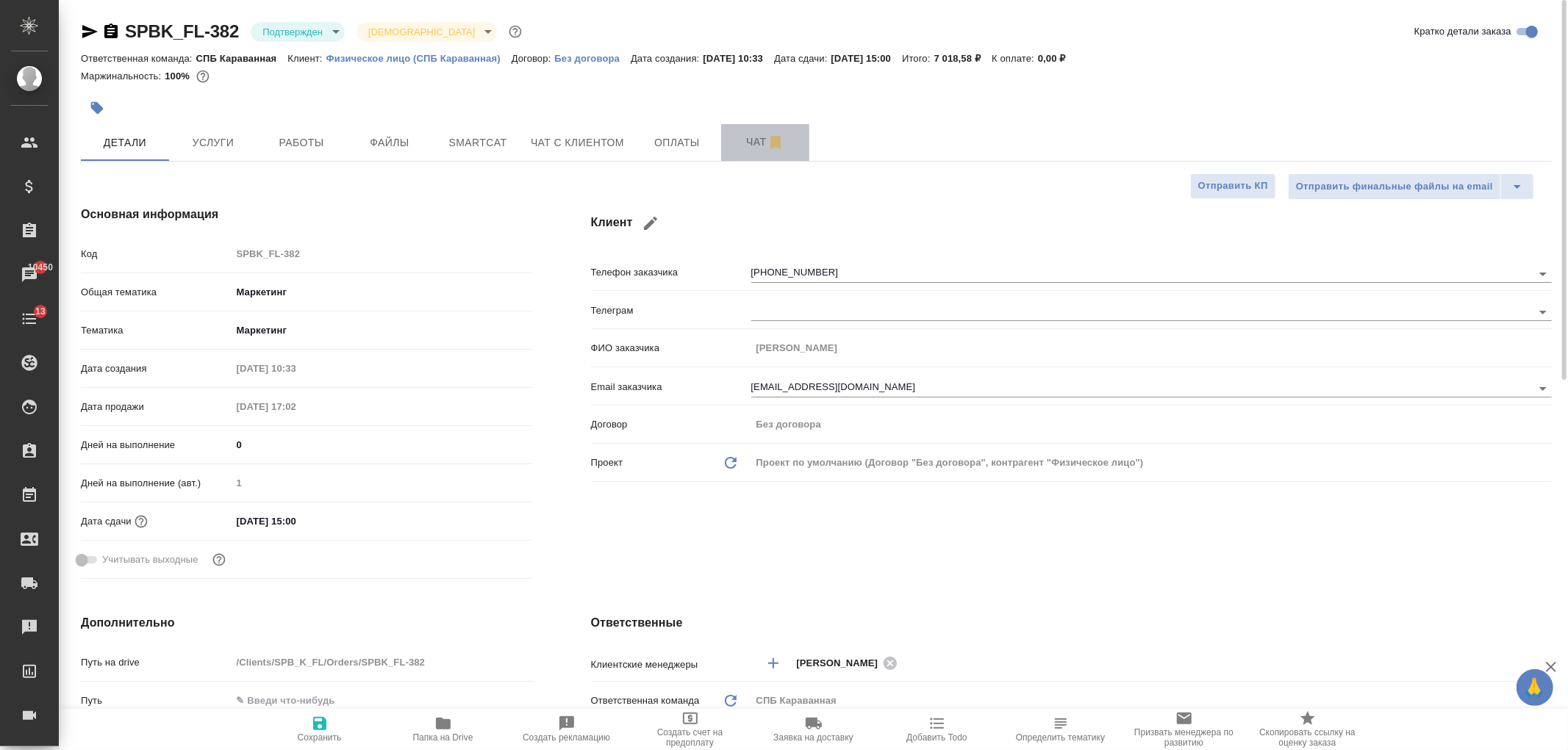
click at [725, 128] on button "Чат" at bounding box center [765, 143] width 88 height 36
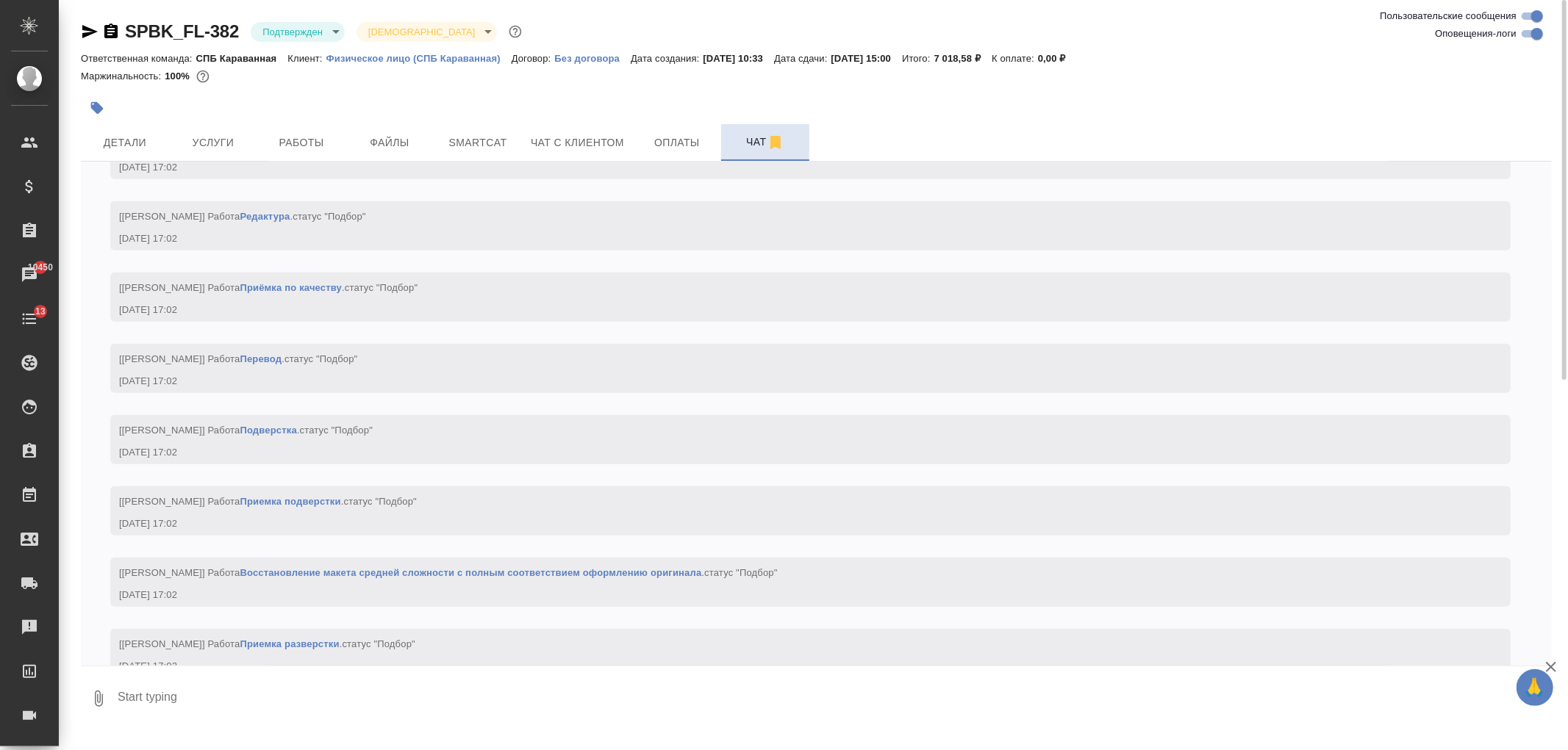
scroll to position [1301, 0]
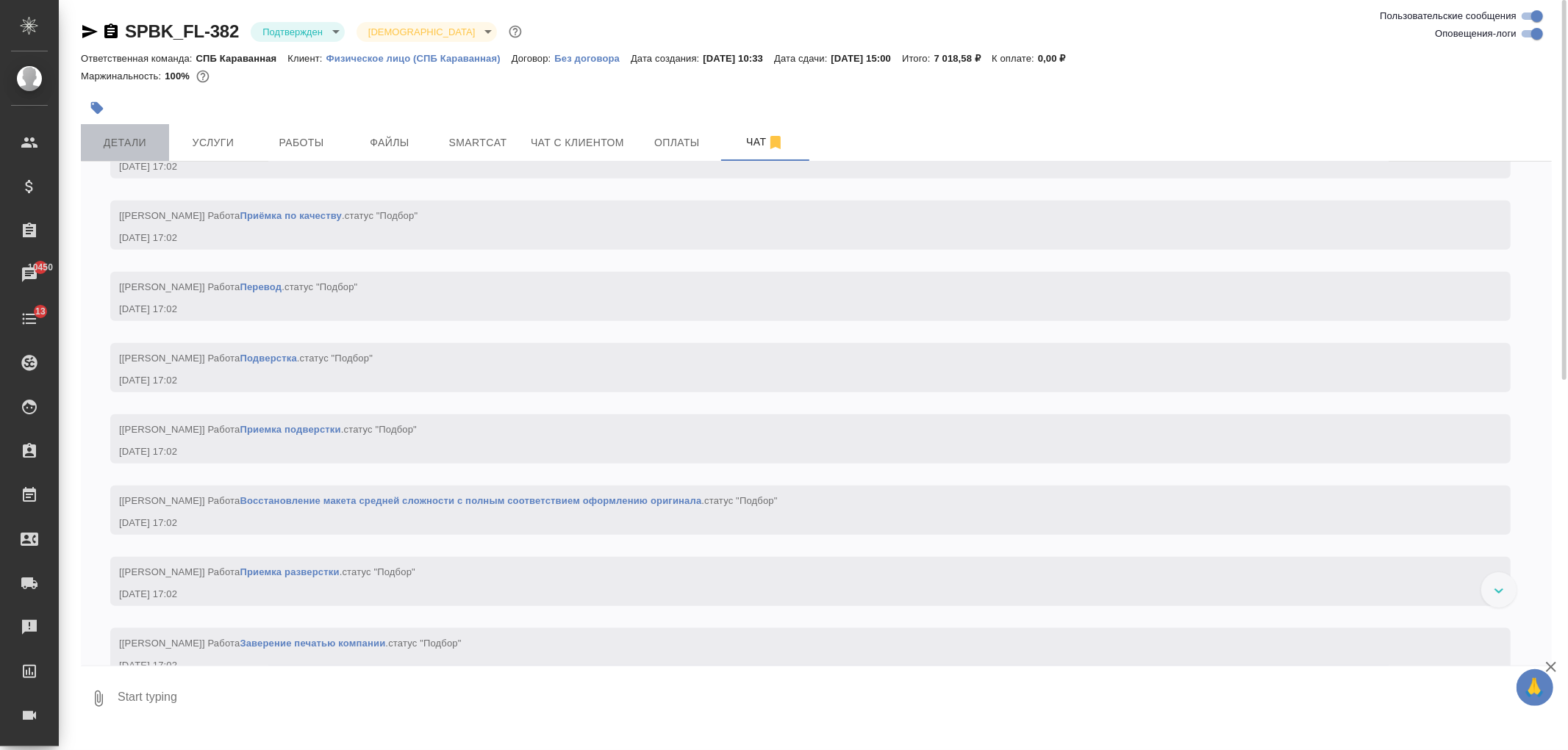
click at [123, 148] on span "Детали" at bounding box center [124, 143] width 70 height 18
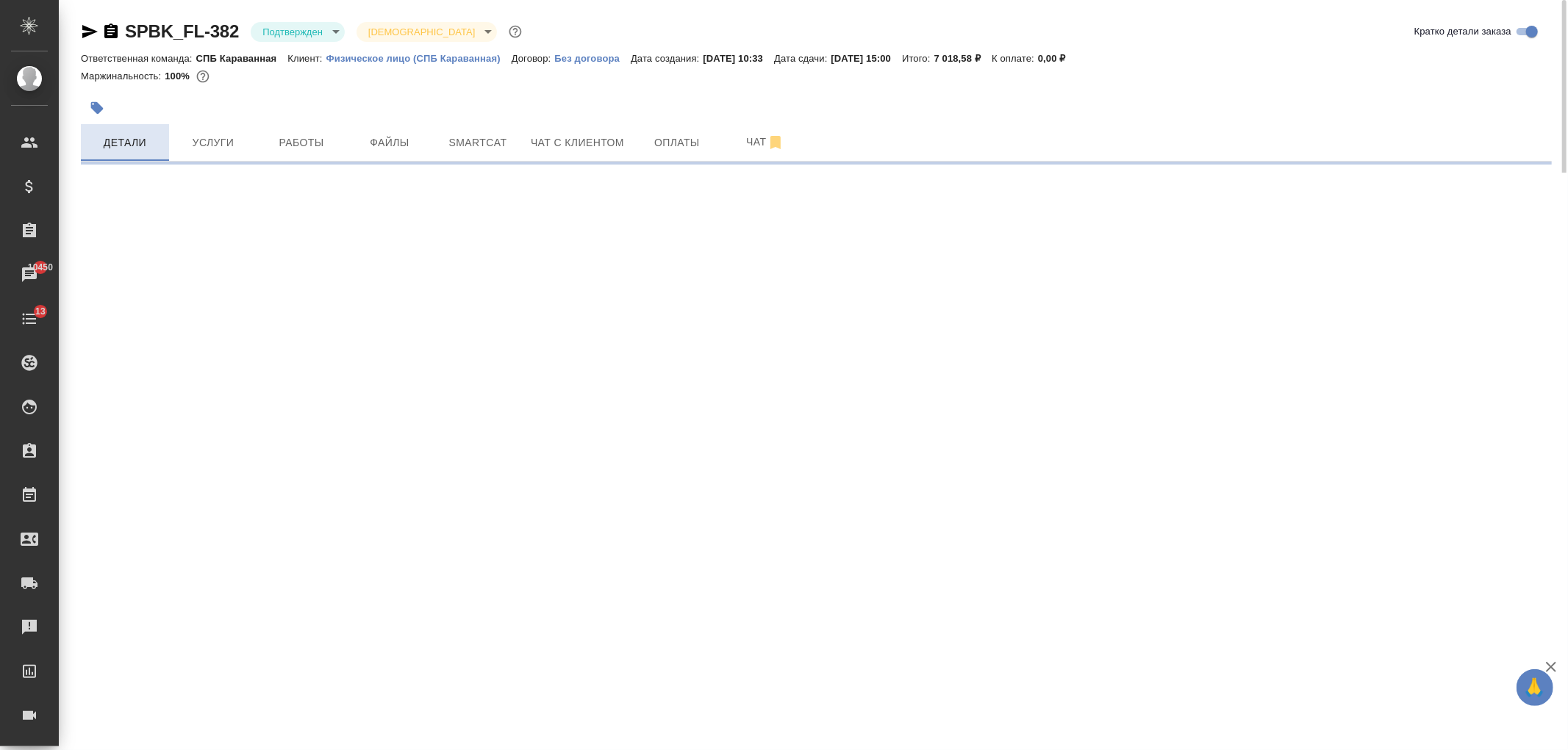
select select "RU"
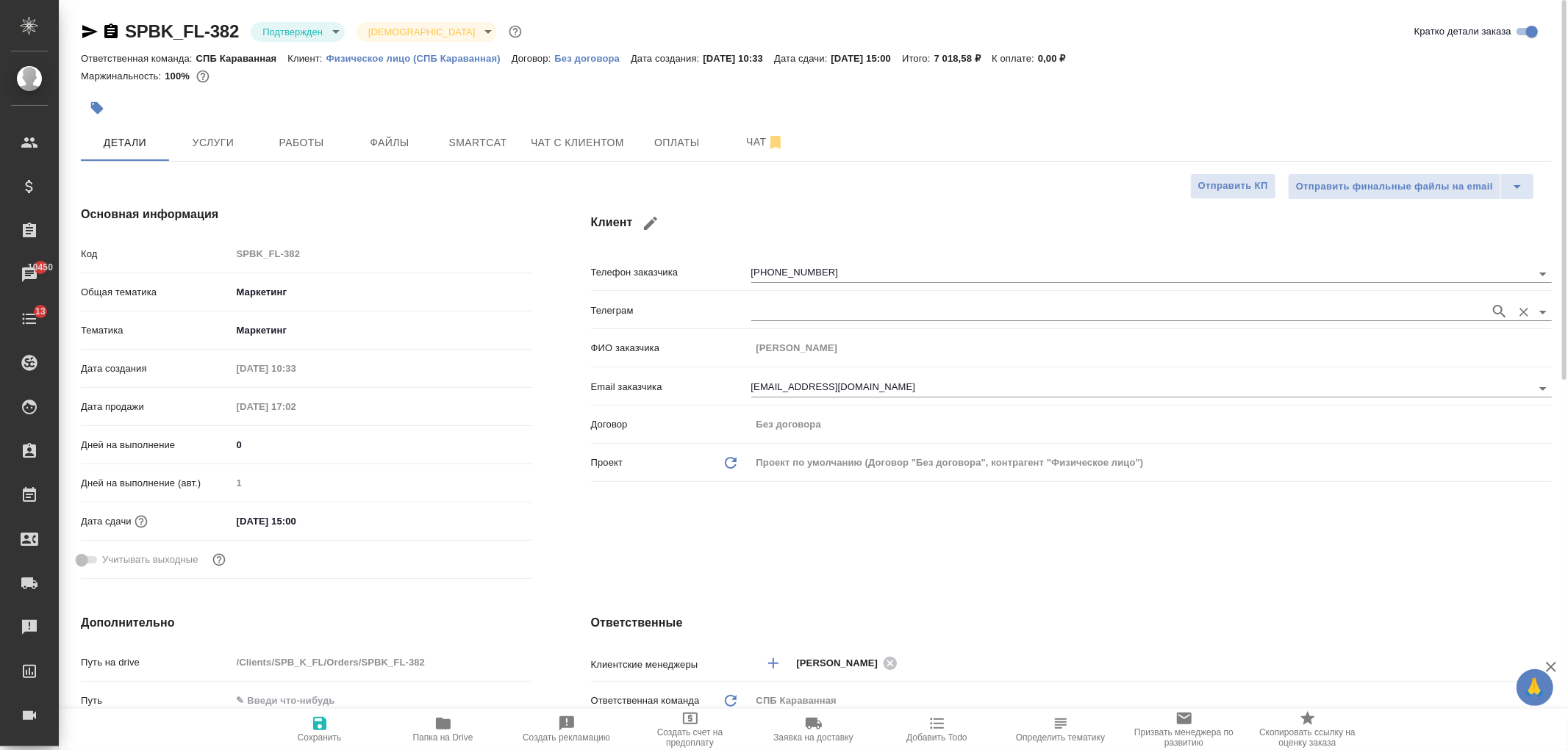
type textarea "x"
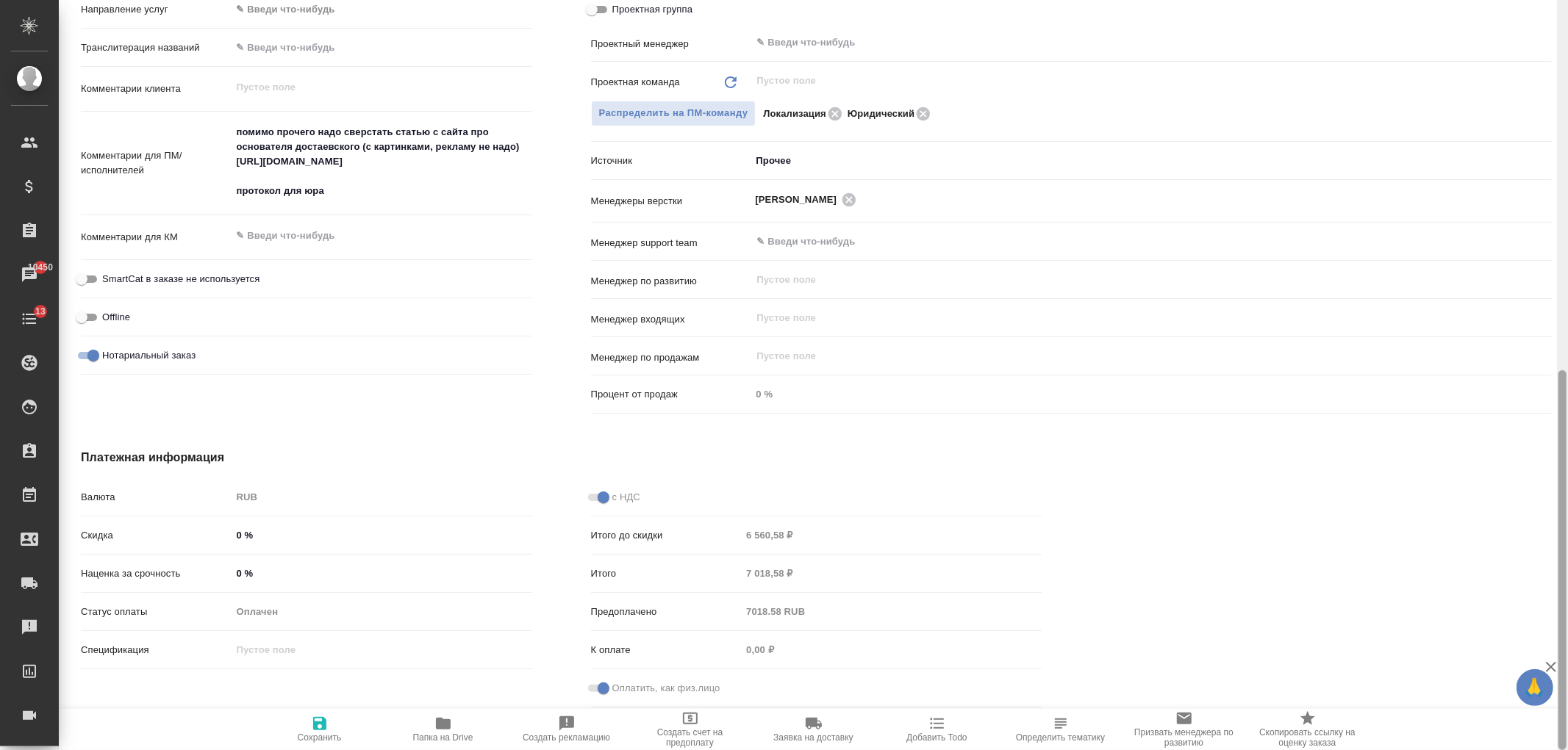
drag, startPoint x: 1557, startPoint y: 131, endPoint x: 1562, endPoint y: 166, distance: 35.4
click at [1562, 166] on div at bounding box center [1562, 375] width 11 height 750
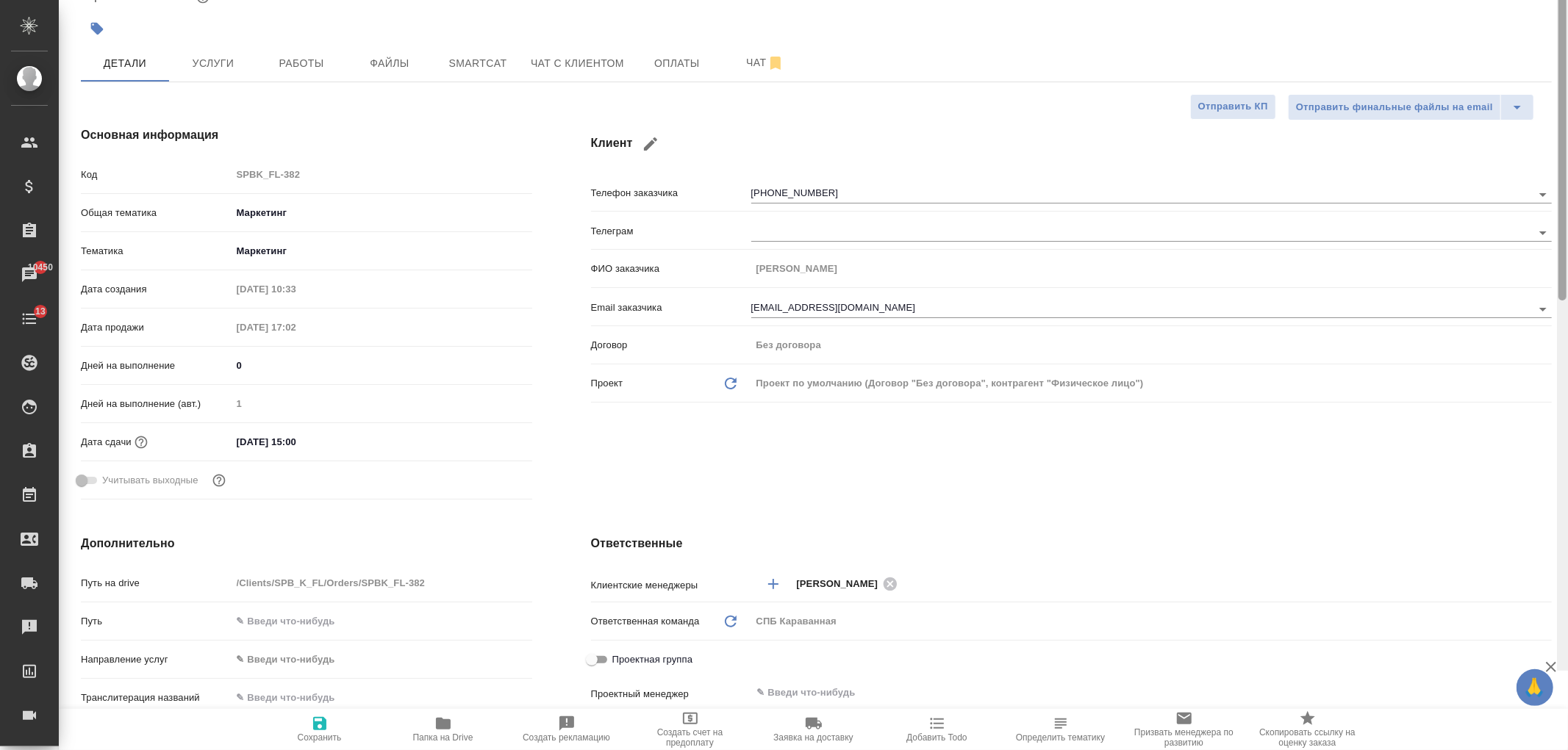
scroll to position [0, 0]
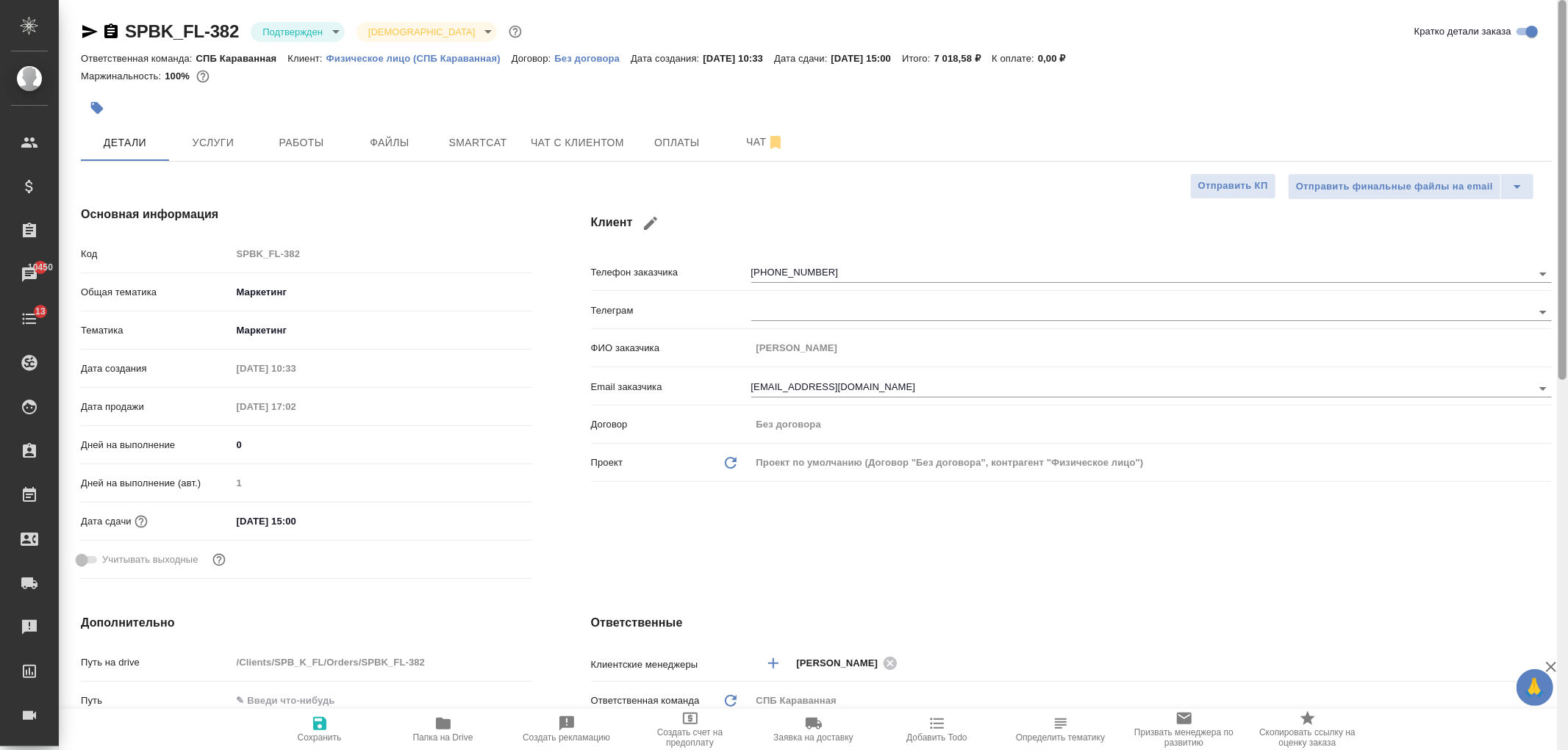
drag, startPoint x: 1562, startPoint y: 431, endPoint x: 1554, endPoint y: -54, distance: 485.1
click at [1554, 0] on html "🙏 .cls-1 fill:#fff; AWATERA [PERSON_NAME] Спецификации Заказы 10450 Чаты 13 Tod…" at bounding box center [784, 375] width 1568 height 750
click at [86, 26] on icon "button" at bounding box center [90, 31] width 17 height 17
type textarea "x"
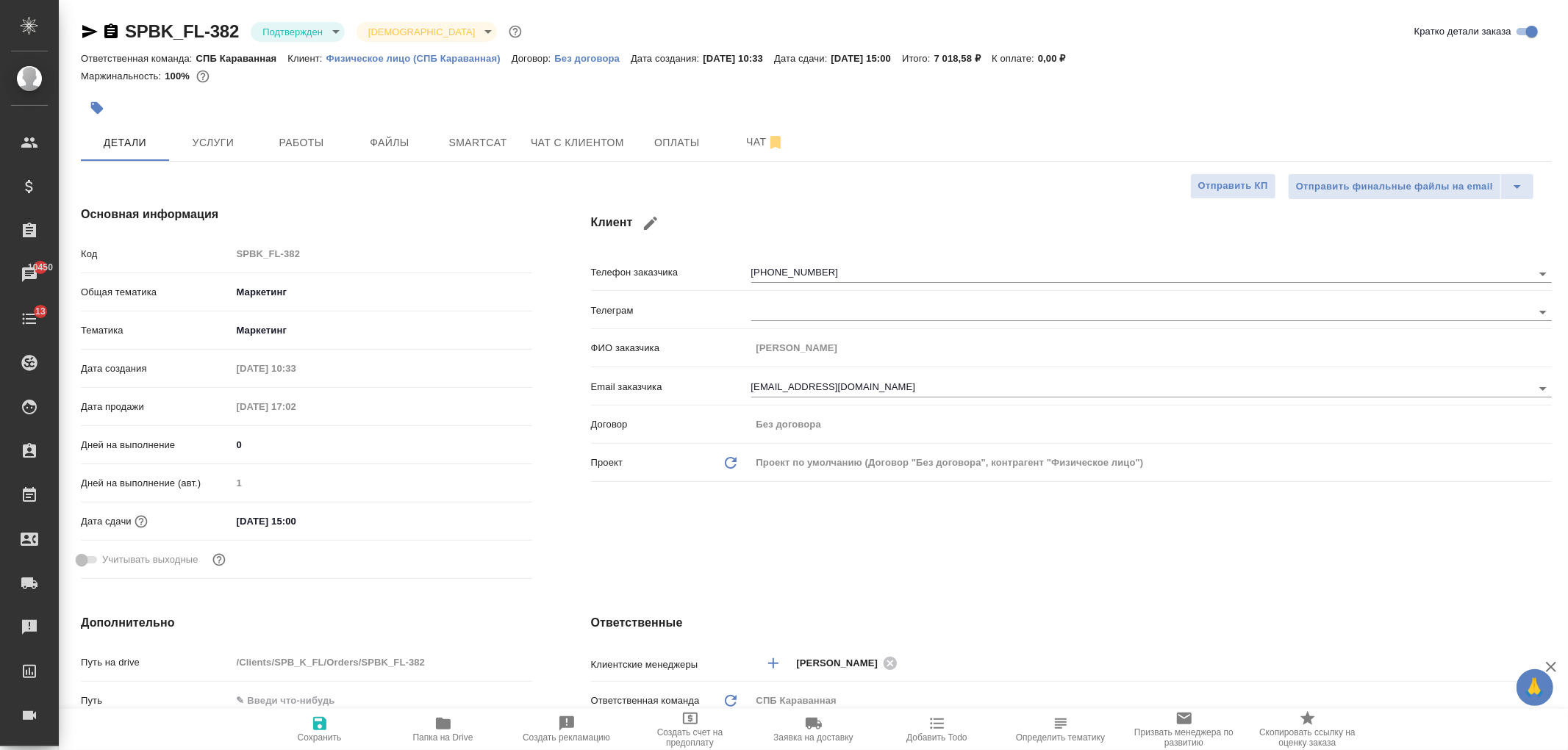
type textarea "x"
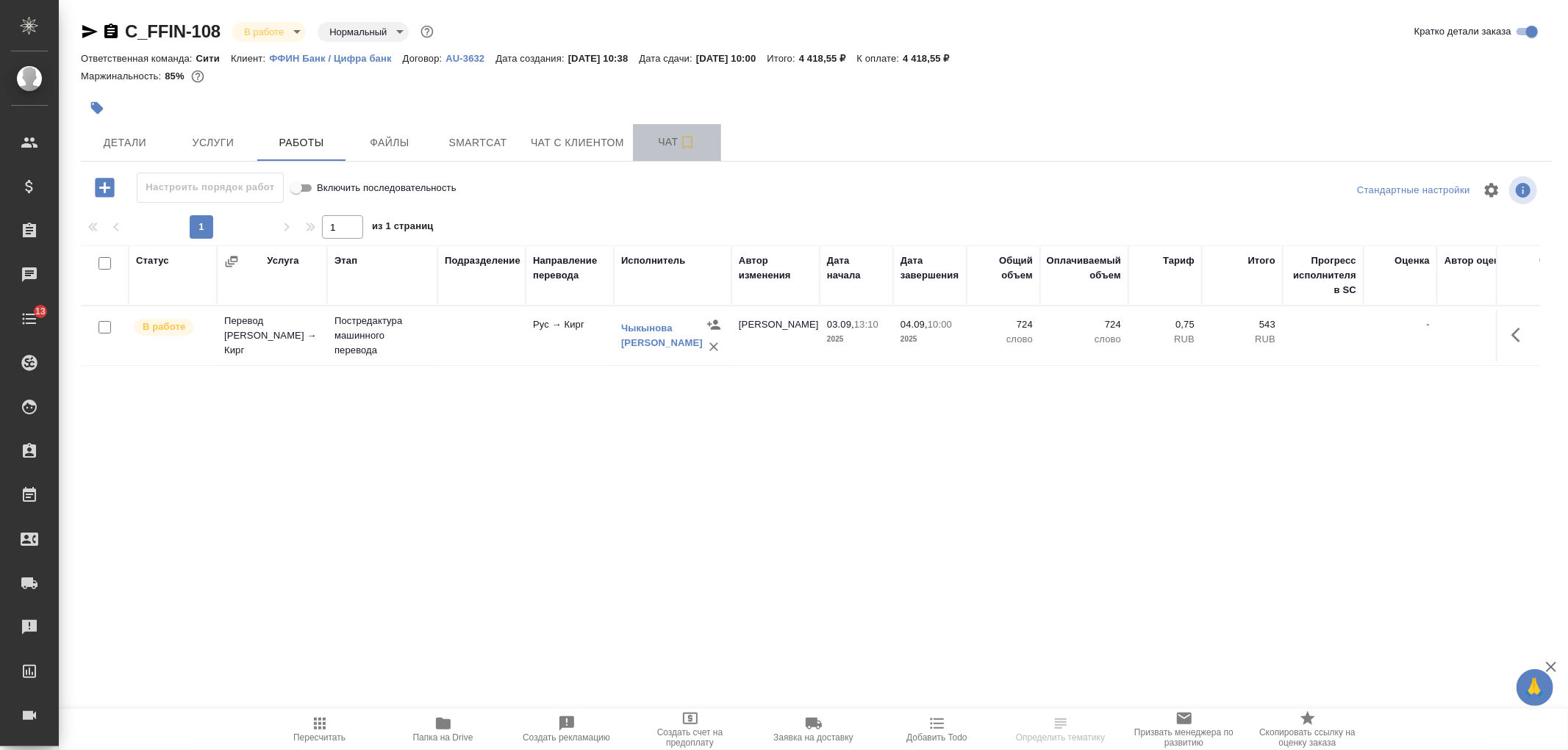
click at [658, 142] on span "Чат" at bounding box center [677, 142] width 70 height 18
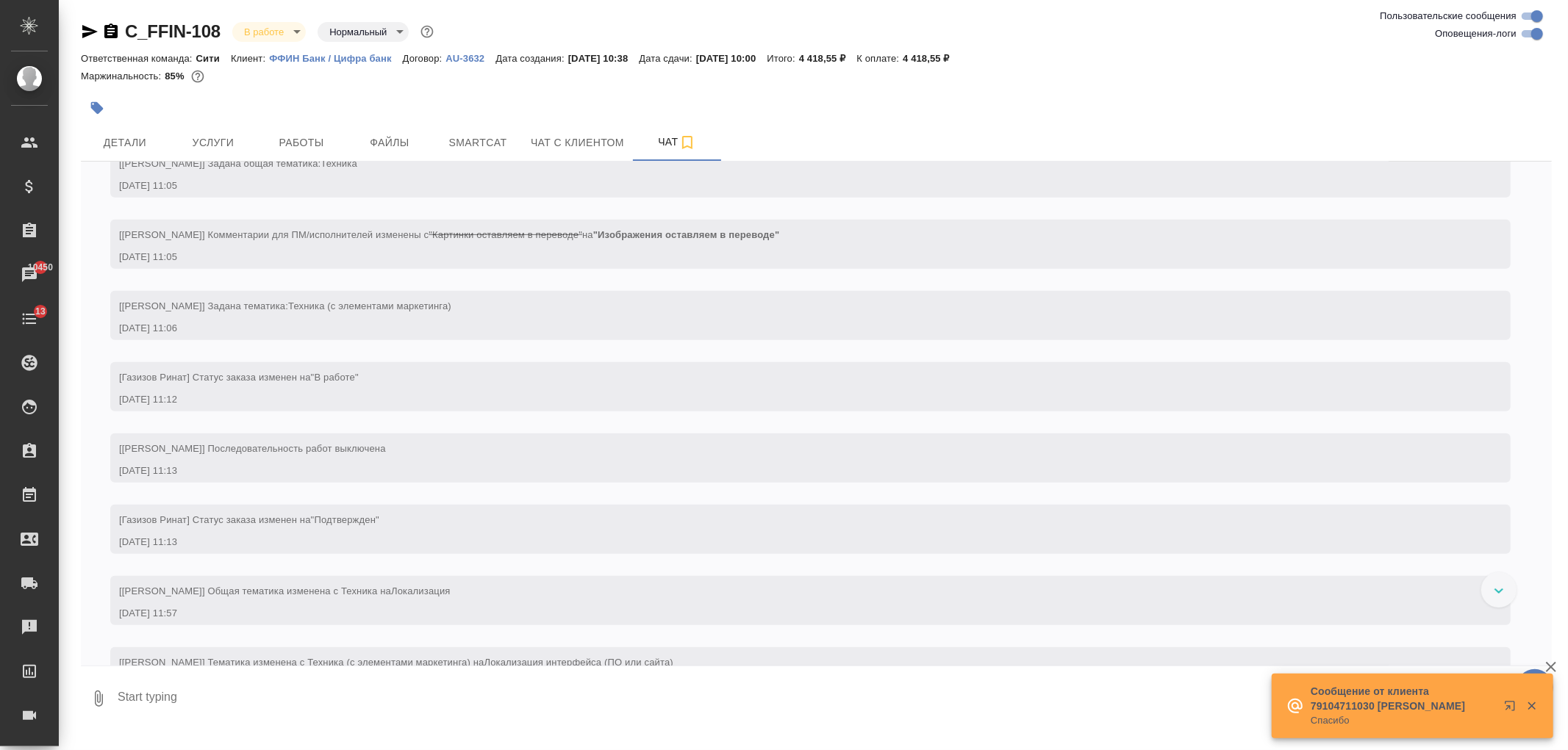
scroll to position [689, 0]
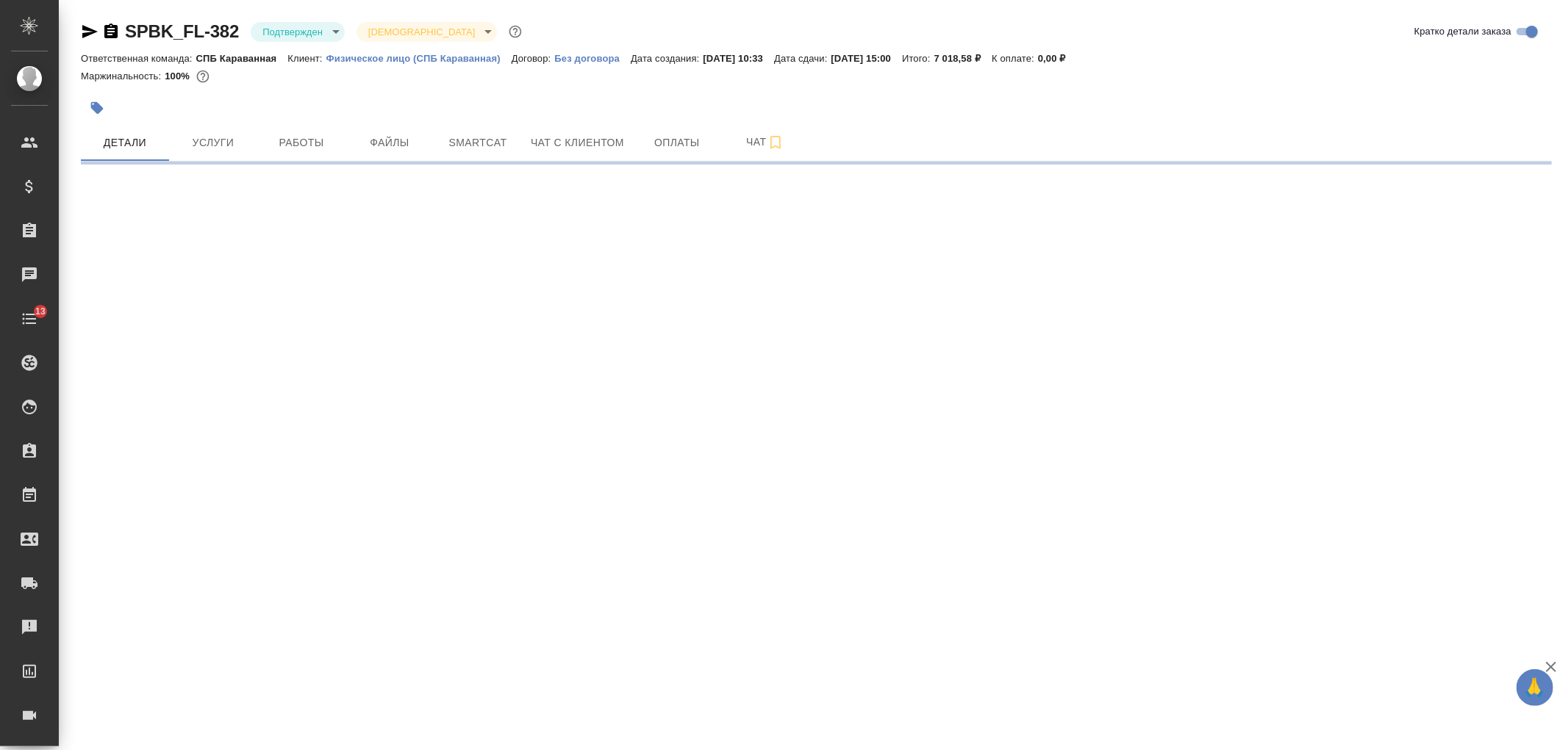
select select "RU"
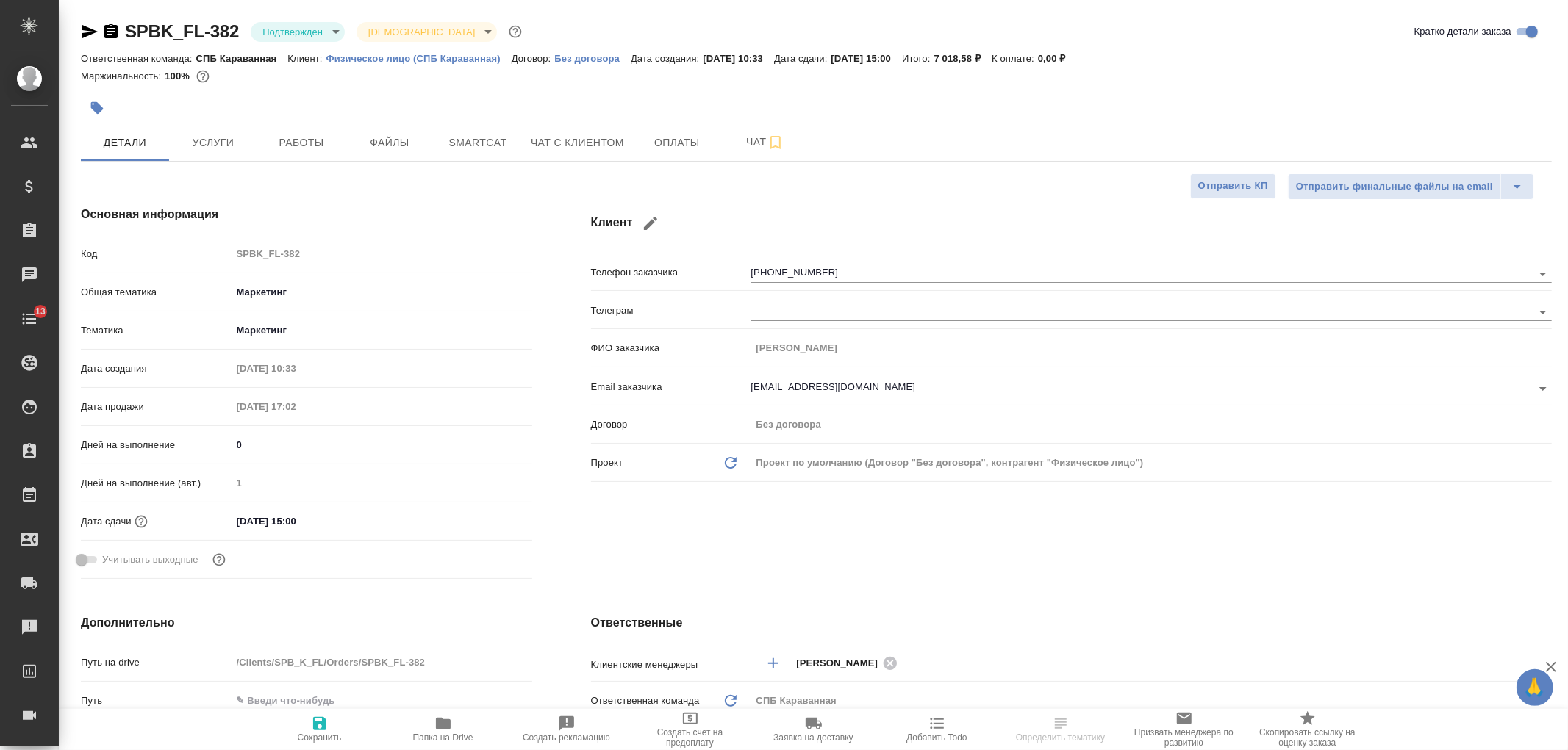
type textarea "x"
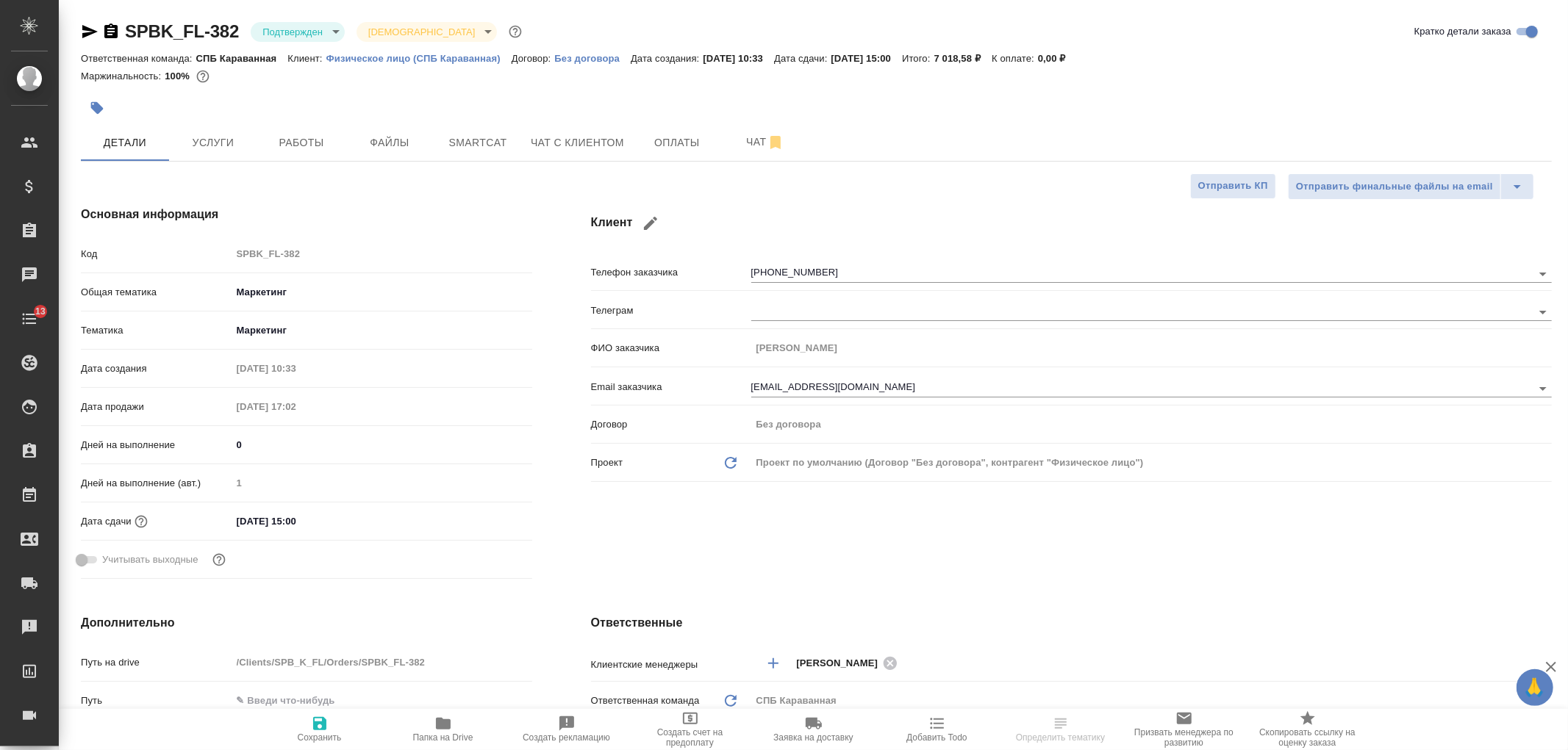
type textarea "x"
select select "RU"
type textarea "x"
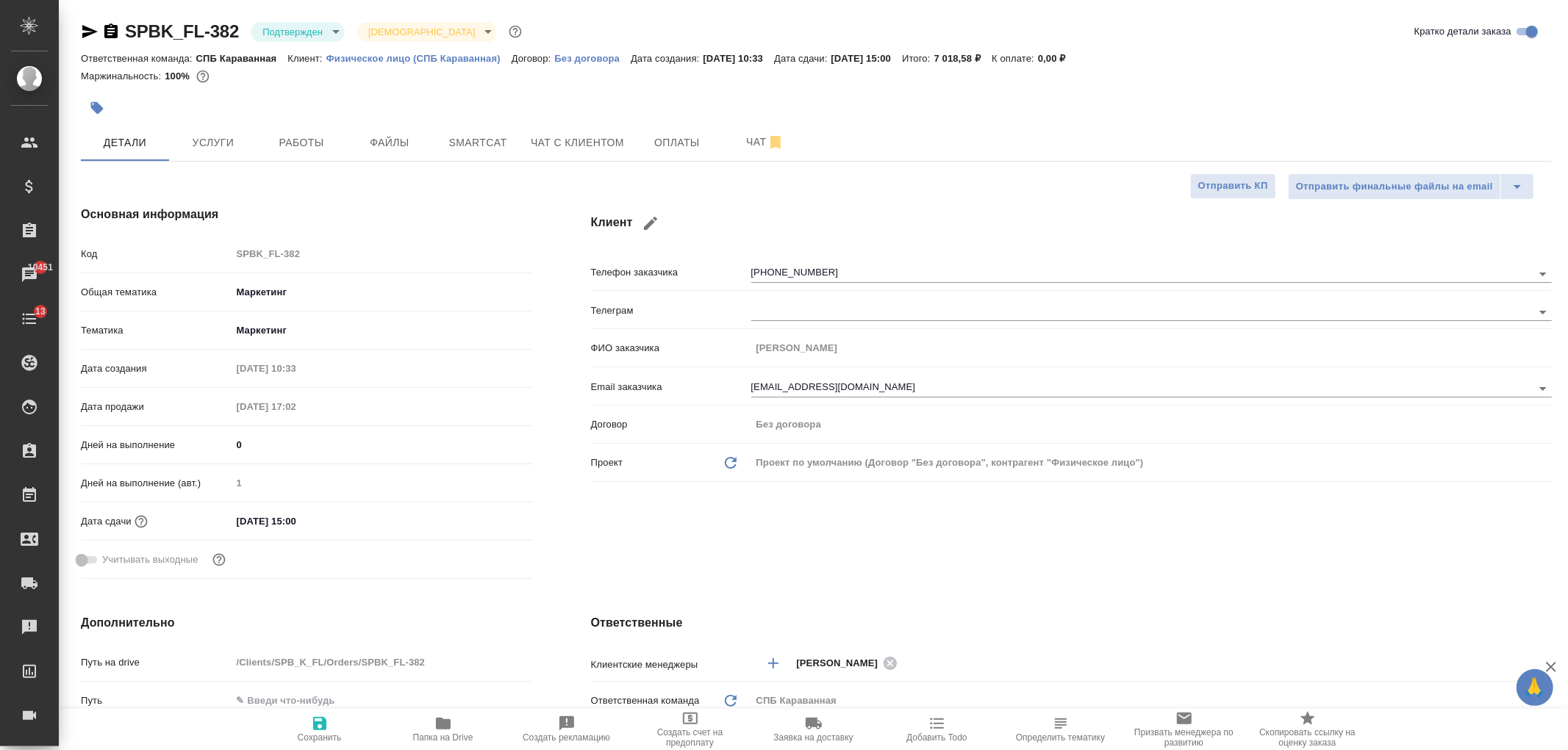
type textarea "x"
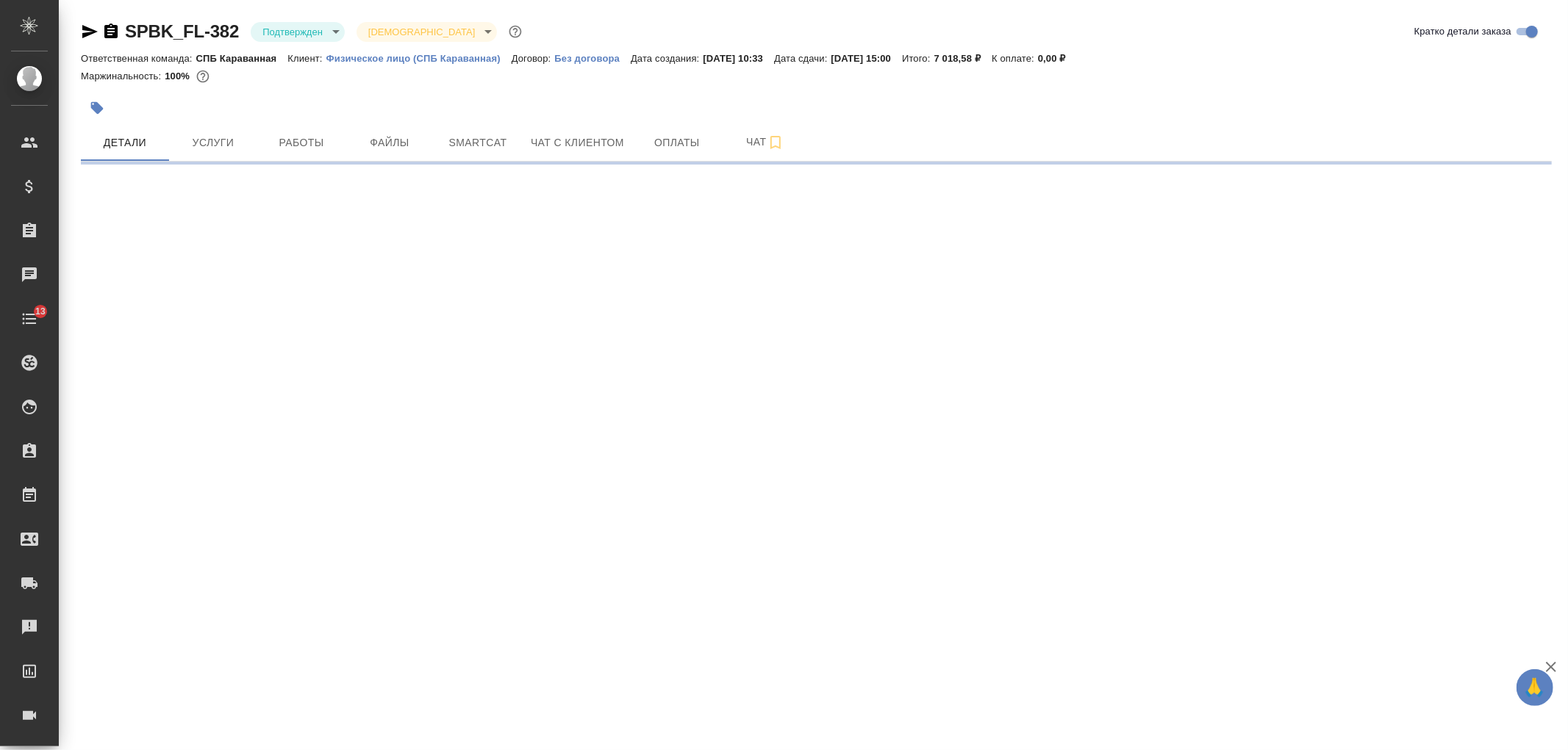
select select "RU"
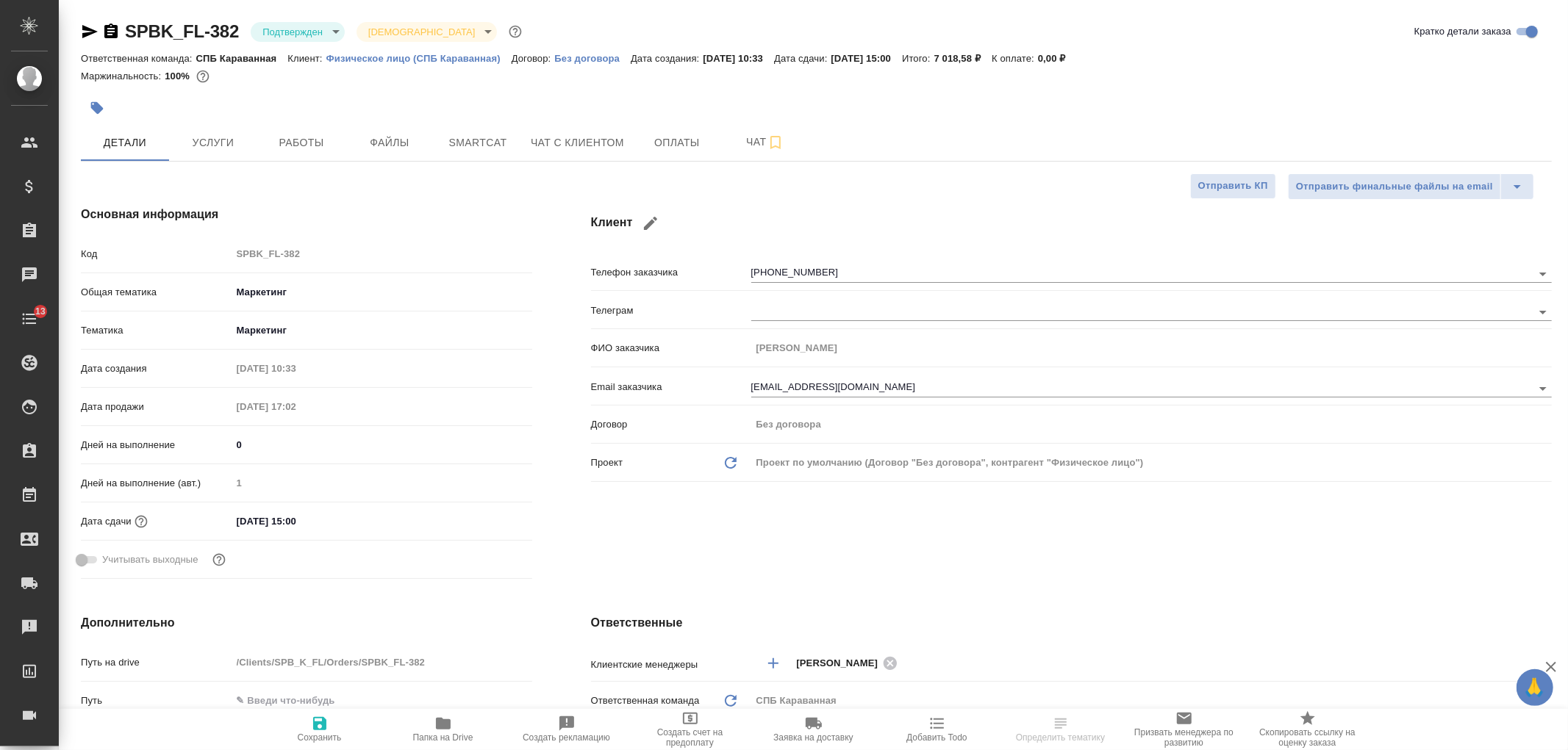
type textarea "x"
click at [1090, 554] on div "Клиент Телефон заказчика [PHONE_NUMBER] Телеграм ФИО заказчика [PERSON_NAME] Em…" at bounding box center [1071, 395] width 1020 height 438
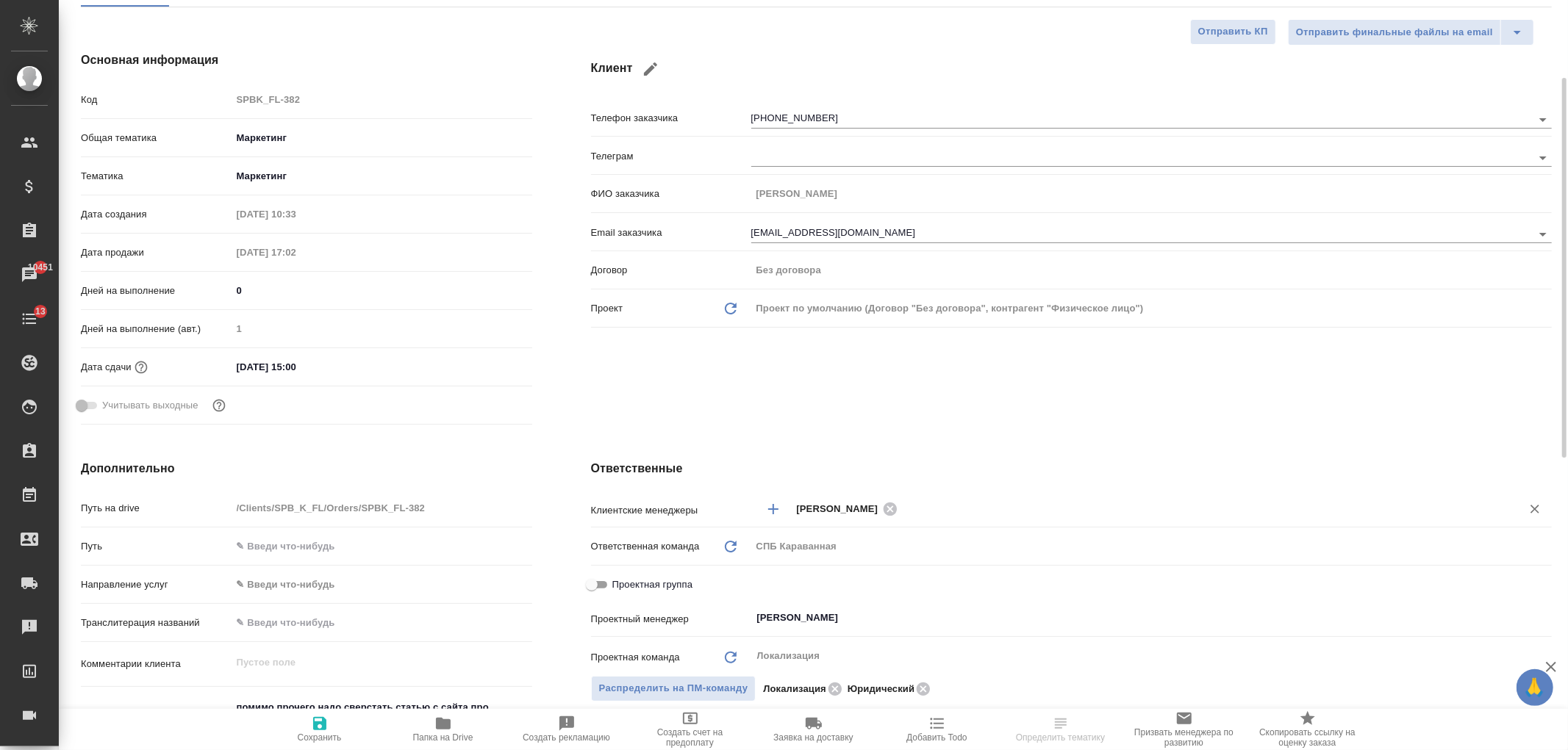
scroll to position [177, 0]
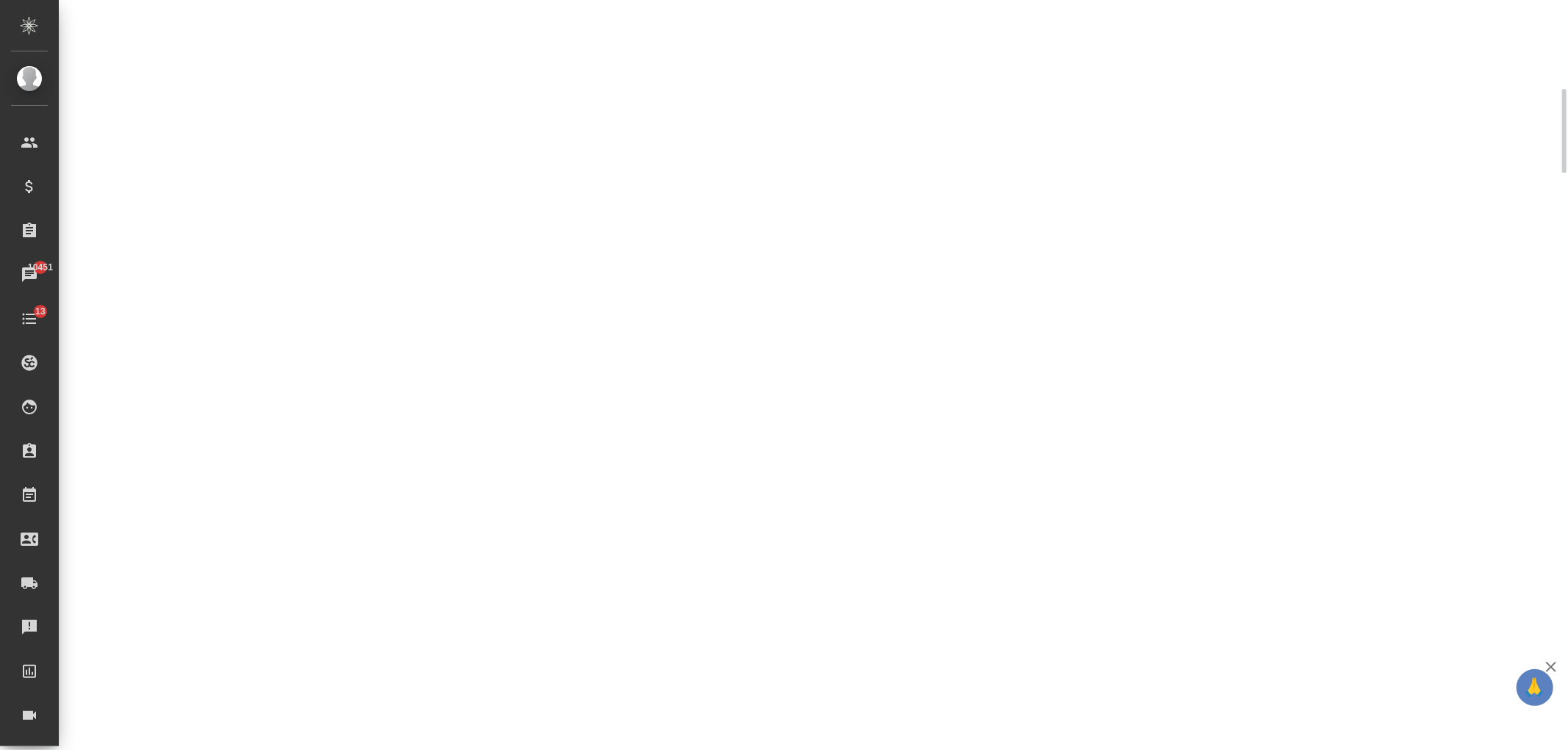
select select "RU"
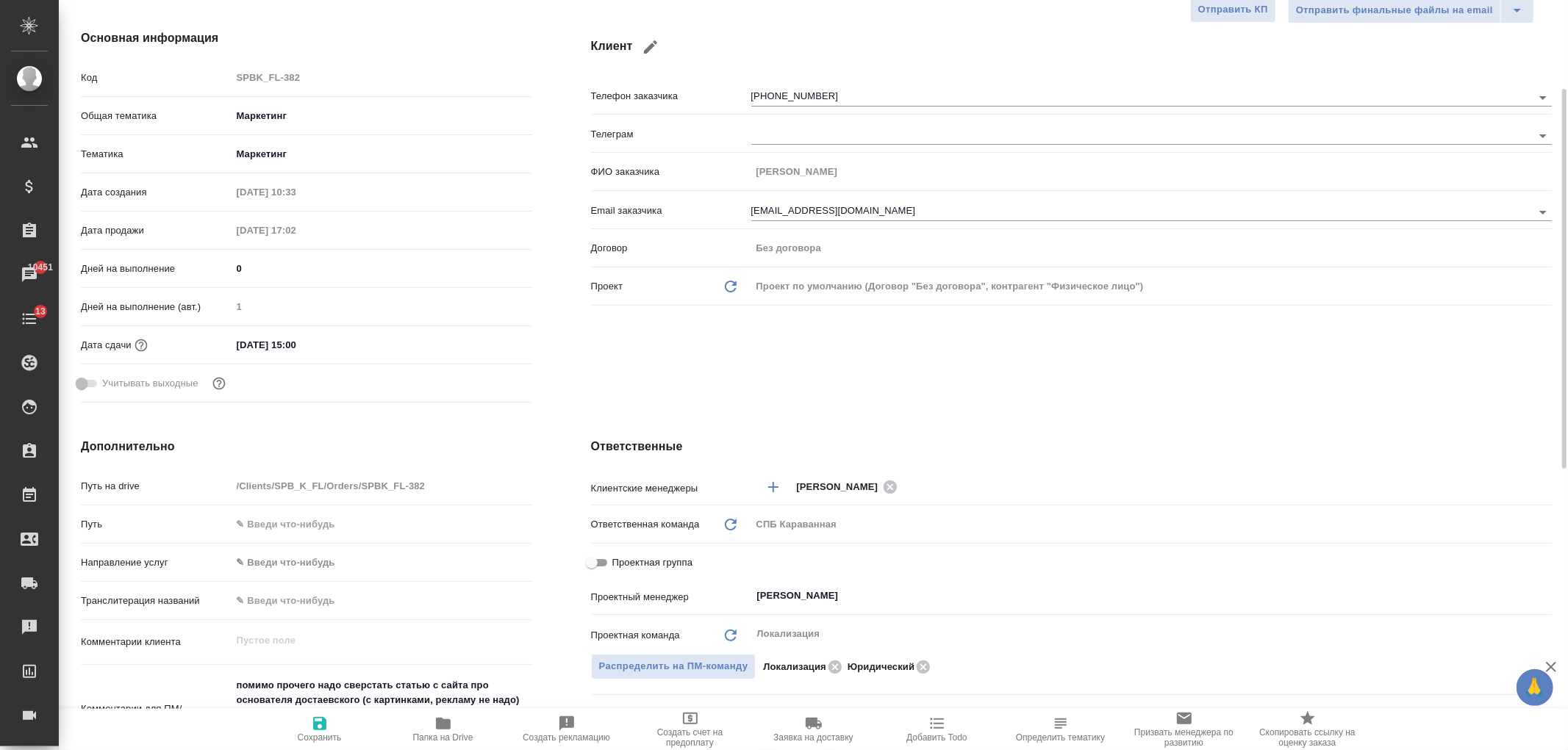
type textarea "x"
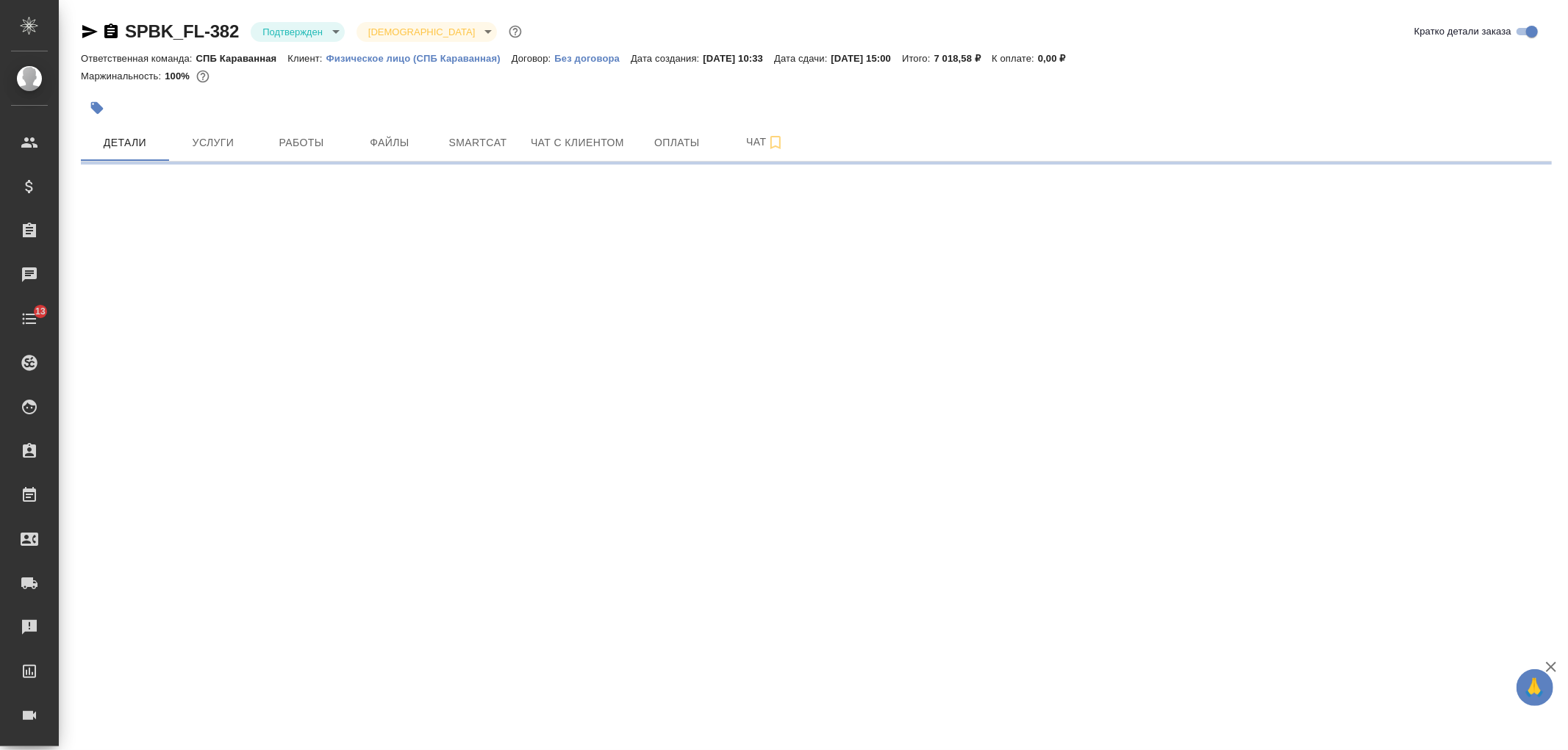
select select "RU"
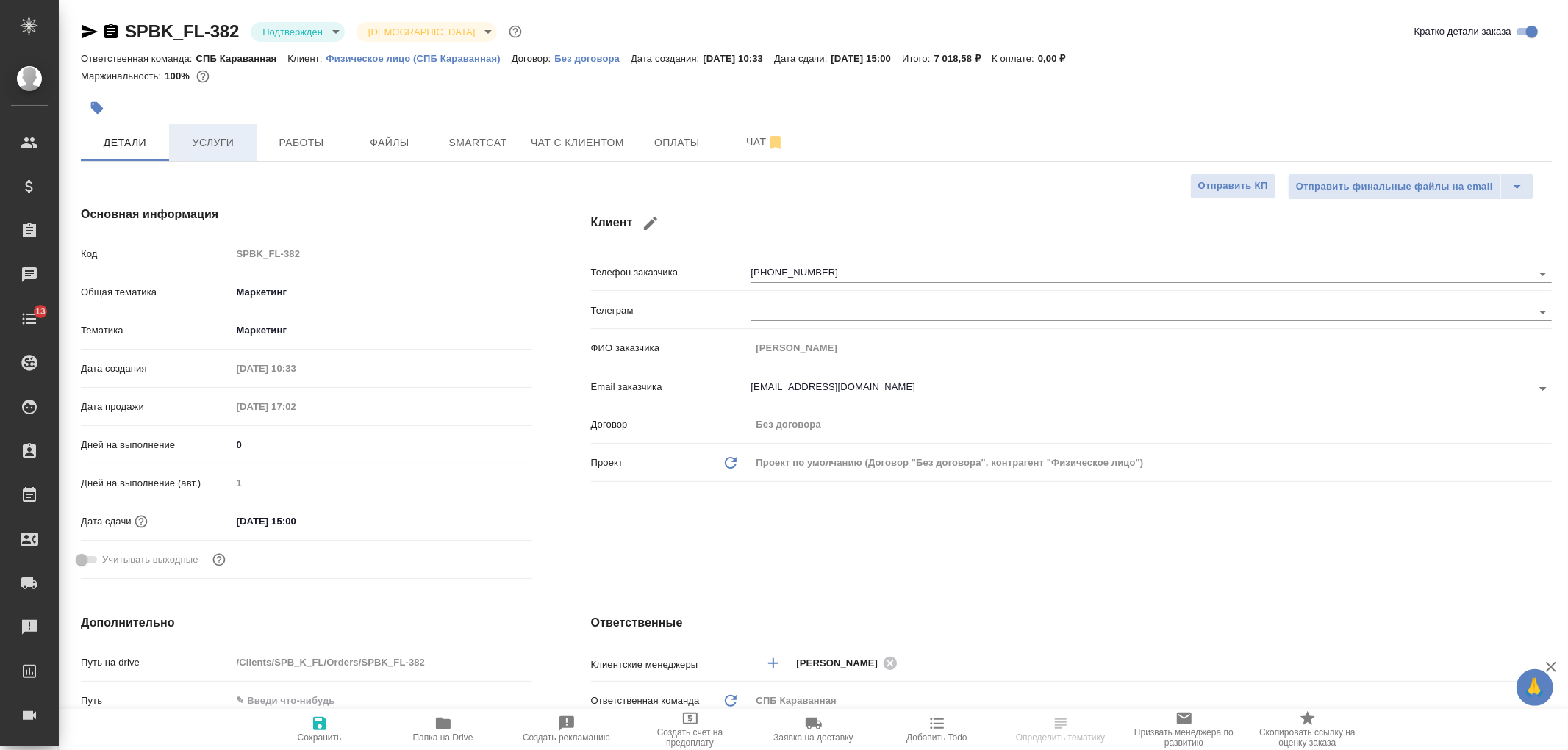
type textarea "x"
click at [303, 142] on span "Работы" at bounding box center [301, 143] width 70 height 18
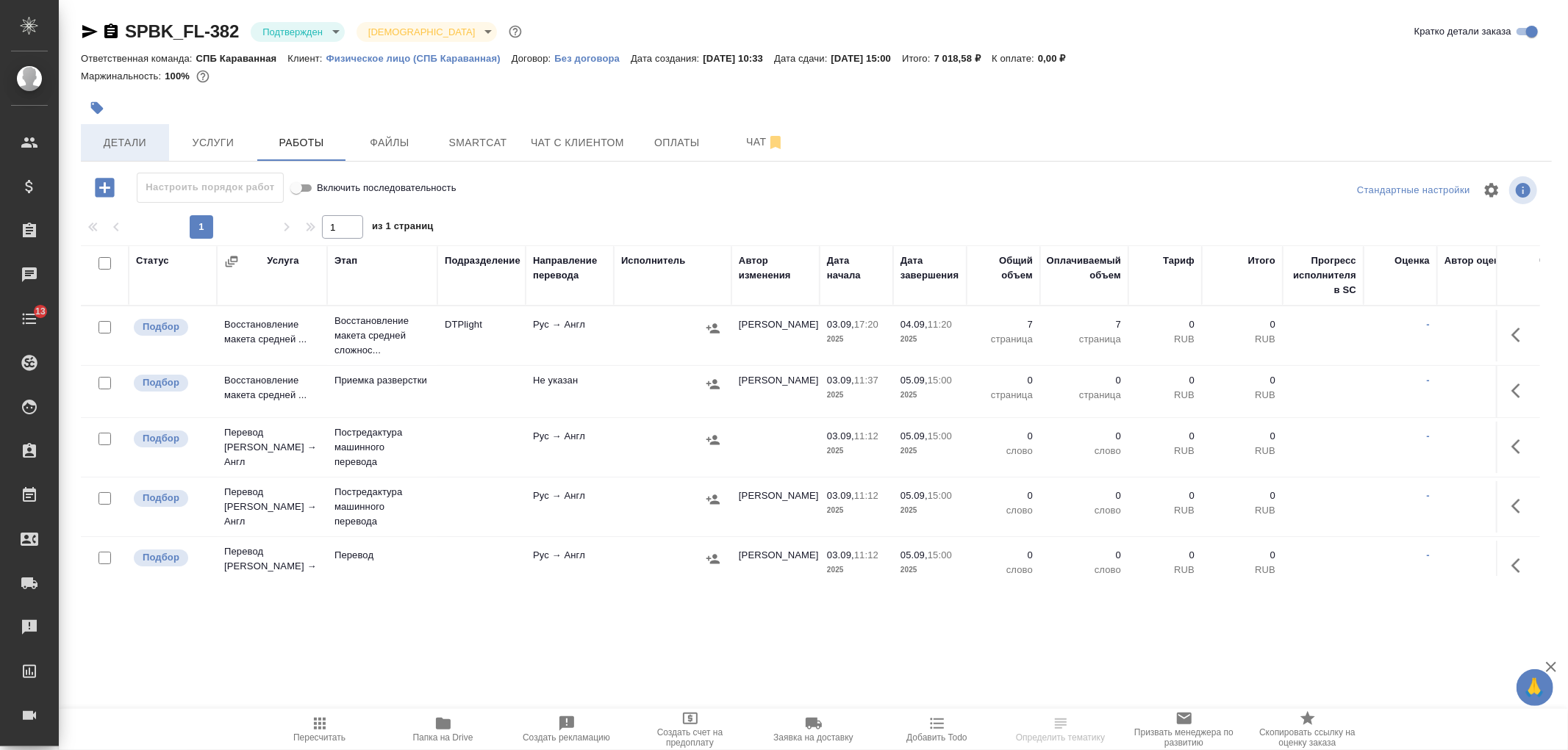
click at [124, 151] on span "Детали" at bounding box center [124, 143] width 70 height 18
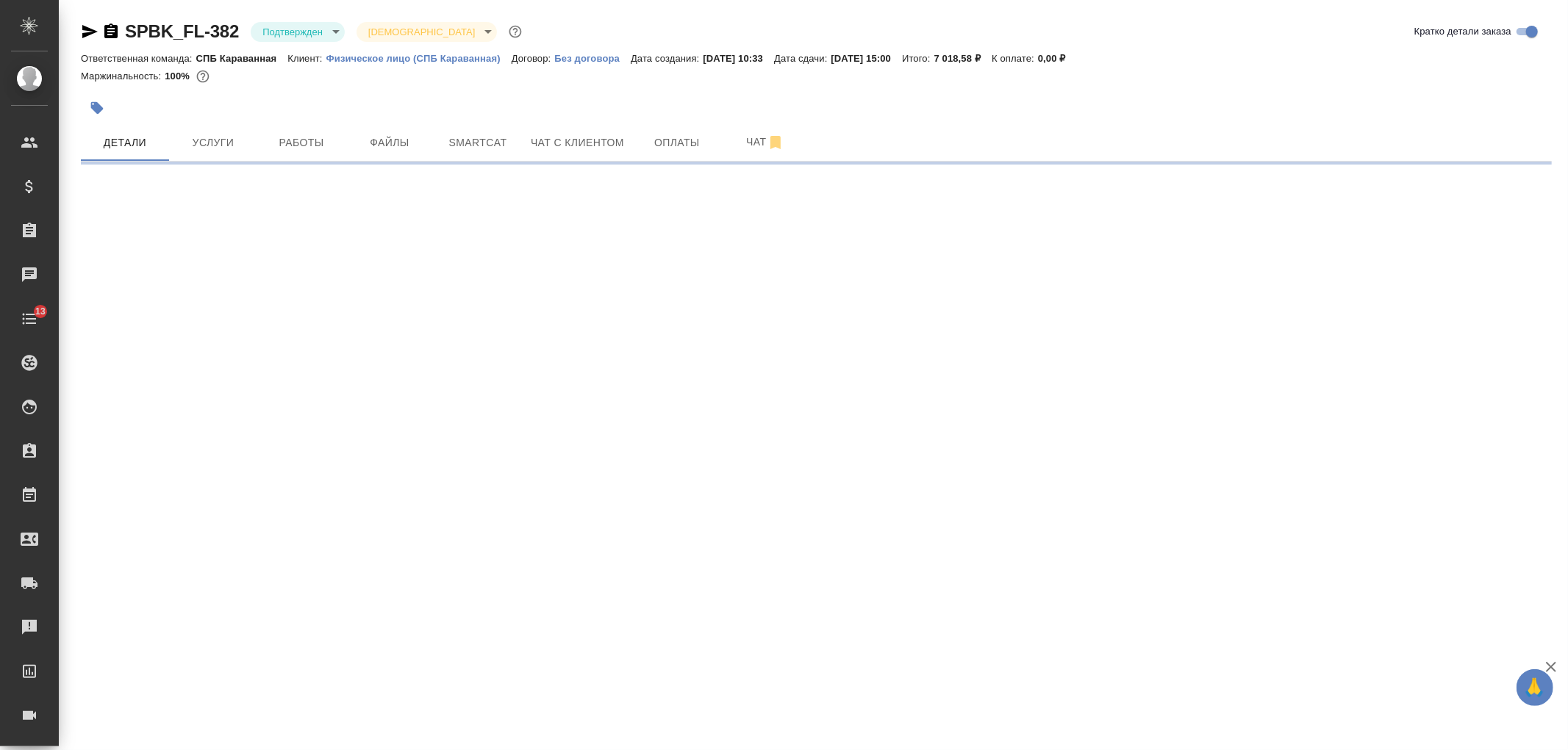
select select "RU"
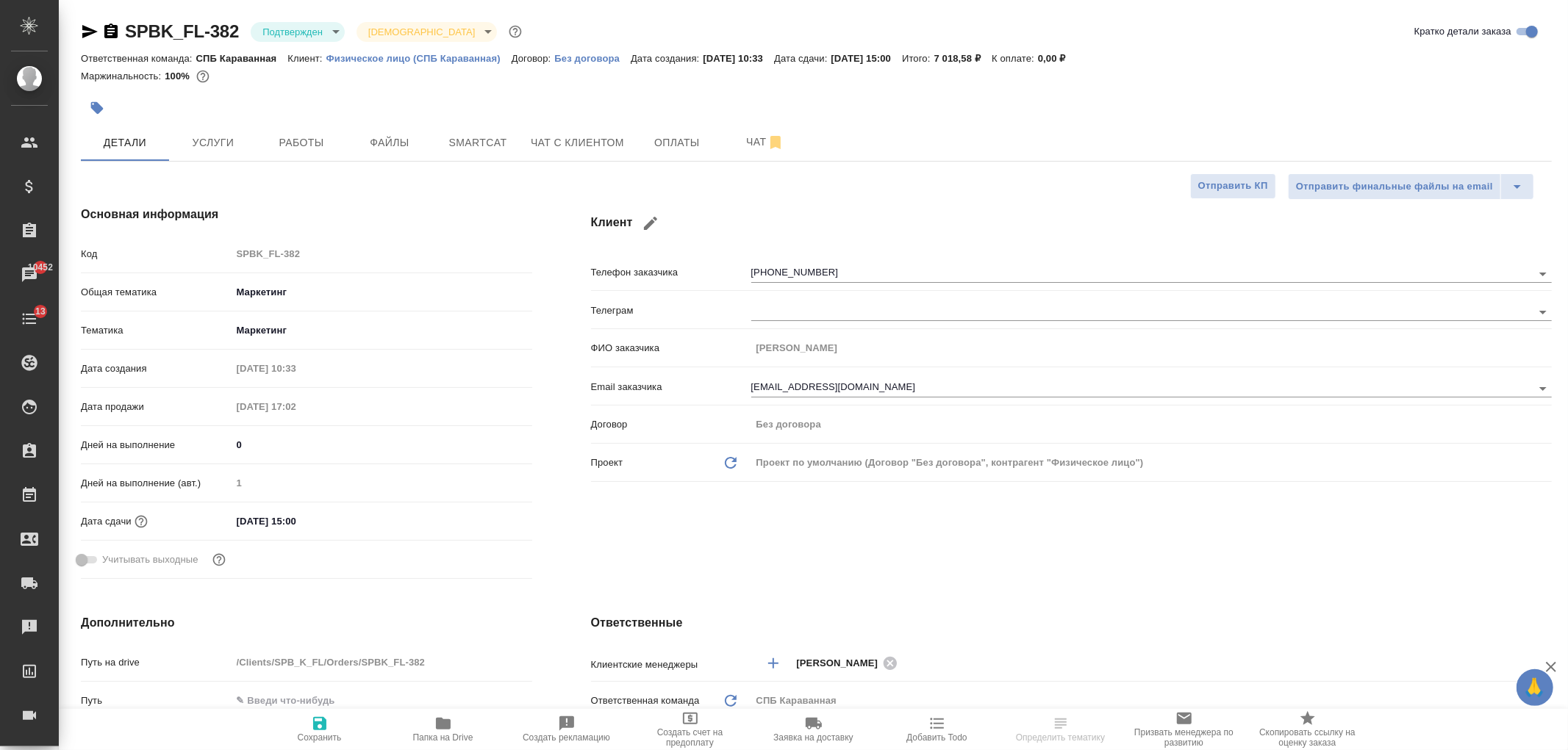
select select "RU"
type textarea "x"
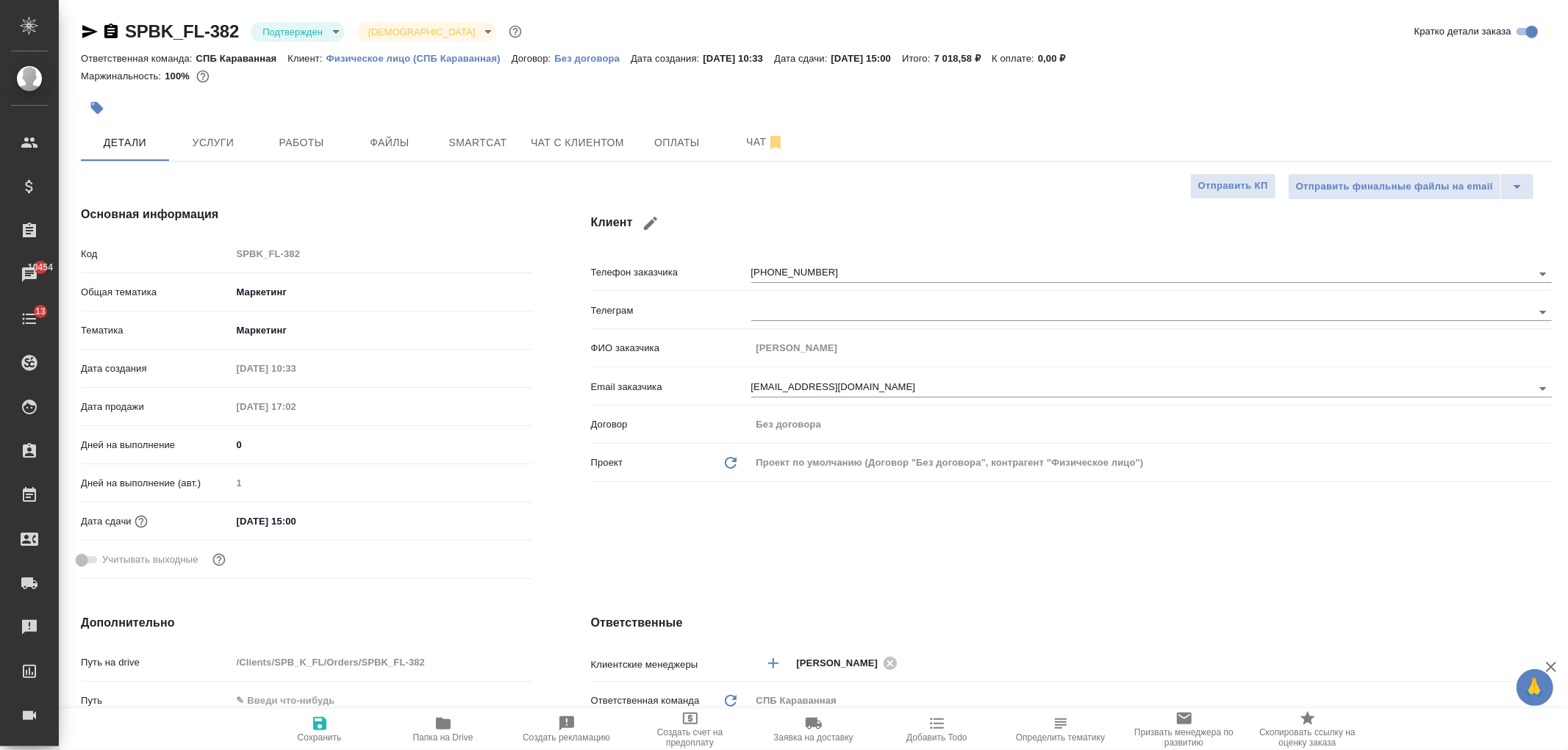
type textarea "x"
select select "RU"
click at [730, 148] on span "Чат" at bounding box center [765, 142] width 70 height 18
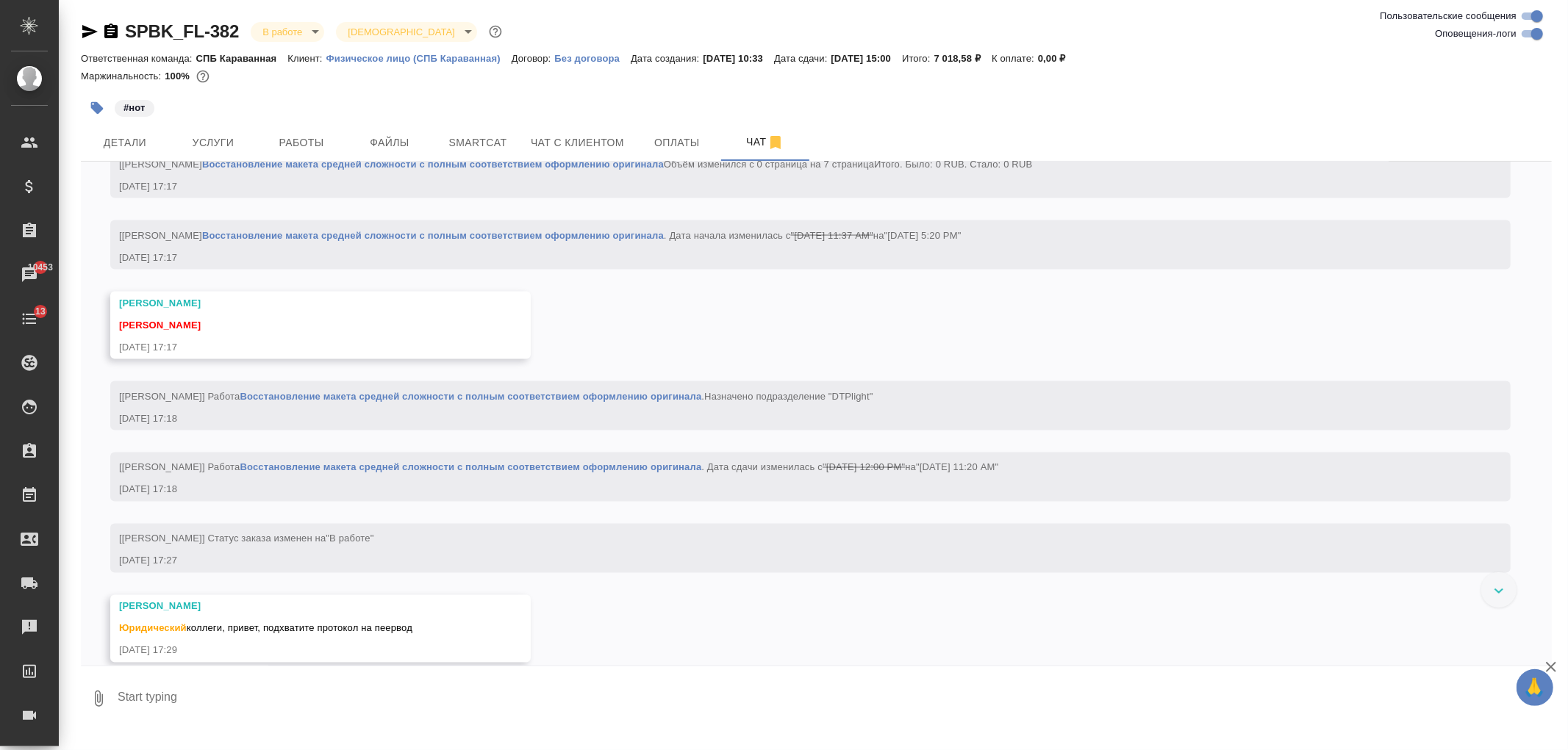
scroll to position [2143, 0]
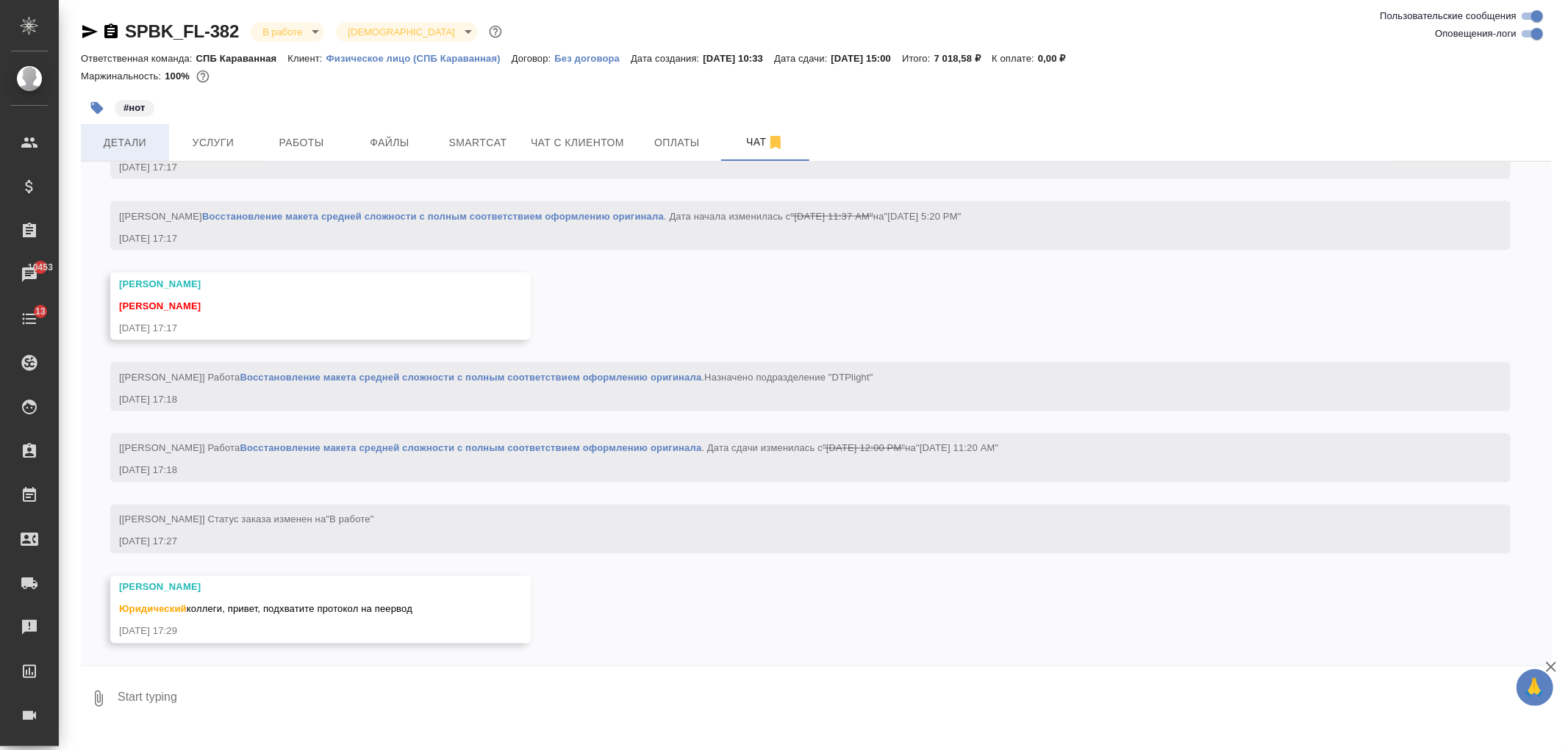
click at [143, 133] on span "Детали" at bounding box center [124, 143] width 70 height 18
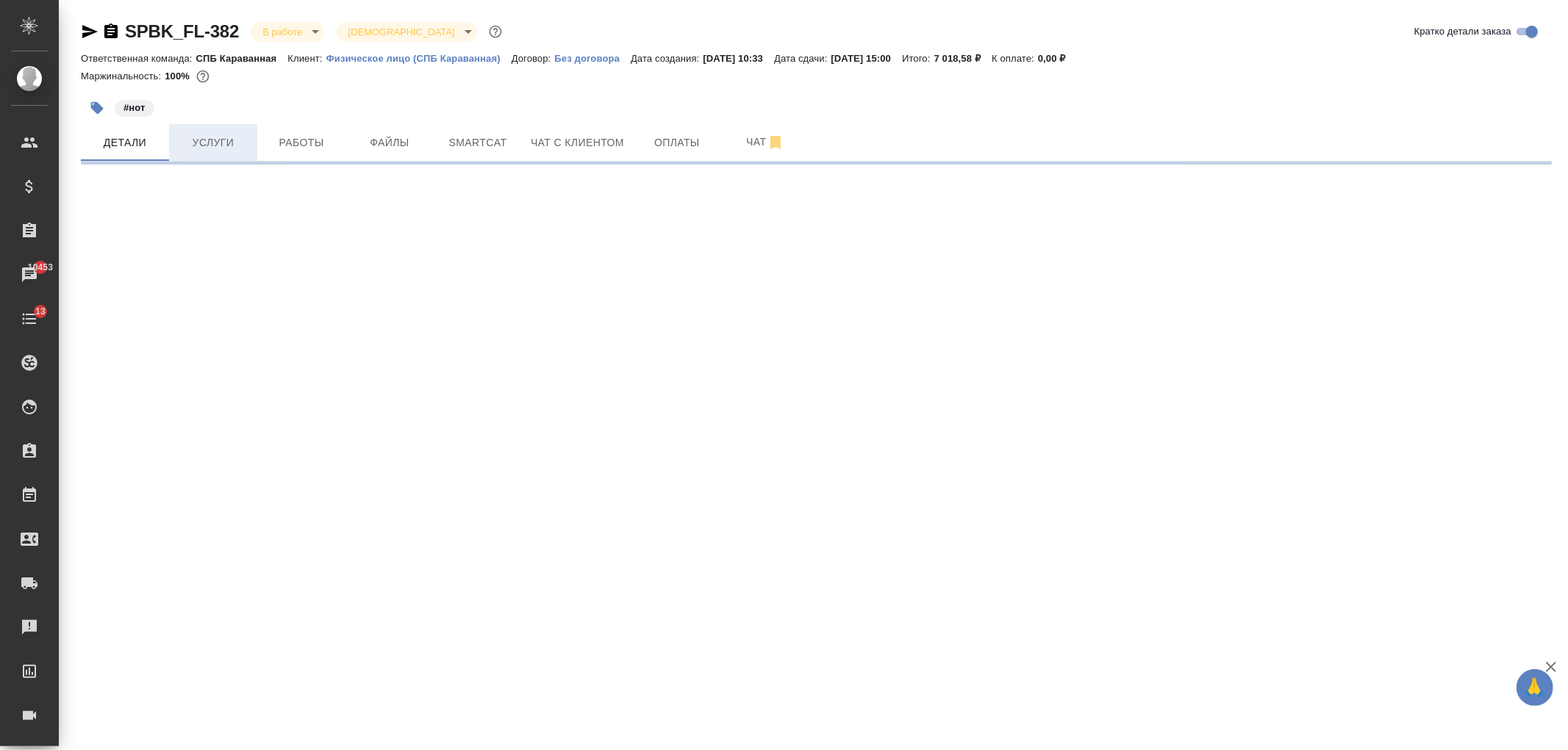
select select "RU"
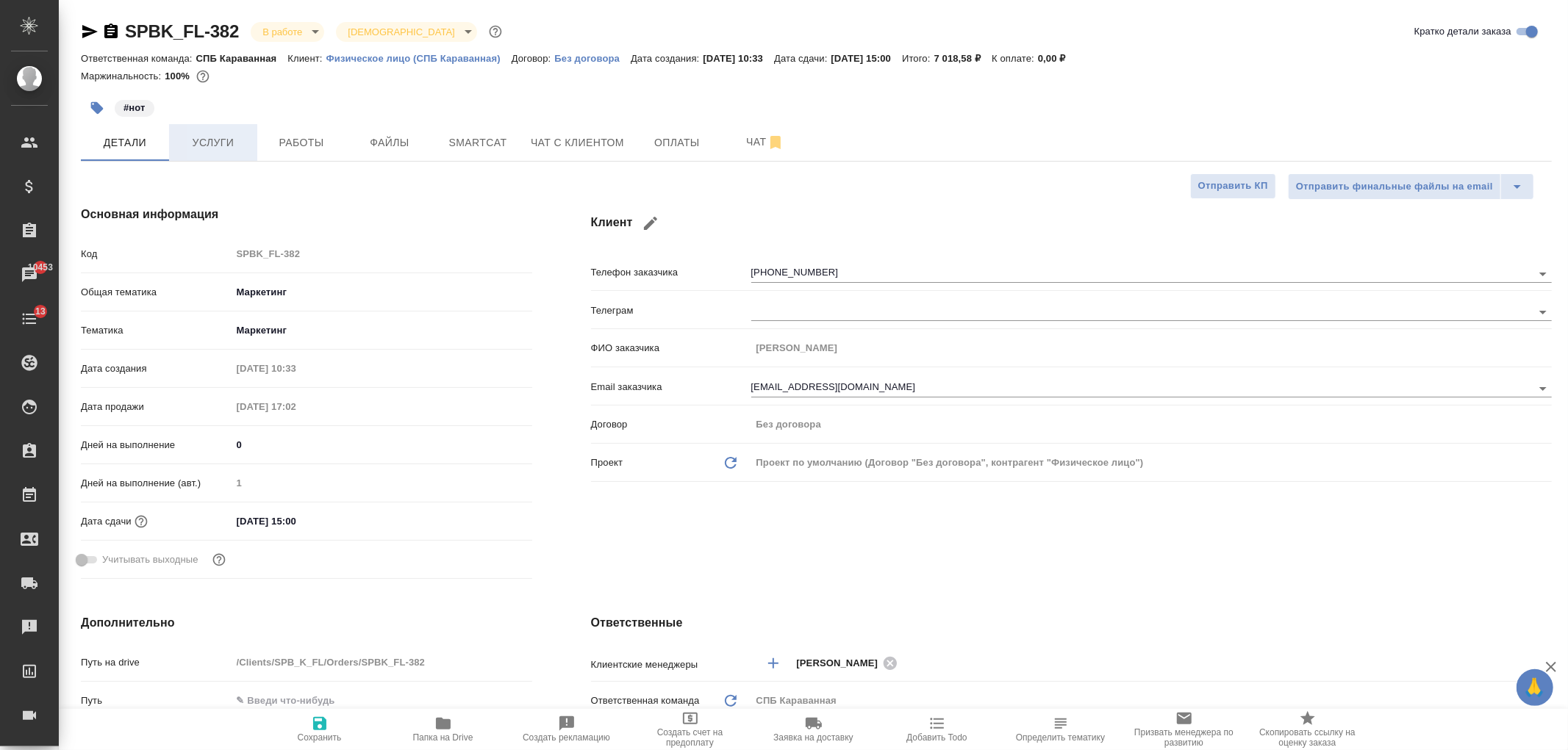
type textarea "x"
click at [210, 138] on span "Услуги" at bounding box center [213, 143] width 70 height 18
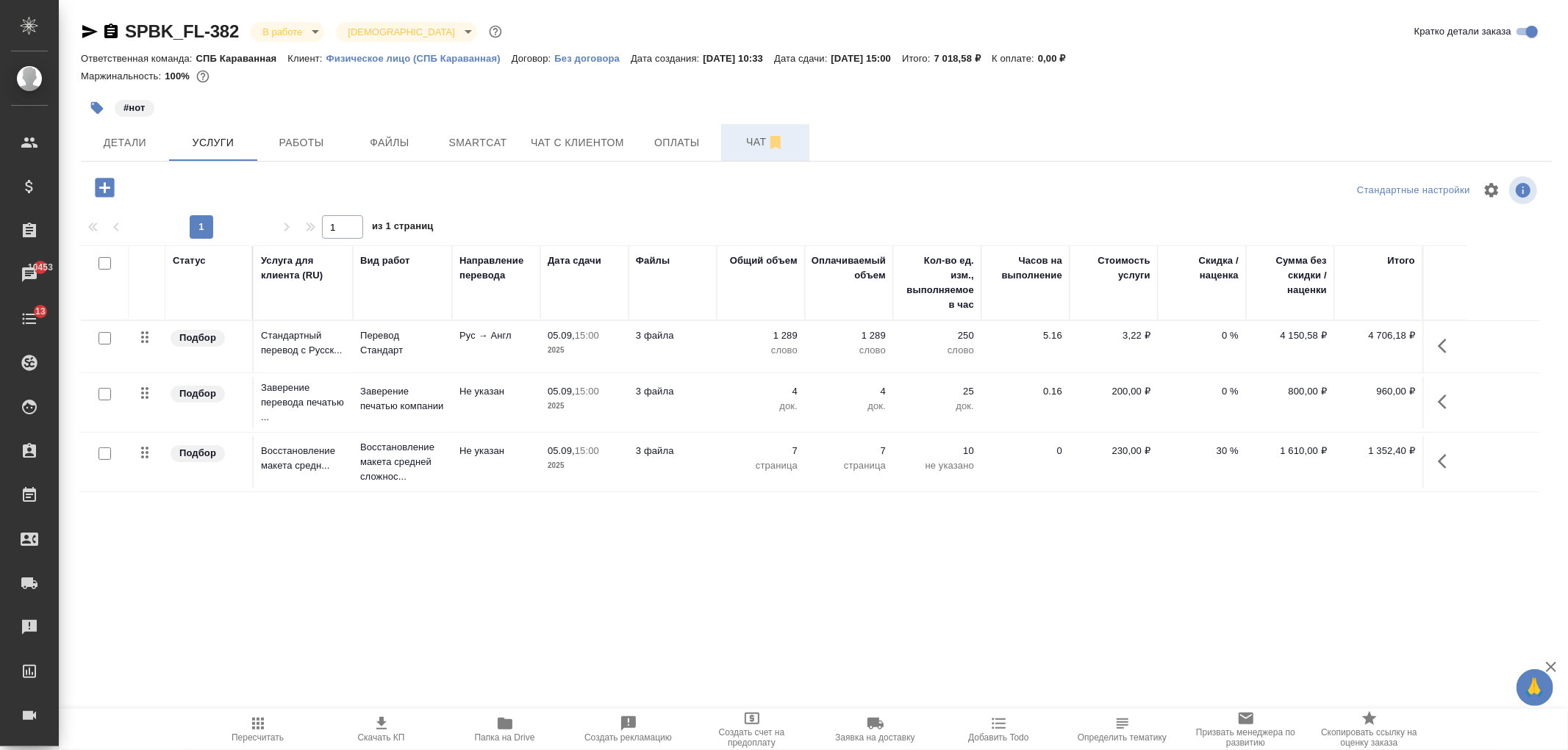
click at [731, 137] on span "Чат" at bounding box center [765, 142] width 70 height 18
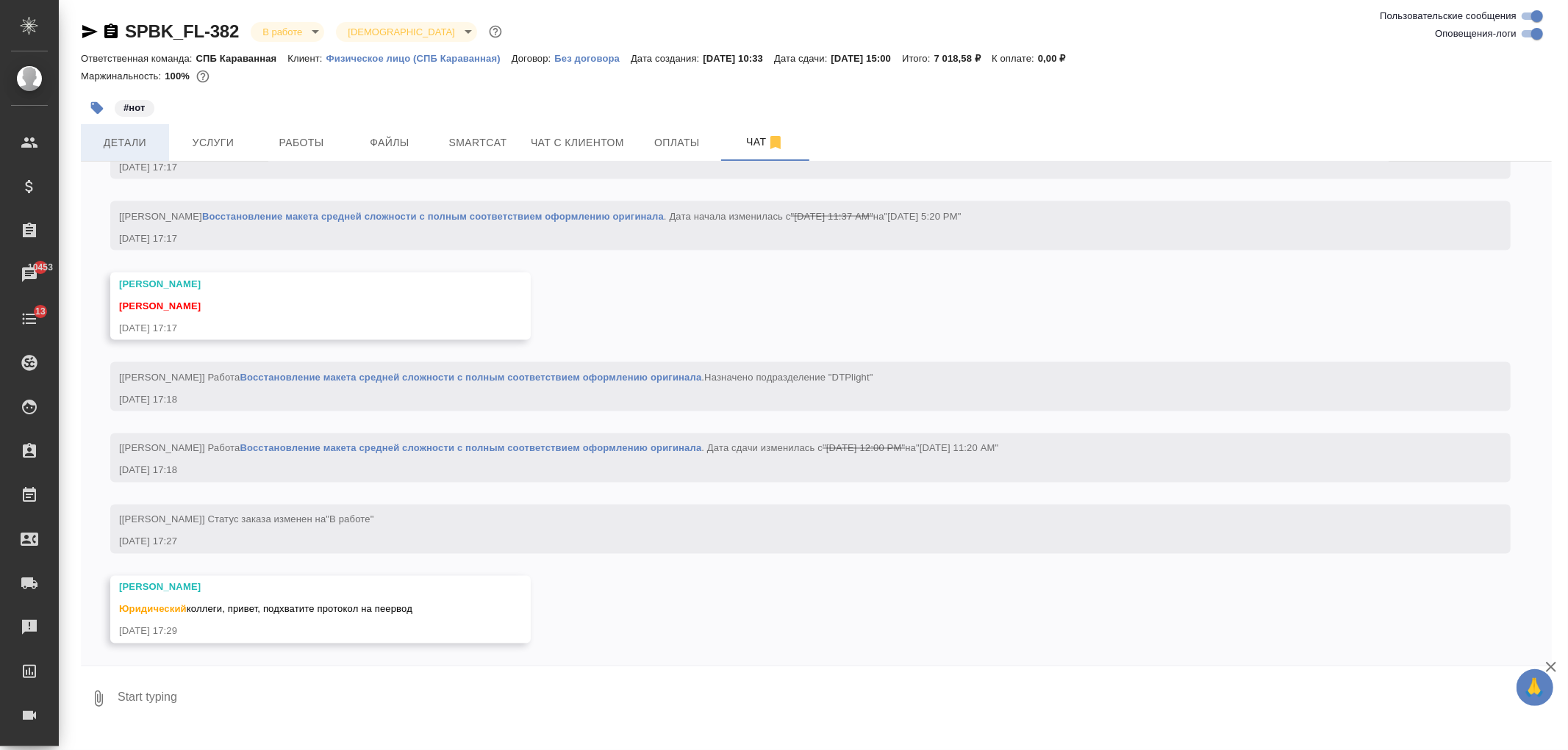
scroll to position [2143, 0]
click at [134, 138] on span "Детали" at bounding box center [124, 143] width 70 height 18
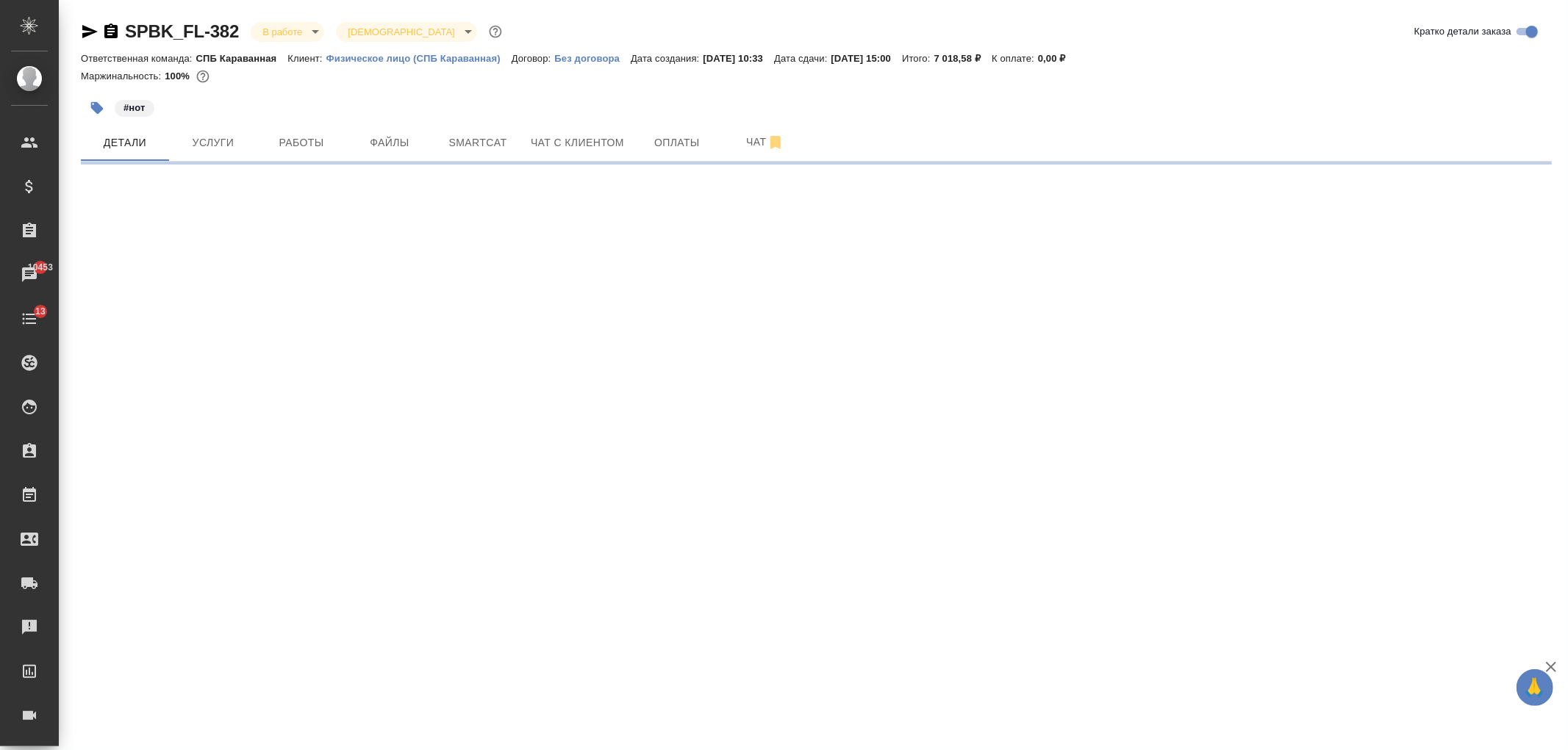
select select "RU"
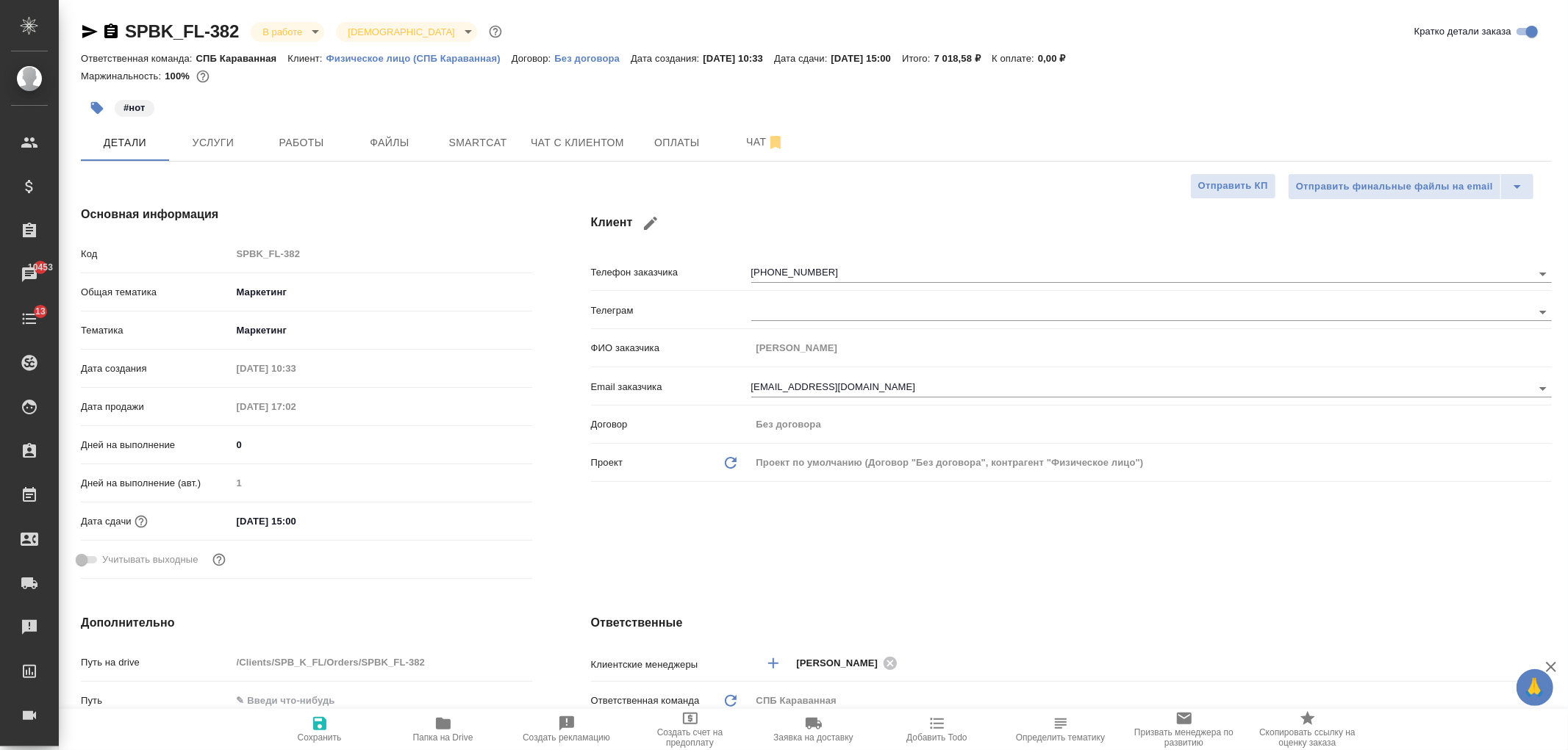
type textarea "x"
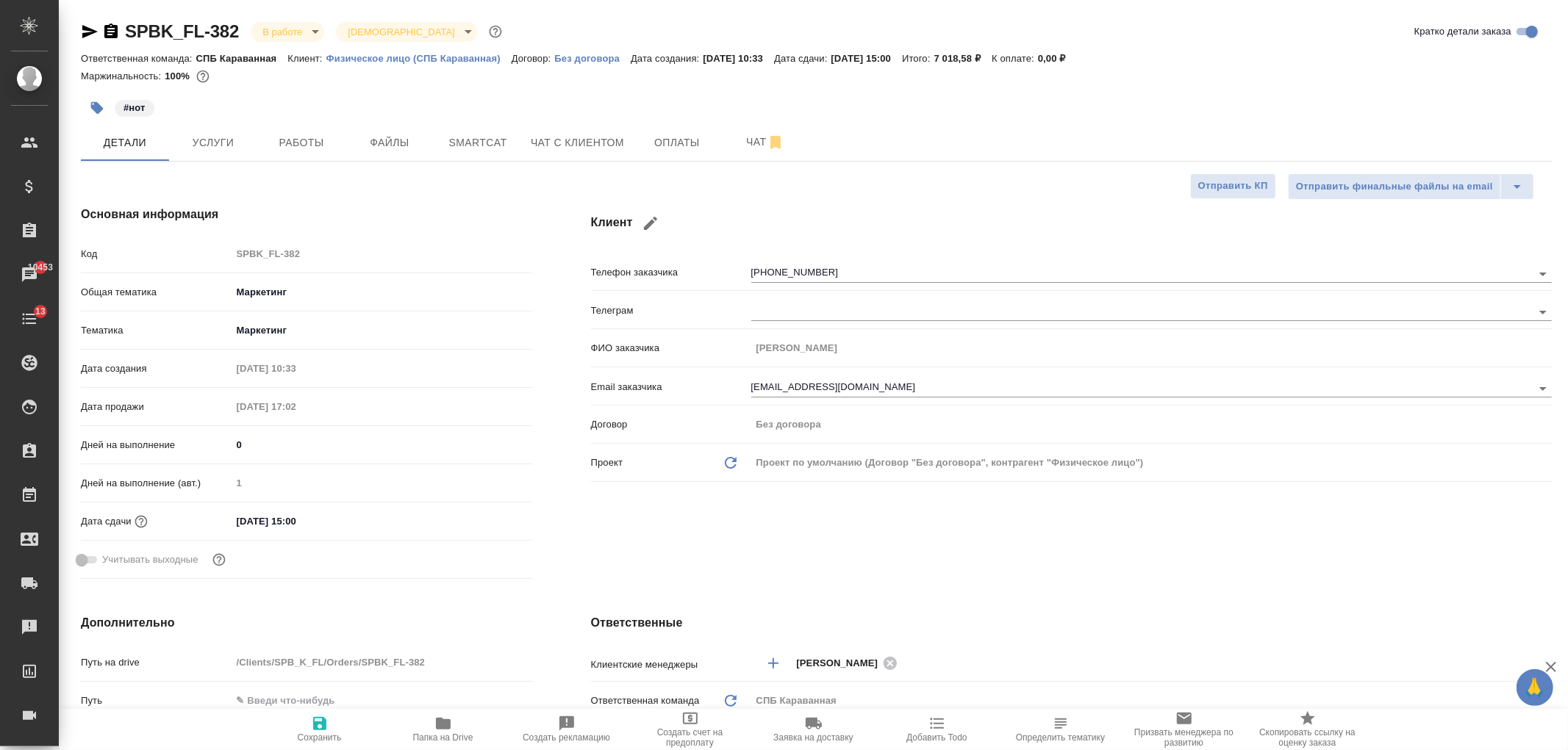
type textarea "x"
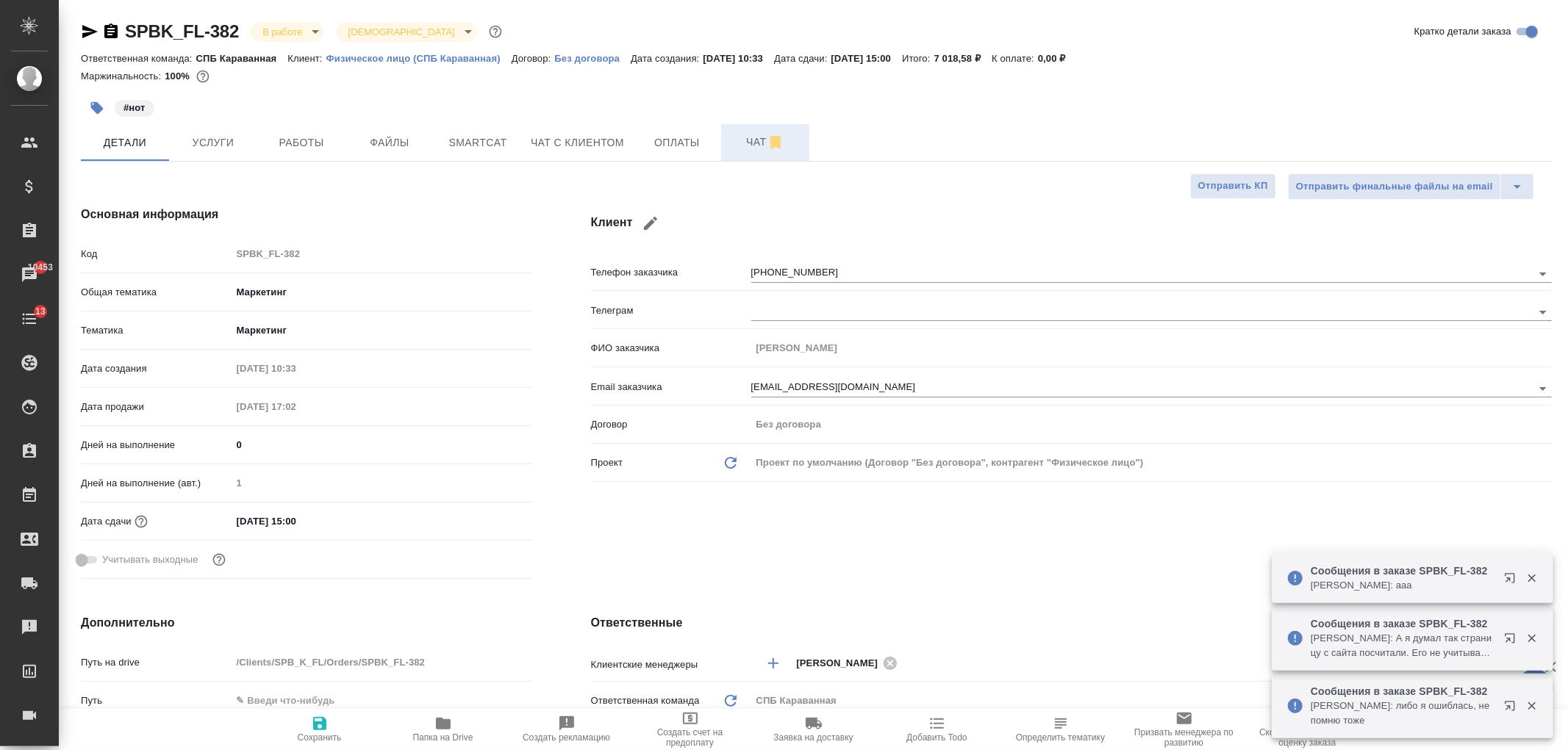
click at [726, 146] on button "Чат" at bounding box center [765, 143] width 88 height 36
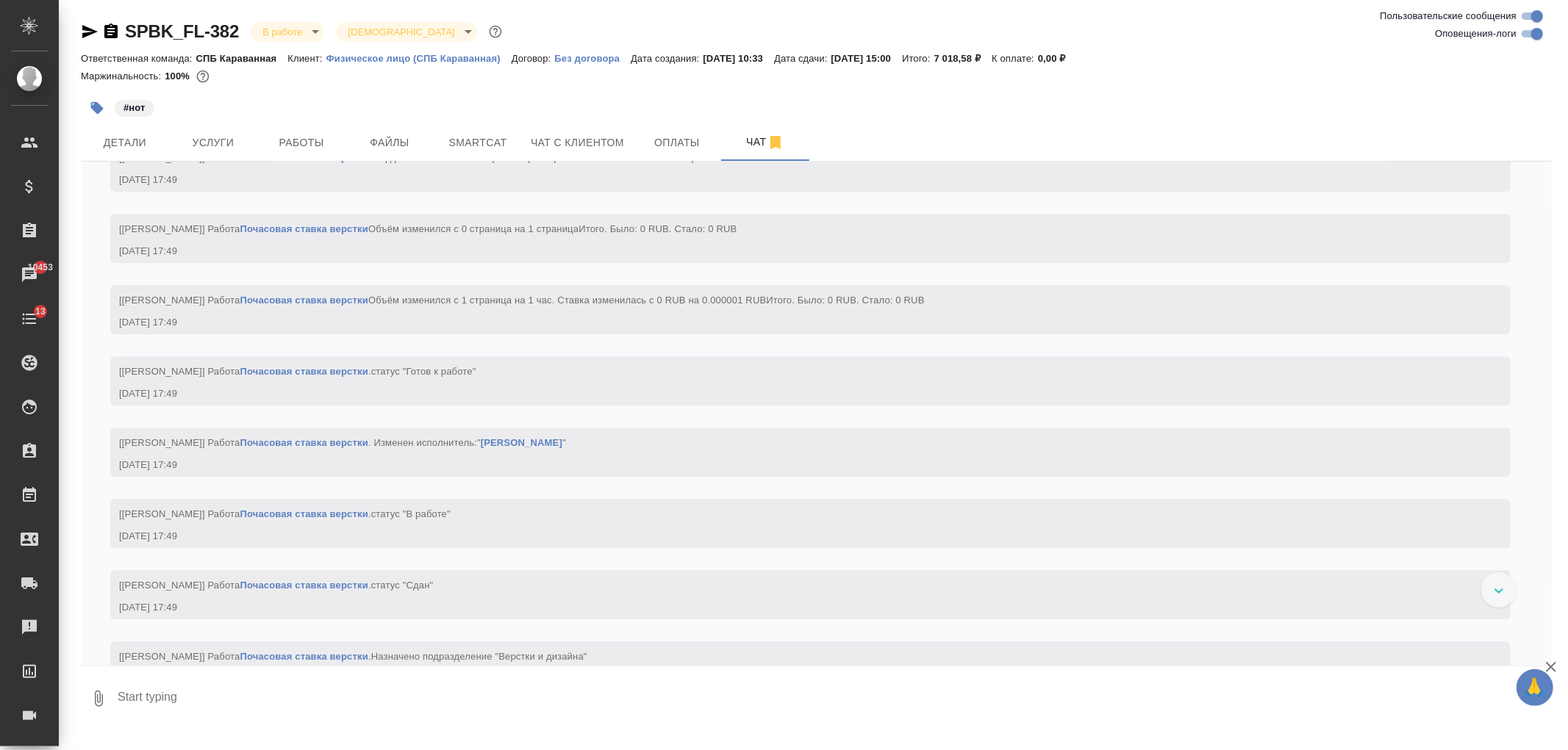
scroll to position [3278, 0]
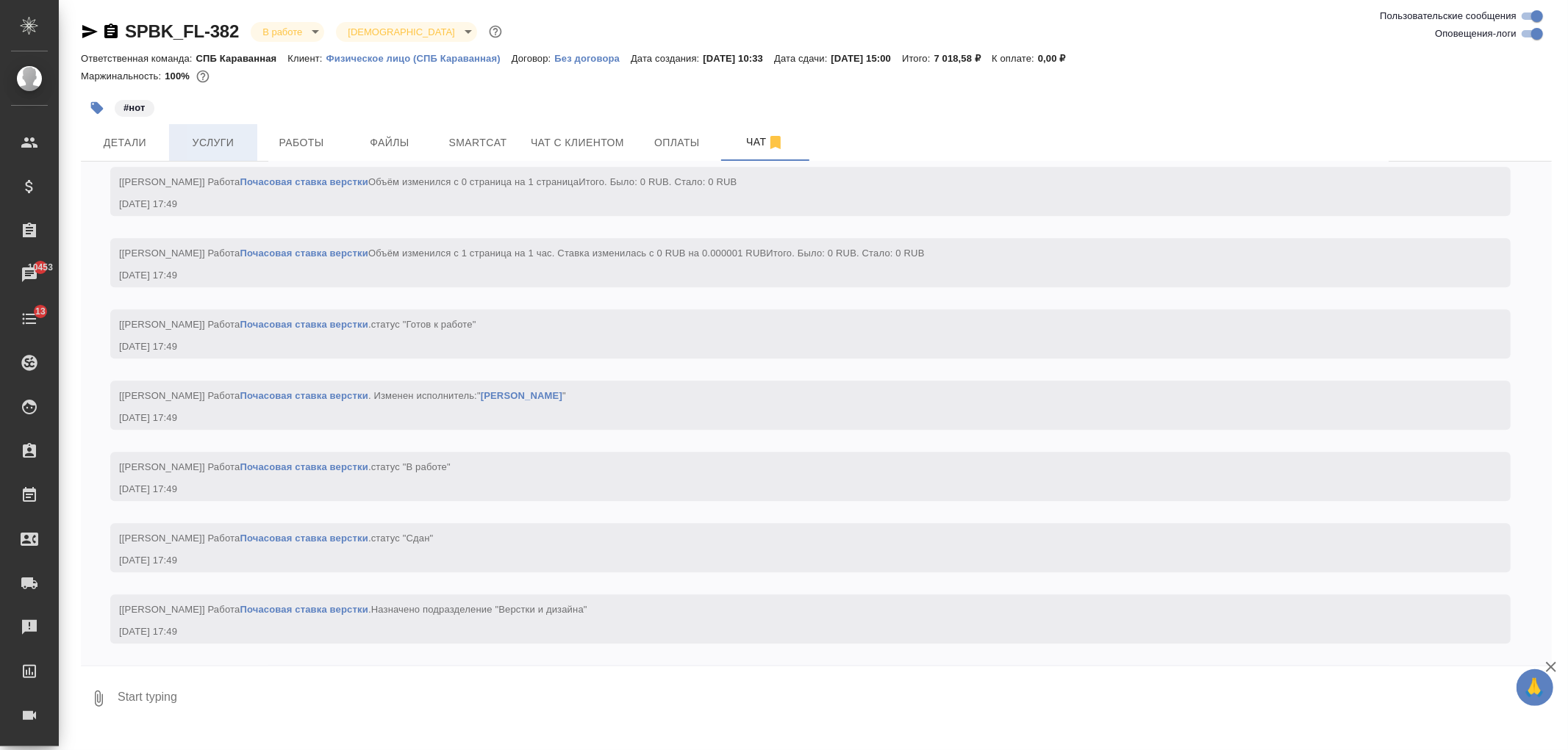
click at [214, 140] on span "Услуги" at bounding box center [213, 143] width 70 height 18
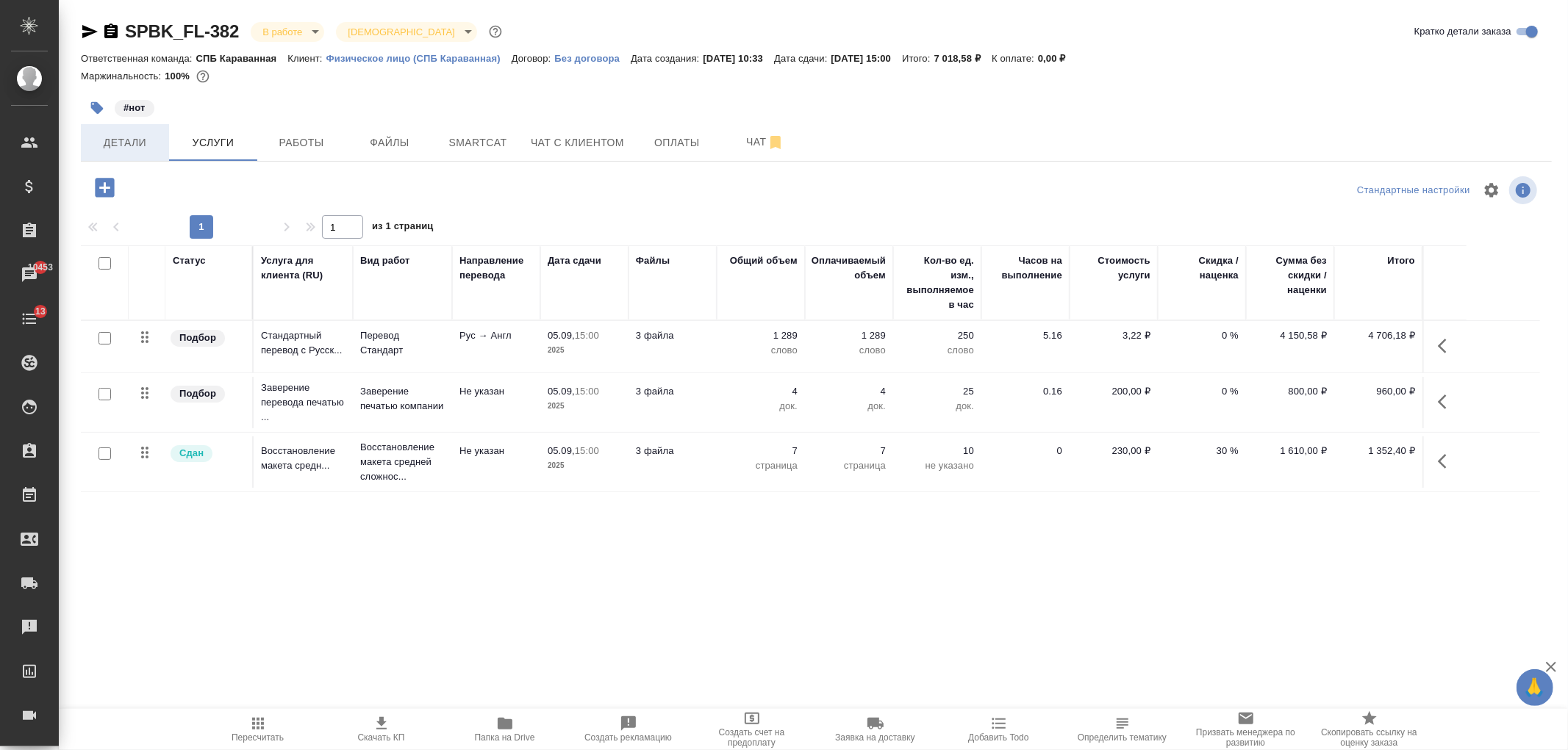
click at [108, 149] on span "Детали" at bounding box center [124, 143] width 70 height 18
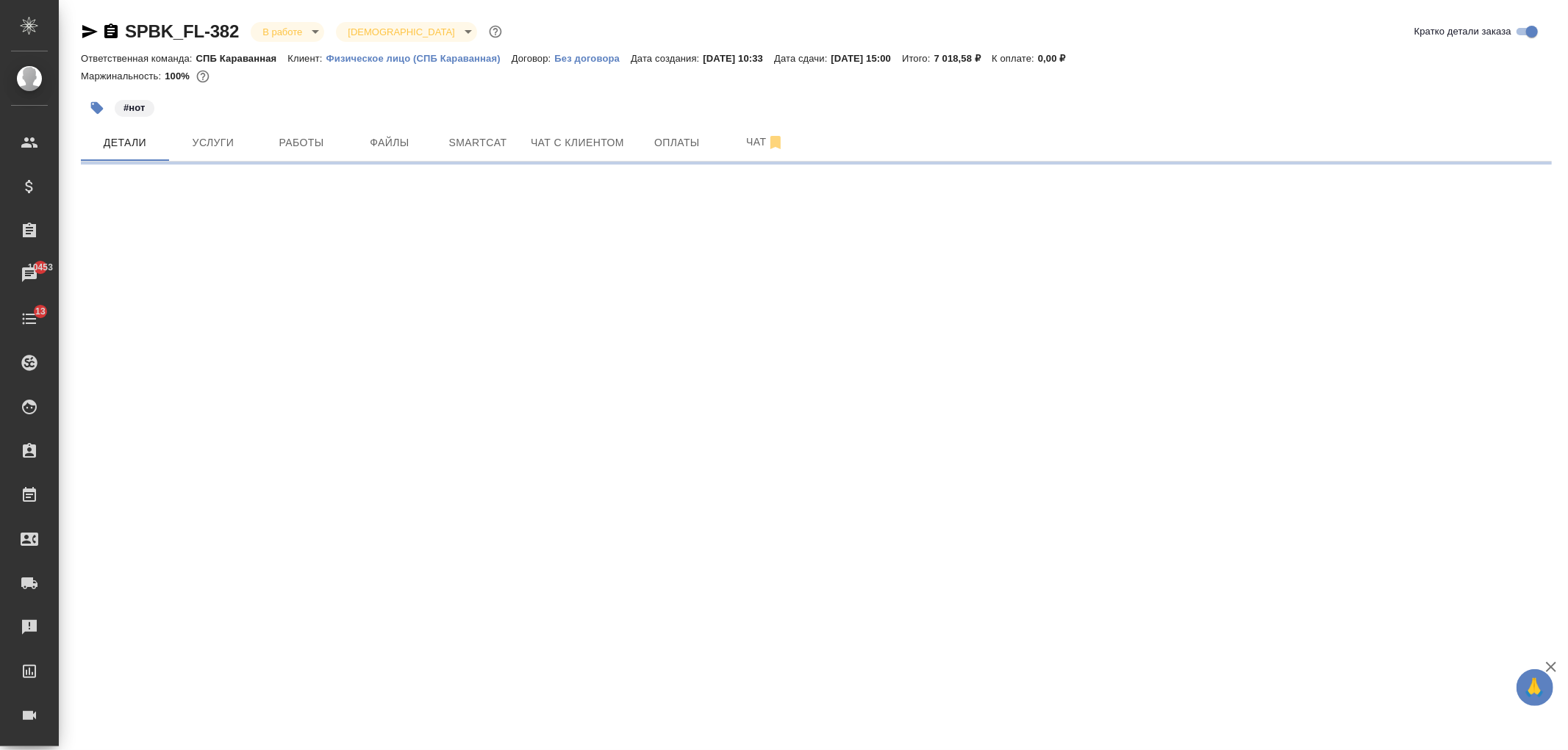
select select "RU"
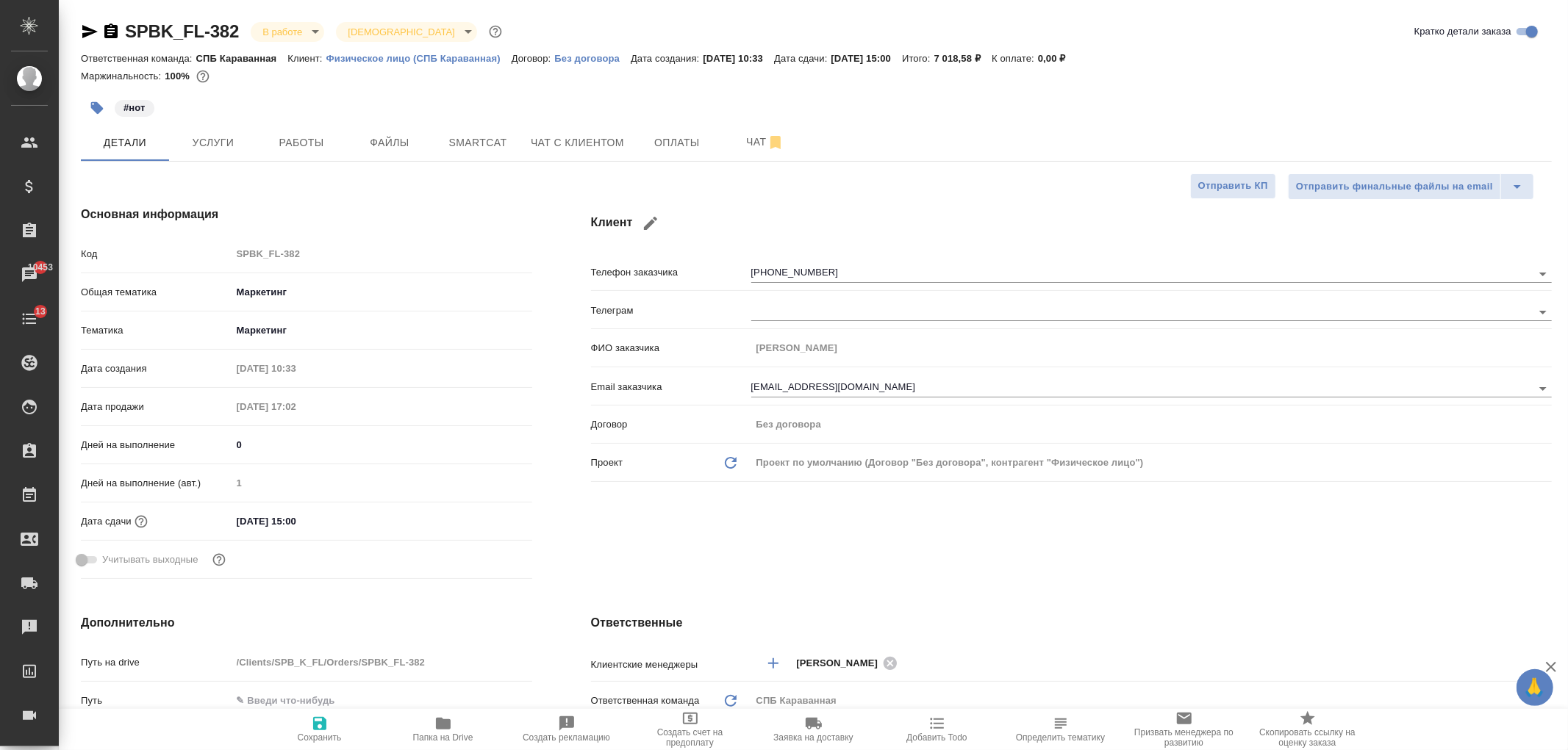
type textarea "x"
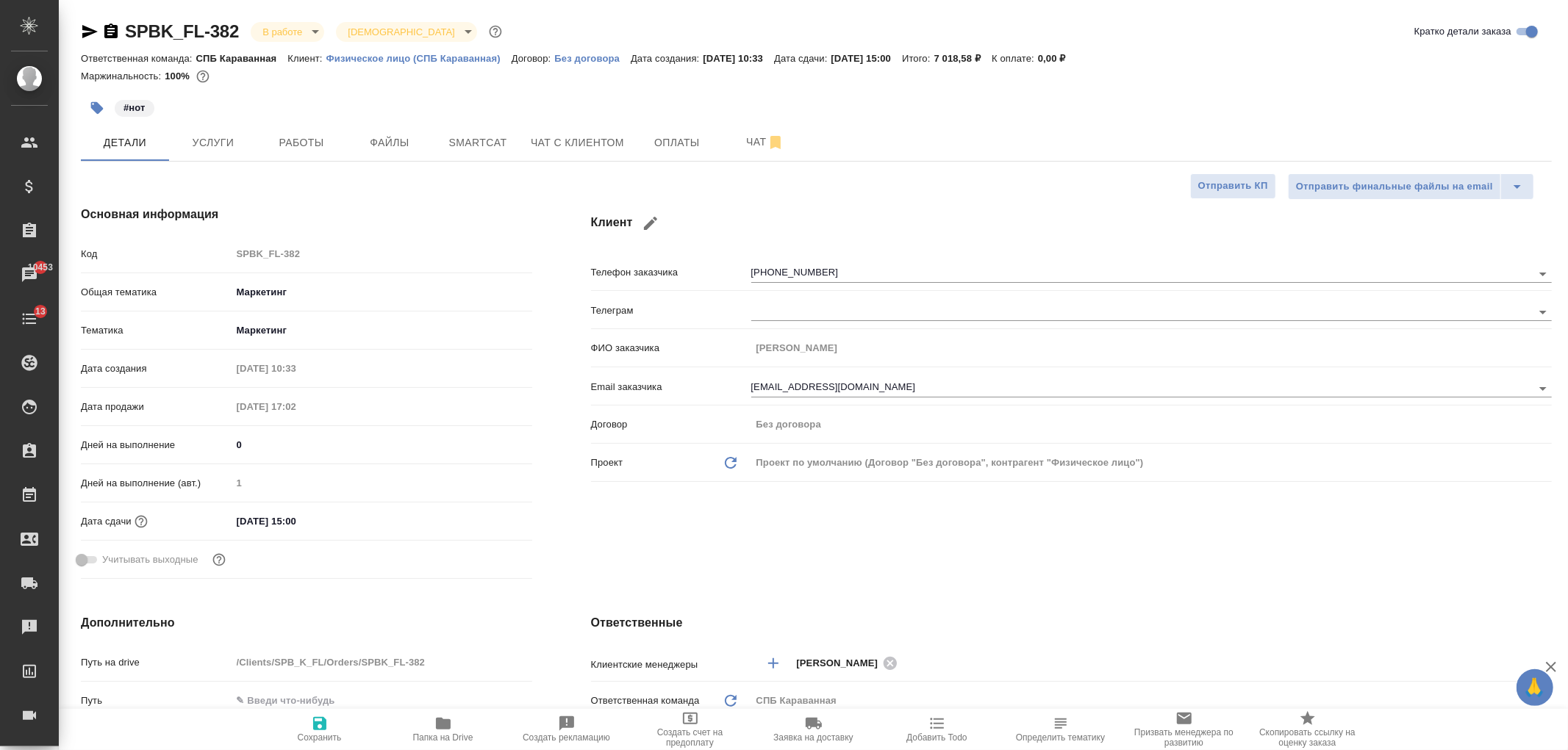
type textarea "x"
